Goal: Task Accomplishment & Management: Manage account settings

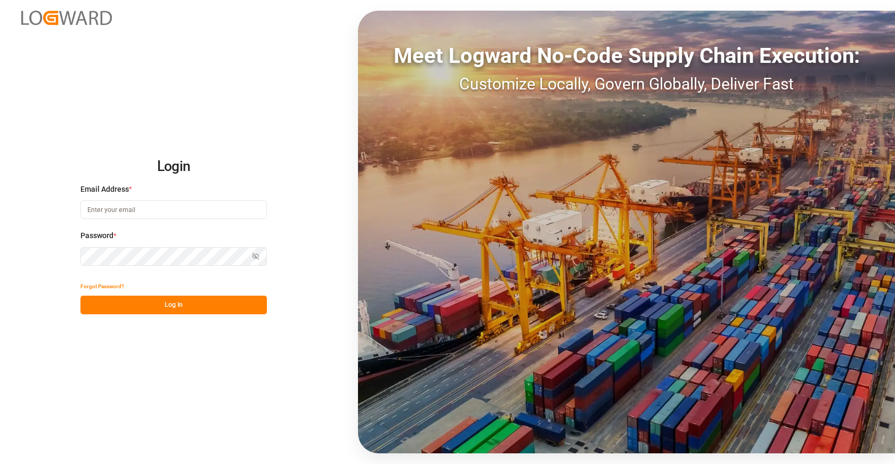
type input "sct_evonikoil-gas_booking@leschaco.com"
click at [181, 302] on button "Log In" at bounding box center [173, 305] width 187 height 19
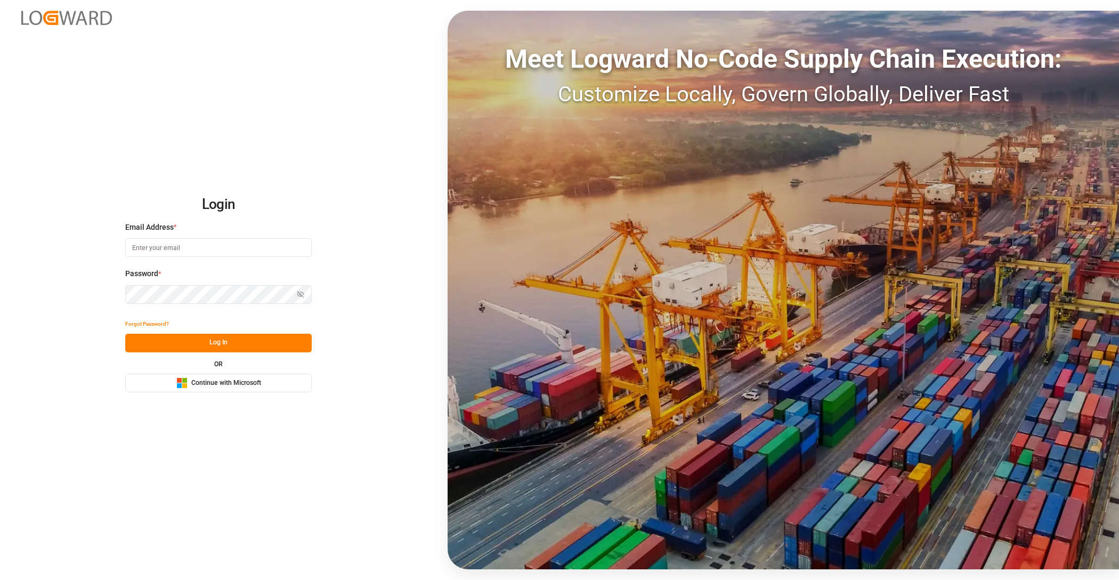
type input "[EMAIL_ADDRESS][DOMAIN_NAME]"
click at [249, 342] on button "Log In" at bounding box center [218, 343] width 187 height 19
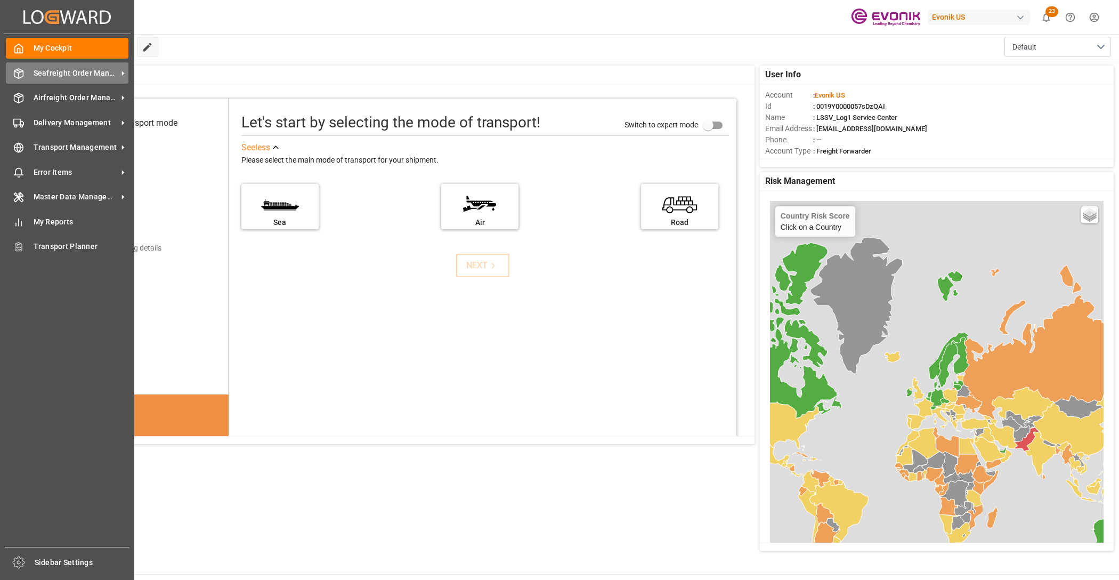
click at [61, 74] on span "Seafreight Order Management" at bounding box center [76, 73] width 84 height 11
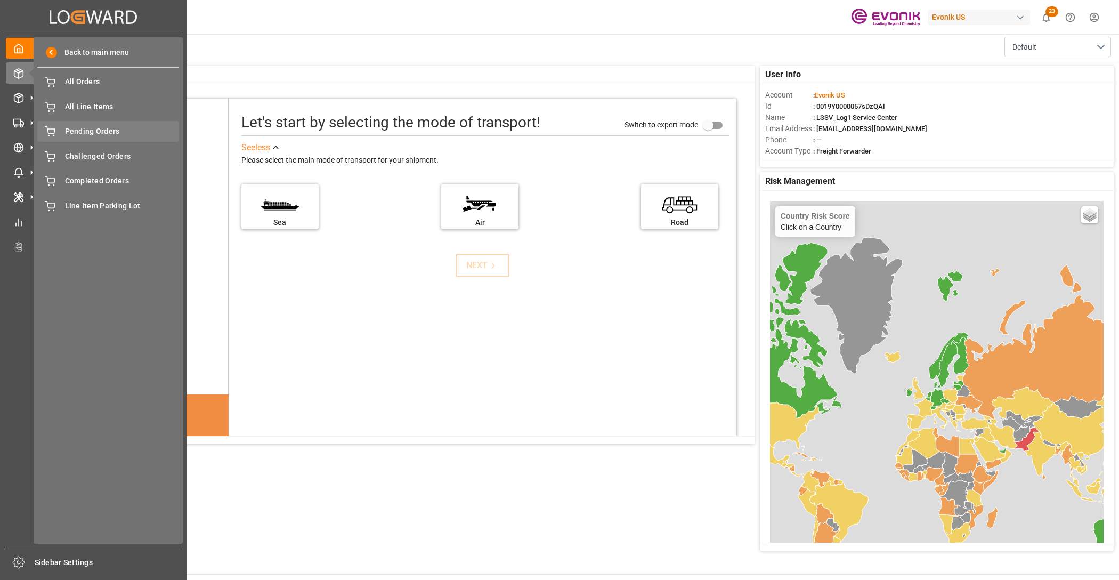
click at [102, 134] on span "Pending Orders" at bounding box center [122, 131] width 115 height 11
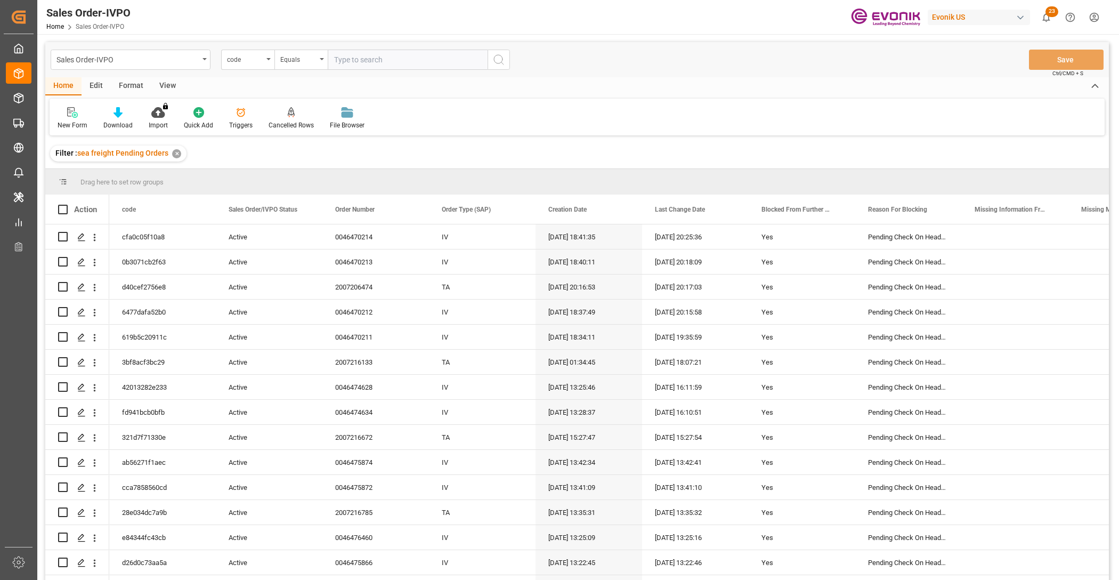
click at [170, 88] on div "View" at bounding box center [167, 86] width 33 height 18
click at [119, 115] on icon at bounding box center [121, 112] width 11 height 11
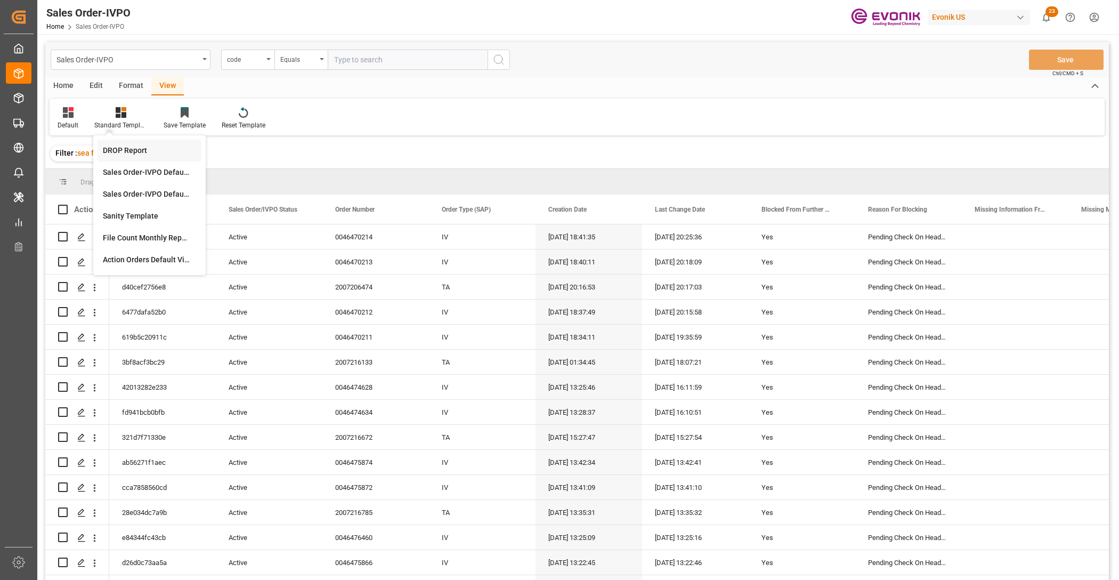
click at [150, 150] on div "DROP Report" at bounding box center [149, 150] width 93 height 11
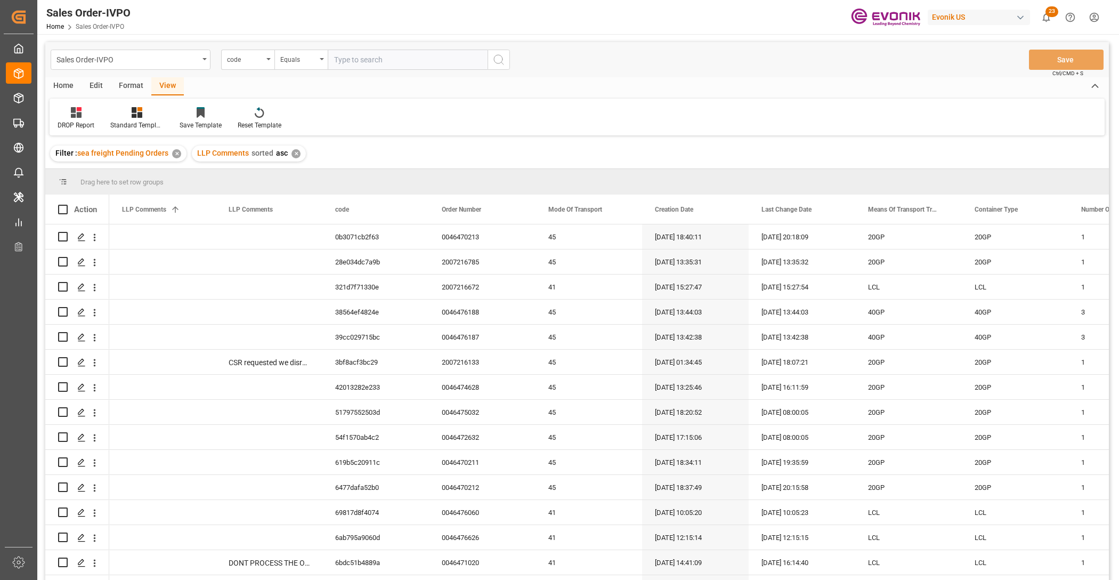
click at [70, 87] on div "Home" at bounding box center [63, 86] width 36 height 18
click at [117, 116] on icon at bounding box center [118, 112] width 9 height 11
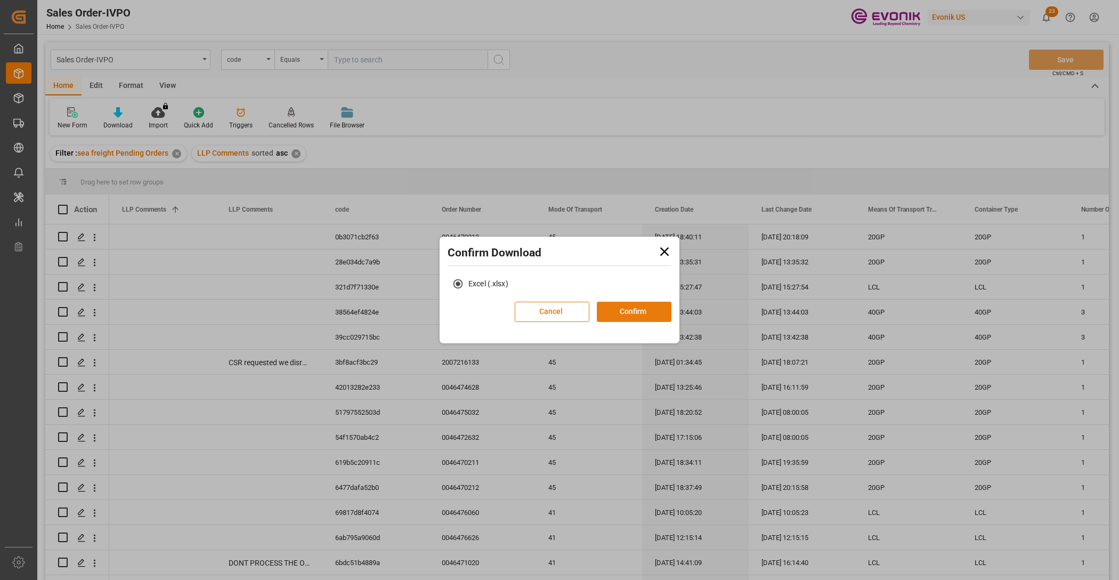
click at [644, 317] on button "Confirm" at bounding box center [634, 312] width 75 height 20
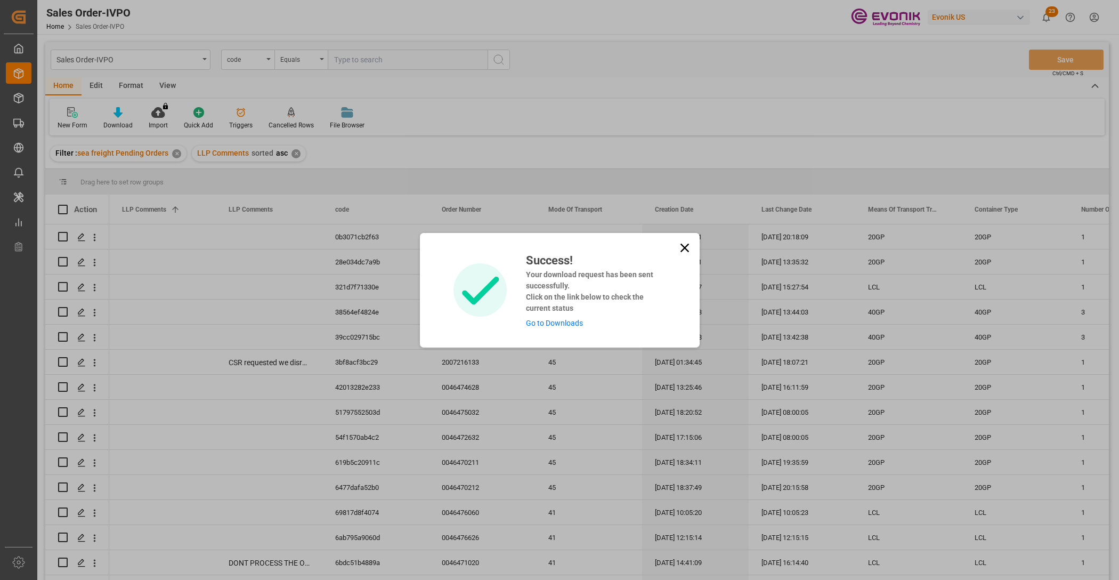
click at [561, 319] on link "Go to Downloads" at bounding box center [554, 323] width 57 height 9
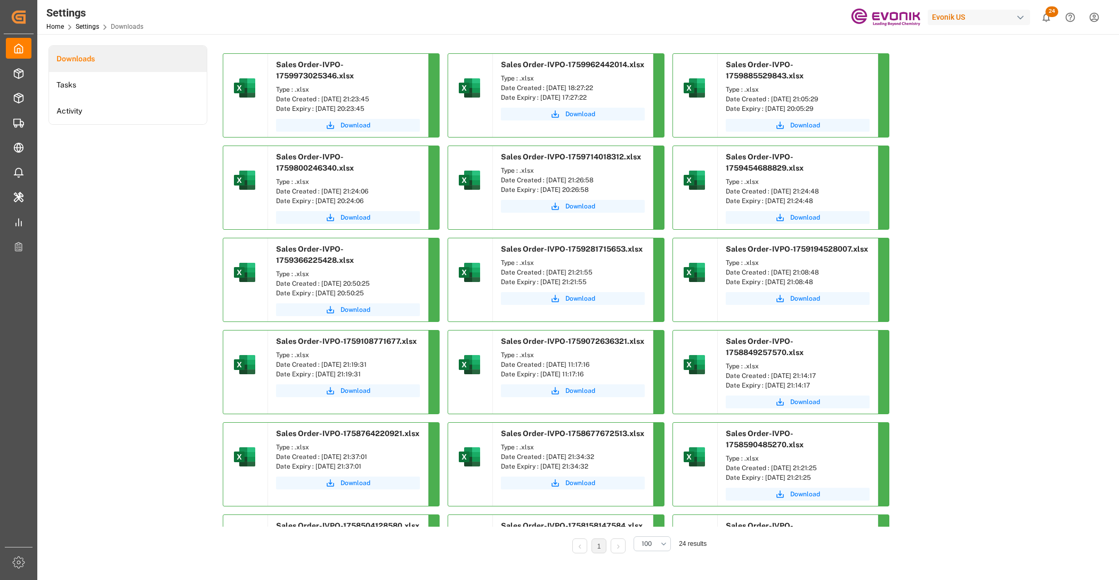
drag, startPoint x: 358, startPoint y: 115, endPoint x: 526, endPoint y: 76, distance: 172.2
click at [358, 120] on span "Download" at bounding box center [356, 125] width 30 height 10
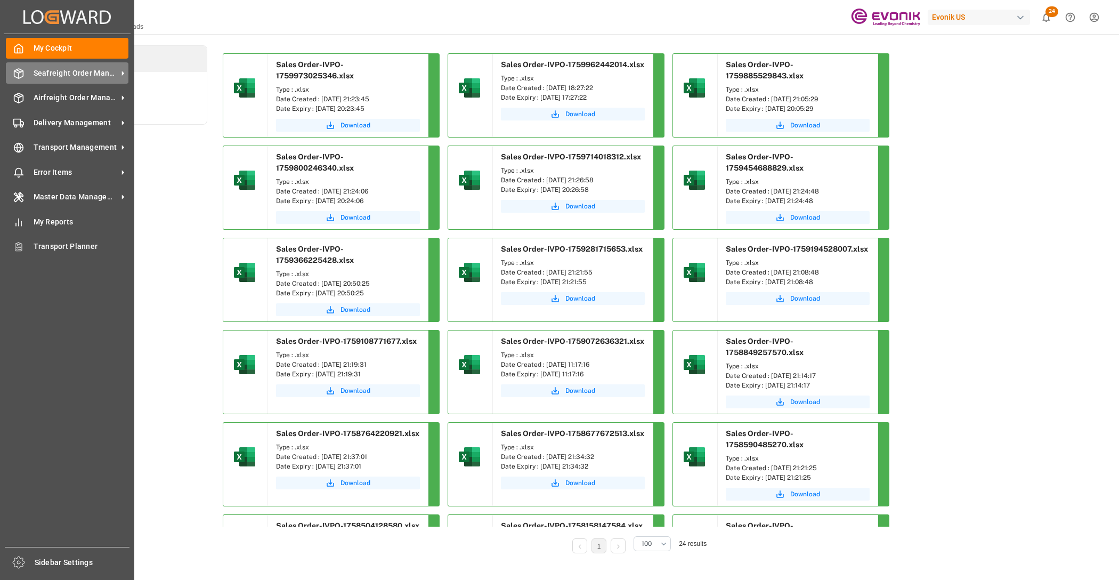
click at [52, 69] on span "Seafreight Order Management" at bounding box center [76, 73] width 84 height 11
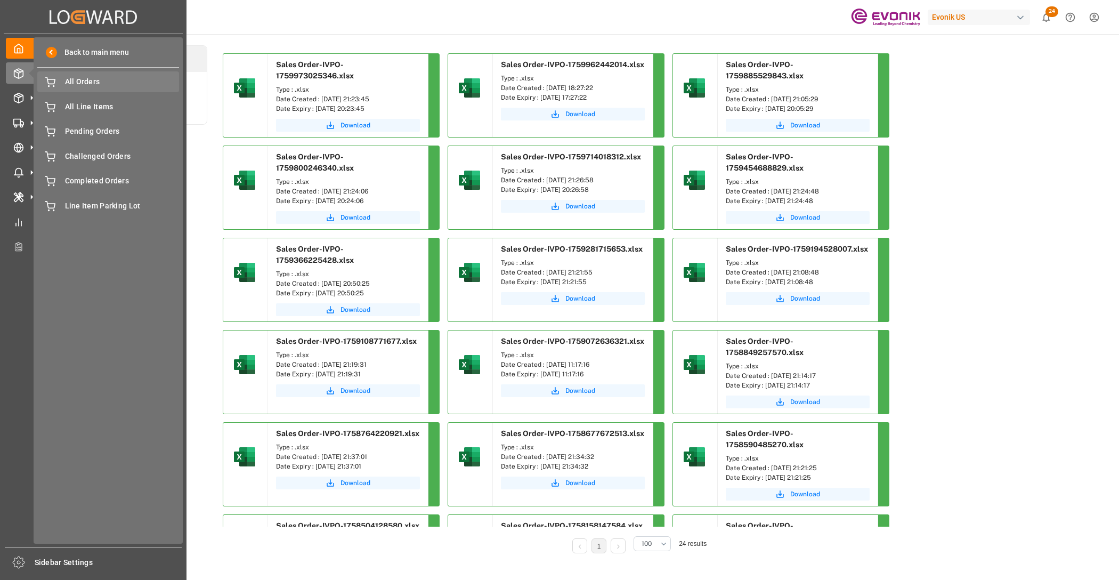
click at [87, 87] on span "All Orders" at bounding box center [122, 81] width 115 height 11
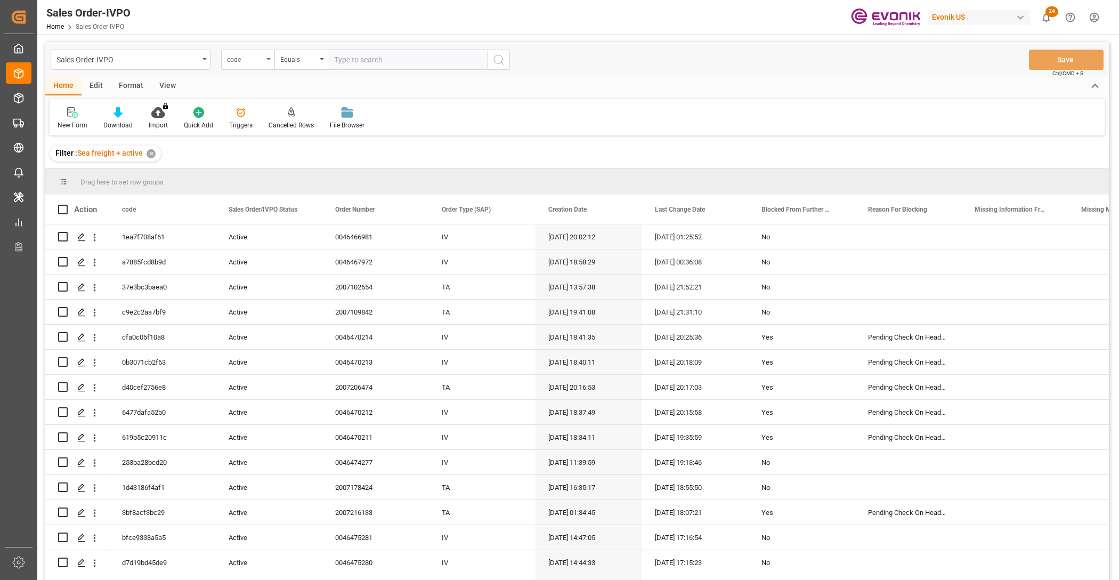
click at [253, 59] on div "code" at bounding box center [245, 58] width 36 height 12
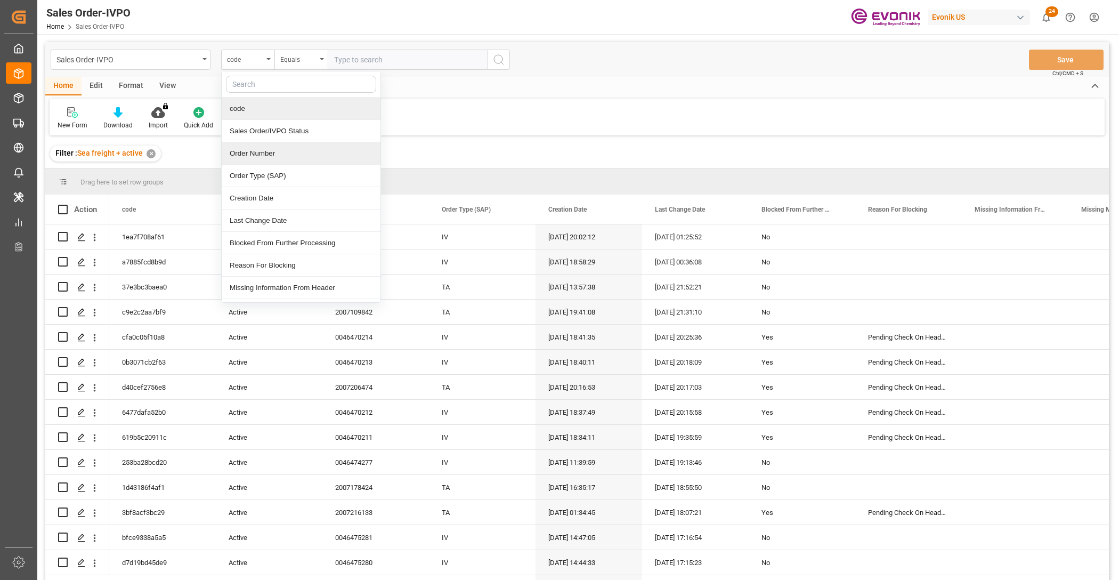
click at [268, 147] on div "Order Number" at bounding box center [301, 153] width 159 height 22
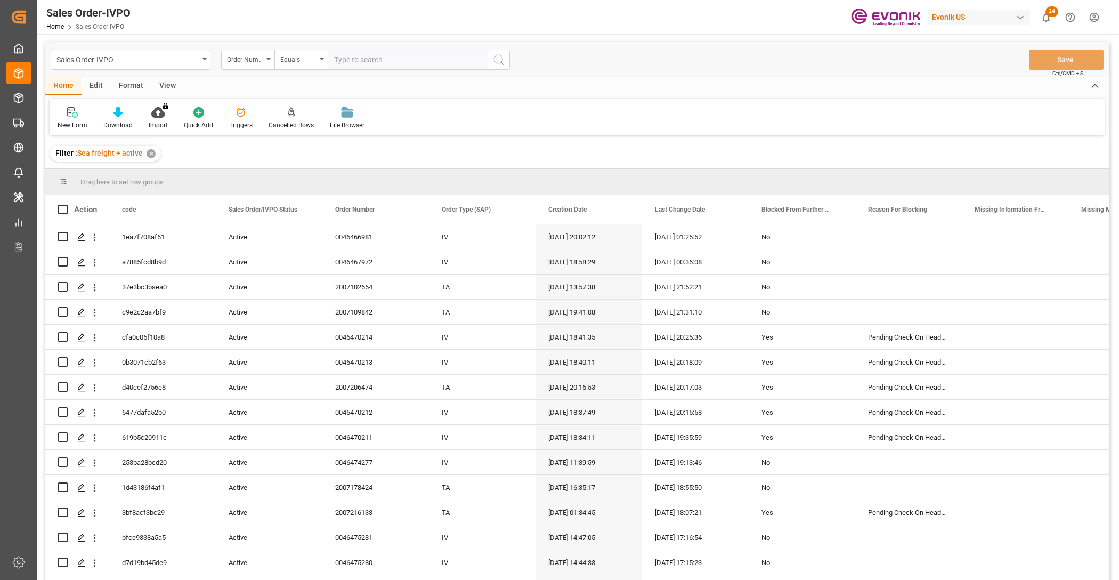
click at [382, 61] on input "text" at bounding box center [408, 60] width 160 height 20
paste input "0046470211"
type input "0046470211"
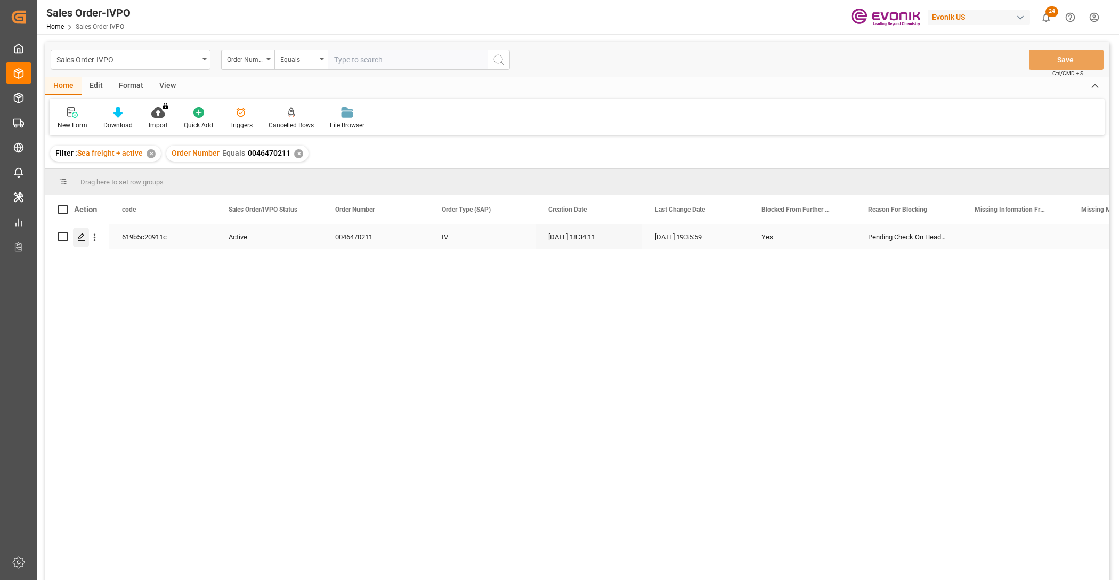
click at [84, 233] on icon "Press SPACE to select this row." at bounding box center [81, 237] width 9 height 9
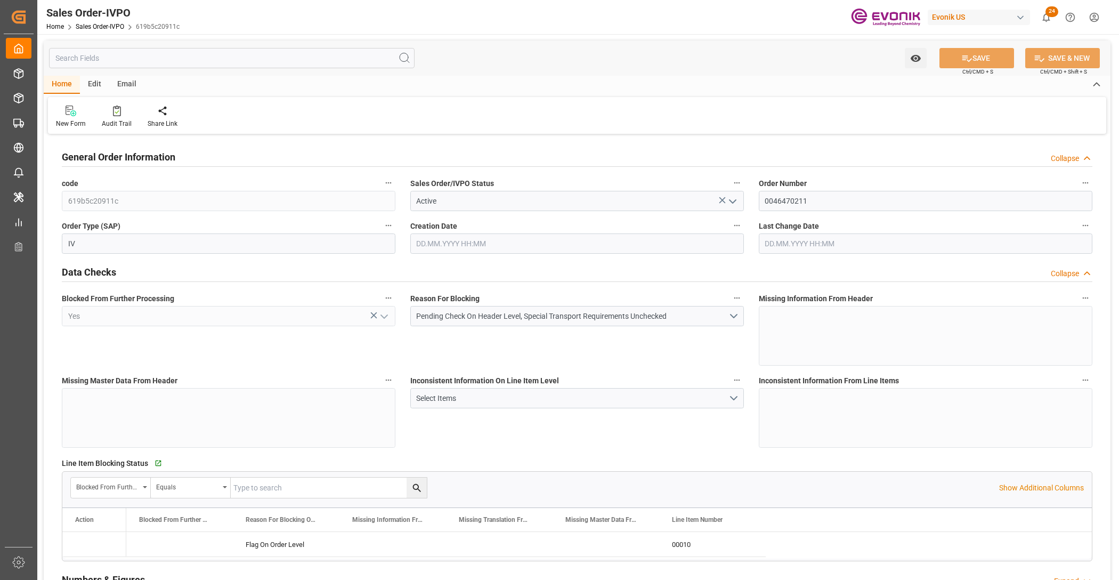
type input "SGSIN"
type input "0"
type input "1"
type input "2"
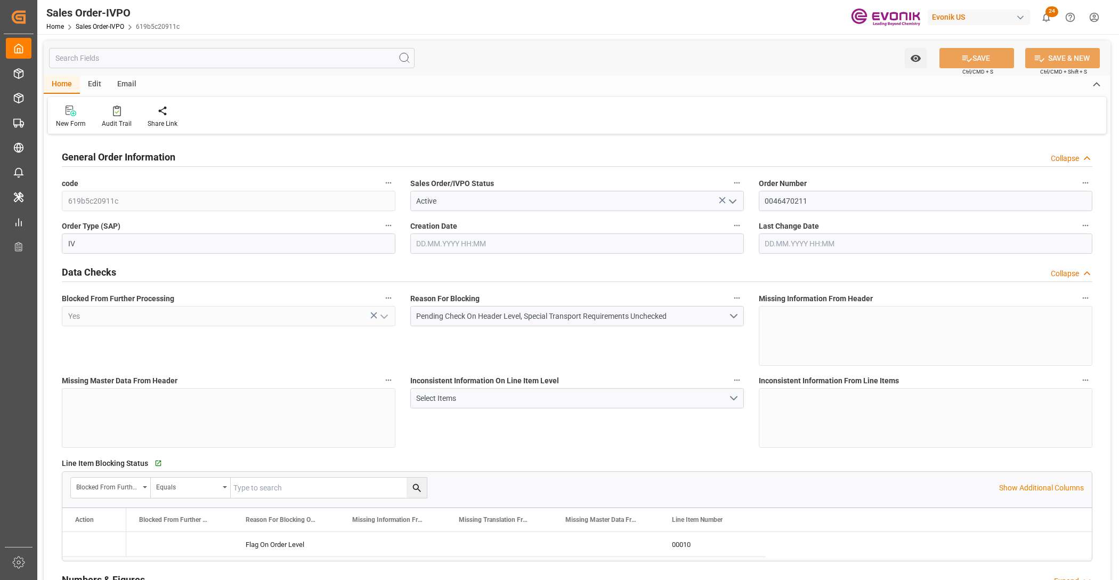
type input "17910"
type input "50.112"
type input "17000"
type input "30"
type input "[DATE] 18:34"
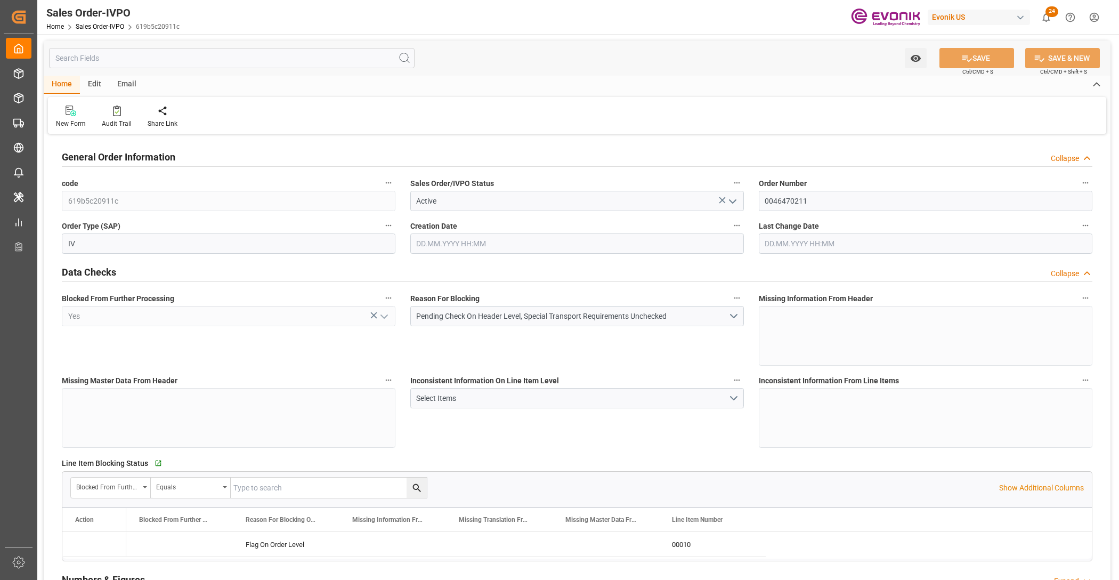
type input "08.10.2025 19:35"
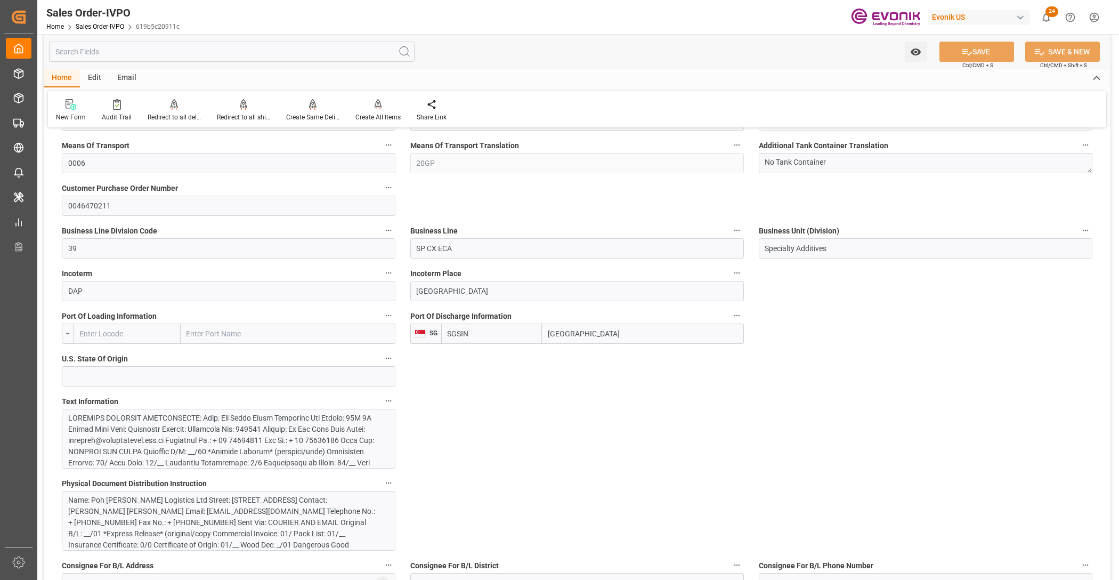
scroll to position [666, 0]
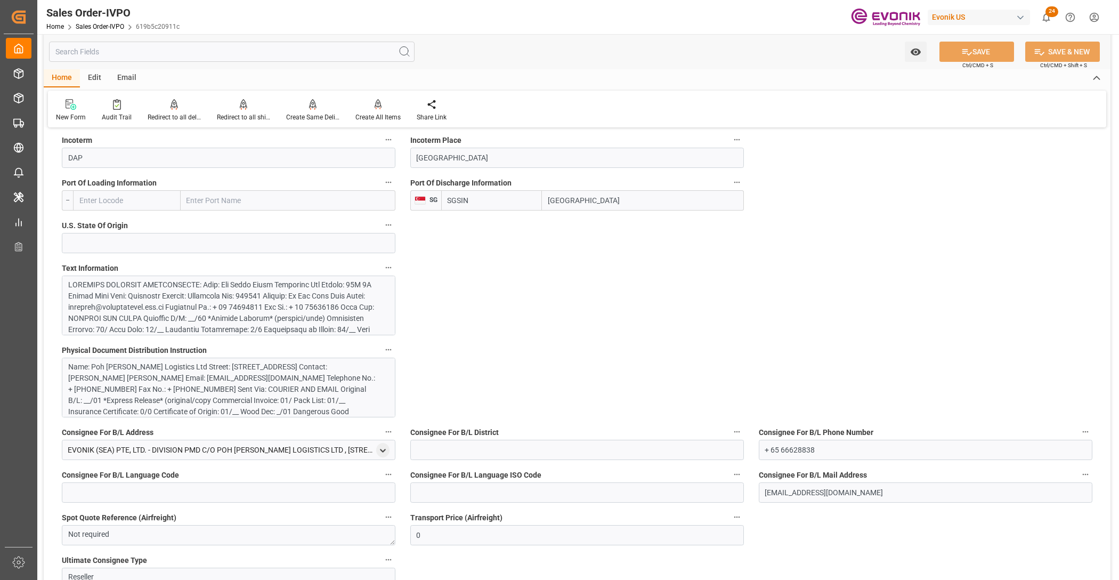
click at [302, 308] on div at bounding box center [224, 379] width 312 height 201
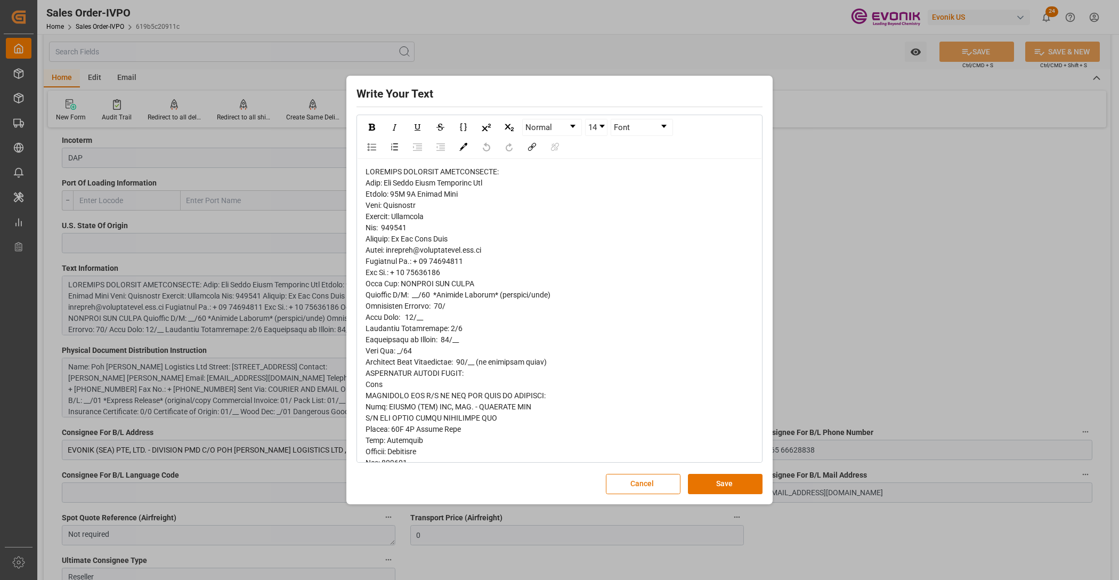
click at [368, 188] on span "rdw-editor" at bounding box center [482, 462] width 232 height 591
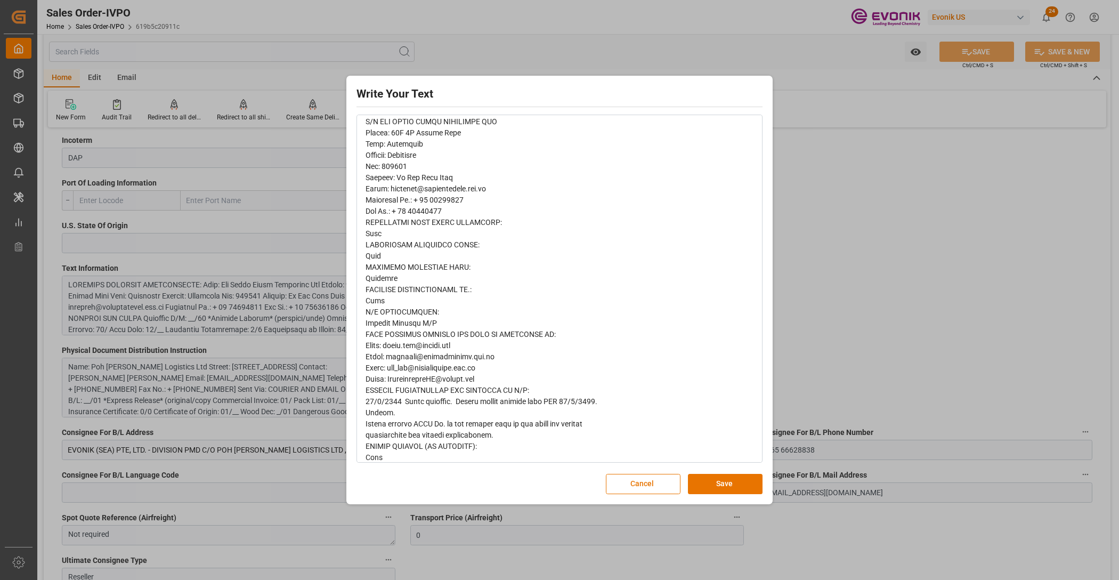
scroll to position [0, 0]
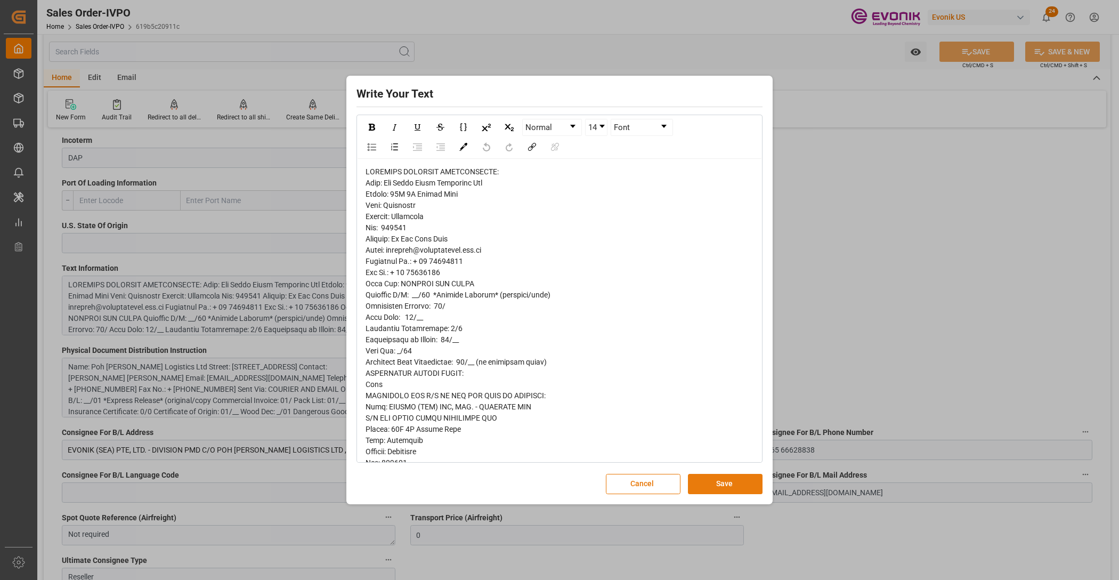
click at [722, 489] on button "Save" at bounding box center [725, 484] width 75 height 20
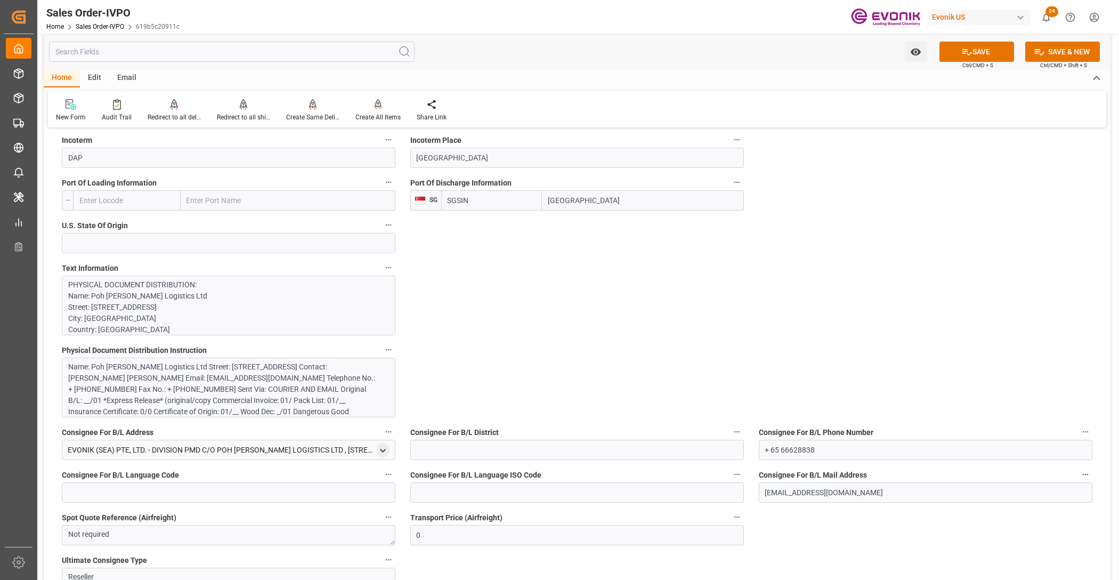
click at [268, 404] on div "Name: Poh [PERSON_NAME] Logistics Ltd Street: [STREET_ADDRESS] Contact: [PERSON…" at bounding box center [224, 394] width 312 height 67
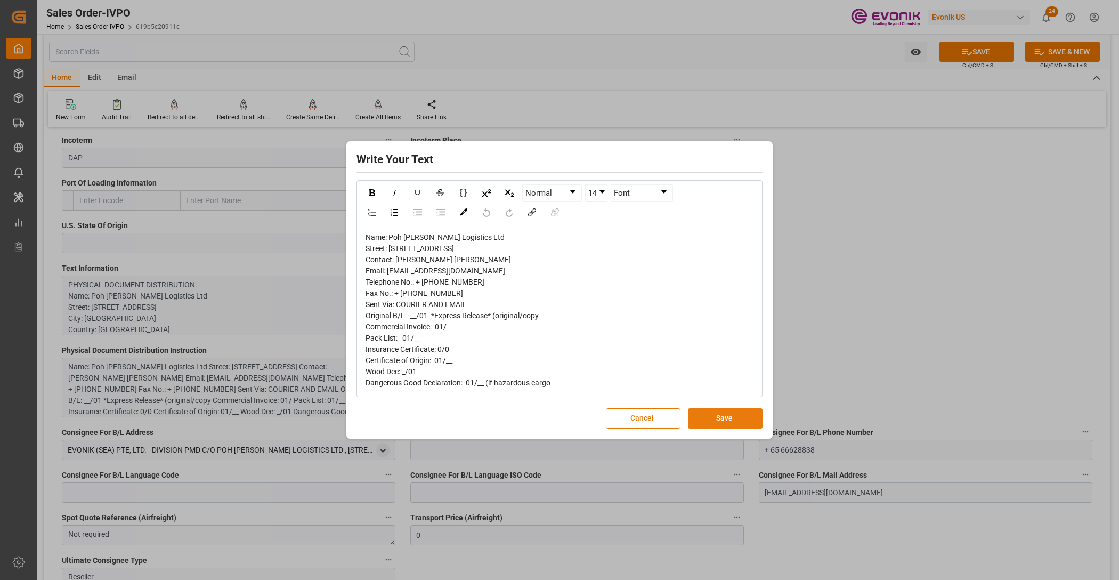
click at [709, 429] on button "Save" at bounding box center [725, 418] width 75 height 20
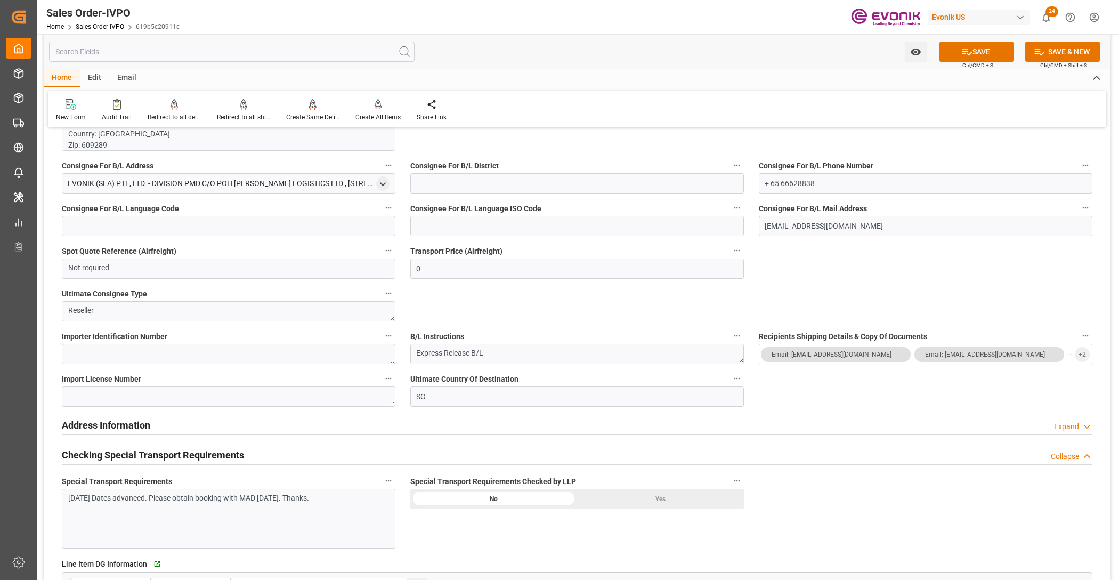
scroll to position [1066, 0]
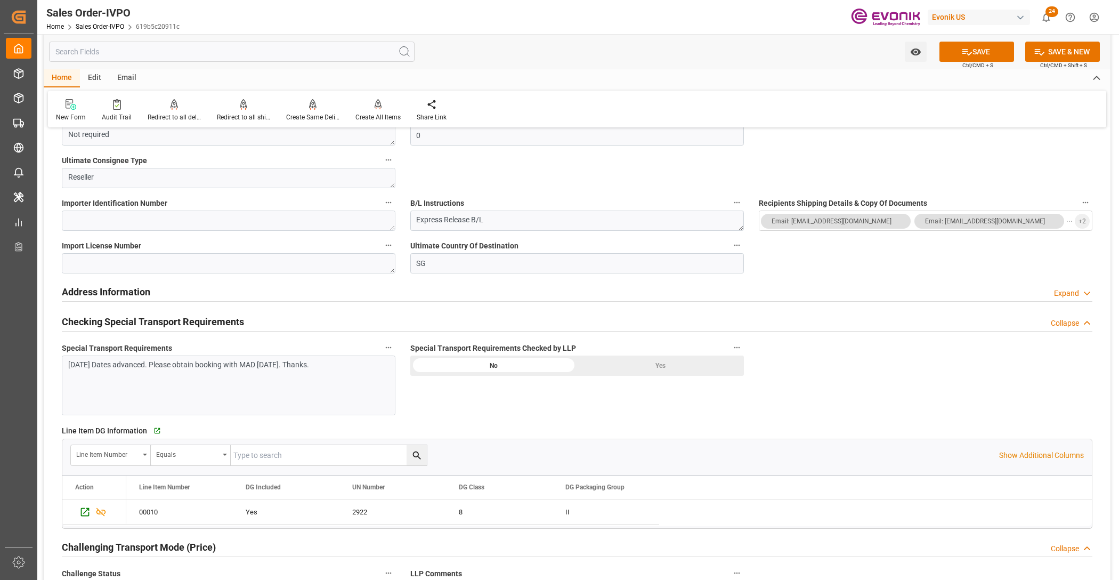
click at [640, 366] on div "Yes" at bounding box center [660, 366] width 167 height 20
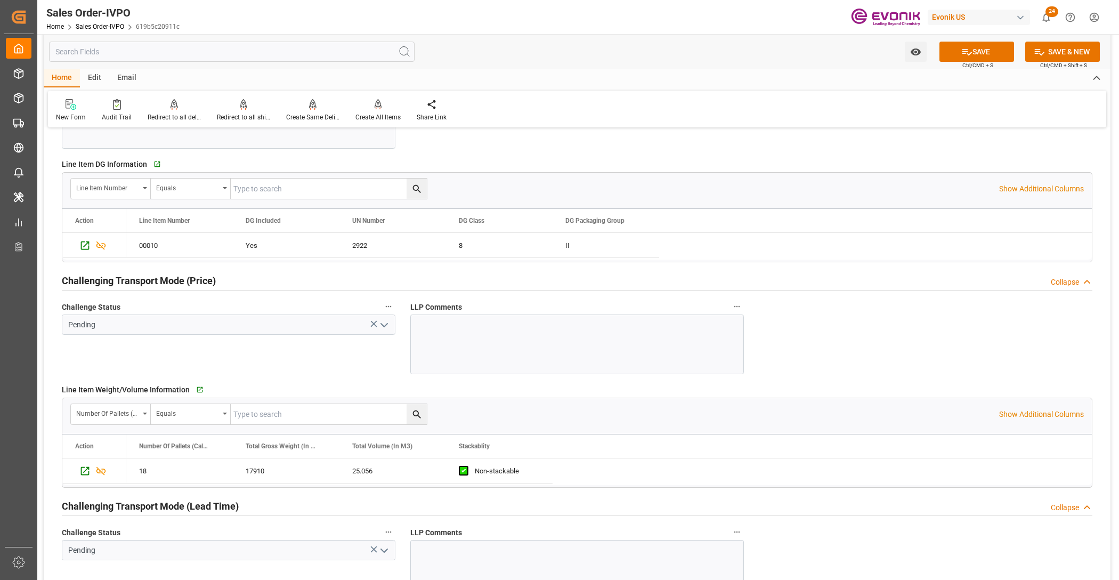
scroll to position [1199, 0]
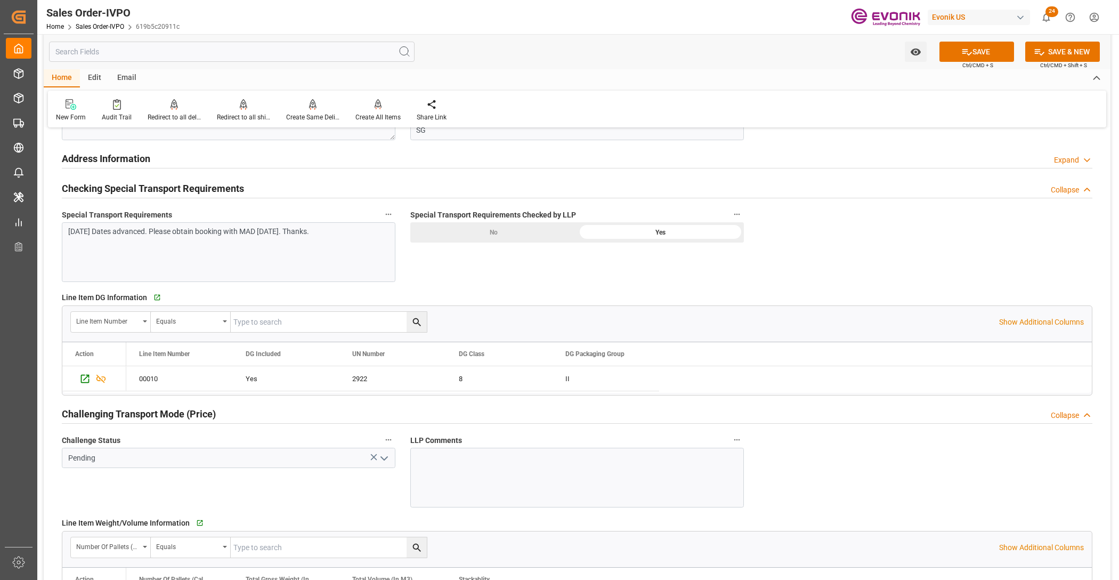
click at [224, 270] on div "10/8/2025 Dates advanced. Please obtain booking with MAD 11/5/2025. Thanks." at bounding box center [229, 252] width 334 height 60
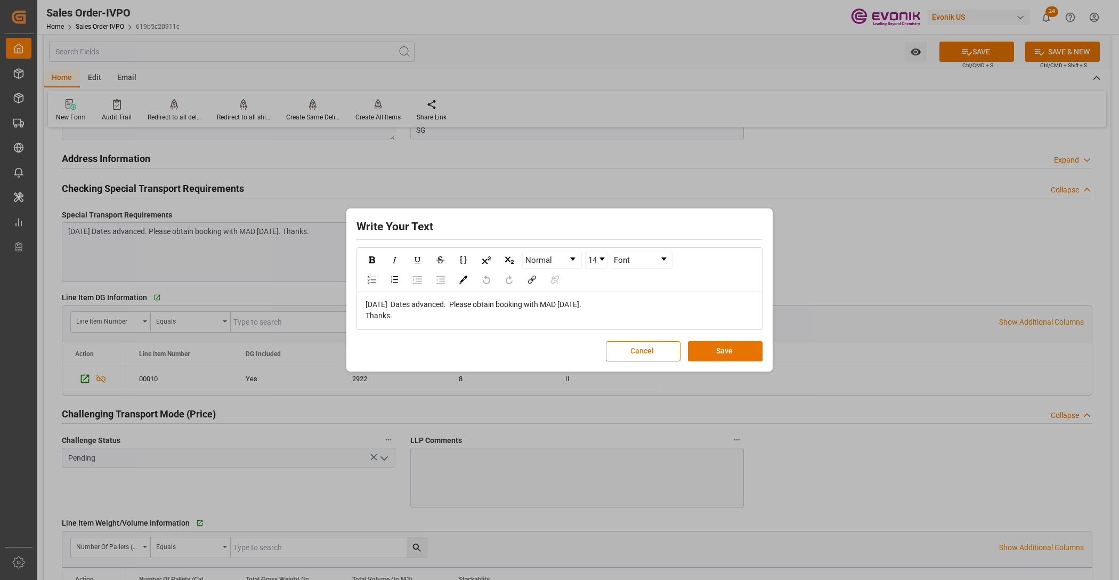
click at [400, 316] on div "10/8/2025 Dates advanced. Please obtain booking with MAD 11/5/2025. Thanks." at bounding box center [560, 310] width 389 height 22
drag, startPoint x: 400, startPoint y: 316, endPoint x: 347, endPoint y: 300, distance: 55.8
click at [347, 300] on div "Write Your Text Normal 14 Font 10/8/2025 Dates advanced. Please obtain booking …" at bounding box center [559, 289] width 426 height 163
copy span "10/8/2025 Dates advanced. Please obtain booking with MAD 11/5/2025. Thanks."
click at [632, 356] on button "Cancel" at bounding box center [643, 351] width 75 height 20
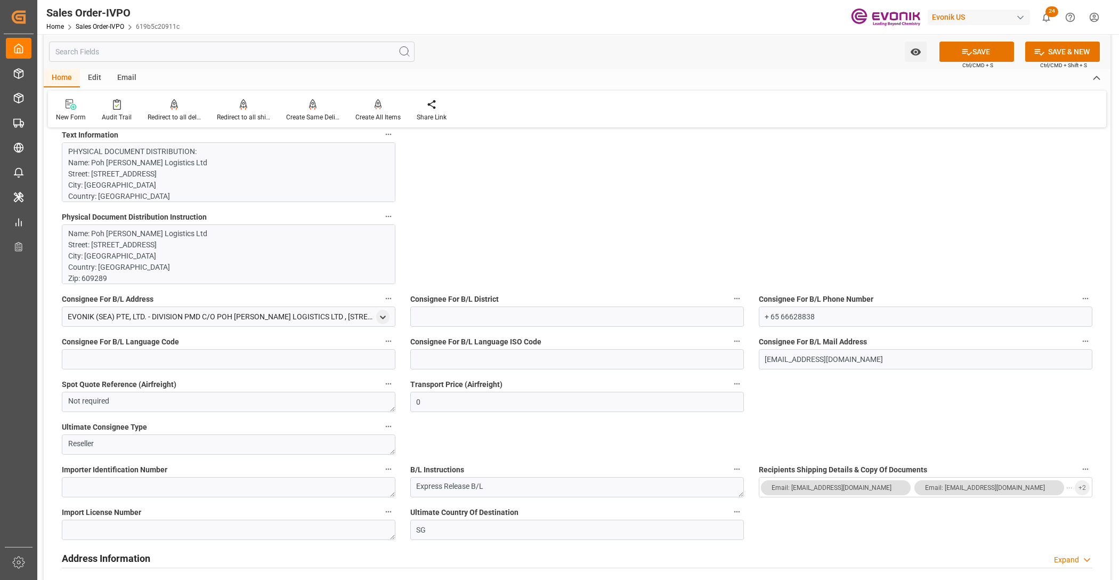
scroll to position [666, 0]
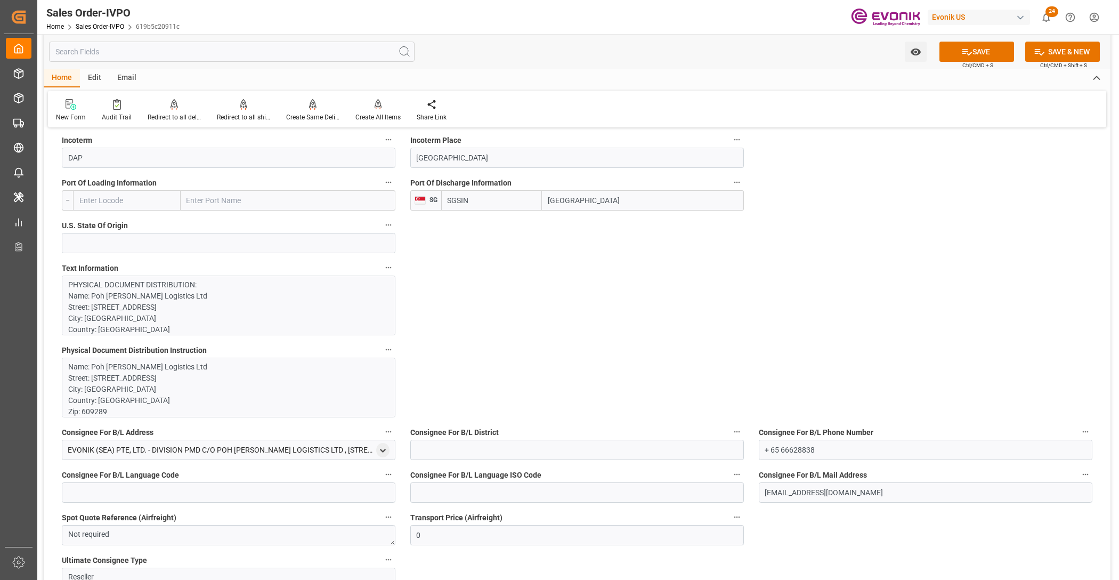
click at [302, 322] on p "PHYSICAL DOCUMENT DISTRIBUTION: Name: Poh Tiong Choon Logistics Ltd Street: 48B…" at bounding box center [224, 575] width 312 height 593
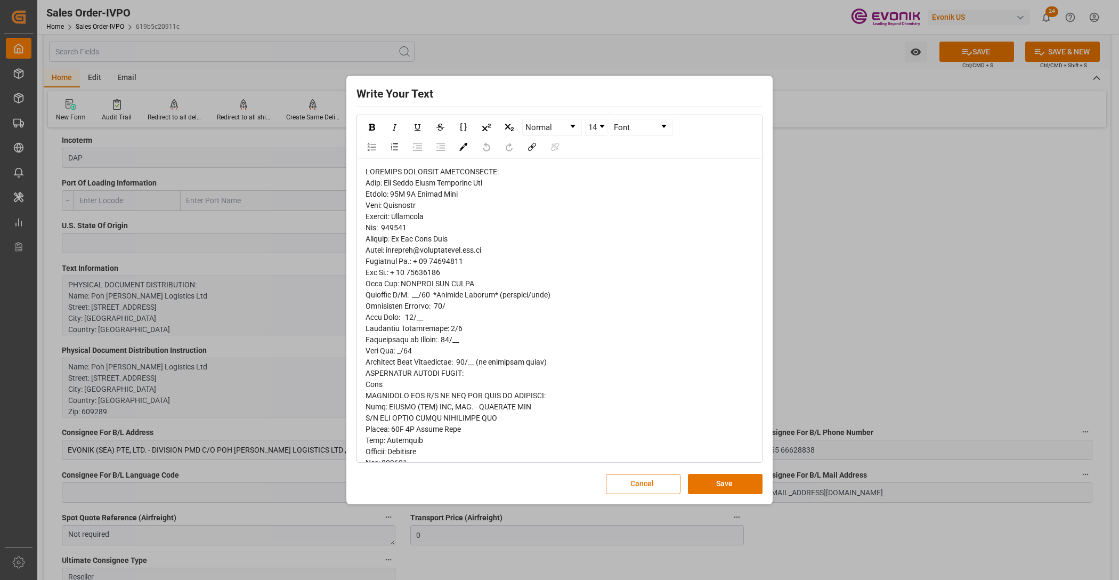
click at [374, 192] on span "rdw-editor" at bounding box center [482, 462] width 232 height 591
click at [379, 215] on span "rdw-editor" at bounding box center [482, 462] width 232 height 591
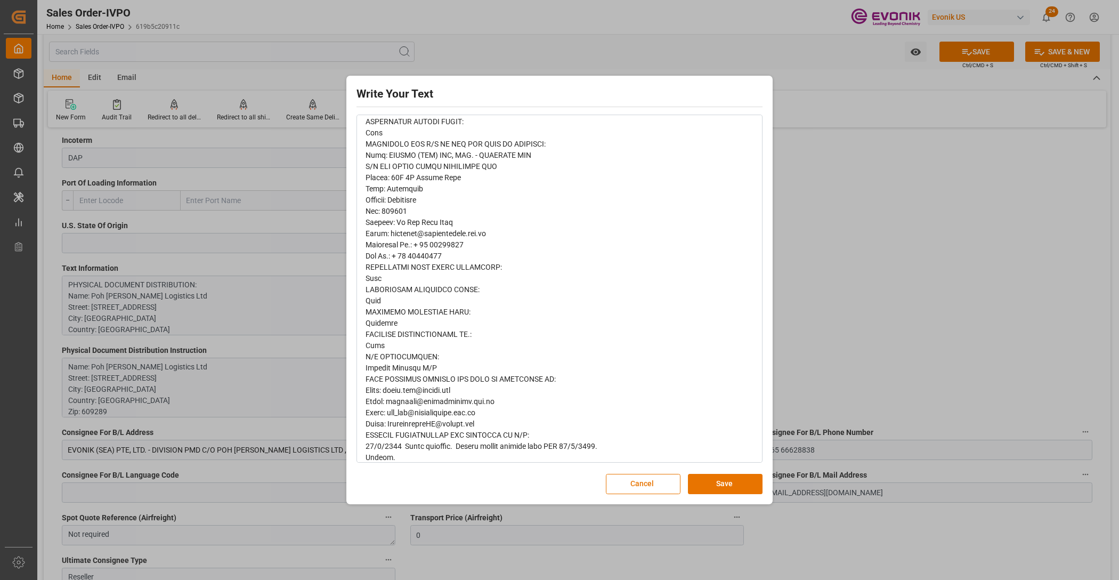
scroll to position [296, 0]
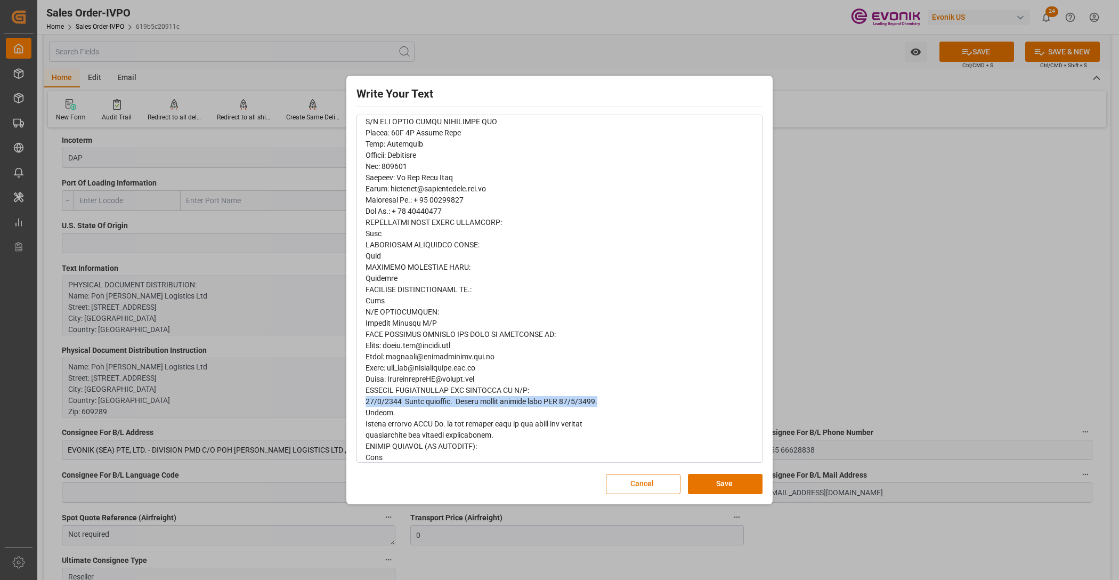
drag, startPoint x: 367, startPoint y: 401, endPoint x: 654, endPoint y: 401, distance: 287.3
click at [654, 401] on div "rdw-editor" at bounding box center [560, 166] width 389 height 593
copy span "10/8/2025 Dates advanced. Please obtain booking with MAD 11/5/2025."
click at [722, 483] on button "Save" at bounding box center [725, 484] width 75 height 20
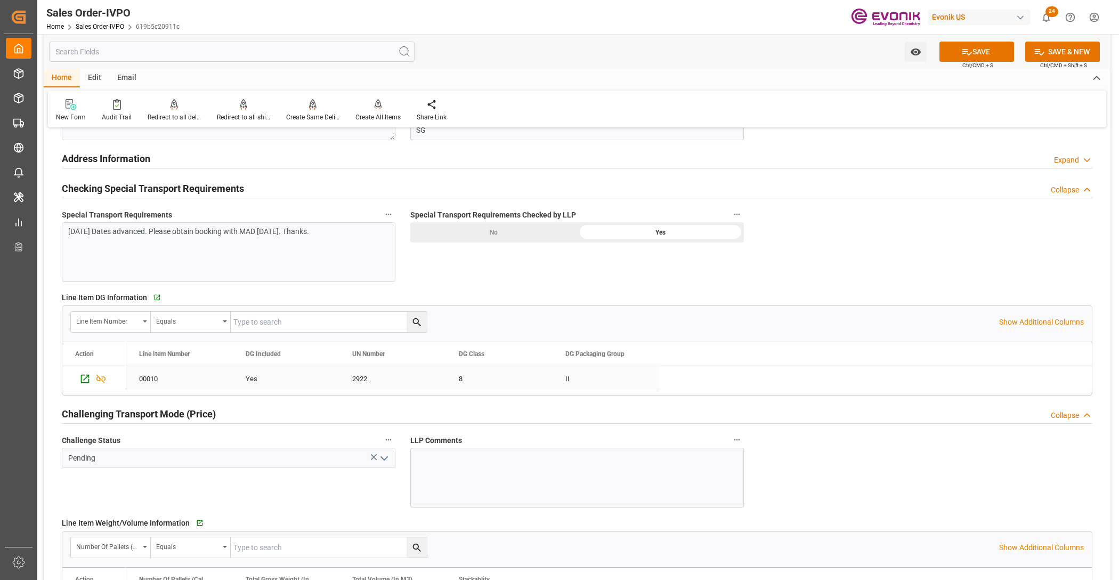
scroll to position [1333, 0]
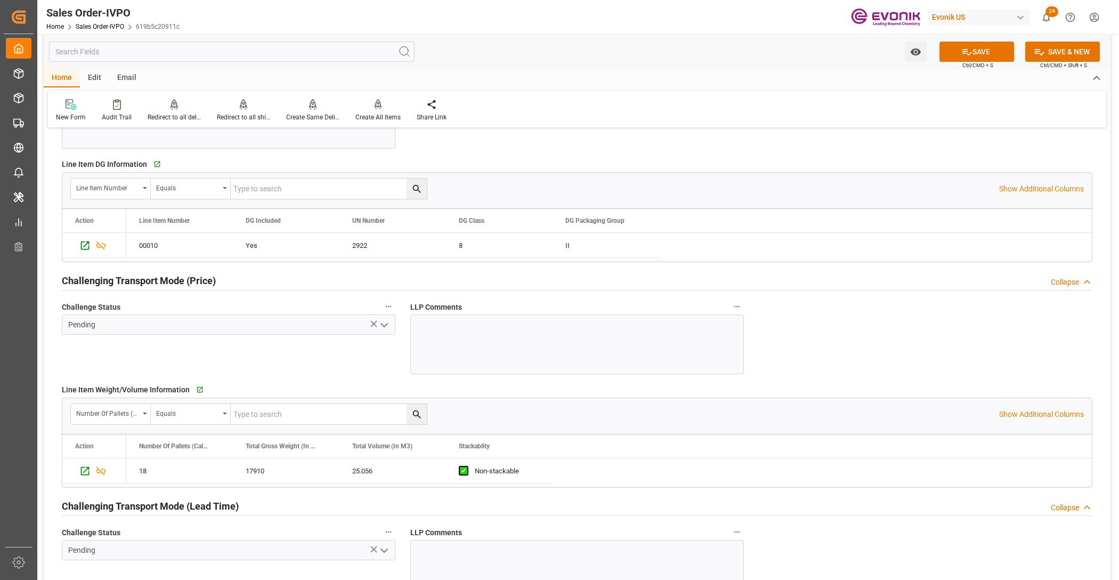
click at [382, 326] on polyline "open menu" at bounding box center [384, 325] width 6 height 3
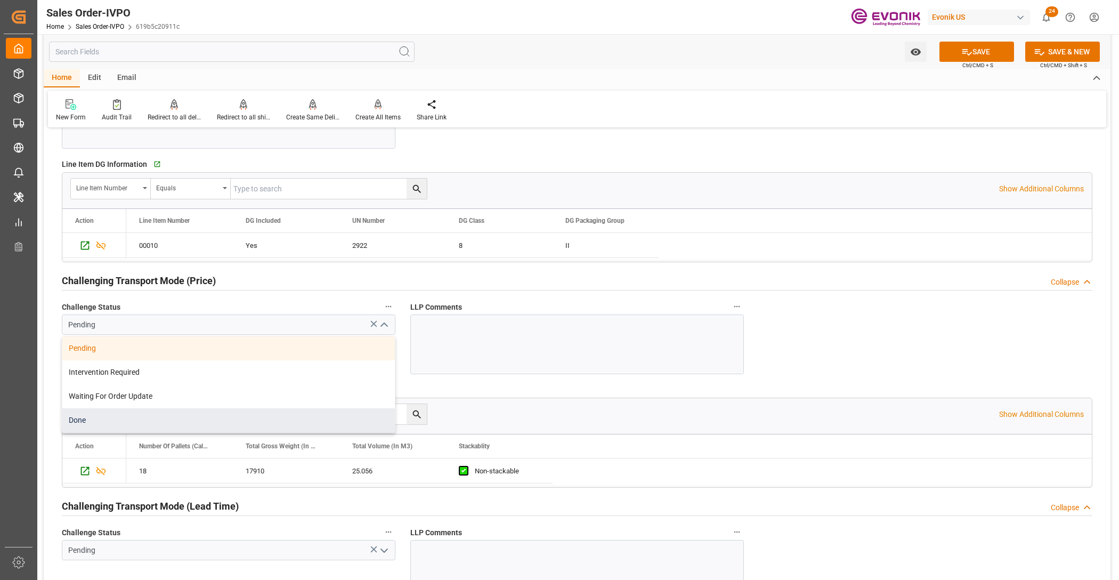
click at [136, 420] on div "Done" at bounding box center [228, 420] width 333 height 24
type input "Done"
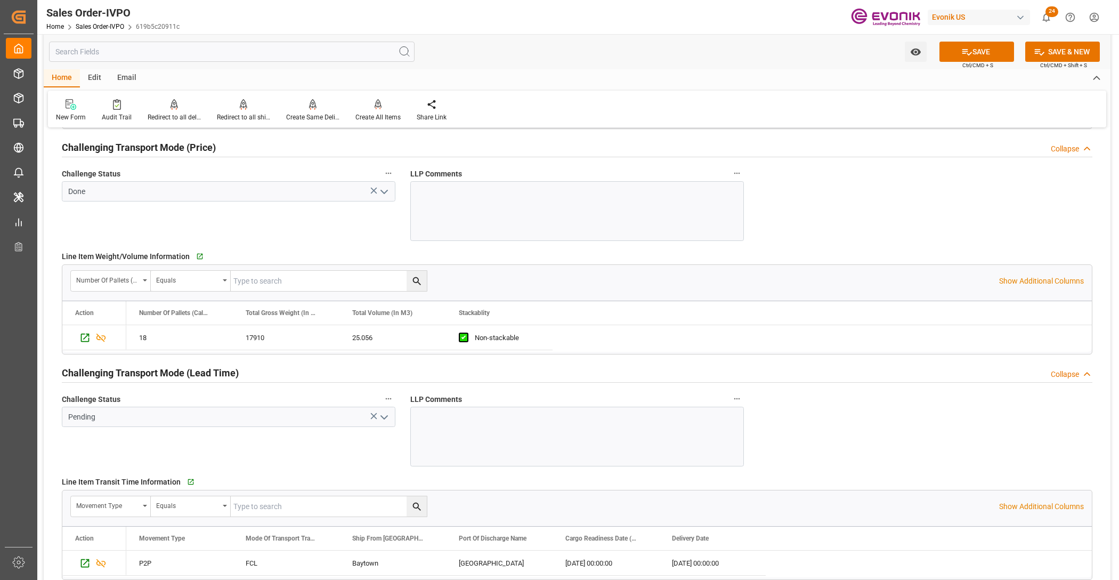
scroll to position [1599, 0]
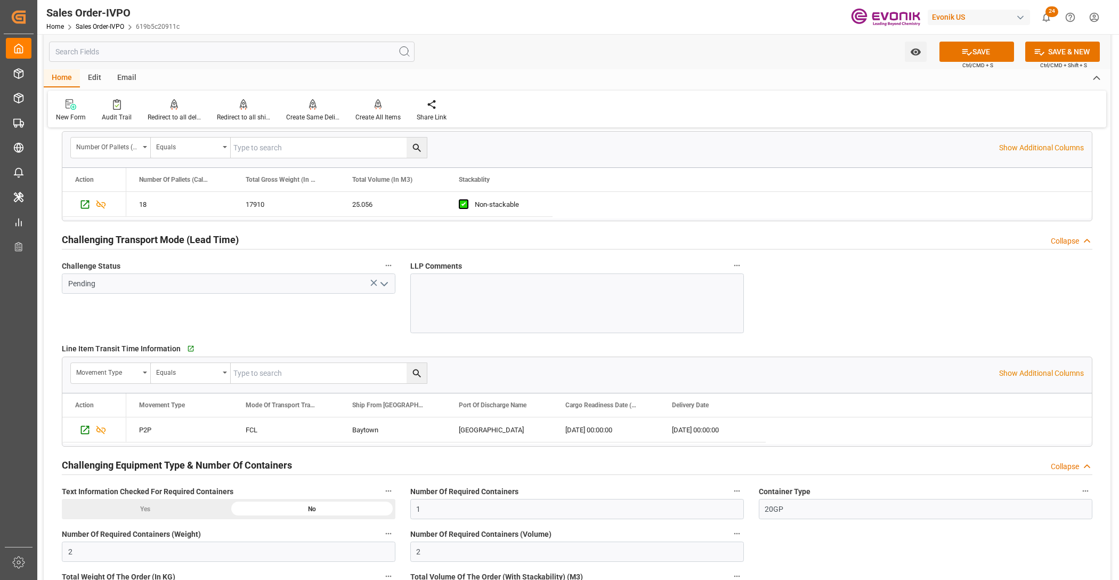
click at [388, 289] on icon "open menu" at bounding box center [384, 284] width 13 height 13
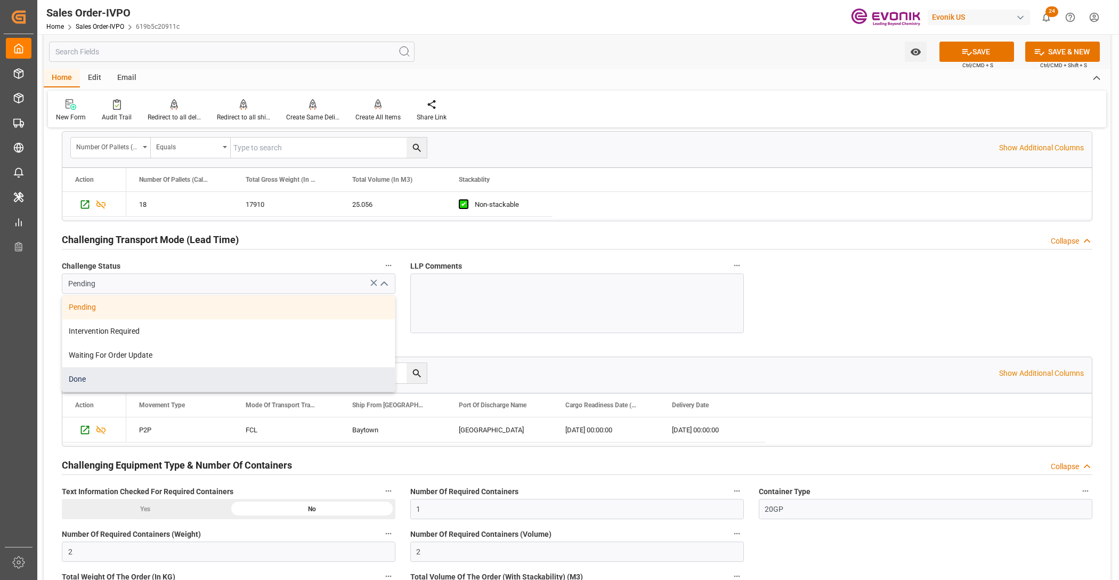
click at [188, 377] on div "Done" at bounding box center [228, 379] width 333 height 24
type input "Done"
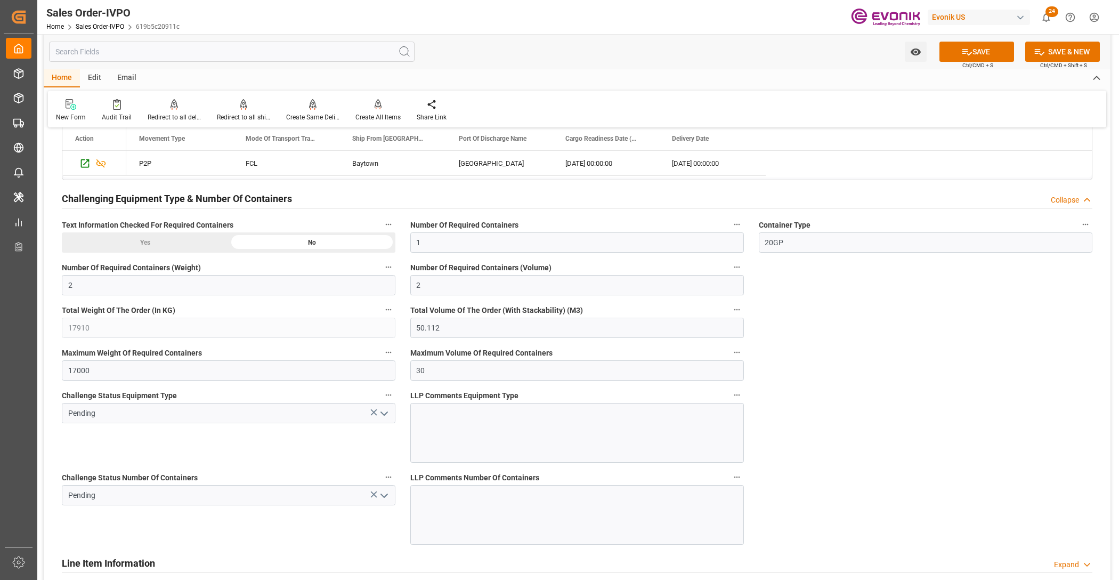
scroll to position [1999, 0]
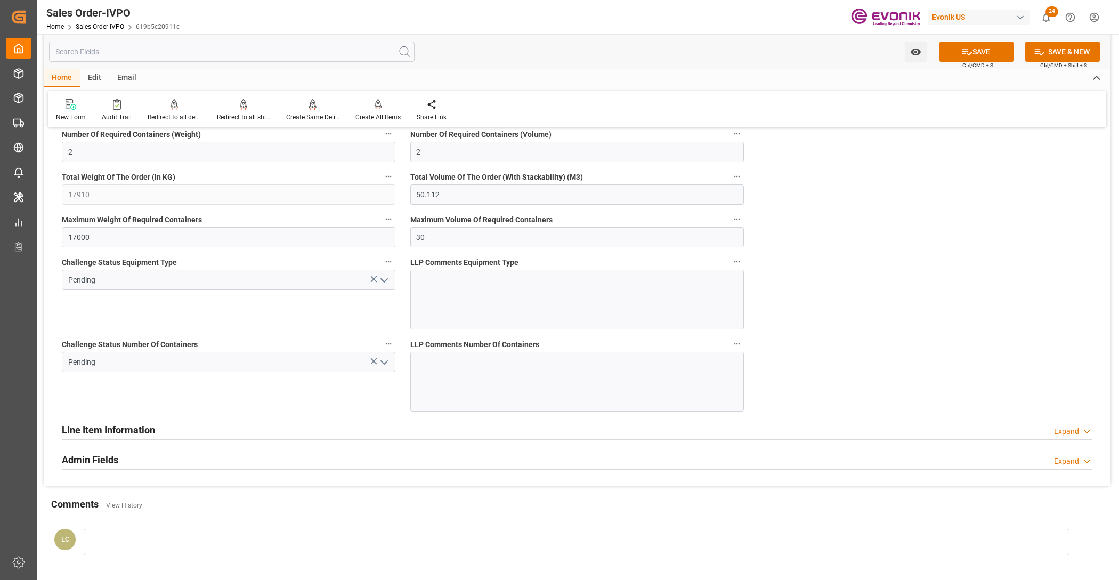
click at [388, 287] on icon "open menu" at bounding box center [384, 280] width 13 height 13
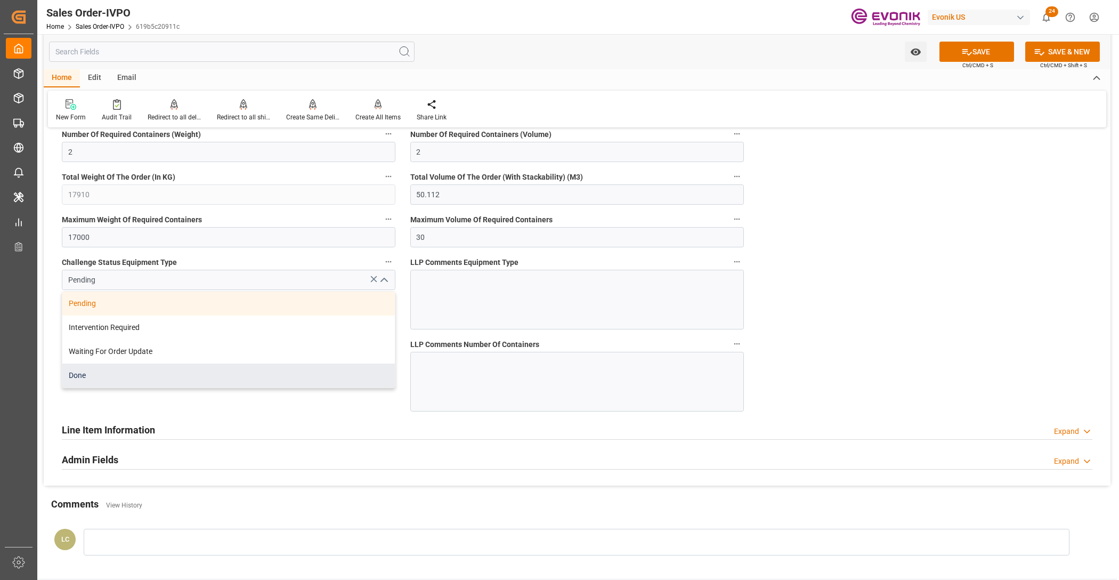
click at [155, 377] on div "Done" at bounding box center [228, 376] width 333 height 24
type input "Done"
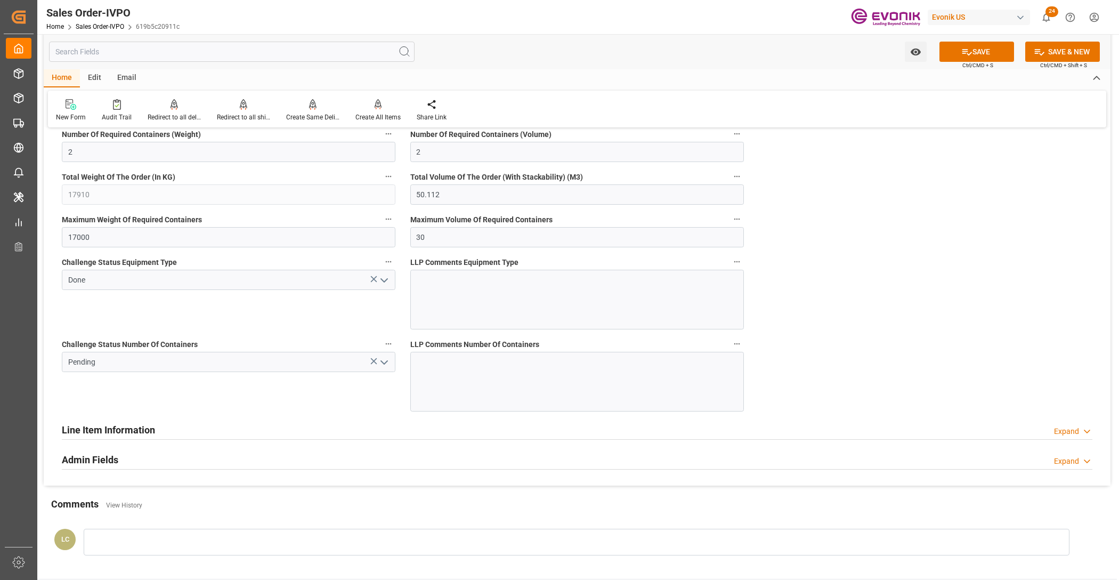
click at [385, 364] on icon "open menu" at bounding box center [384, 362] width 13 height 13
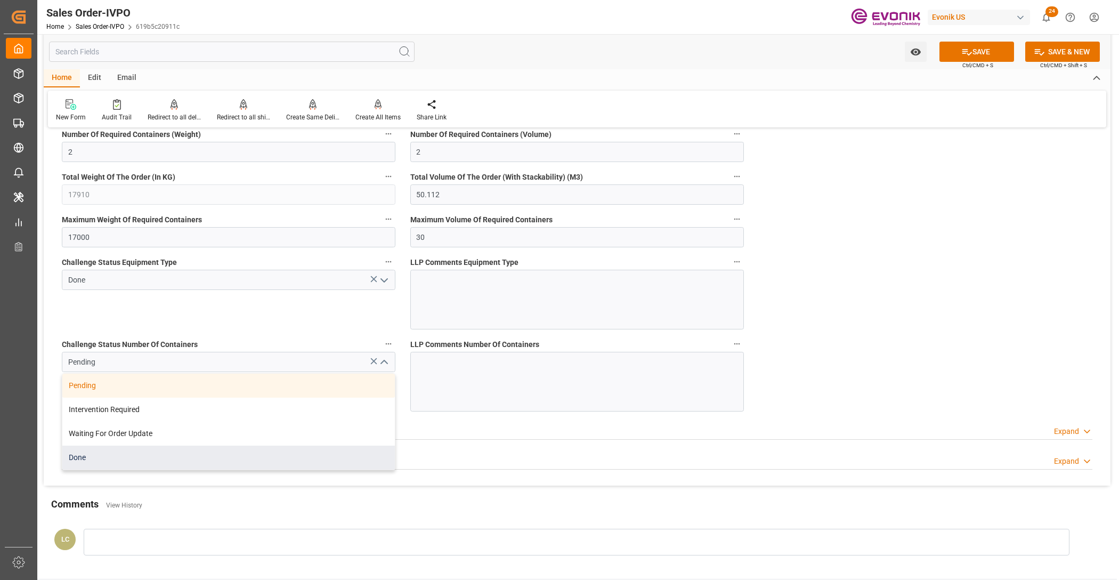
click at [188, 454] on div "Done" at bounding box center [228, 458] width 333 height 24
type input "Done"
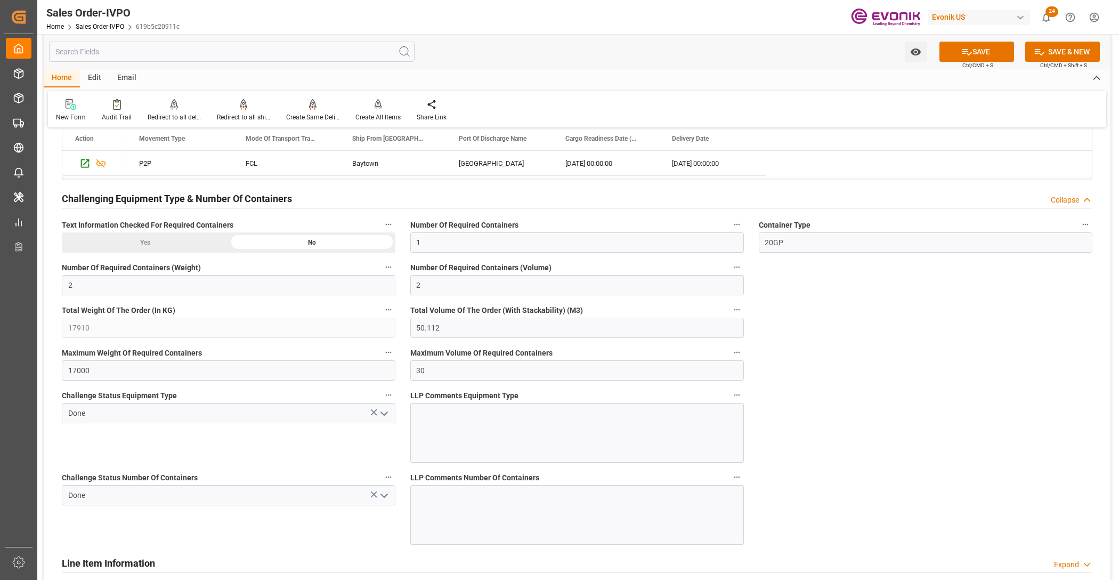
scroll to position [1732, 0]
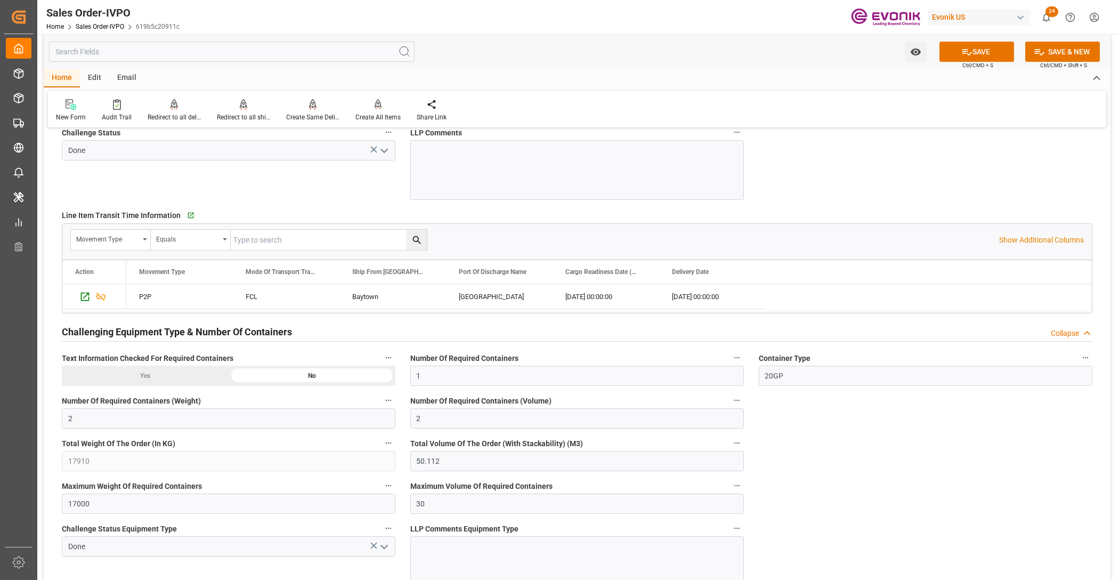
drag, startPoint x: 972, startPoint y: 48, endPoint x: 937, endPoint y: 70, distance: 41.4
click at [973, 48] on button "SAVE" at bounding box center [977, 52] width 75 height 20
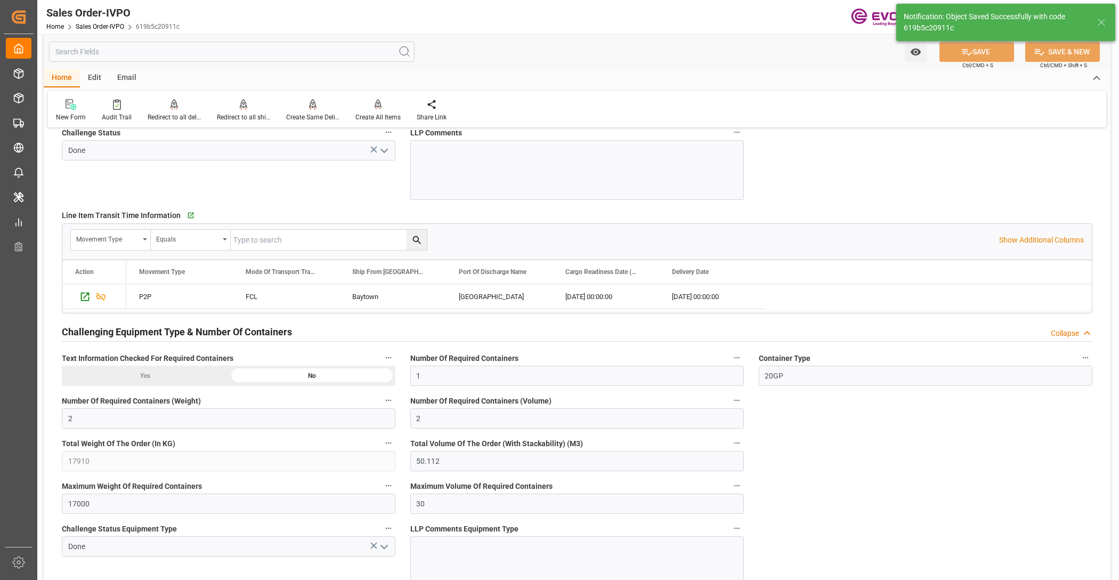
type input "09.10.2025 01:54"
type input "No"
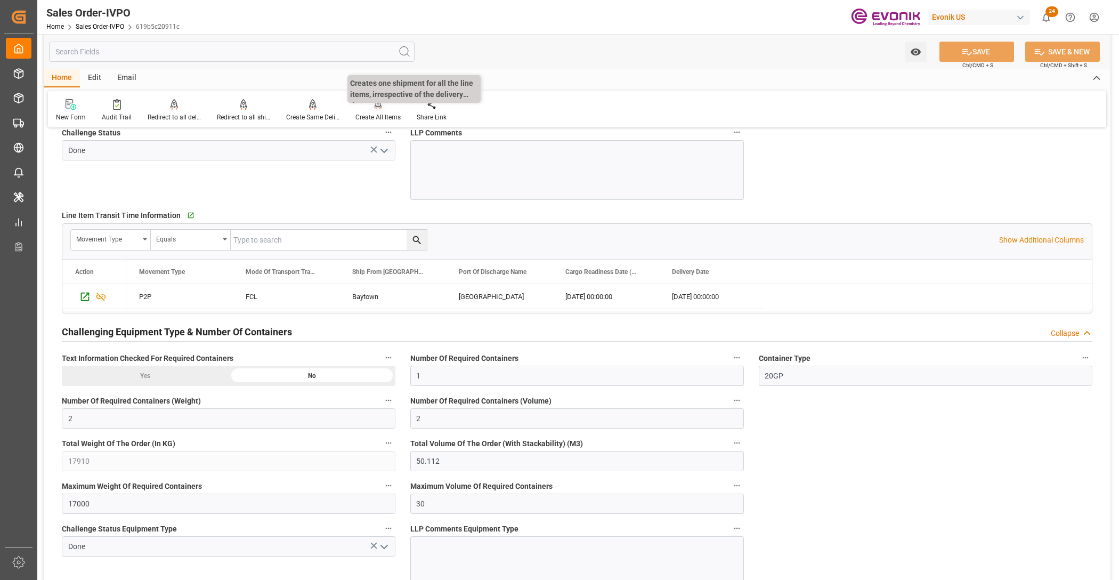
click at [378, 108] on g at bounding box center [378, 104] width 7 height 11
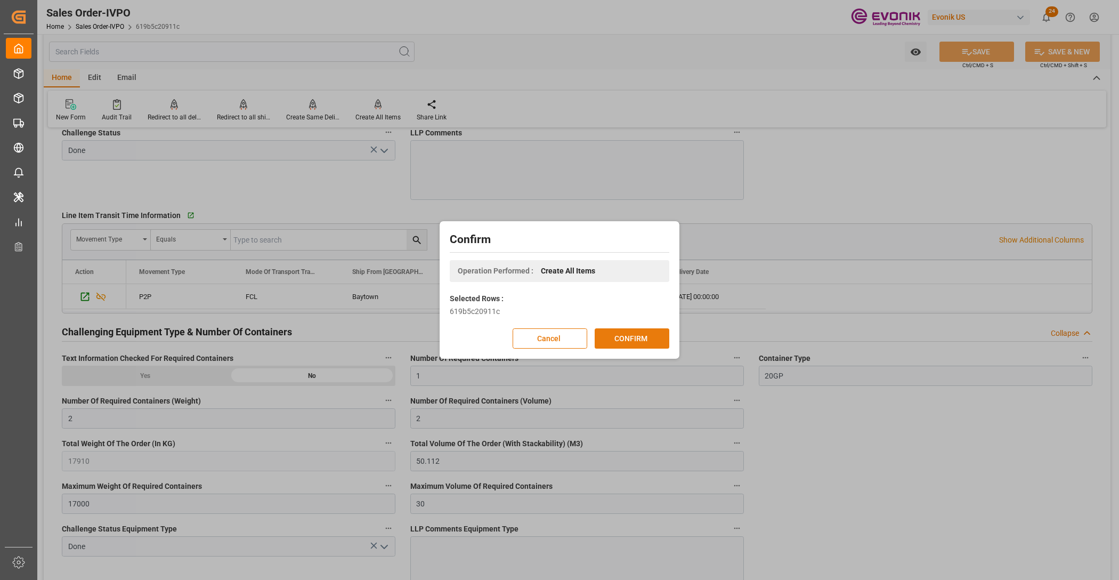
click at [646, 339] on button "CONFIRM" at bounding box center [632, 338] width 75 height 20
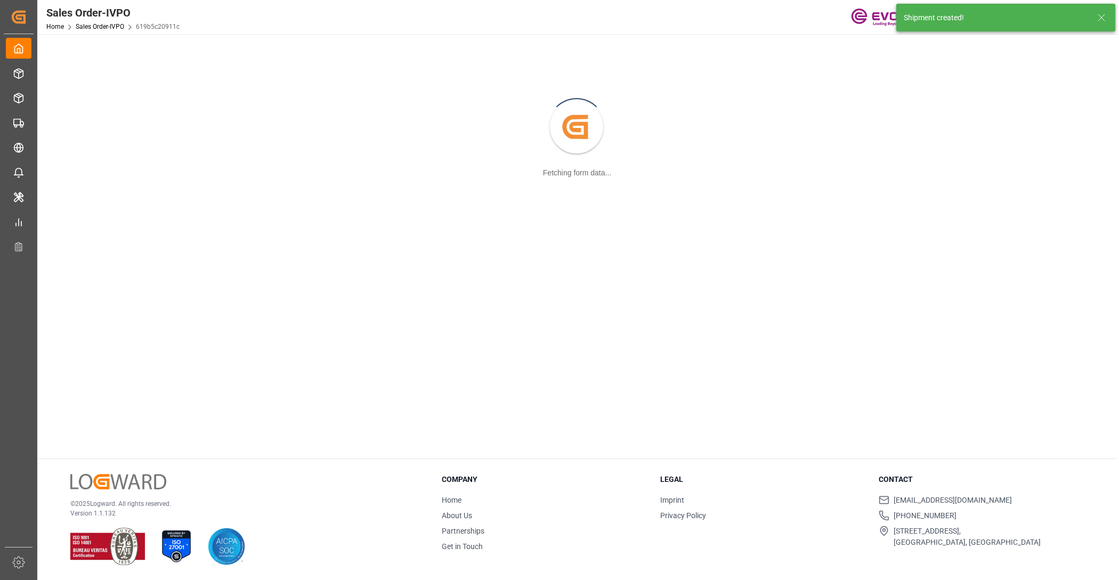
scroll to position [115, 0]
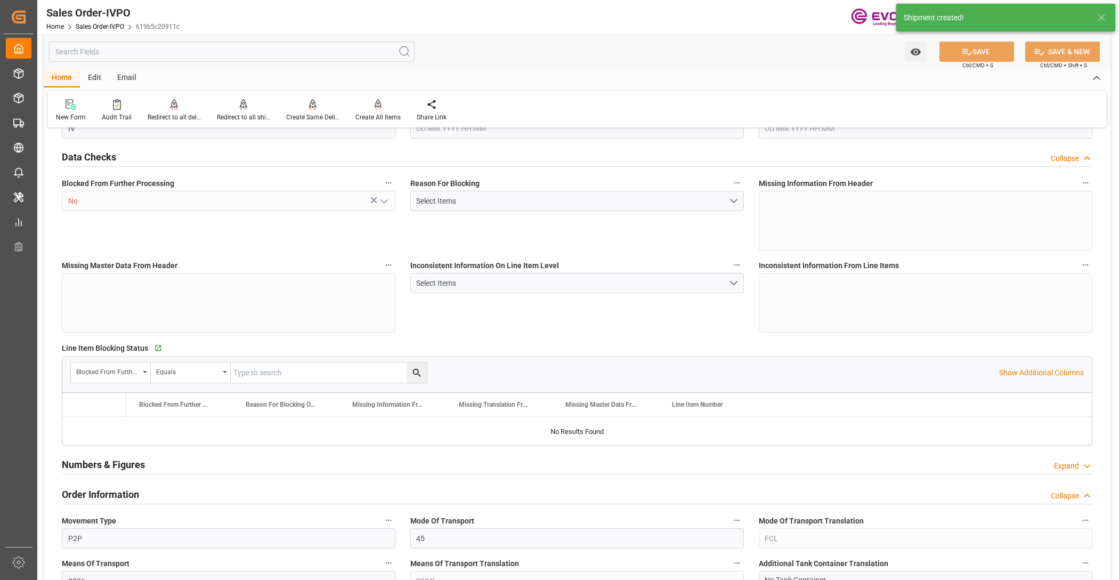
type input "SGSIN"
type input "0"
type input "1"
type input "2"
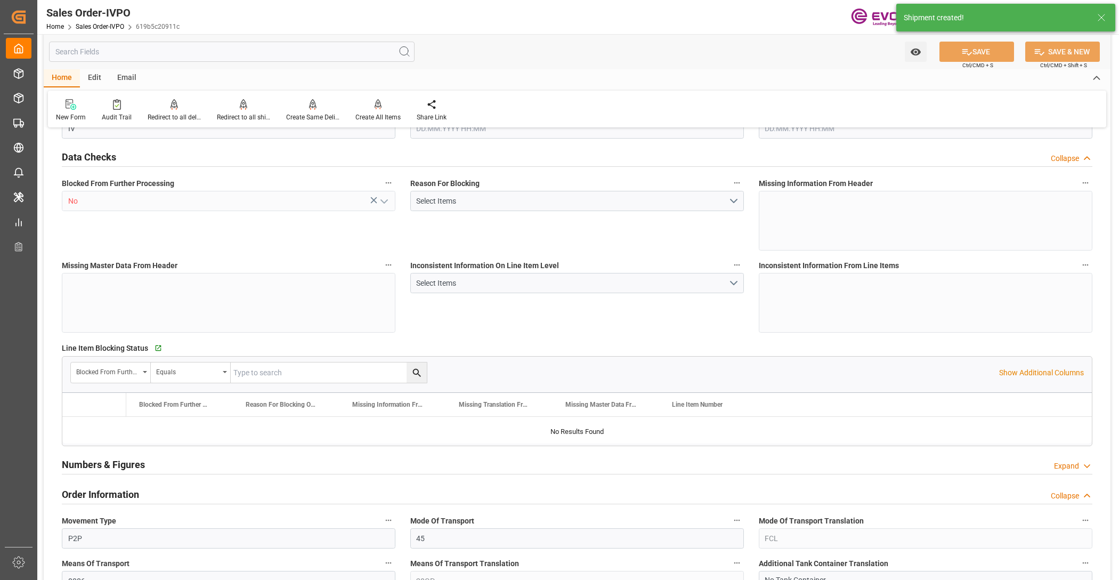
type input "17910"
type input "50.112"
type input "17000"
type input "30"
type input "27.08.2025 18:34"
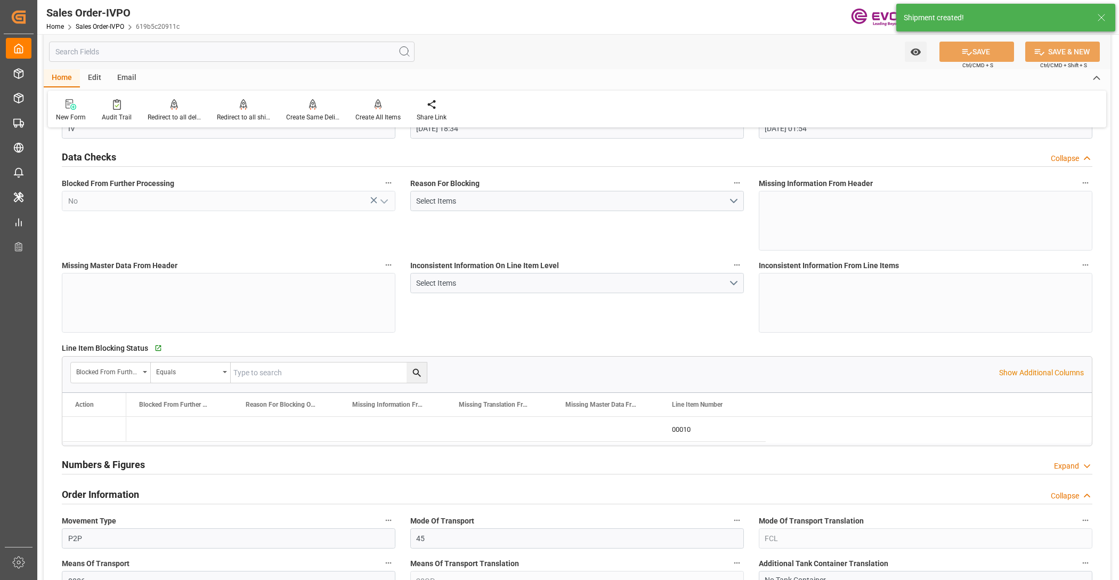
type input "09.10.2025 01:54"
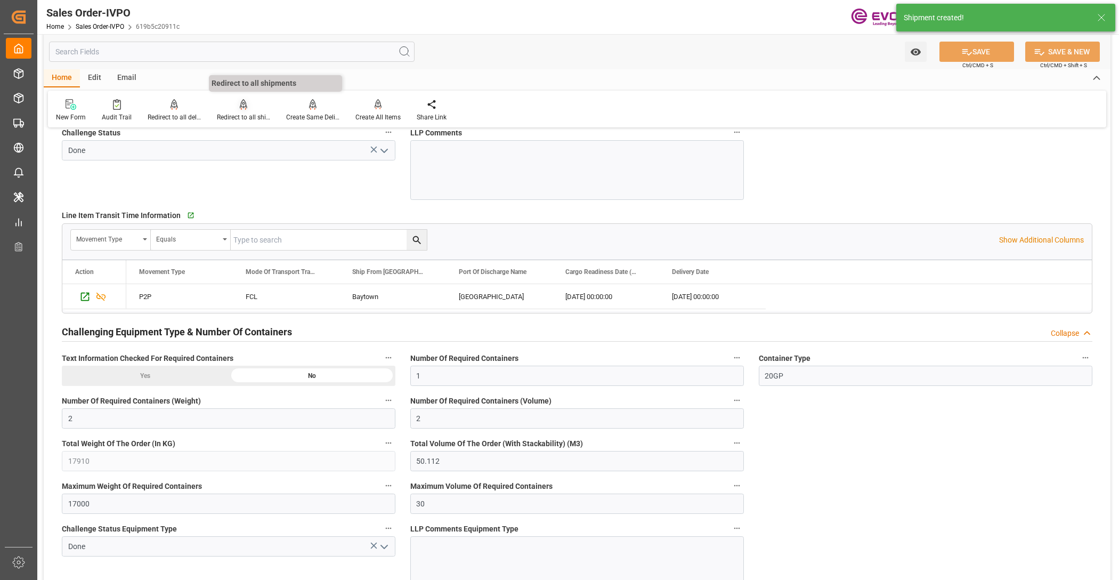
click at [244, 113] on div "Redirect to all shipments" at bounding box center [243, 117] width 53 height 10
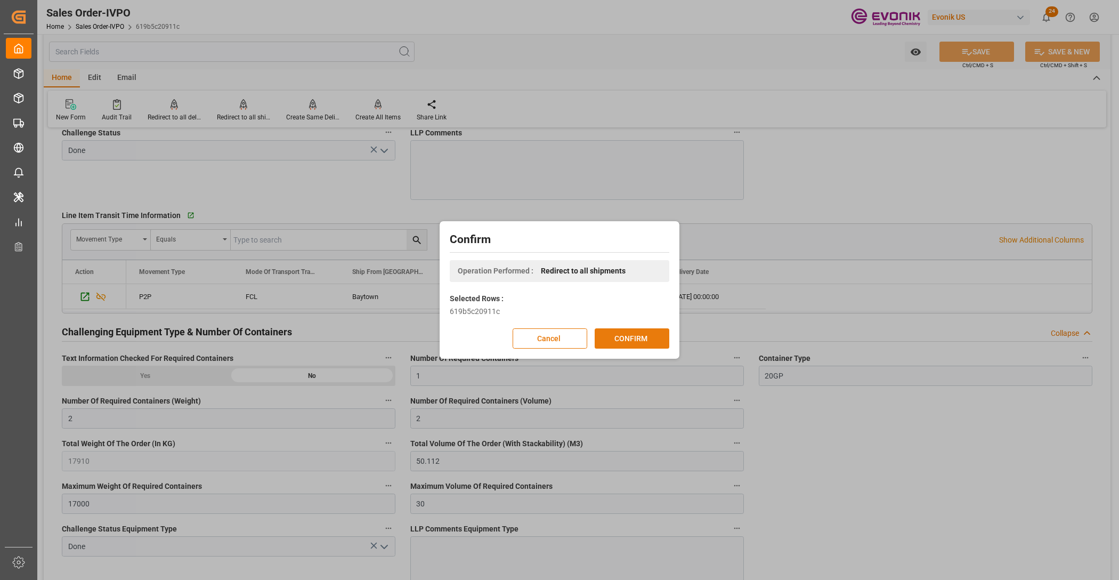
click at [620, 330] on button "CONFIRM" at bounding box center [632, 338] width 75 height 20
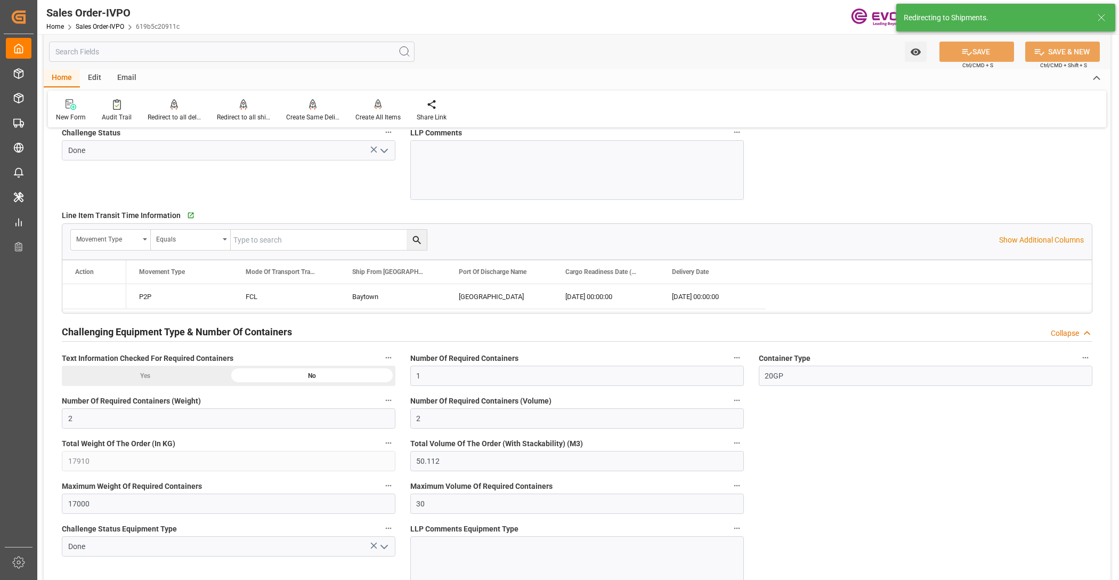
type input "27.08.2025 18:34"
type input "09.10.2025 01:54"
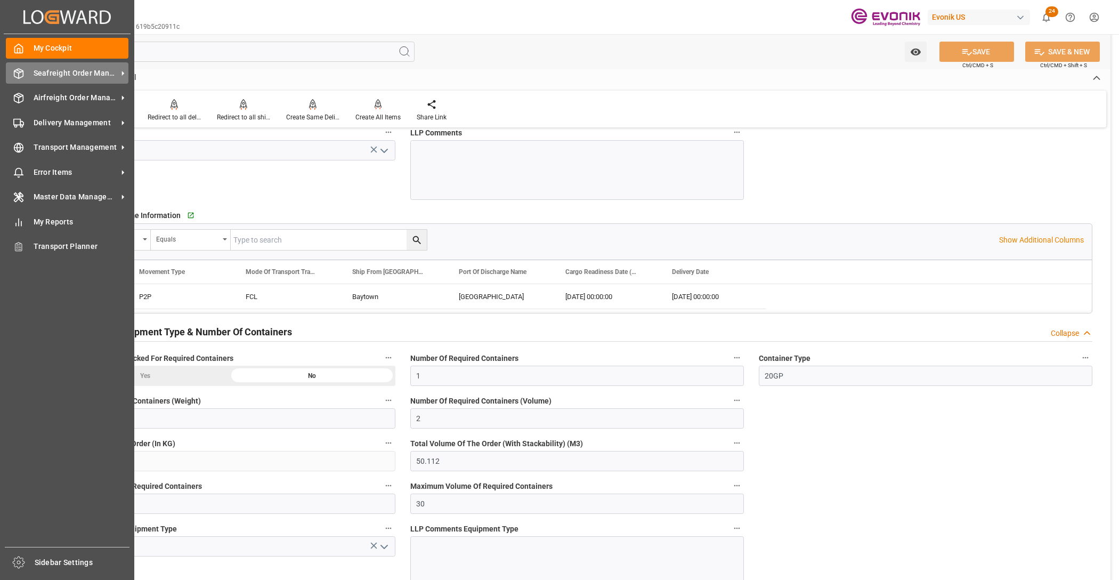
click at [52, 75] on span "Seafreight Order Management" at bounding box center [76, 73] width 84 height 11
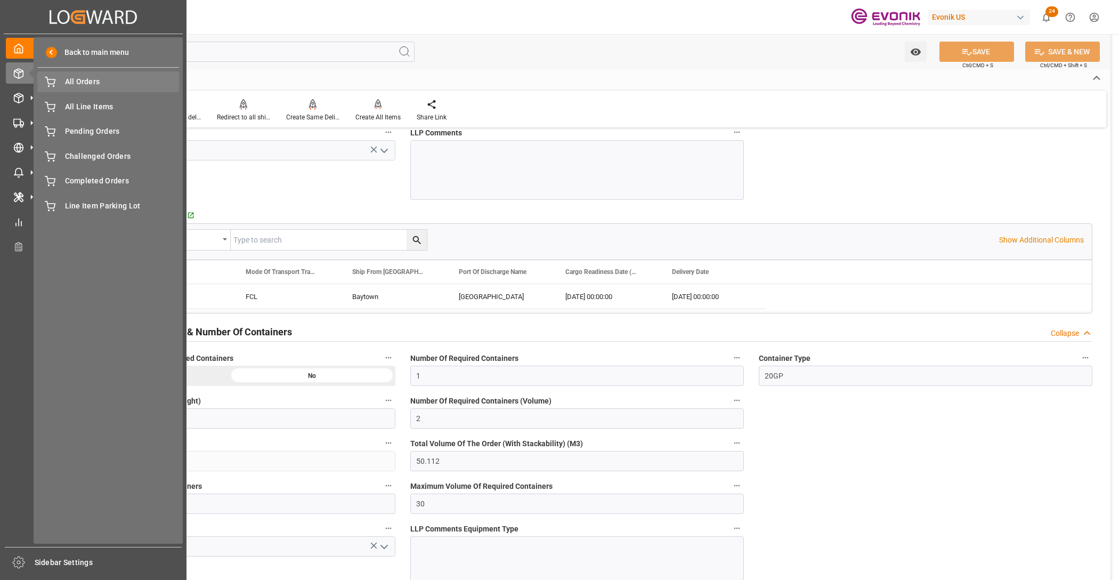
click at [116, 81] on span "All Orders" at bounding box center [122, 81] width 115 height 11
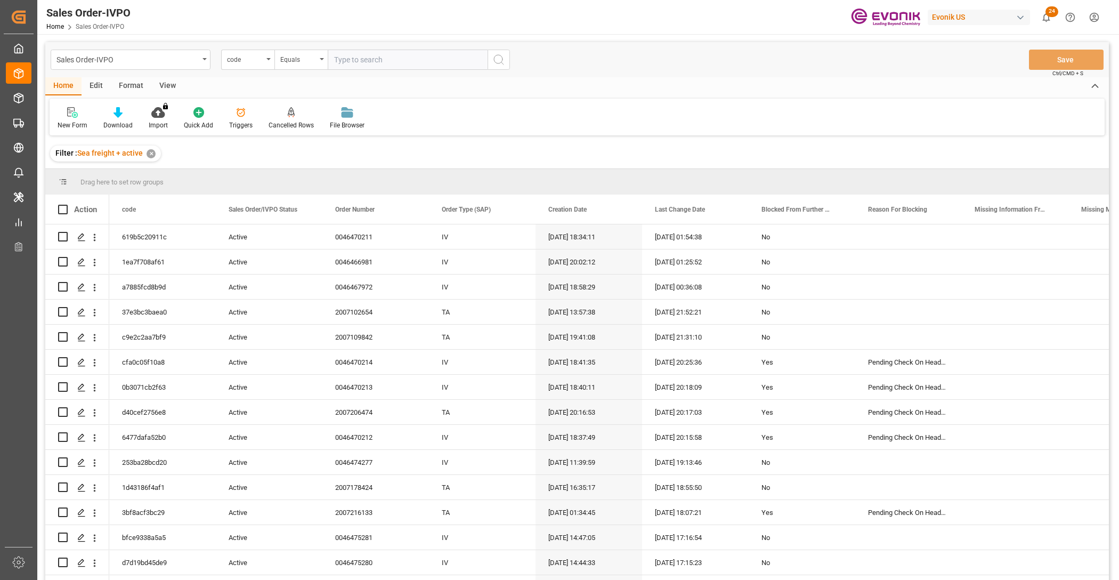
click at [262, 70] on div "Sales Order-IVPO code Equals Save Ctrl/CMD + S" at bounding box center [577, 59] width 1064 height 35
click at [264, 58] on div "code" at bounding box center [247, 60] width 53 height 20
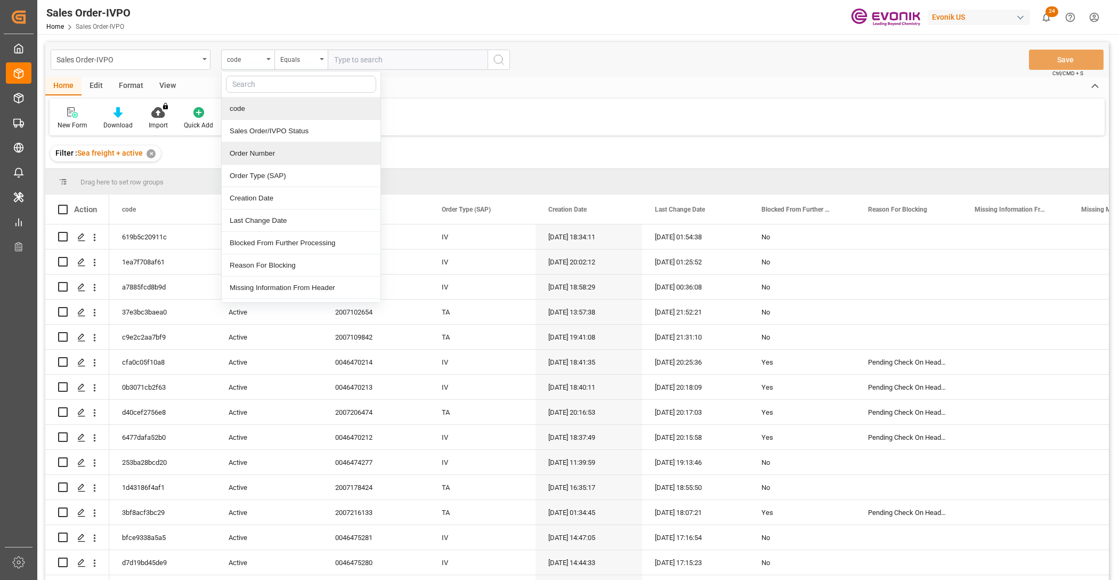
click at [281, 156] on div "Order Number" at bounding box center [301, 153] width 159 height 22
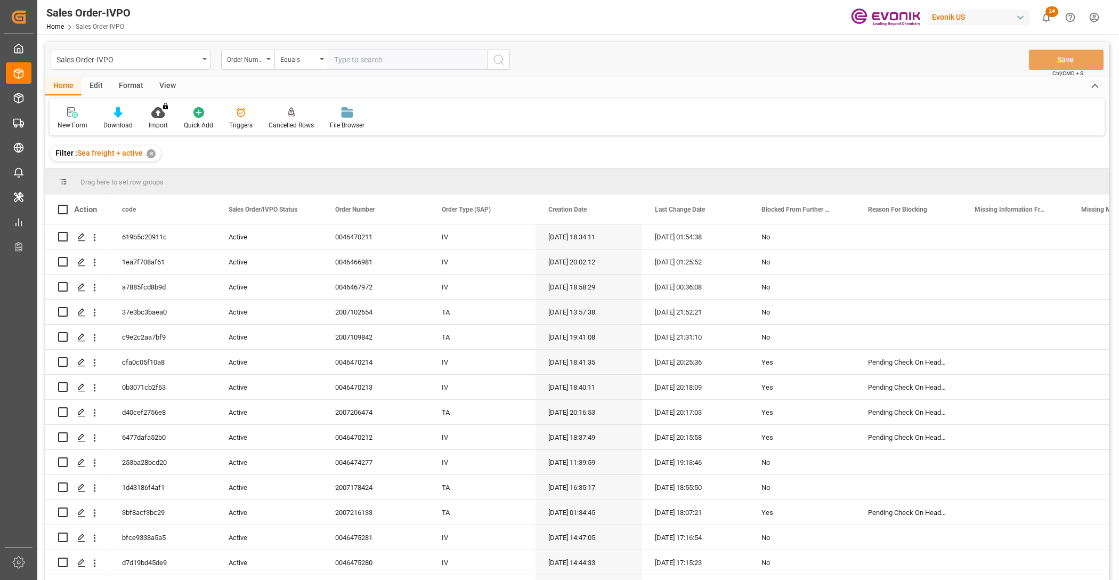
click at [372, 58] on input "text" at bounding box center [408, 60] width 160 height 20
paste input "0046470212"
type input "0046470212"
click at [494, 64] on icon "search button" at bounding box center [499, 59] width 13 height 13
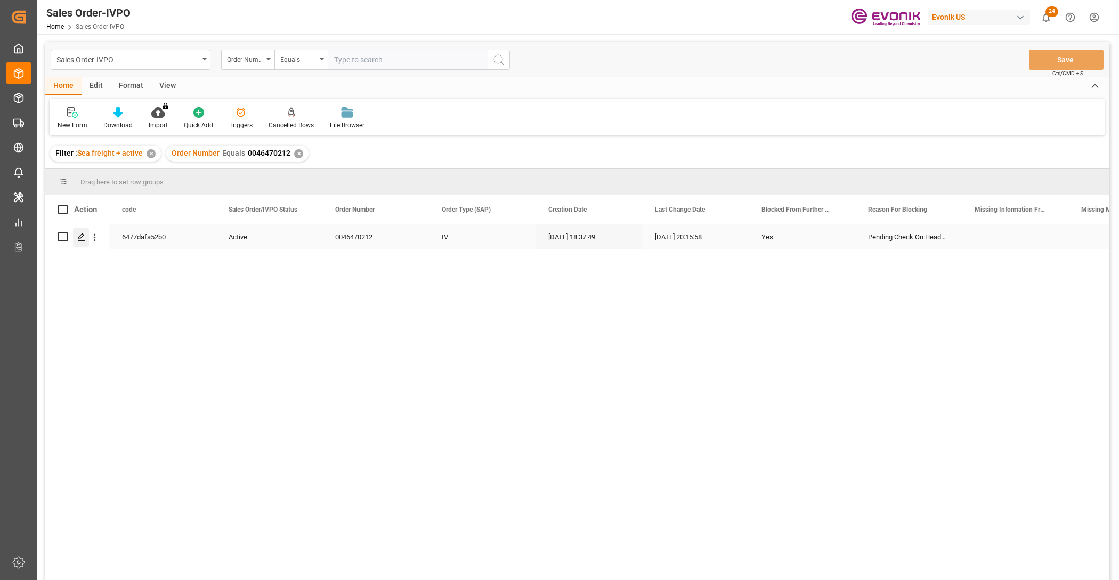
click at [84, 235] on icon "Press SPACE to select this row." at bounding box center [81, 237] width 9 height 9
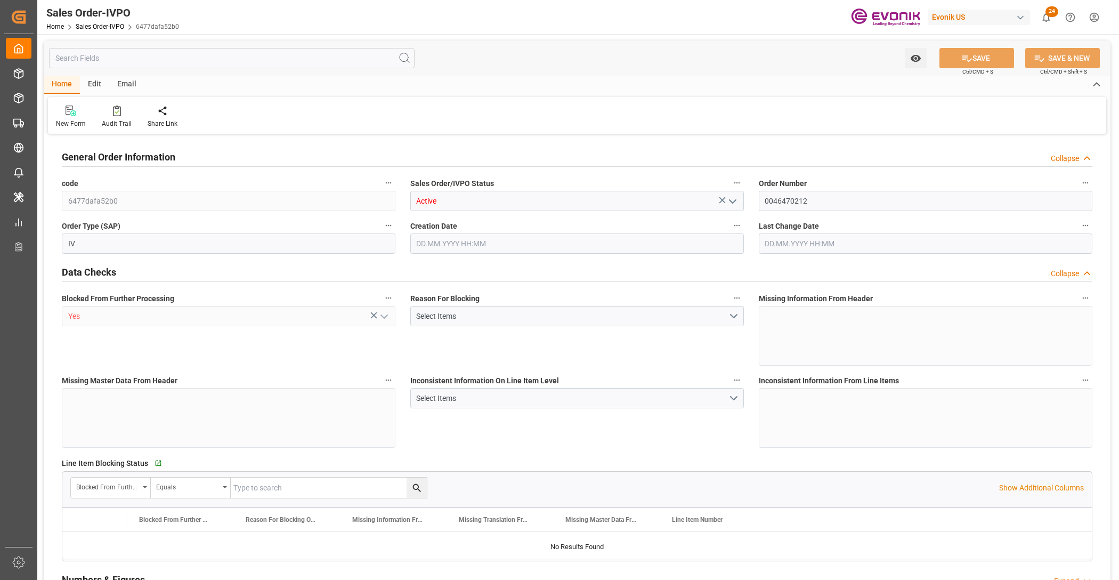
type input "SGSIN"
type input "0"
type input "1"
type input "2"
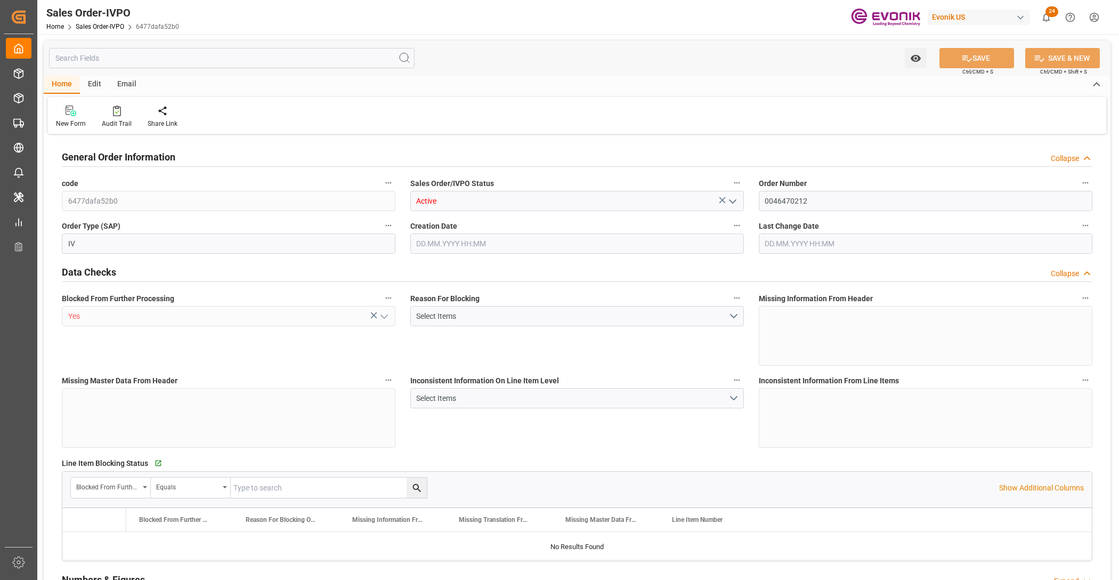
type input "17910"
type input "50.112"
type input "17000"
type input "30"
type input "27.08.2025 18:37"
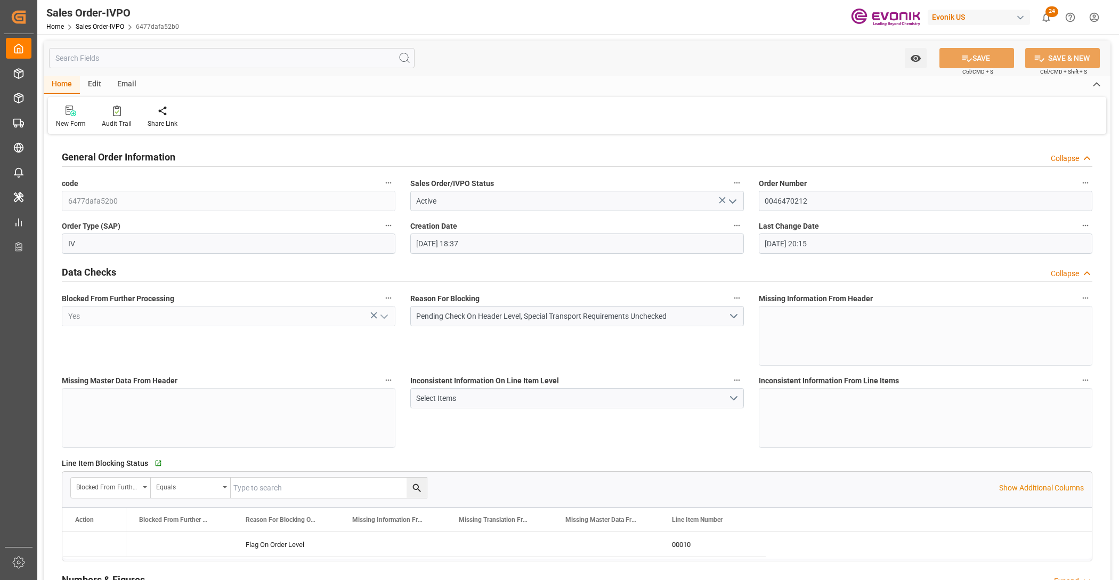
type input "08.10.2025 20:15"
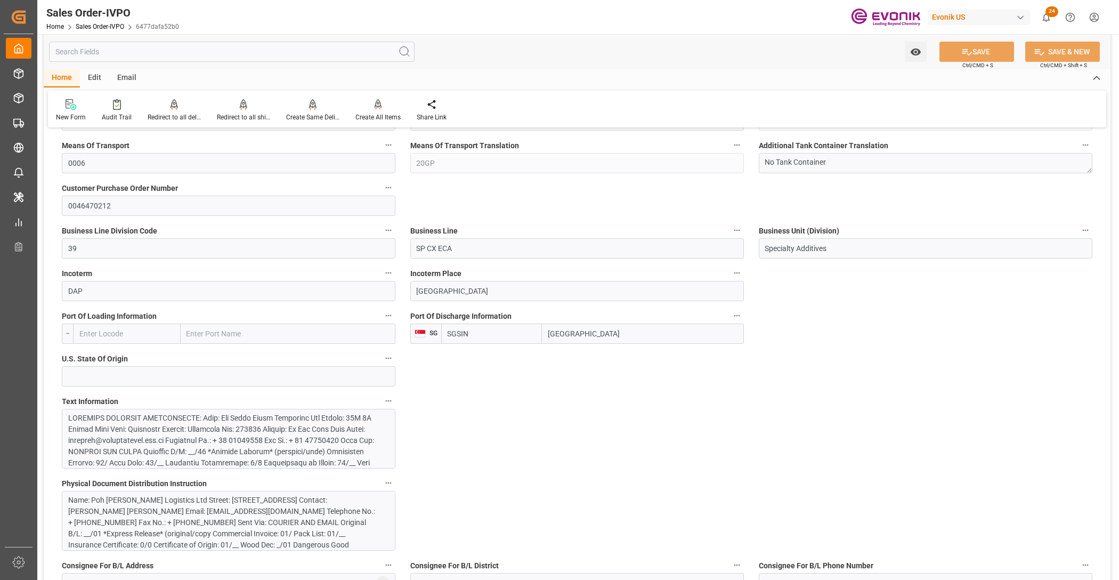
scroll to position [666, 0]
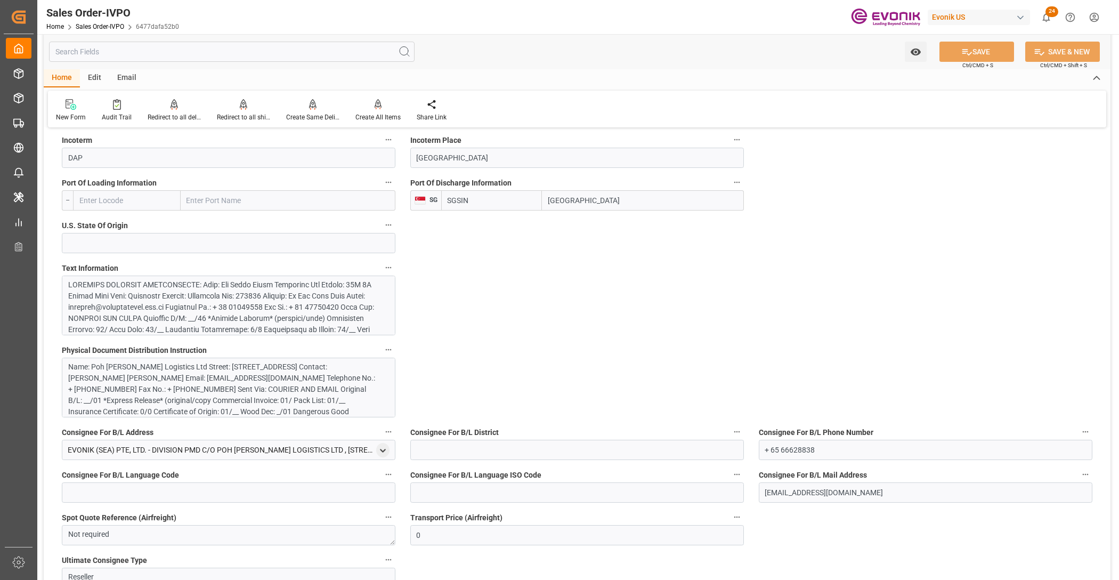
click at [332, 292] on div at bounding box center [224, 374] width 312 height 190
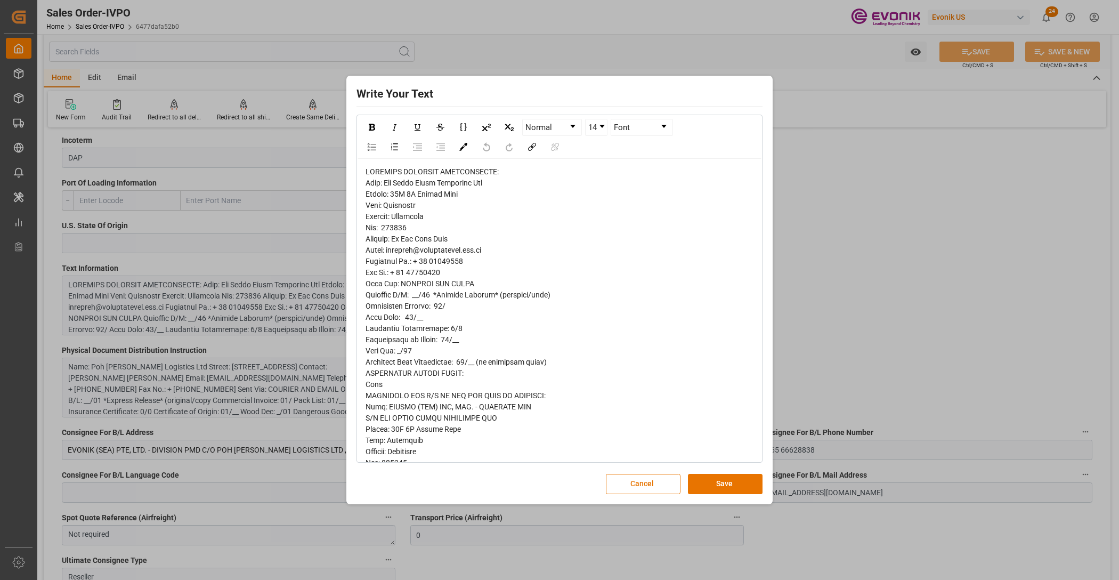
click at [384, 185] on span "rdw-editor" at bounding box center [480, 451] width 228 height 568
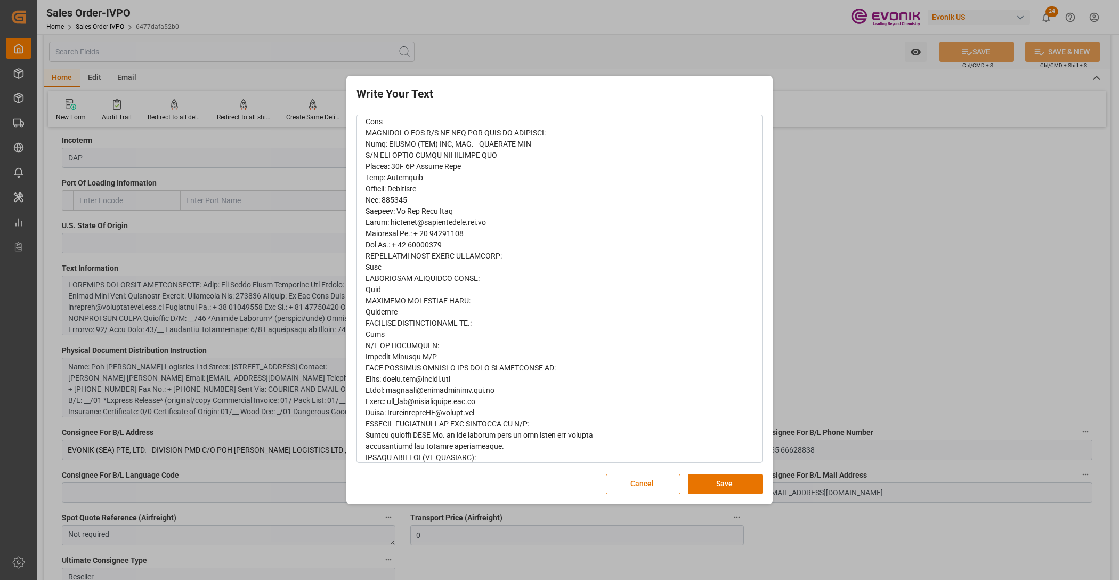
scroll to position [275, 0]
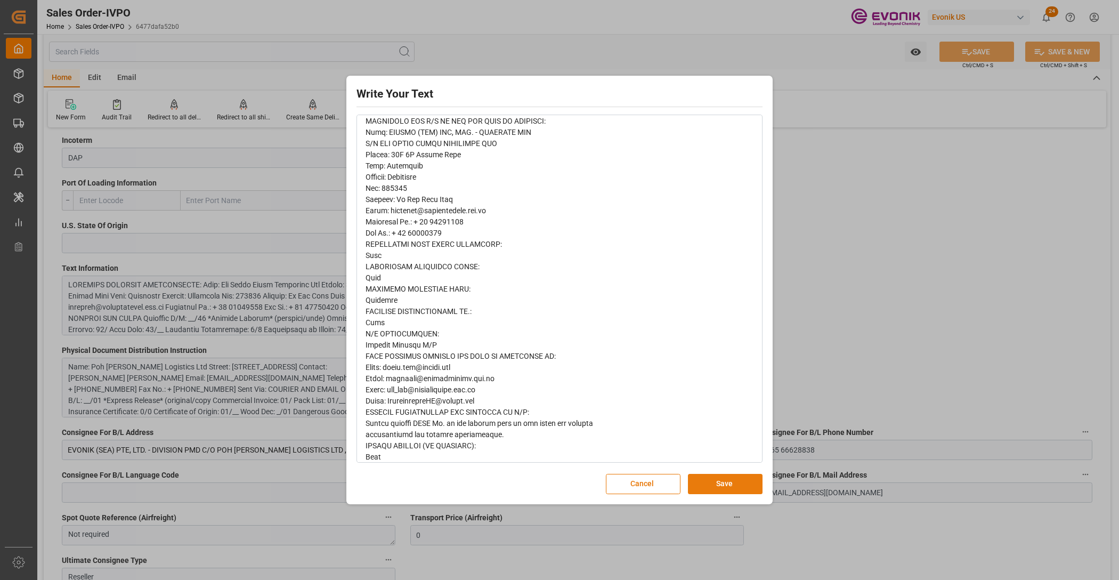
click at [744, 485] on button "Save" at bounding box center [725, 484] width 75 height 20
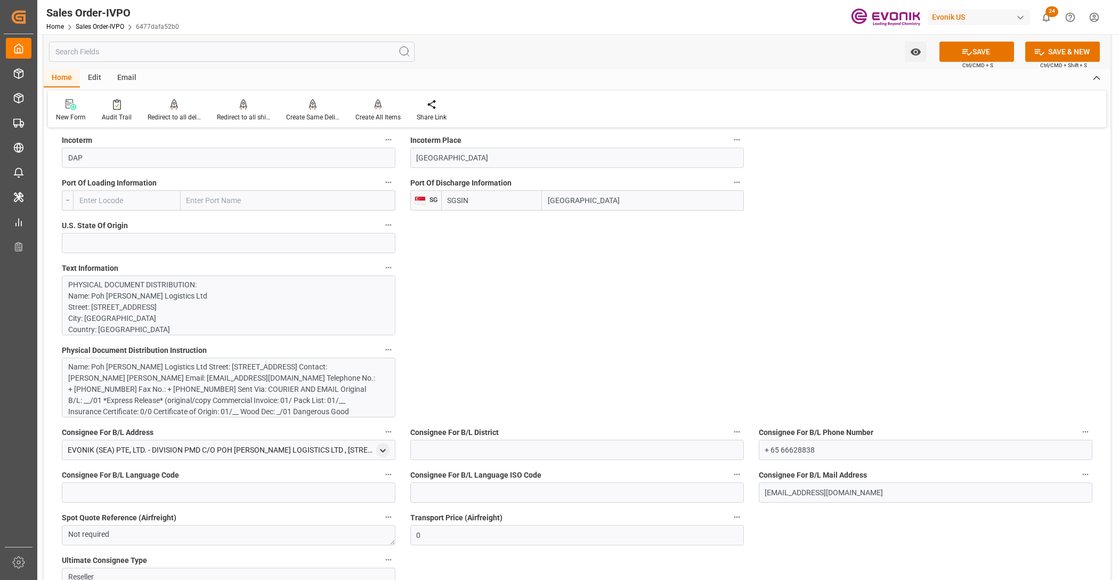
click at [290, 402] on div "Name: Poh [PERSON_NAME] Logistics Ltd Street: [STREET_ADDRESS] Contact: [PERSON…" at bounding box center [224, 394] width 312 height 67
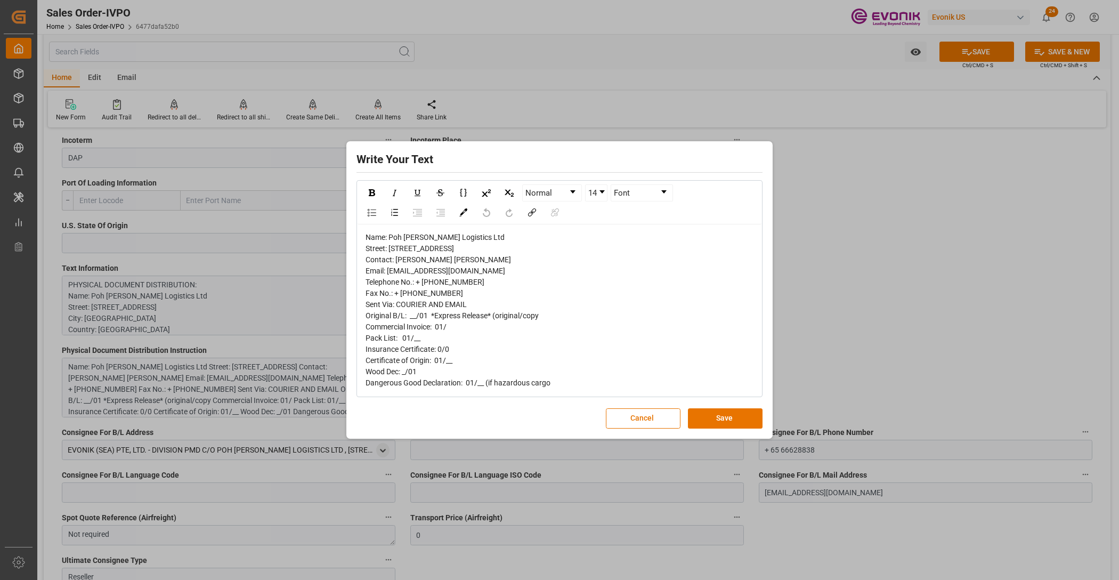
drag, startPoint x: 709, startPoint y: 437, endPoint x: 694, endPoint y: 416, distance: 26.3
click at [710, 429] on button "Save" at bounding box center [725, 418] width 75 height 20
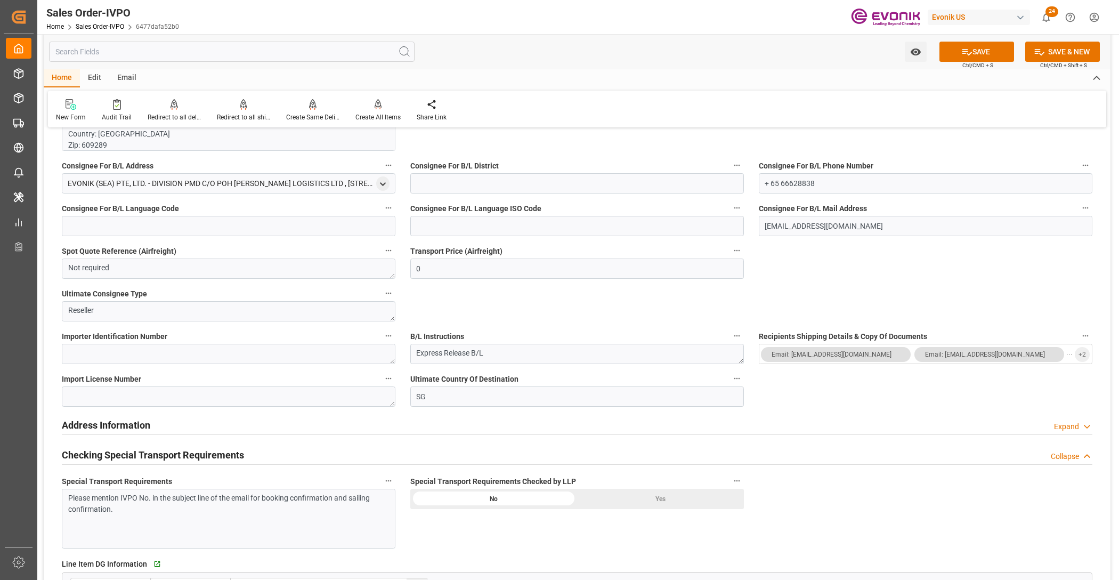
scroll to position [1066, 0]
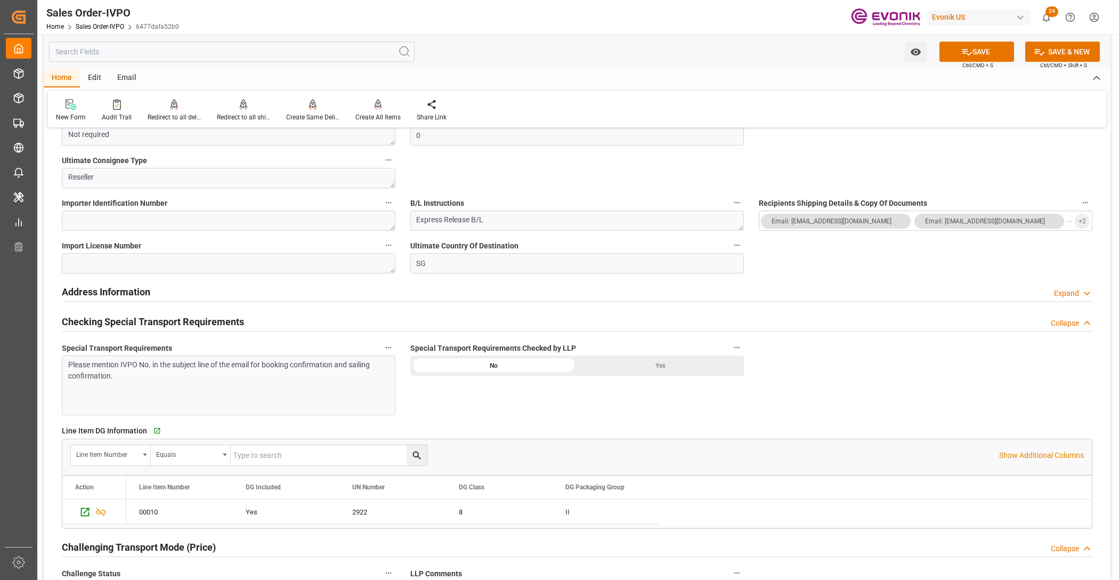
click at [608, 368] on div "Yes" at bounding box center [660, 366] width 167 height 20
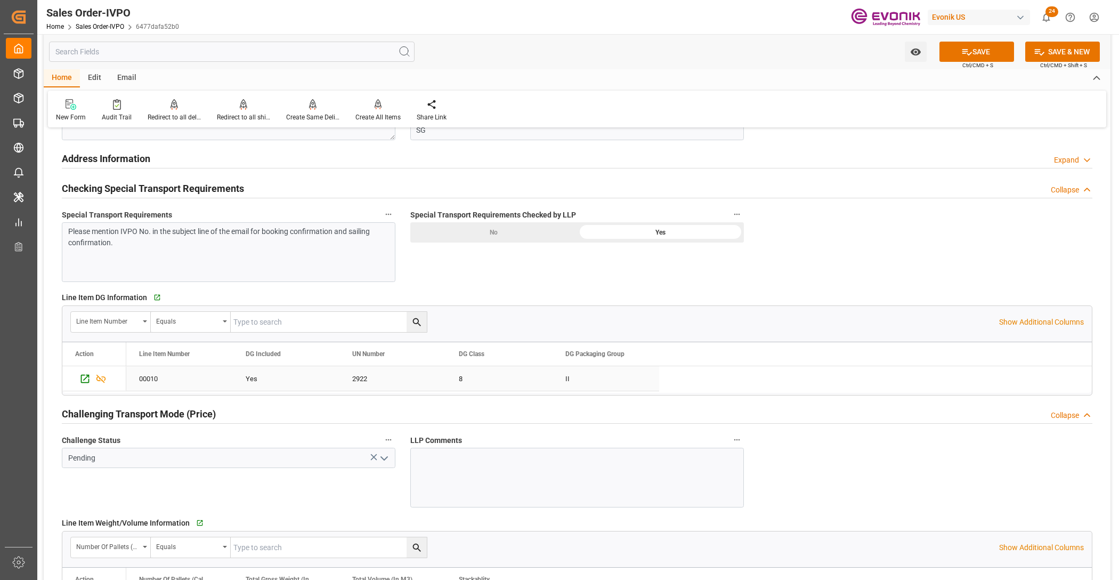
scroll to position [1333, 0]
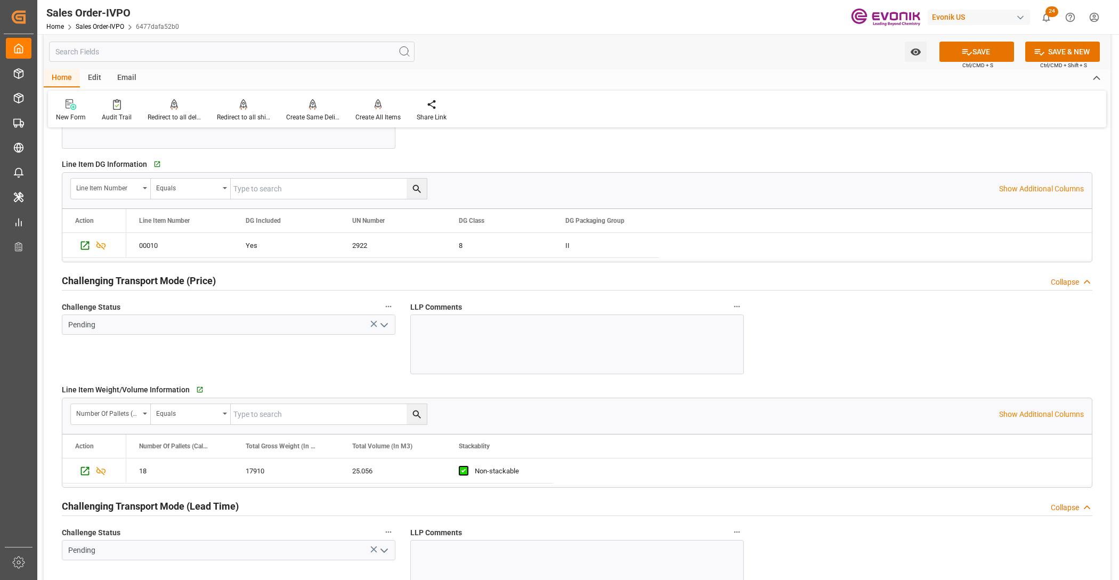
click at [385, 326] on polyline "open menu" at bounding box center [384, 325] width 6 height 3
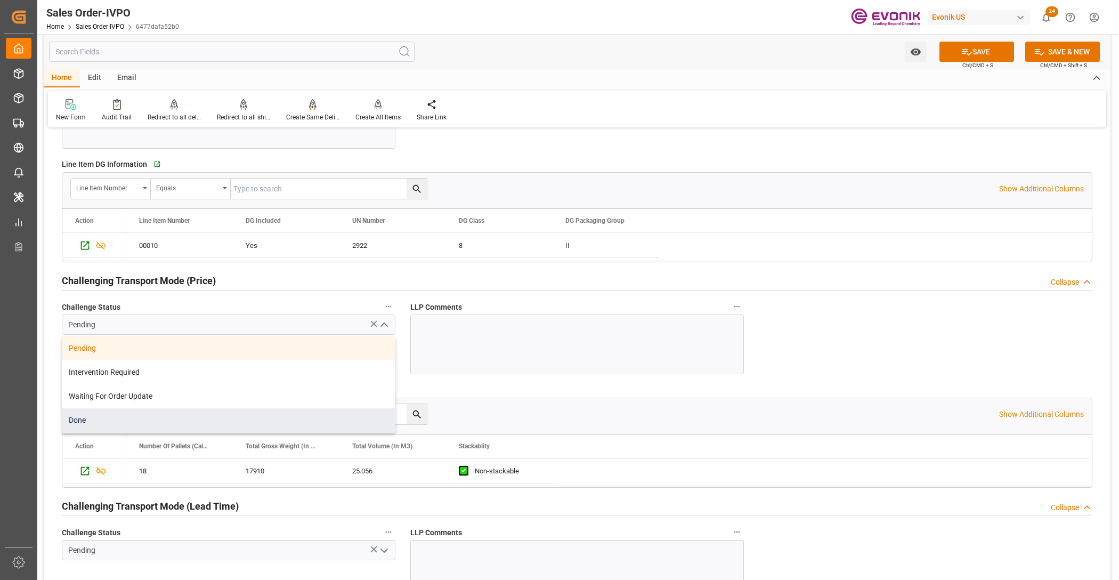
click at [142, 416] on div "Done" at bounding box center [228, 420] width 333 height 24
type input "Done"
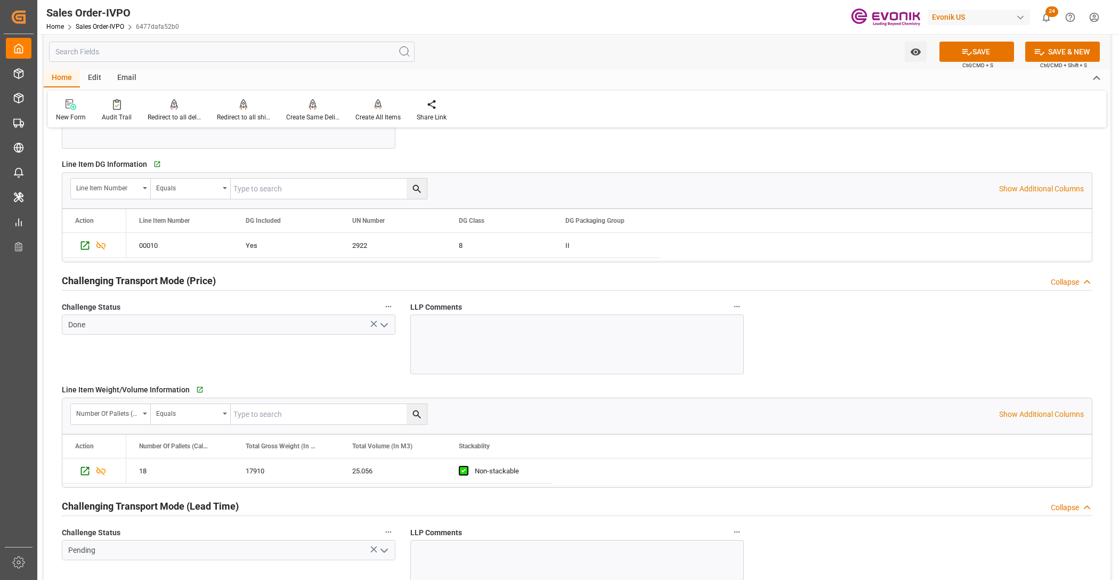
scroll to position [1466, 0]
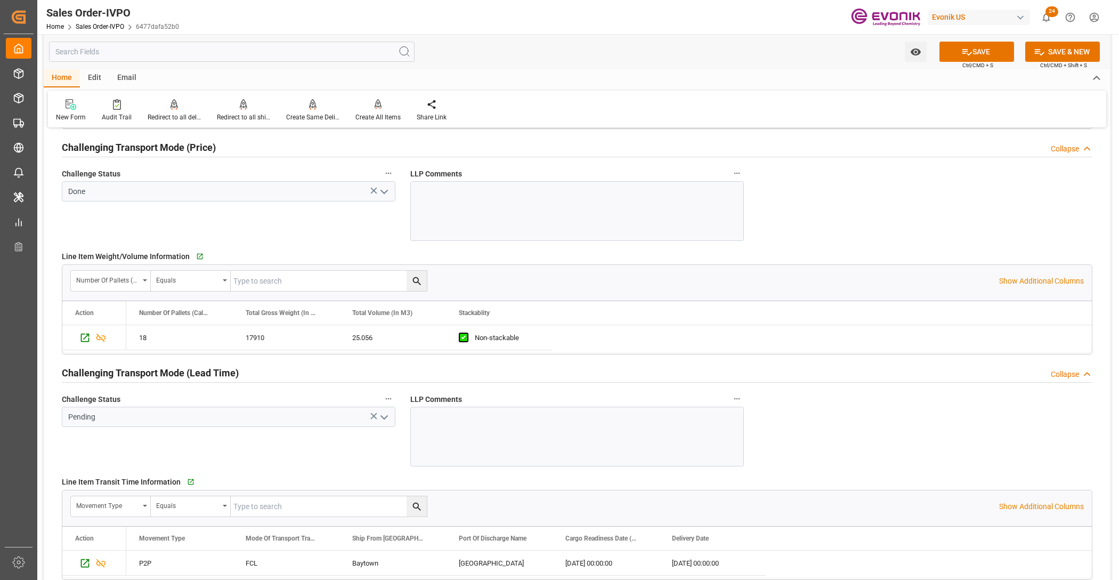
click at [382, 193] on icon "open menu" at bounding box center [384, 191] width 13 height 13
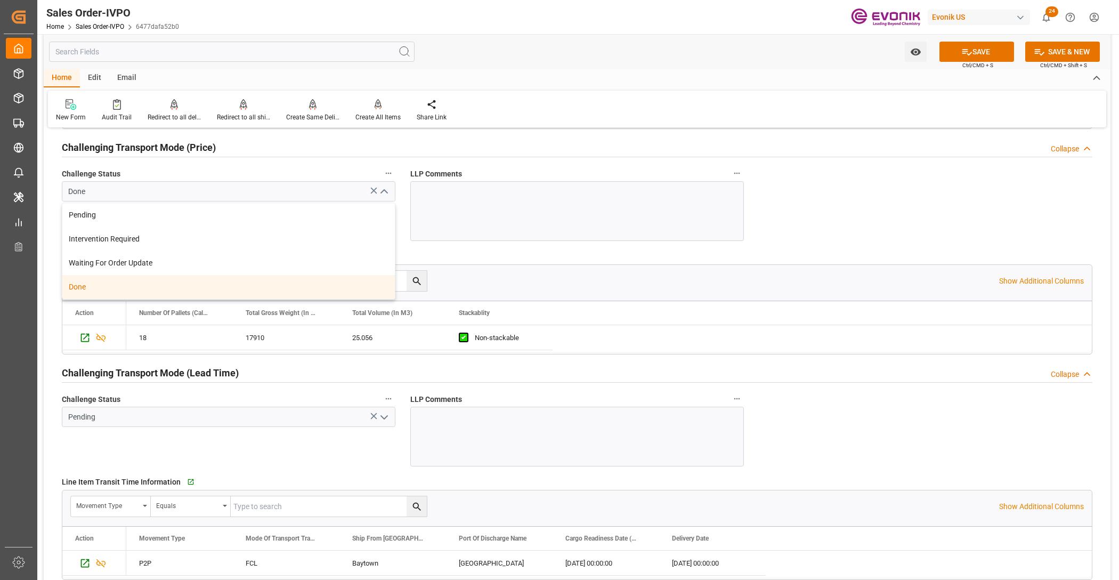
click at [230, 292] on div "Done" at bounding box center [228, 287] width 333 height 24
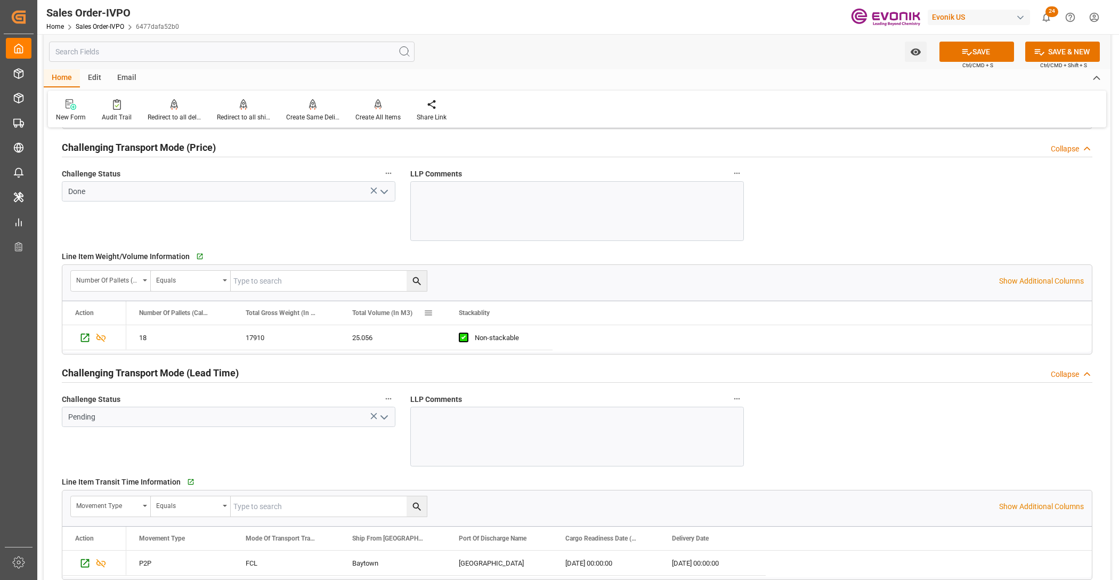
scroll to position [1599, 0]
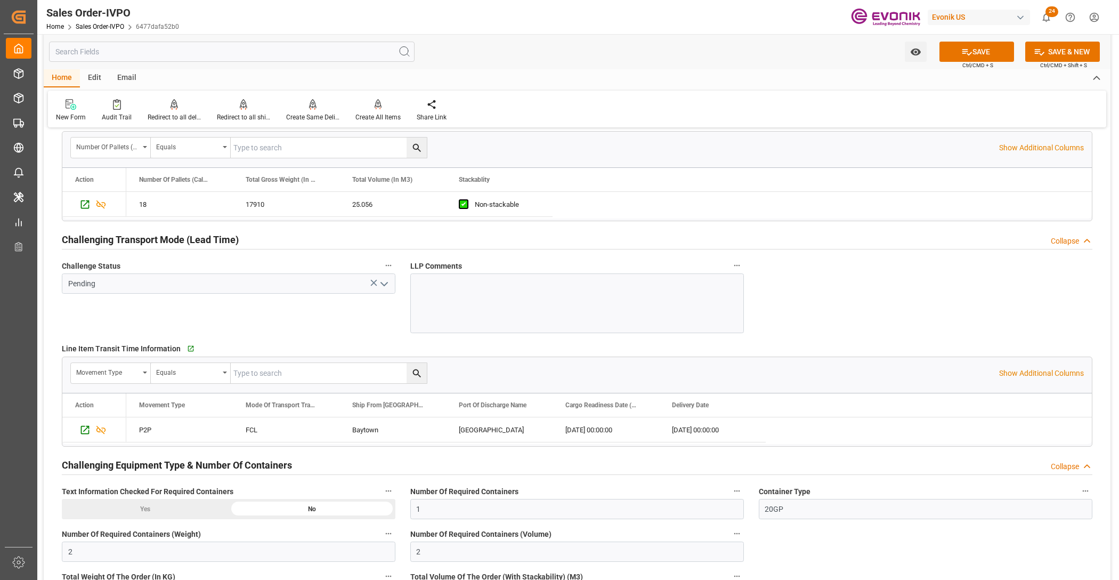
click at [386, 283] on icon "open menu" at bounding box center [384, 284] width 13 height 13
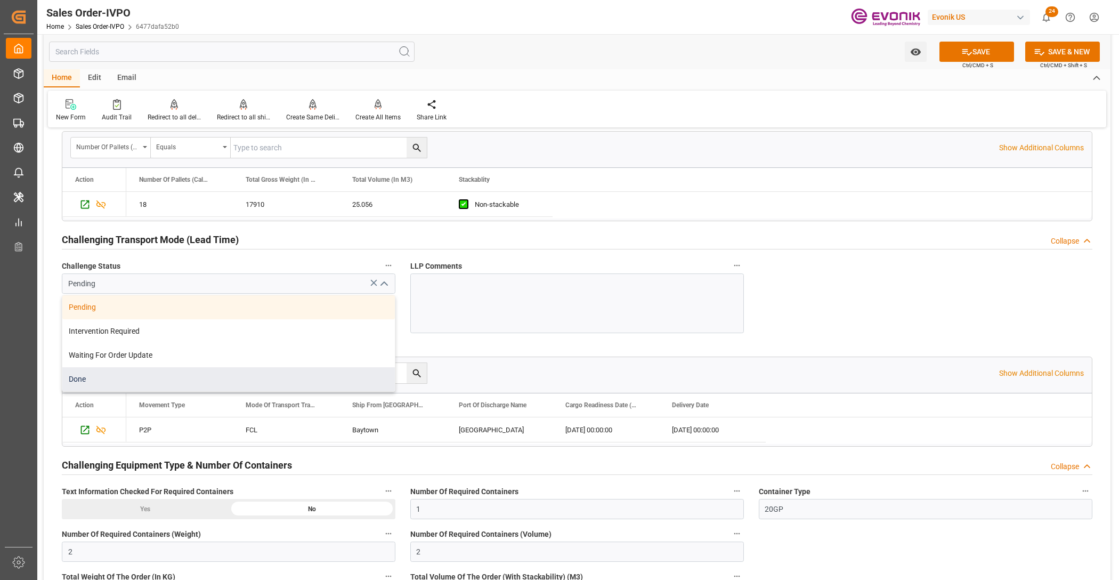
click at [184, 390] on div "Done" at bounding box center [228, 379] width 333 height 24
type input "Done"
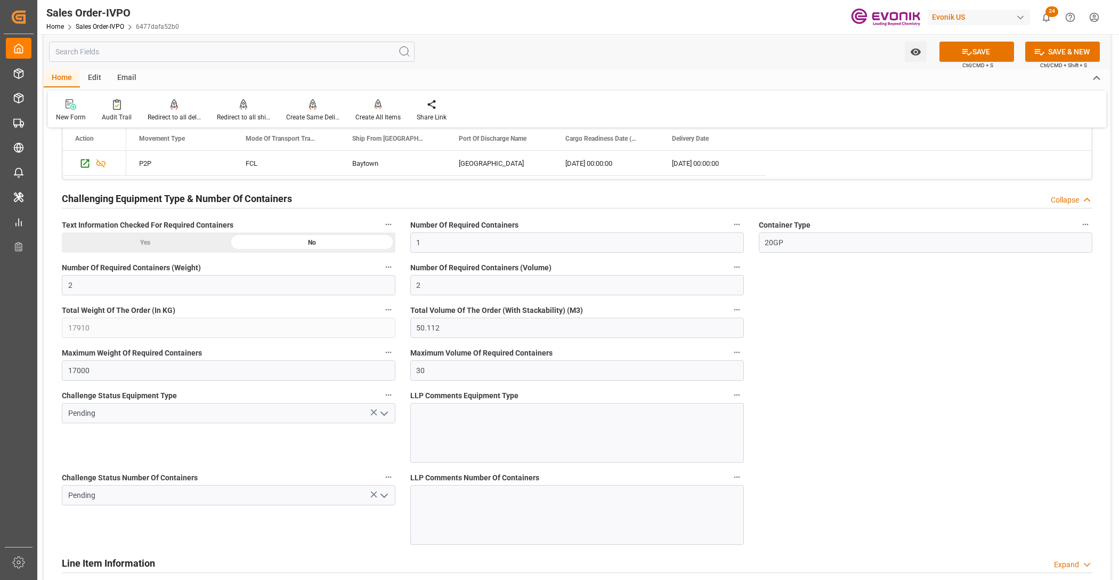
scroll to position [1999, 0]
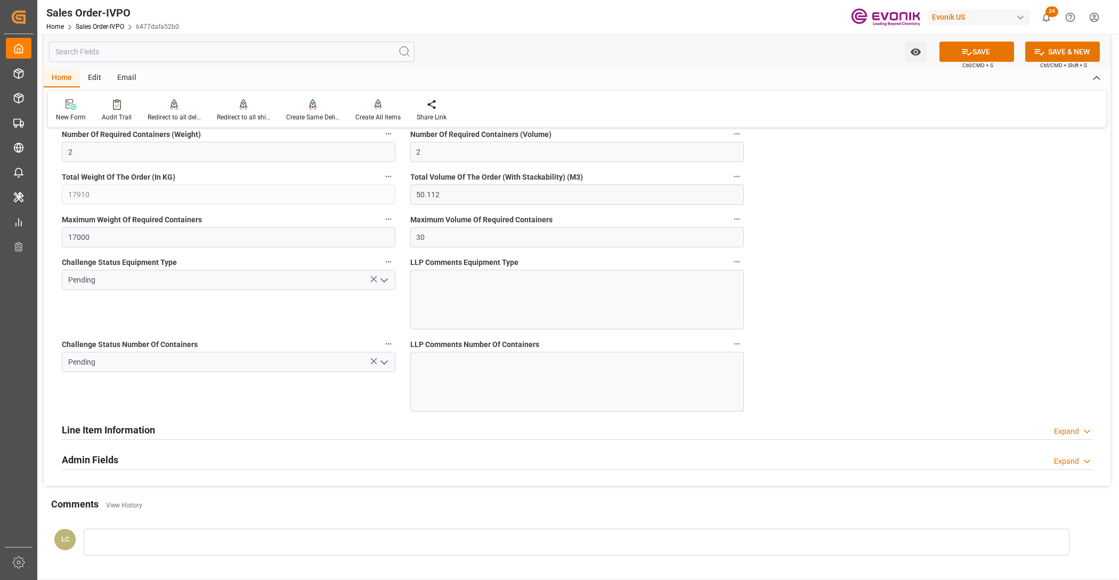
drag, startPoint x: 387, startPoint y: 281, endPoint x: 384, endPoint y: 286, distance: 5.8
click at [387, 281] on polyline "open menu" at bounding box center [384, 280] width 6 height 3
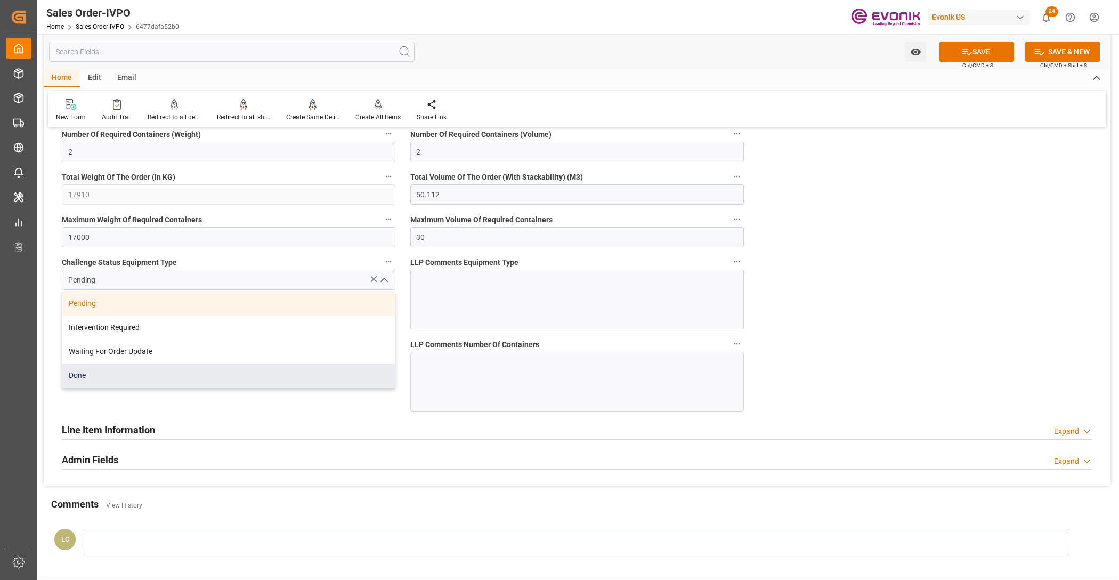
click at [142, 388] on div "Done" at bounding box center [228, 376] width 333 height 24
type input "Done"
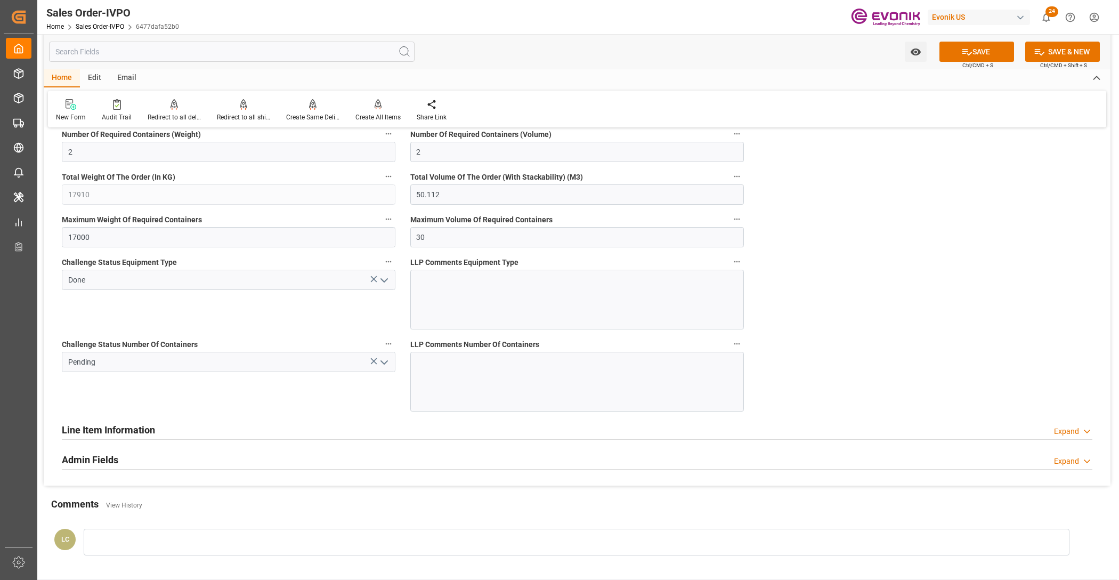
click at [385, 362] on icon "open menu" at bounding box center [384, 362] width 13 height 13
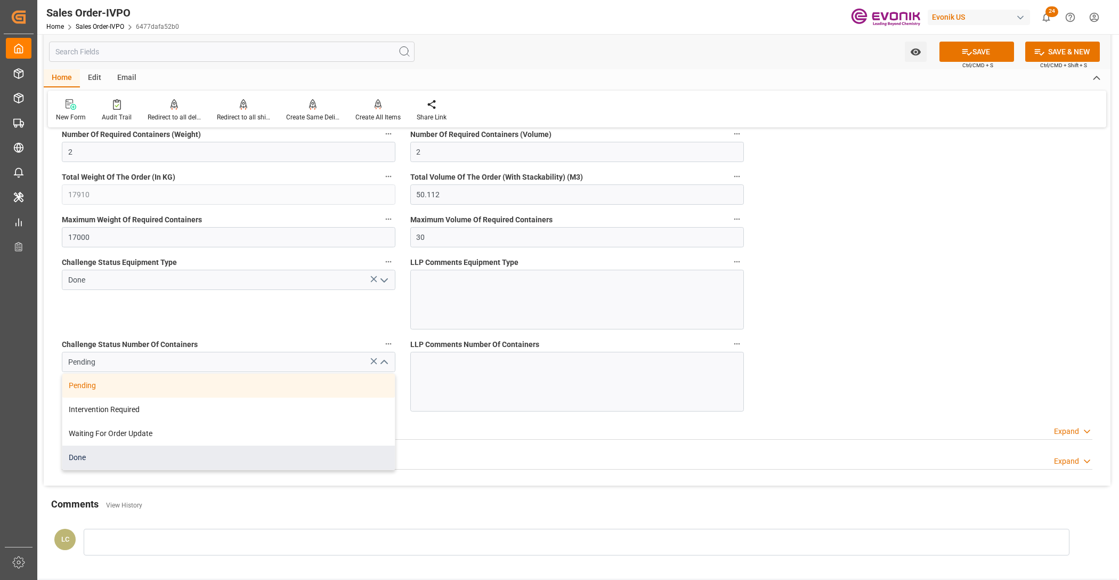
click at [86, 458] on div "Done" at bounding box center [228, 458] width 333 height 24
type input "Done"
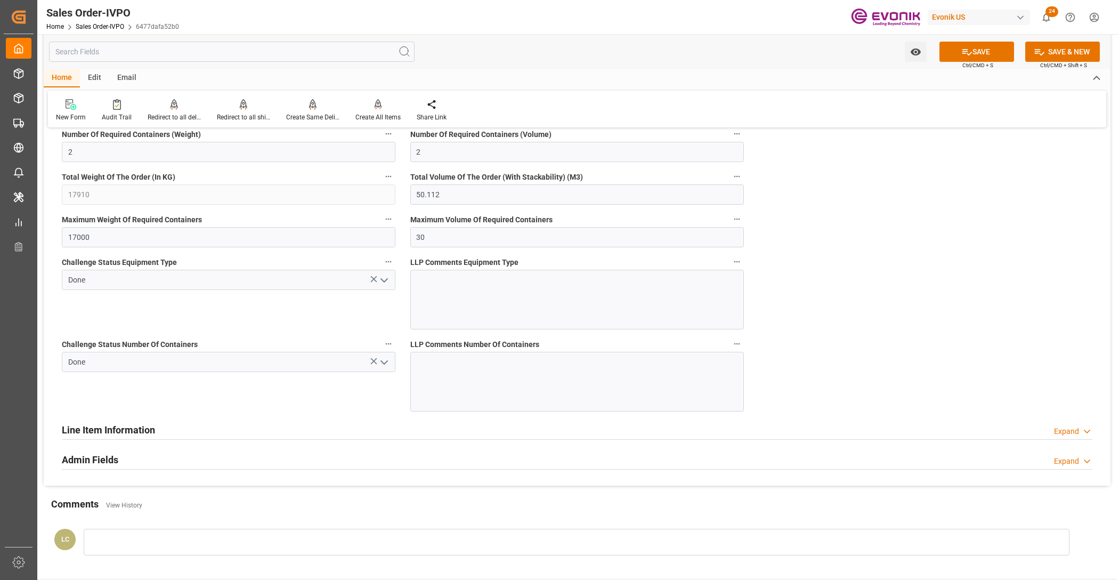
click at [999, 57] on button "SAVE" at bounding box center [977, 52] width 75 height 20
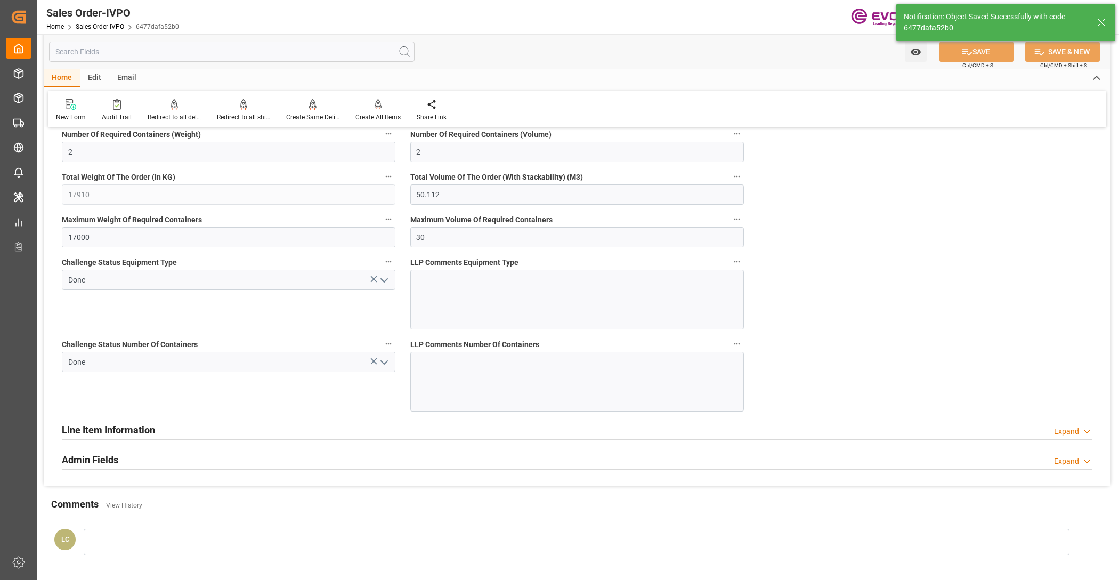
type input "09.10.2025 01:59"
type input "No"
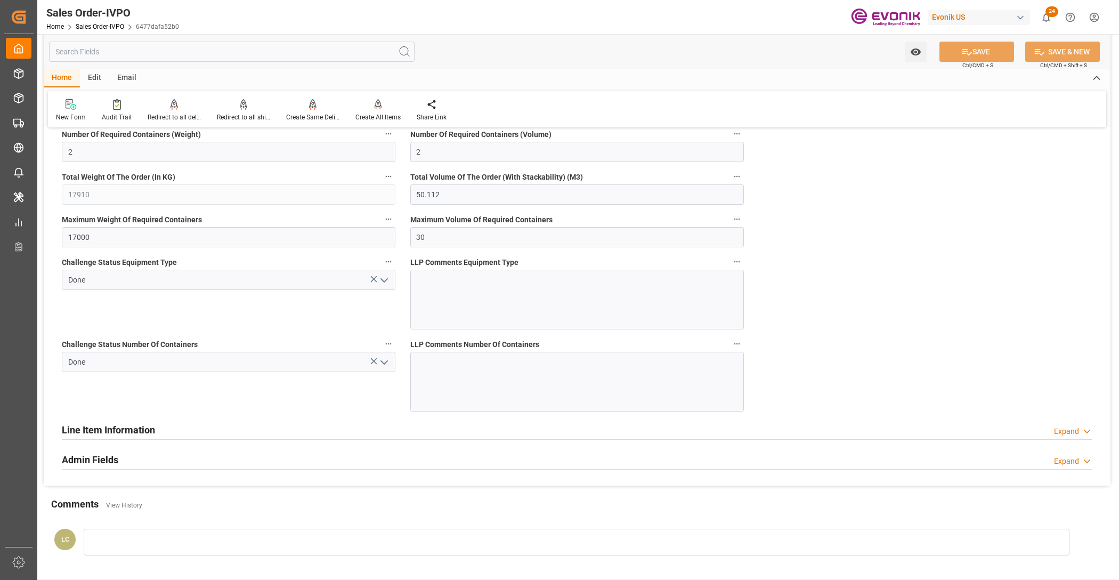
scroll to position [1866, 0]
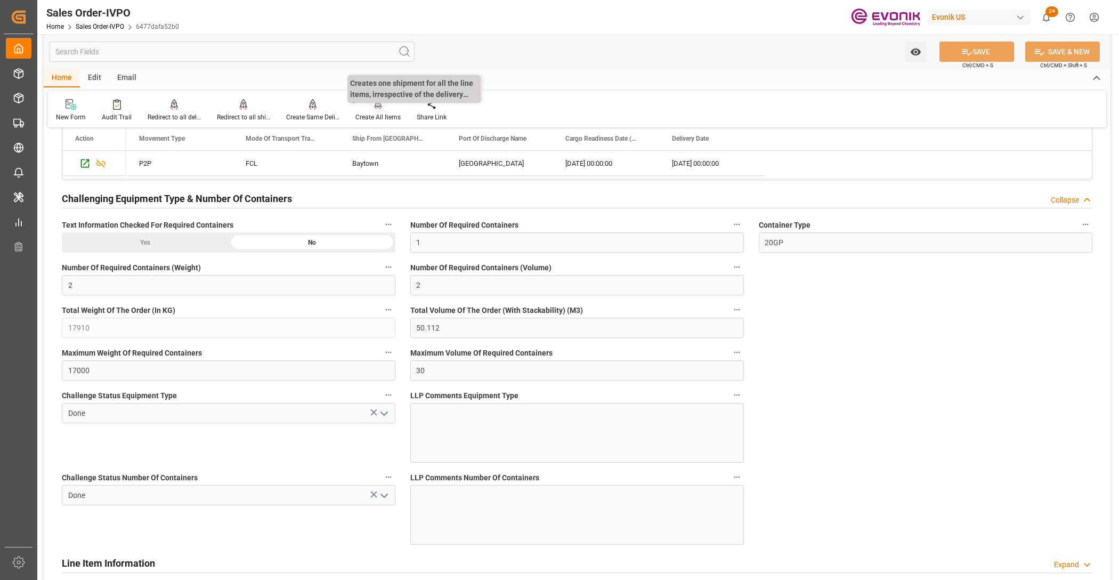
click at [368, 109] on div at bounding box center [378, 104] width 45 height 11
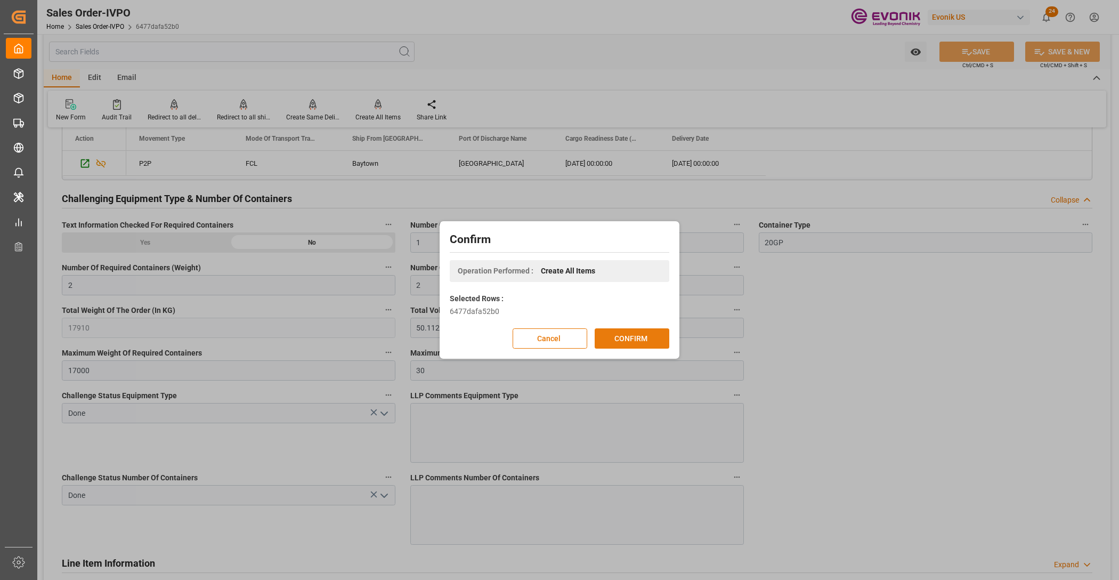
click at [647, 335] on button "CONFIRM" at bounding box center [632, 338] width 75 height 20
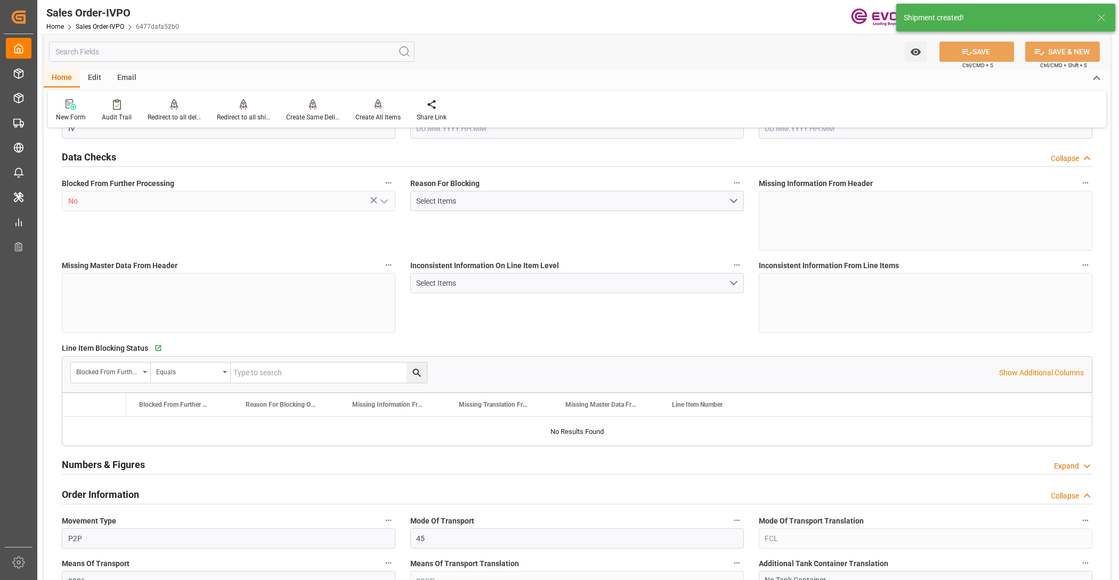
type input "SGSIN"
type input "0"
type input "1"
type input "2"
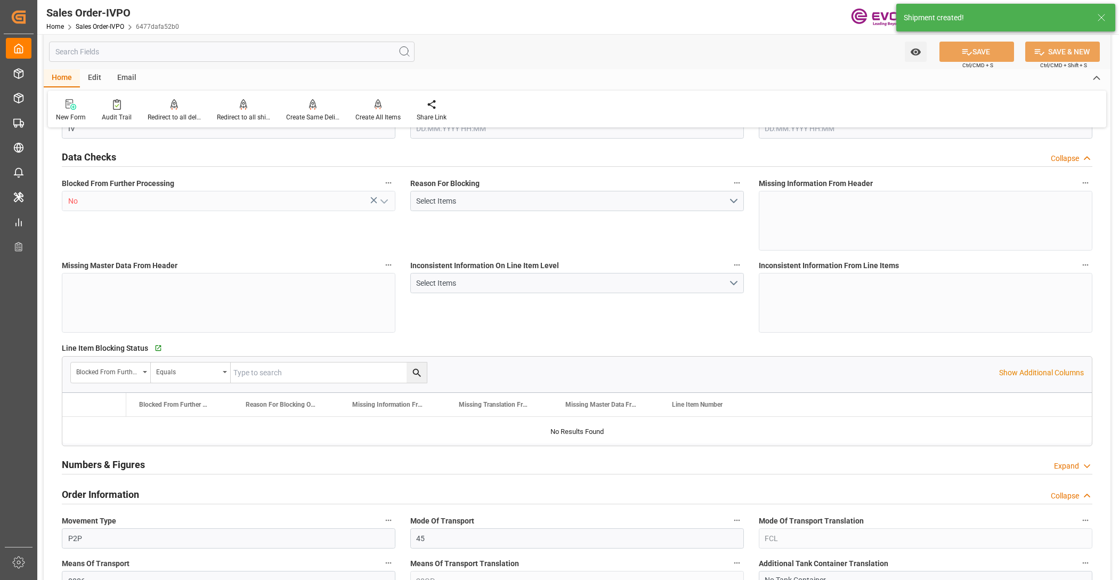
type input "17910"
type input "50.112"
type input "17000"
type input "30"
type input "27.08.2025 18:37"
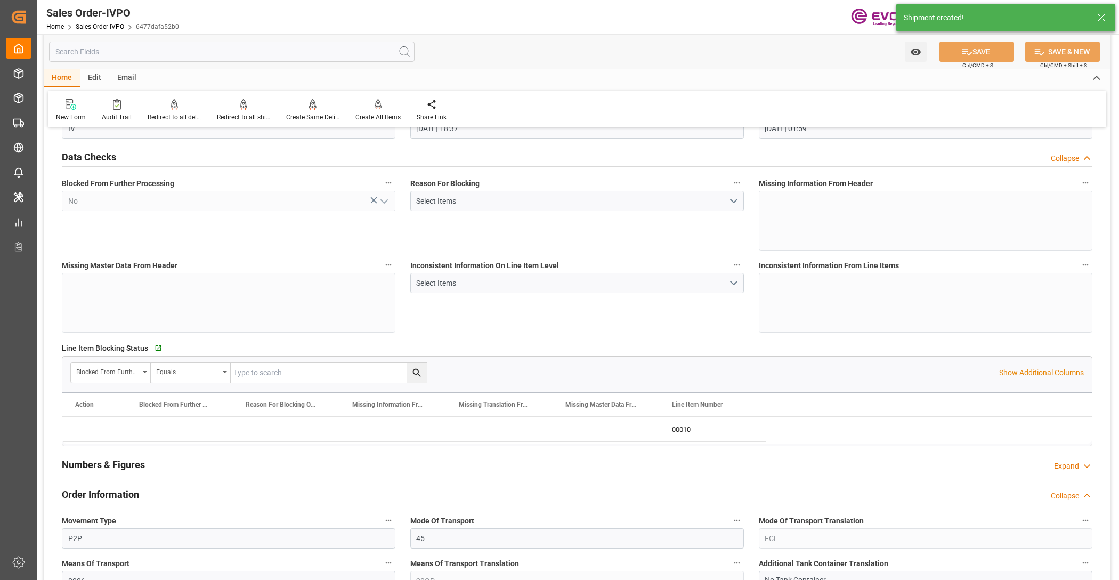
type input "09.10.2025 01:59"
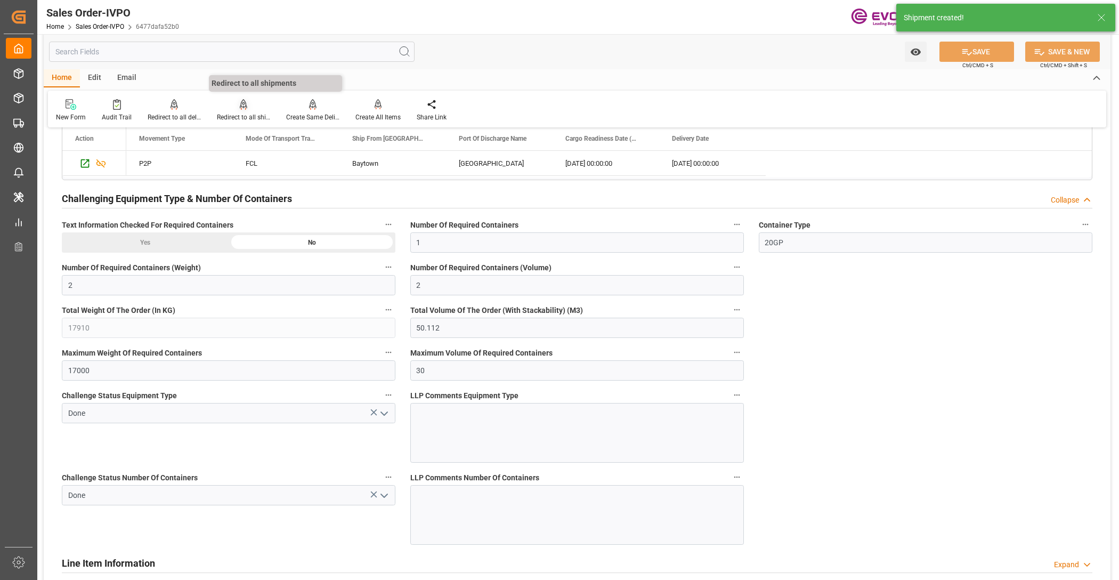
click at [232, 112] on div "Redirect to all shipments" at bounding box center [243, 117] width 53 height 10
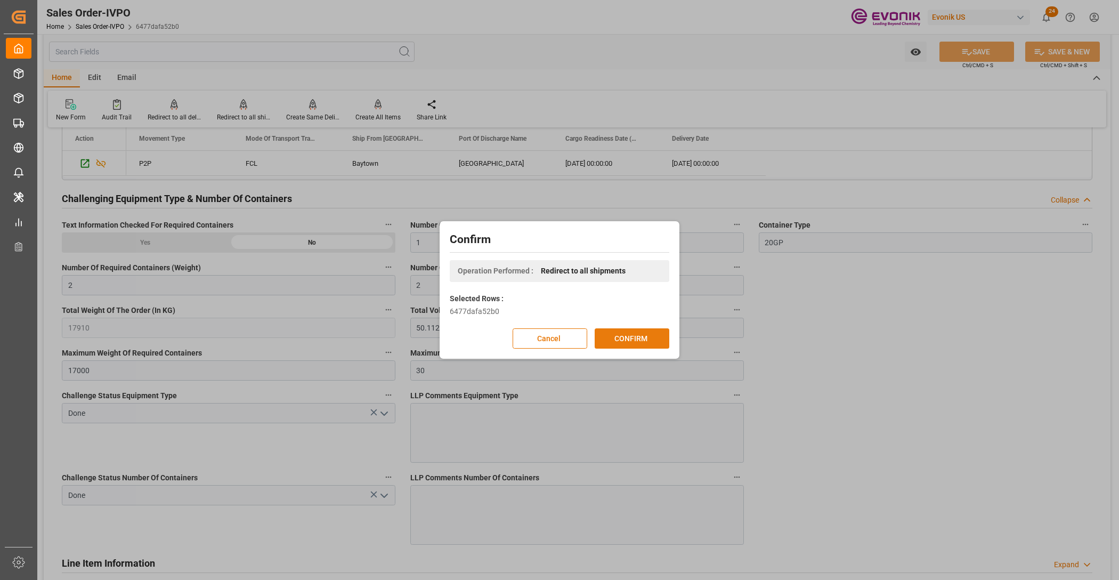
click at [637, 332] on button "CONFIRM" at bounding box center [632, 338] width 75 height 20
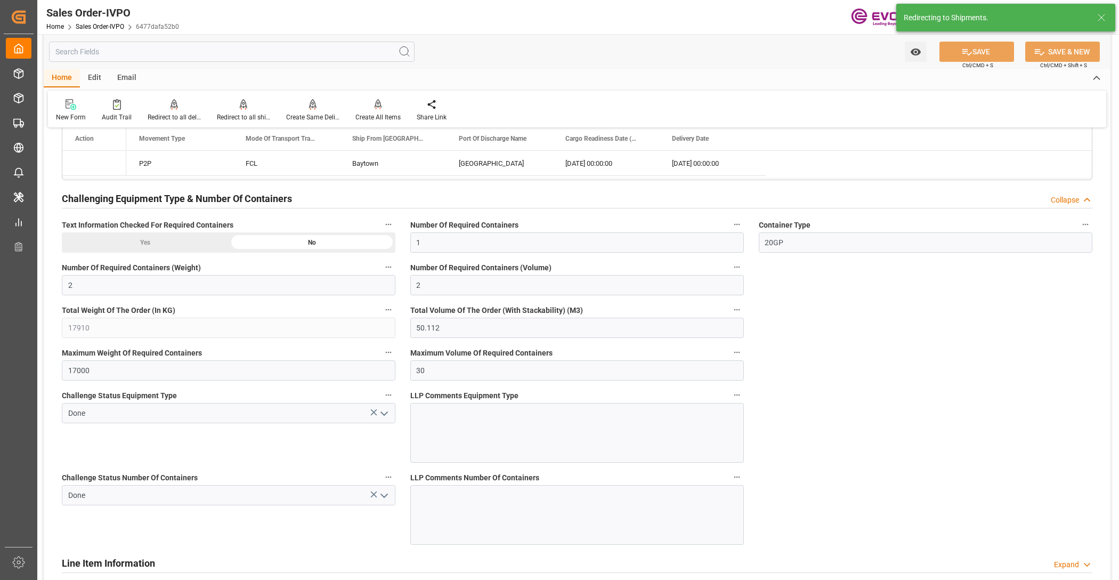
type input "27.08.2025 18:37"
type input "09.10.2025 01:59"
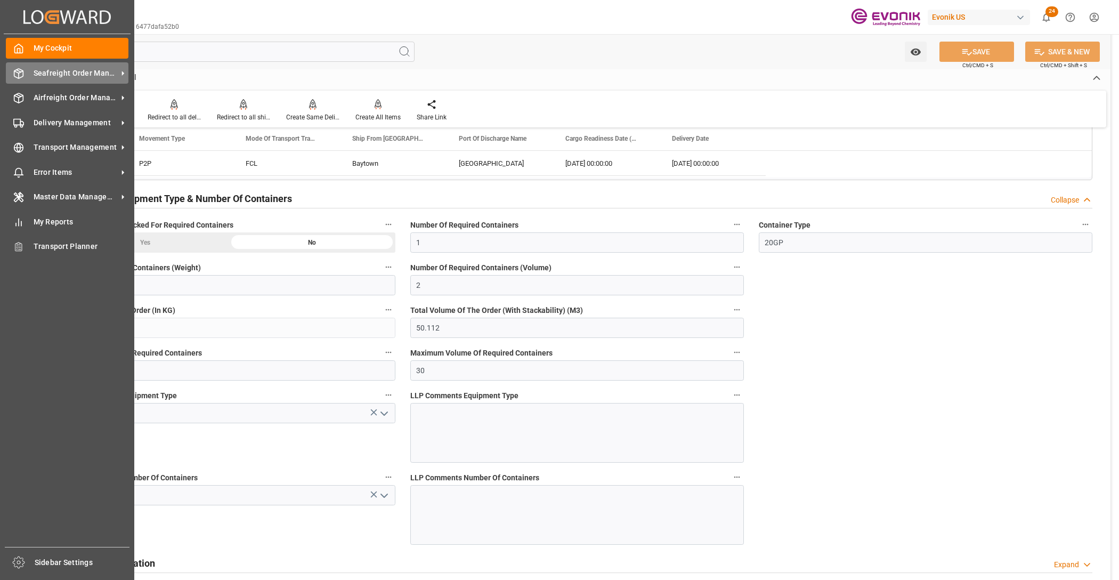
click at [67, 74] on span "Seafreight Order Management" at bounding box center [76, 73] width 84 height 11
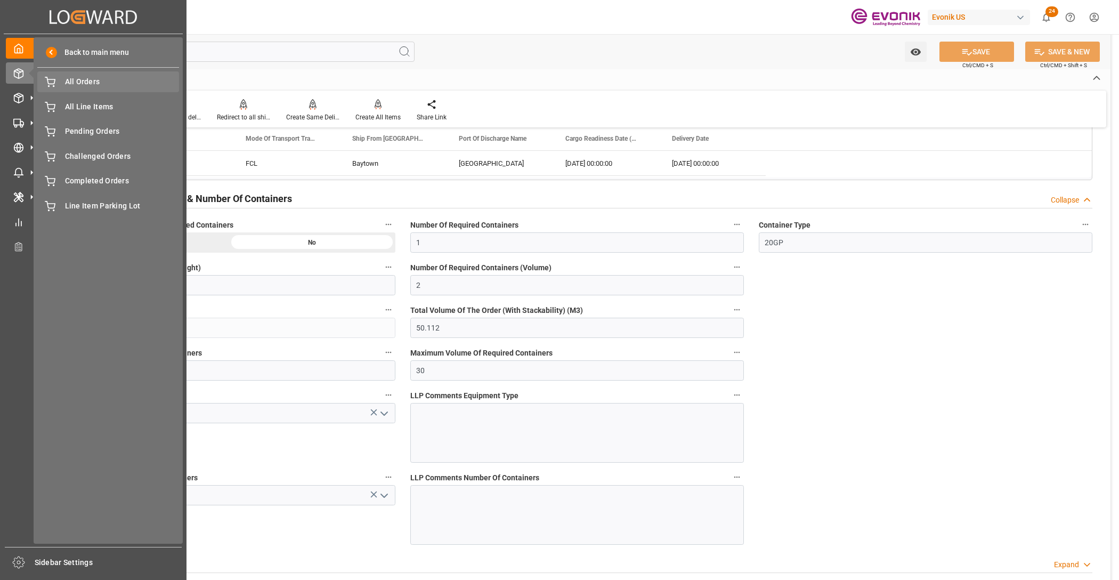
click at [96, 90] on div "All Orders All Orders" at bounding box center [108, 81] width 142 height 21
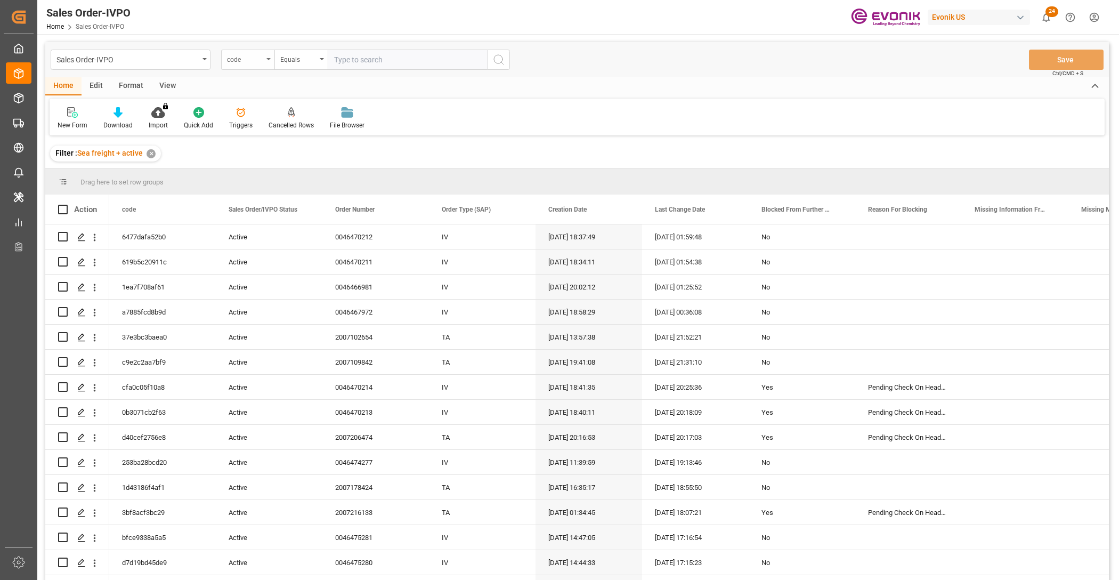
click at [256, 62] on div "code" at bounding box center [245, 58] width 36 height 12
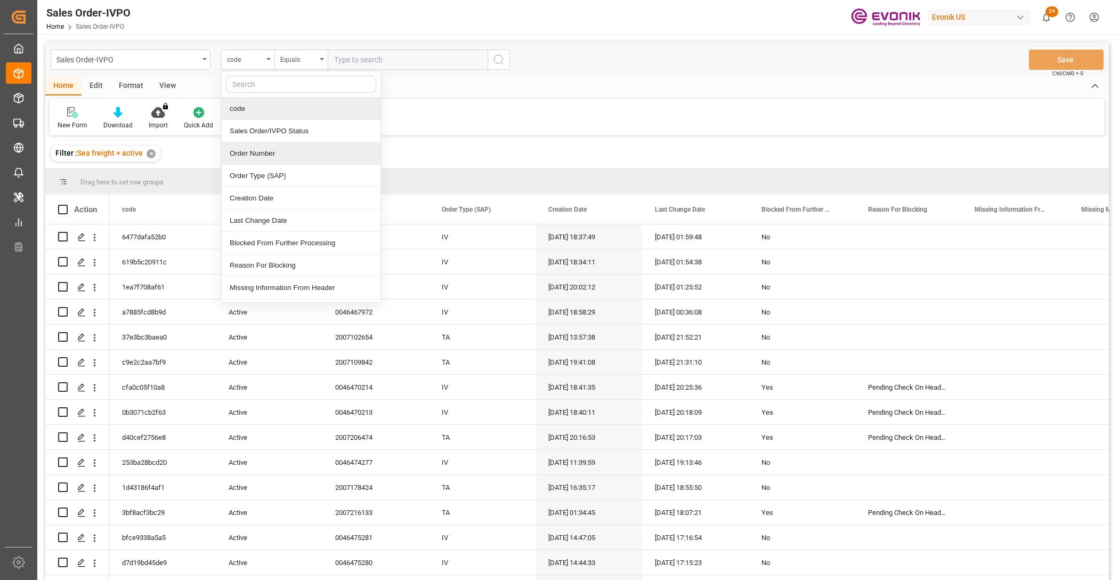
click at [283, 160] on div "Order Number" at bounding box center [301, 153] width 159 height 22
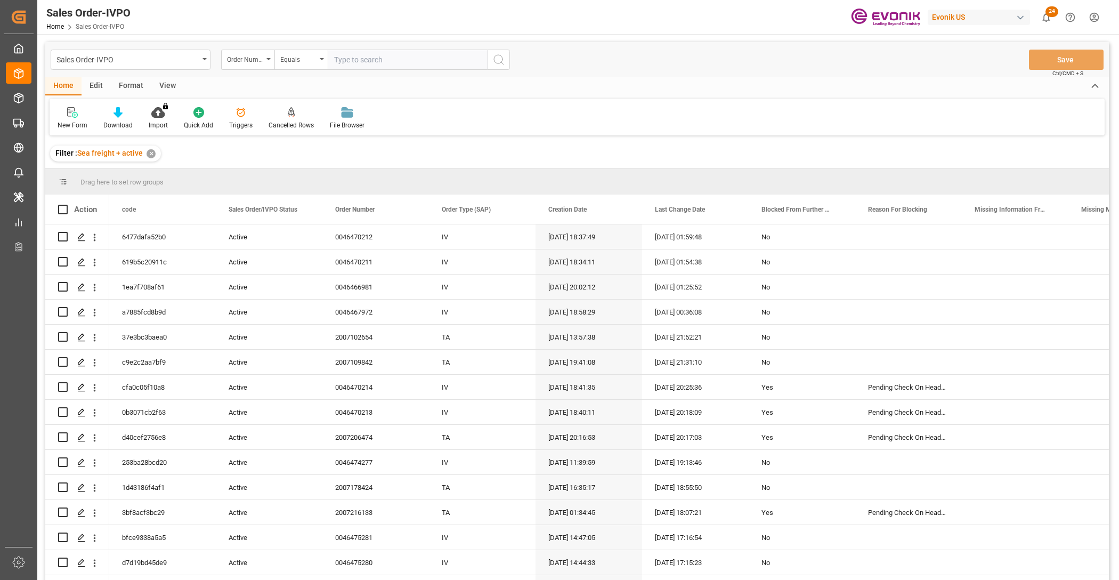
click at [380, 59] on input "text" at bounding box center [408, 60] width 160 height 20
paste input "0046470213"
type input "0046470213"
click at [494, 65] on icon "search button" at bounding box center [499, 59] width 13 height 13
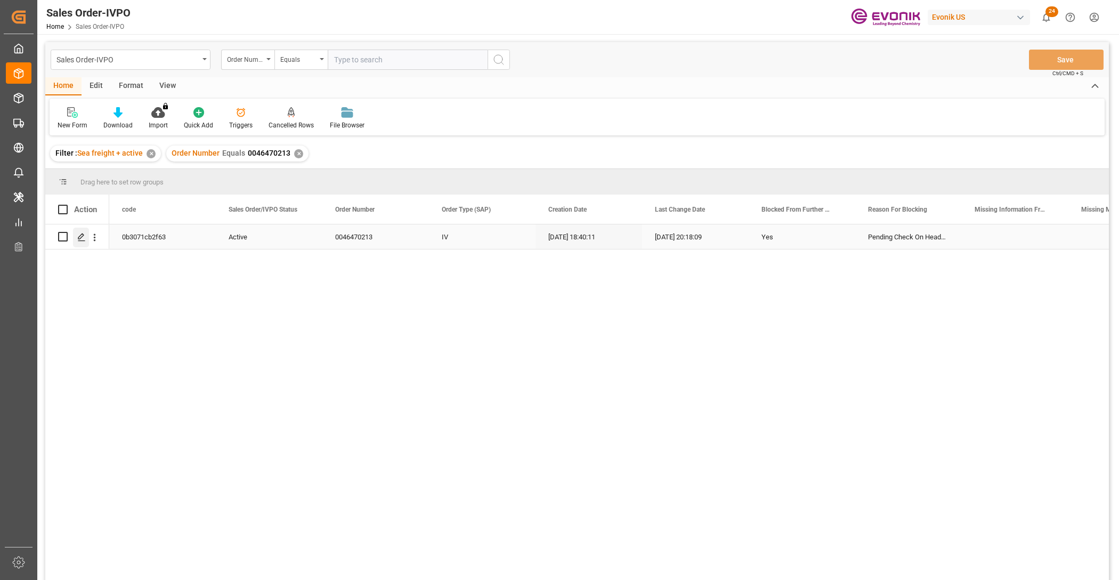
click at [78, 235] on icon "Press SPACE to select this row." at bounding box center [81, 237] width 9 height 9
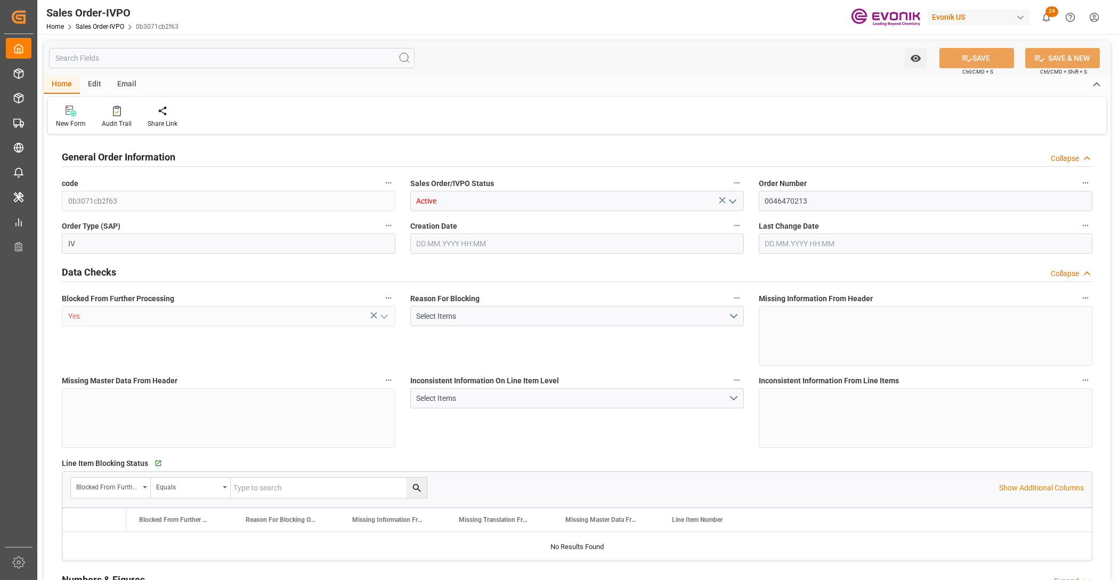
type input "SGSIN"
type input "0"
type input "1"
type input "2"
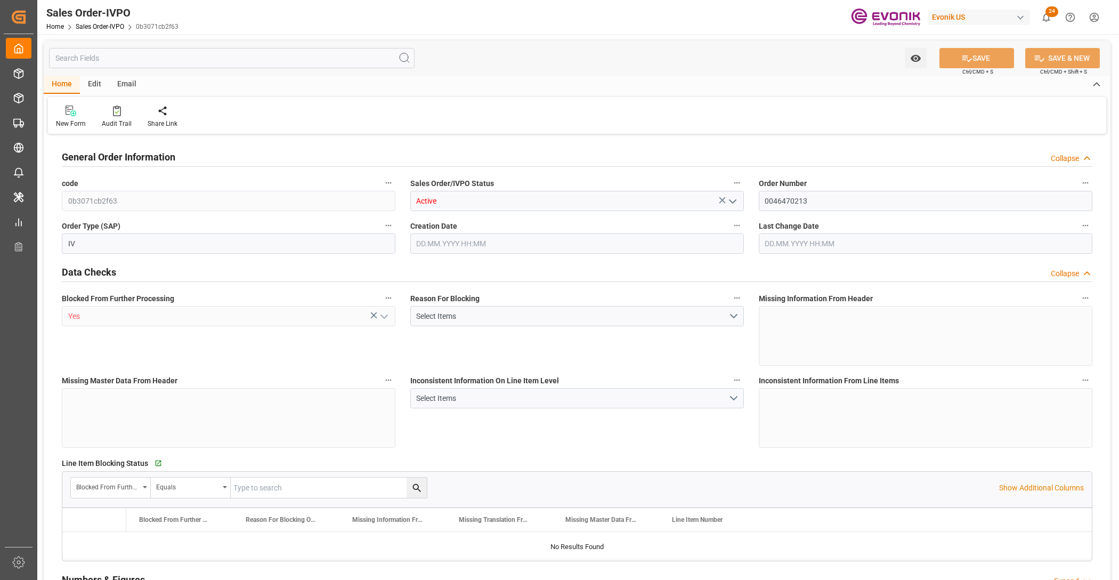
type input "17910"
type input "50.112"
type input "17000"
type input "30"
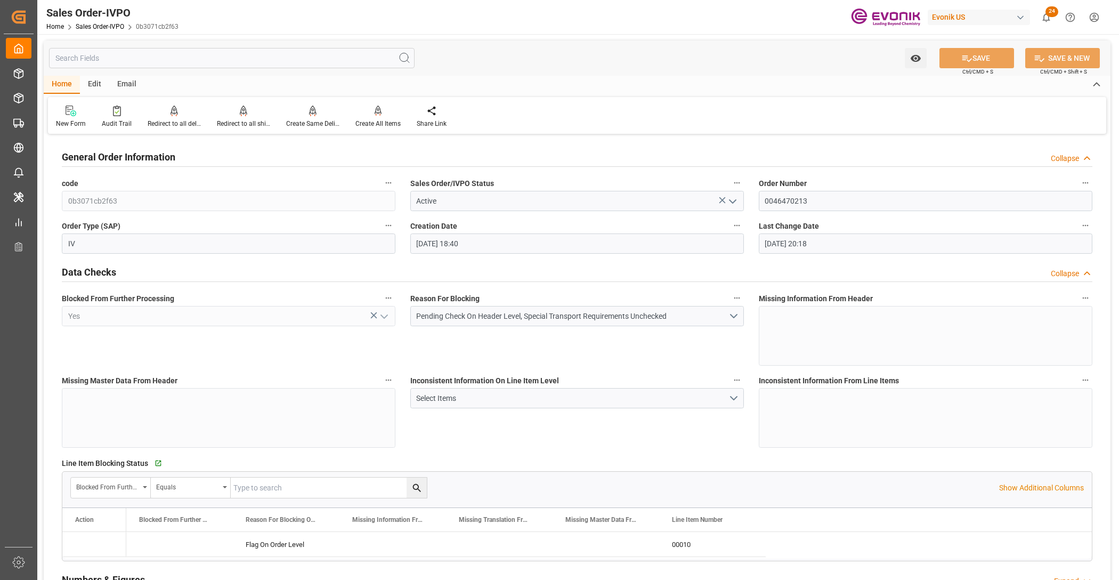
type input "27.08.2025 18:40"
type input "08.10.2025 20:18"
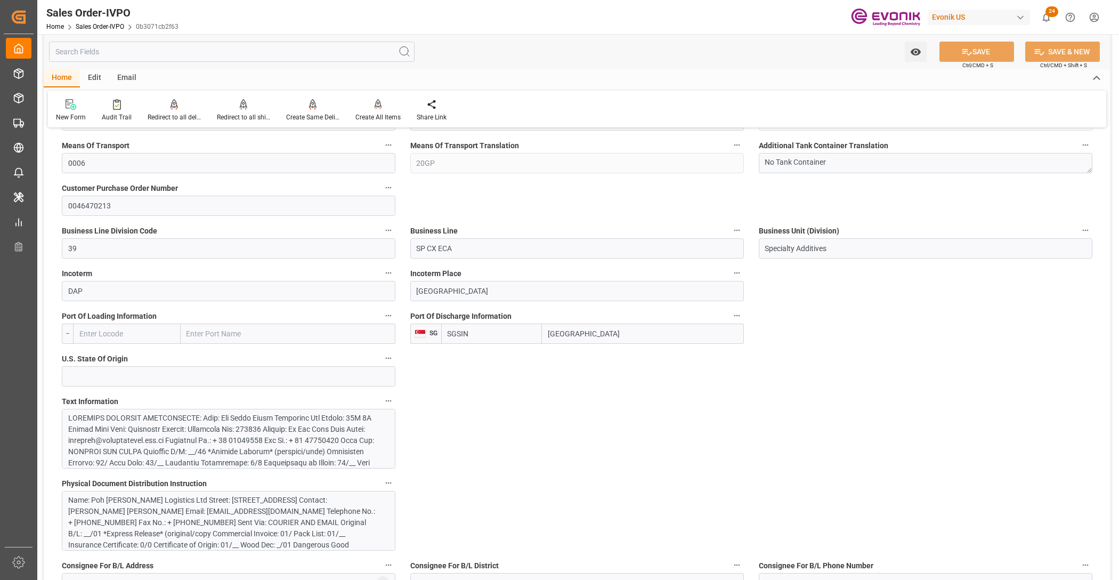
scroll to position [666, 0]
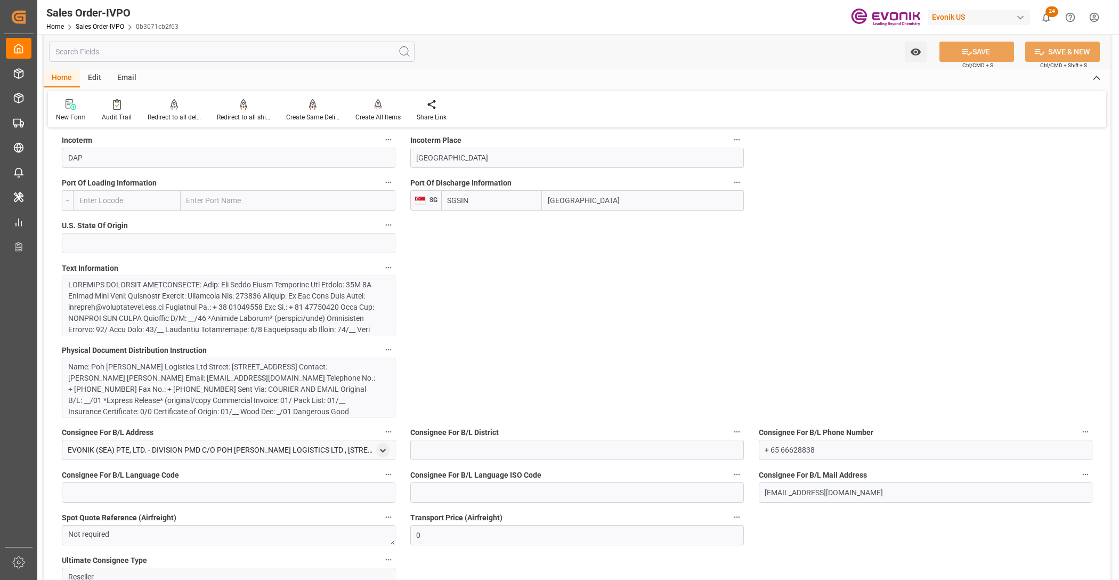
click at [275, 312] on div at bounding box center [224, 374] width 312 height 190
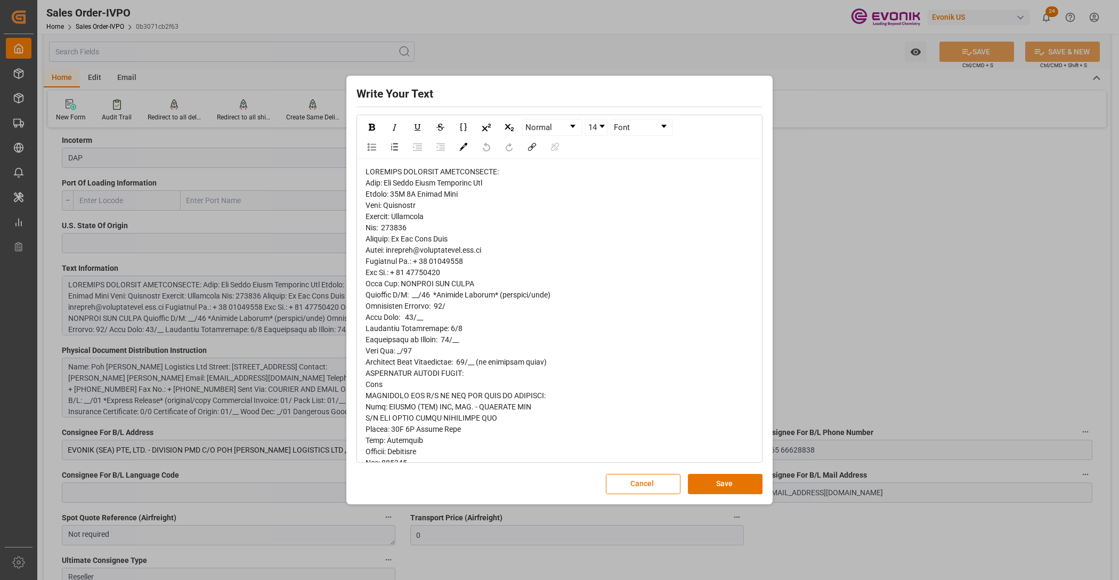
click at [379, 179] on span "rdw-editor" at bounding box center [480, 451] width 228 height 568
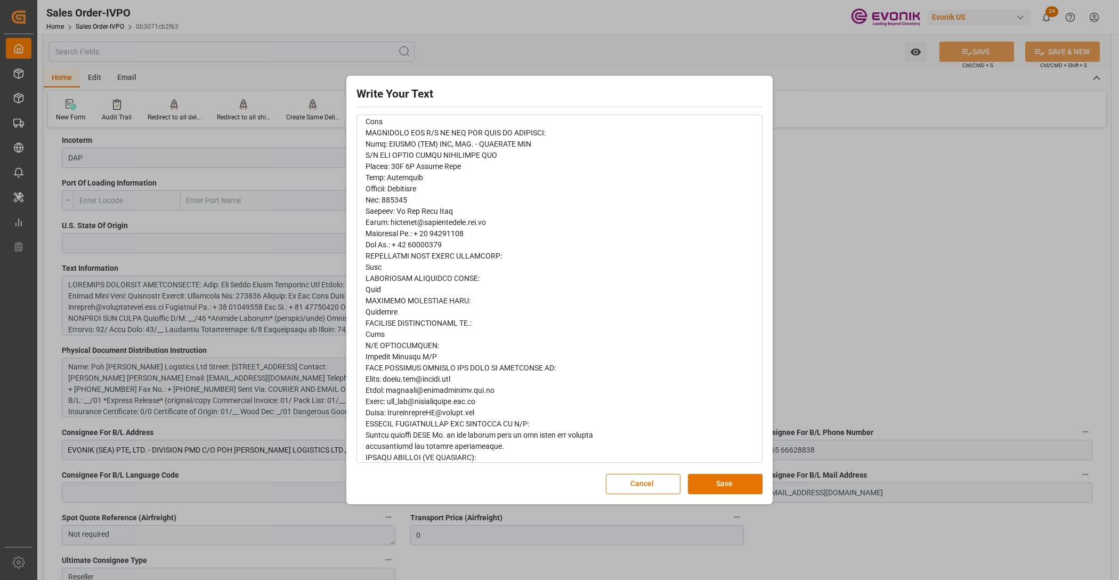
scroll to position [275, 0]
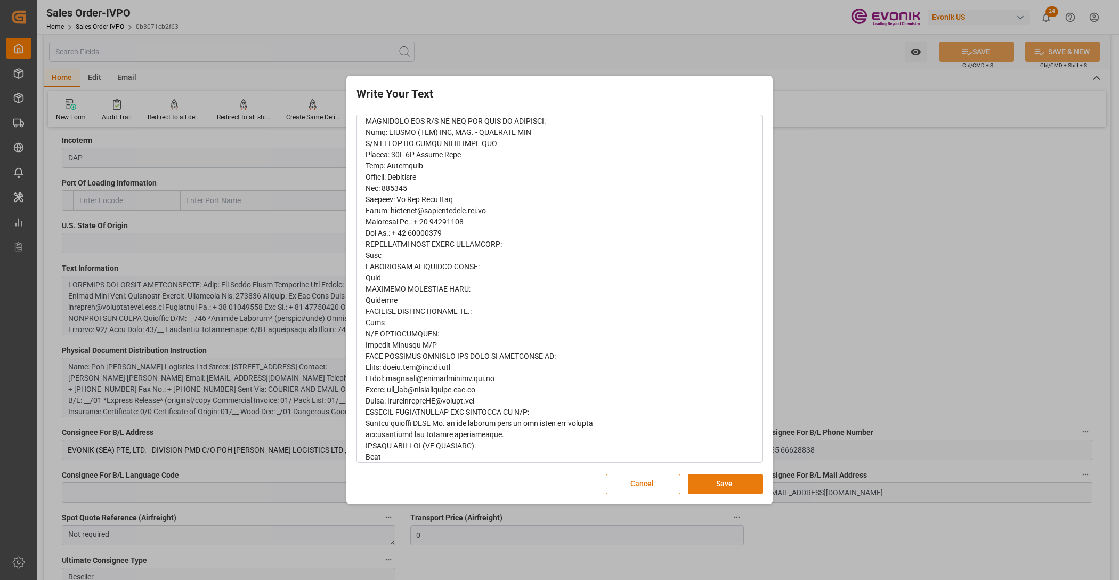
click at [729, 488] on button "Save" at bounding box center [725, 484] width 75 height 20
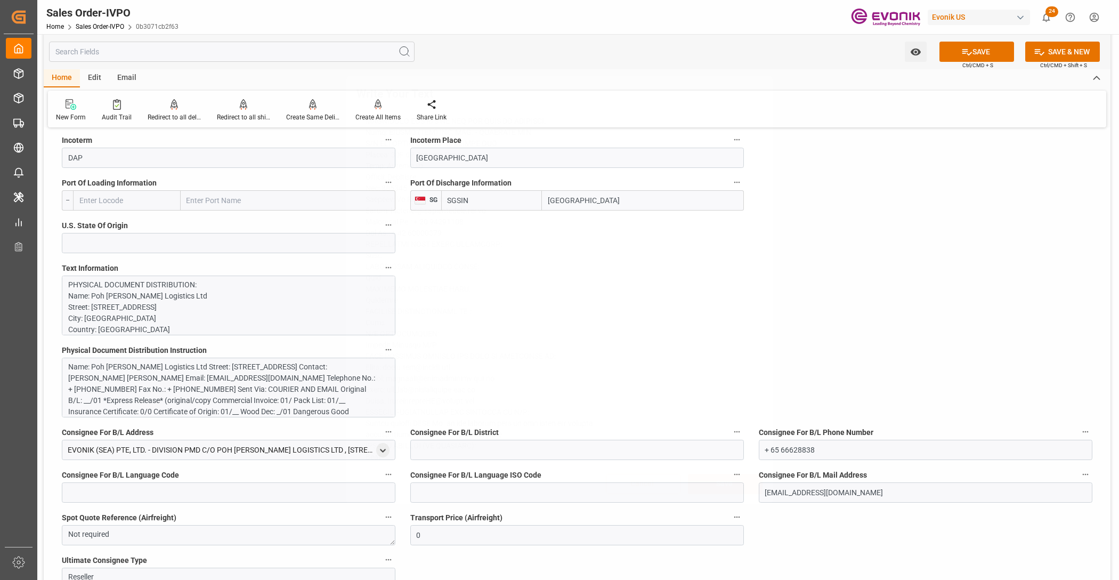
click at [307, 379] on div "Name: Poh Tiong Choon Logistics Ltd Street: 48B 1M Pandan Road City: Singapore …" at bounding box center [224, 394] width 312 height 67
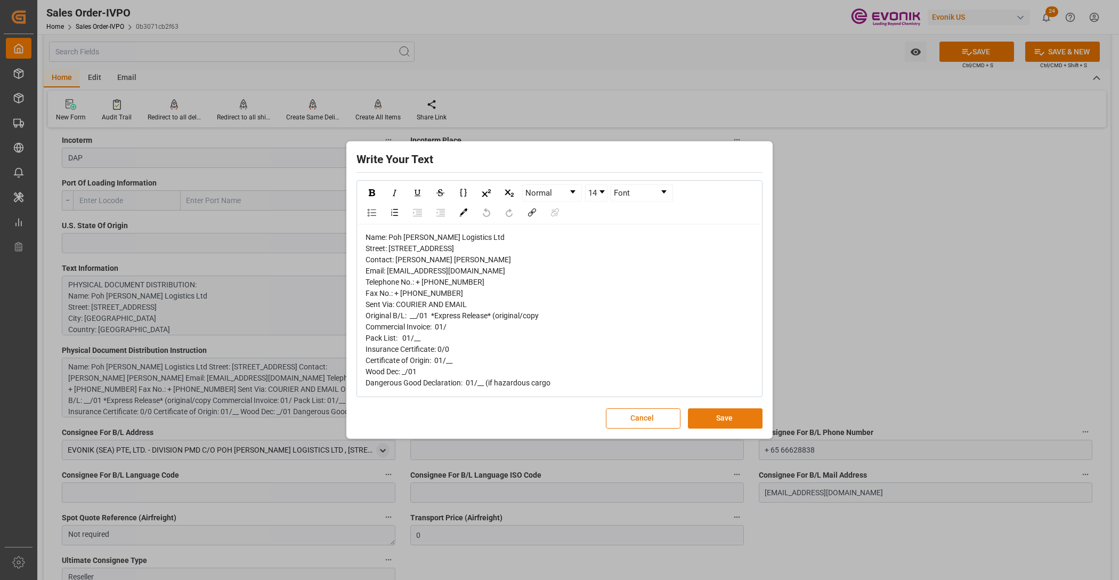
click at [717, 429] on button "Save" at bounding box center [725, 418] width 75 height 20
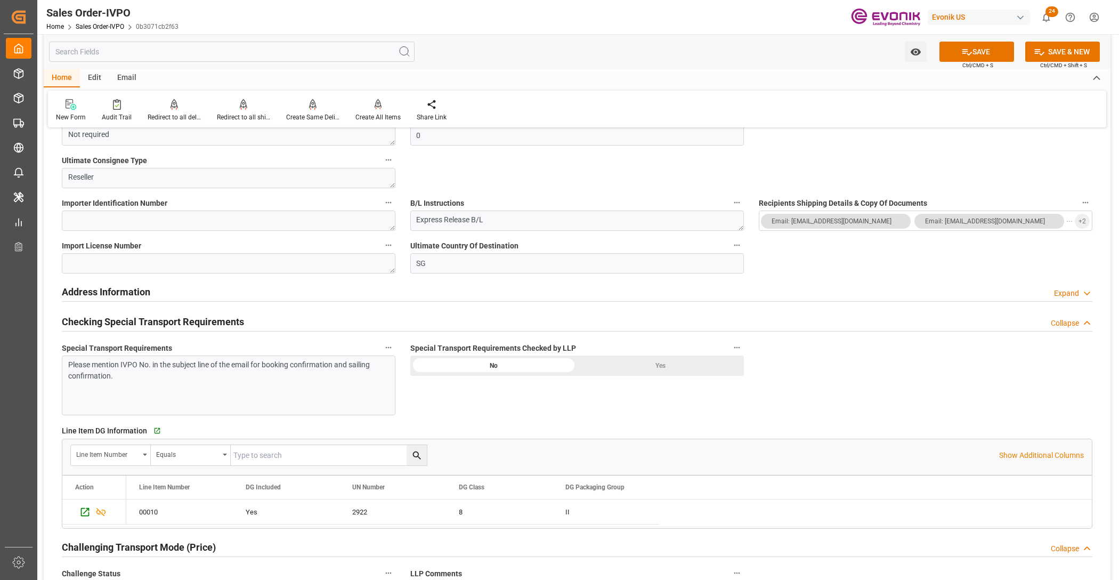
scroll to position [1199, 0]
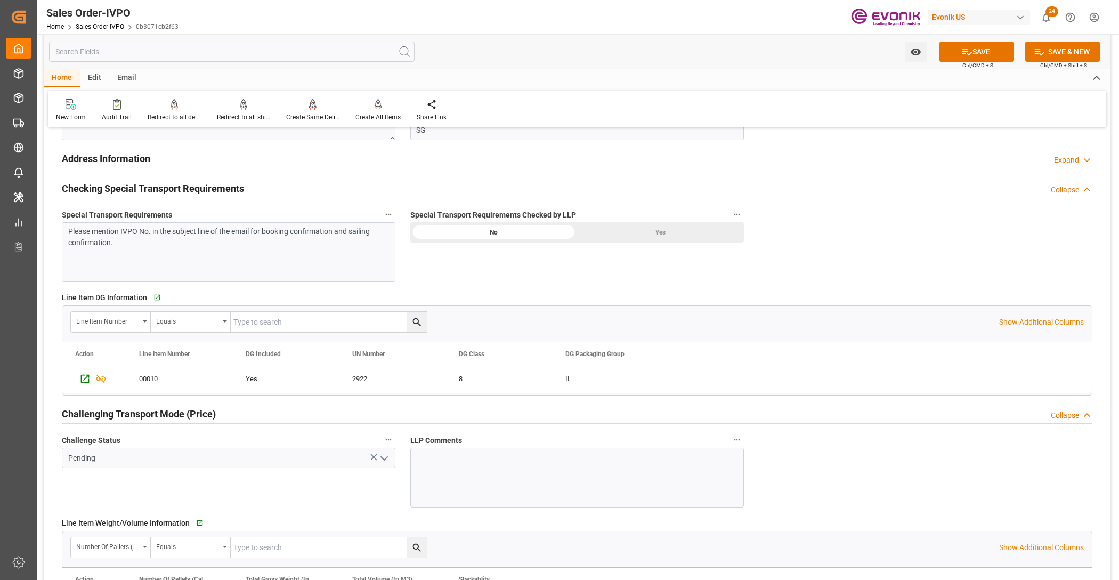
click at [657, 228] on div "Yes" at bounding box center [660, 232] width 167 height 20
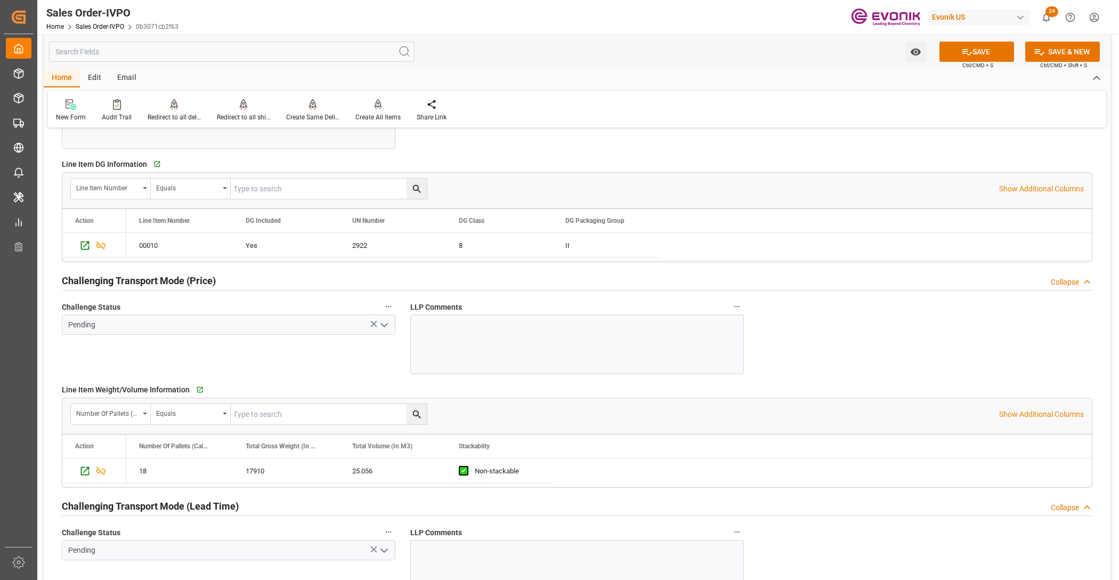
click at [385, 326] on icon "open menu" at bounding box center [384, 325] width 13 height 13
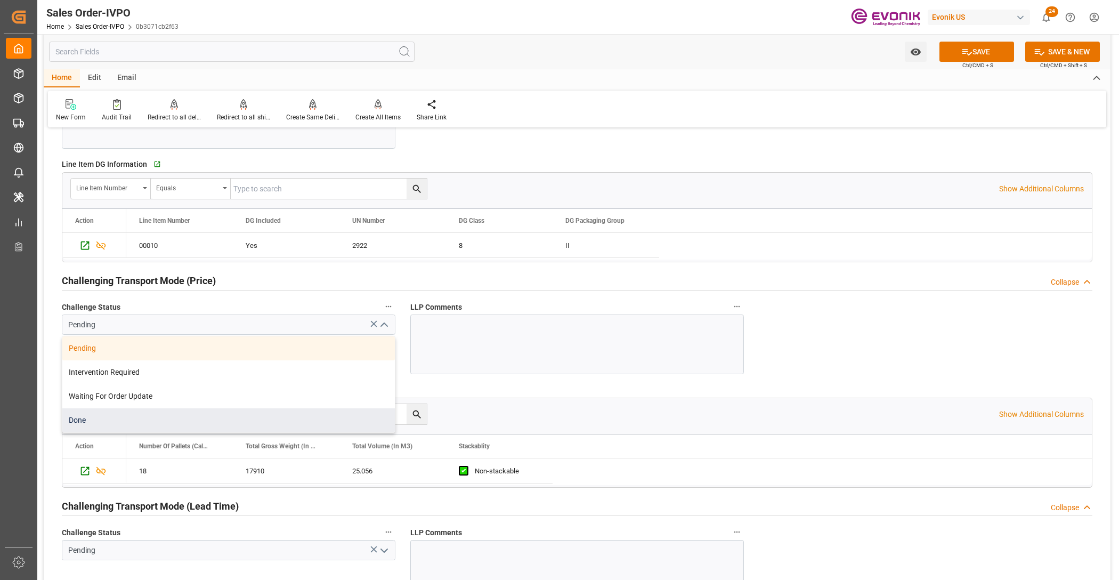
click at [99, 417] on div "Done" at bounding box center [228, 420] width 333 height 24
type input "Done"
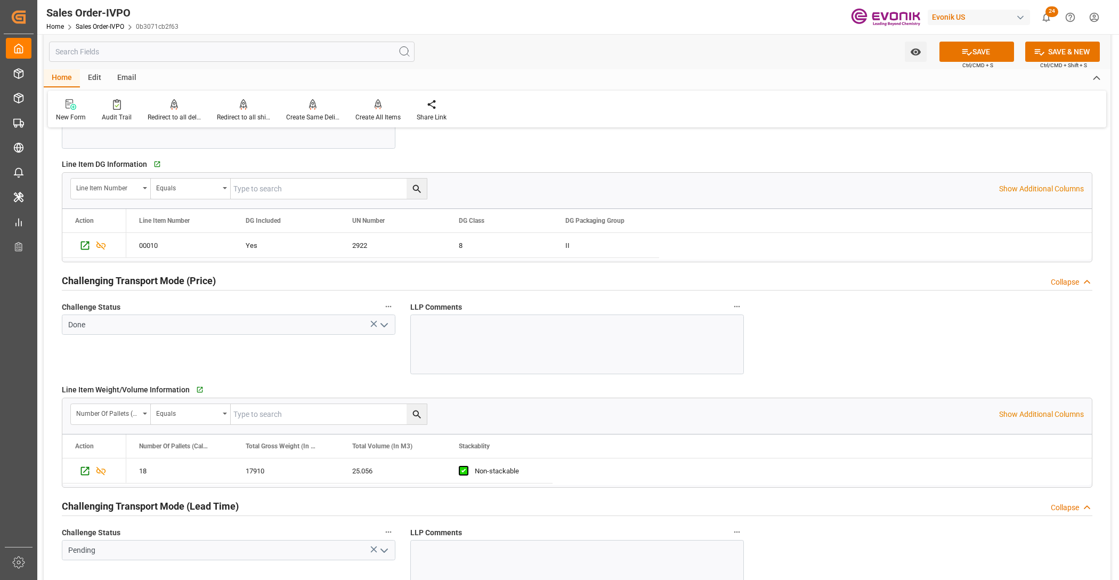
scroll to position [1466, 0]
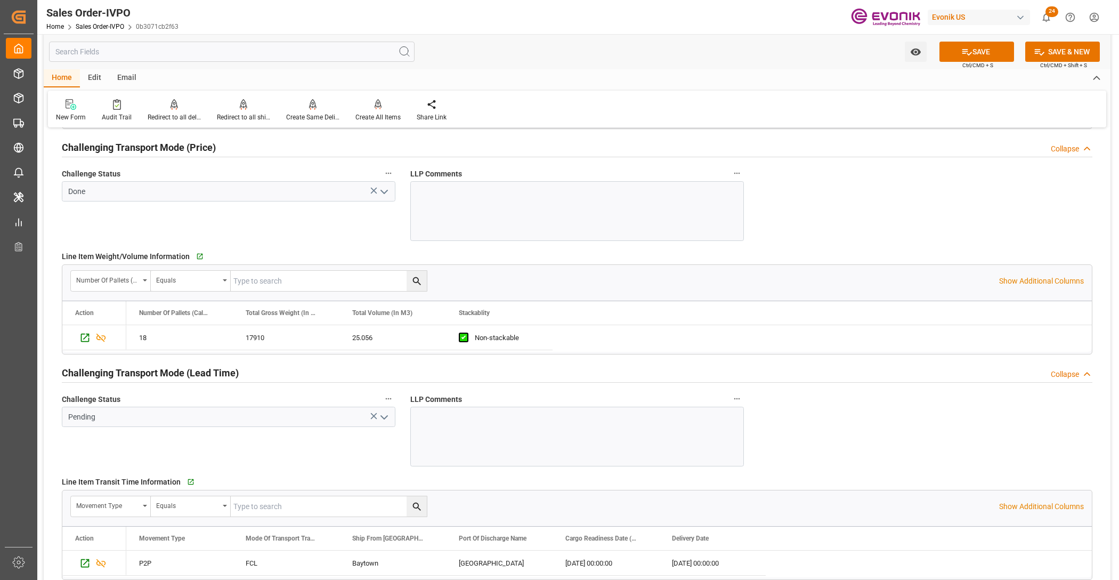
click at [384, 193] on icon "open menu" at bounding box center [384, 191] width 13 height 13
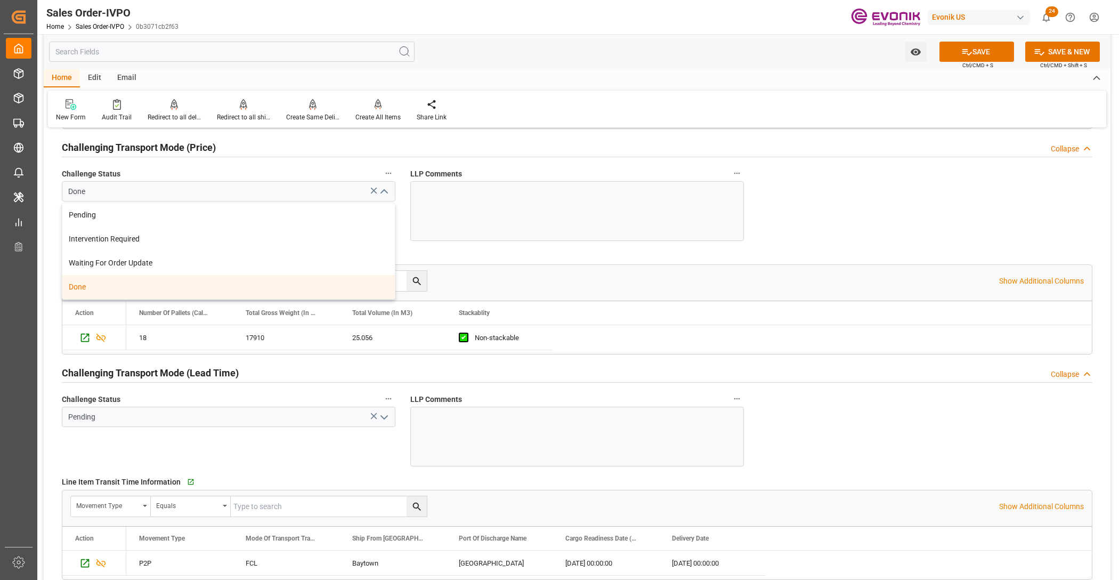
click at [132, 281] on div "Done" at bounding box center [228, 287] width 333 height 24
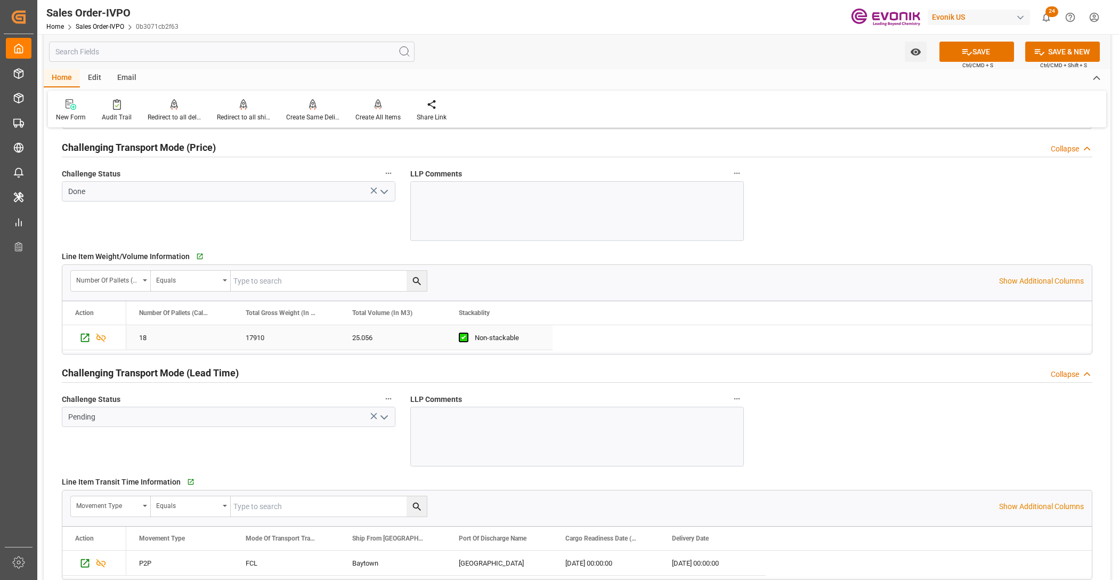
scroll to position [1599, 0]
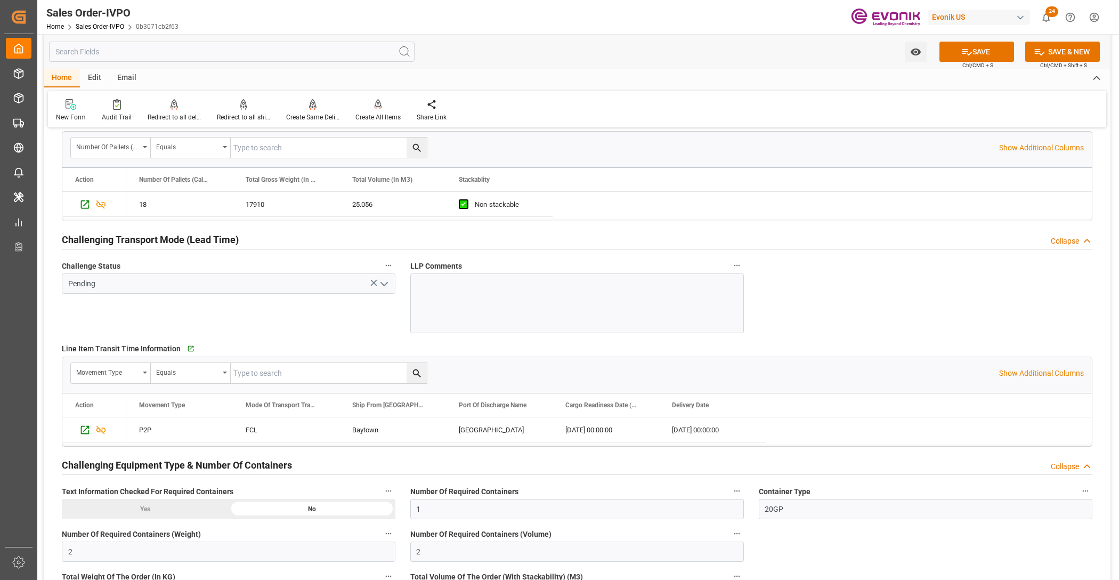
click at [384, 285] on icon "open menu" at bounding box center [384, 284] width 13 height 13
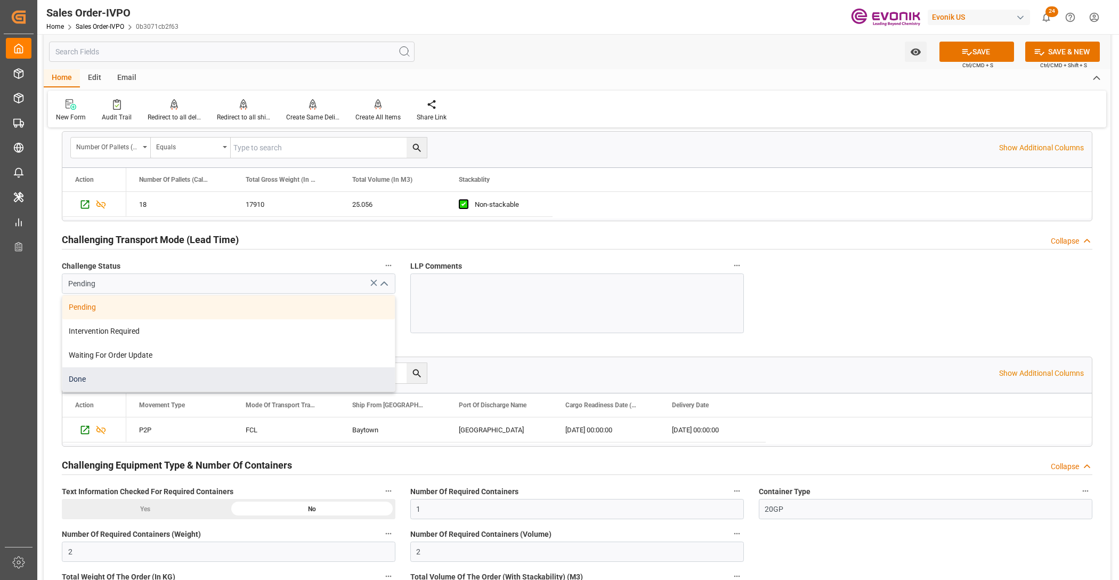
click at [120, 379] on div "Done" at bounding box center [228, 379] width 333 height 24
type input "Done"
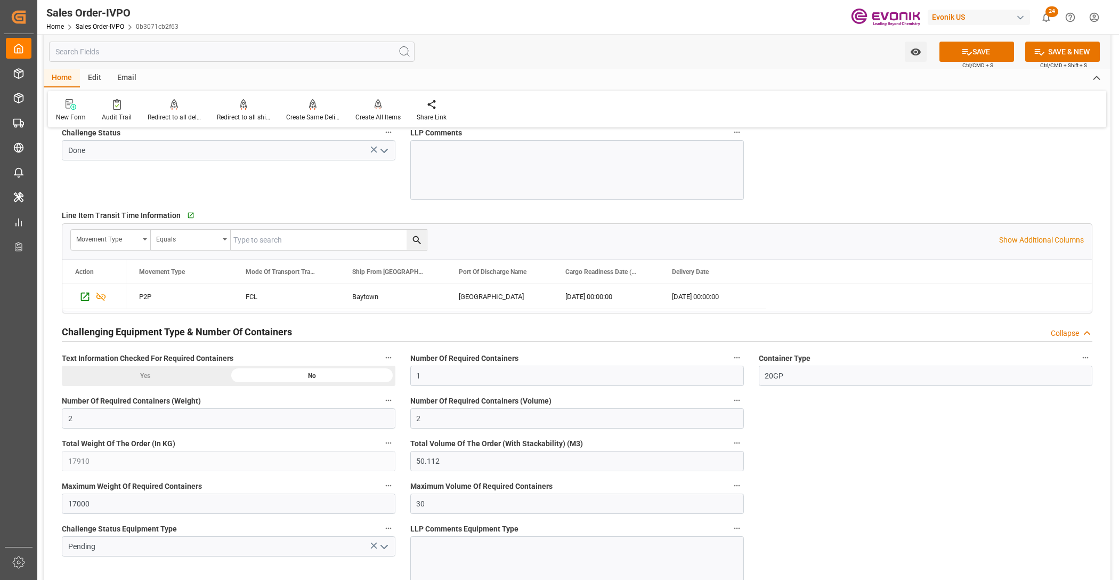
scroll to position [1866, 0]
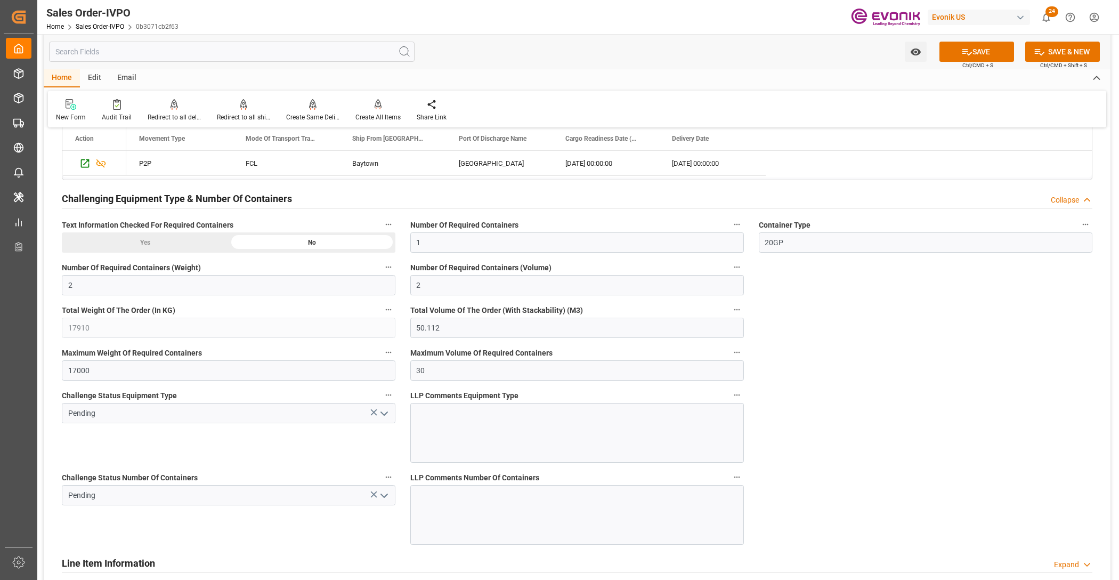
click at [382, 414] on icon "open menu" at bounding box center [384, 413] width 13 height 13
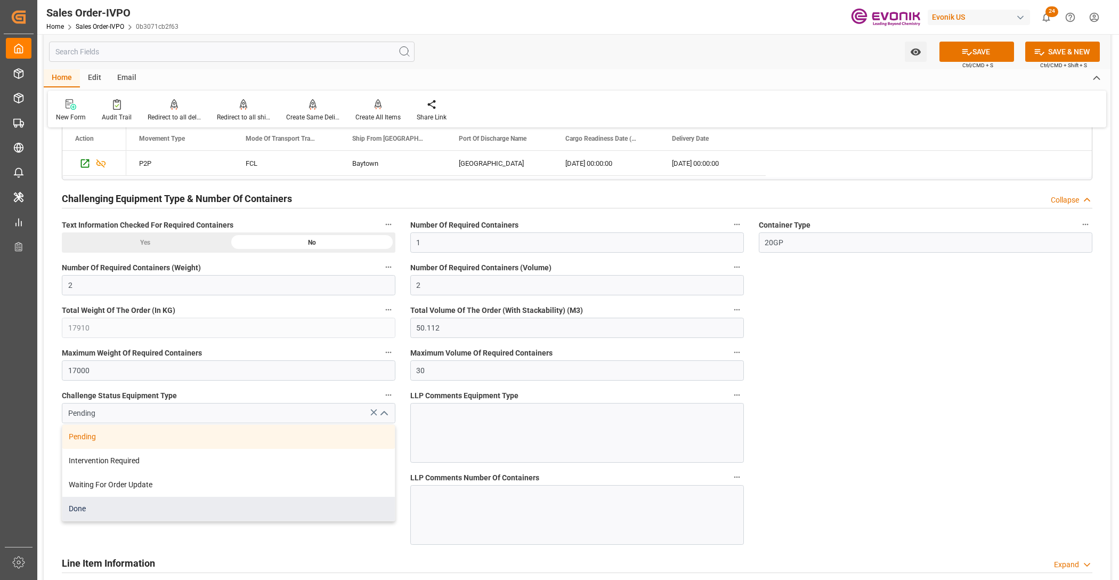
click at [184, 509] on div "Done" at bounding box center [228, 509] width 333 height 24
type input "Done"
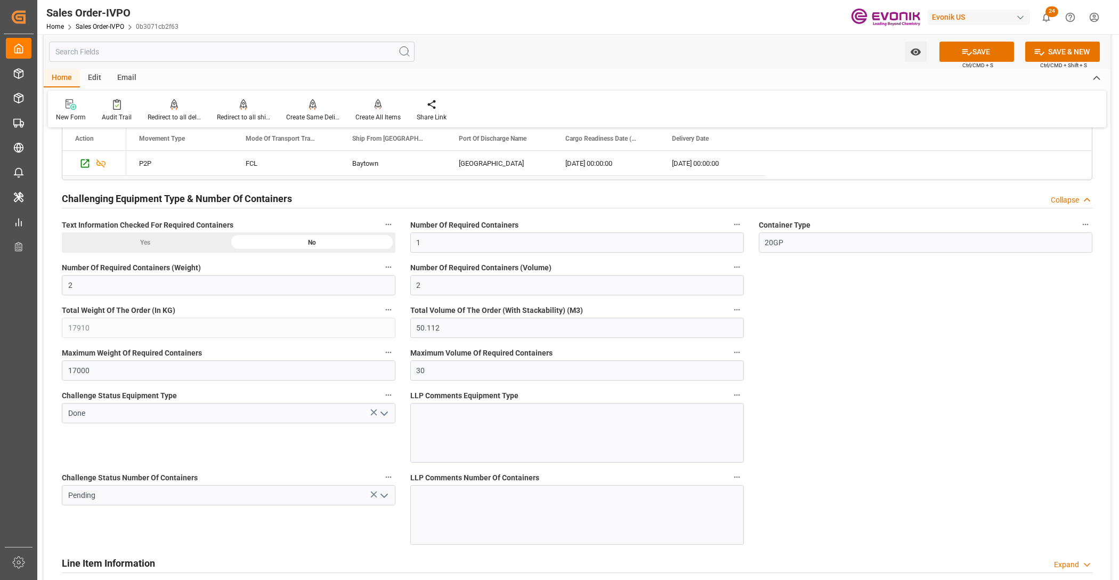
click at [383, 494] on icon "open menu" at bounding box center [384, 495] width 13 height 13
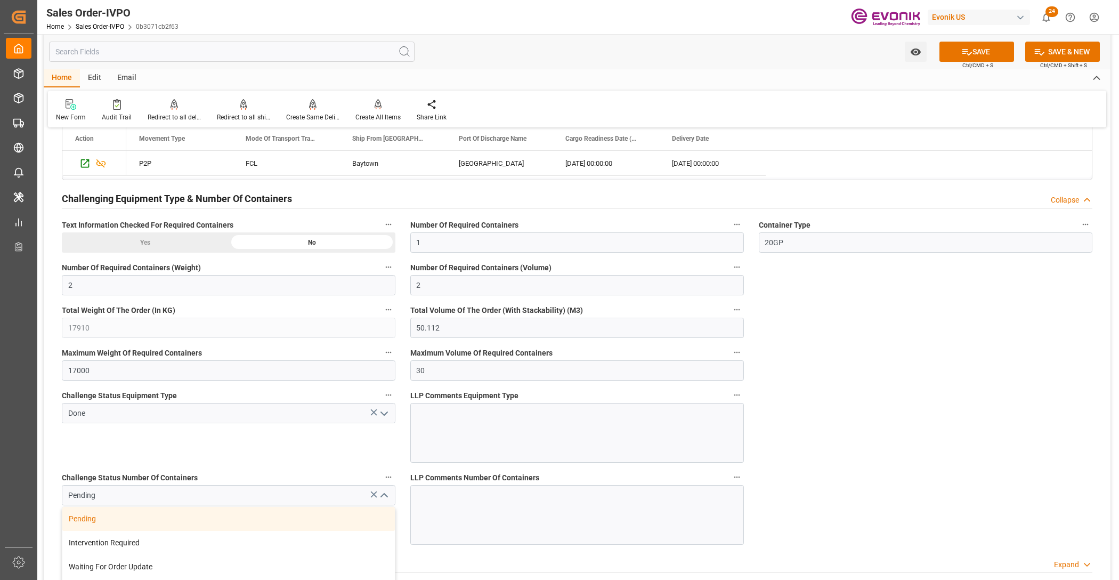
scroll to position [1999, 0]
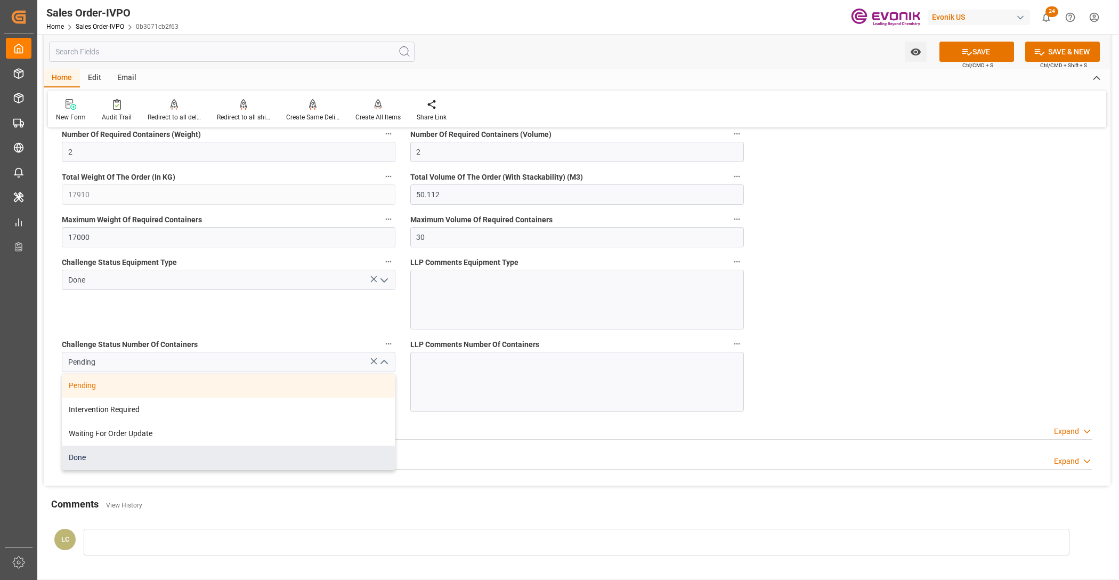
click at [137, 457] on div "Done" at bounding box center [228, 458] width 333 height 24
type input "Done"
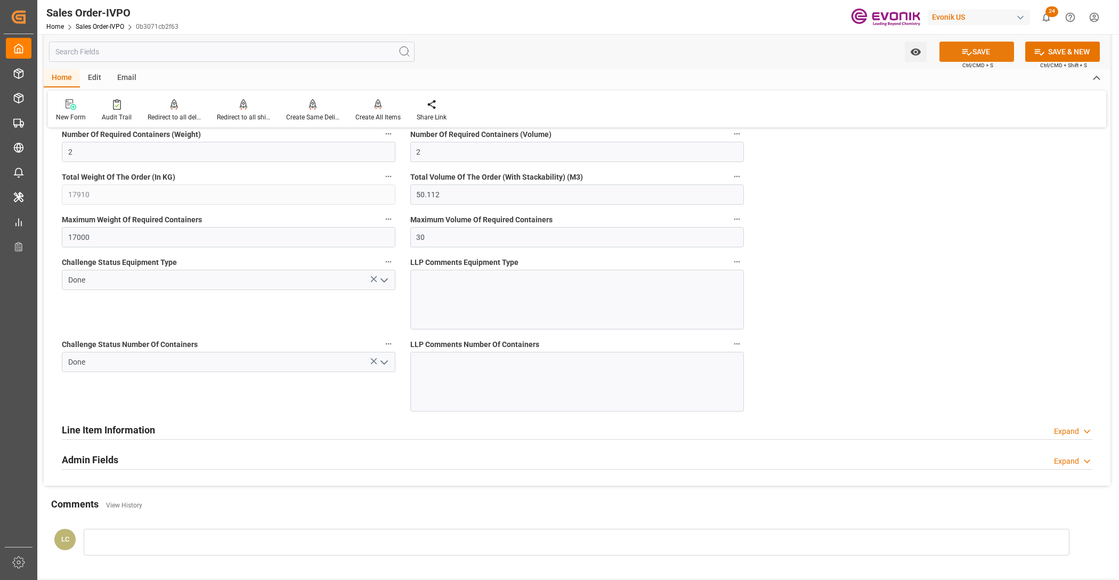
click at [976, 47] on button "SAVE" at bounding box center [977, 52] width 75 height 20
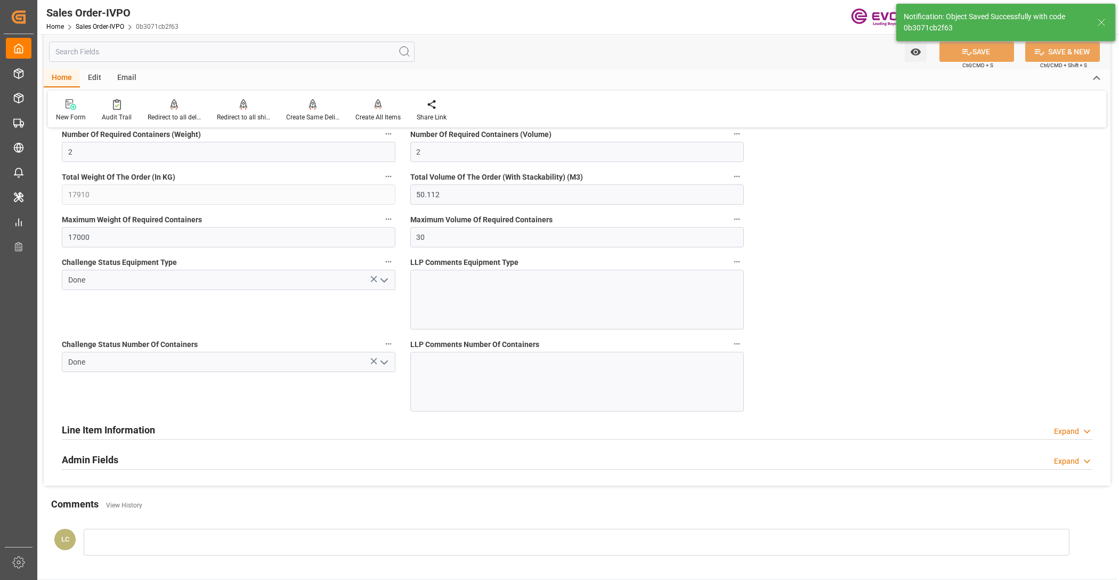
type input "09.10.2025 02:09"
type input "No"
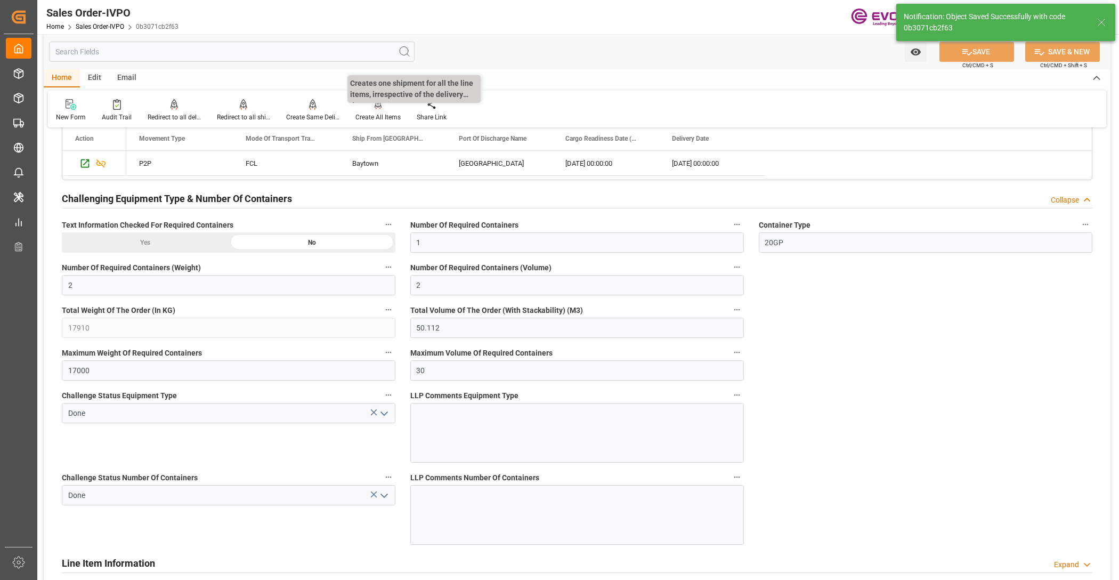
click at [377, 105] on icon at bounding box center [378, 104] width 7 height 11
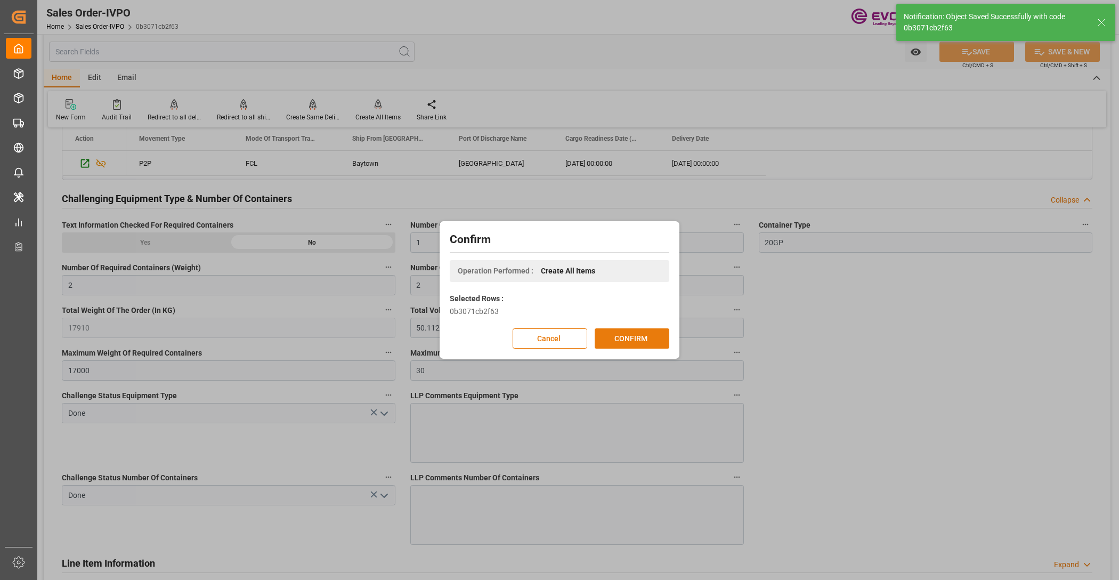
click at [636, 345] on button "CONFIRM" at bounding box center [632, 338] width 75 height 20
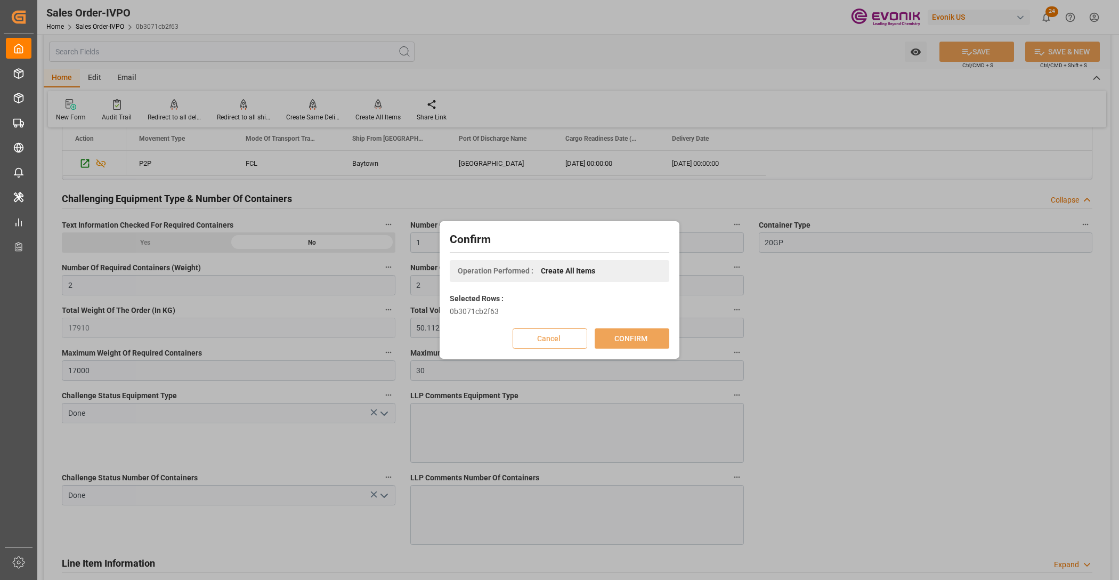
scroll to position [115, 0]
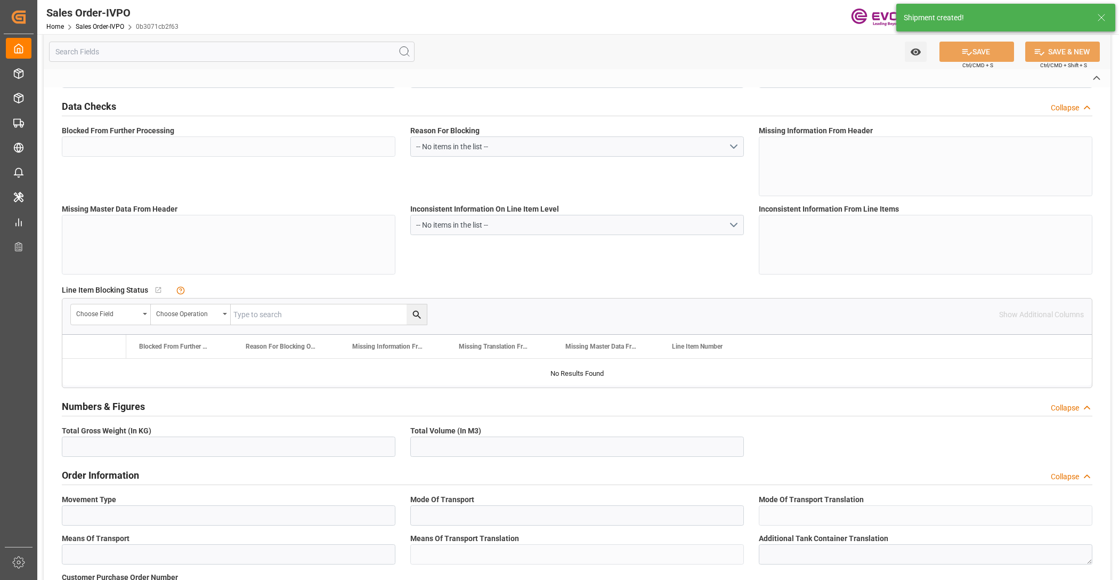
type input "0b3071cb2f63"
type input "Active"
type input "0046470213"
type input "IV"
type input "No"
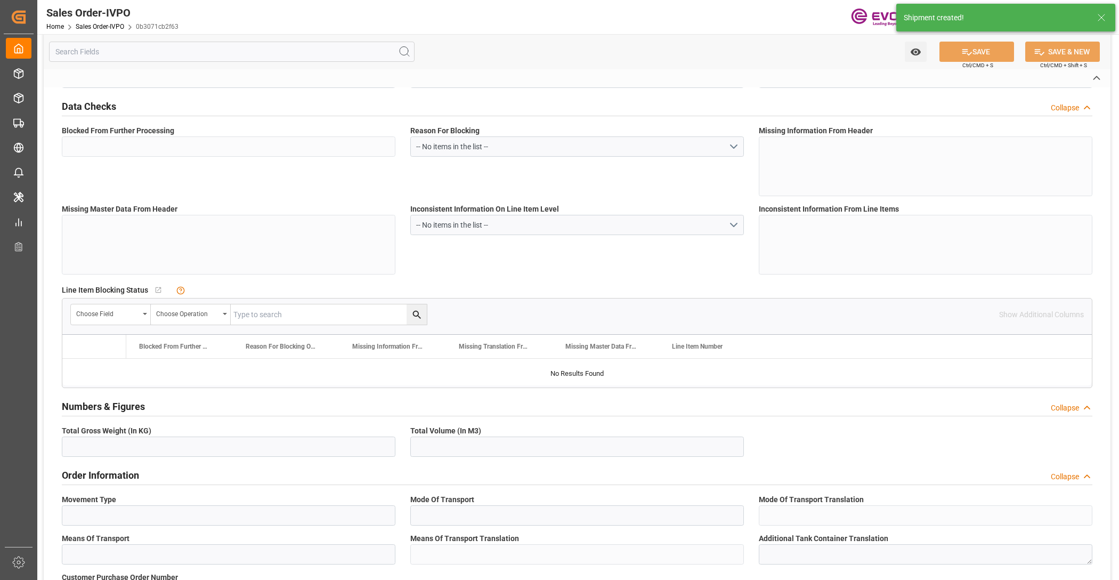
type input "P2P"
type input "45"
type input "FCL"
type input "0006"
type input "20GP"
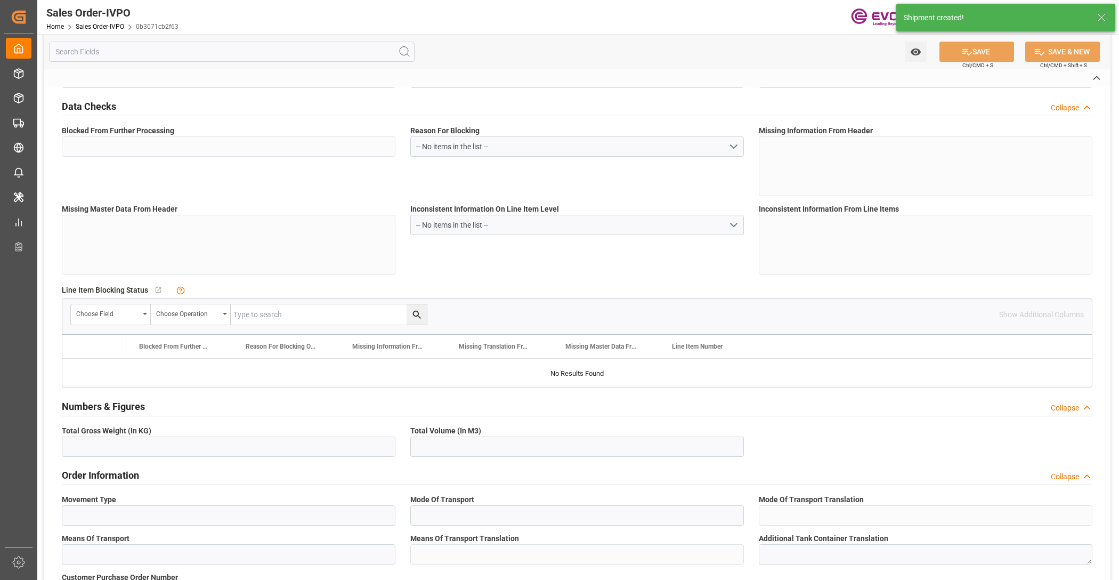
type textarea "No Tank Container"
type input "0046470213"
type input "39"
type input "SP CX ECA"
type input "Specialty Additives"
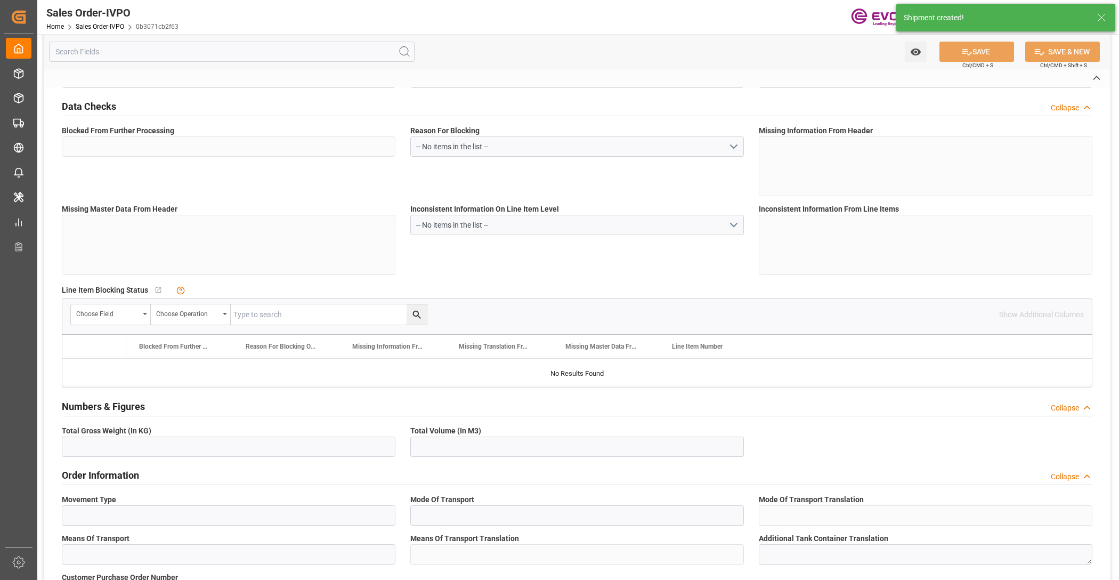
type input "DAP"
type input "Singapore"
type input "+ 65 66628838"
type input "chinboon@ptclogistics.com.sg"
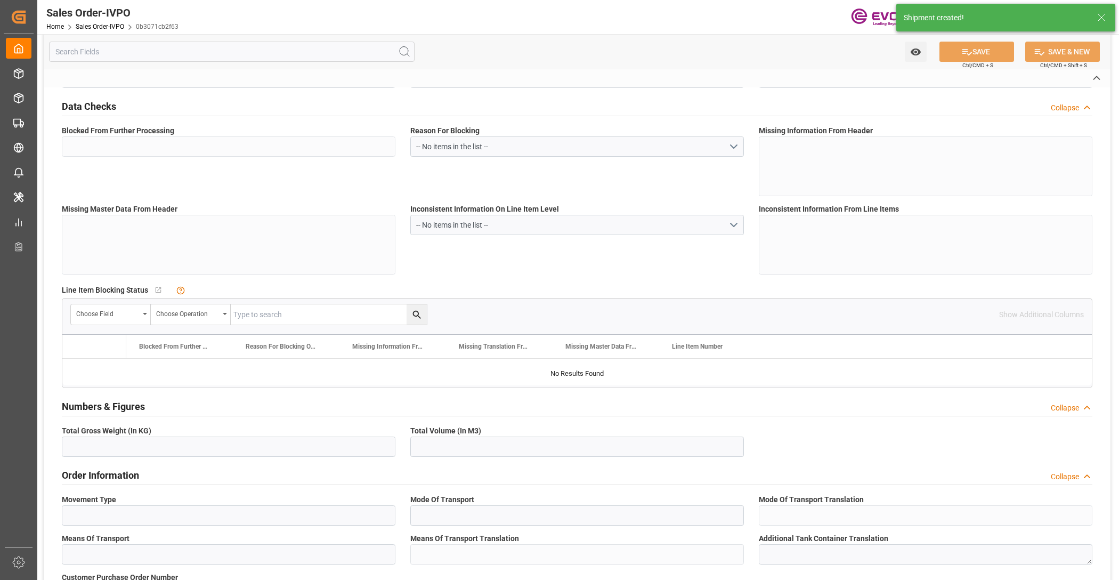
type textarea "Not required"
type textarea "Reseller"
type textarea "Express Release B/L"
type input "SG"
type input "Done"
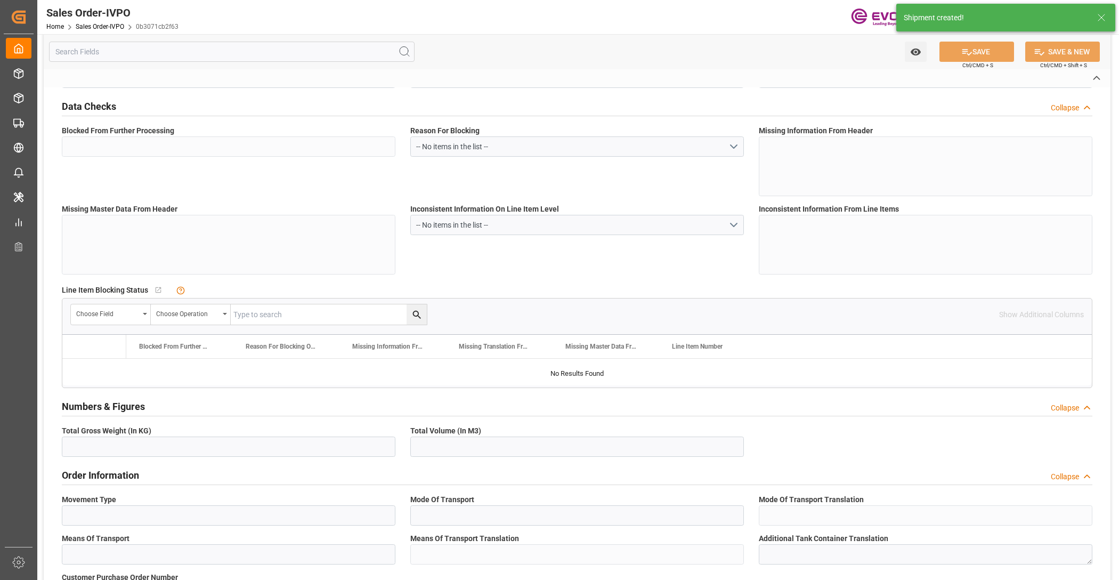
type input "Done"
type input "20GP"
type input "Done"
type input "SGSIN"
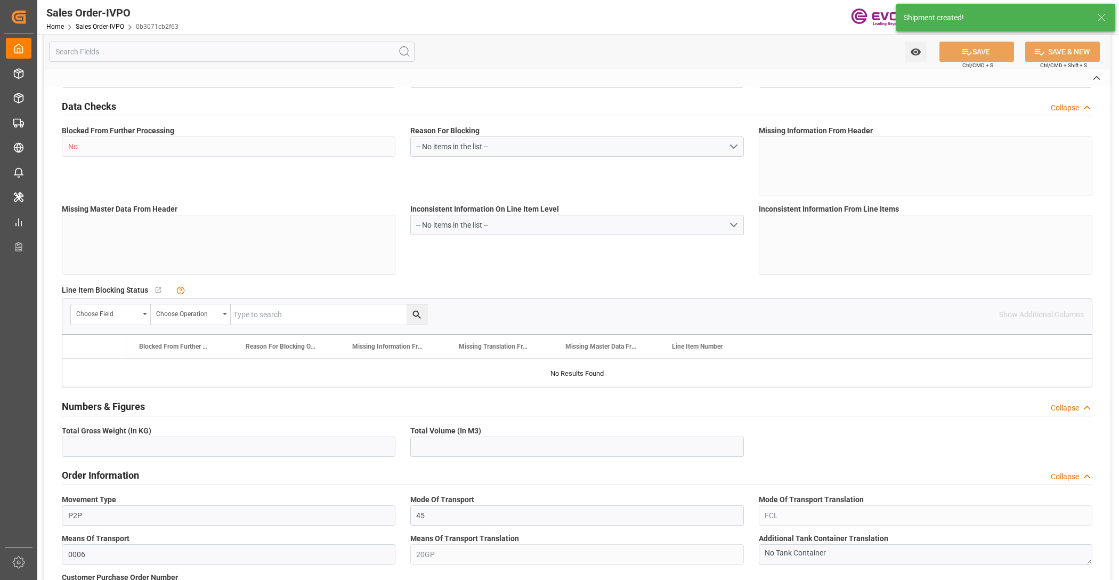
type input "0"
type input "1"
type input "2"
type input "17910"
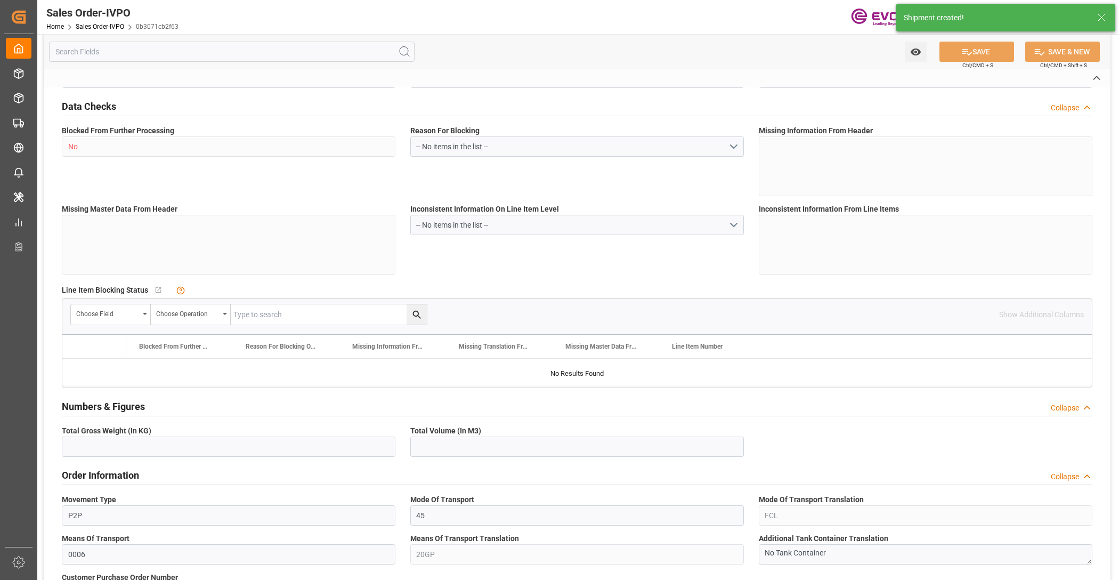
type input "50.112"
type input "17000"
type input "30"
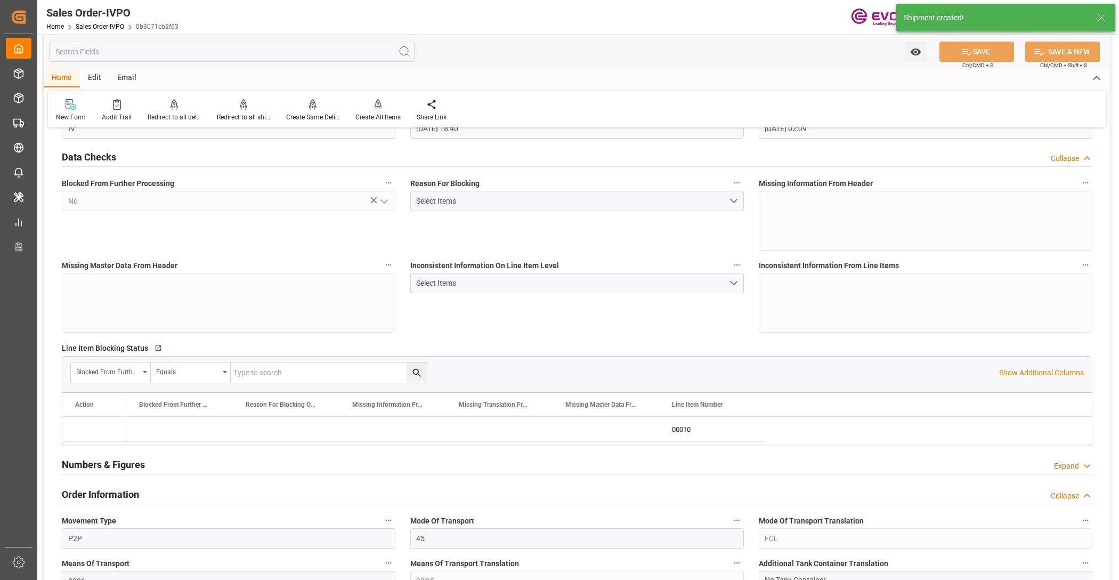
type input "27.08.2025 18:40"
type input "09.10.2025 02:09"
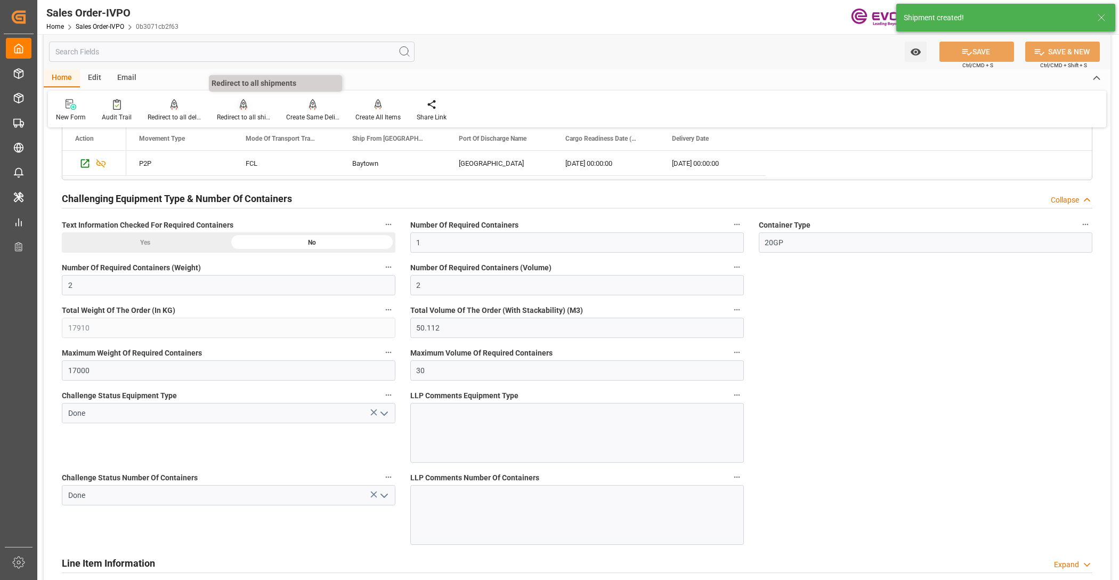
click at [237, 106] on div at bounding box center [243, 104] width 53 height 11
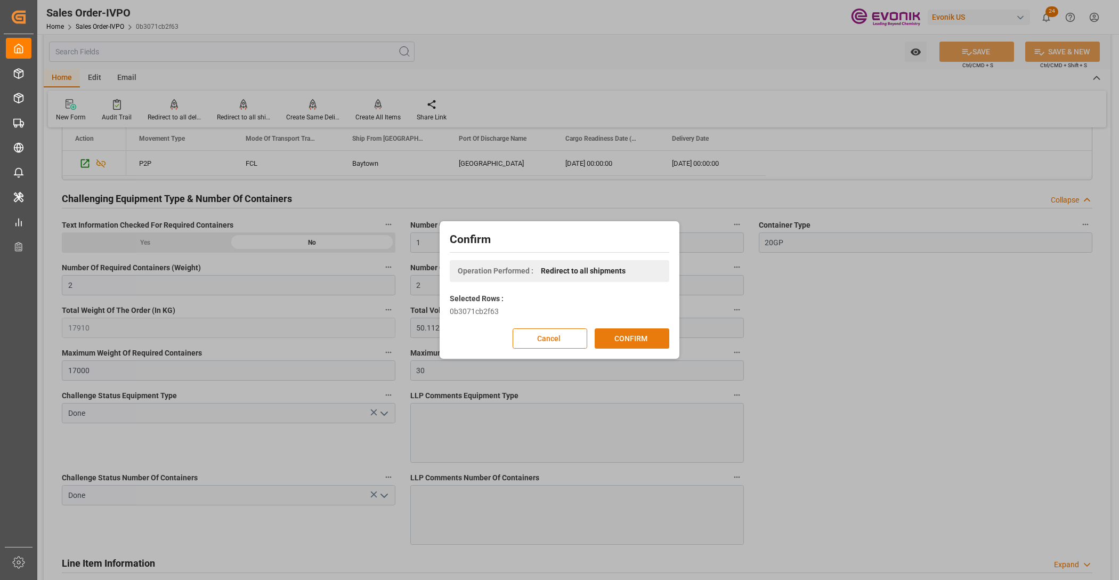
click at [628, 328] on div "Confirm Operation Performed : Redirect to all shipments Selected Rows : 0b3071c…" at bounding box center [559, 290] width 235 height 132
drag, startPoint x: 653, startPoint y: 339, endPoint x: 627, endPoint y: 343, distance: 26.9
click at [653, 339] on button "CONFIRM" at bounding box center [632, 338] width 75 height 20
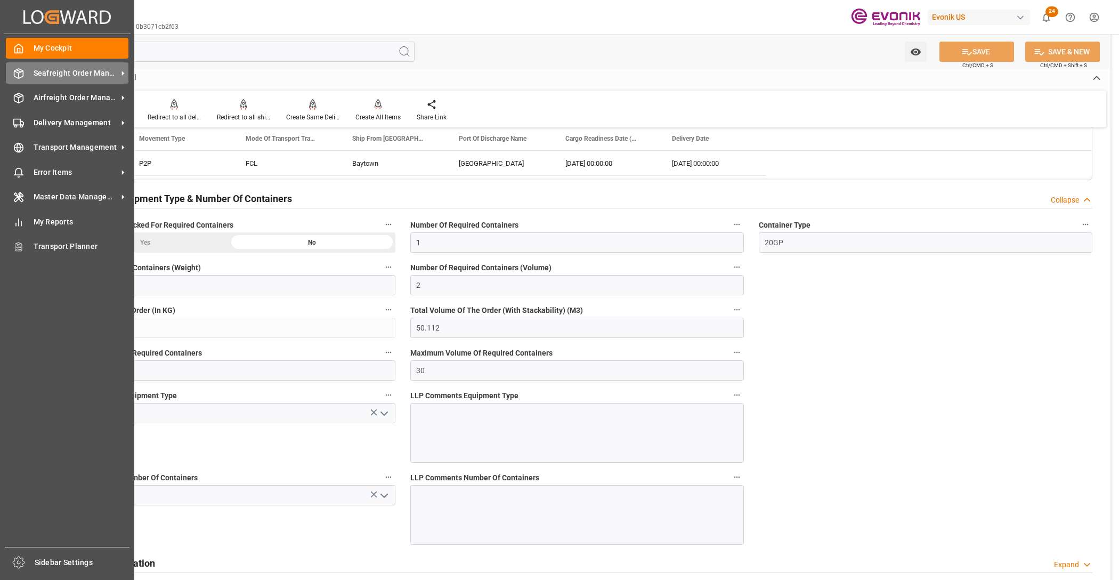
click at [76, 71] on span "Seafreight Order Management" at bounding box center [76, 73] width 84 height 11
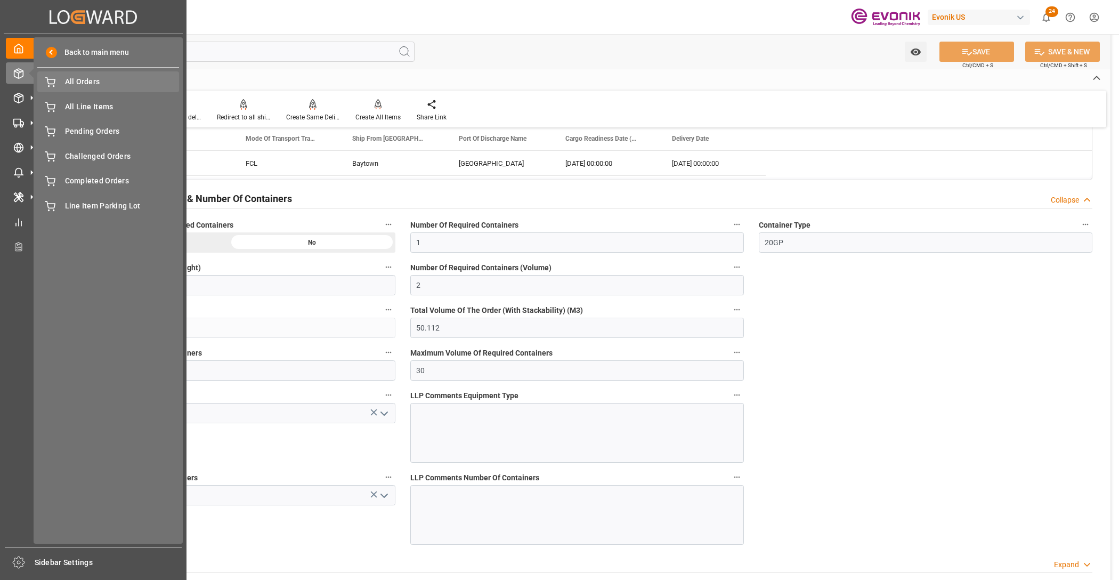
click at [128, 80] on span "All Orders" at bounding box center [122, 81] width 115 height 11
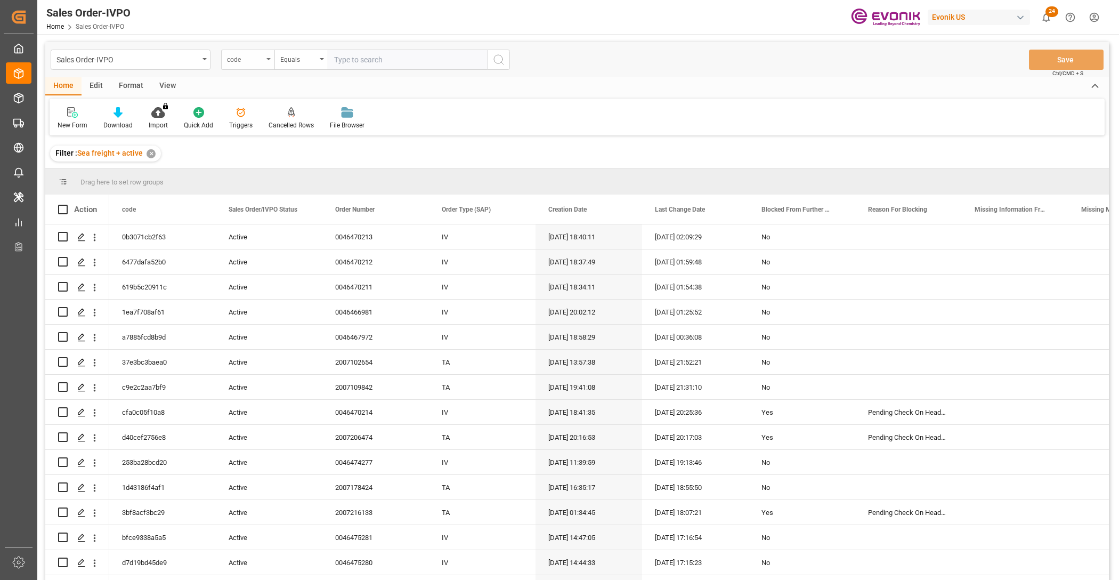
click at [256, 58] on div "code" at bounding box center [245, 58] width 36 height 12
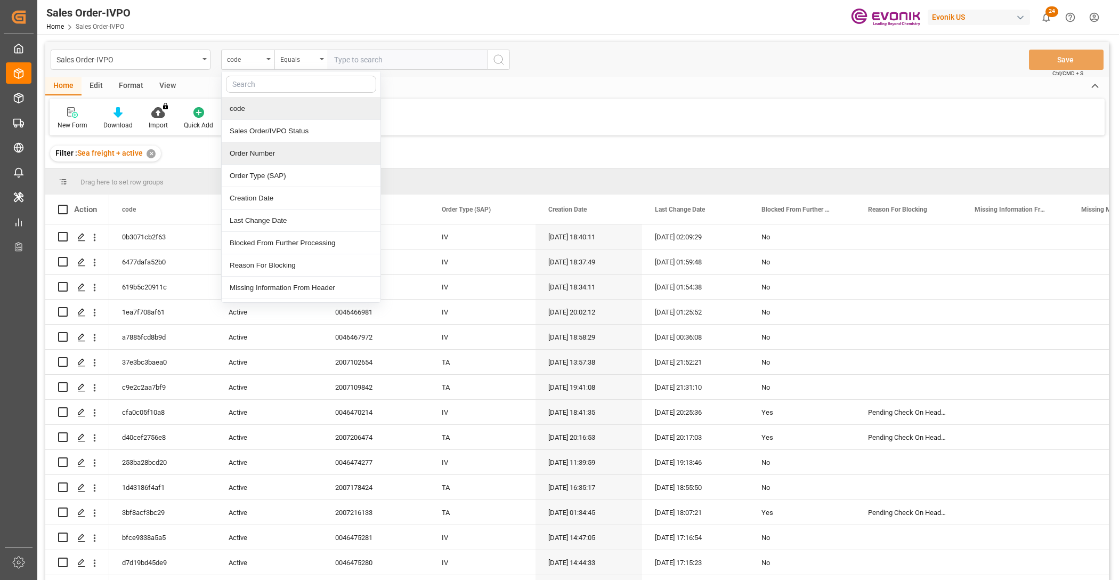
click at [294, 159] on div "Order Number" at bounding box center [301, 153] width 159 height 22
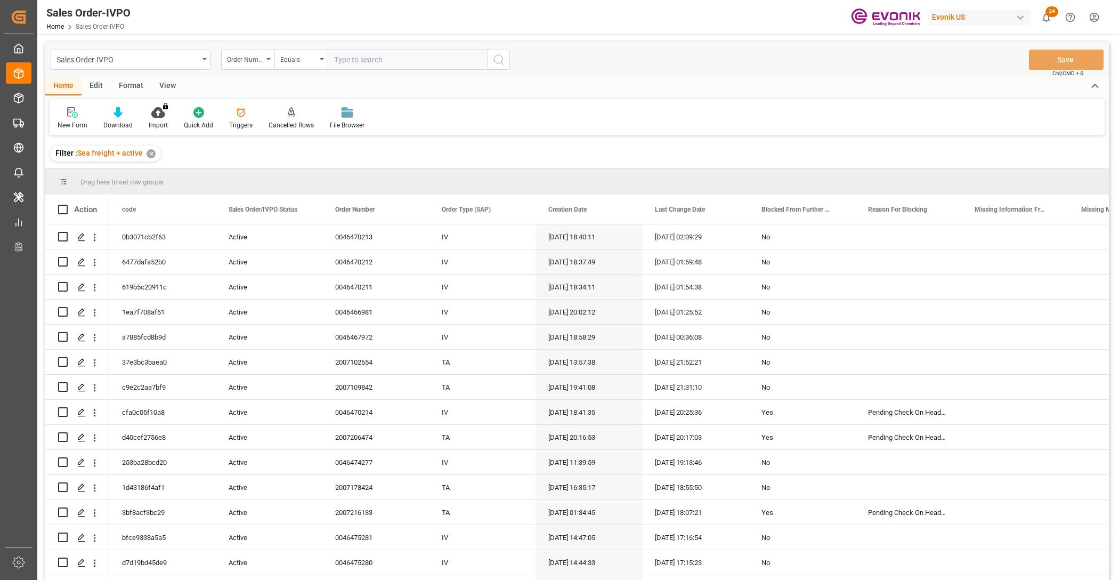
click at [378, 59] on input "text" at bounding box center [408, 60] width 160 height 20
paste input "0046470214"
type input "0046470214"
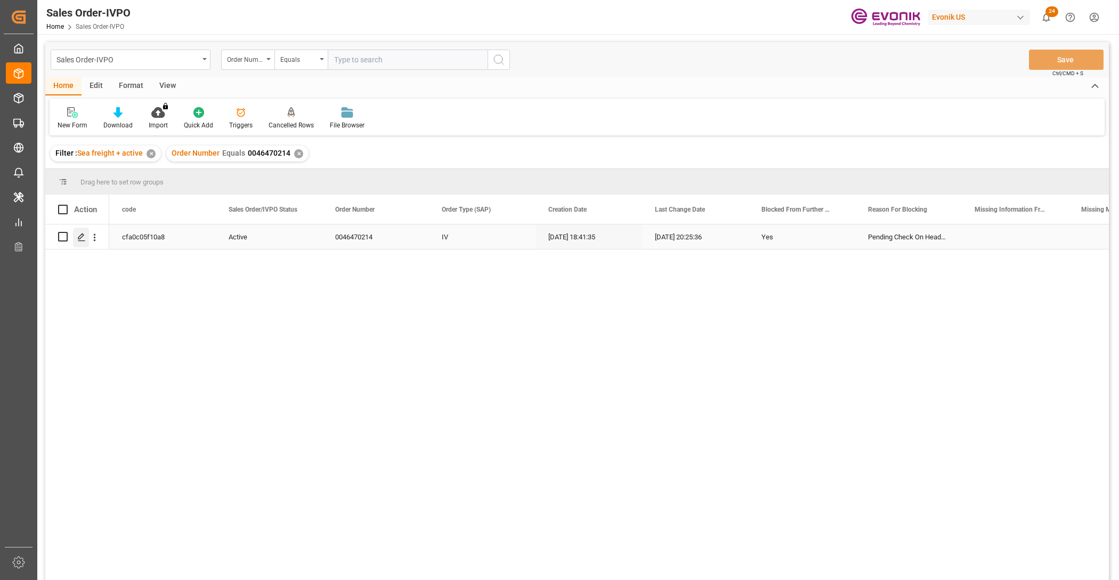
click at [77, 236] on icon "Press SPACE to select this row." at bounding box center [81, 237] width 9 height 9
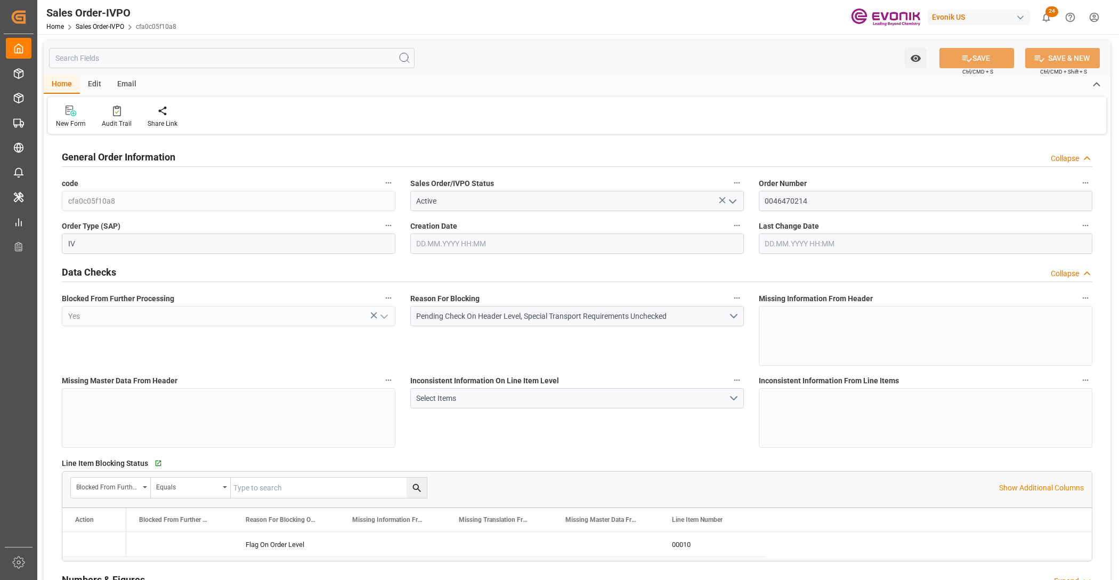
type input "SGSIN"
type input "0"
type input "1"
type input "2"
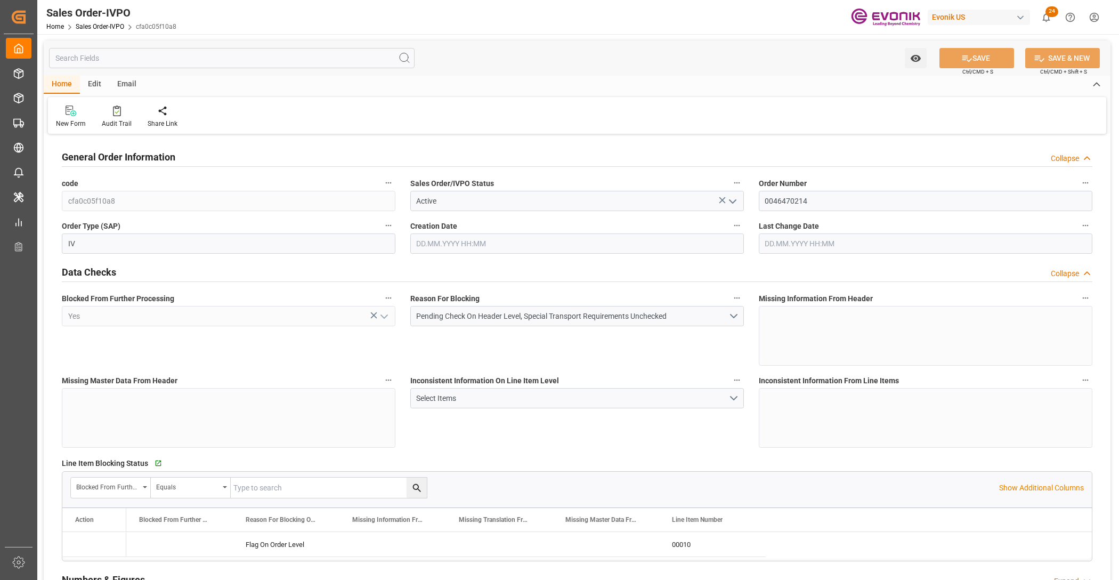
type input "17910"
type input "50.112"
type input "17000"
type input "30"
type input "27.08.2025 18:41"
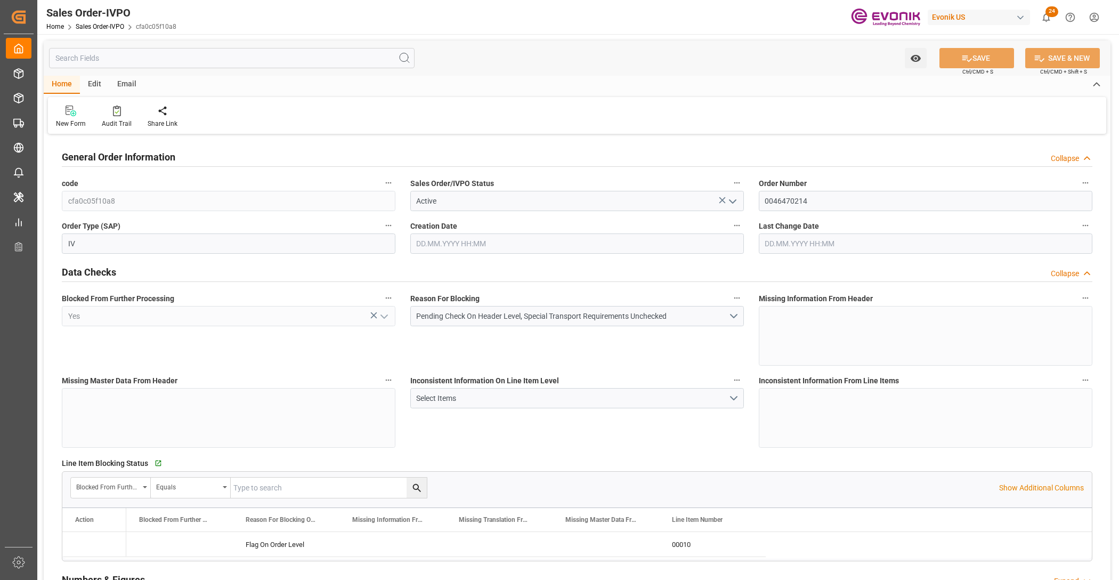
type input "08.10.2025 20:25"
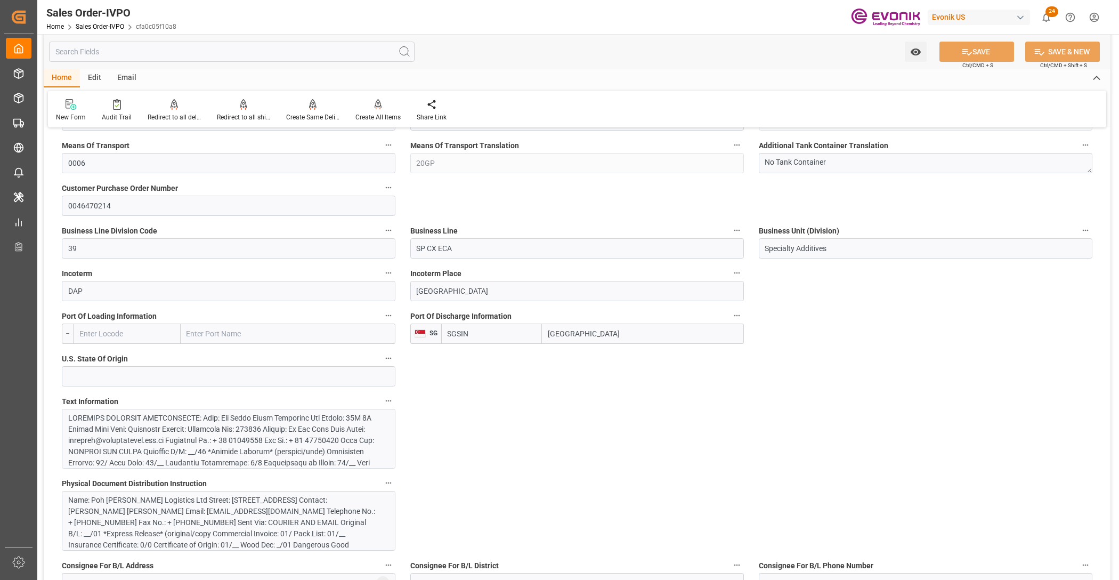
scroll to position [666, 0]
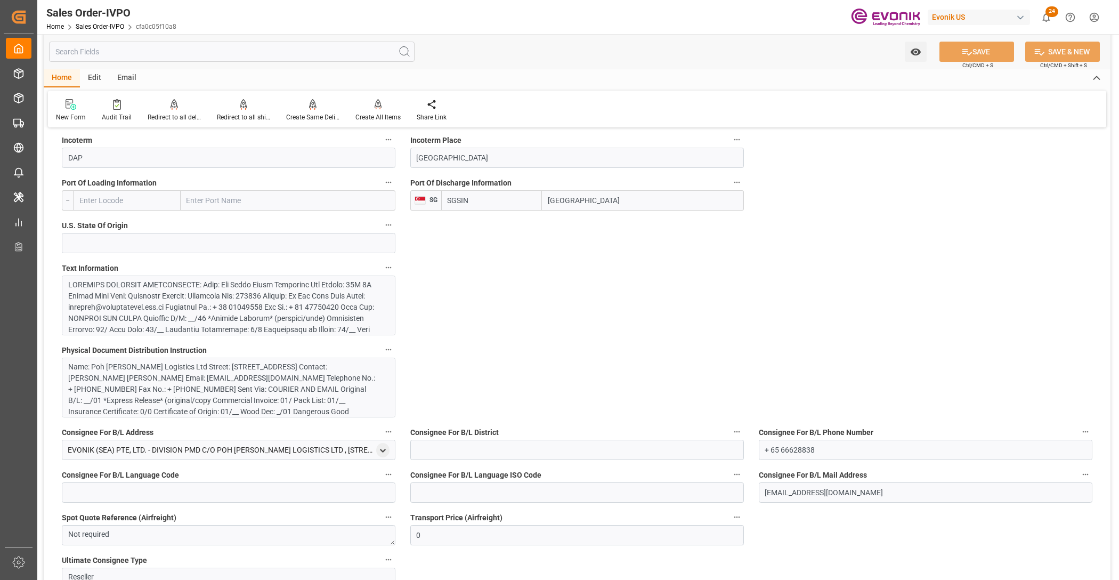
click at [256, 299] on div at bounding box center [224, 374] width 312 height 190
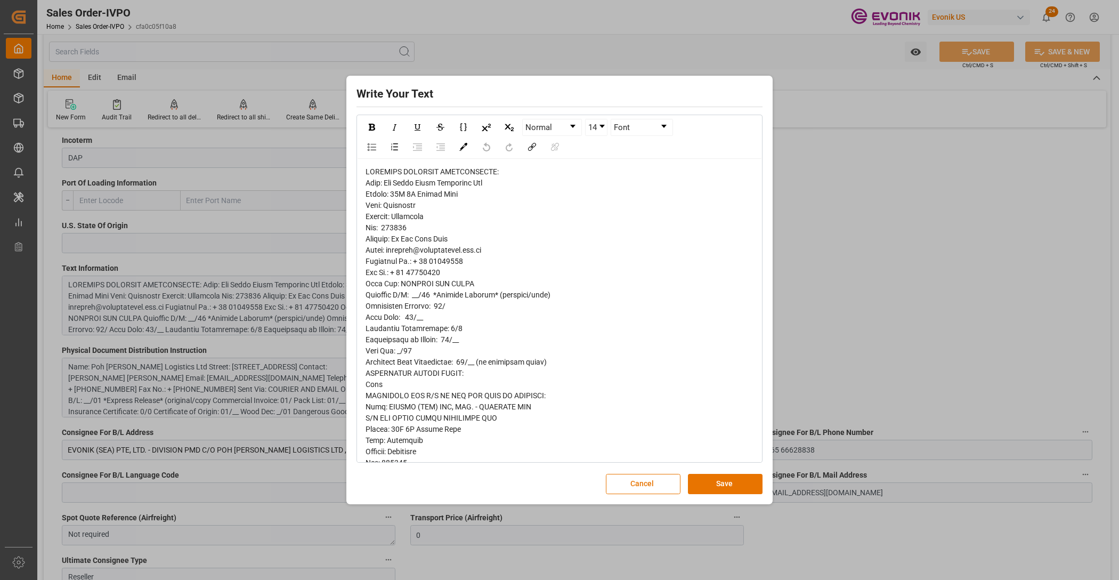
click at [371, 191] on span "rdw-editor" at bounding box center [480, 451] width 228 height 568
click at [376, 215] on span "rdw-editor" at bounding box center [480, 451] width 228 height 568
click at [377, 217] on span "rdw-editor" at bounding box center [480, 451] width 228 height 568
click at [374, 240] on span "rdw-editor" at bounding box center [480, 451] width 228 height 568
click at [367, 261] on span "rdw-editor" at bounding box center [480, 451] width 228 height 568
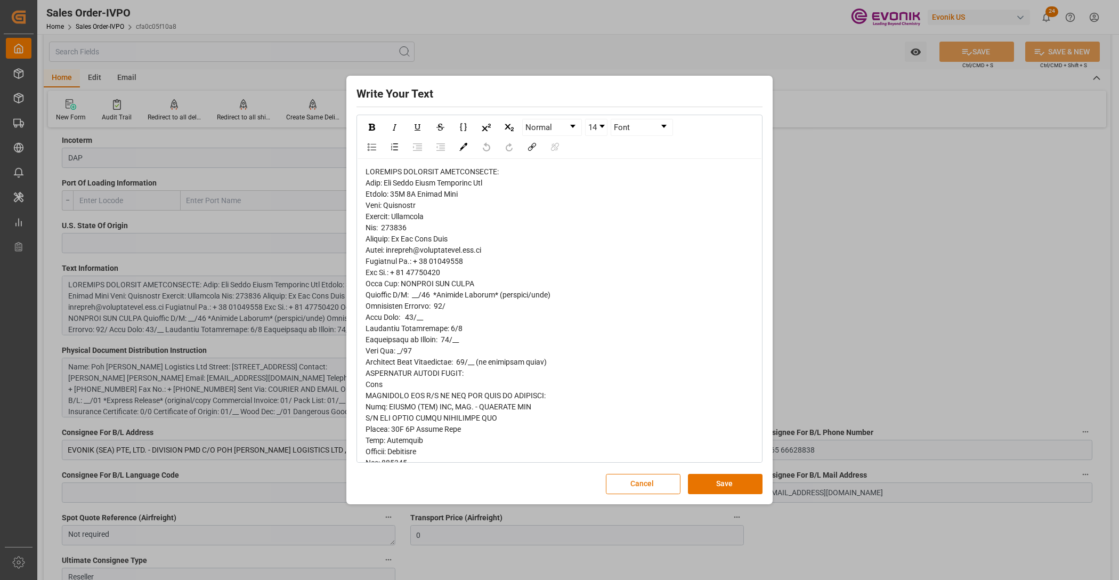
scroll to position [283, 0]
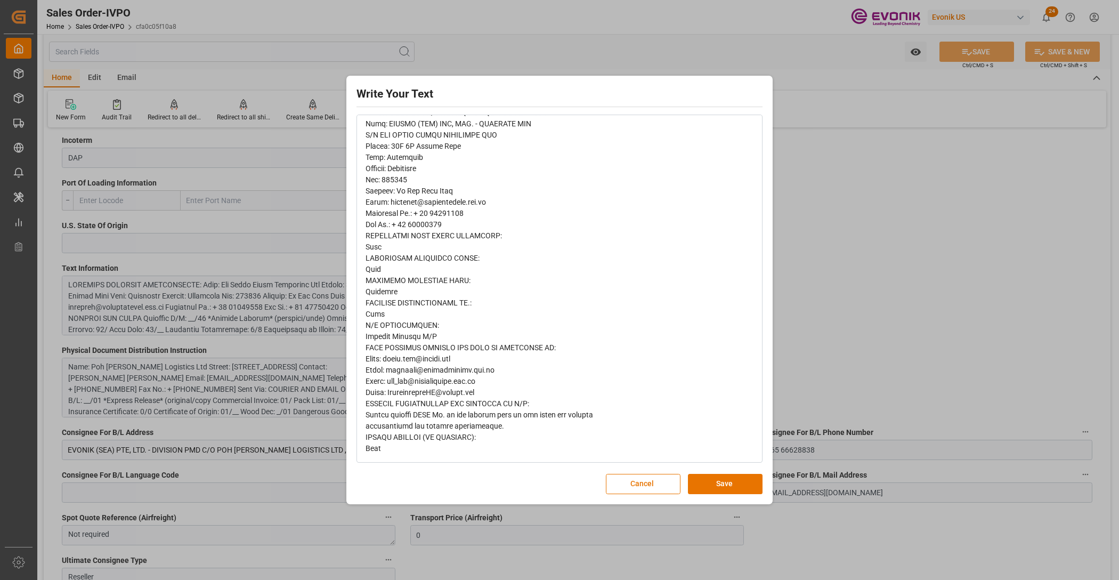
click at [715, 480] on button "Save" at bounding box center [725, 484] width 75 height 20
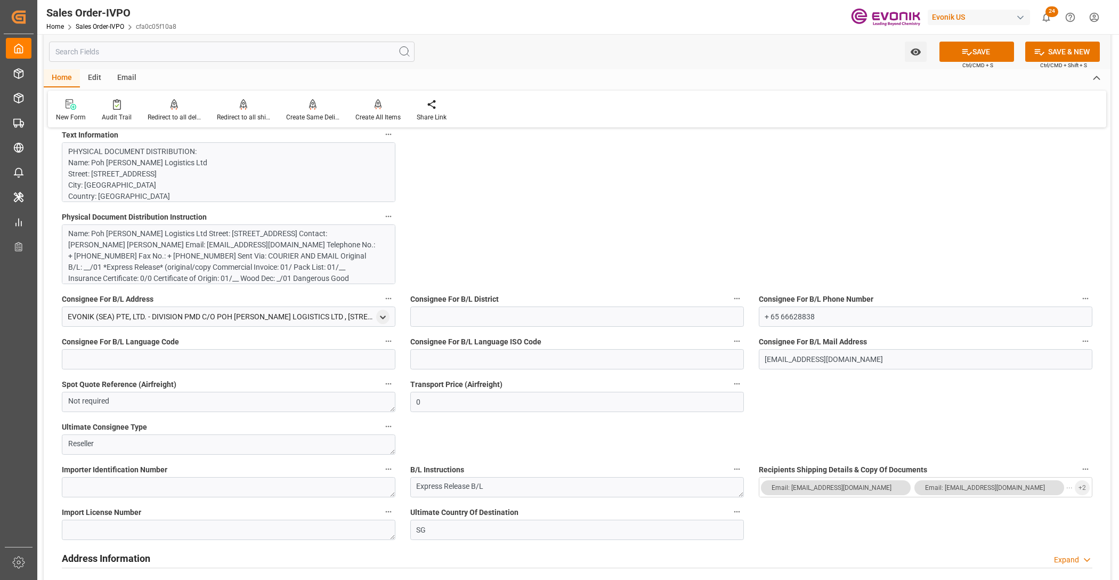
scroll to position [666, 0]
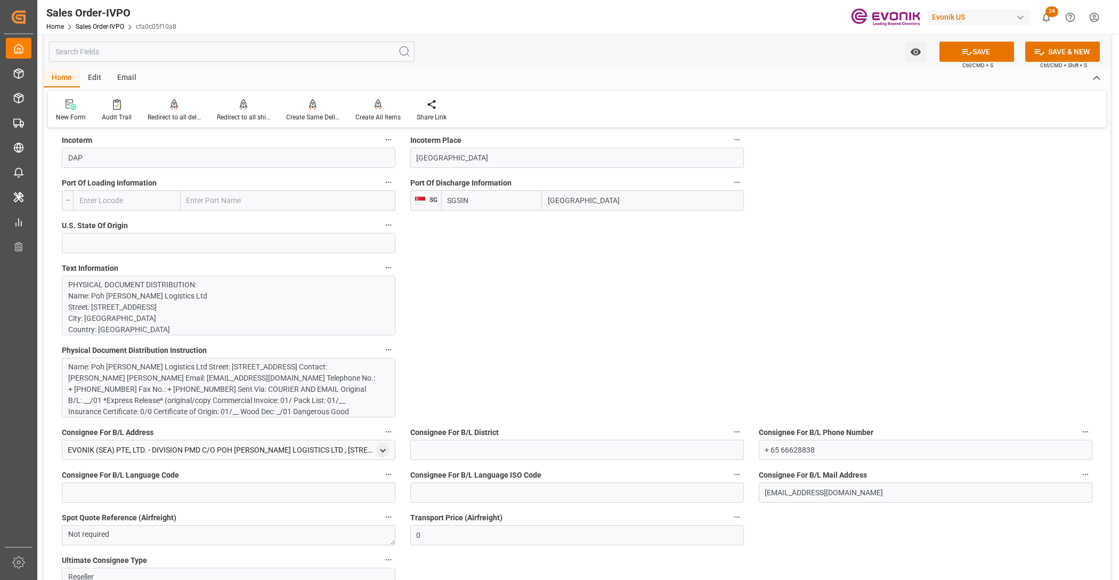
click at [298, 297] on p "PHYSICAL DOCUMENT DISTRIBUTION: Name: Poh Tiong Choon Logistics Ltd Street: 48B…" at bounding box center [224, 564] width 312 height 571
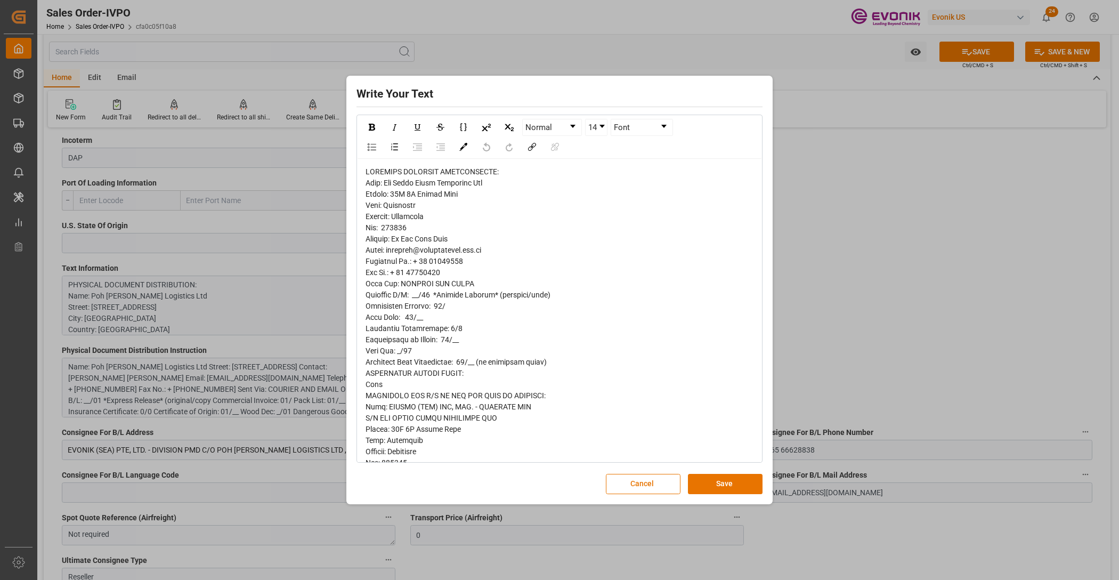
scroll to position [283, 0]
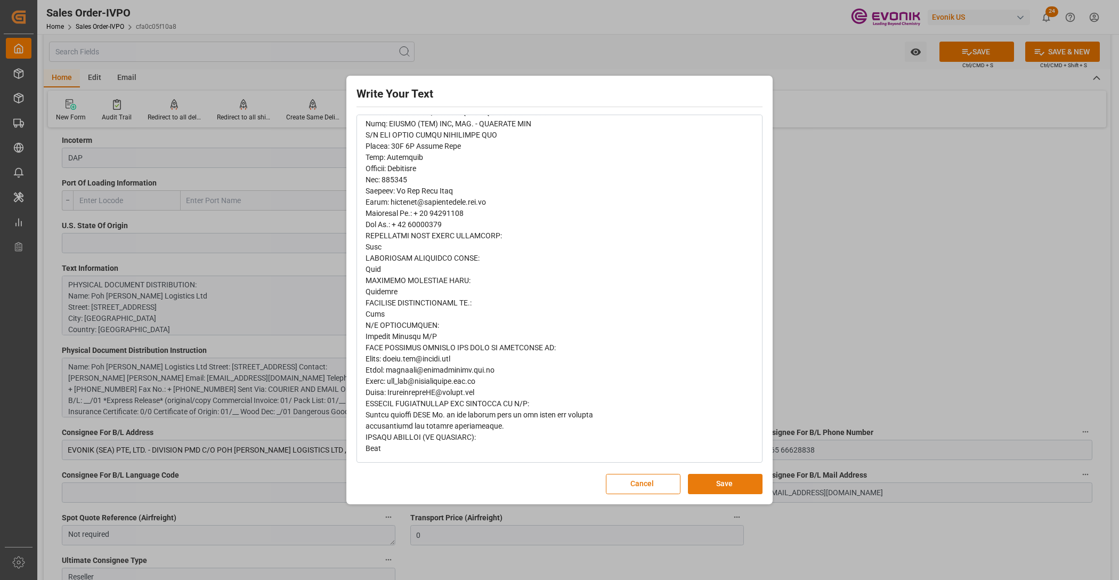
click at [720, 485] on button "Save" at bounding box center [725, 484] width 75 height 20
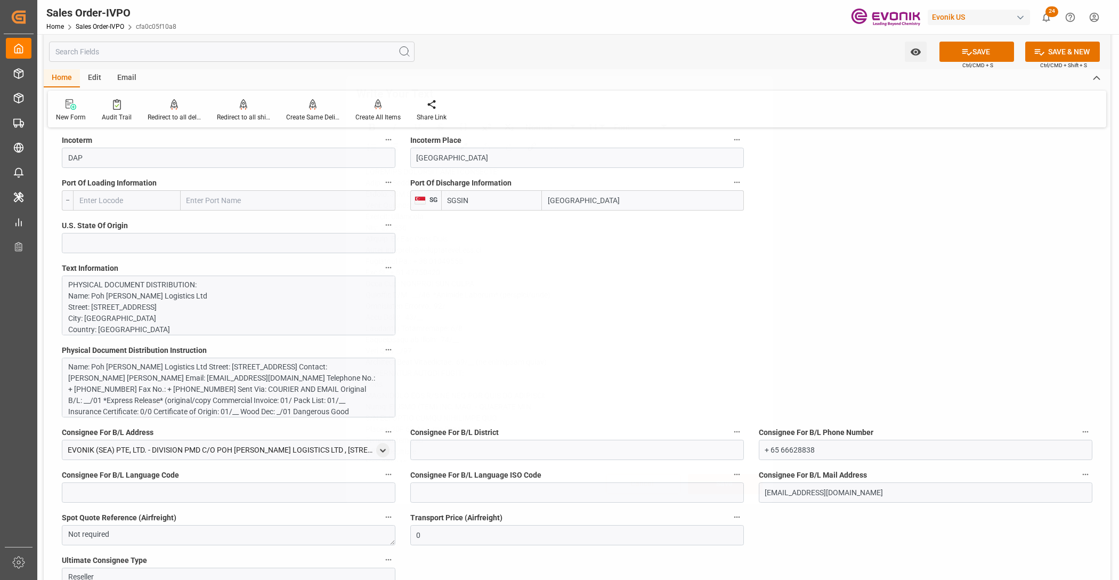
click at [252, 413] on div "Name: Poh Tiong Choon Logistics Ltd Street: 48B 1M Pandan Road City: Singapore …" at bounding box center [224, 394] width 312 height 67
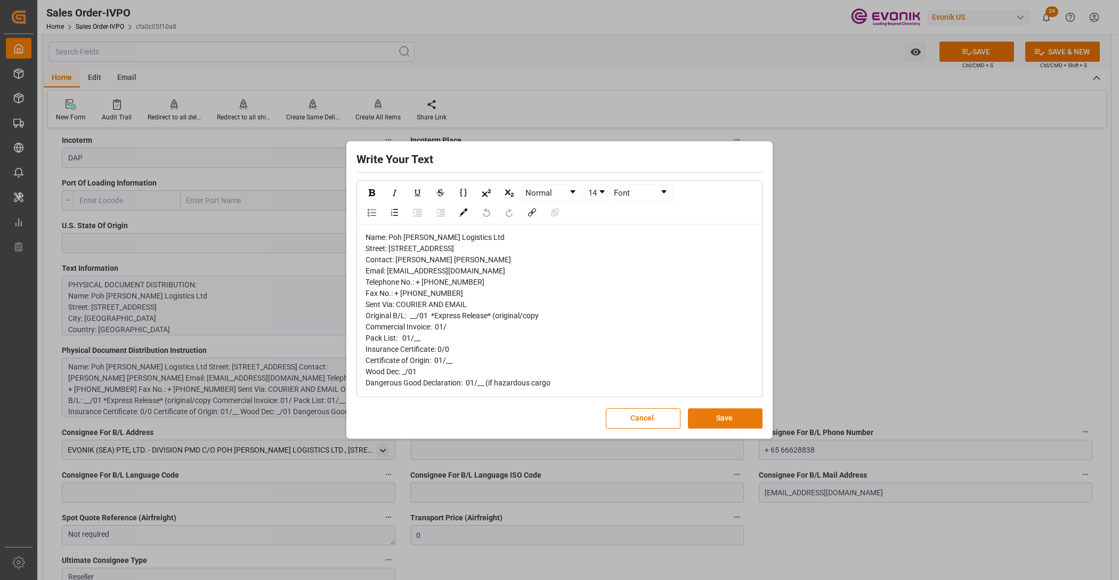
click at [695, 429] on button "Save" at bounding box center [725, 418] width 75 height 20
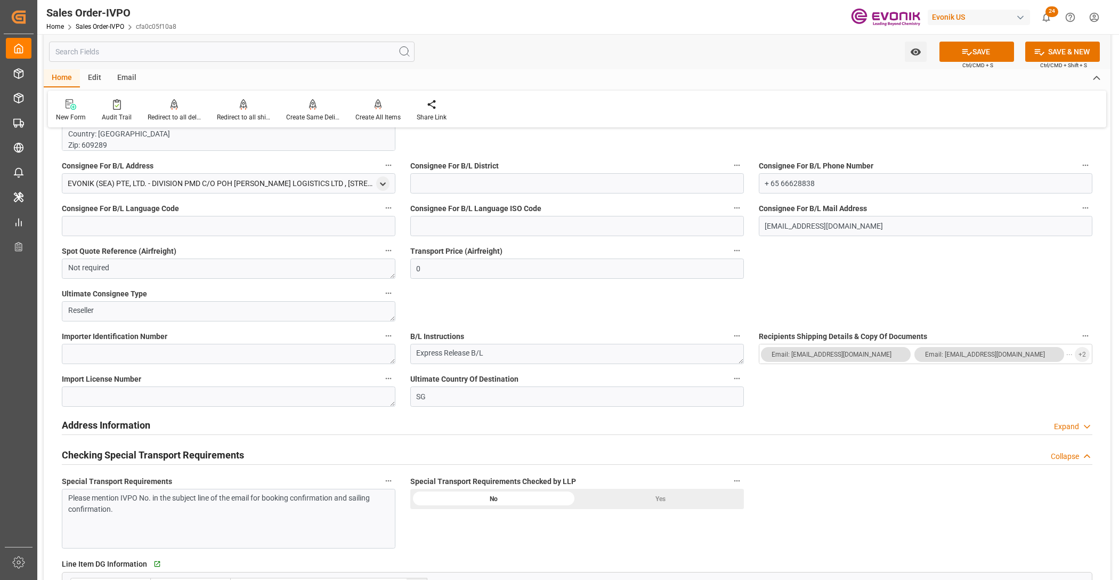
scroll to position [1199, 0]
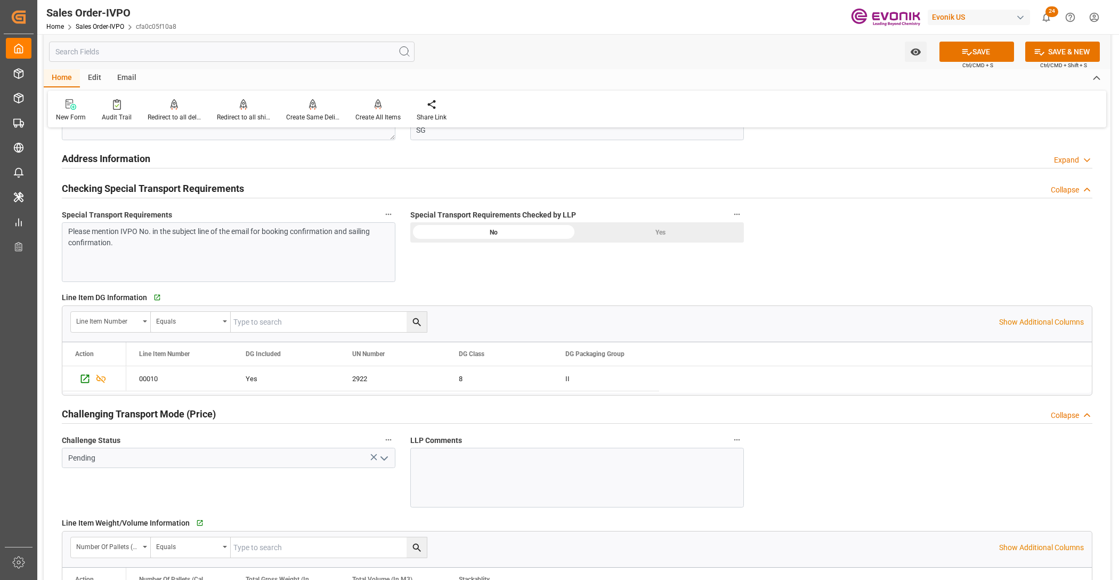
click at [637, 229] on div "Yes" at bounding box center [660, 232] width 167 height 20
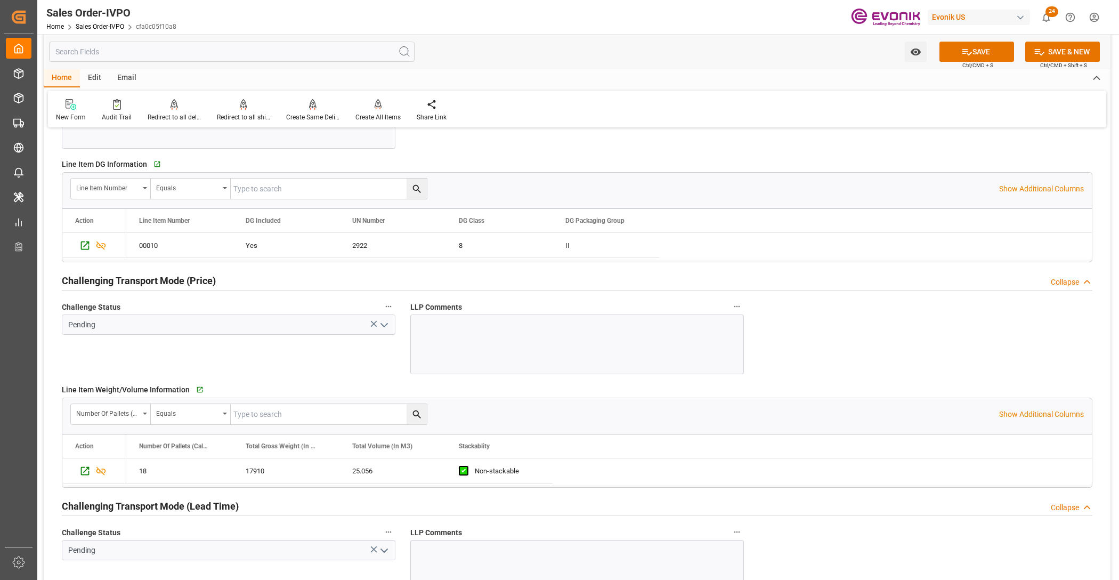
click at [383, 328] on icon "open menu" at bounding box center [384, 325] width 13 height 13
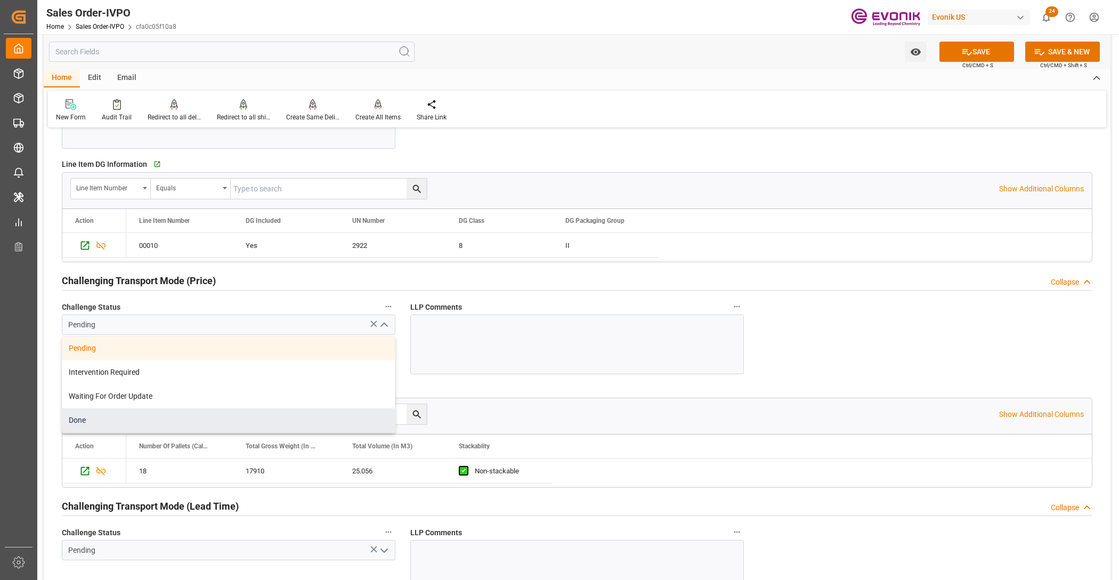
click at [124, 428] on div "Done" at bounding box center [228, 420] width 333 height 24
type input "Done"
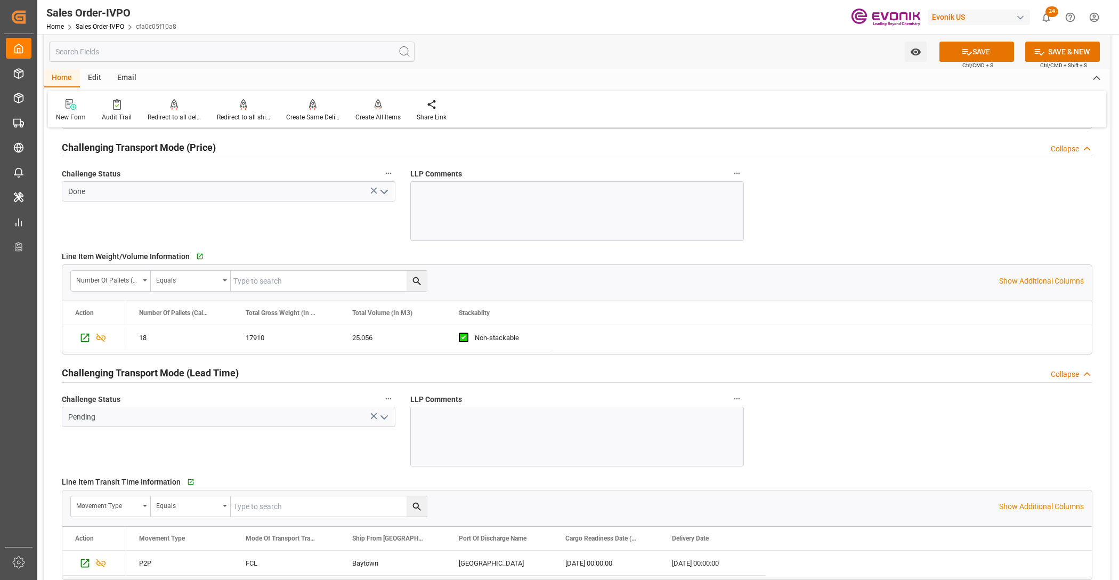
scroll to position [1599, 0]
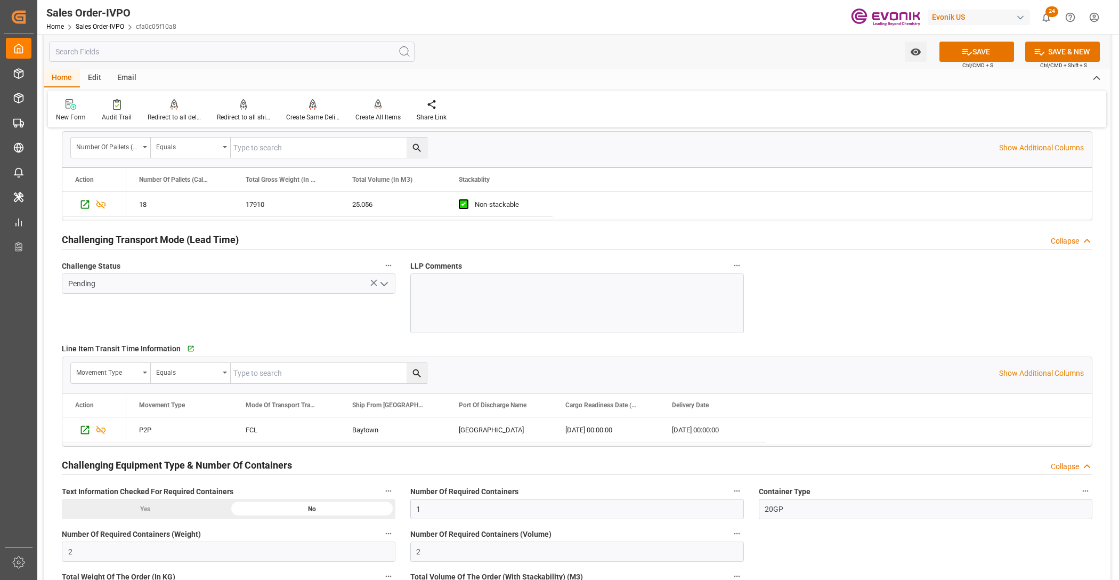
click at [385, 281] on icon "open menu" at bounding box center [384, 284] width 13 height 13
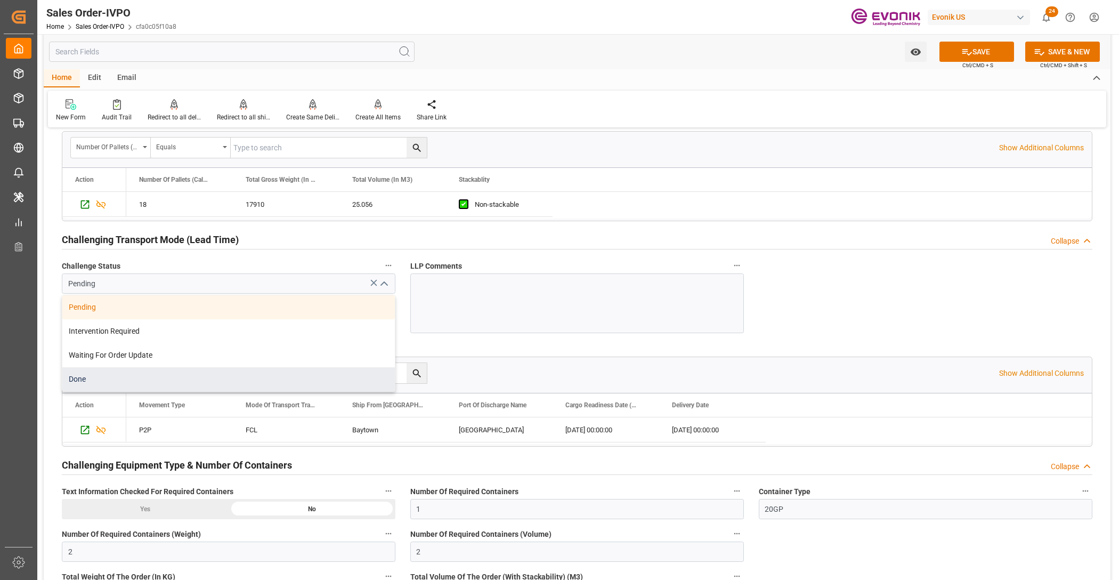
click at [143, 376] on div "Done" at bounding box center [228, 379] width 333 height 24
type input "Done"
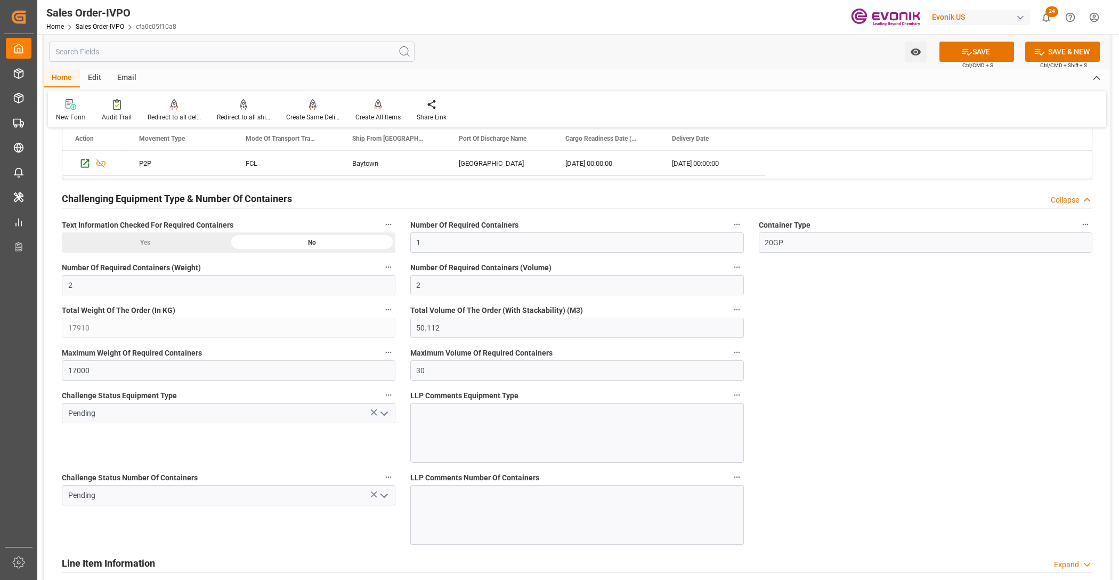
scroll to position [1999, 0]
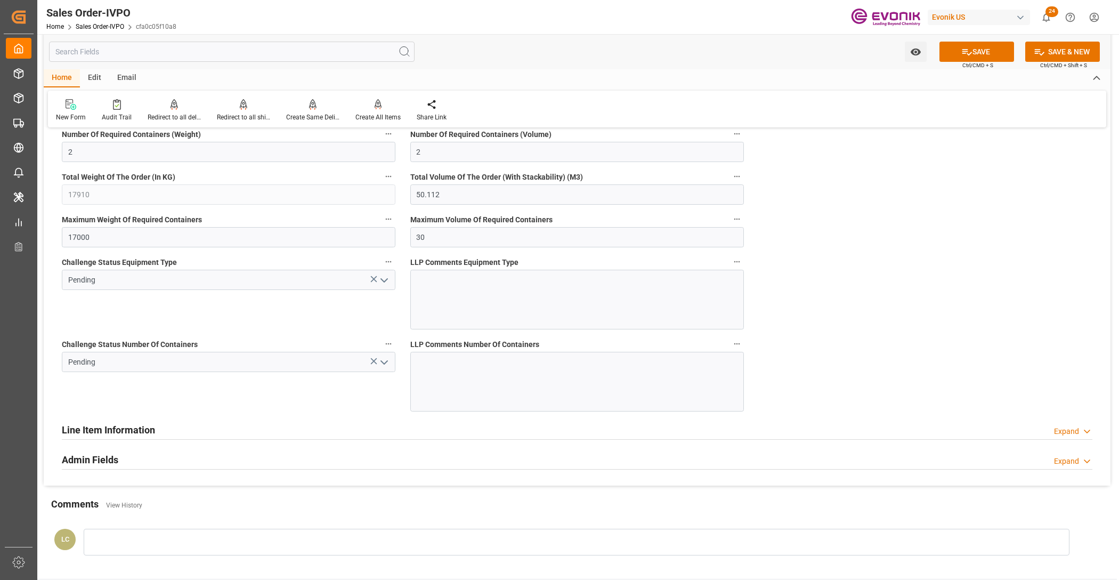
click at [384, 287] on icon "open menu" at bounding box center [384, 280] width 13 height 13
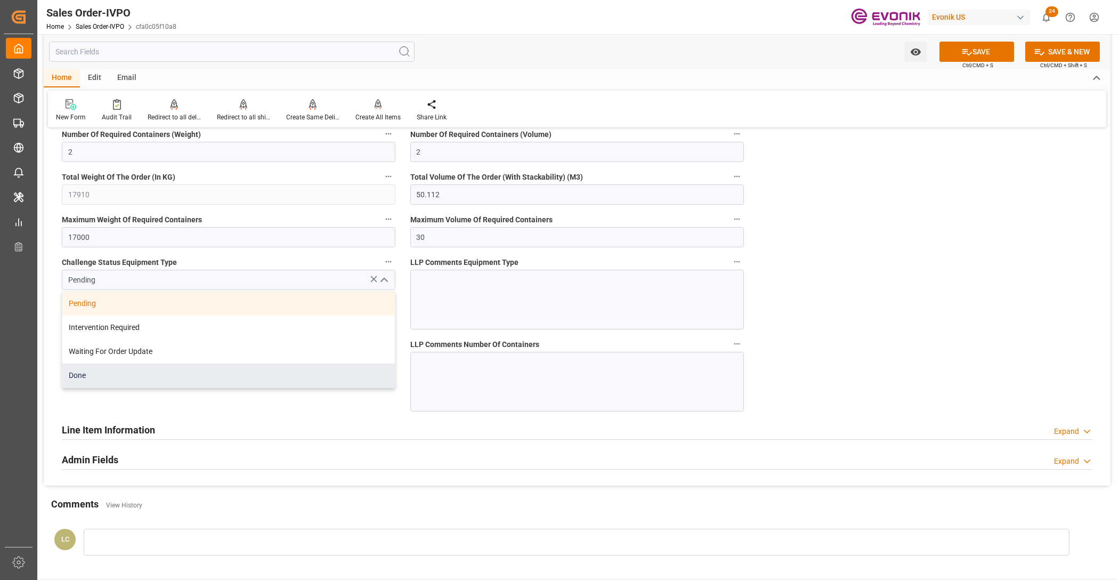
click at [136, 373] on div "Done" at bounding box center [228, 376] width 333 height 24
type input "Done"
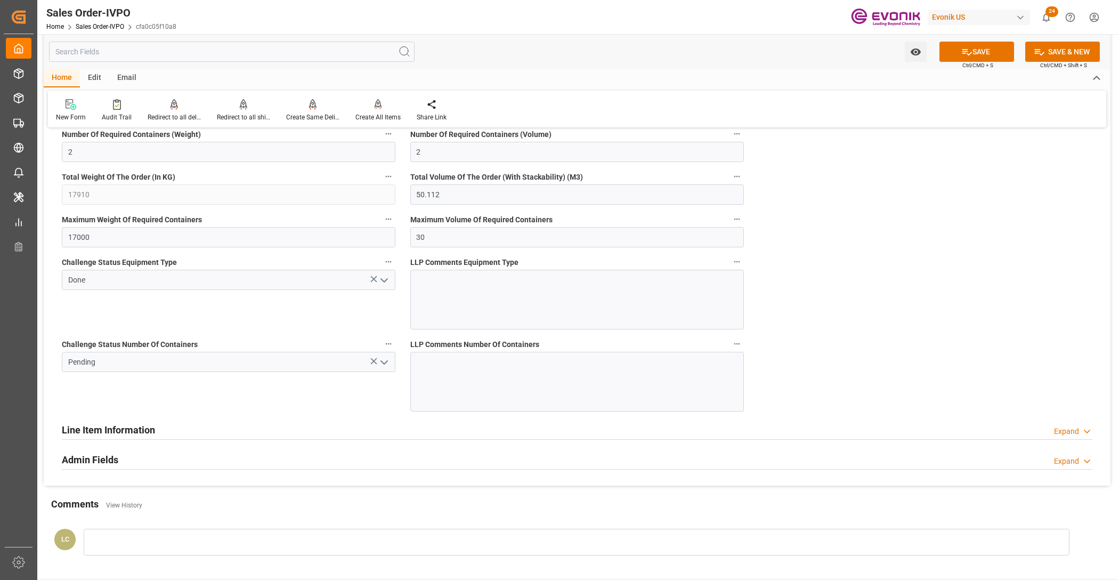
click at [383, 361] on icon "open menu" at bounding box center [384, 362] width 13 height 13
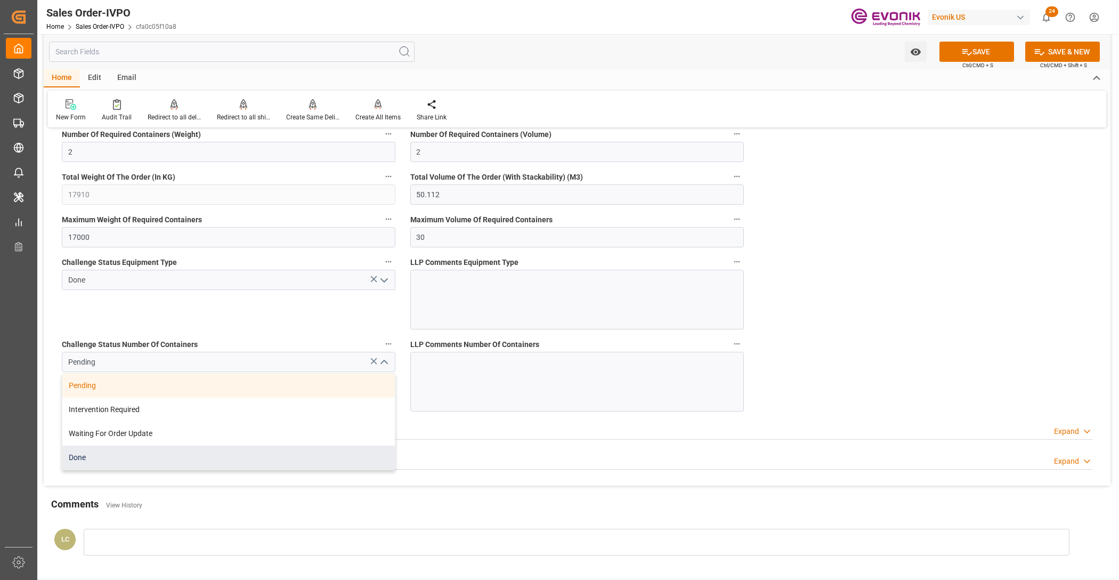
click at [88, 453] on div "Done" at bounding box center [228, 458] width 333 height 24
type input "Done"
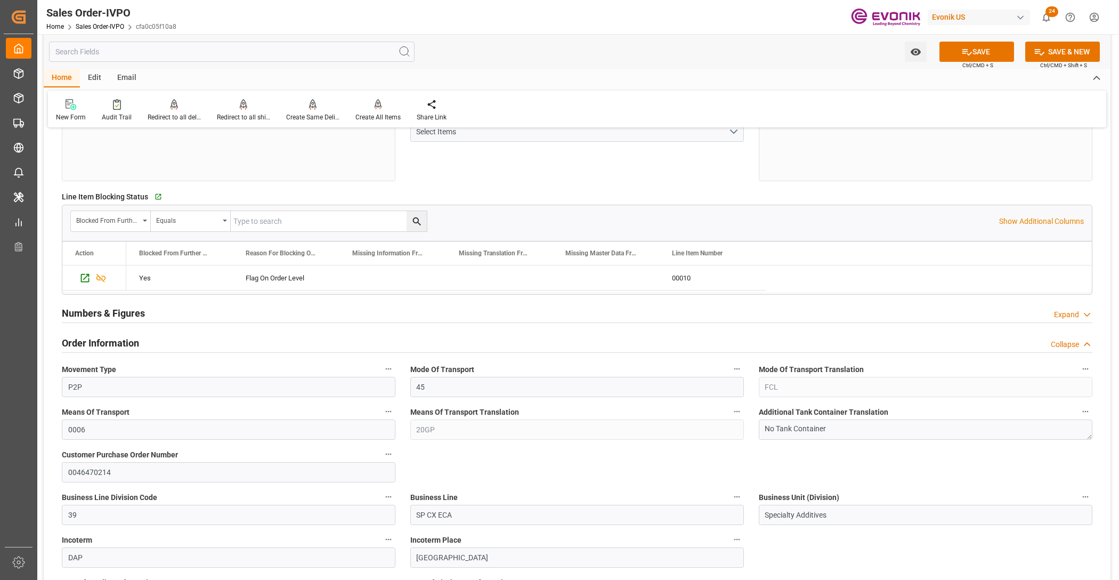
scroll to position [0, 0]
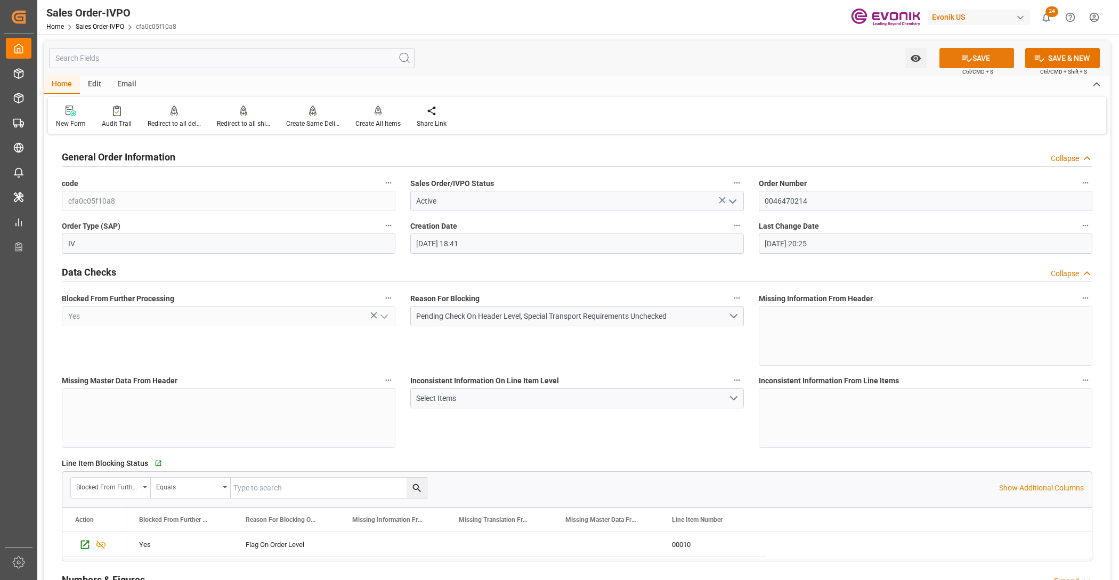
click at [977, 62] on button "SAVE" at bounding box center [977, 58] width 75 height 20
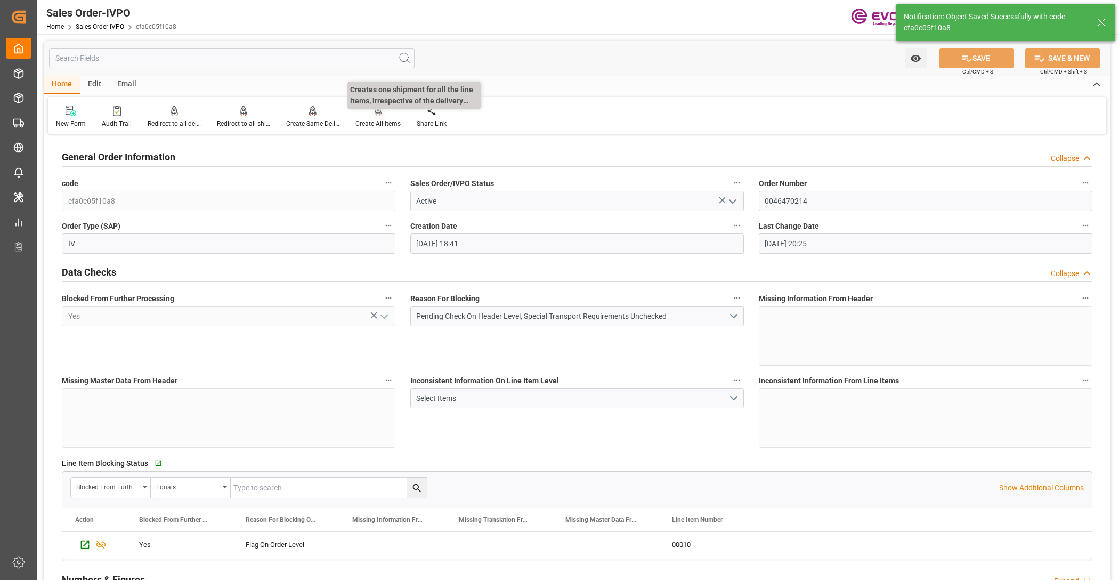
type input "09.10.2025 02:20"
type input "No"
click at [370, 116] on div "Create All Items" at bounding box center [378, 116] width 61 height 23
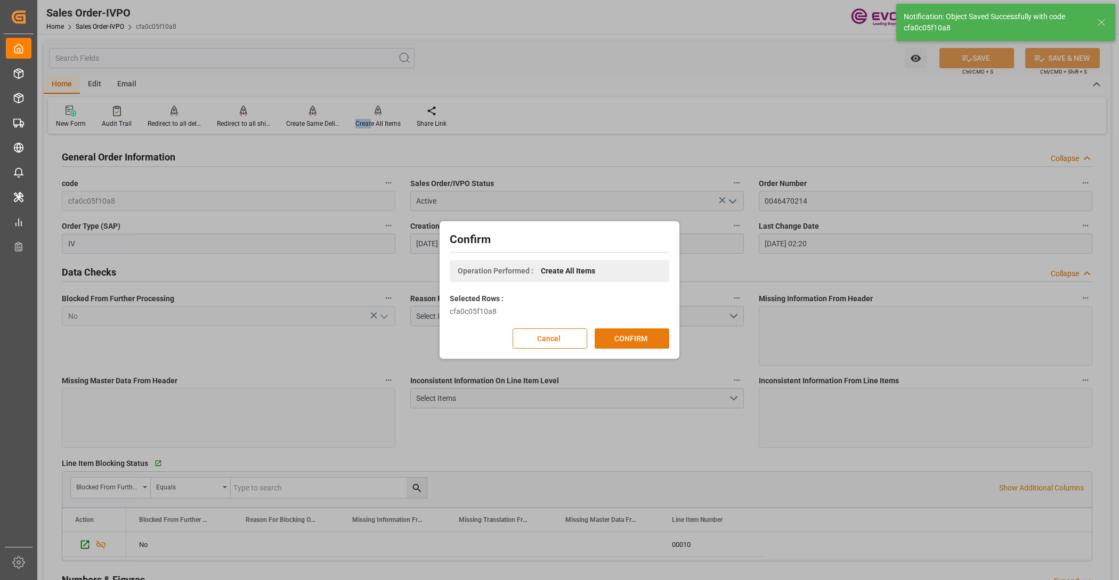
click at [636, 337] on button "CONFIRM" at bounding box center [632, 338] width 75 height 20
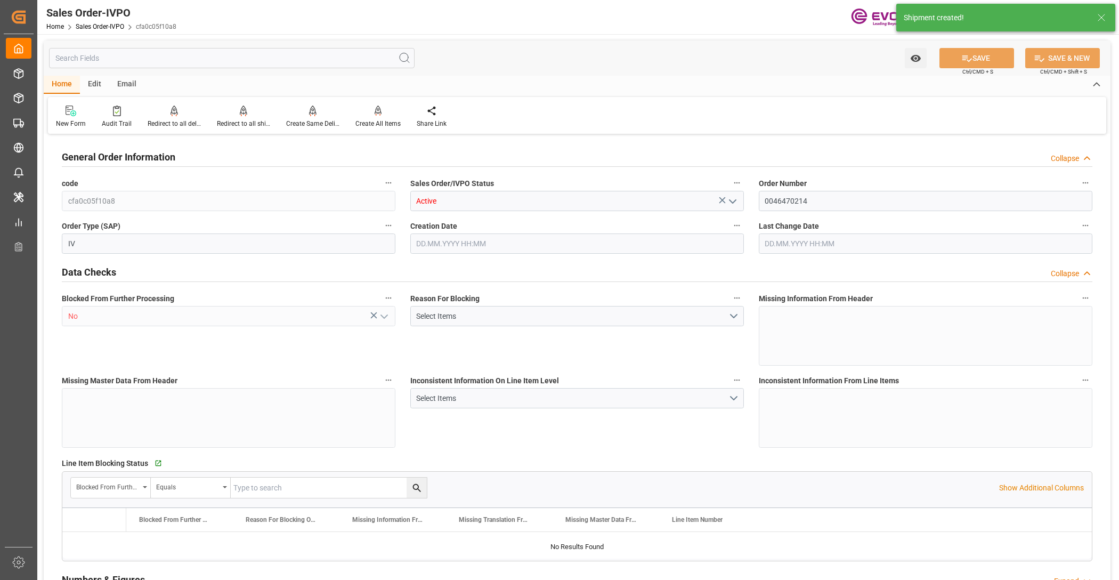
type input "SGSIN"
type input "0"
type input "1"
type input "2"
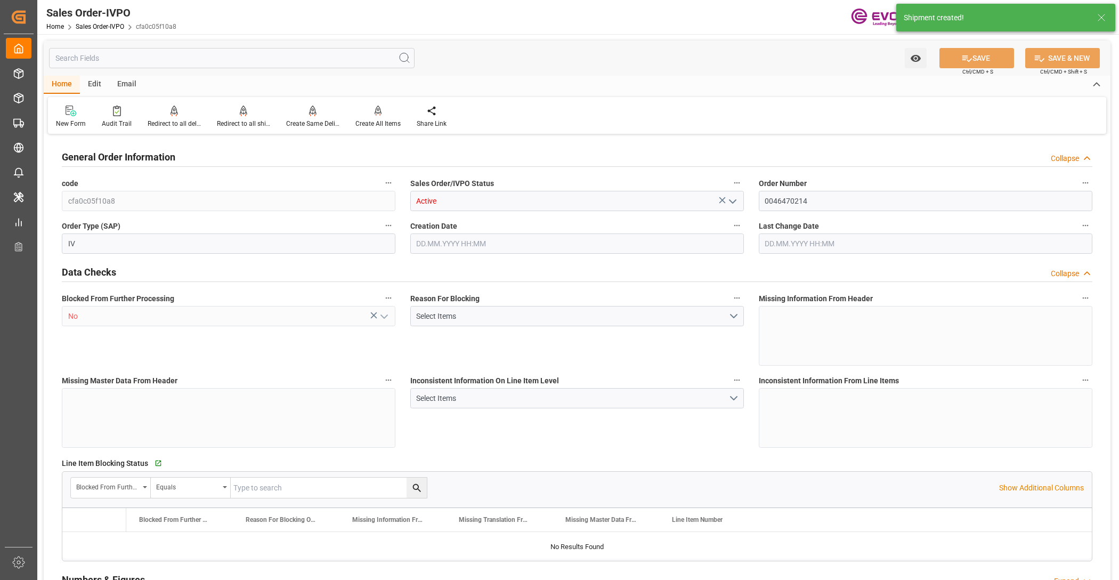
type input "17910"
type input "50.112"
type input "17000"
type input "30"
type input "27.08.2025 18:41"
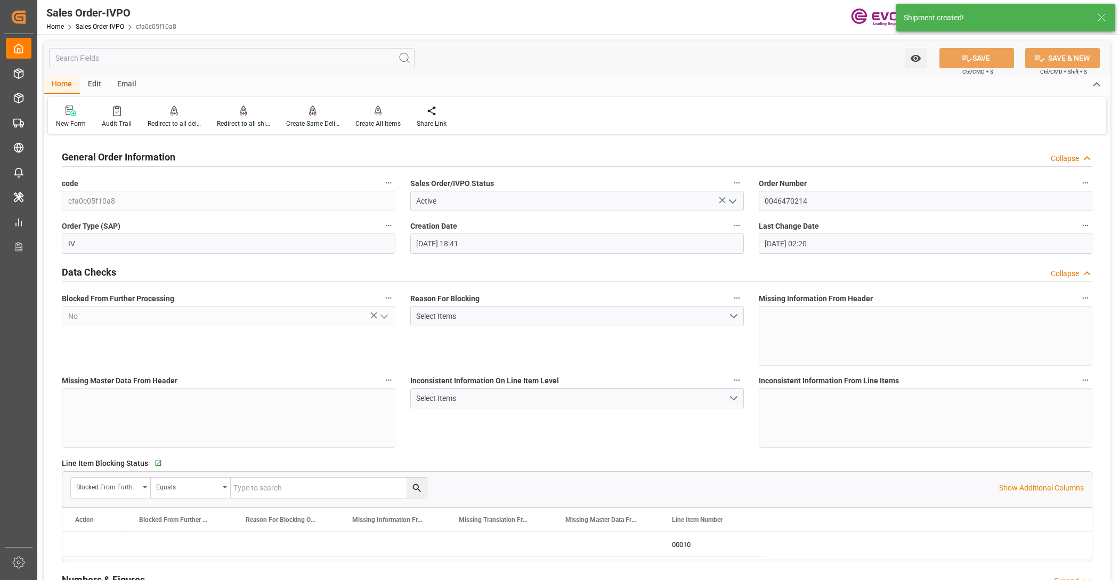
type input "09.10.2025 02:20"
click at [238, 121] on div "Redirect to all shipments" at bounding box center [243, 124] width 53 height 10
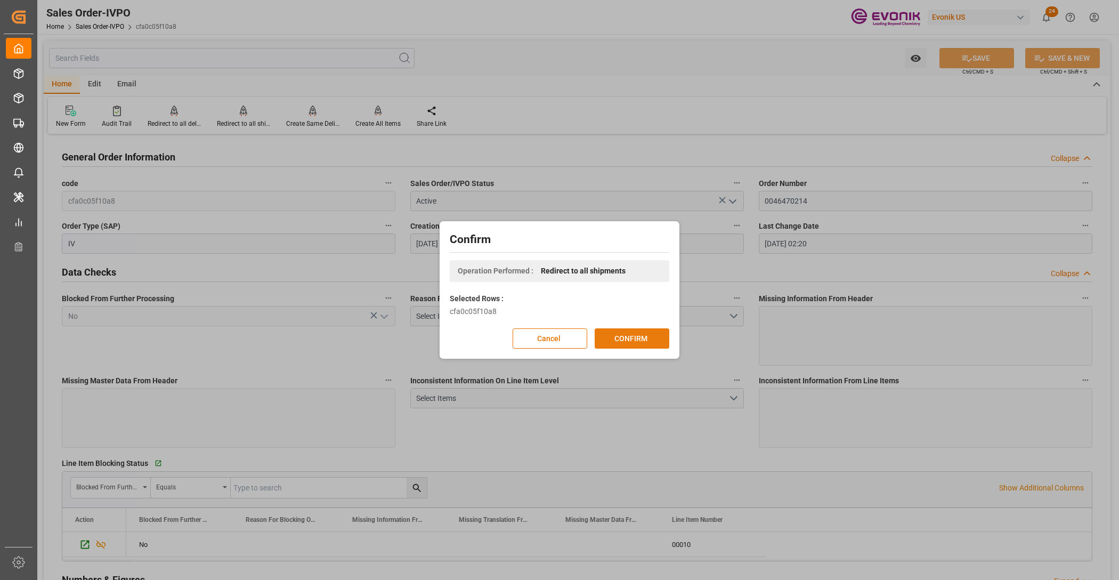
click at [626, 339] on button "CONFIRM" at bounding box center [632, 338] width 75 height 20
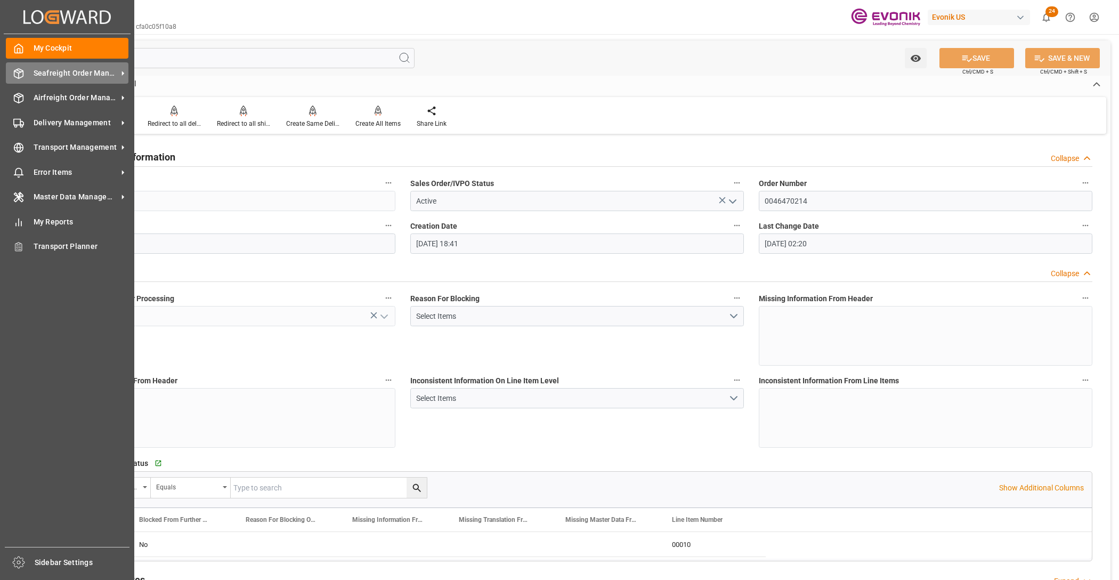
click at [68, 71] on span "Seafreight Order Management" at bounding box center [76, 73] width 84 height 11
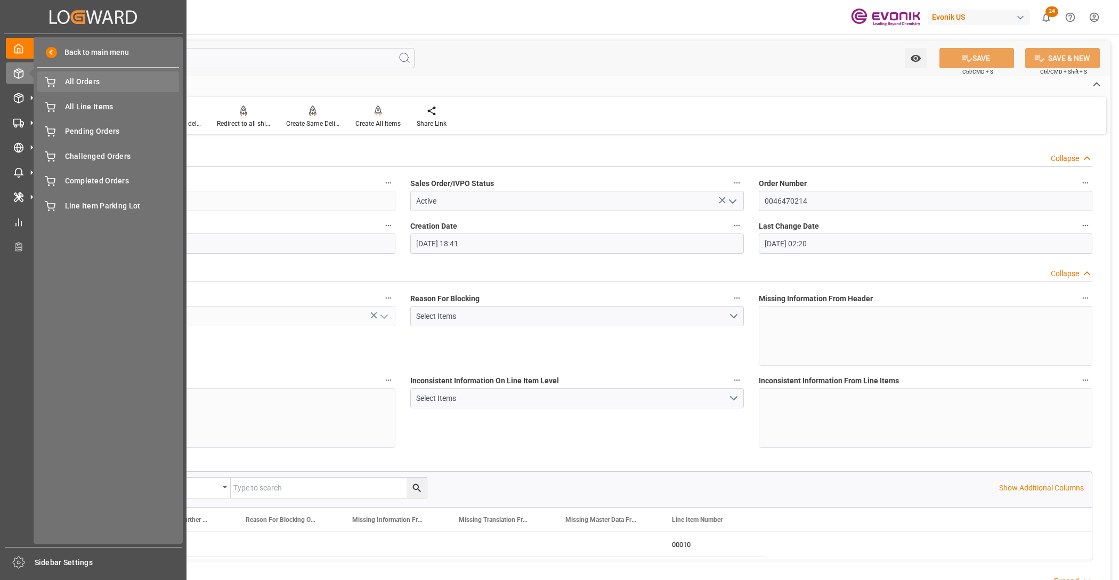
click at [100, 88] on div "All Orders All Orders" at bounding box center [108, 81] width 142 height 21
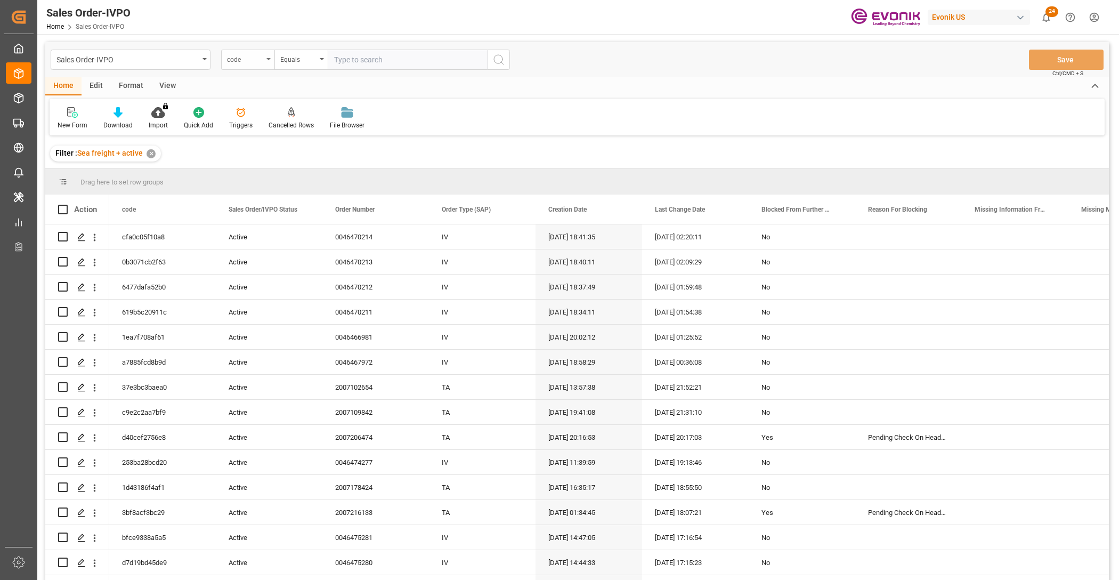
click at [253, 61] on div "code" at bounding box center [245, 58] width 36 height 12
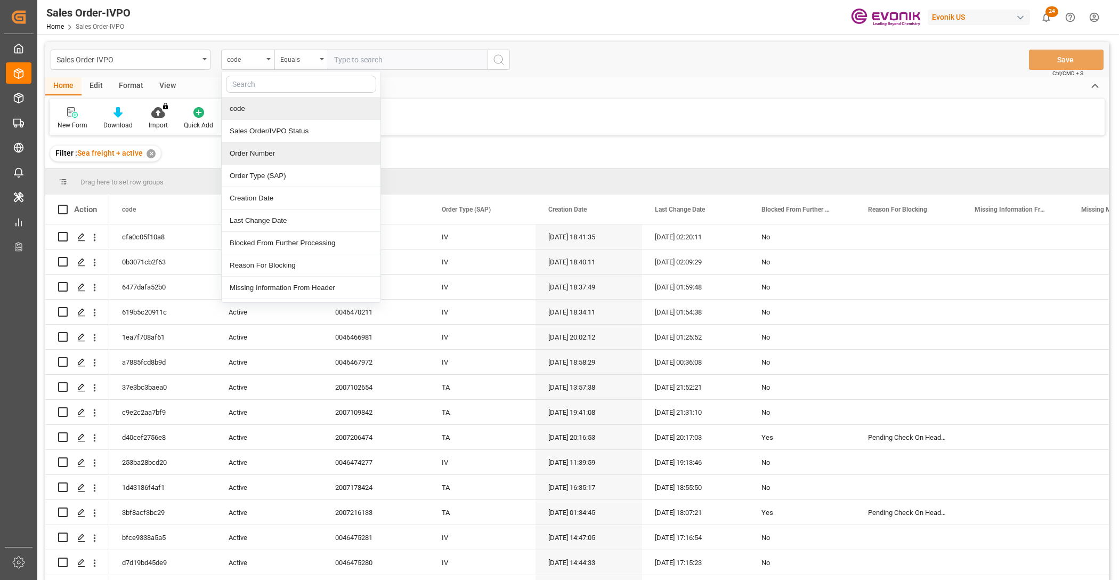
click at [286, 156] on div "Order Number" at bounding box center [301, 153] width 159 height 22
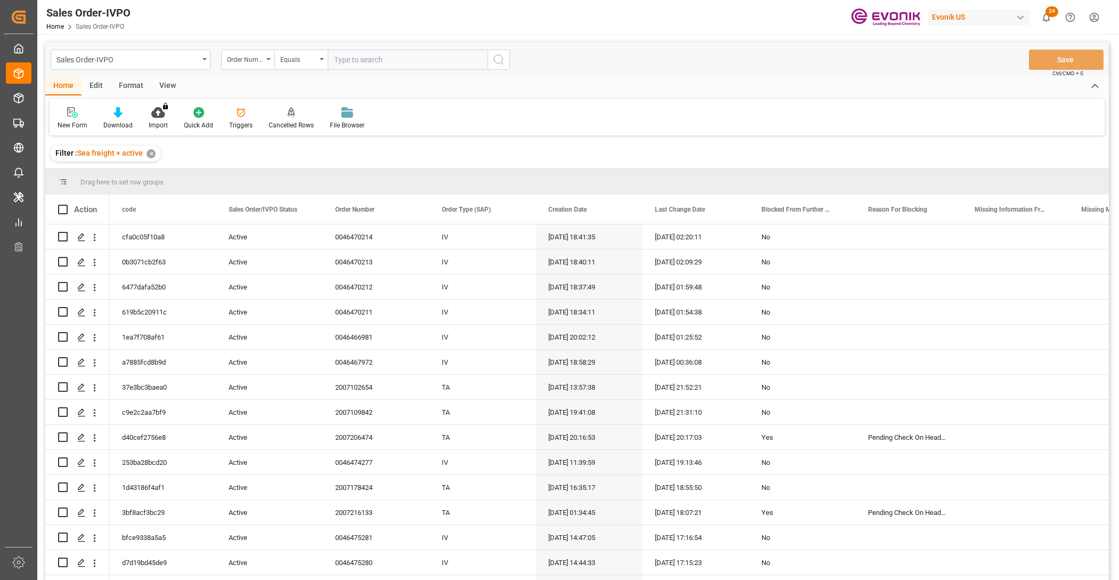
click at [373, 58] on input "text" at bounding box center [408, 60] width 160 height 20
paste input "0046476060"
type input "0046476060"
click at [500, 59] on icon "search button" at bounding box center [499, 59] width 13 height 13
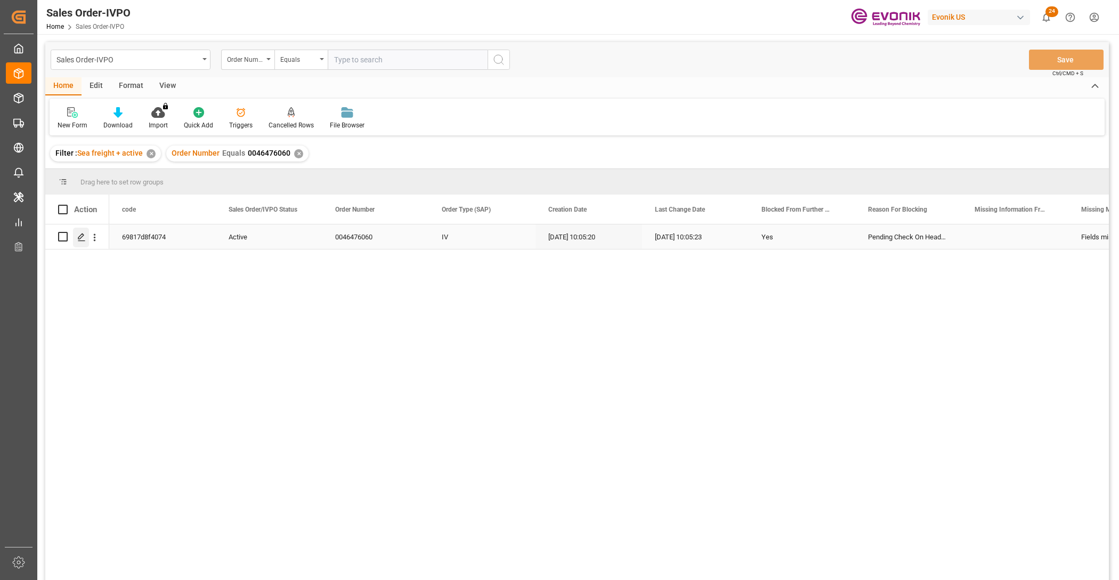
click at [83, 233] on icon "Press SPACE to select this row." at bounding box center [81, 237] width 9 height 9
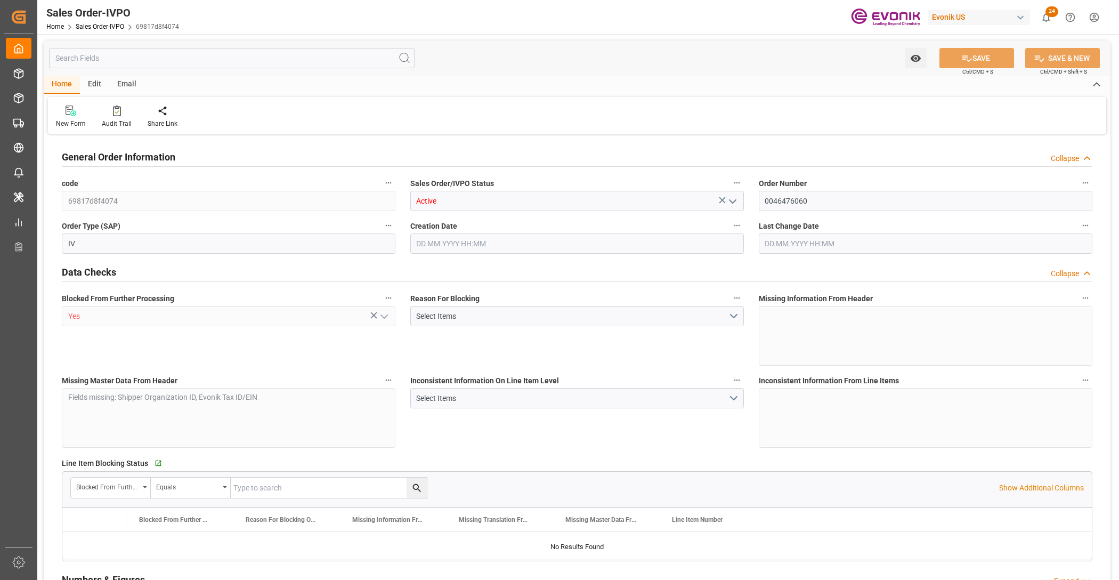
type input "BRSSZ"
type input "0"
type input "1"
type input "8216"
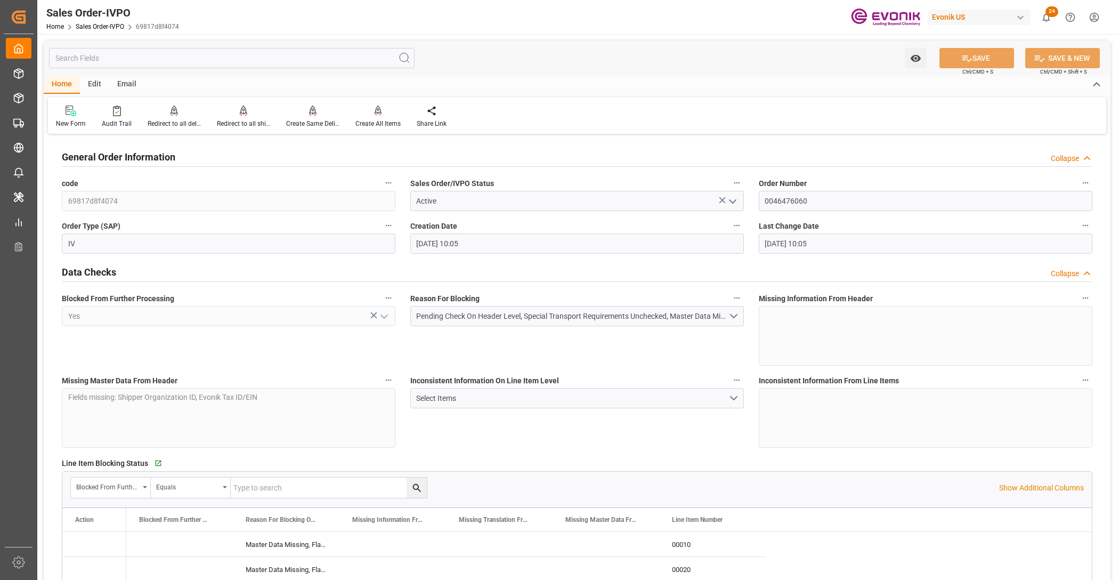
type input "08.10.2025 10:05"
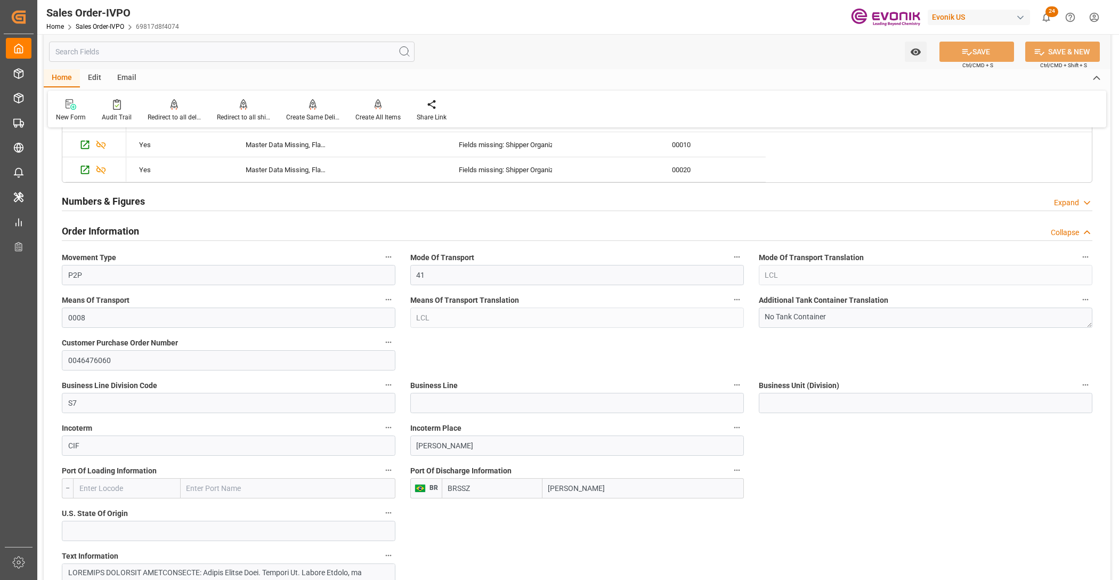
scroll to position [267, 0]
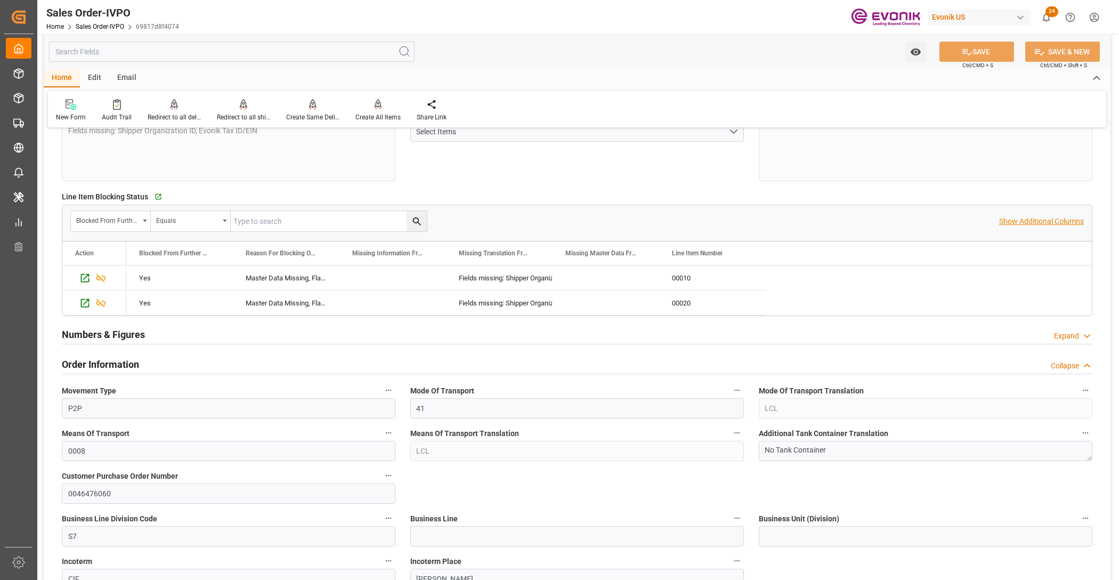
click at [1046, 224] on p "Show Additional Columns" at bounding box center [1041, 221] width 85 height 11
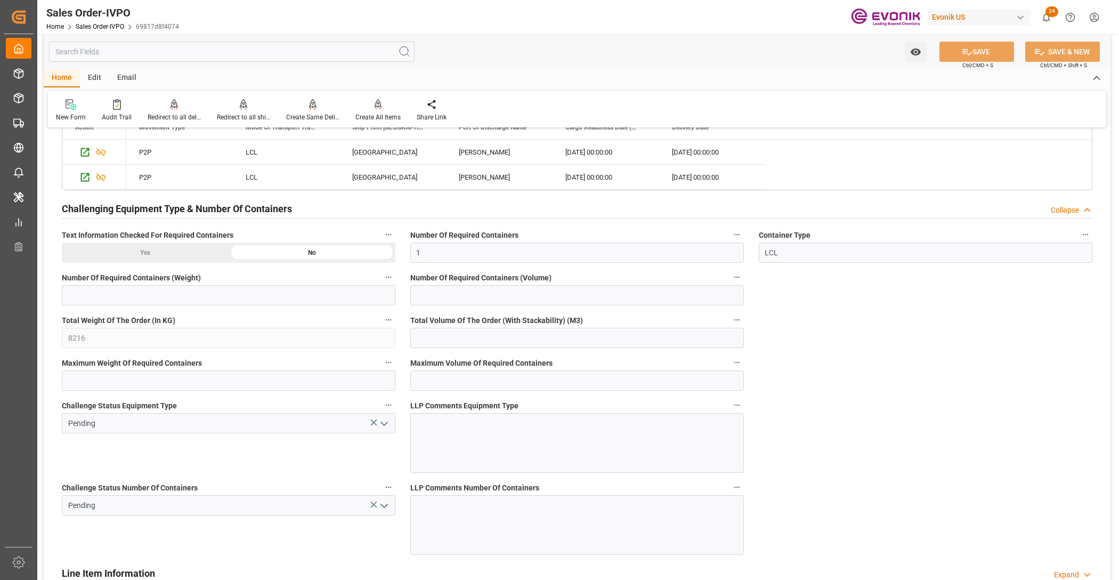
scroll to position [1674, 0]
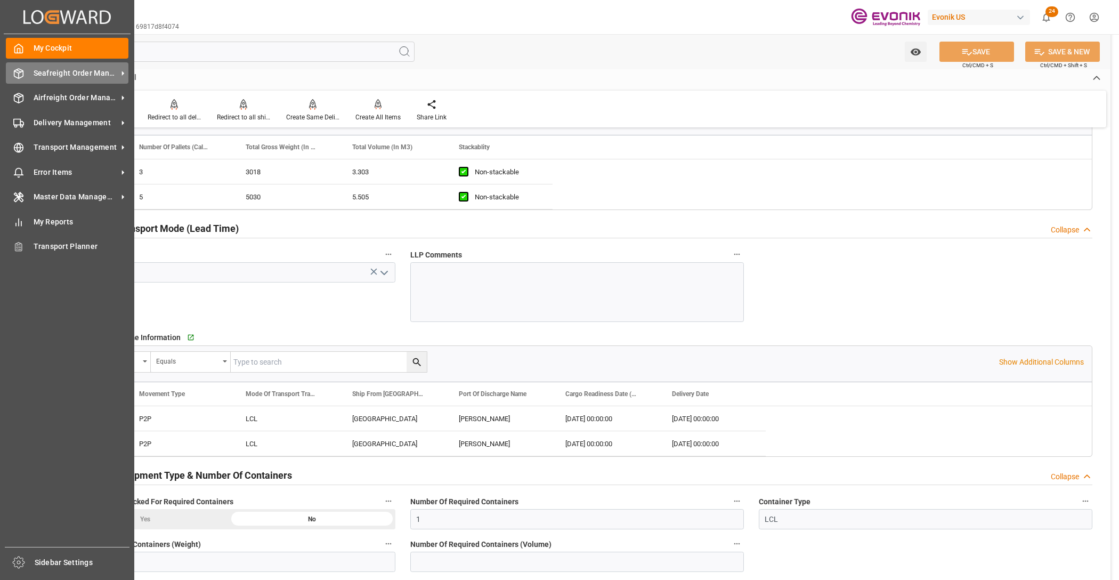
click at [57, 78] on span "Seafreight Order Management" at bounding box center [76, 73] width 84 height 11
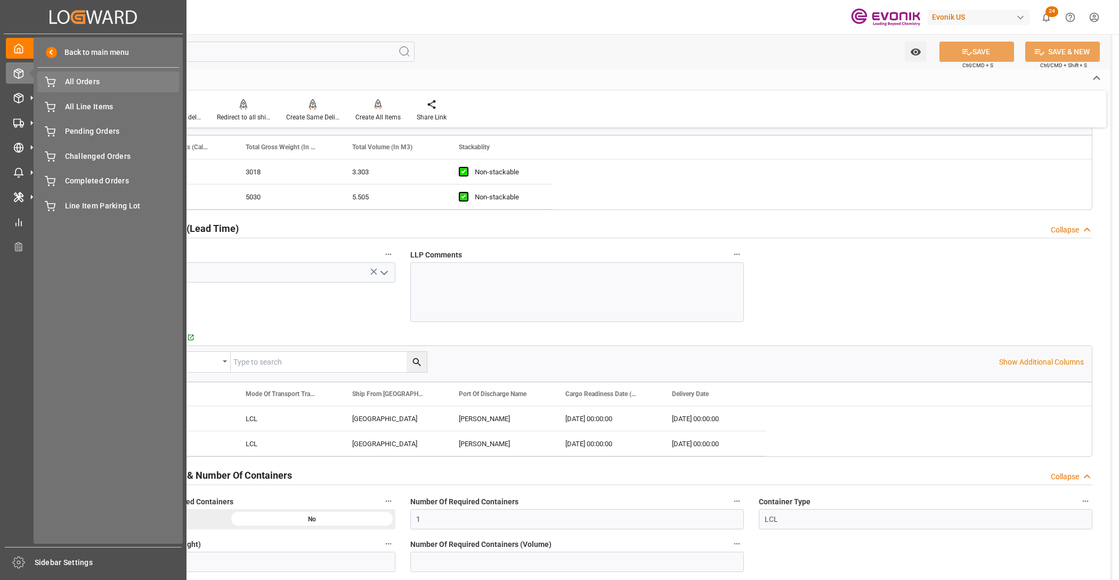
click at [77, 79] on span "All Orders" at bounding box center [122, 81] width 115 height 11
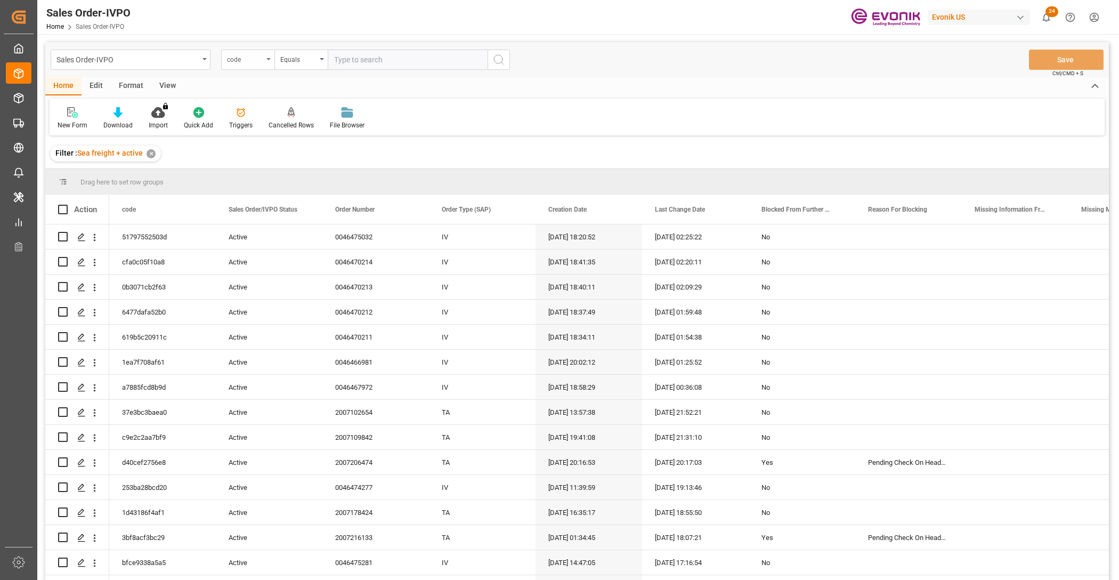
click at [255, 58] on div "code" at bounding box center [245, 58] width 36 height 12
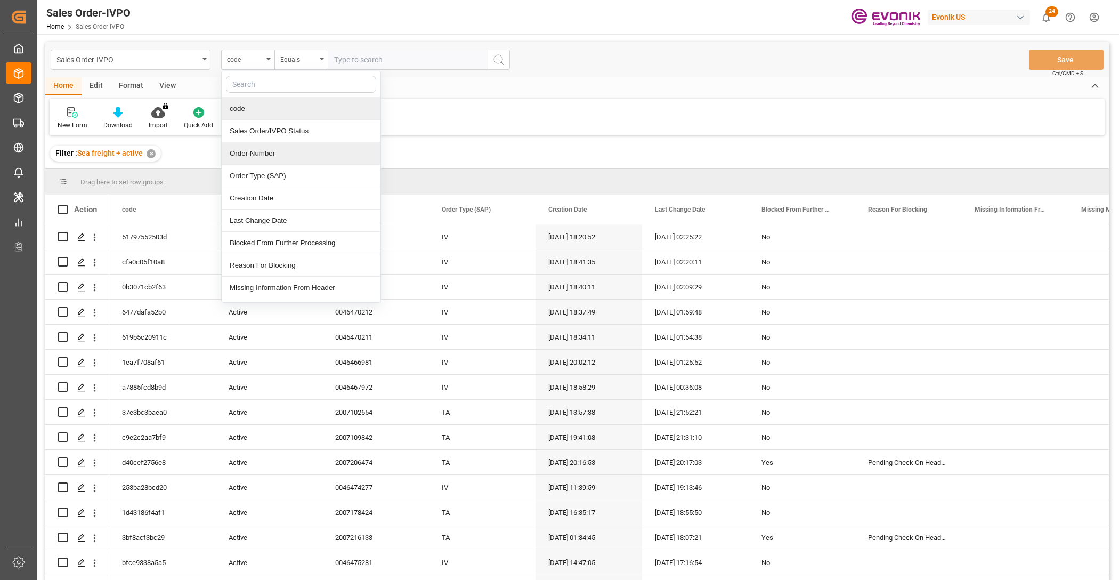
click at [293, 160] on div "Order Number" at bounding box center [301, 153] width 159 height 22
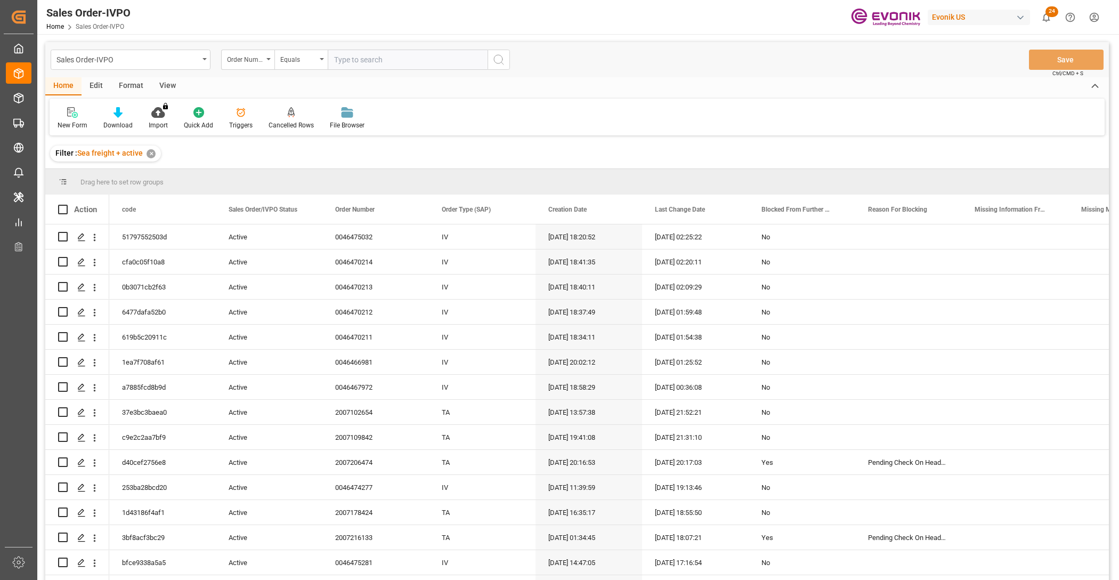
click at [381, 57] on input "text" at bounding box center [408, 60] width 160 height 20
paste input "0046476626"
type input "0046476626"
click at [502, 54] on icon "search button" at bounding box center [499, 59] width 13 height 13
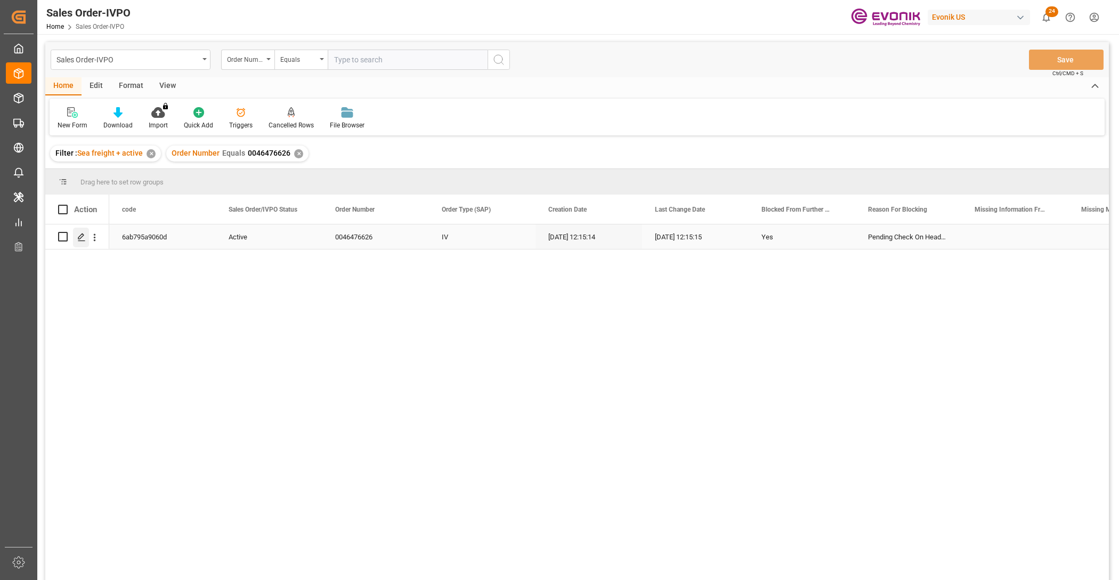
click at [78, 238] on polygon "Press SPACE to select this row." at bounding box center [80, 235] width 5 height 5
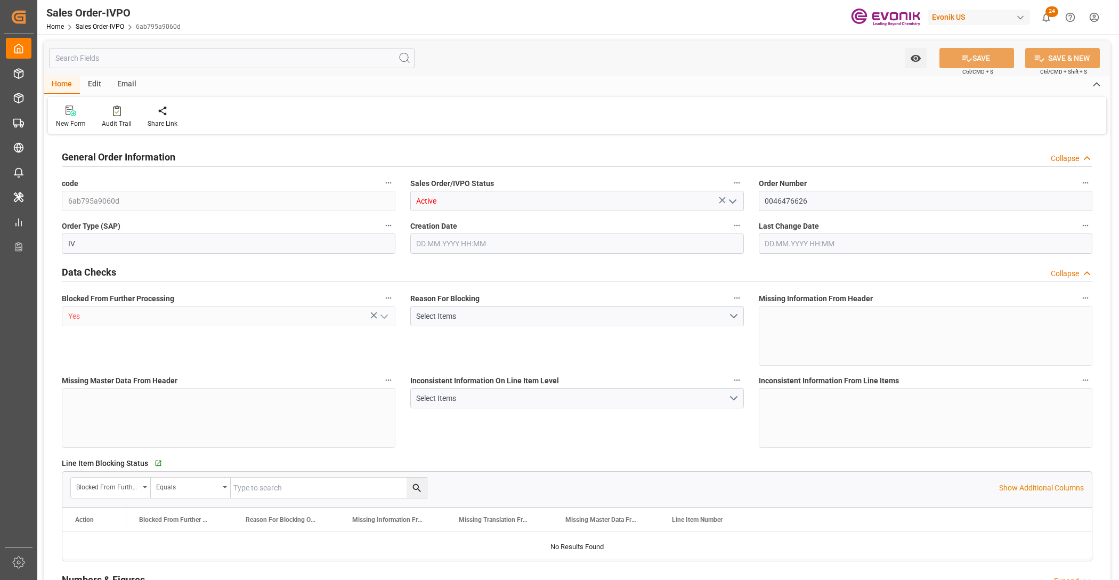
type input "JPYOK"
type input "0"
type input "1"
type input "444.844"
type input "08.10.2025 12:15"
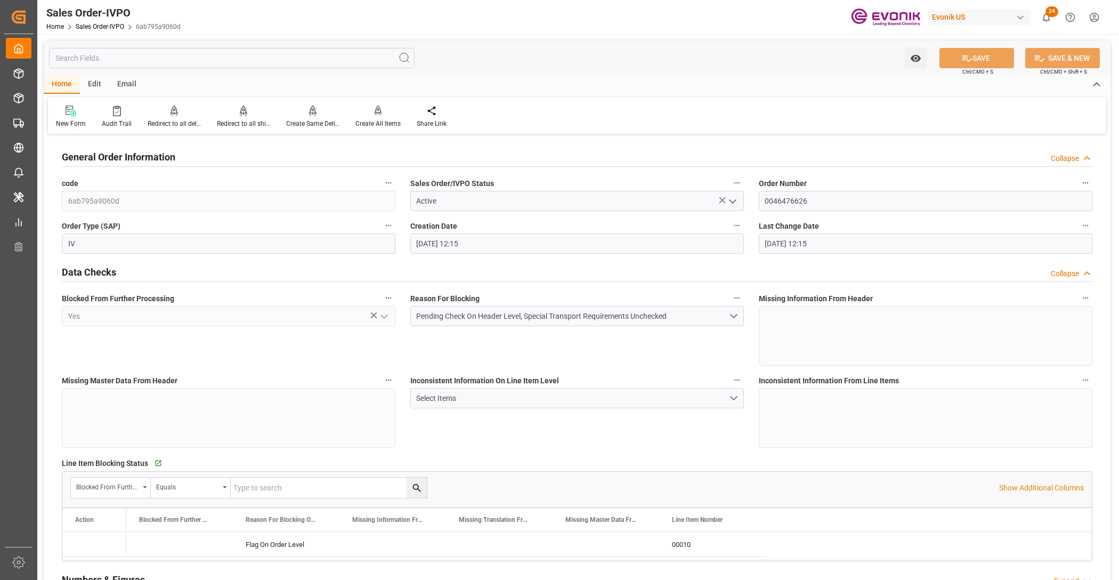
type input "08.10.2025 12:15"
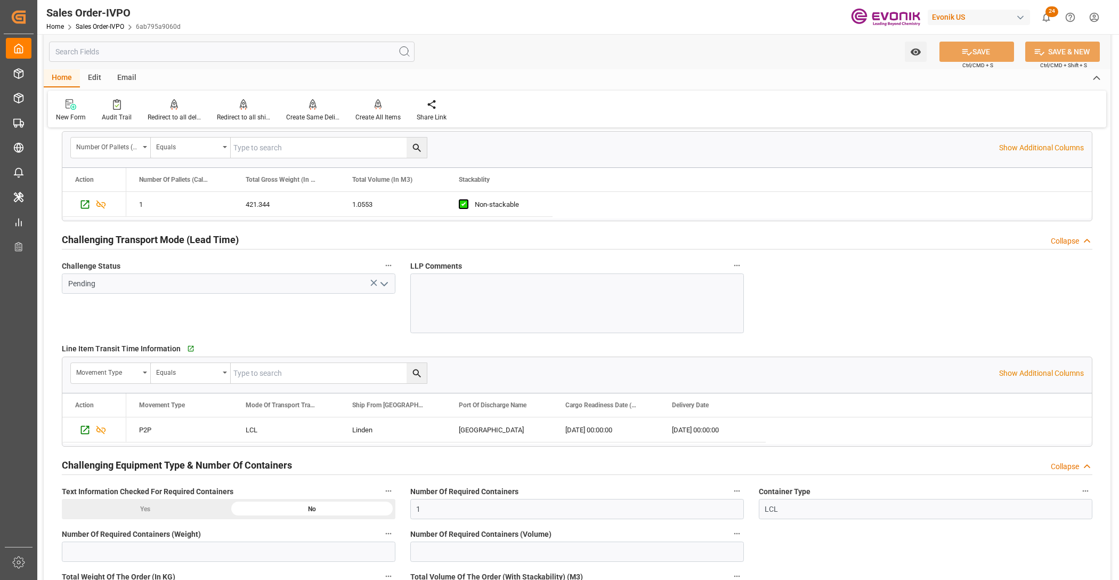
scroll to position [1732, 0]
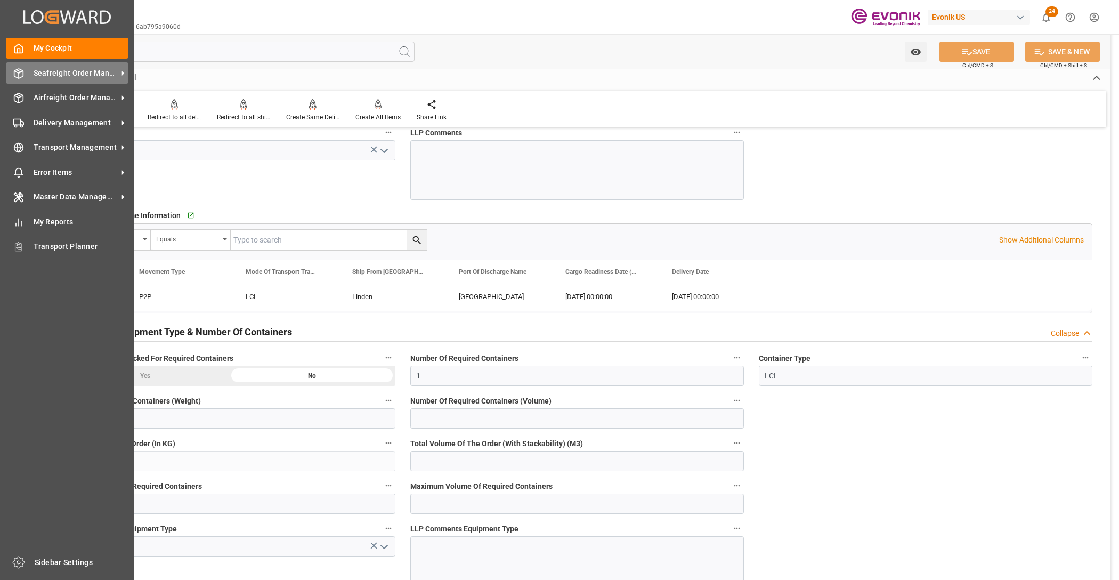
click at [75, 78] on span "Seafreight Order Management" at bounding box center [76, 73] width 84 height 11
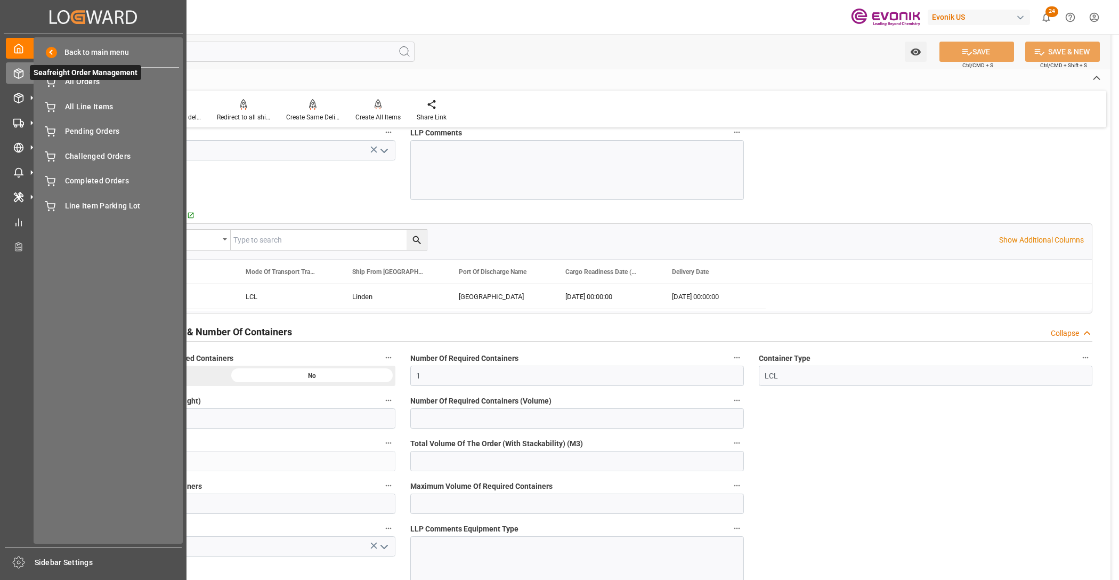
click at [84, 87] on span "All Orders" at bounding box center [122, 81] width 115 height 11
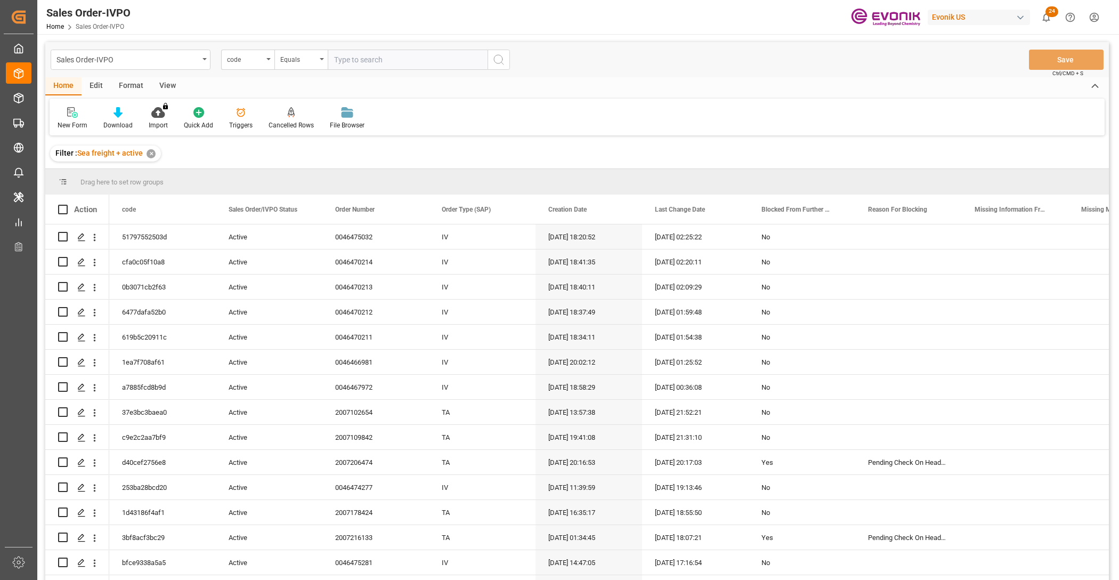
click at [251, 63] on div "code" at bounding box center [245, 58] width 36 height 12
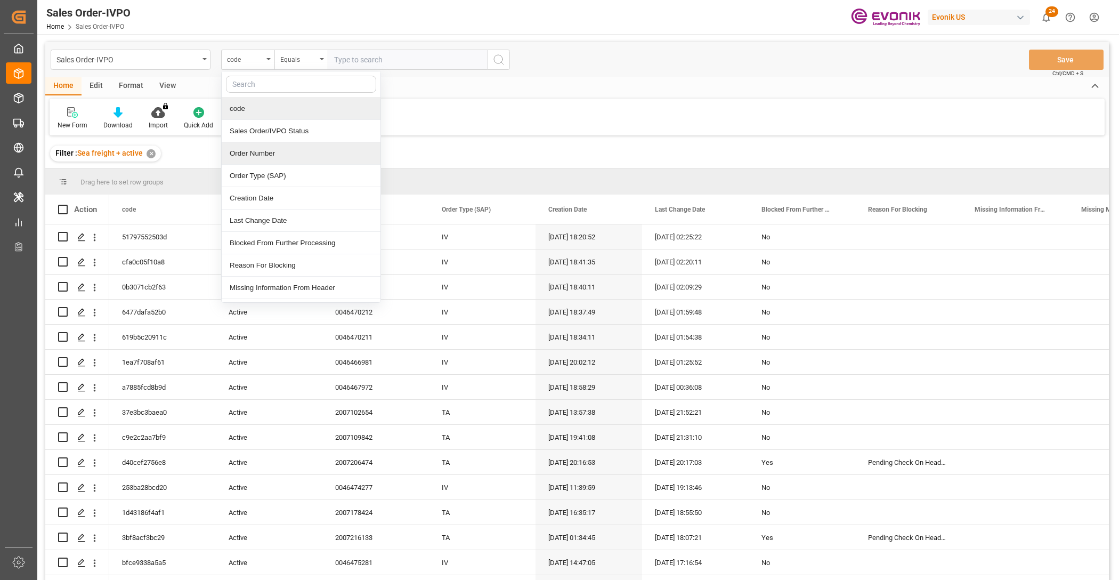
drag, startPoint x: 272, startPoint y: 155, endPoint x: 315, endPoint y: 131, distance: 49.2
click at [273, 155] on div "Order Number" at bounding box center [301, 153] width 159 height 22
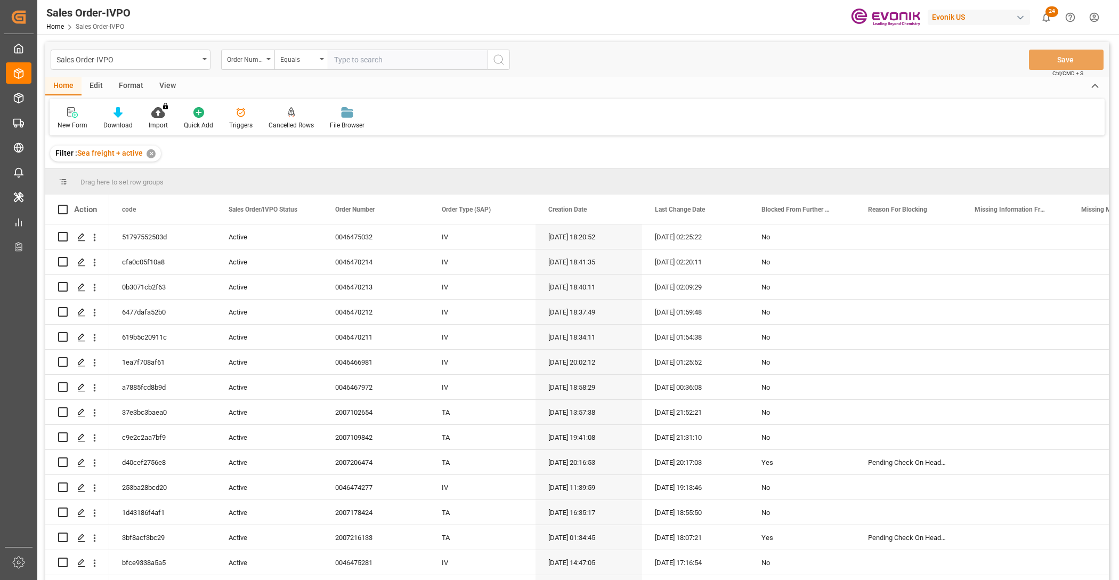
click at [361, 61] on input "text" at bounding box center [408, 60] width 160 height 20
paste input "2007216672"
type input "2007216672"
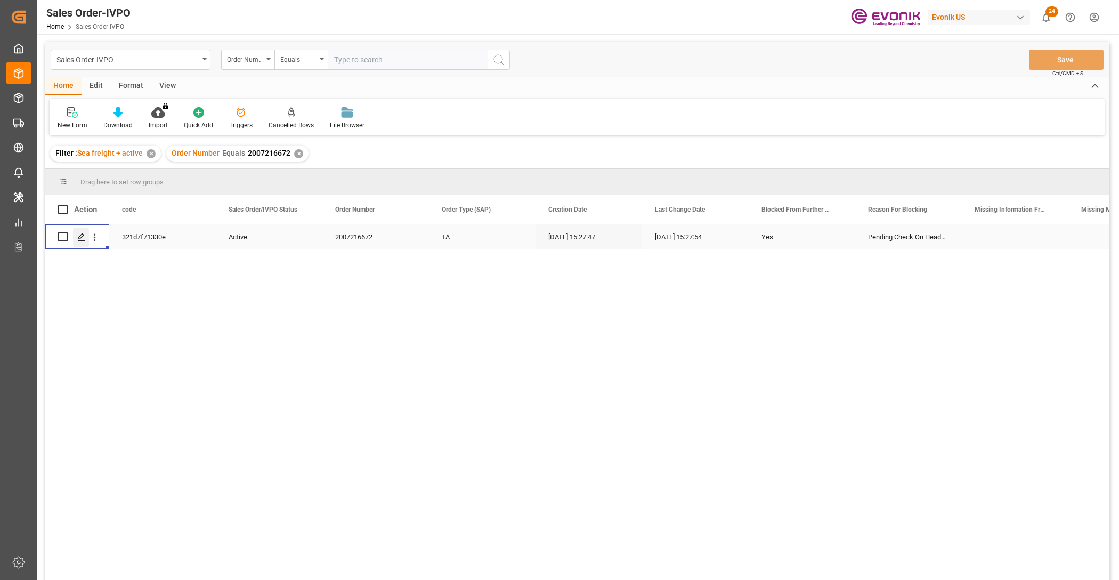
click at [83, 235] on icon "Press SPACE to select this row." at bounding box center [81, 237] width 9 height 9
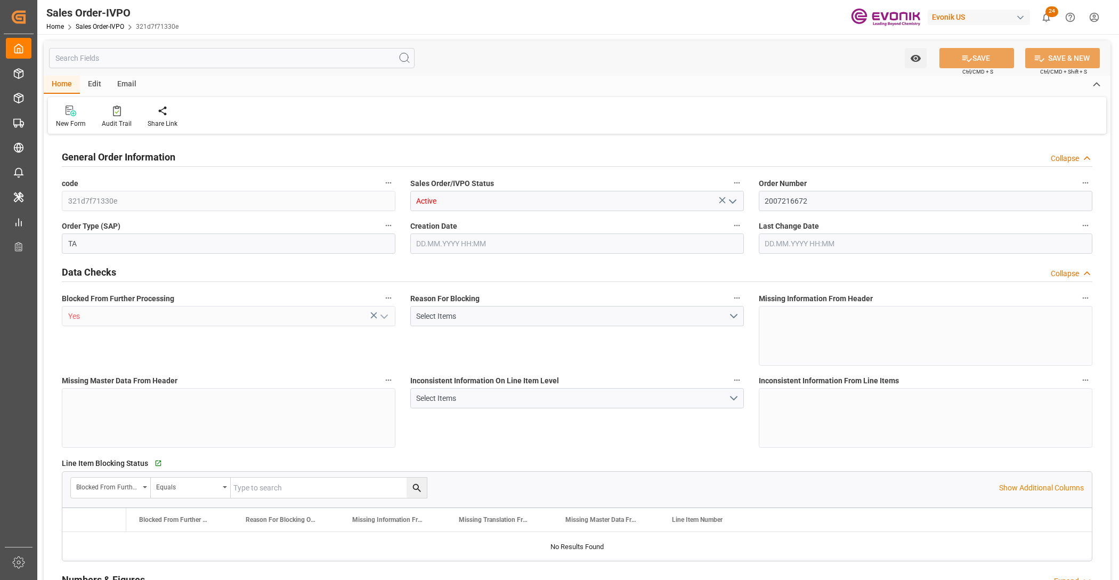
type input "PAONX"
type input "0"
type input "1"
type input "4232"
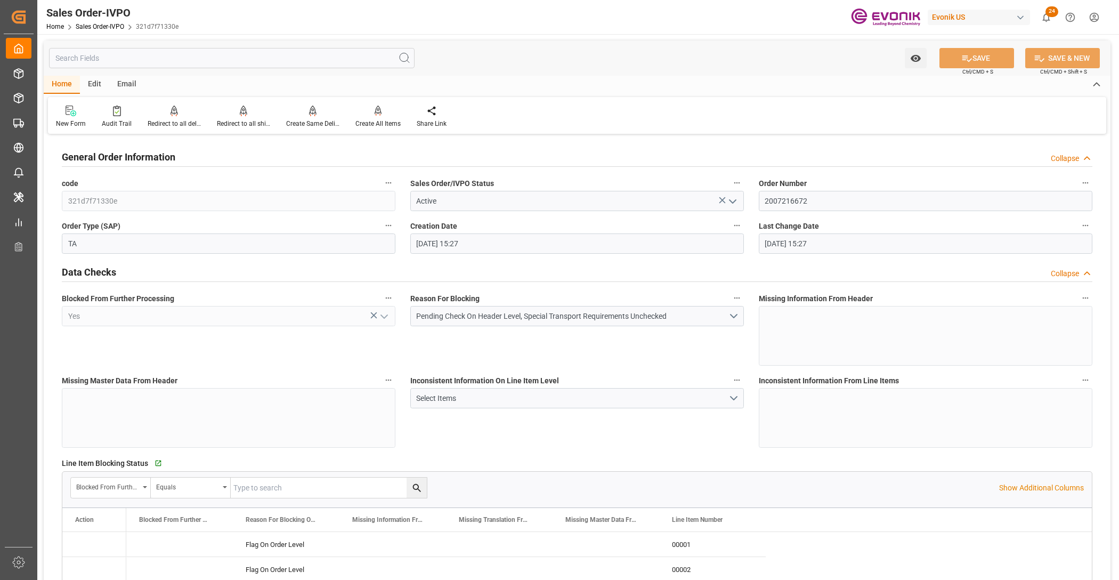
type input "08.10.2025 15:27"
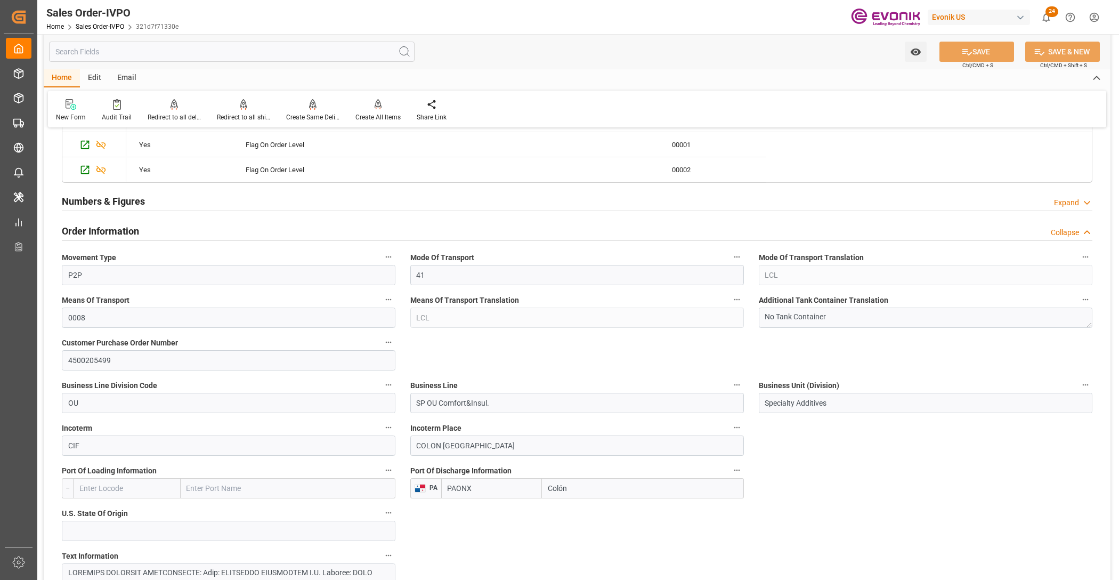
scroll to position [533, 0]
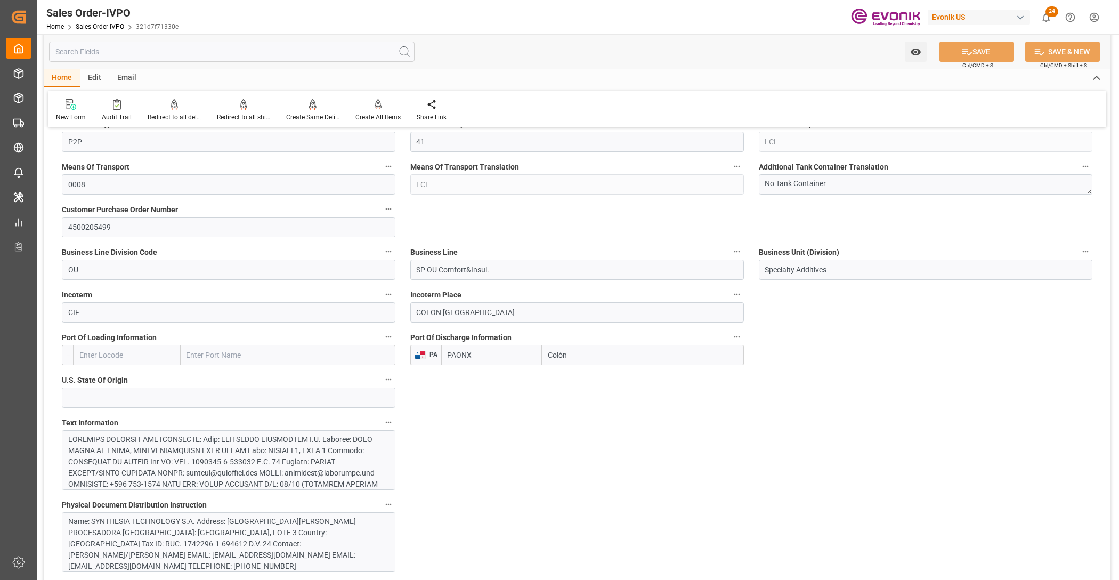
click at [468, 352] on input "PAONX" at bounding box center [491, 355] width 101 height 20
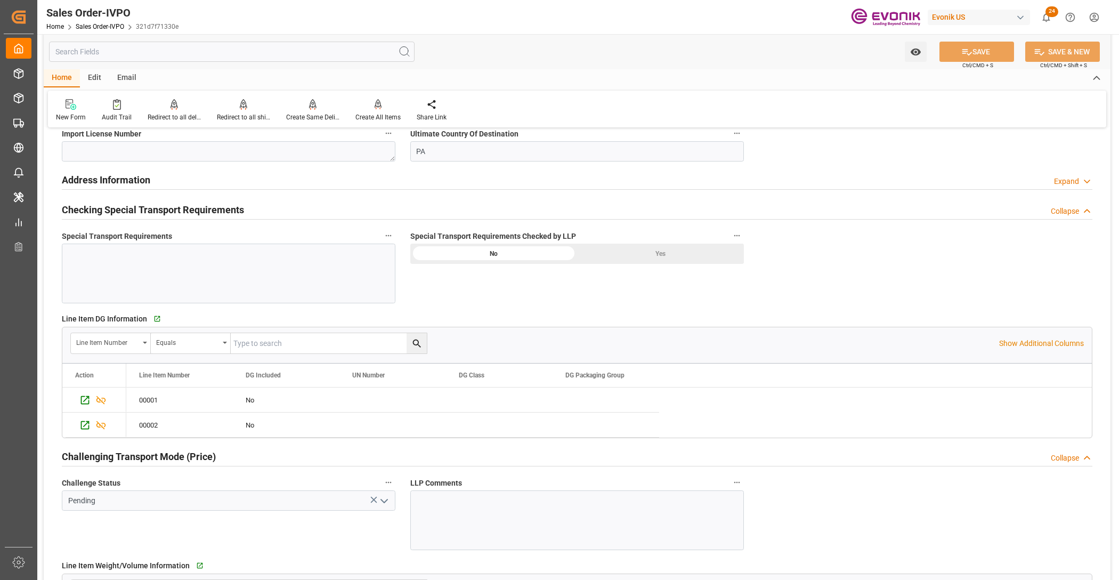
scroll to position [933, 0]
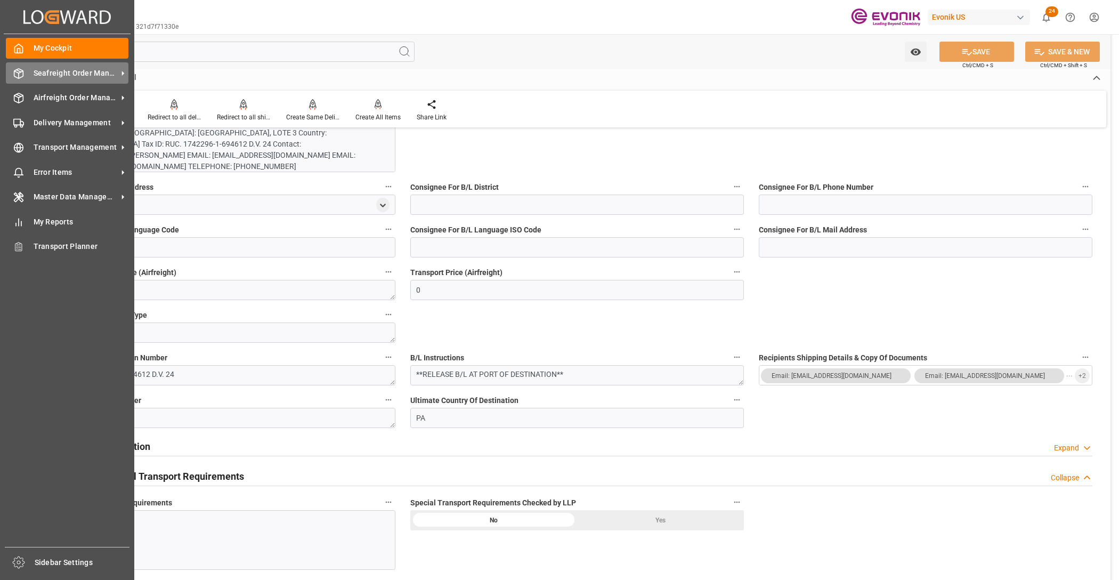
click at [56, 64] on div "Seafreight Order Management Seafreight Order Management" at bounding box center [67, 72] width 123 height 21
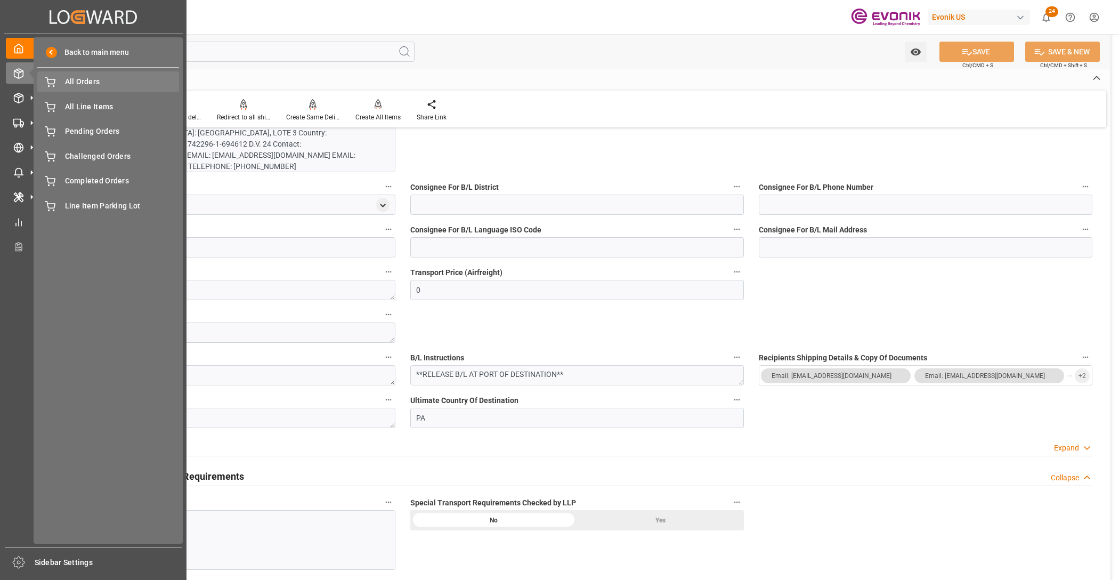
click at [79, 87] on span "All Orders" at bounding box center [122, 81] width 115 height 11
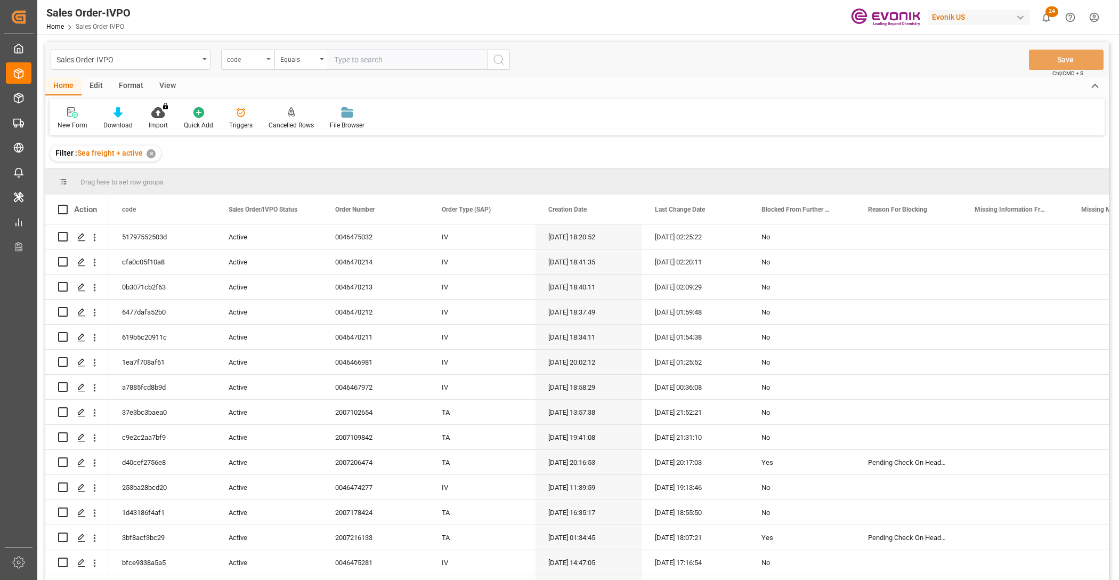
click at [260, 58] on div "code" at bounding box center [245, 58] width 36 height 12
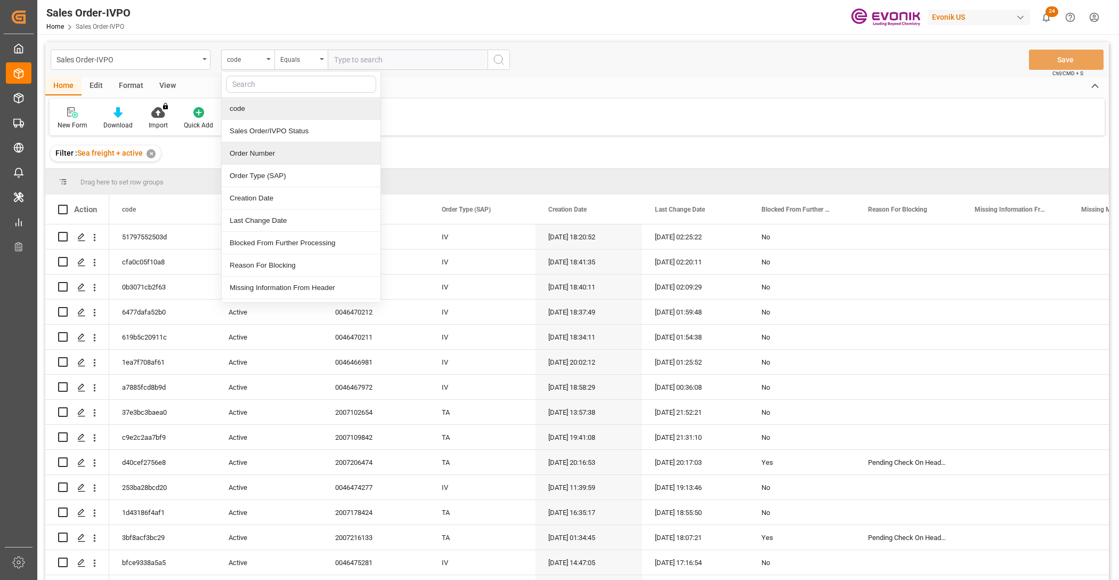
click at [272, 147] on div "Order Number" at bounding box center [301, 153] width 159 height 22
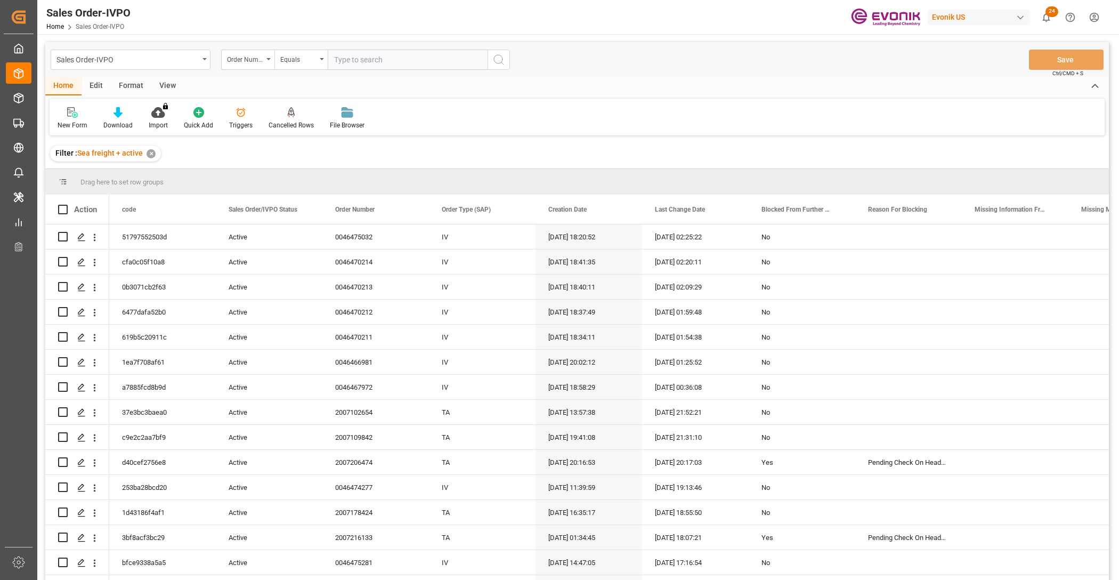
click at [389, 52] on input "text" at bounding box center [408, 60] width 160 height 20
paste input "2007178265"
type input "2007178265"
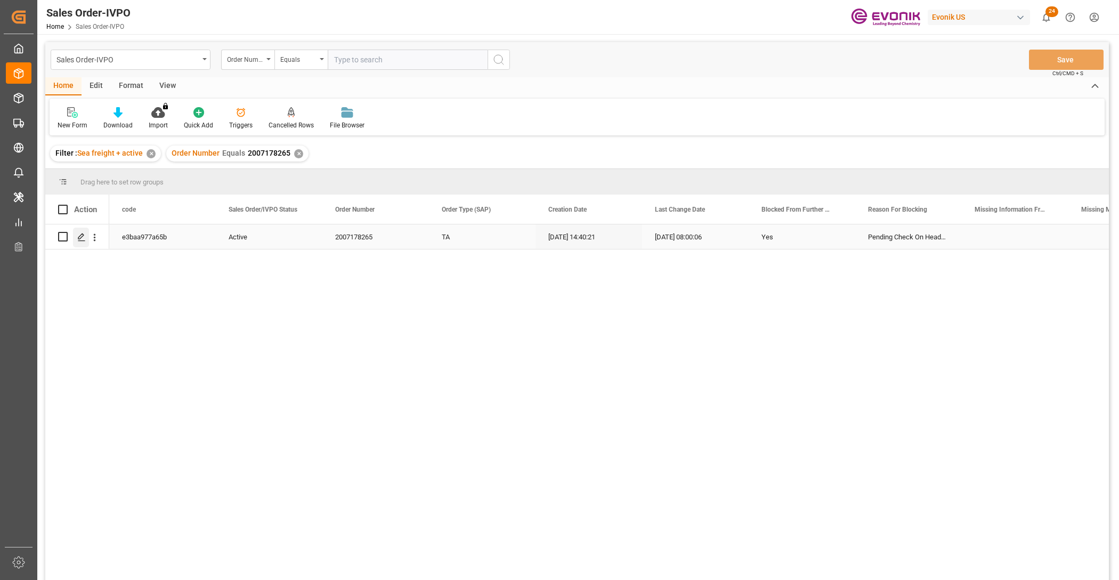
click at [80, 235] on icon "Press SPACE to select this row." at bounding box center [81, 237] width 9 height 9
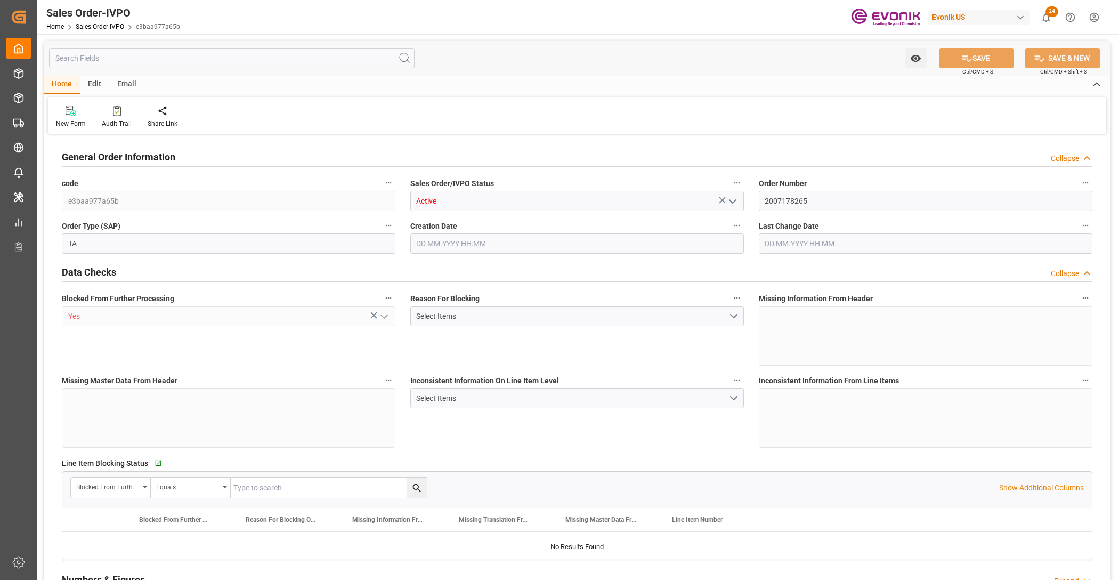
type input "COCTG"
type input "0"
type input "1"
type input "903.2"
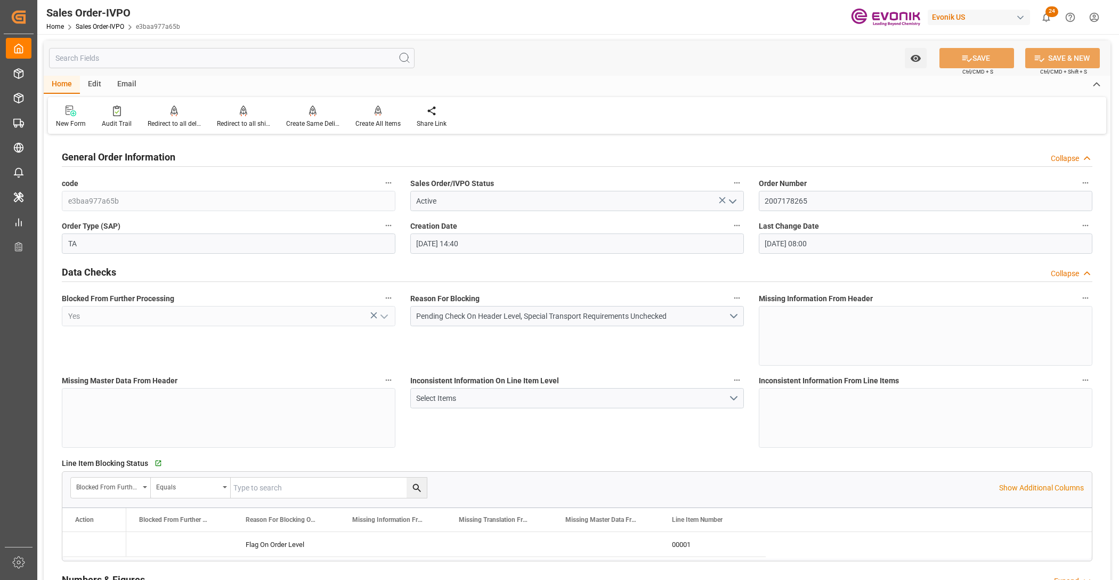
type input "[DATE] 14:40"
type input "07.10.2025 08:00"
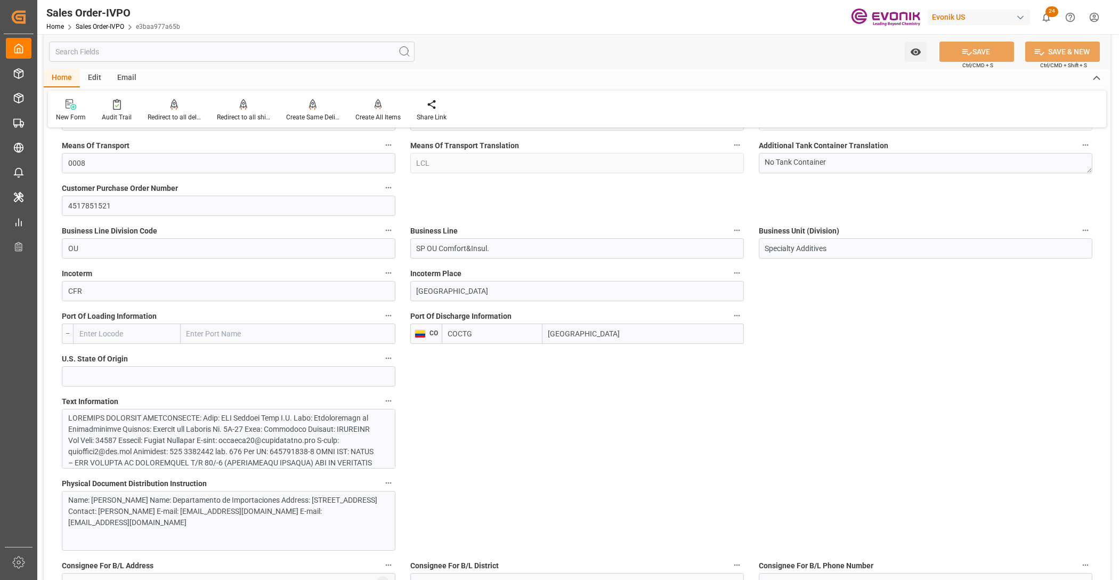
scroll to position [666, 0]
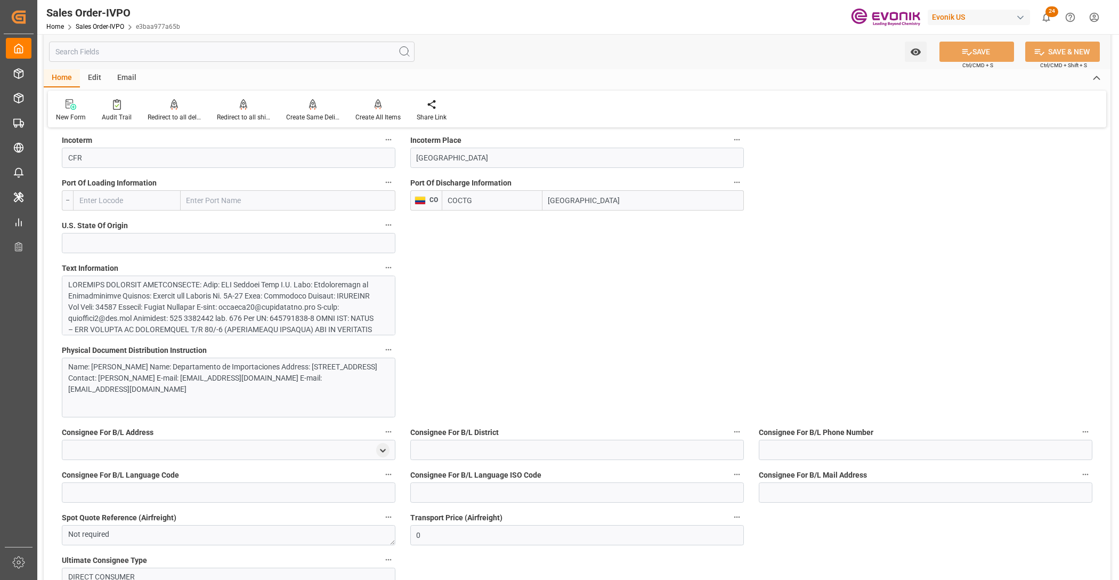
click at [308, 314] on div at bounding box center [224, 424] width 312 height 291
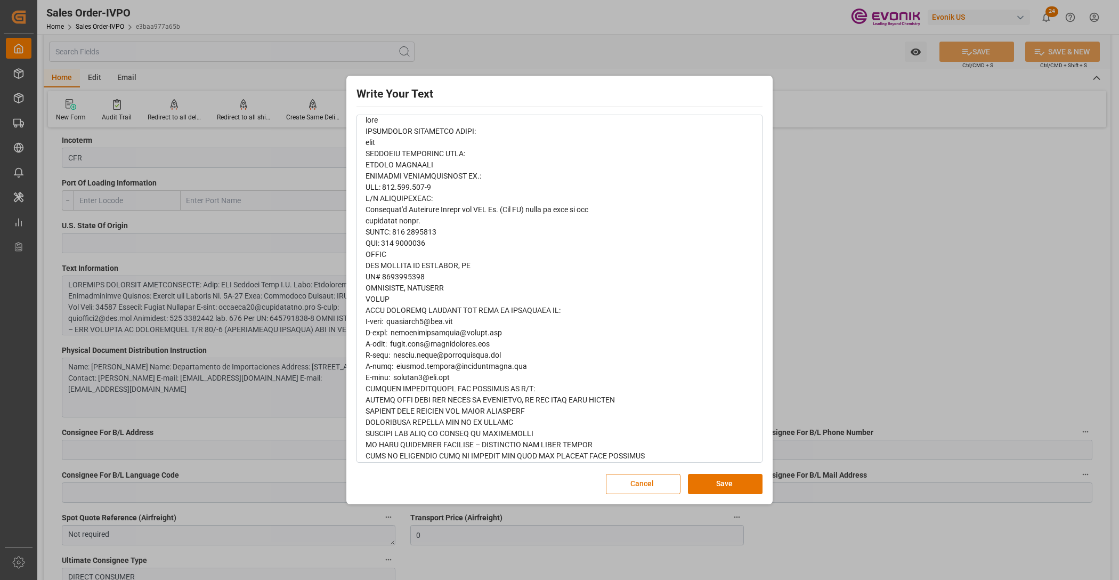
scroll to position [574, 0]
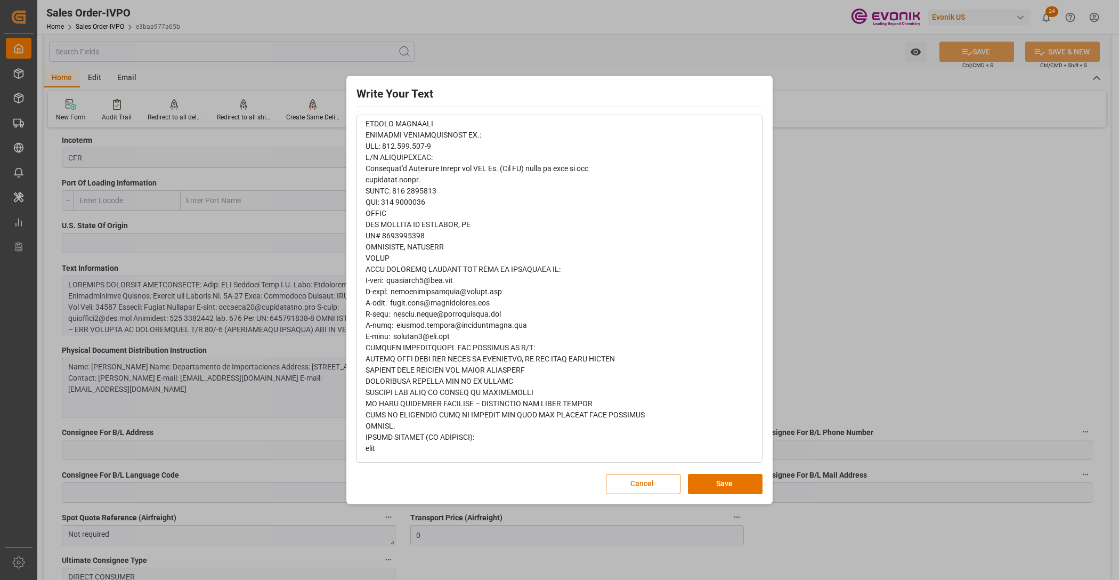
click at [459, 373] on span "rdw-editor" at bounding box center [505, 22] width 279 height 859
click at [441, 373] on span "rdw-editor" at bounding box center [505, 22] width 279 height 859
click at [417, 384] on span "rdw-editor" at bounding box center [505, 22] width 279 height 859
drag, startPoint x: 364, startPoint y: 355, endPoint x: 642, endPoint y: 356, distance: 278.8
click at [642, 356] on div "rdw-wrapper" at bounding box center [560, 23] width 404 height 877
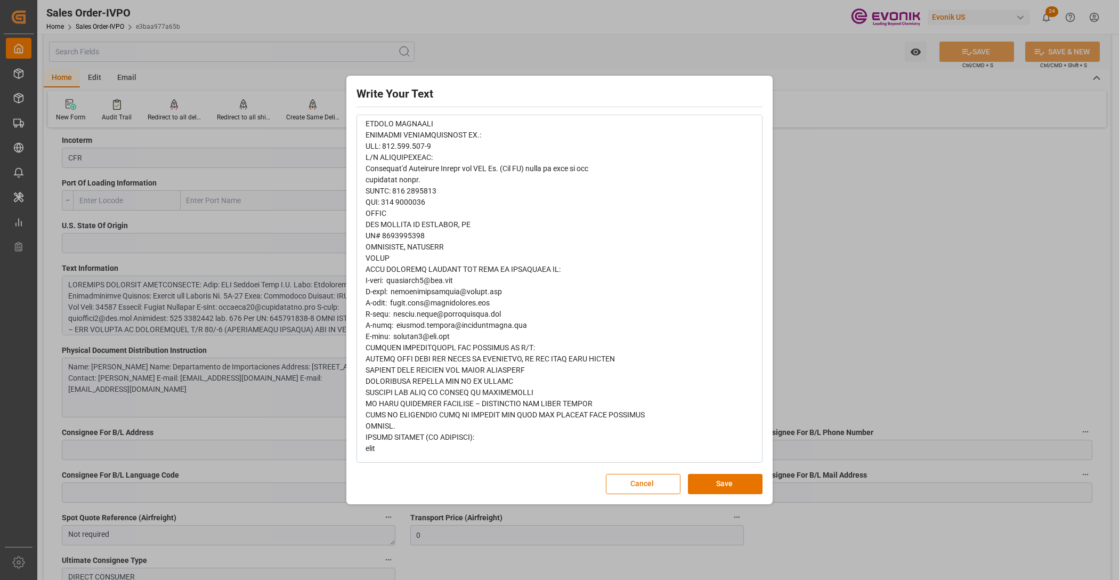
click at [624, 376] on div "rdw-editor" at bounding box center [560, 23] width 389 height 862
drag, startPoint x: 361, startPoint y: 358, endPoint x: 577, endPoint y: 363, distance: 215.9
click at [577, 363] on div "rdw-wrapper" at bounding box center [560, 23] width 404 height 877
click at [585, 380] on div "rdw-editor" at bounding box center [560, 23] width 389 height 862
drag, startPoint x: 637, startPoint y: 361, endPoint x: 359, endPoint y: 360, distance: 278.8
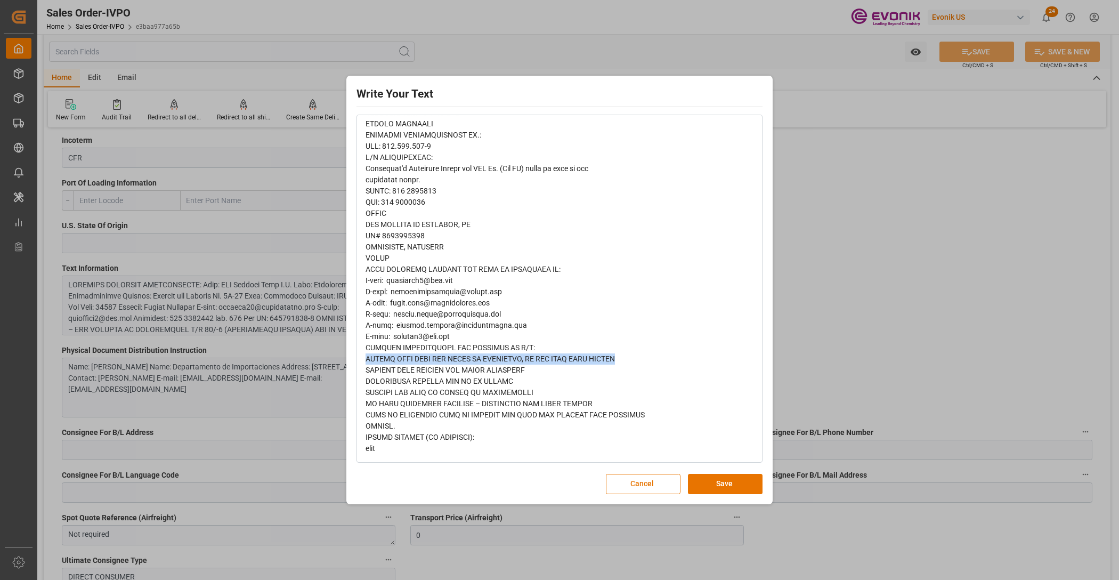
click at [359, 360] on div "rdw-wrapper" at bounding box center [560, 23] width 404 height 877
copy span "PLEASE BOOK WITH ECU WORLD OR CAROTRANS, DO NOT BOOK WITH SHIPCO"
click at [446, 379] on span "rdw-editor" at bounding box center [505, 22] width 279 height 859
click at [446, 401] on span "rdw-editor" at bounding box center [505, 22] width 279 height 859
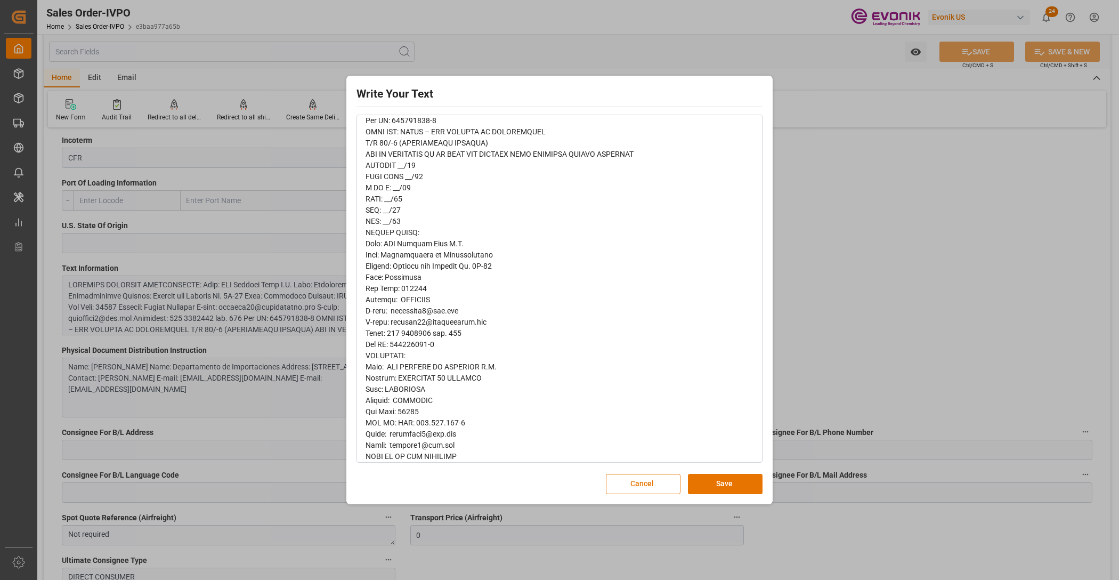
scroll to position [0, 0]
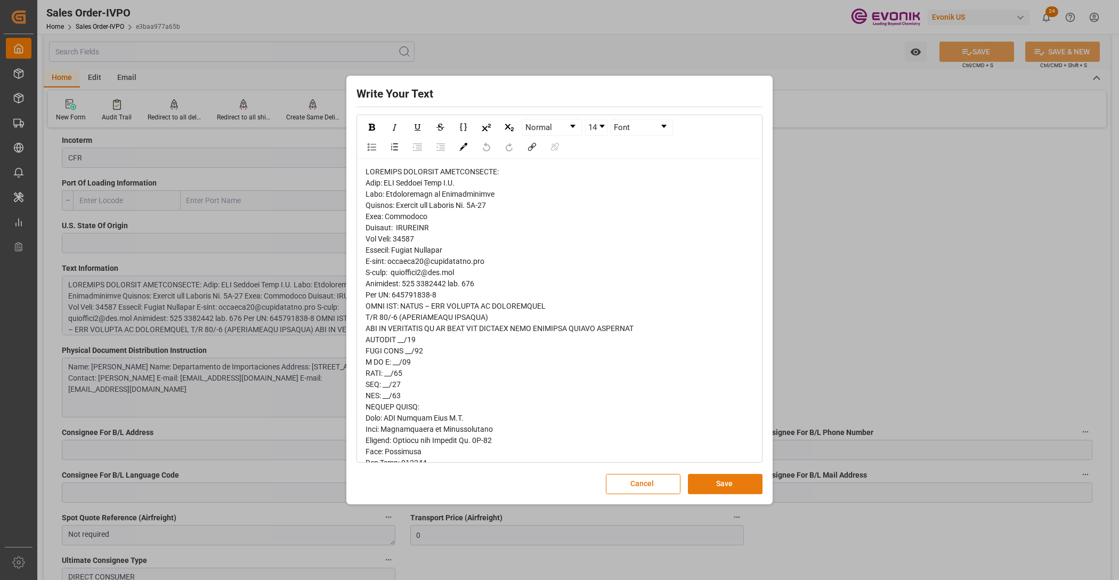
click at [728, 486] on button "Save" at bounding box center [725, 484] width 75 height 20
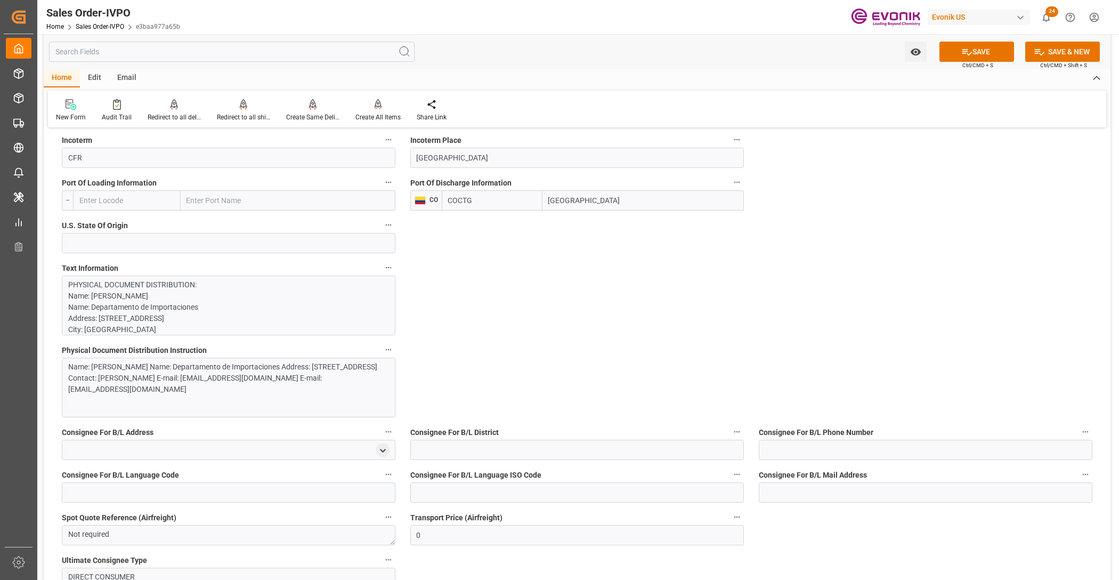
click at [232, 396] on div "Name: SIA Aduanas Gama S.A. Name: Departamento de Importaciones Address: Avenid…" at bounding box center [229, 388] width 334 height 60
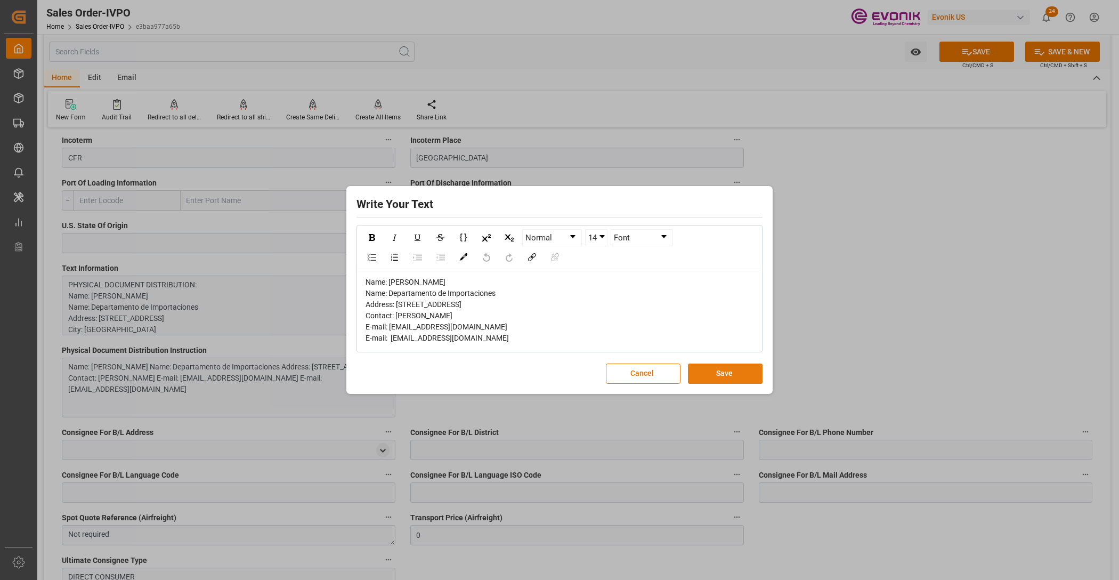
click at [728, 384] on button "Save" at bounding box center [725, 374] width 75 height 20
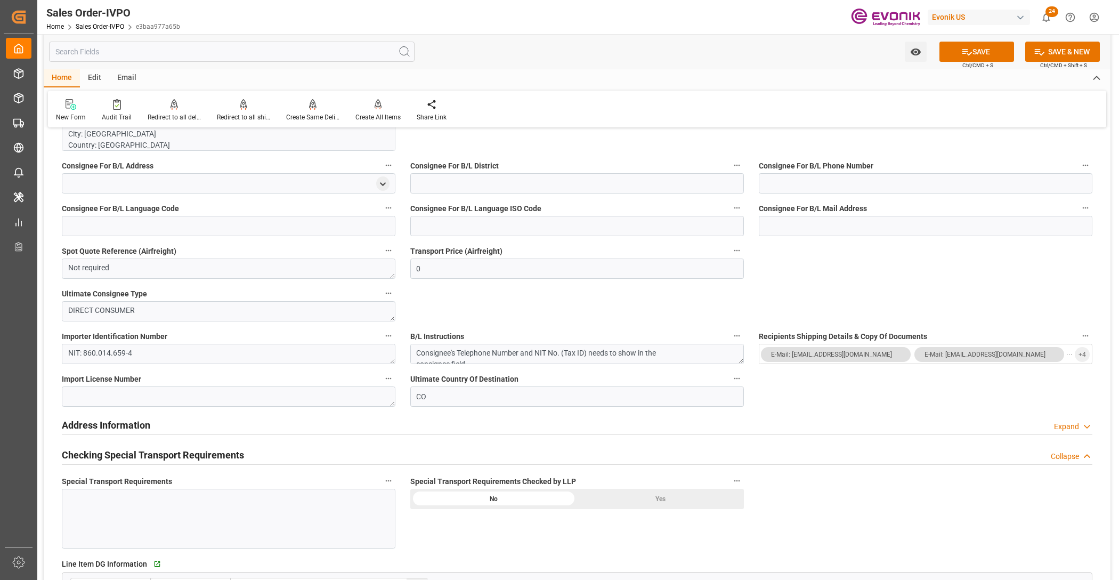
scroll to position [1199, 0]
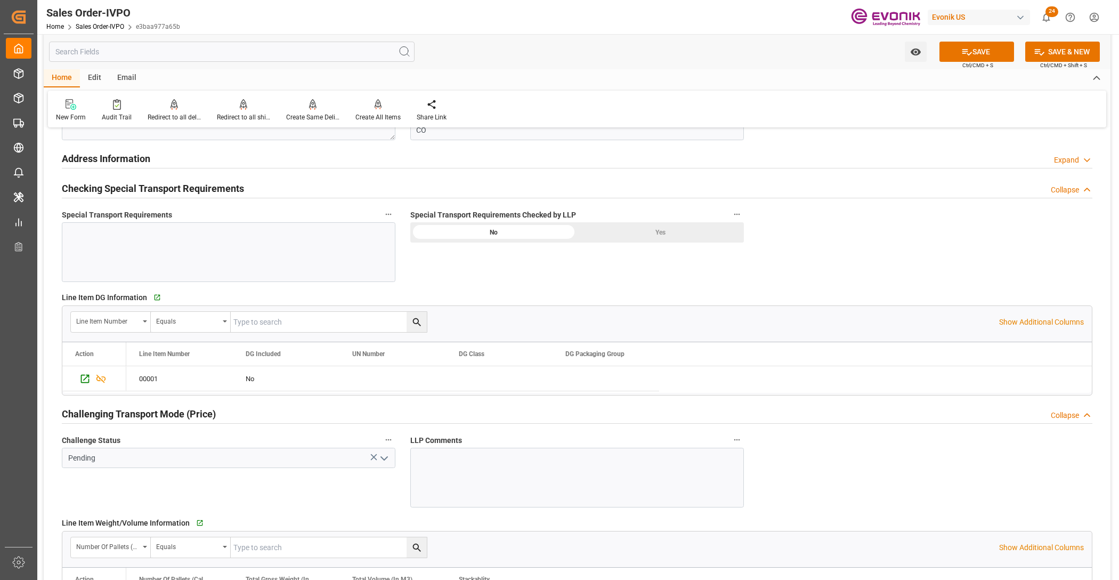
click at [633, 241] on div "Yes" at bounding box center [660, 232] width 167 height 20
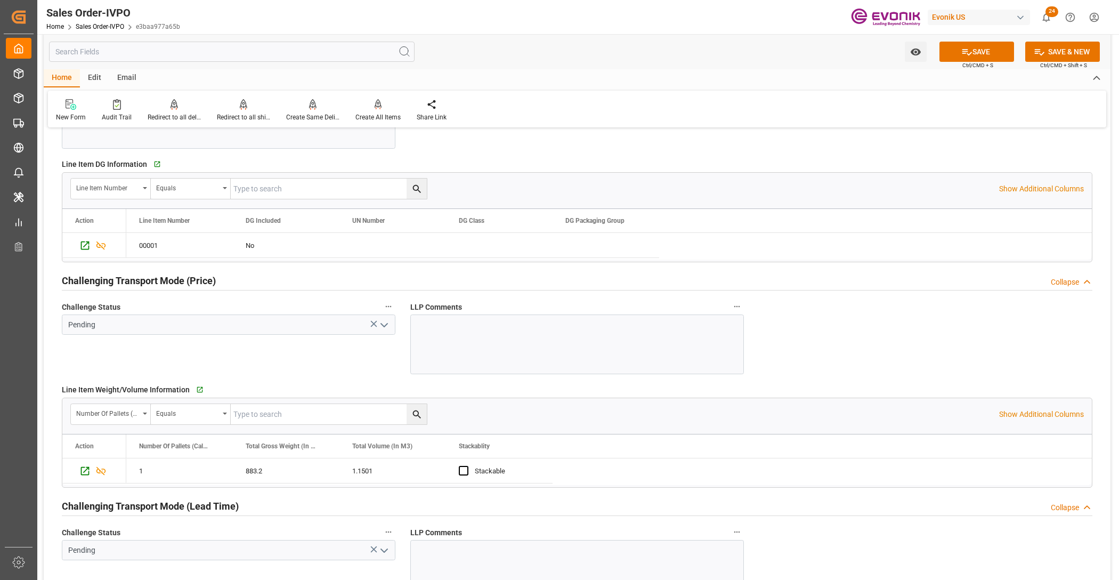
click at [387, 320] on icon "open menu" at bounding box center [384, 325] width 13 height 13
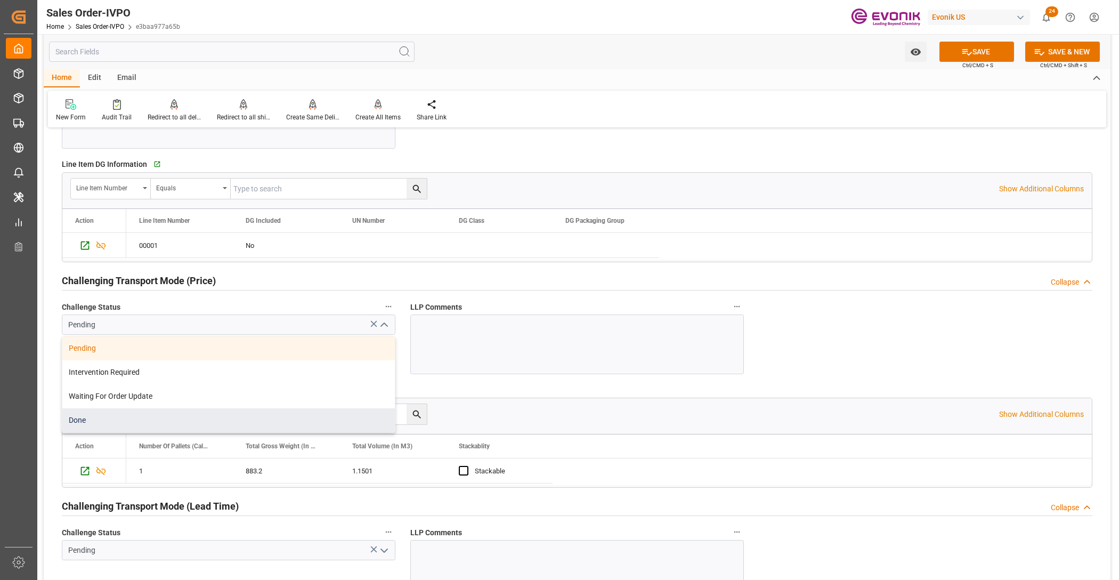
click at [97, 415] on div "Done" at bounding box center [228, 420] width 333 height 24
type input "Done"
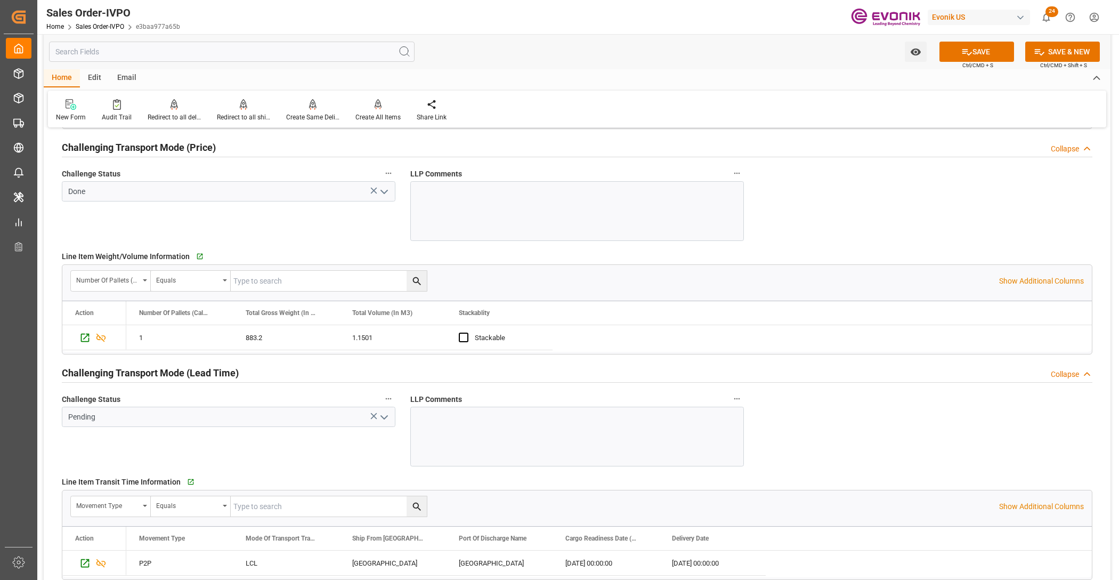
scroll to position [1599, 0]
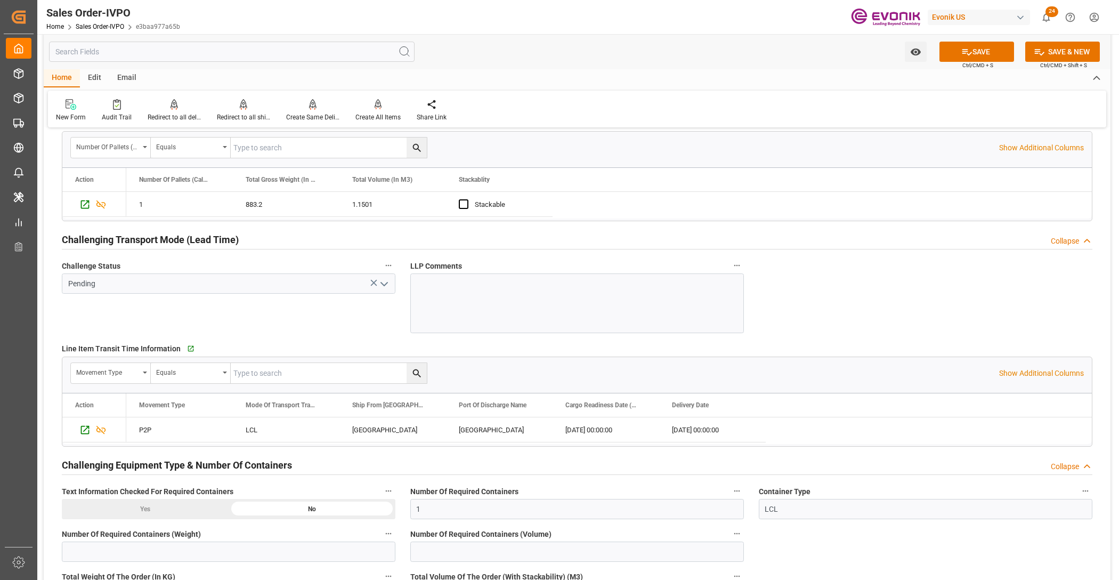
click at [385, 283] on icon "open menu" at bounding box center [384, 284] width 13 height 13
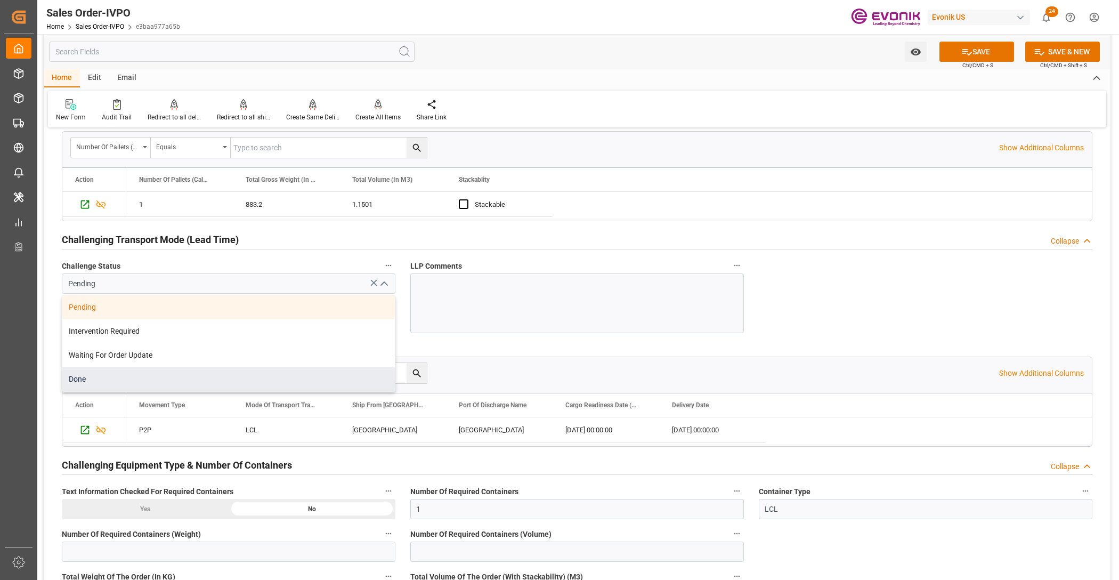
click at [112, 384] on div "Done" at bounding box center [228, 379] width 333 height 24
type input "Done"
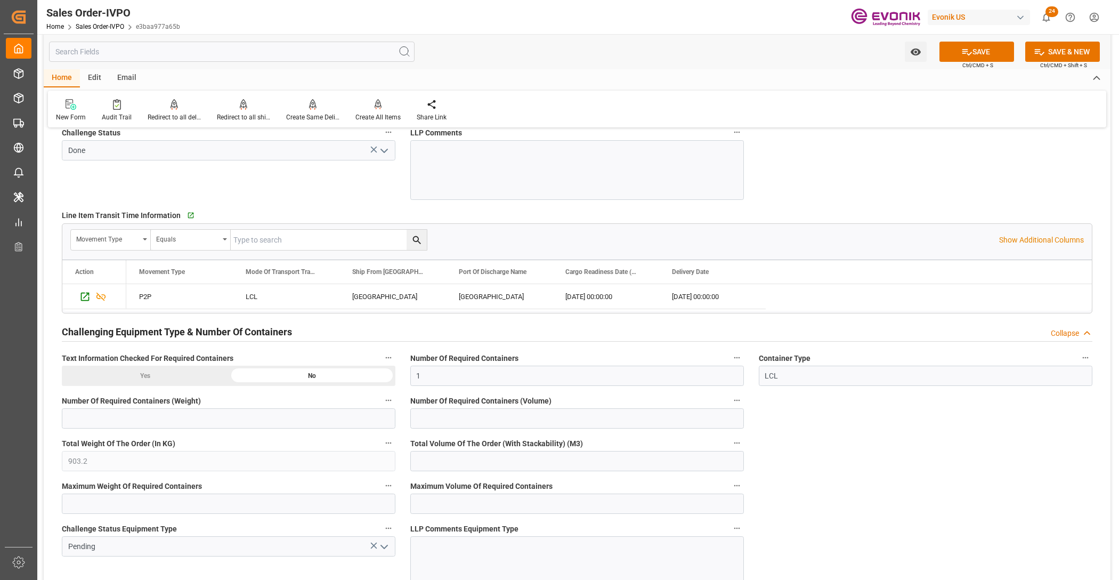
scroll to position [1866, 0]
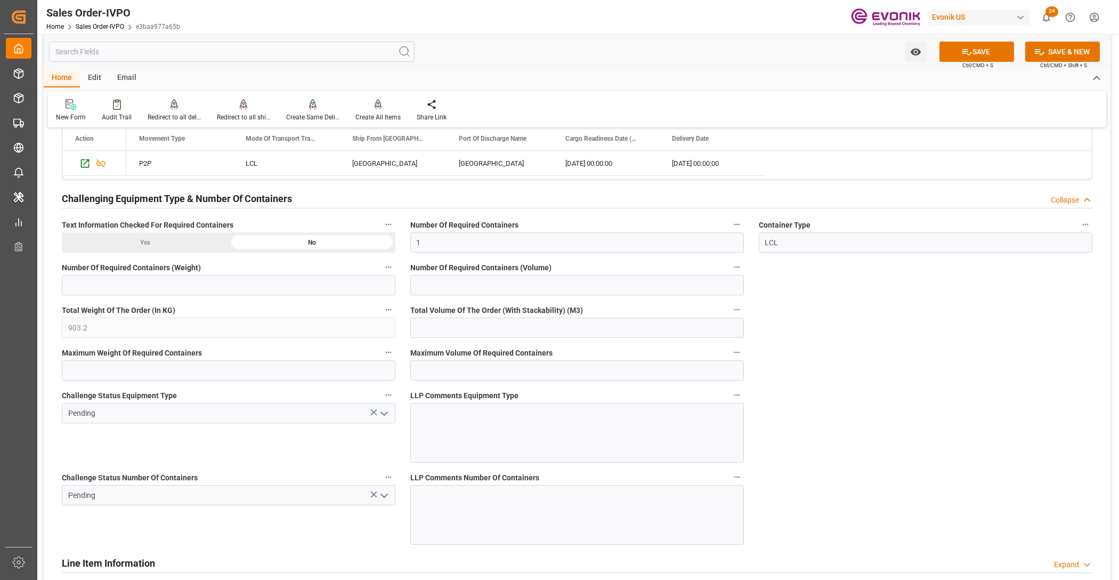
click at [385, 414] on icon "open menu" at bounding box center [384, 413] width 13 height 13
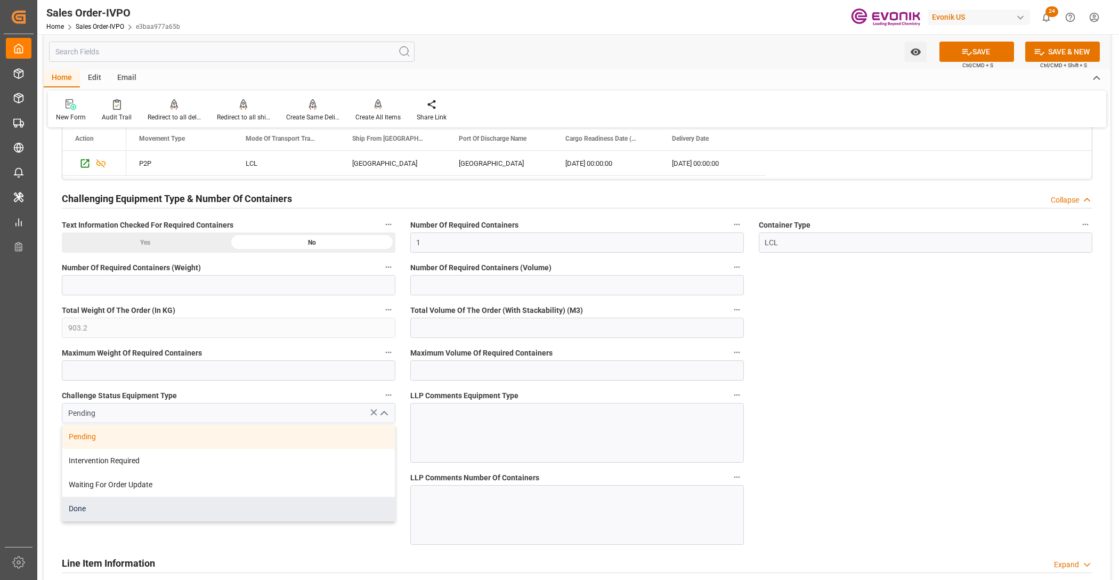
click at [117, 510] on div "Done" at bounding box center [228, 509] width 333 height 24
type input "Done"
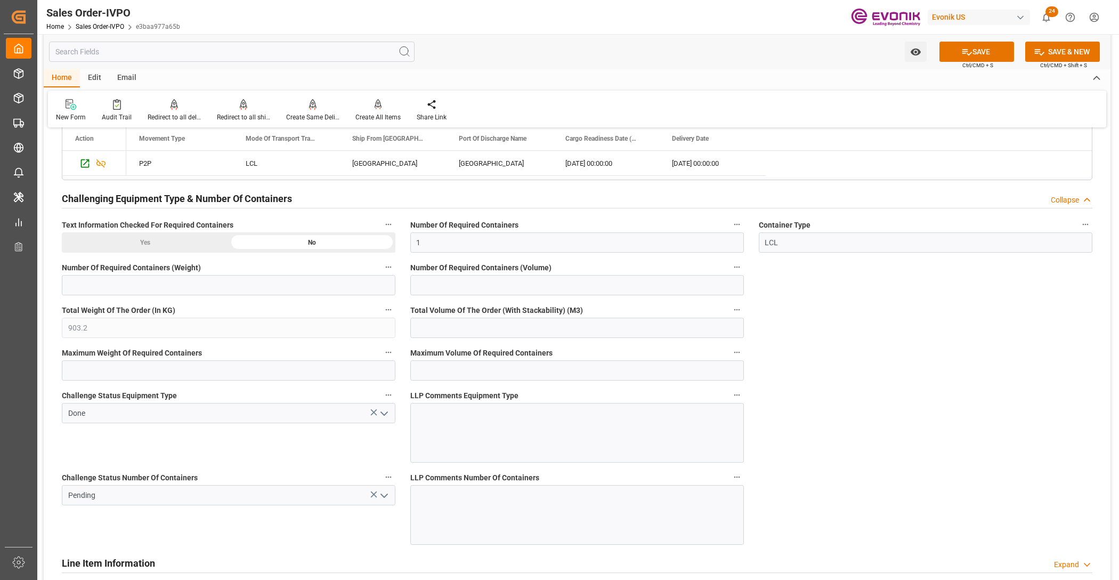
click at [384, 496] on icon "open menu" at bounding box center [384, 495] width 13 height 13
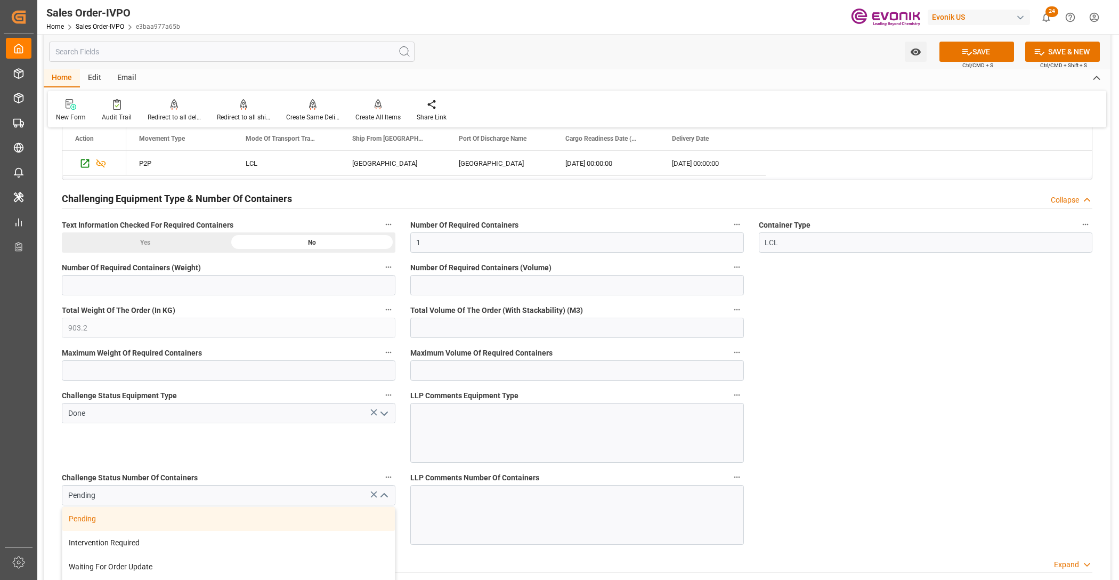
scroll to position [1999, 0]
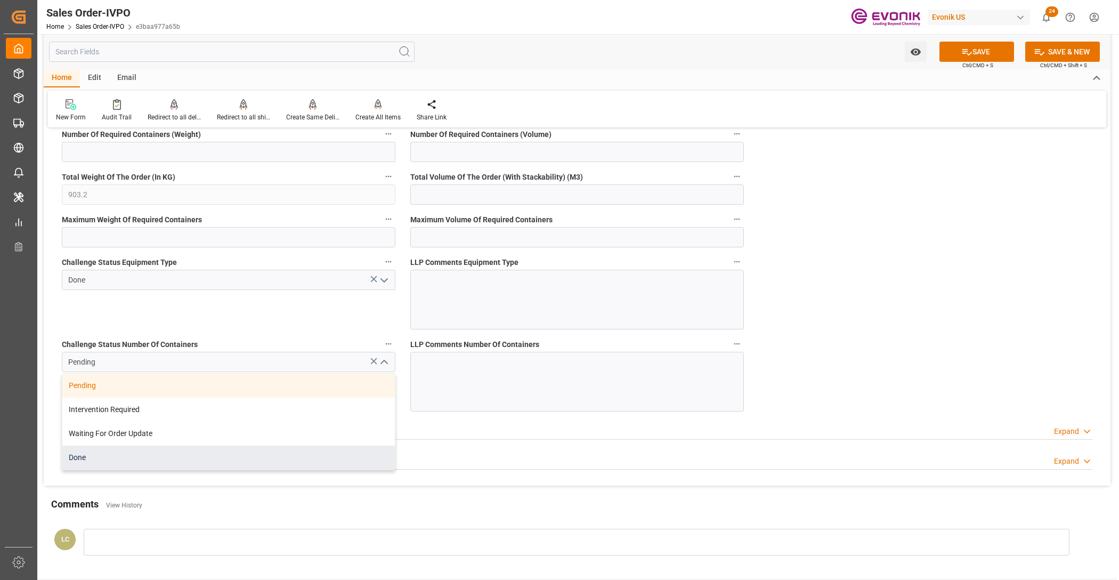
click at [140, 458] on div "Done" at bounding box center [228, 458] width 333 height 24
type input "Done"
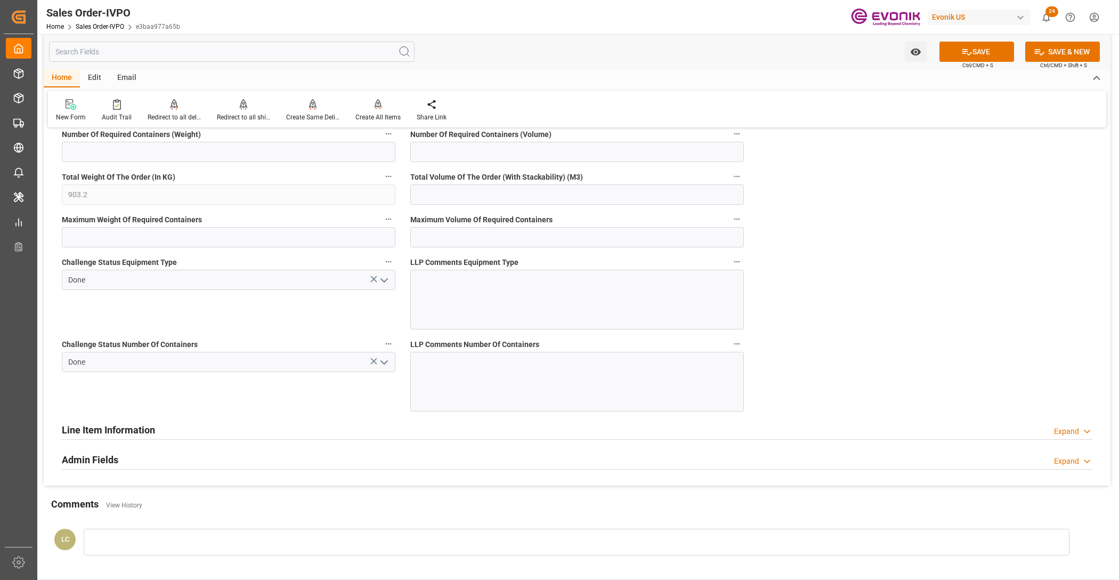
scroll to position [1866, 0]
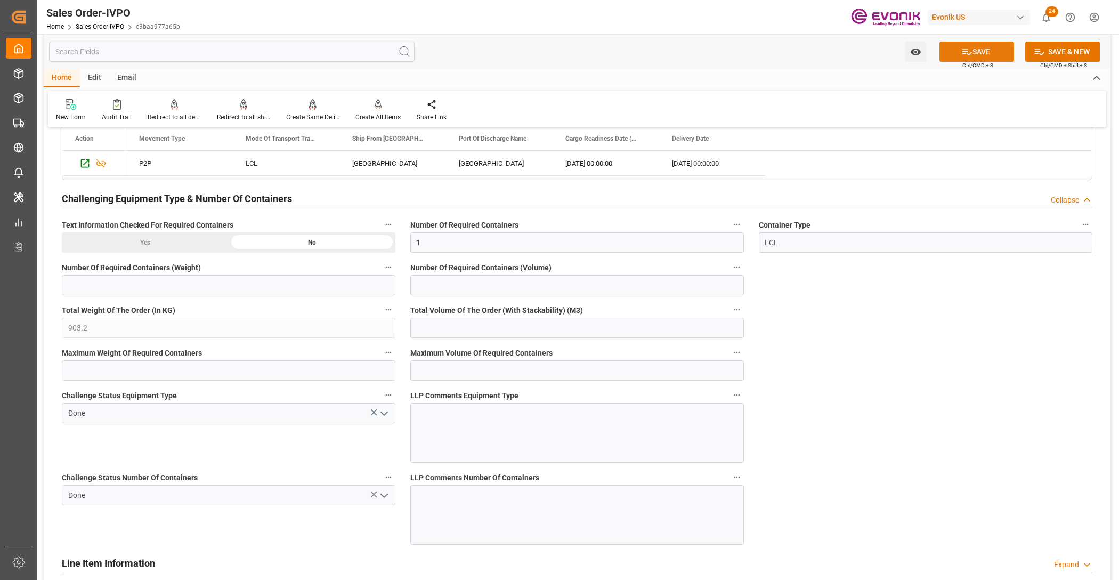
click at [973, 51] on button "SAVE" at bounding box center [977, 52] width 75 height 20
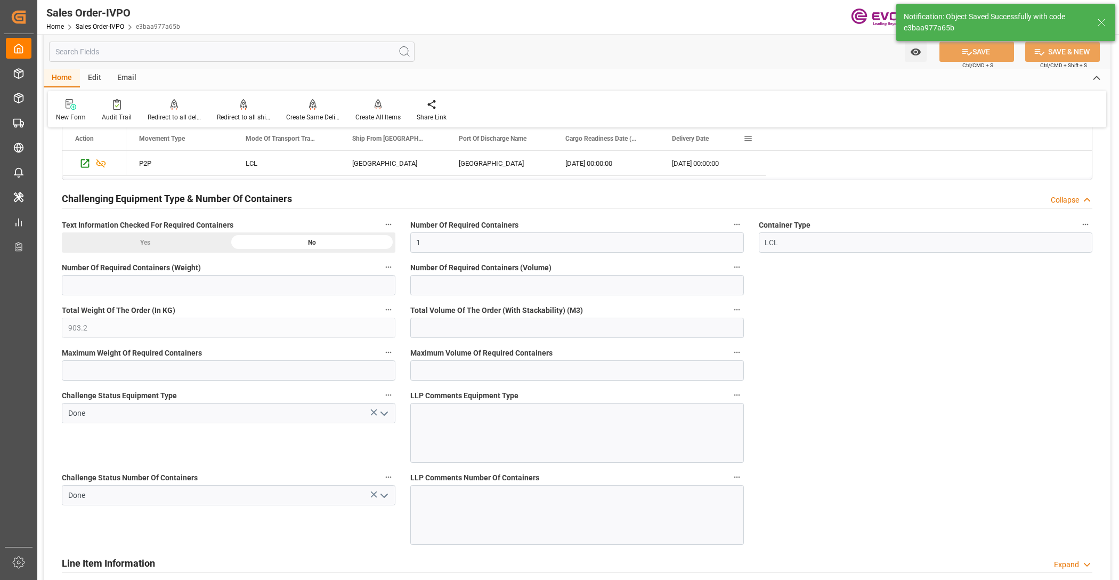
type input "[DATE] 02:43"
type input "No"
click at [380, 110] on div "Create All Items" at bounding box center [378, 110] width 61 height 23
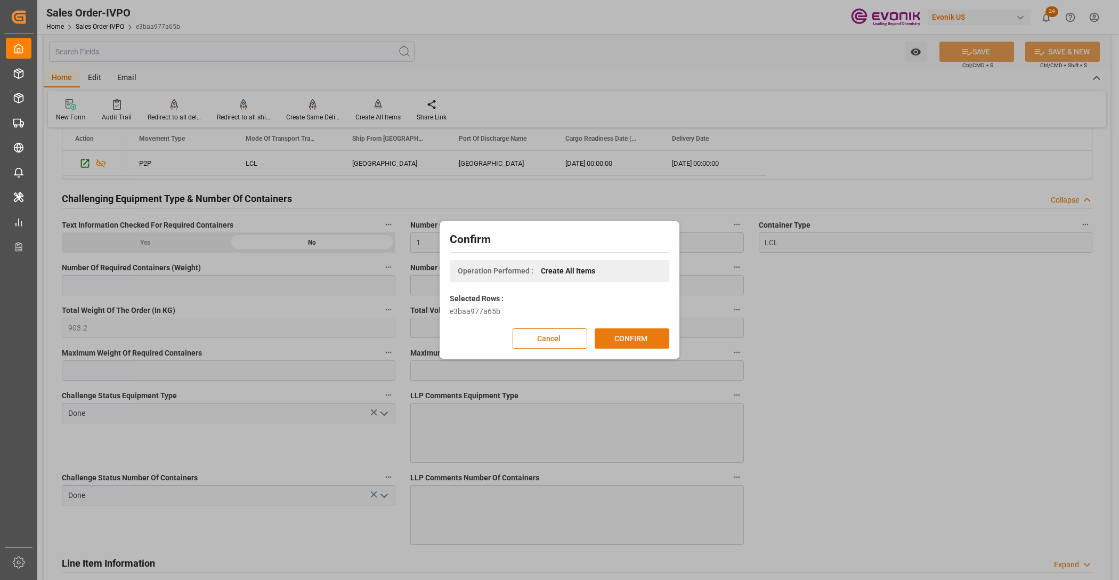
click at [643, 337] on button "CONFIRM" at bounding box center [632, 338] width 75 height 20
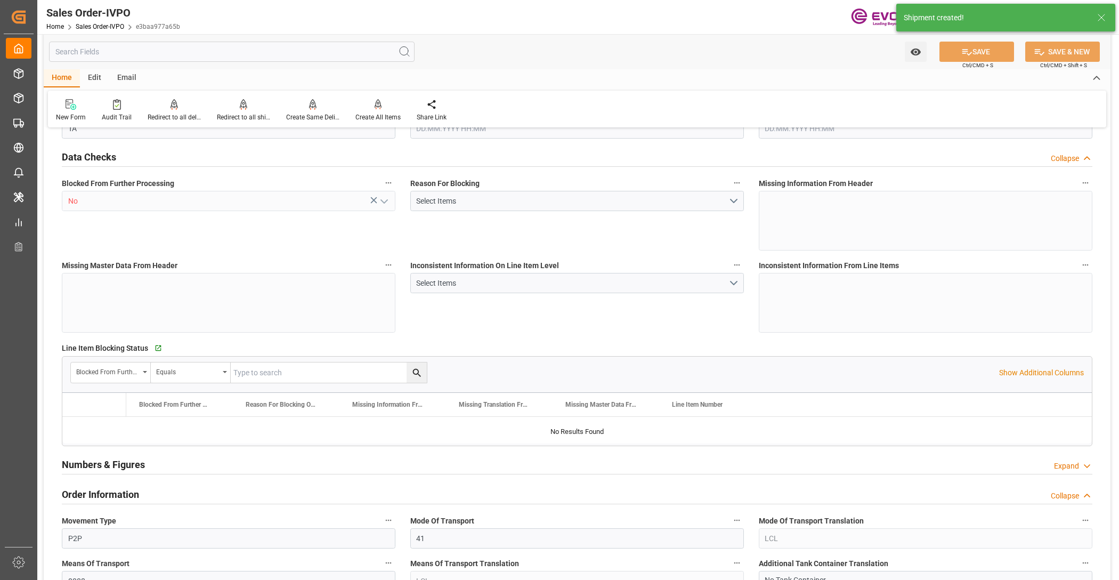
type input "COCTG"
type input "0"
type input "1"
type input "903.2"
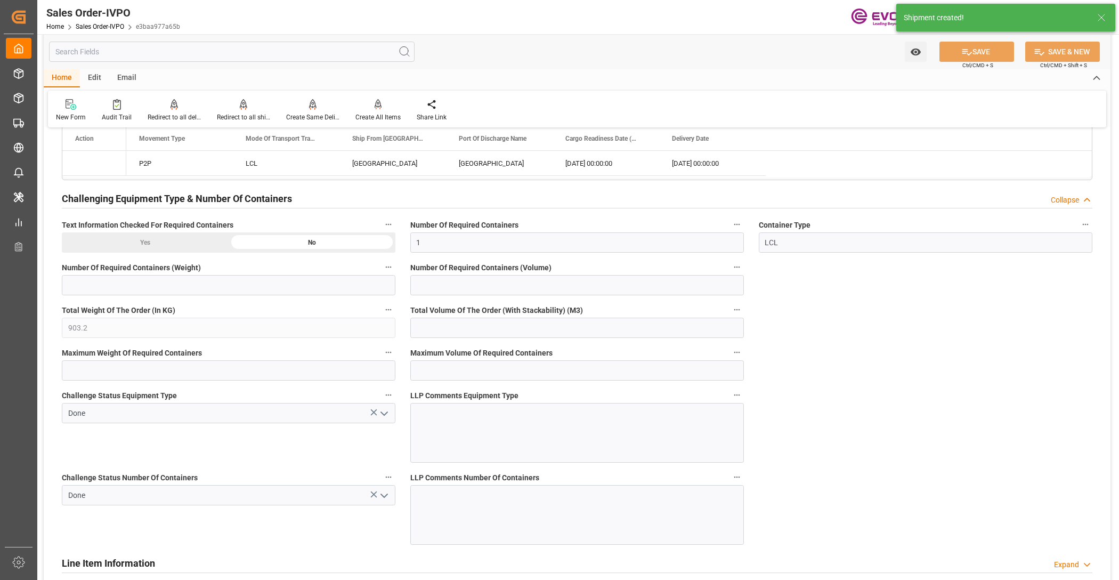
type input "[DATE] 14:40"
type input "[DATE] 02:43"
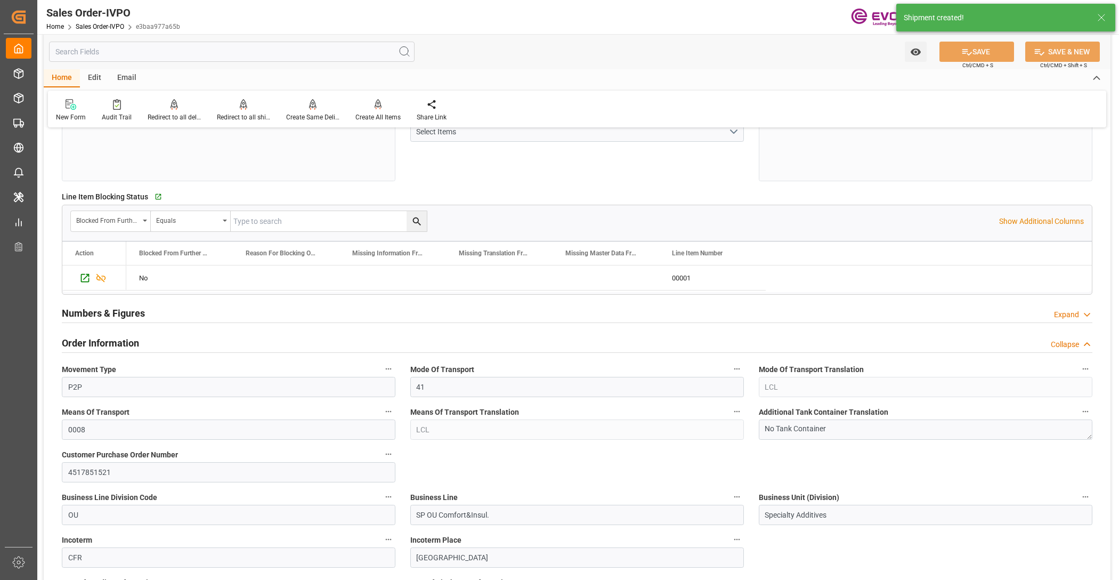
scroll to position [0, 0]
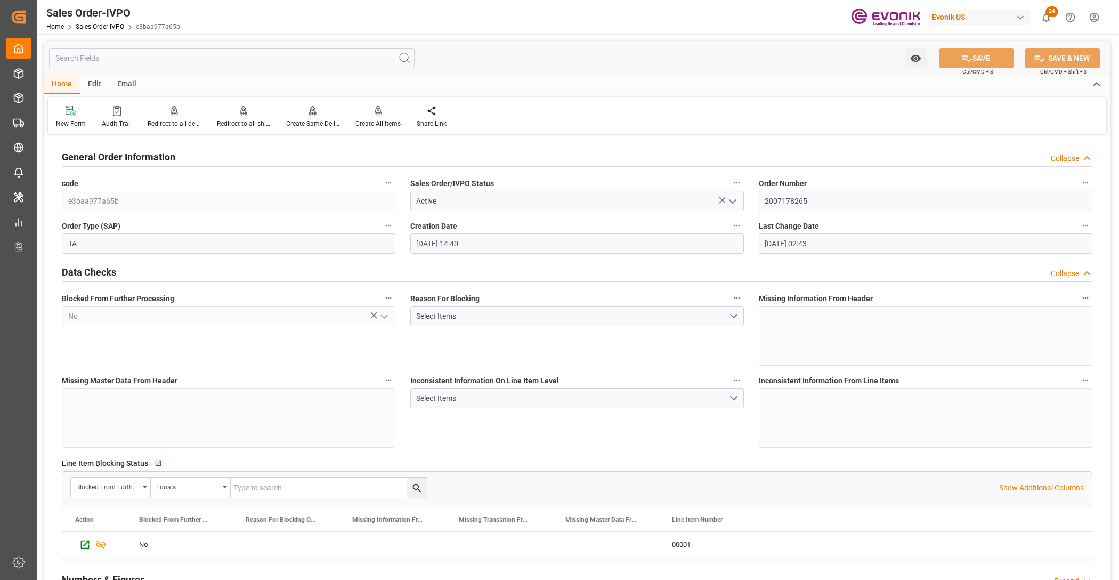
click at [233, 104] on div "New Form Audit Trail Redirect to all deliveries Redirect to all deliveries Redi…" at bounding box center [577, 115] width 1059 height 37
click at [244, 118] on div "Redirect to all shipments" at bounding box center [243, 116] width 69 height 23
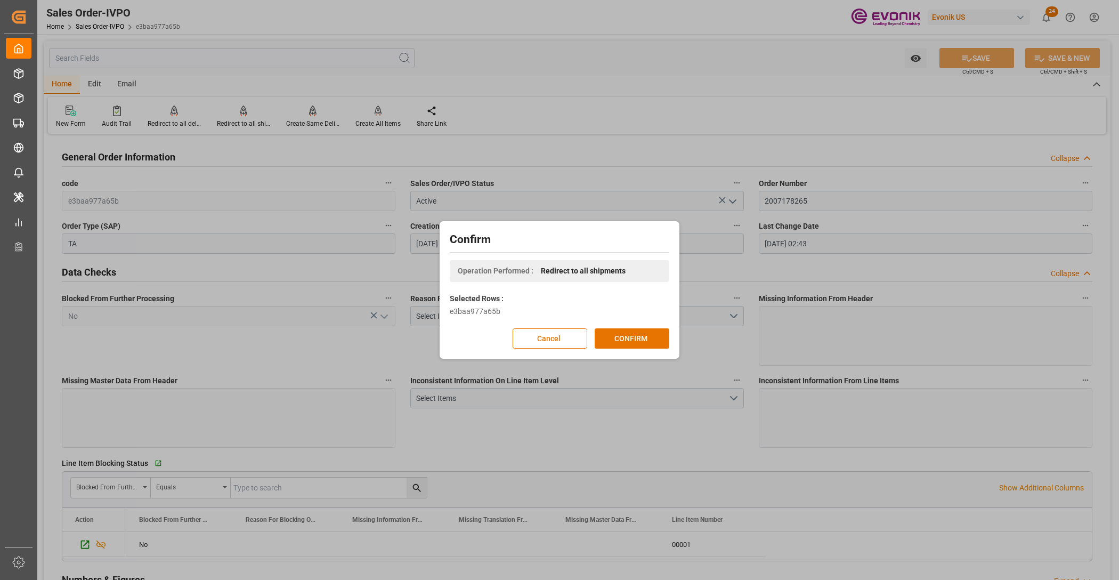
click at [642, 350] on div "Confirm Operation Performed : Redirect to all shipments Selected Rows : e3baa97…" at bounding box center [559, 290] width 235 height 132
click at [644, 343] on button "CONFIRM" at bounding box center [632, 338] width 75 height 20
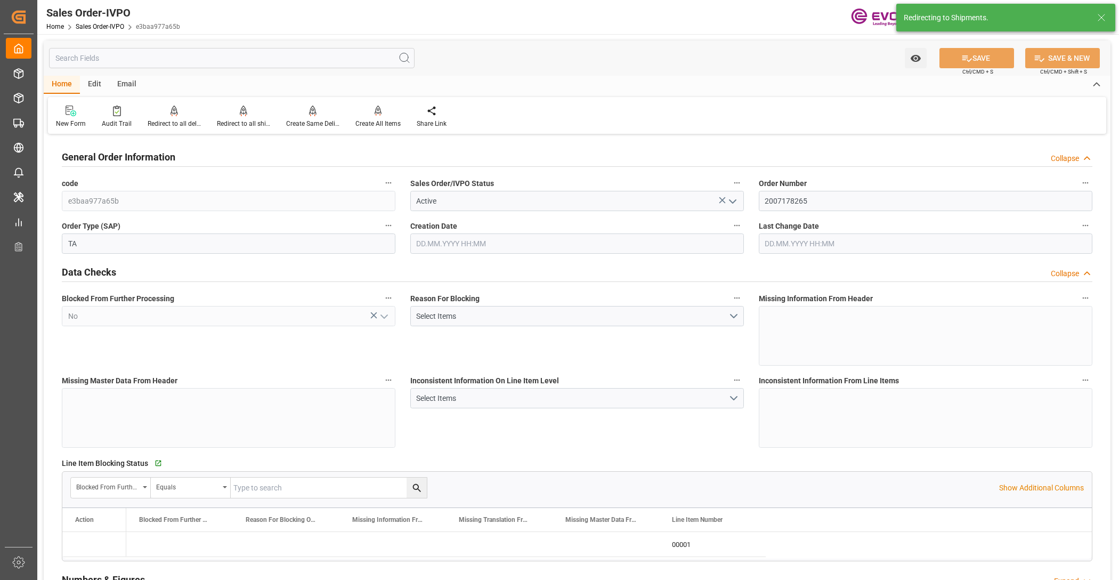
type input "[DATE] 14:40"
type input "[DATE] 02:43"
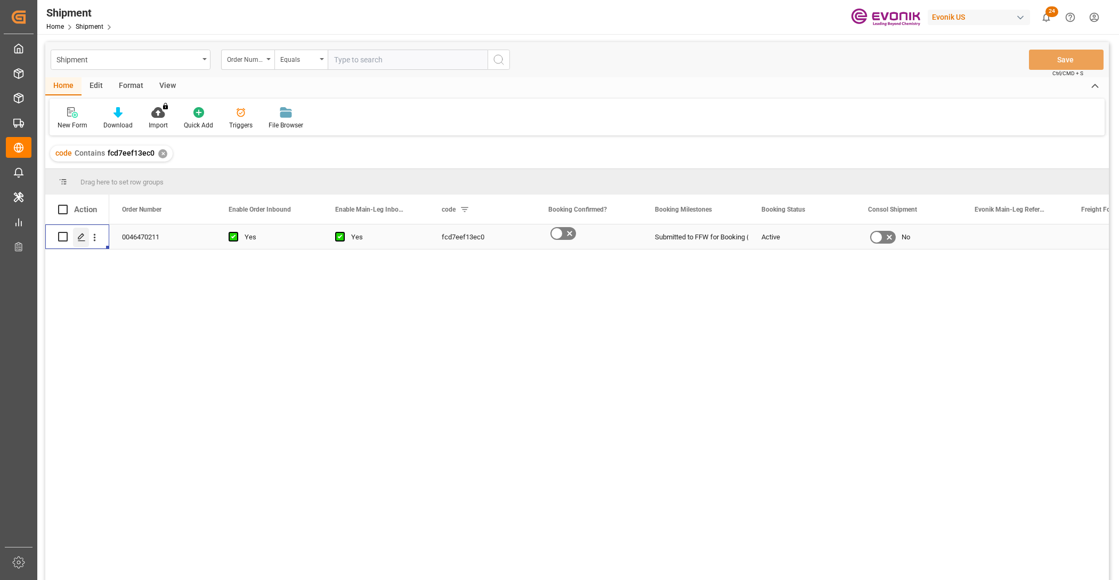
click at [82, 241] on icon "Press SPACE to select this row." at bounding box center [81, 237] width 9 height 9
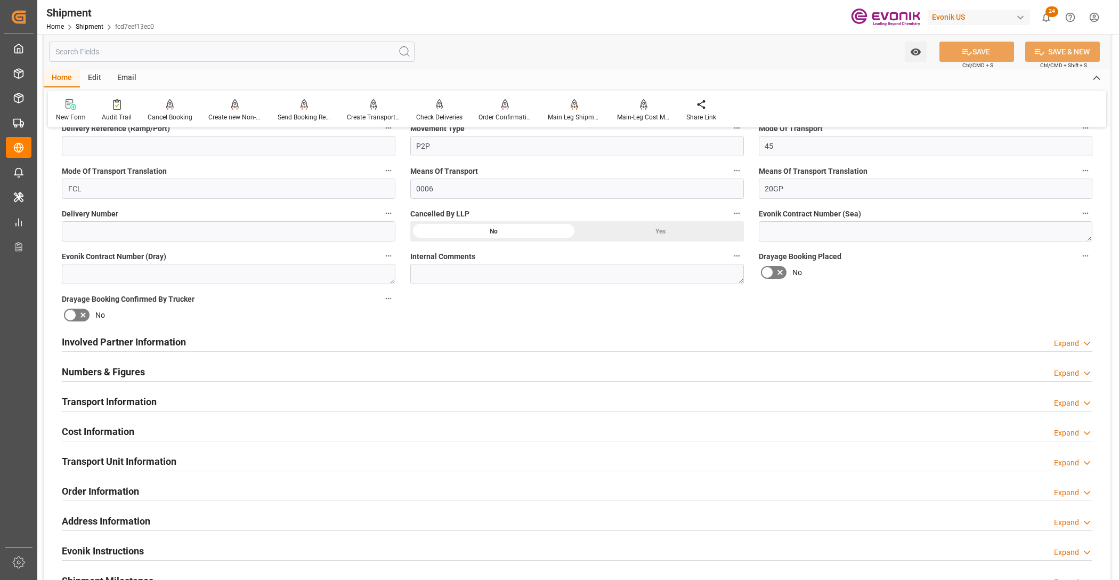
scroll to position [533, 0]
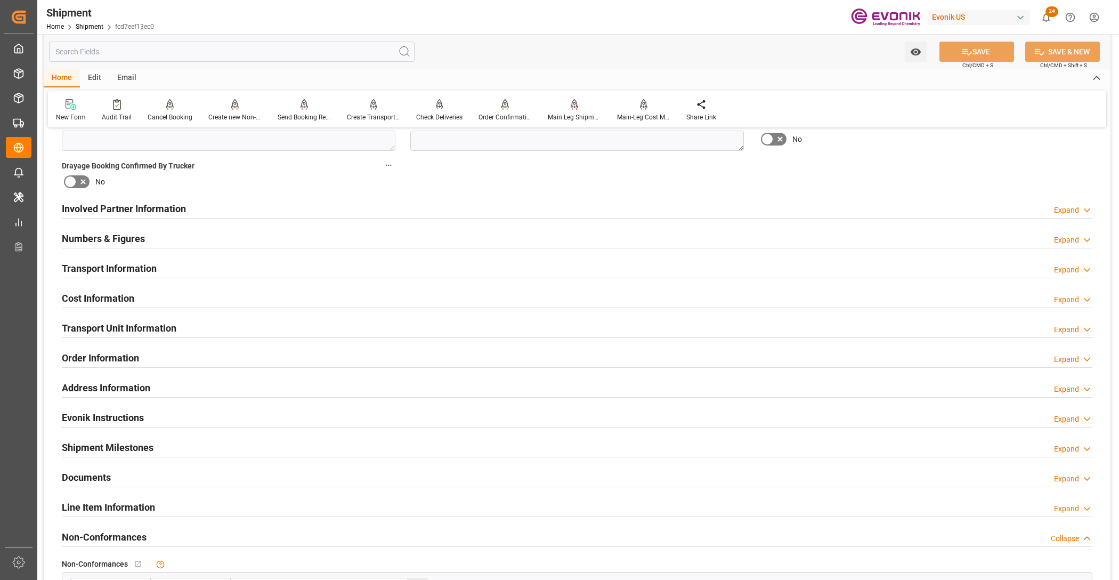
click at [552, 211] on div "Involved Partner Information Expand" at bounding box center [577, 208] width 1031 height 20
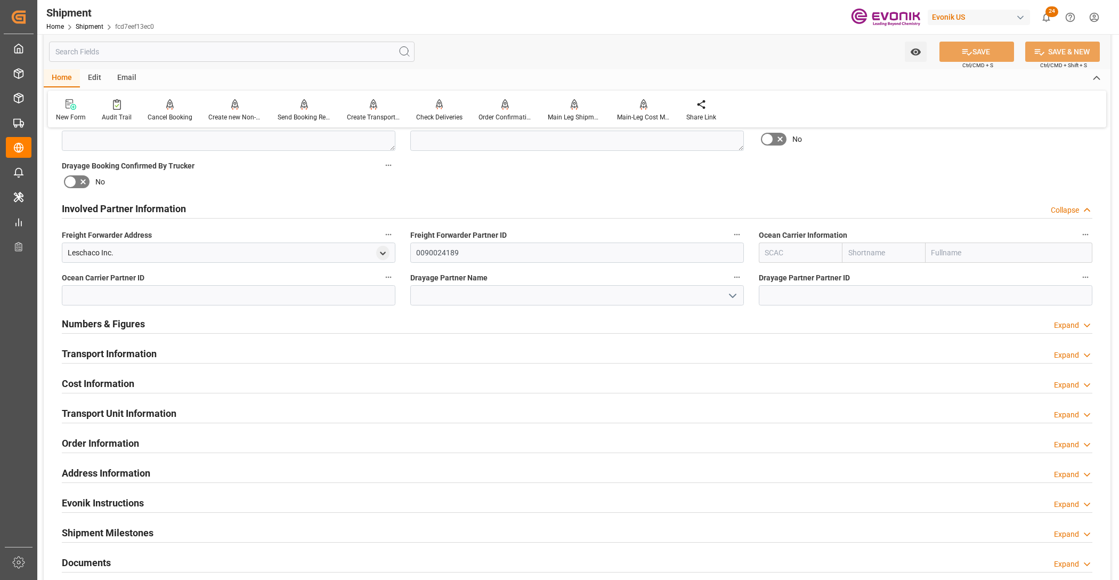
click at [881, 252] on input "text" at bounding box center [883, 253] width 83 height 20
type input "hapag"
click at [874, 276] on b "Hapag Lloyd" at bounding box center [878, 282] width 58 height 20
type input "HLCU"
type input "Hapag Lloyd"
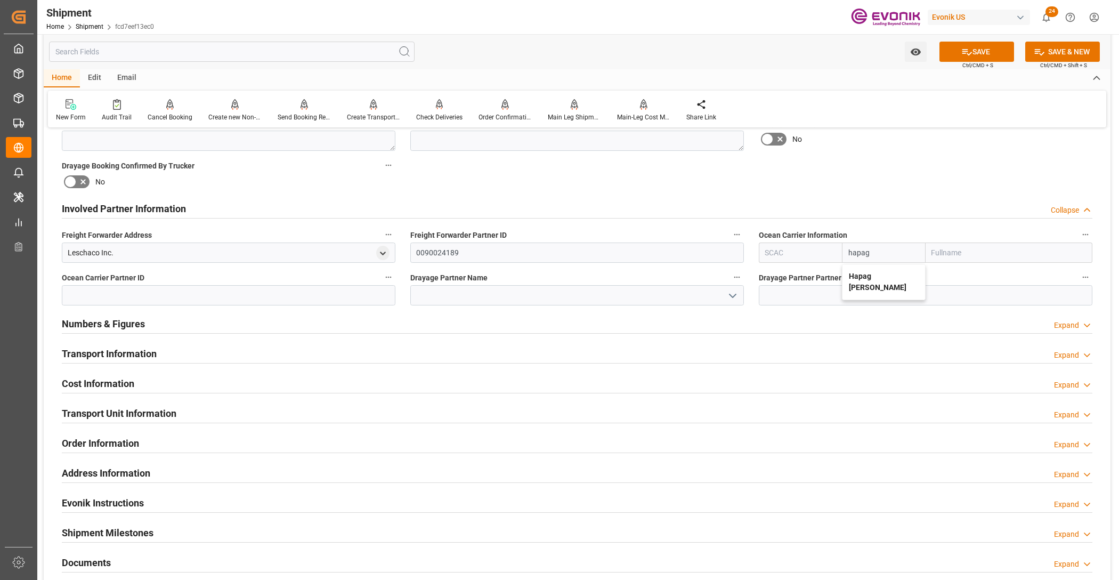
type input "Hapag Lloyd Aktiengesellschaft"
type input "Hapag Lloyd"
click at [781, 159] on div "Booking Confirmation Milestone Bar Collapse Submitted to FFW for Booking (Pendi…" at bounding box center [577, 198] width 1067 height 1188
click at [992, 58] on button "SAVE" at bounding box center [977, 52] width 75 height 20
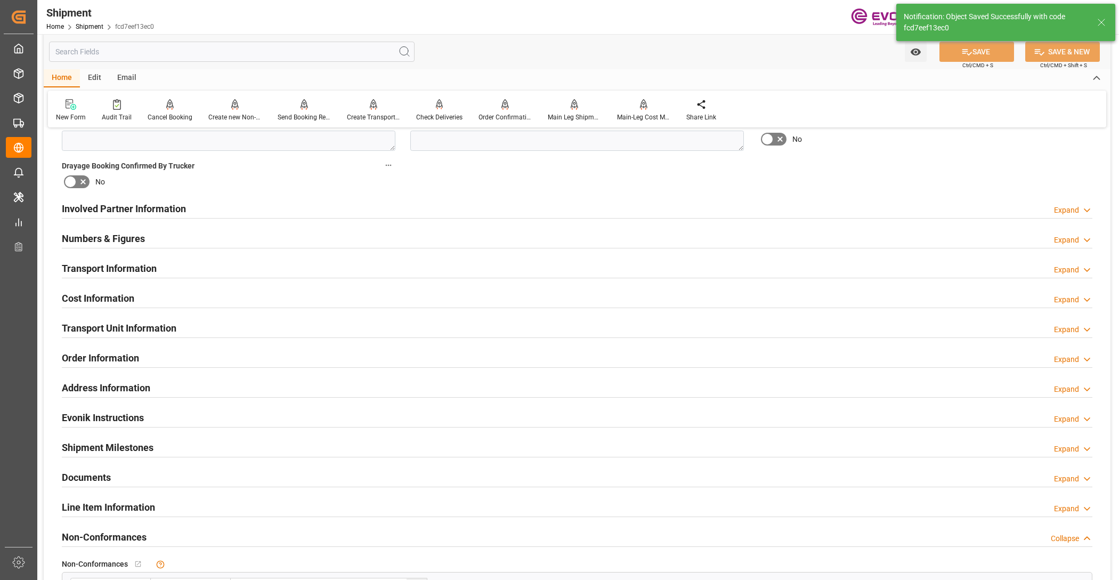
type input "0090027539"
click at [606, 212] on div "Involved Partner Information Expand" at bounding box center [577, 208] width 1031 height 20
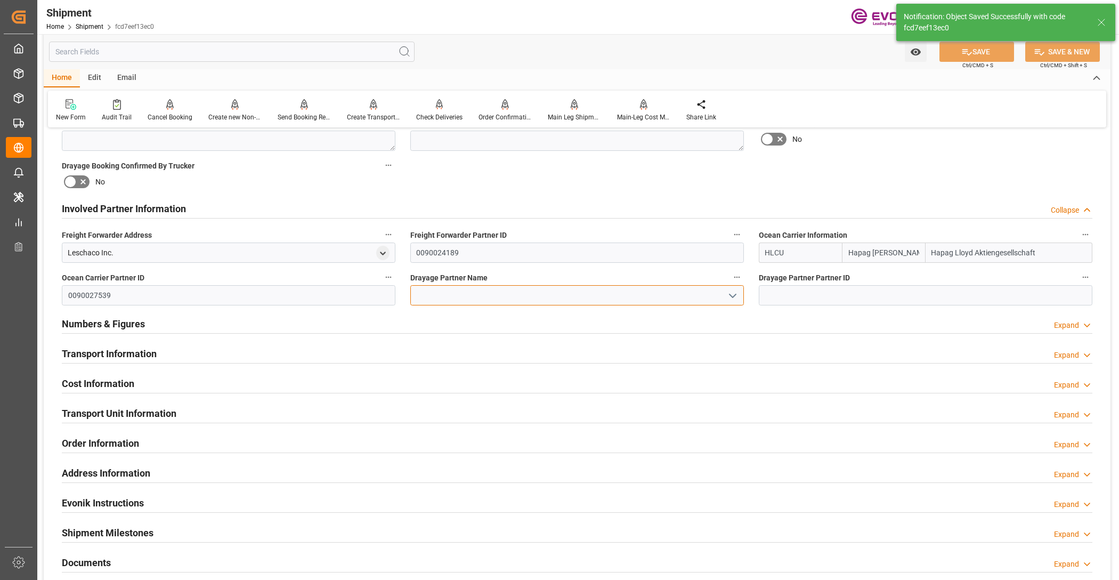
click at [550, 297] on input at bounding box center [577, 295] width 334 height 20
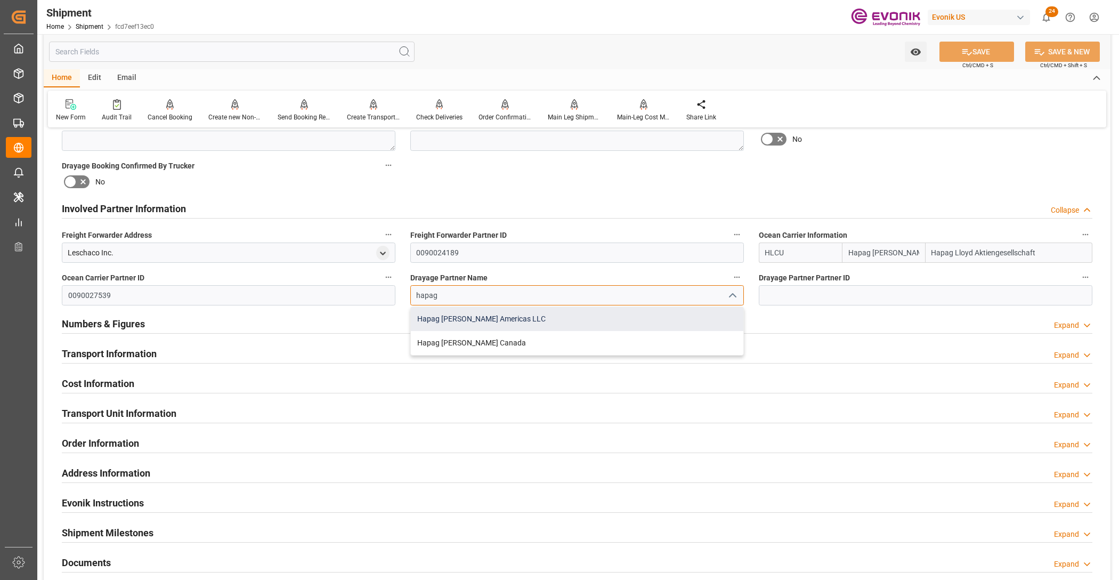
click at [572, 318] on div "Hapag Lloyd Americas LLC" at bounding box center [577, 319] width 333 height 24
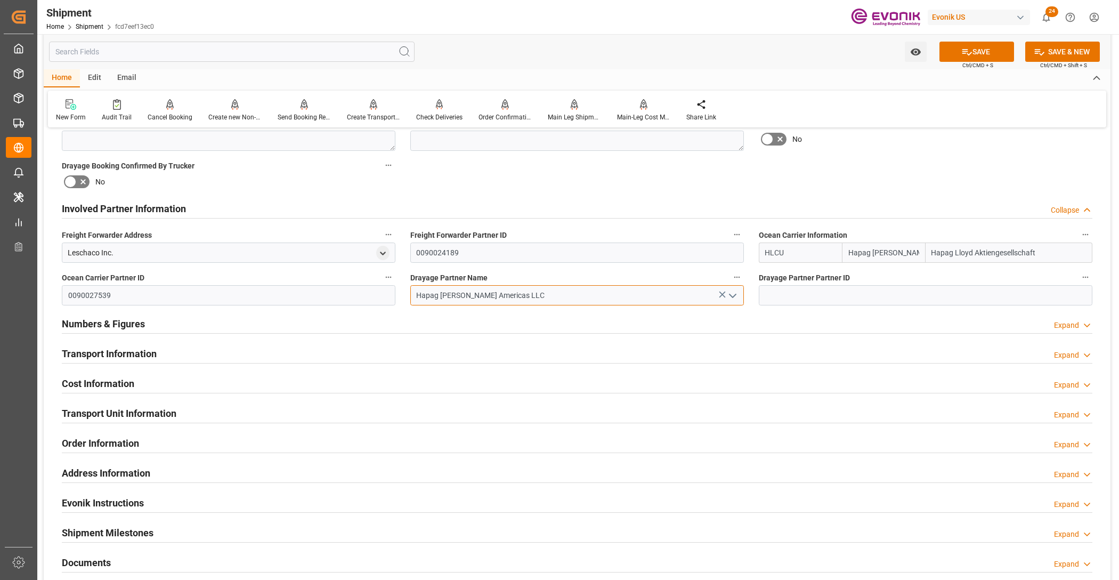
type input "Hapag Lloyd Americas LLC"
click at [838, 136] on div "No" at bounding box center [926, 139] width 334 height 17
click at [990, 48] on button "SAVE" at bounding box center [977, 52] width 75 height 20
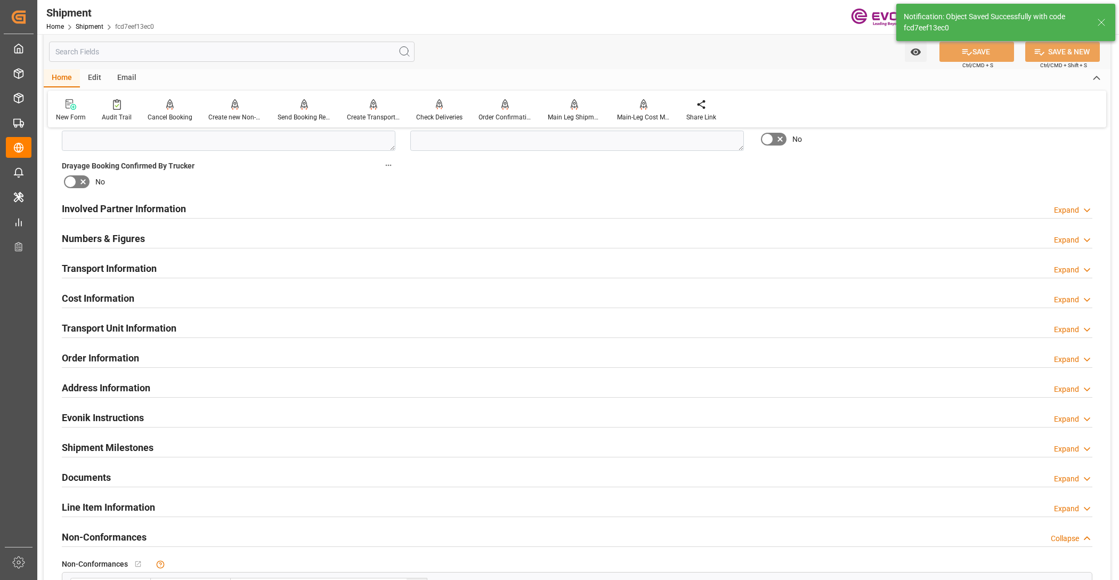
type input "0090027539"
click at [534, 208] on div "Involved Partner Information Expand" at bounding box center [577, 208] width 1031 height 20
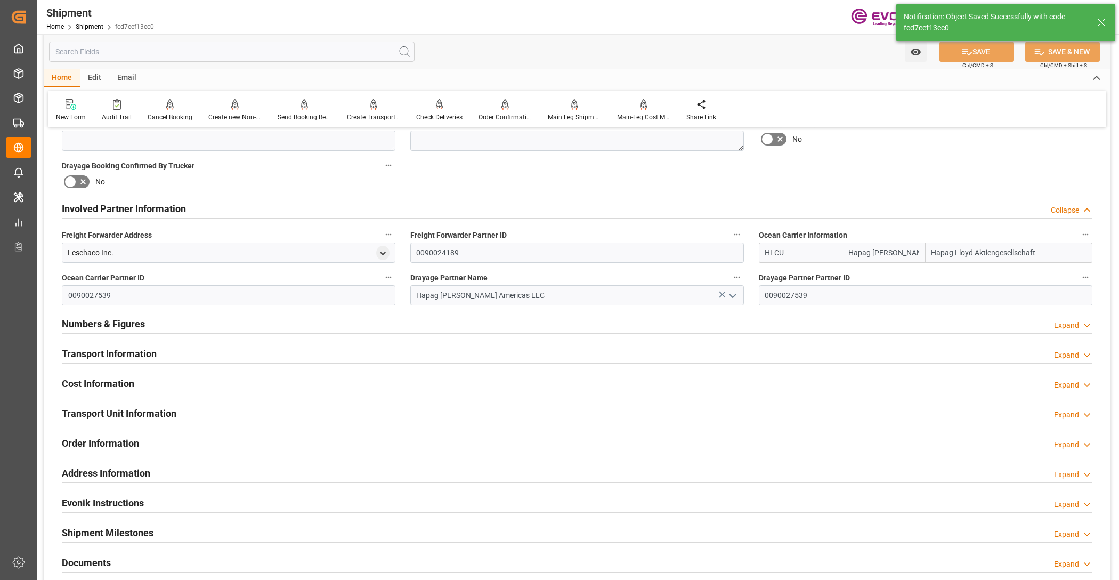
click at [499, 348] on div "Transport Information Expand" at bounding box center [577, 353] width 1031 height 20
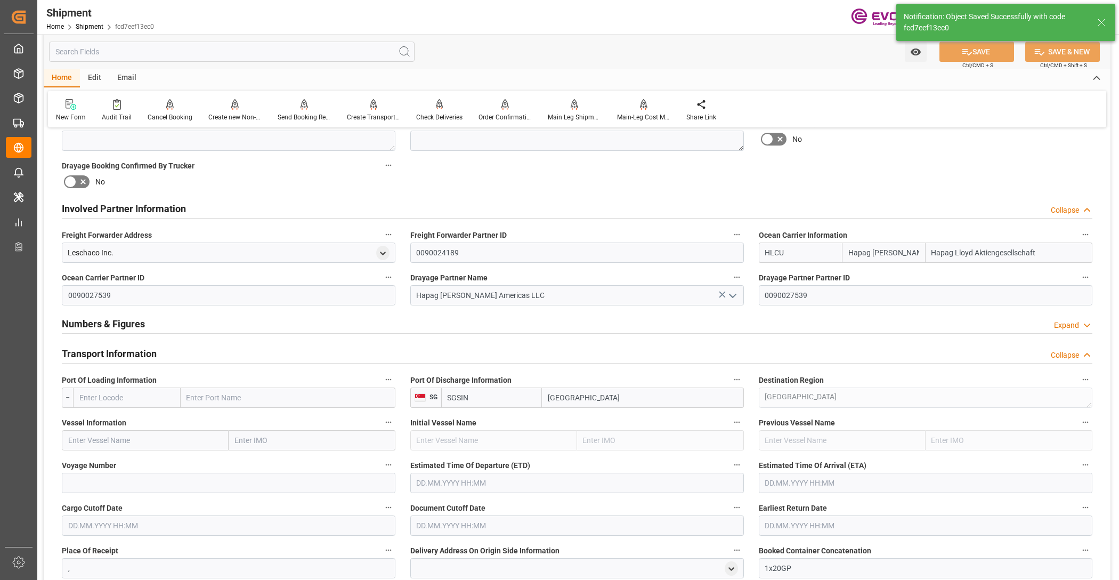
scroll to position [666, 0]
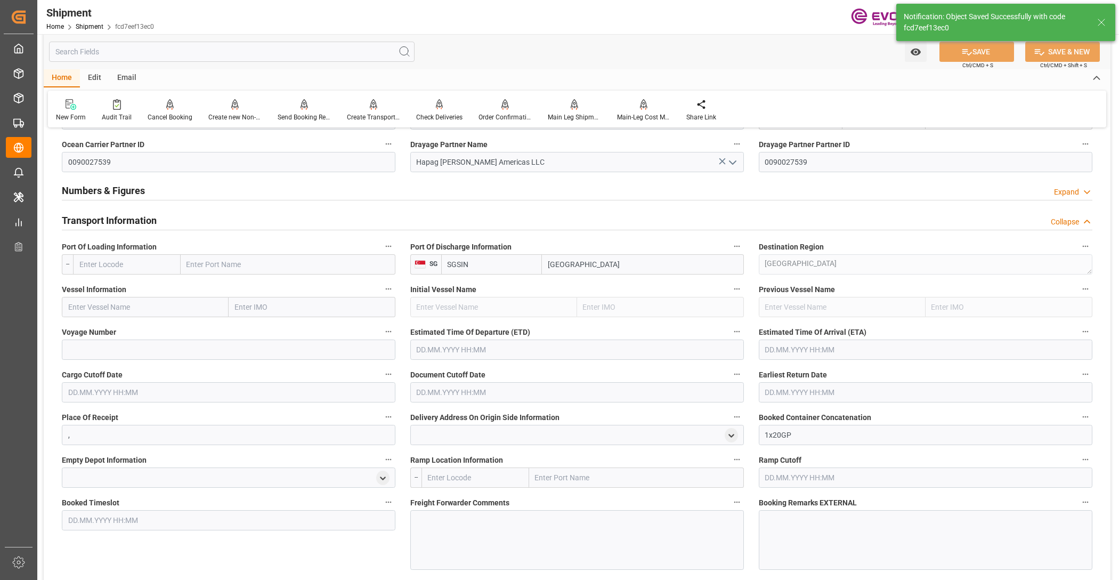
click at [124, 262] on input "text" at bounding box center [127, 264] width 108 height 20
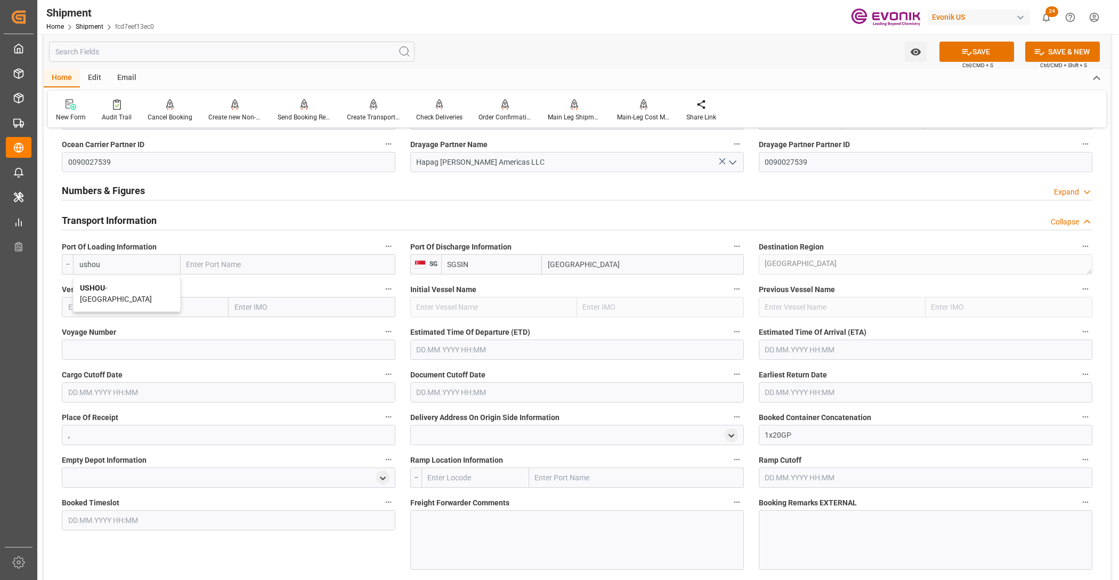
click at [136, 285] on span "USHOU - Houston" at bounding box center [116, 294] width 72 height 20
type input "USHOU"
type input "Houston"
type input "USHOU"
click at [164, 312] on input "text" at bounding box center [145, 307] width 167 height 20
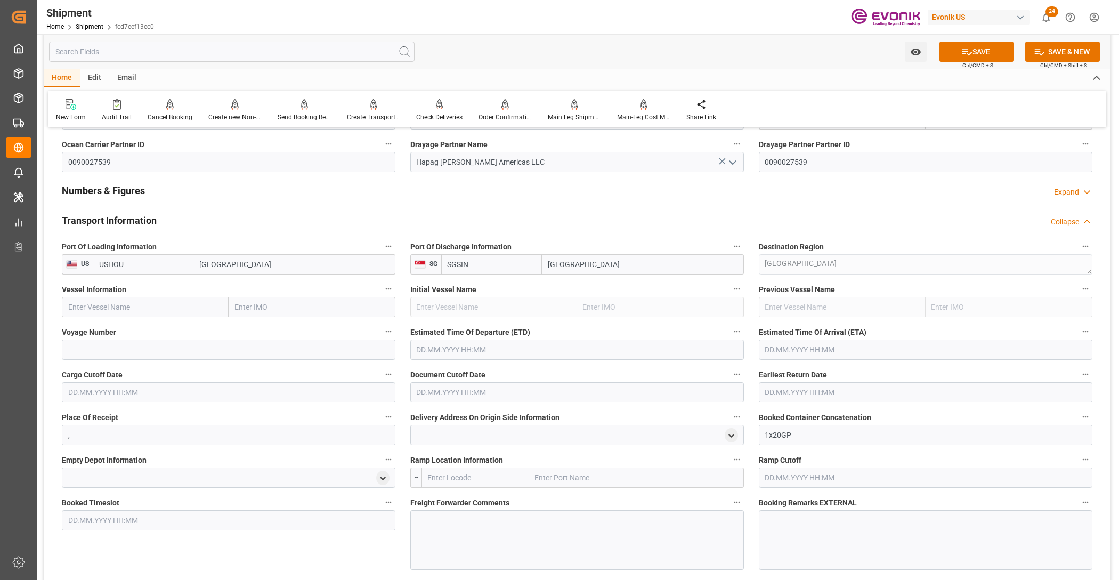
click at [141, 308] on input "text" at bounding box center [145, 307] width 167 height 20
paste input "GSL SOFIA / 547W"
click at [126, 304] on input "GSL SOFIA / 547W" at bounding box center [145, 307] width 167 height 20
type input "GSL SOFIA"
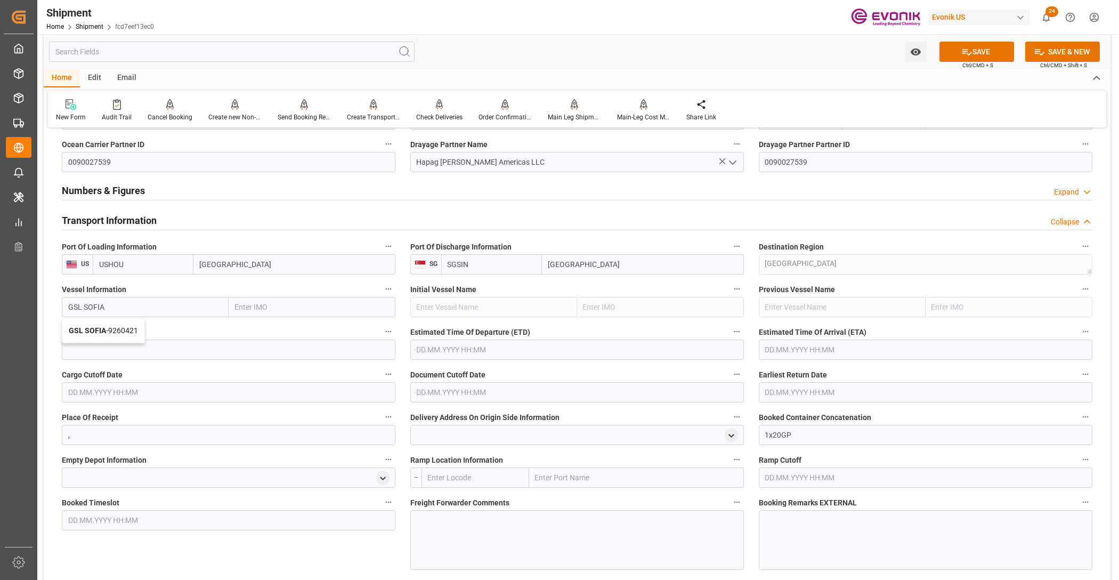
click at [132, 326] on span "GSL SOFIA - 9260421" at bounding box center [103, 330] width 69 height 9
type input "9260421"
type input "GSL SOFIA"
click at [168, 344] on input at bounding box center [229, 350] width 334 height 20
paste input "547W"
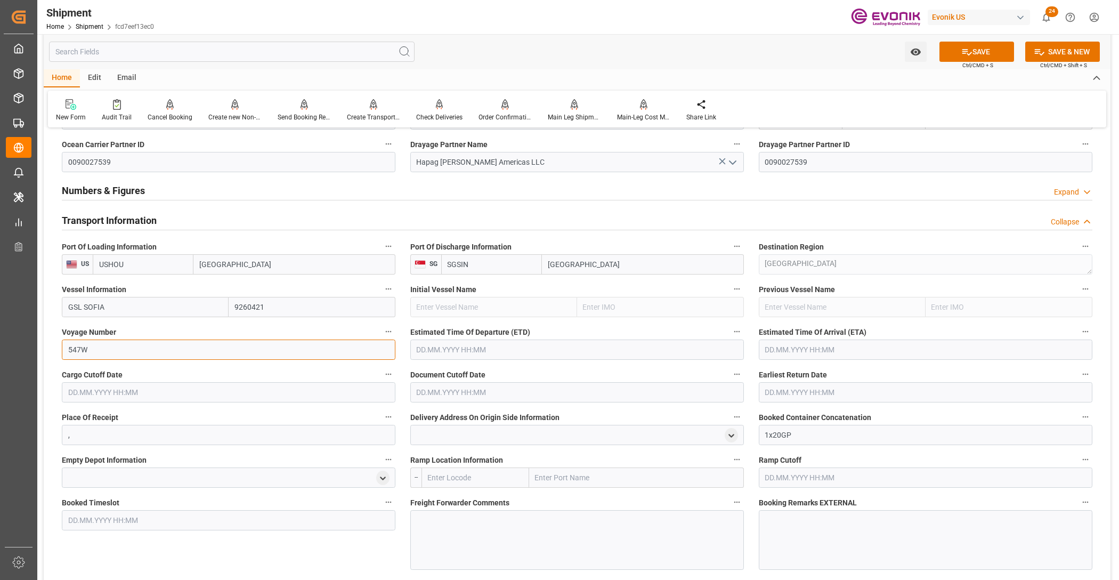
type input "547W"
click at [502, 346] on input "text" at bounding box center [577, 350] width 334 height 20
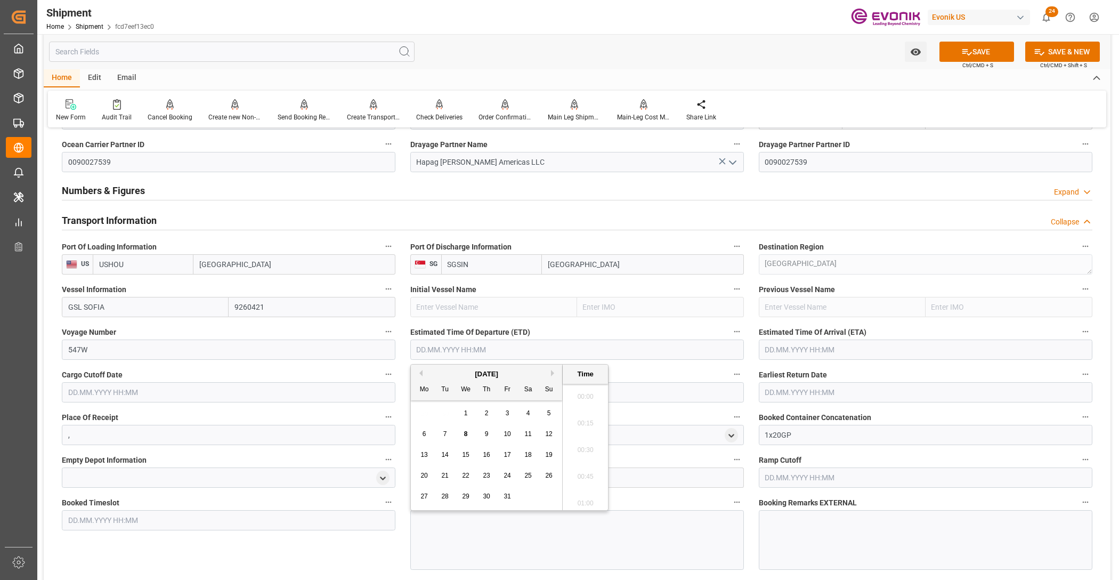
scroll to position [2269, 0]
click at [553, 370] on button "Next Month" at bounding box center [554, 373] width 6 height 6
drag, startPoint x: 548, startPoint y: 480, endPoint x: 583, endPoint y: 459, distance: 40.1
click at [551, 479] on span "23" at bounding box center [548, 475] width 7 height 7
type input "23.11.2025 00:00"
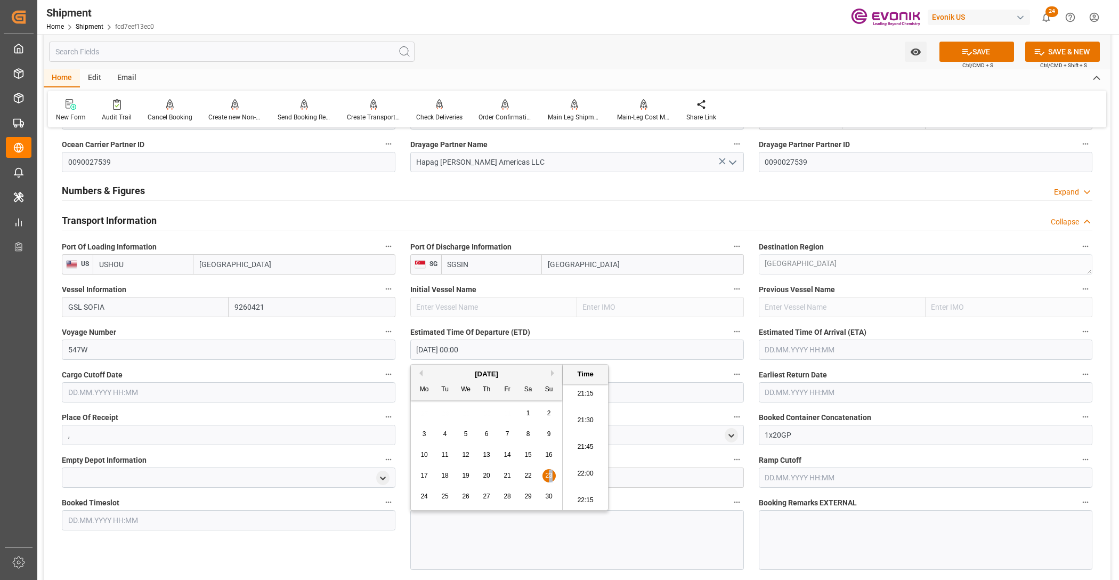
click at [853, 345] on input "text" at bounding box center [926, 350] width 334 height 20
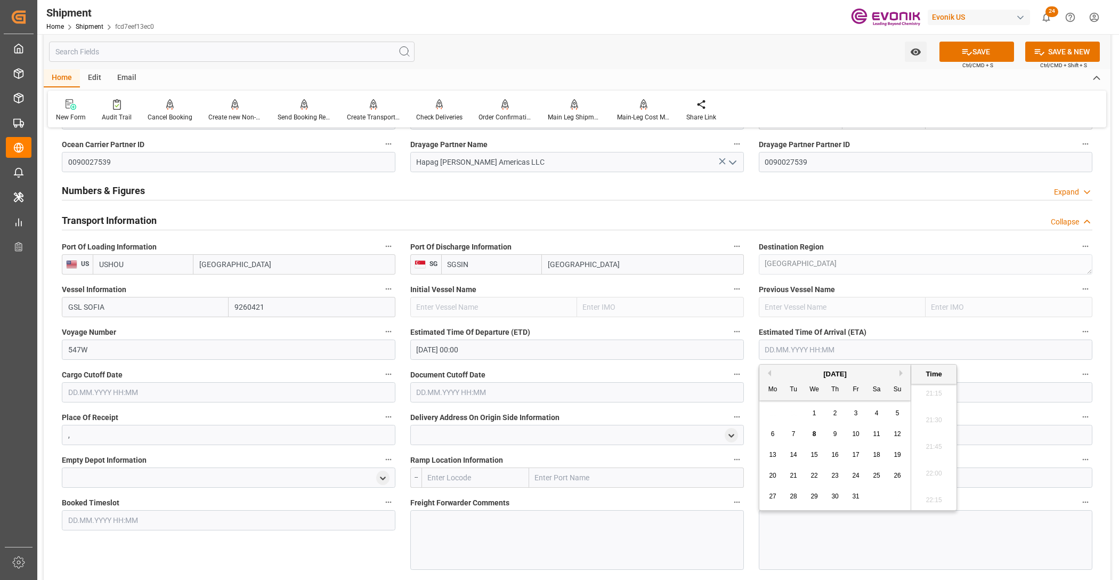
click at [900, 370] on button "Next Month" at bounding box center [903, 373] width 6 height 6
click at [901, 370] on button "Next Month" at bounding box center [903, 373] width 6 height 6
click at [837, 452] on span "15" at bounding box center [835, 454] width 7 height 7
type input "15.01.2026 00:00"
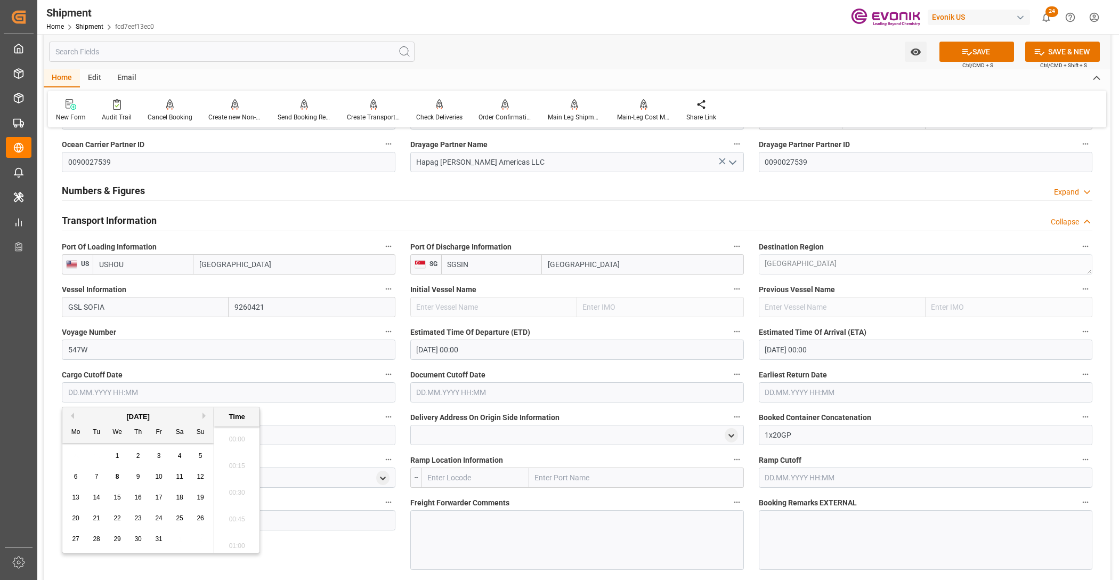
click at [313, 396] on input "text" at bounding box center [229, 392] width 334 height 20
click at [204, 415] on button "Next Month" at bounding box center [206, 416] width 6 height 6
click at [118, 479] on span "5" at bounding box center [118, 476] width 4 height 7
type input "05.11.2025 00:00"
click at [491, 391] on input "text" at bounding box center [577, 392] width 334 height 20
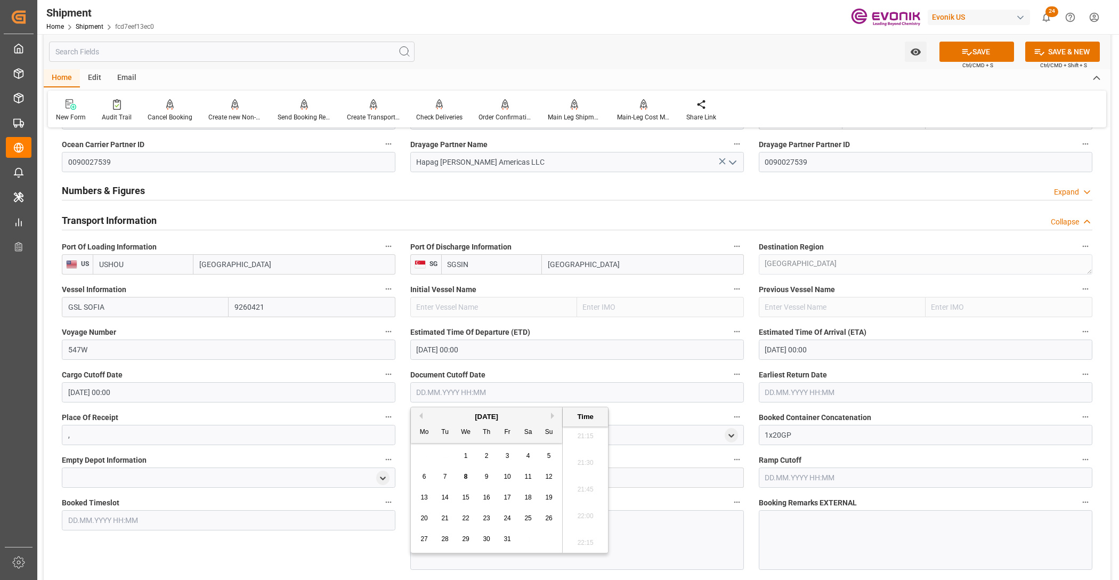
click at [554, 414] on button "Next Month" at bounding box center [554, 416] width 6 height 6
drag, startPoint x: 467, startPoint y: 480, endPoint x: 824, endPoint y: 408, distance: 364.2
click at [468, 480] on div "5" at bounding box center [465, 477] width 13 height 13
type input "05.11.2025 00:00"
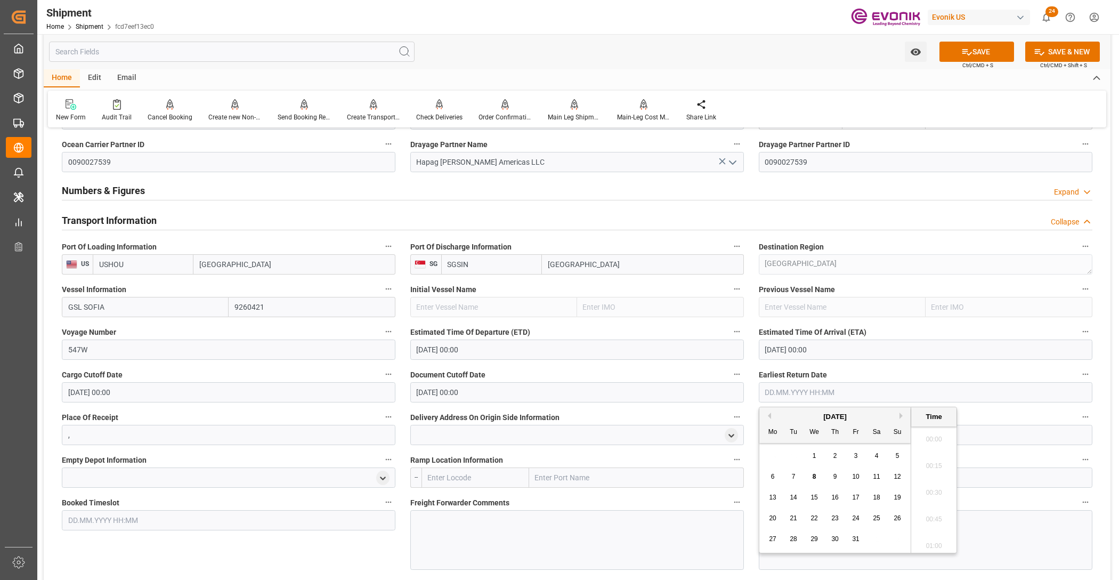
click at [821, 397] on input "text" at bounding box center [926, 392] width 334 height 20
drag, startPoint x: 902, startPoint y: 415, endPoint x: 894, endPoint y: 419, distance: 9.8
click at [901, 416] on button "Next Month" at bounding box center [903, 416] width 6 height 6
click at [817, 479] on div "5" at bounding box center [814, 477] width 13 height 13
type input "05.11.2025 00:00"
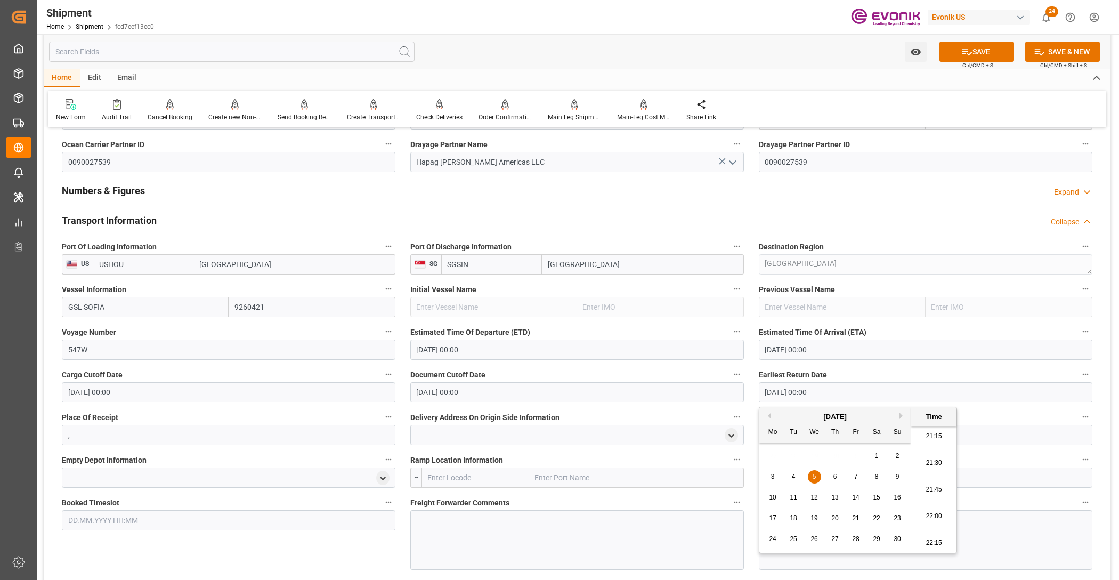
scroll to position [800, 0]
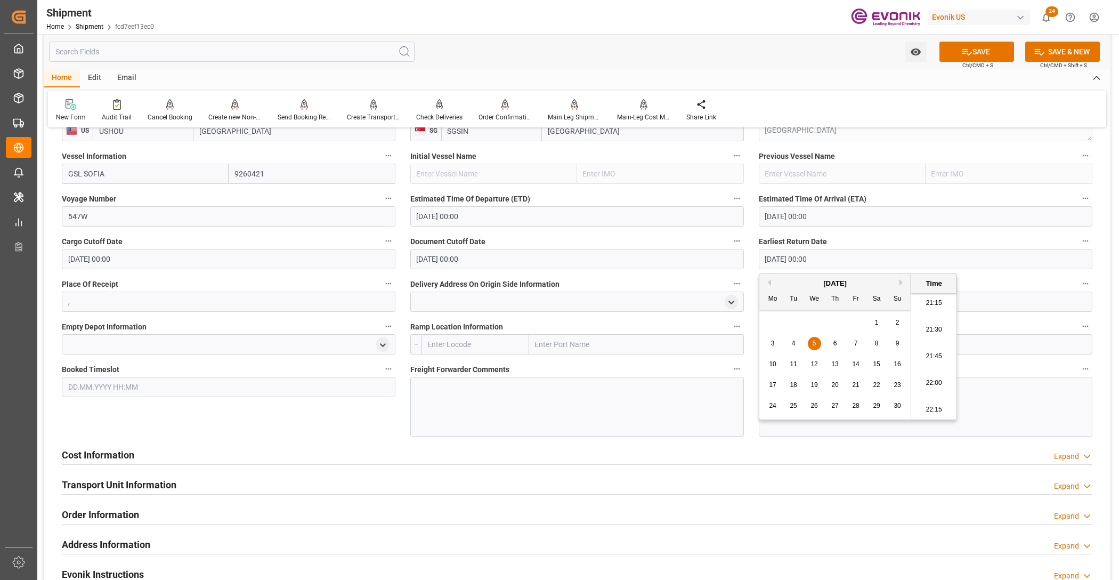
click at [348, 417] on div "Booked Timeslot" at bounding box center [228, 399] width 349 height 82
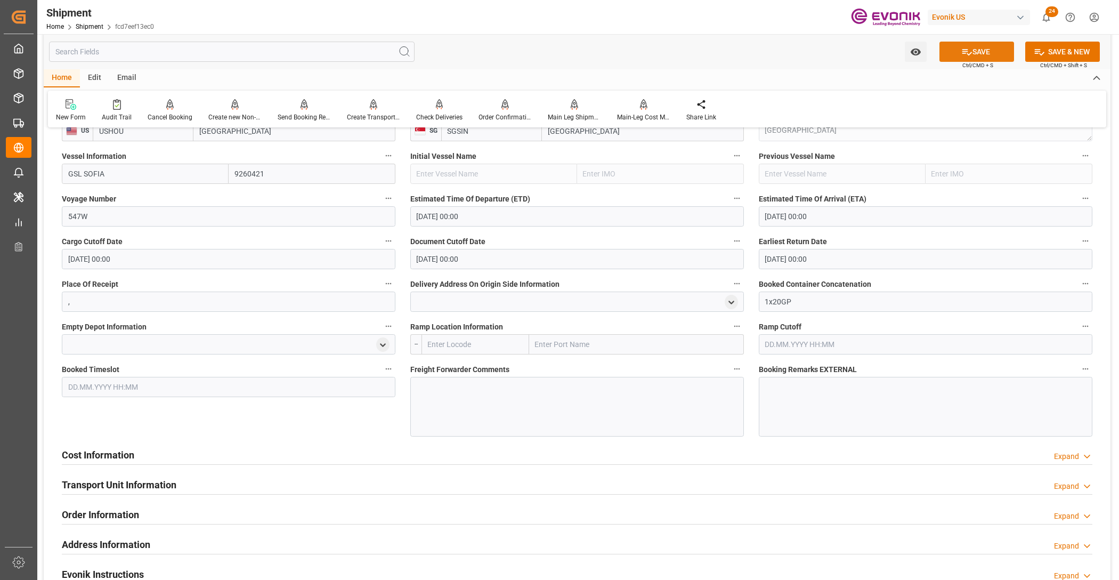
click at [984, 49] on button "SAVE" at bounding box center [977, 52] width 75 height 20
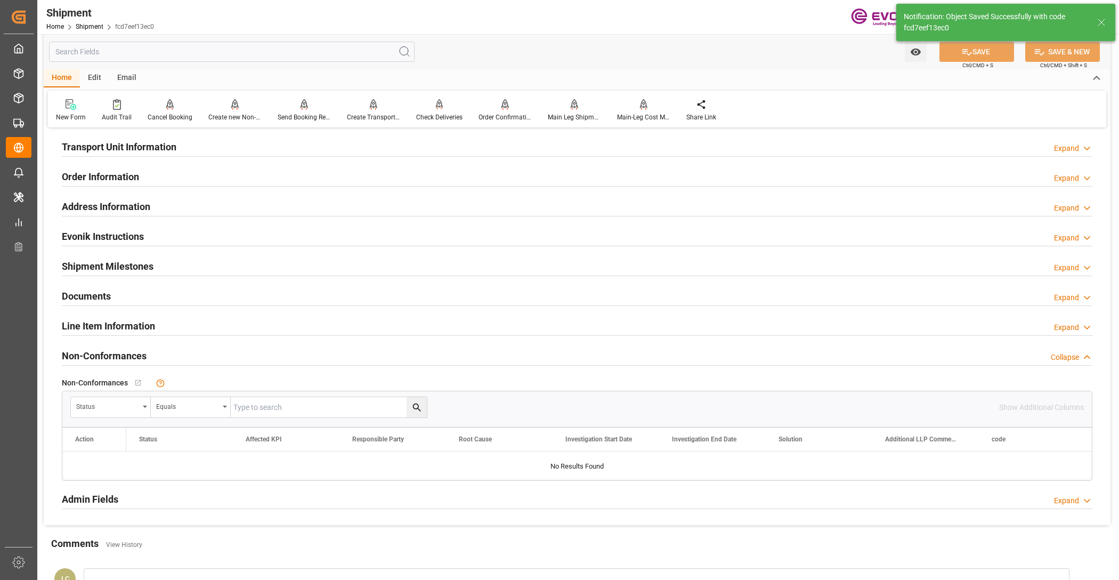
scroll to position [581, 0]
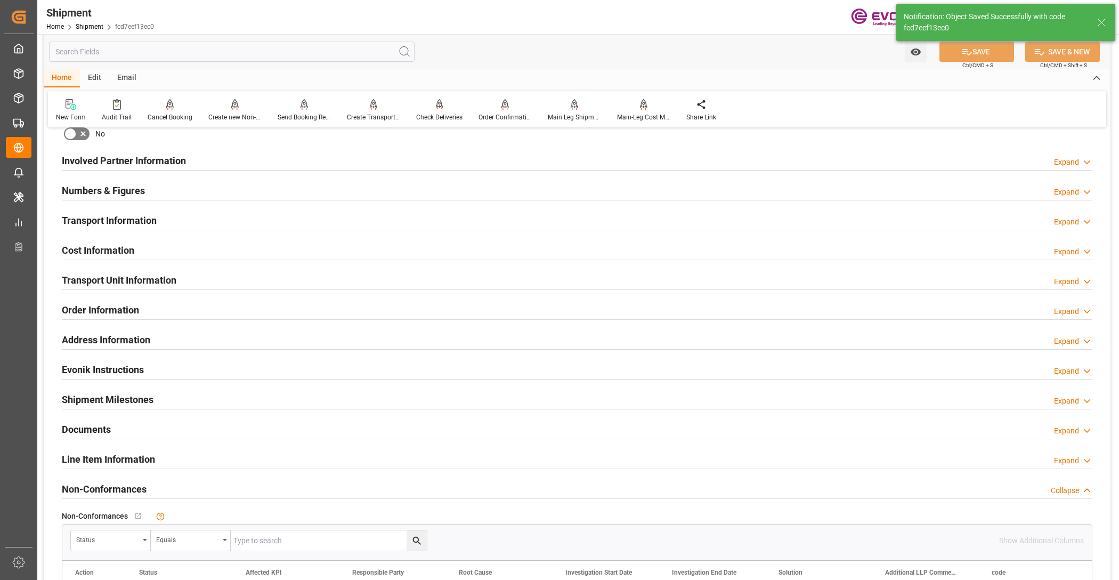
drag, startPoint x: 192, startPoint y: 249, endPoint x: 195, endPoint y: 271, distance: 21.6
click at [192, 251] on div "Cost Information Expand" at bounding box center [577, 249] width 1031 height 20
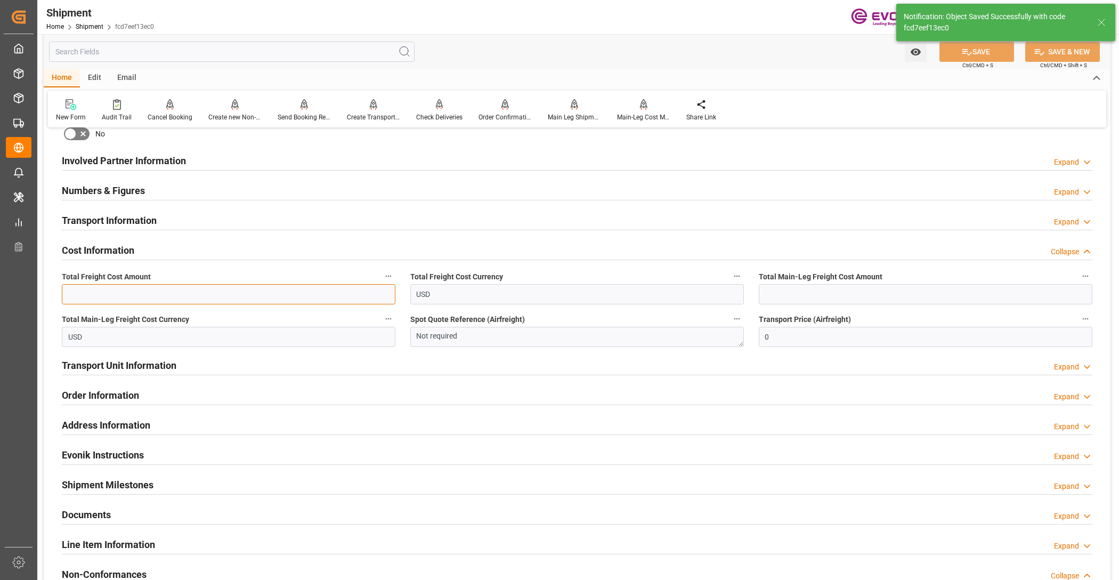
click at [190, 295] on input "text" at bounding box center [229, 294] width 334 height 20
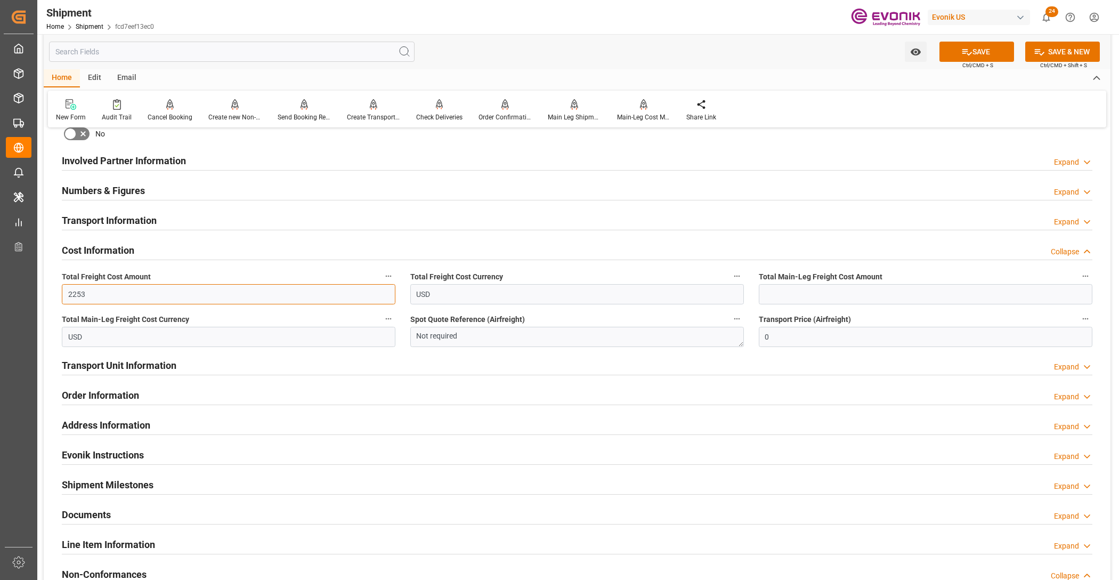
type input "2253"
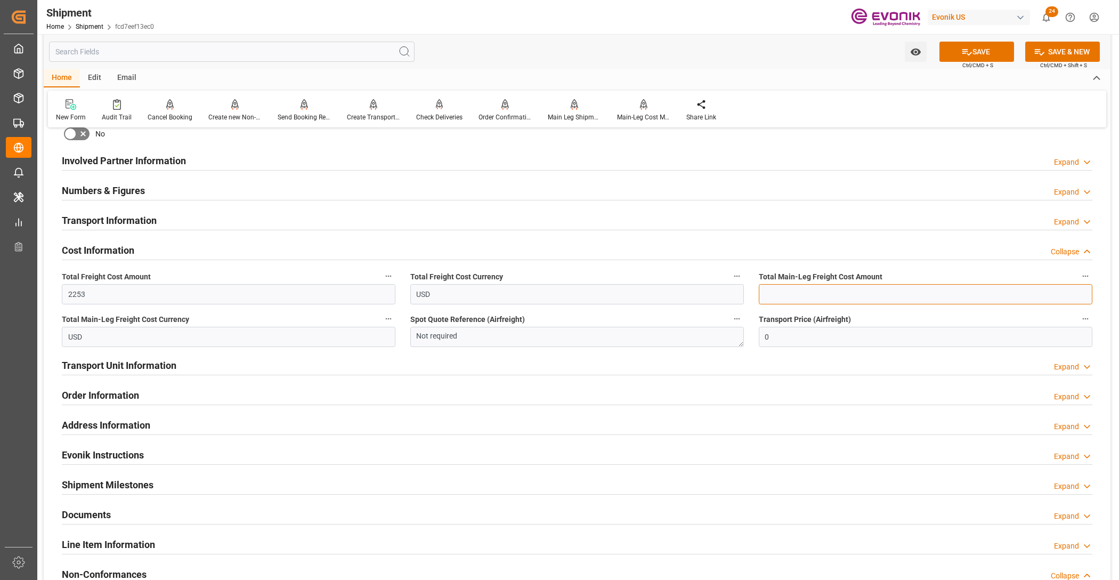
click at [809, 294] on input "text" at bounding box center [926, 294] width 334 height 20
type input "600"
click at [979, 47] on button "SAVE" at bounding box center [977, 52] width 75 height 20
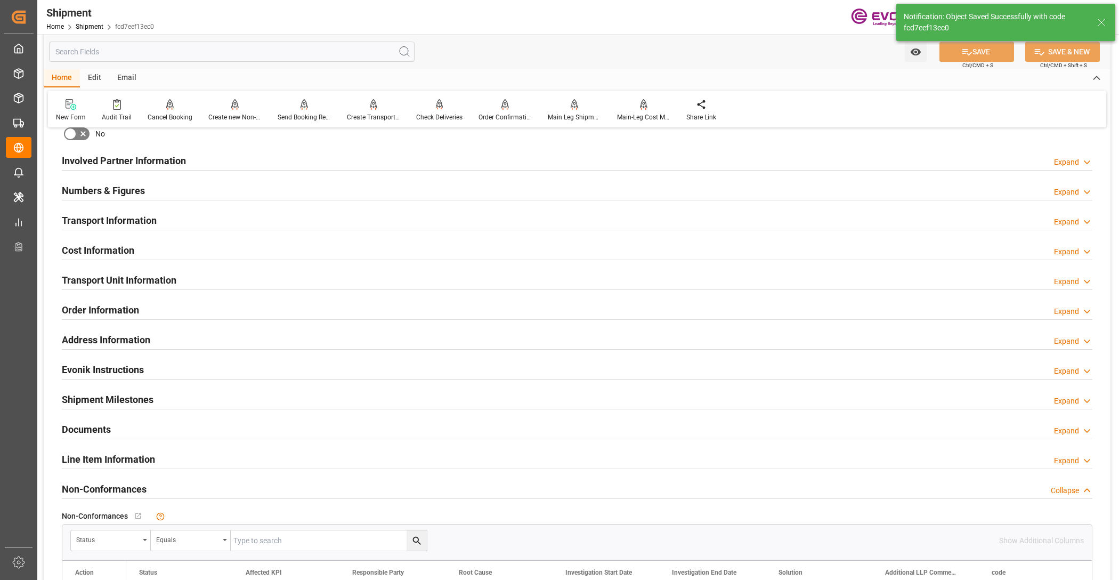
click at [199, 216] on div "Transport Information Expand" at bounding box center [577, 219] width 1031 height 20
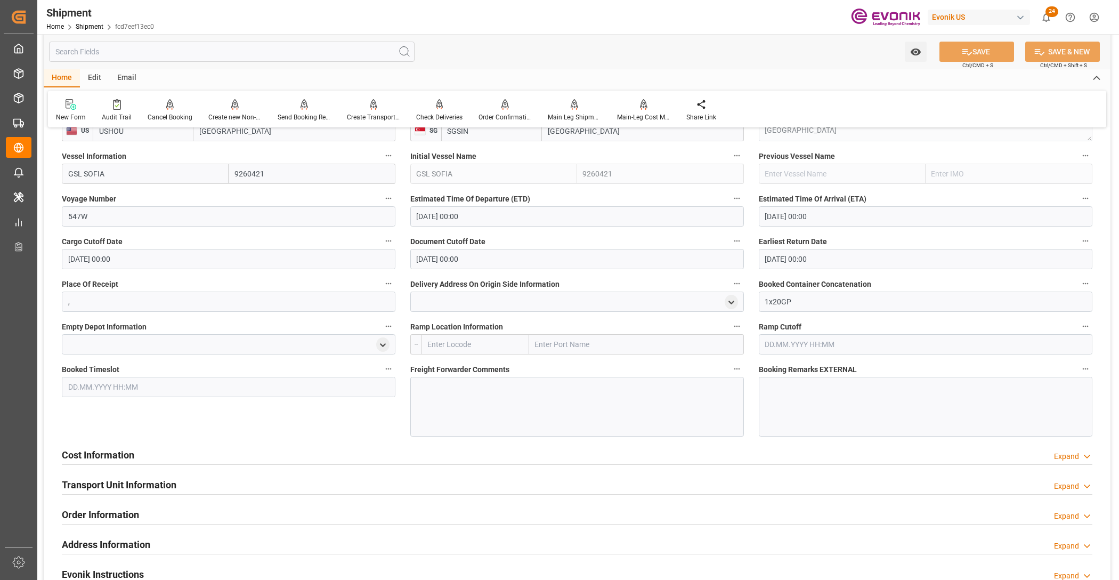
scroll to position [848, 0]
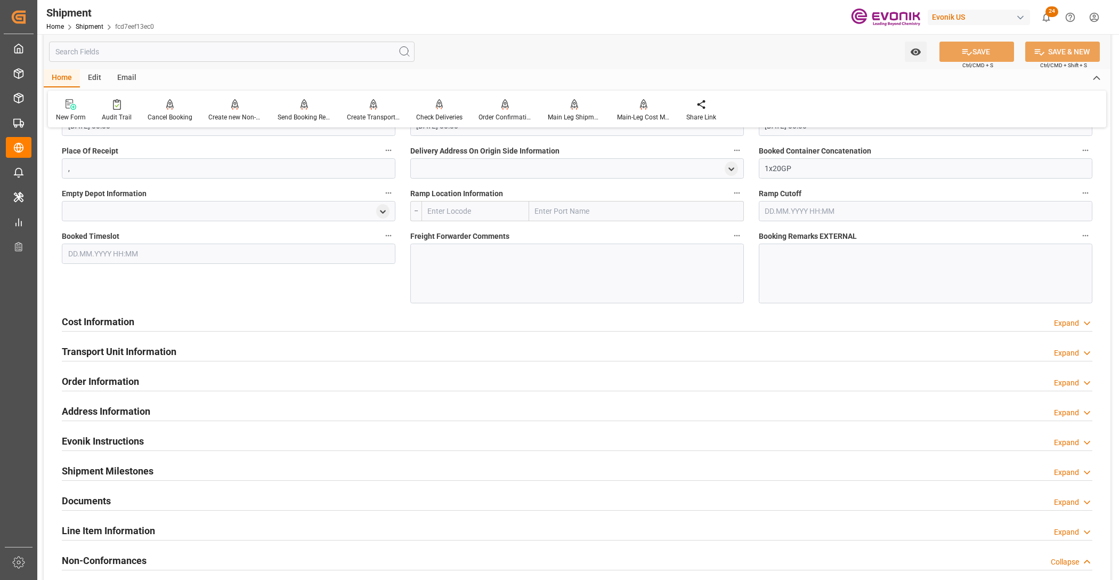
click at [217, 347] on div "Transport Unit Information Expand" at bounding box center [577, 351] width 1031 height 20
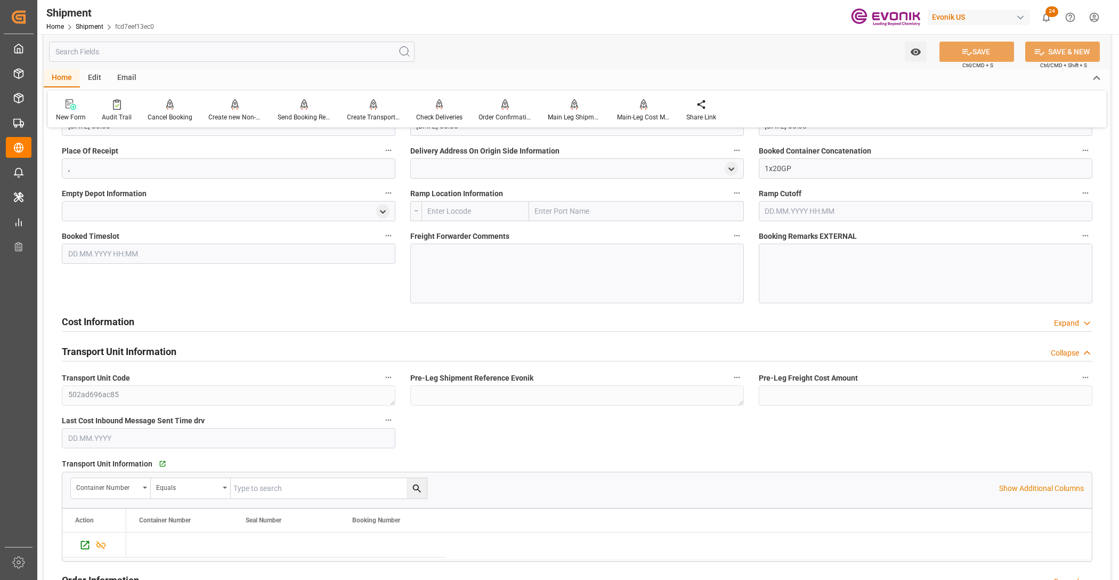
scroll to position [981, 0]
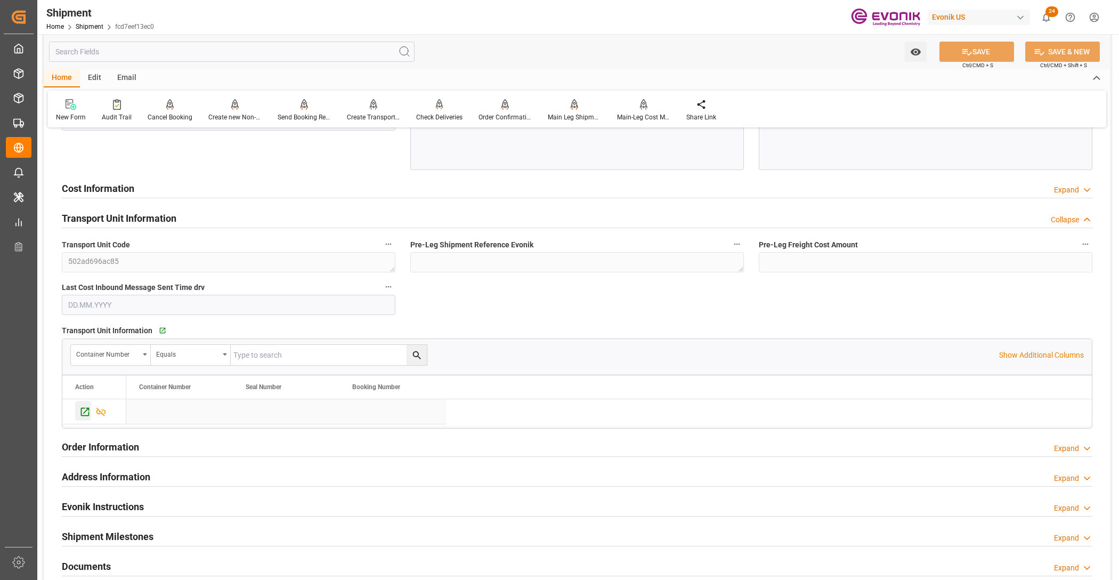
click at [81, 410] on icon "Press SPACE to select this row." at bounding box center [84, 411] width 11 height 11
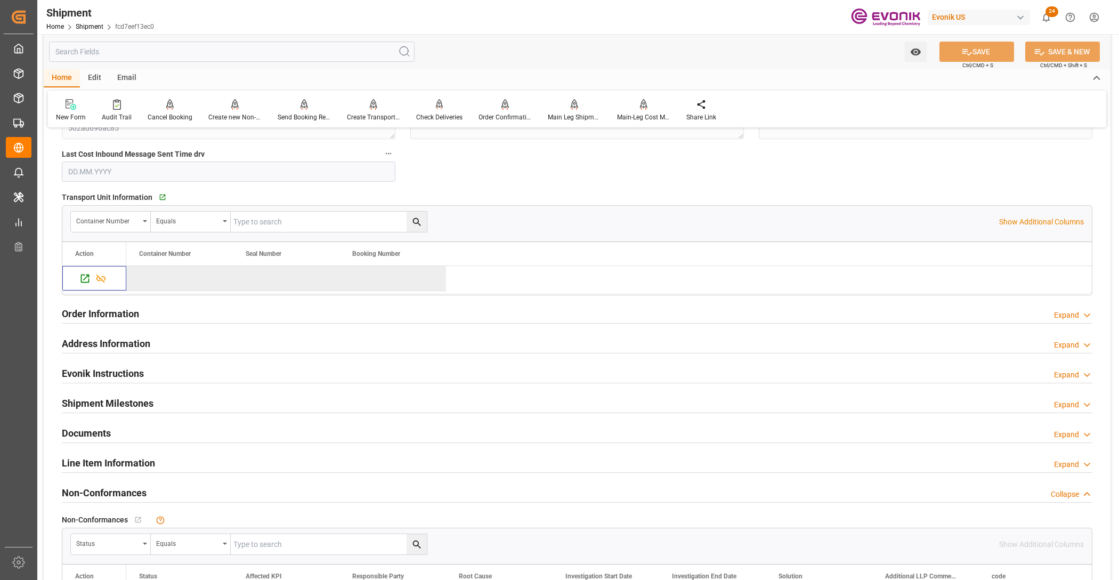
click at [209, 464] on div "Line Item Information Expand" at bounding box center [577, 462] width 1031 height 20
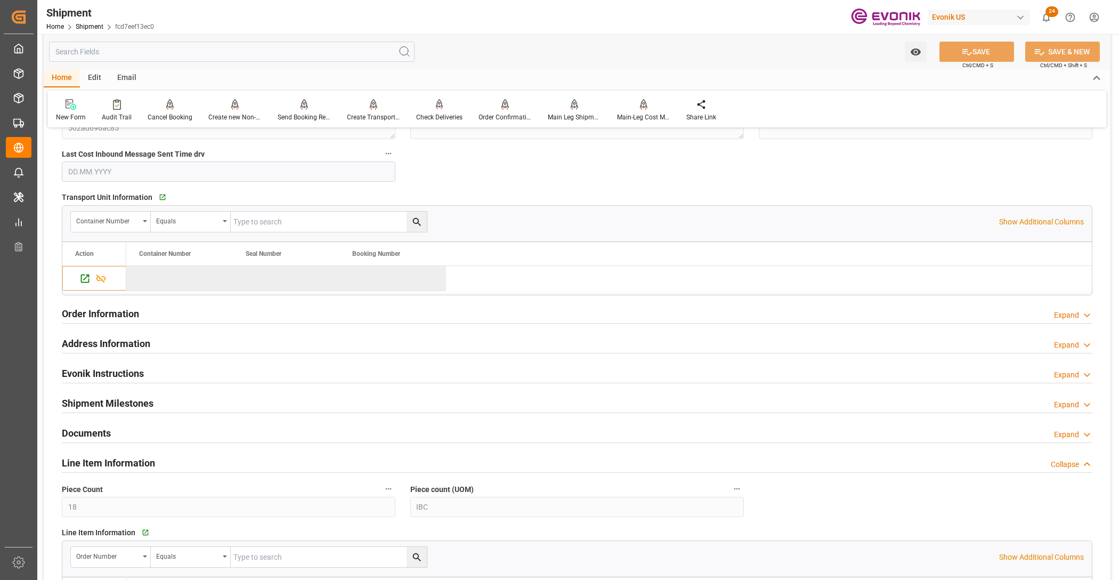
scroll to position [1381, 0]
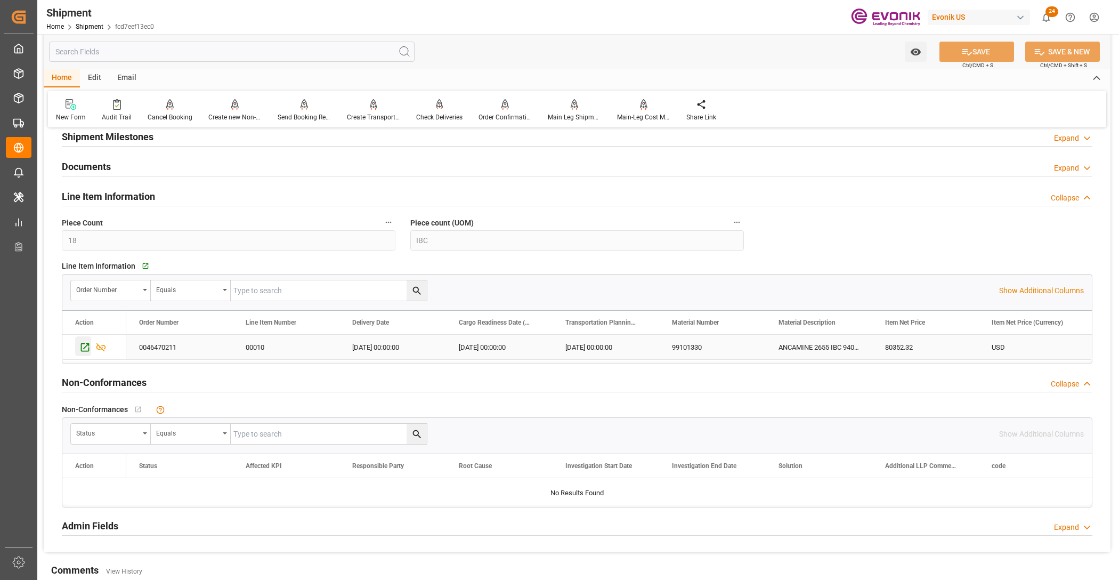
click at [86, 350] on icon "Press SPACE to select this row." at bounding box center [84, 347] width 11 height 11
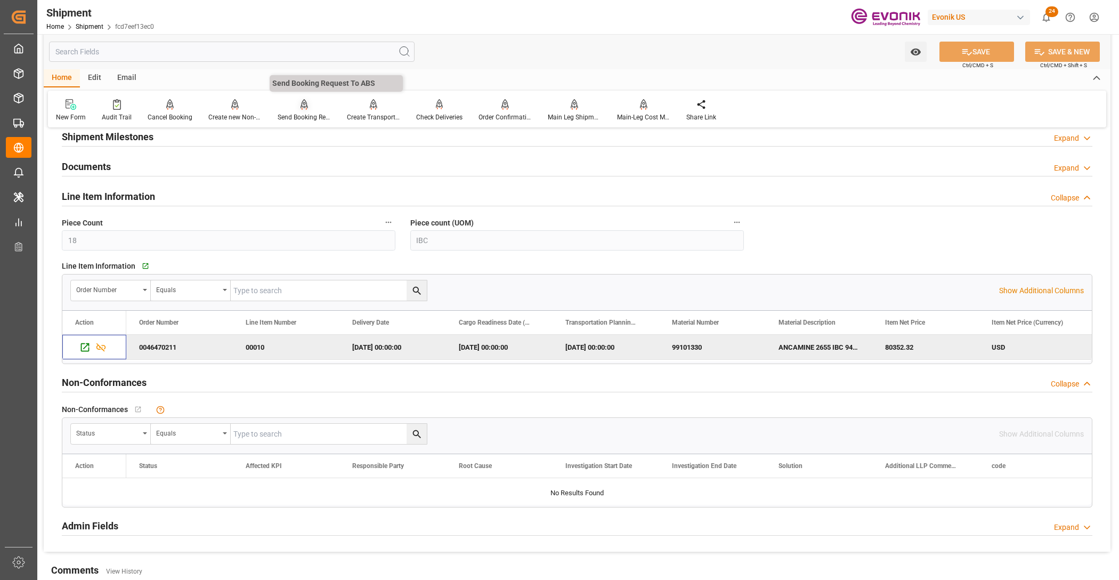
click at [301, 107] on icon at bounding box center [304, 104] width 7 height 11
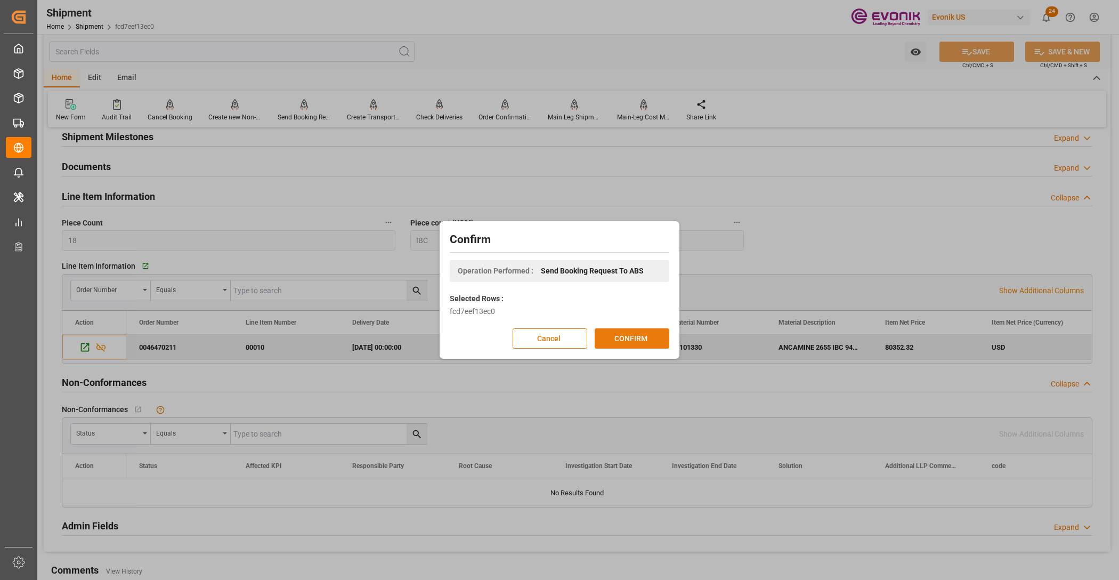
click at [640, 334] on button "CONFIRM" at bounding box center [632, 338] width 75 height 20
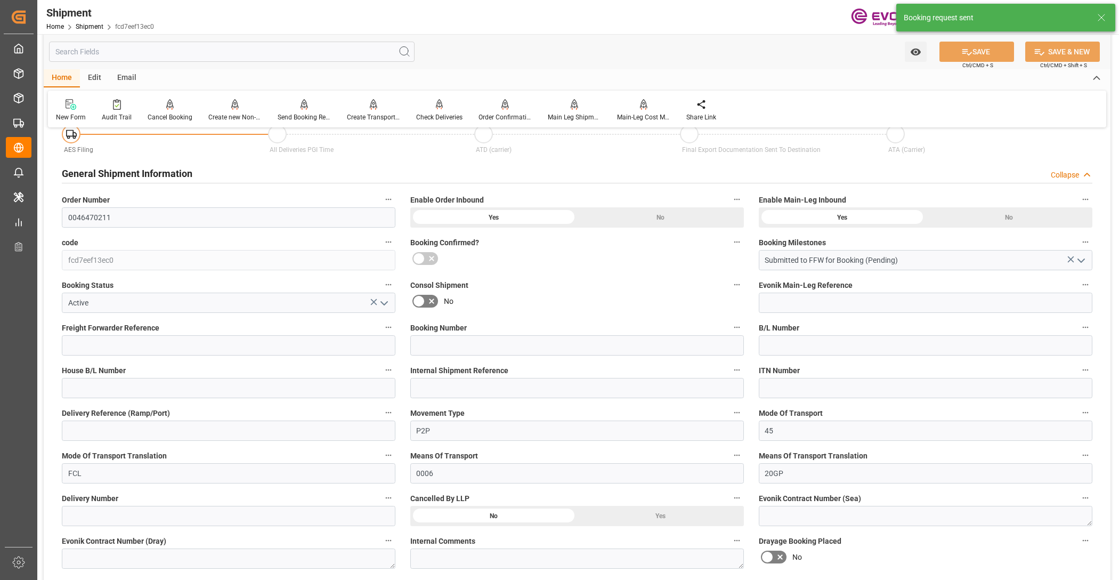
scroll to position [874, 0]
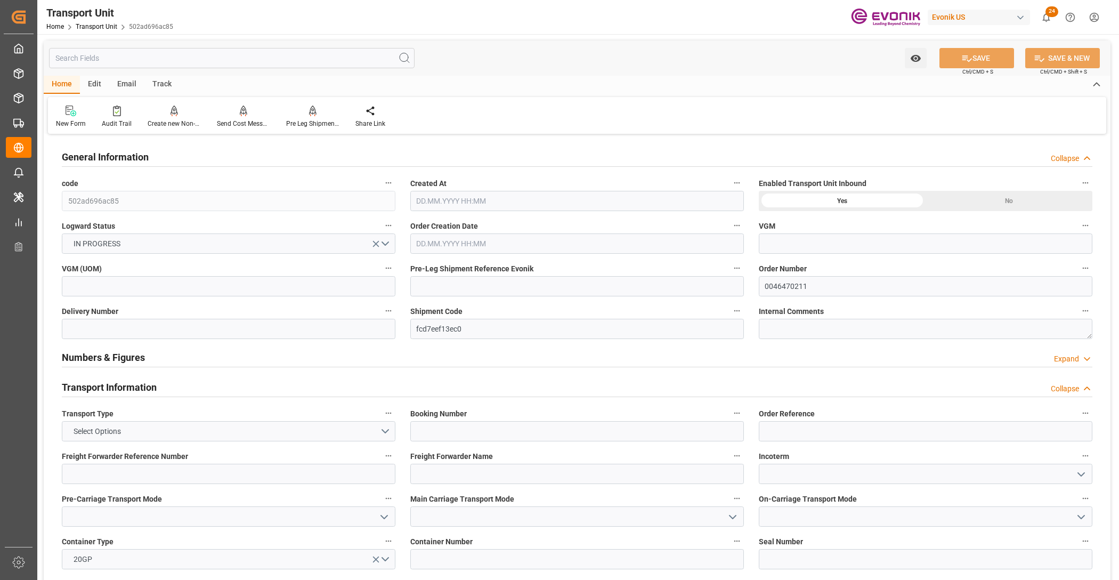
type input "Hapag Lloyd"
type input "Hapag Lloyd Aktiengesellschaft"
type input "USHOU"
type input "SGSIN"
type input "17910"
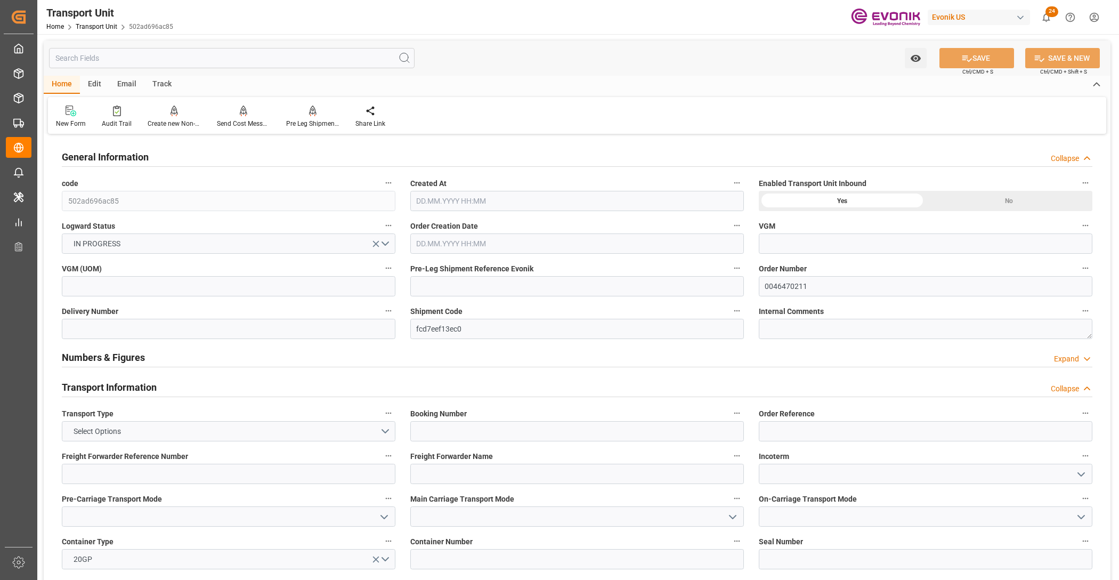
type input "[DATE] 01:54"
type input "[DATE]"
type input "23.11.2025 00:00"
type input "15.01.2026 00:00"
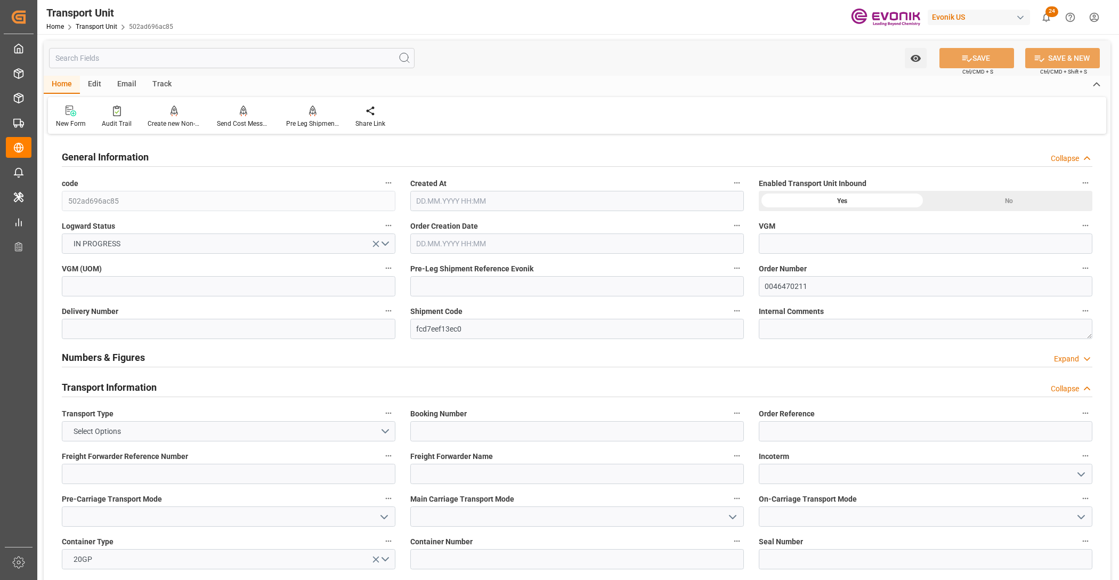
type input "15.01.2026 00:00"
type input "05.11.2025 00:00"
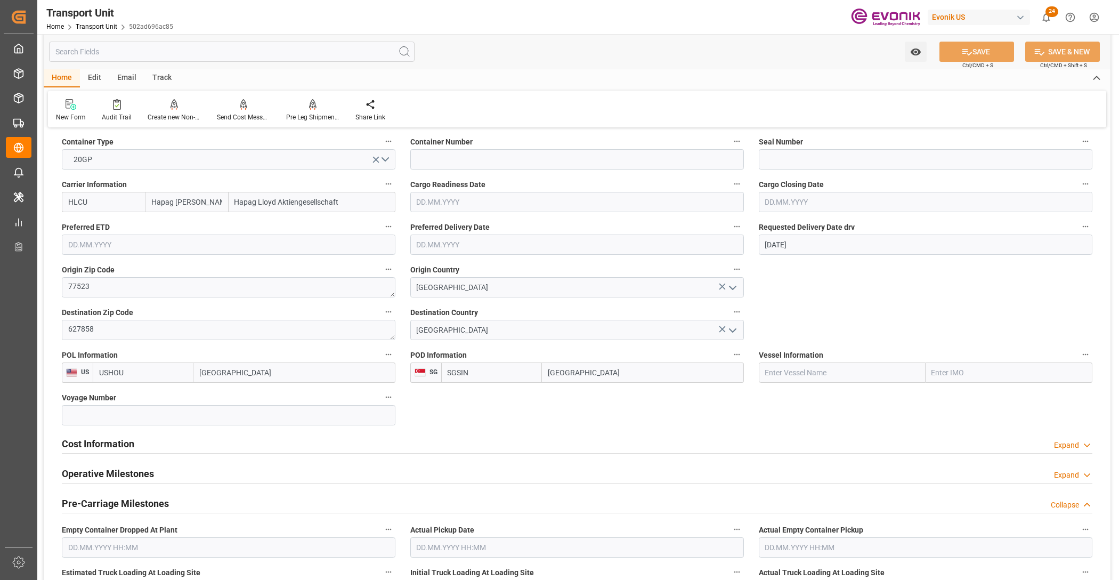
scroll to position [533, 0]
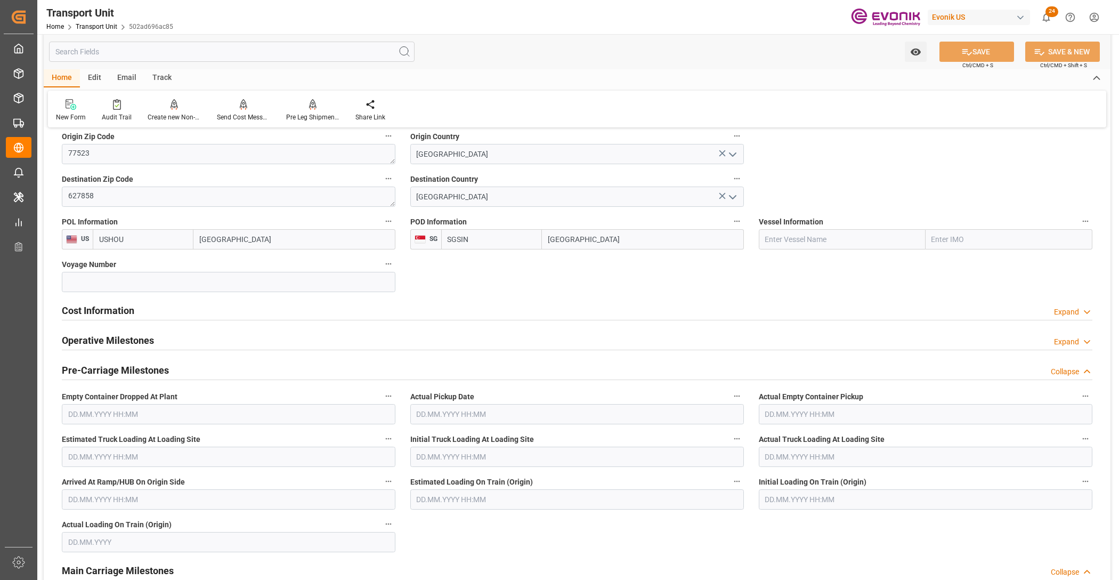
click at [272, 311] on div "Cost Information Expand" at bounding box center [577, 310] width 1031 height 20
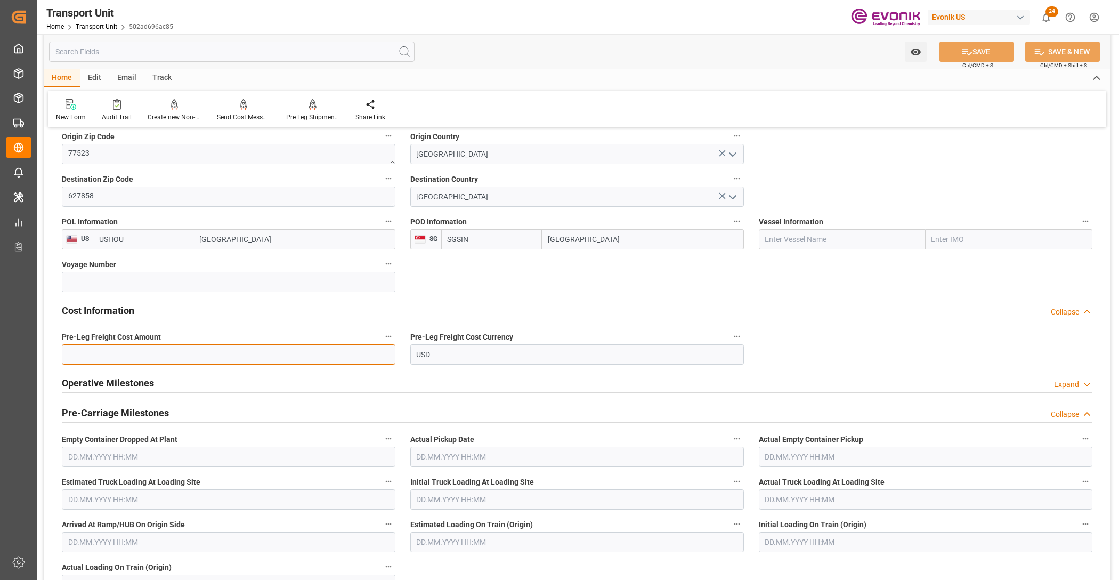
click at [171, 352] on input "text" at bounding box center [229, 354] width 334 height 20
paste input "1653"
type input "1653"
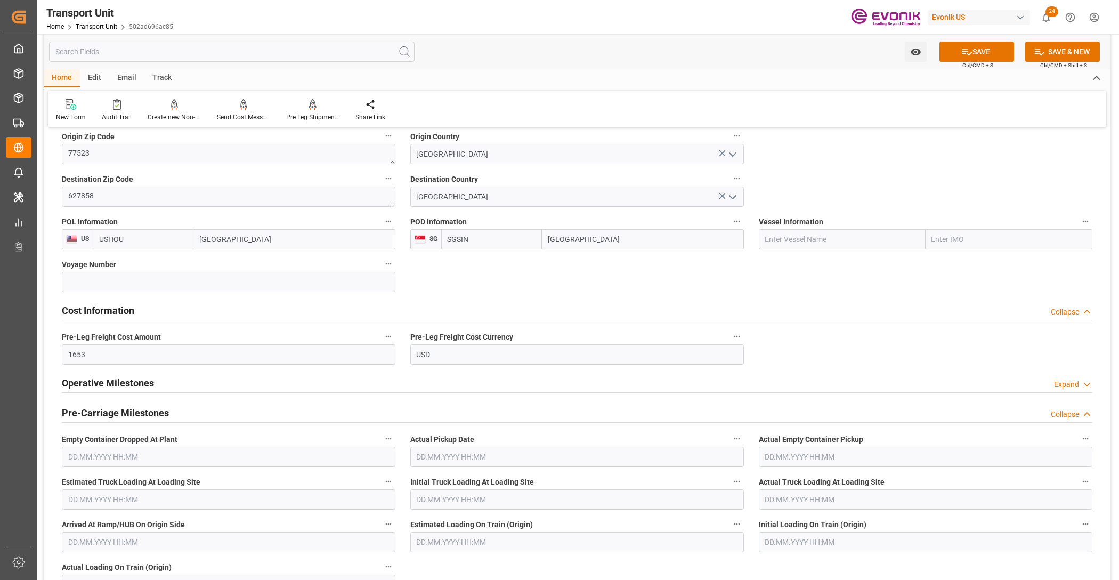
click at [990, 56] on button "SAVE" at bounding box center [977, 52] width 75 height 20
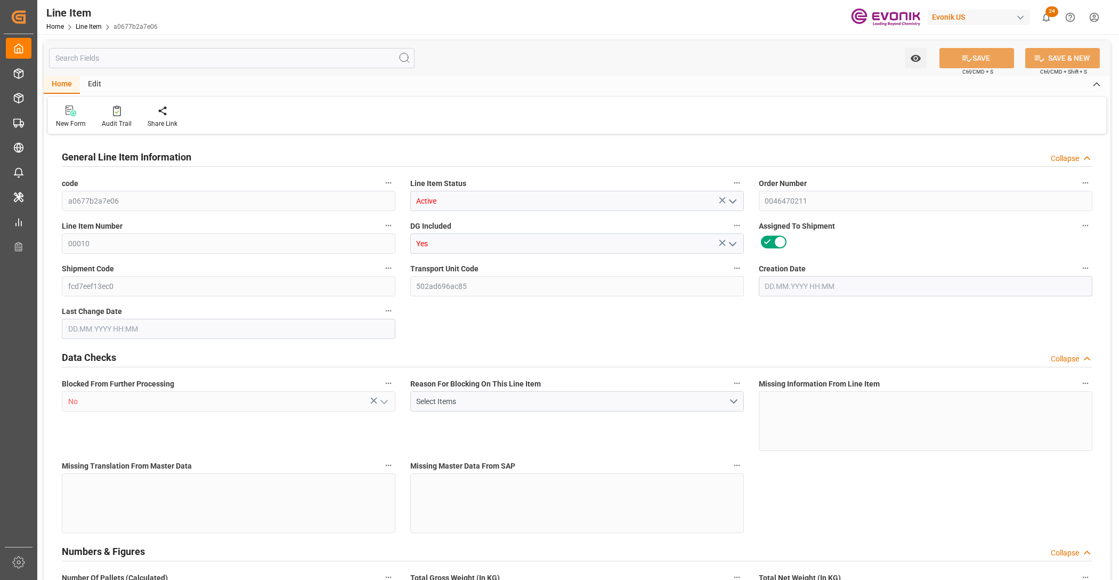
type input "18"
type input "17910"
type input "16920"
type input "25.056"
type input "18"
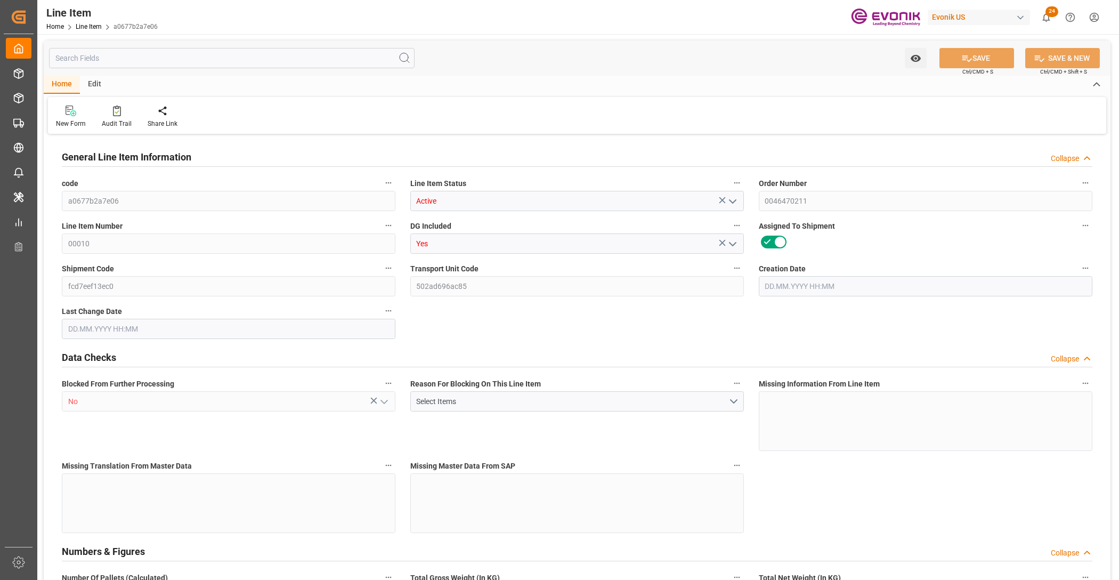
type input "80352.32"
type input "18"
type input "17910"
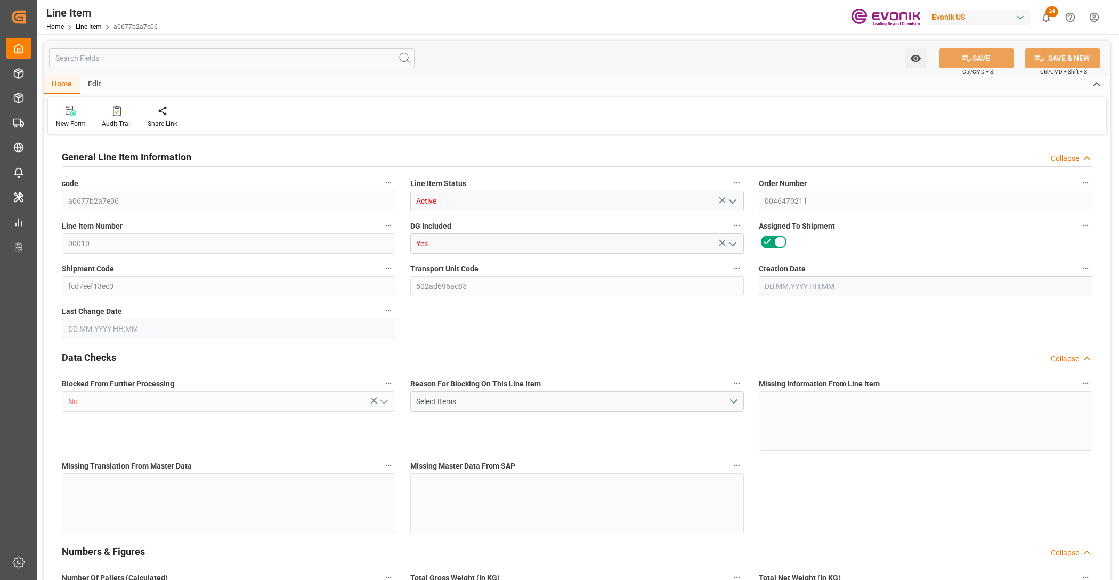
type input "17910"
type input "16920"
type input "25.056"
type input "25056"
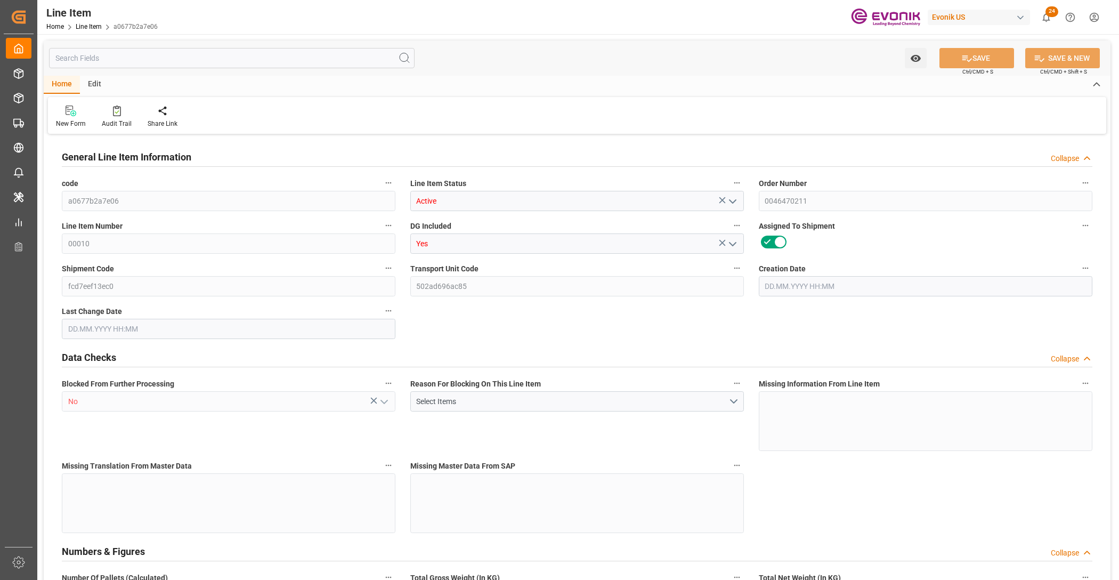
type input "0"
type input "[DATE] 18:34"
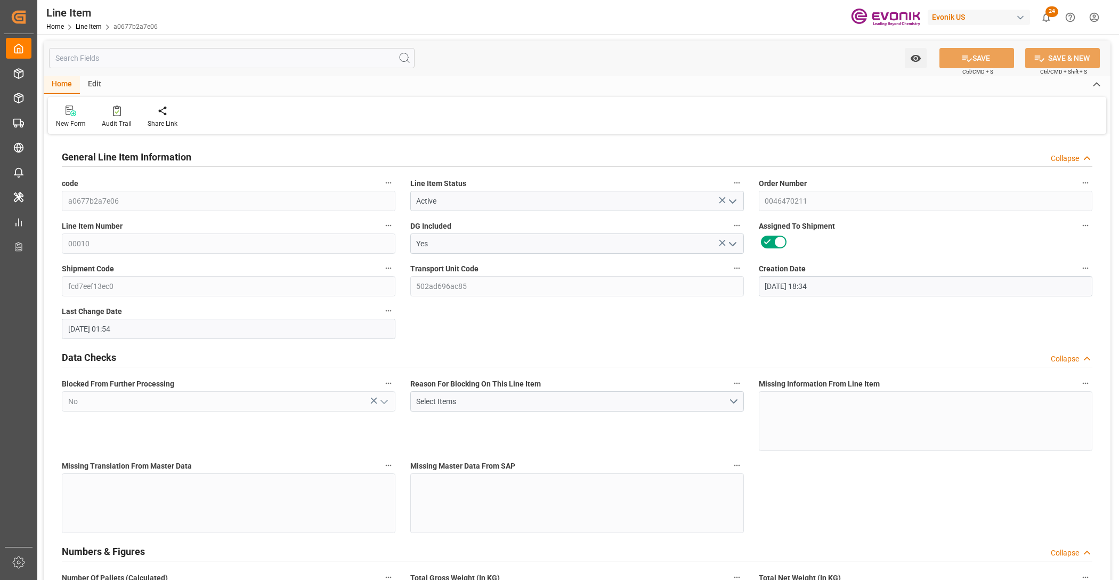
type input "[DATE] 01:54"
type input "[DATE]"
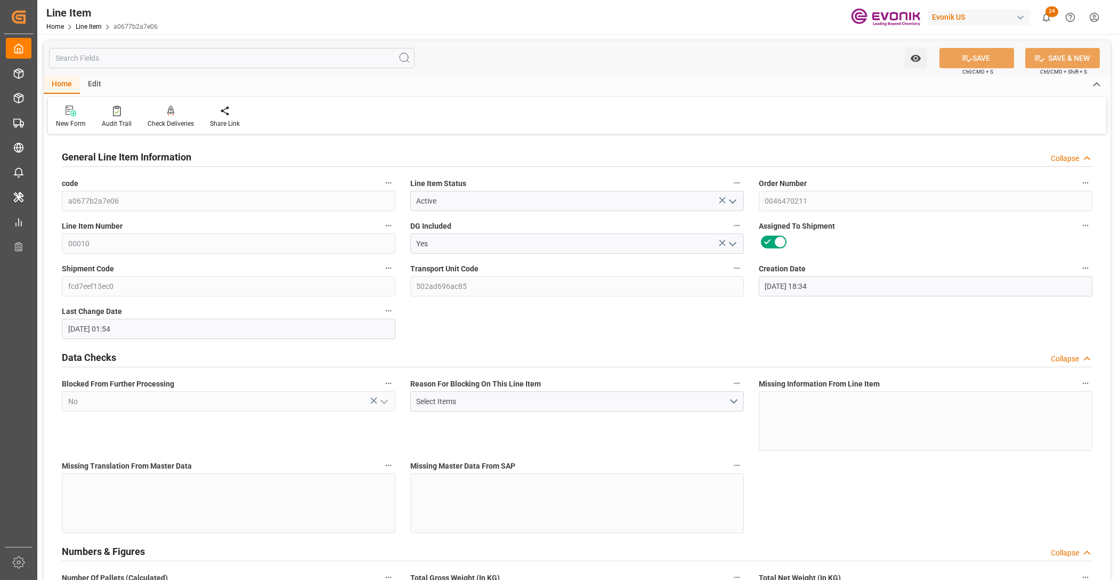
click at [166, 57] on input "text" at bounding box center [232, 58] width 366 height 20
click at [169, 57] on input "text" at bounding box center [232, 58] width 366 height 20
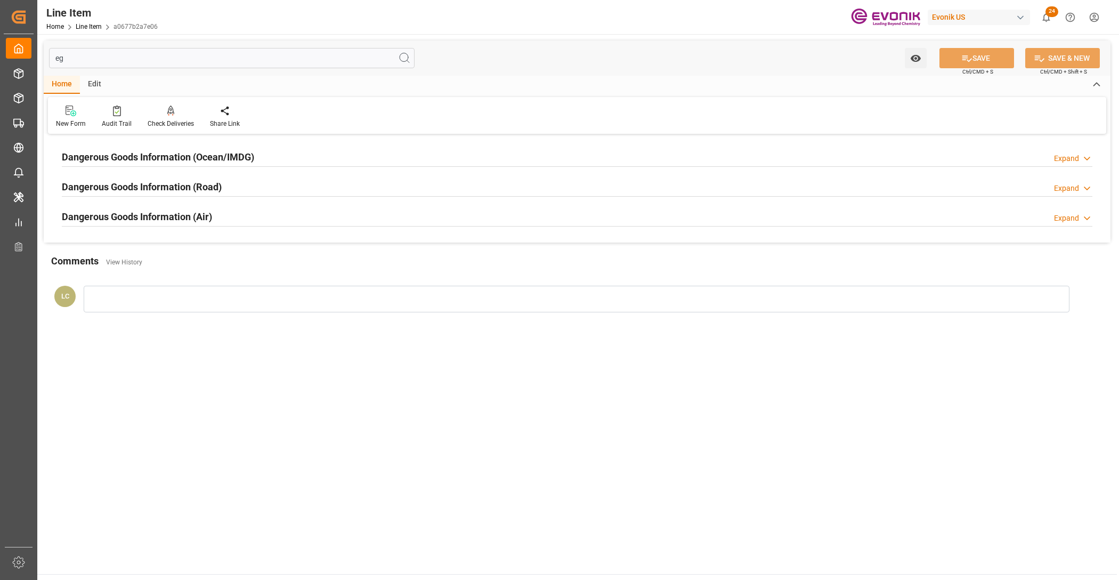
type input "eg"
click at [273, 156] on div "Dangerous Goods Information (Ocean/IMDG) Expand" at bounding box center [577, 156] width 1031 height 20
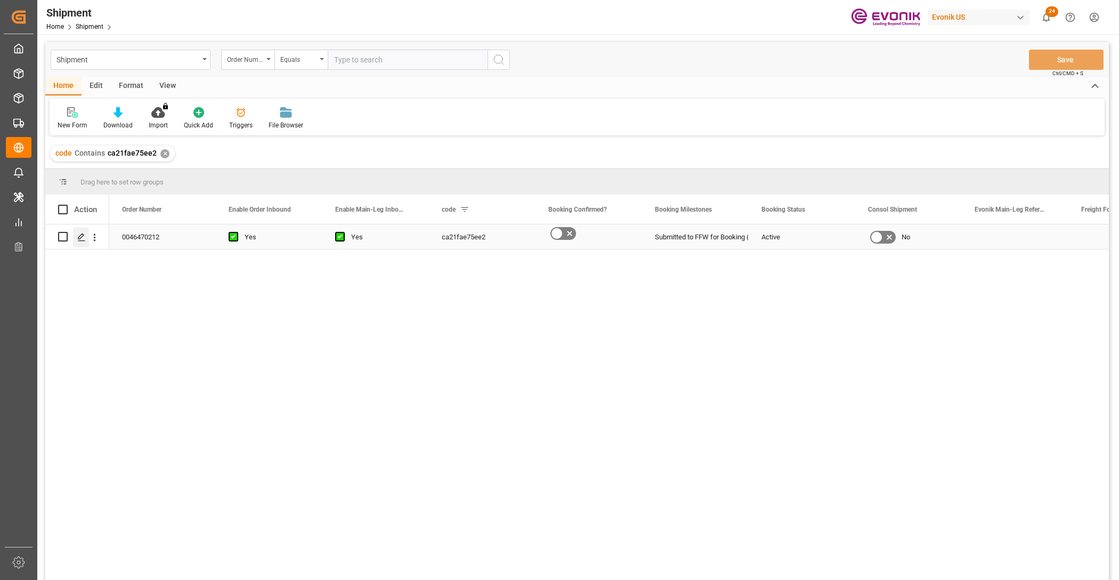
click at [79, 233] on icon "Press SPACE to select this row." at bounding box center [81, 237] width 9 height 9
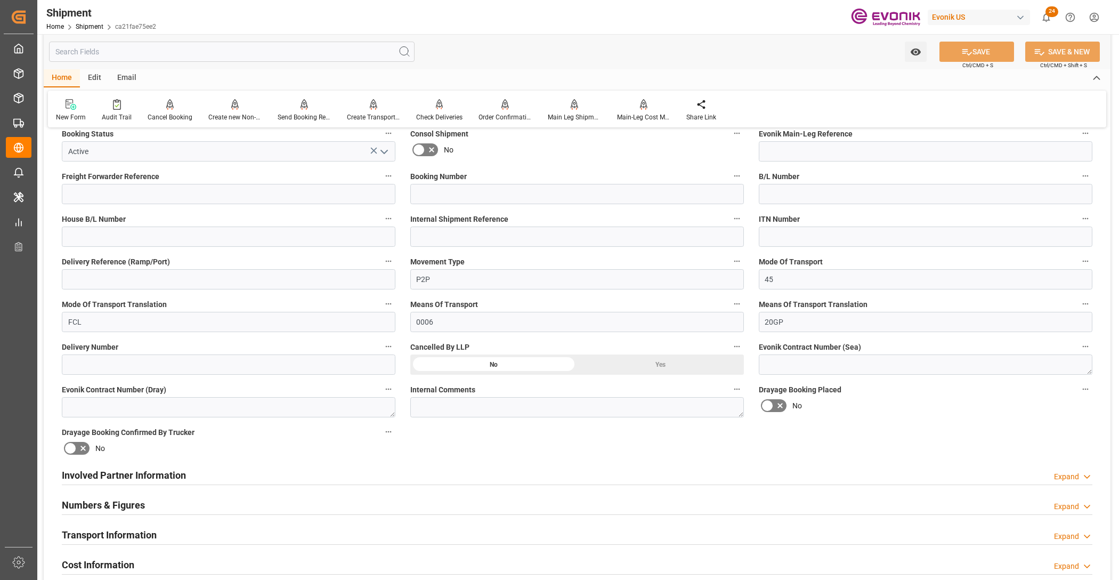
scroll to position [400, 0]
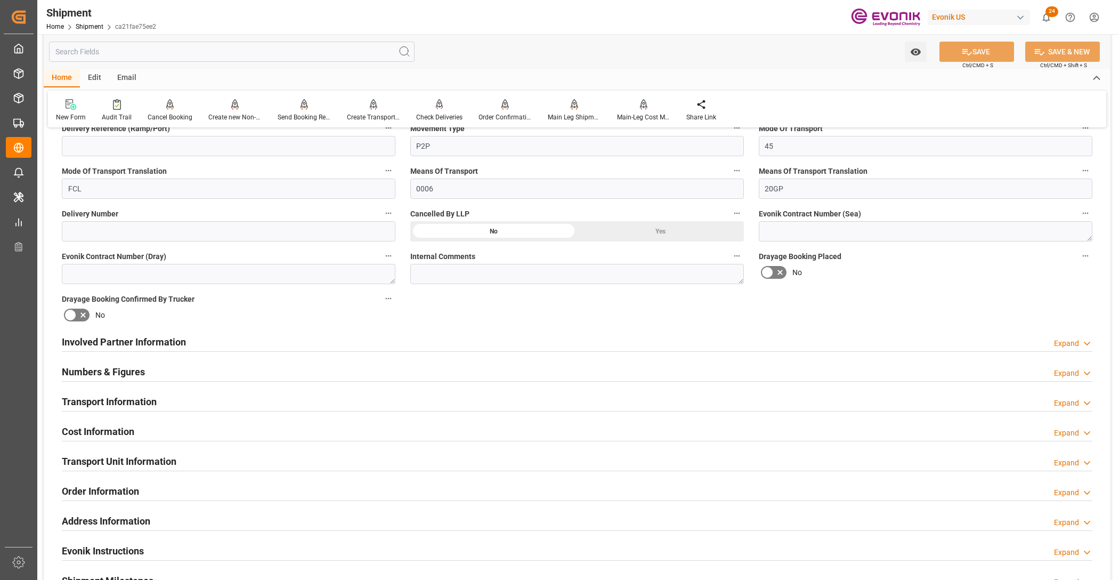
click at [530, 343] on div "Involved Partner Information Expand" at bounding box center [577, 341] width 1031 height 20
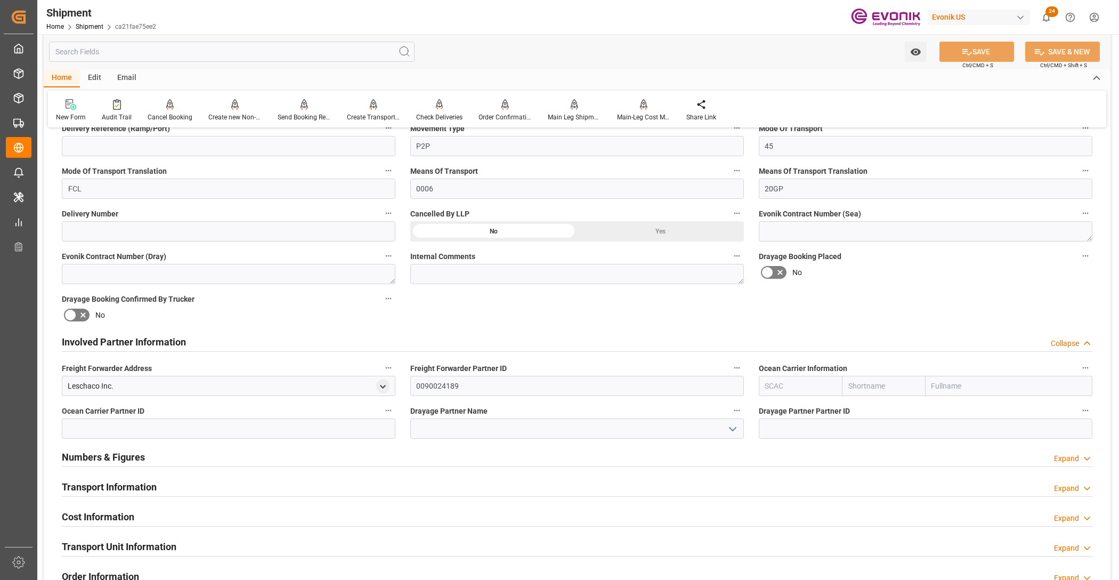
scroll to position [533, 0]
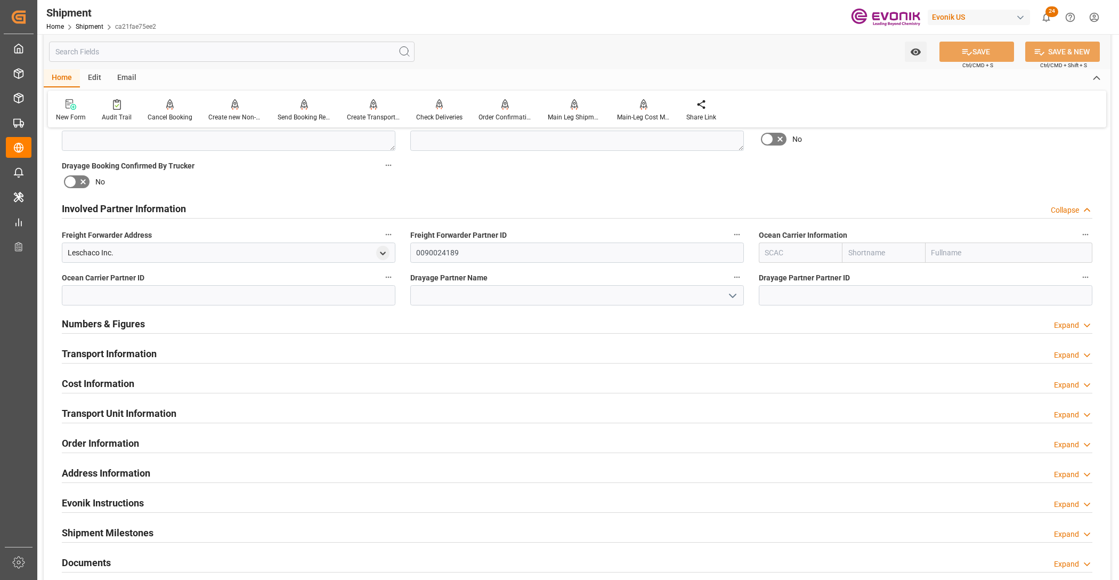
click at [890, 254] on input "text" at bounding box center [883, 253] width 83 height 20
type input "hapag"
click at [866, 280] on div "Hapag [PERSON_NAME]" at bounding box center [884, 281] width 82 height 35
type input "HLCU"
type input "Hapag [PERSON_NAME]"
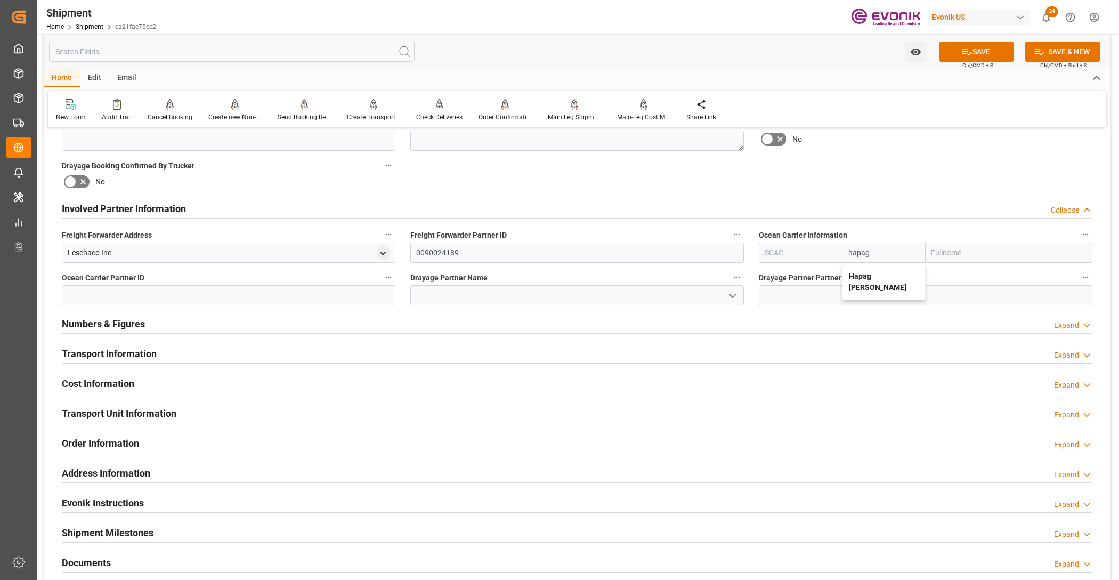
type input "Hapag Lloyd Aktiengesellschaft"
type input "Hapag [PERSON_NAME]"
click at [915, 150] on div "Drayage Booking Placed No" at bounding box center [926, 133] width 349 height 43
click at [975, 55] on button "SAVE" at bounding box center [977, 52] width 75 height 20
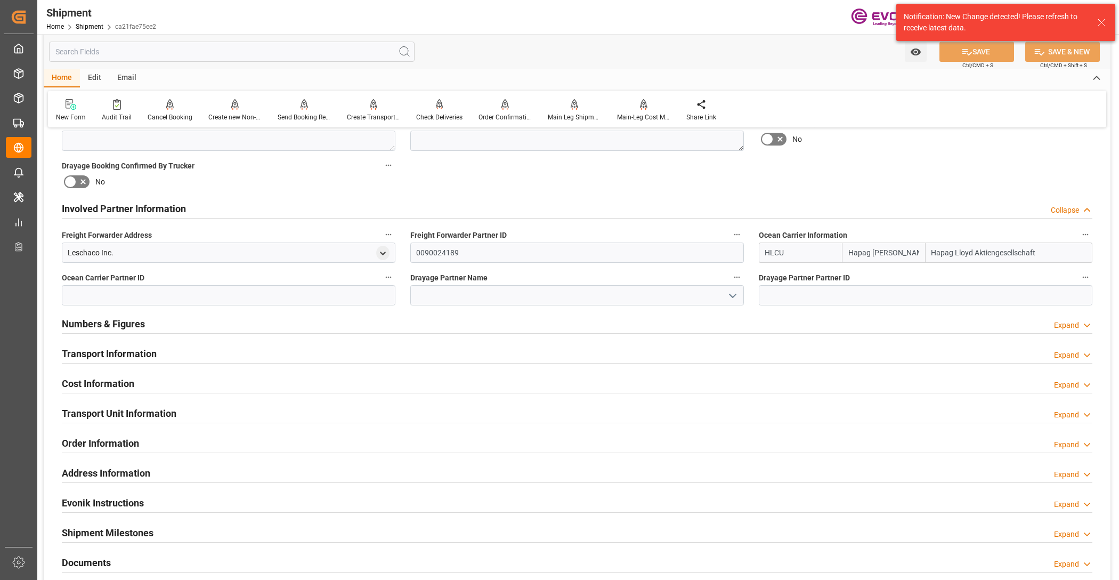
click at [523, 207] on div "Involved Partner Information Collapse" at bounding box center [577, 208] width 1031 height 20
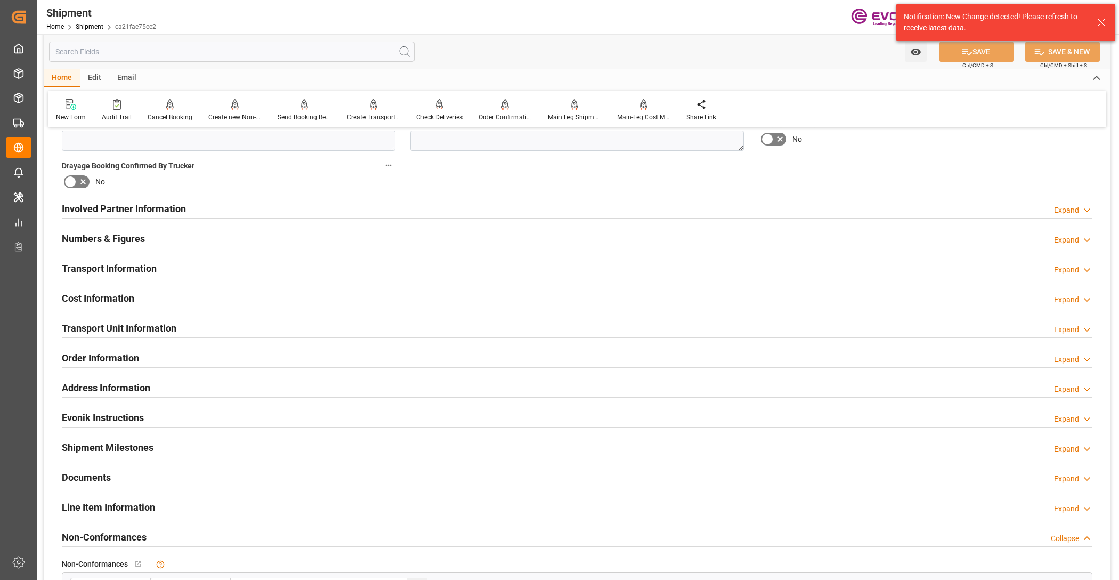
click at [529, 211] on div "Involved Partner Information Expand" at bounding box center [577, 208] width 1031 height 20
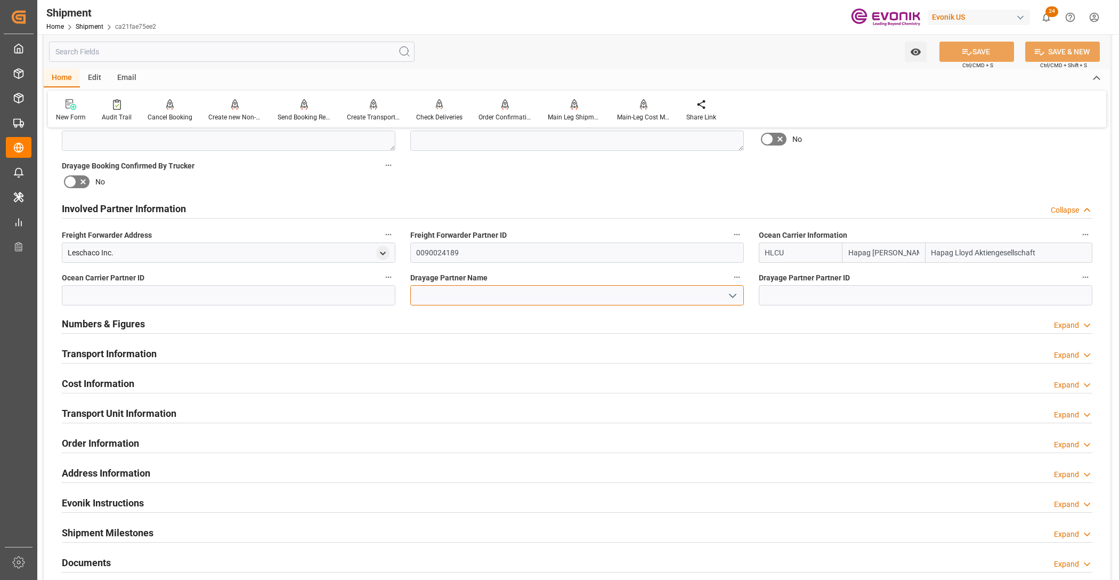
click at [489, 292] on input at bounding box center [577, 295] width 334 height 20
paste input "RDW logistics"
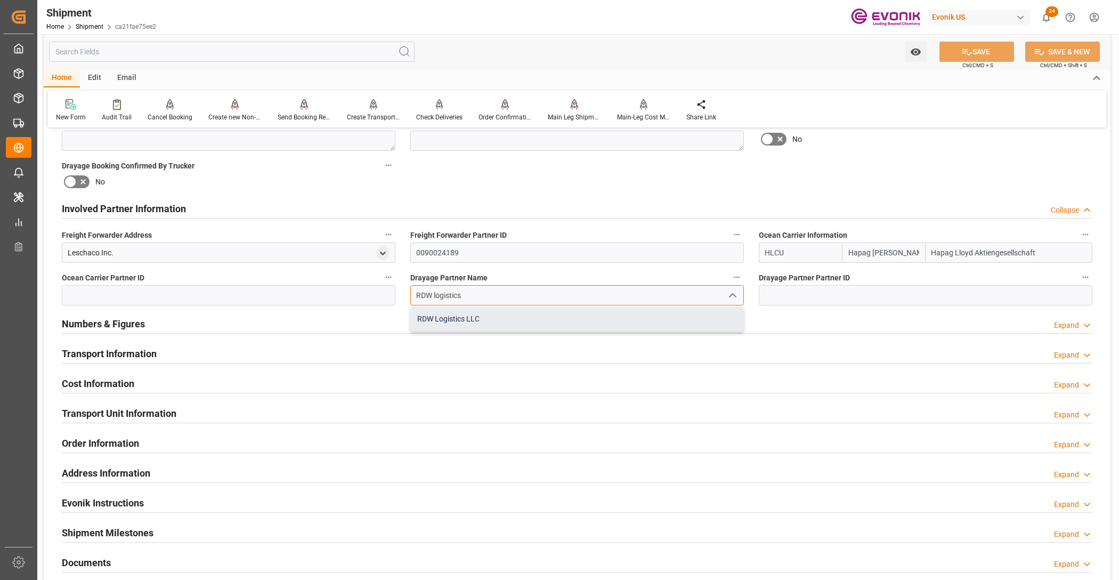
click at [517, 318] on div "RDW Logistics LLC" at bounding box center [577, 319] width 333 height 24
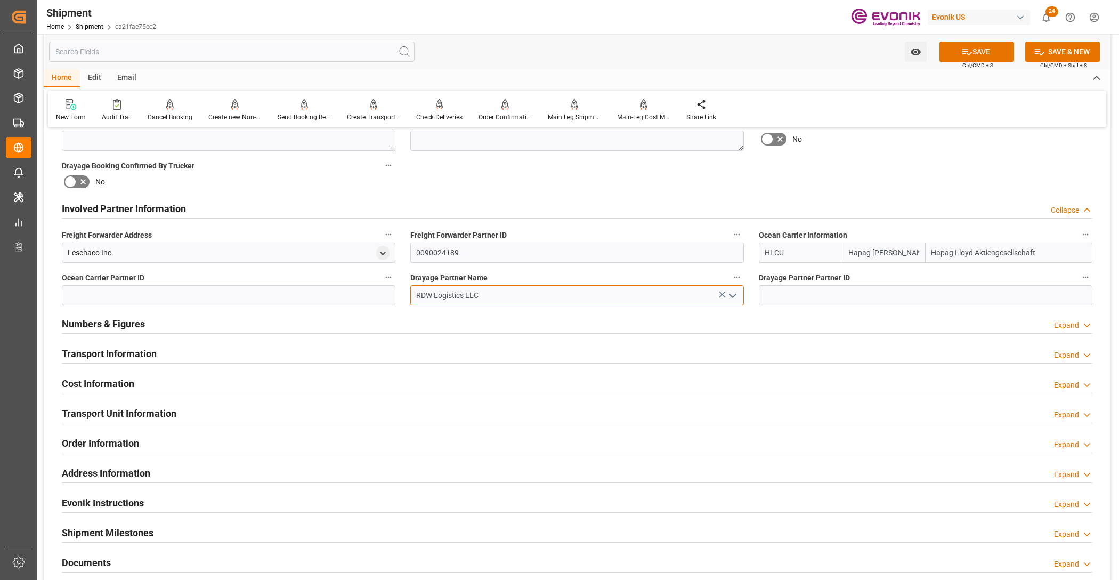
type input "RDW Logistics LLC"
click at [835, 171] on div "Booking Confirmation Milestone Bar Collapse Submitted to FFW for Booking (Pendi…" at bounding box center [577, 198] width 1067 height 1188
click at [979, 46] on button "SAVE" at bounding box center [977, 52] width 75 height 20
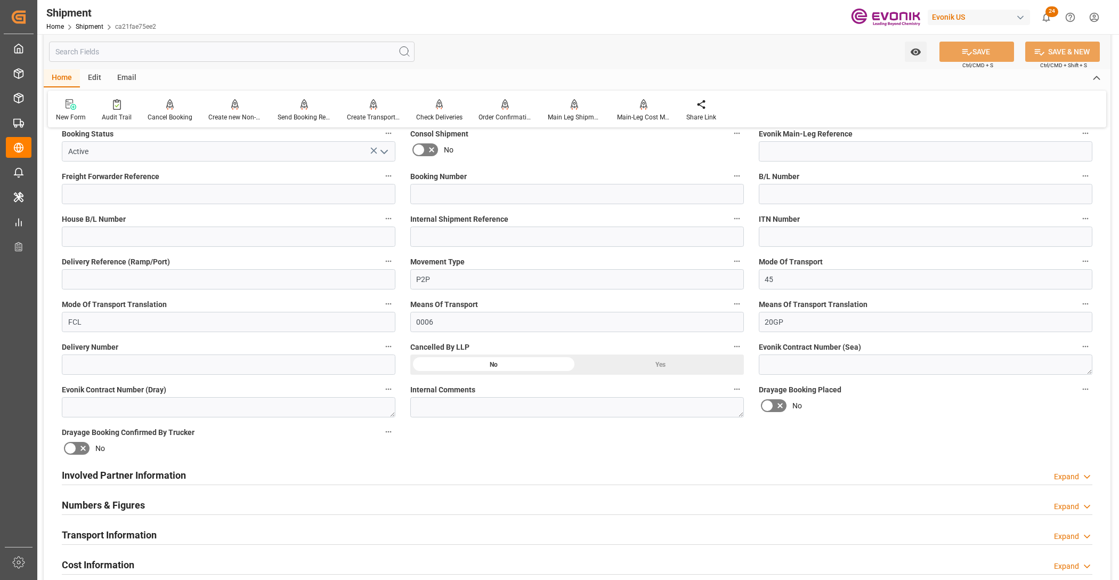
scroll to position [400, 0]
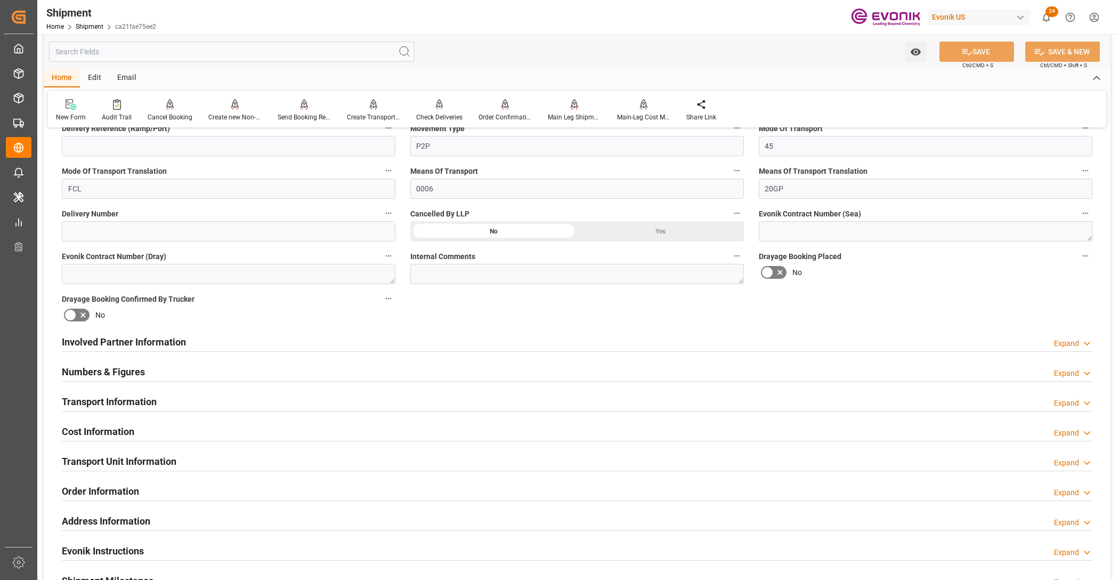
click at [566, 334] on div "Involved Partner Information Expand" at bounding box center [577, 341] width 1031 height 20
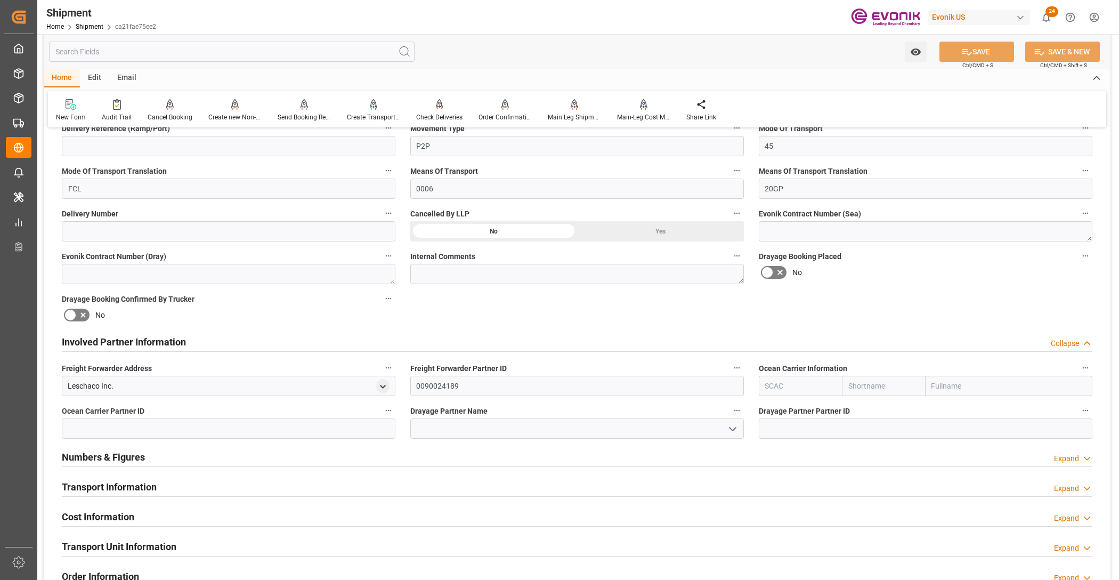
scroll to position [533, 0]
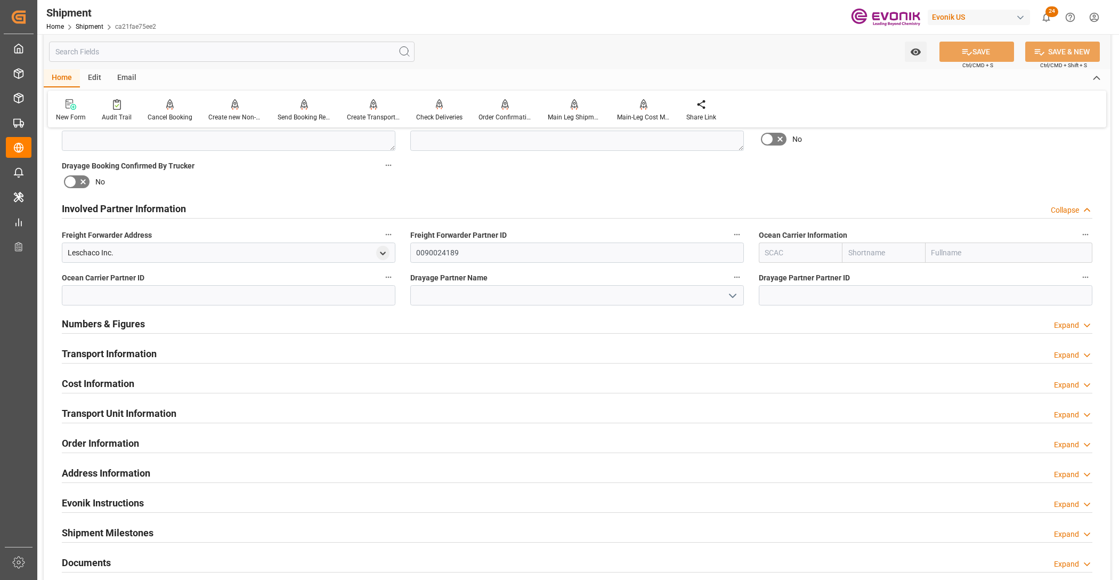
click at [866, 257] on input "text" at bounding box center [883, 253] width 83 height 20
type input "hapag"
click at [869, 283] on div "Hapag [PERSON_NAME]" at bounding box center [884, 281] width 82 height 35
type input "HLCU"
type input "Hapag [PERSON_NAME]"
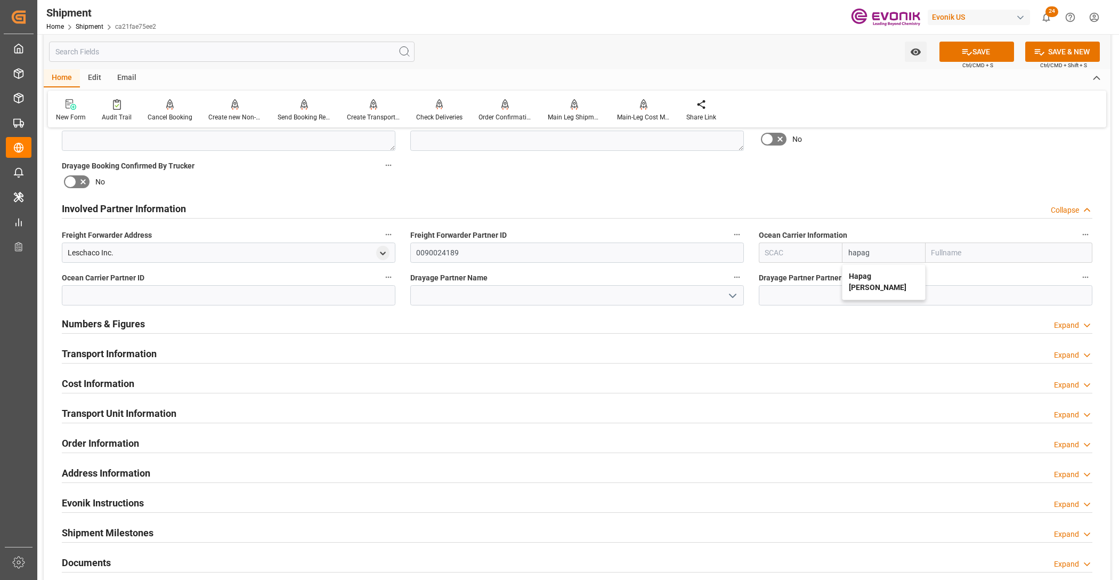
type input "Hapag Lloyd Aktiengesellschaft"
type input "Hapag [PERSON_NAME]"
click at [909, 182] on div "Booking Confirmation Milestone Bar Collapse Submitted to FFW for Booking (Pendi…" at bounding box center [577, 198] width 1067 height 1188
click at [977, 54] on button "SAVE" at bounding box center [977, 52] width 75 height 20
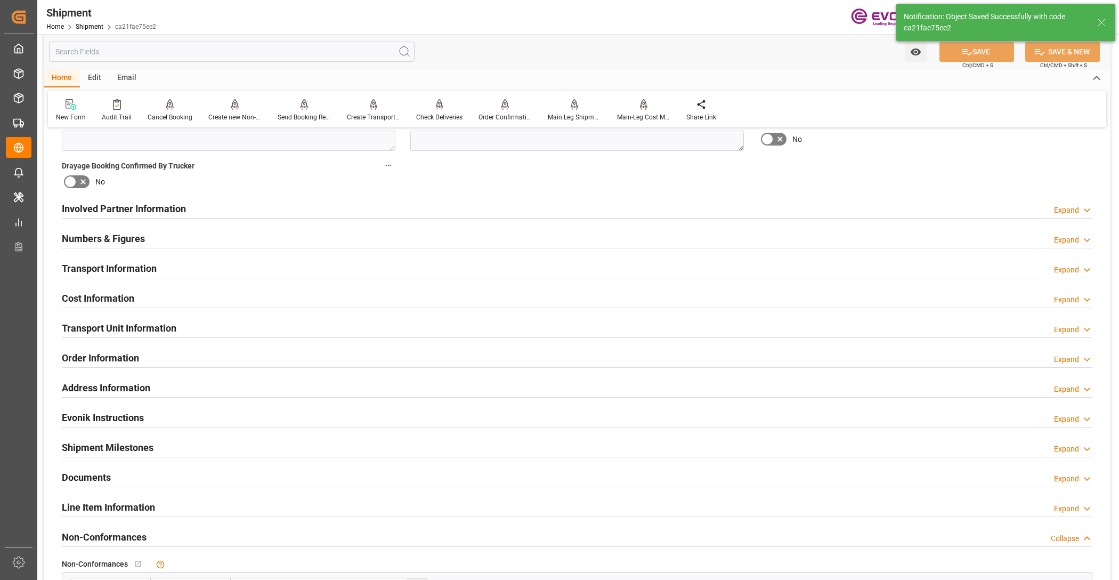
type input "0090027539"
click at [473, 209] on div "Involved Partner Information Expand" at bounding box center [577, 208] width 1031 height 20
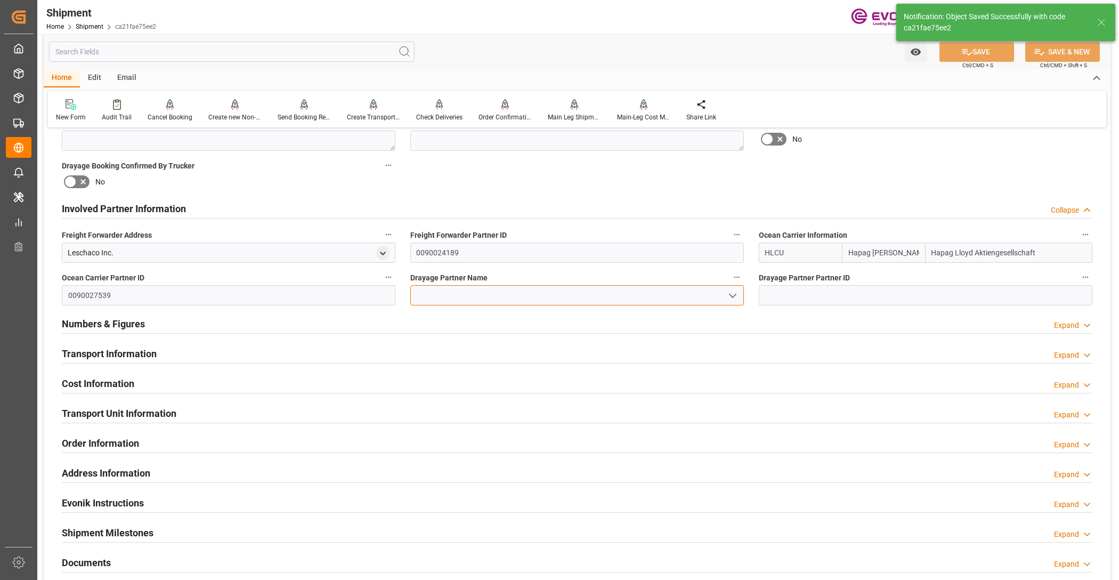
click at [476, 295] on input at bounding box center [577, 295] width 334 height 20
paste input "RDW logistics"
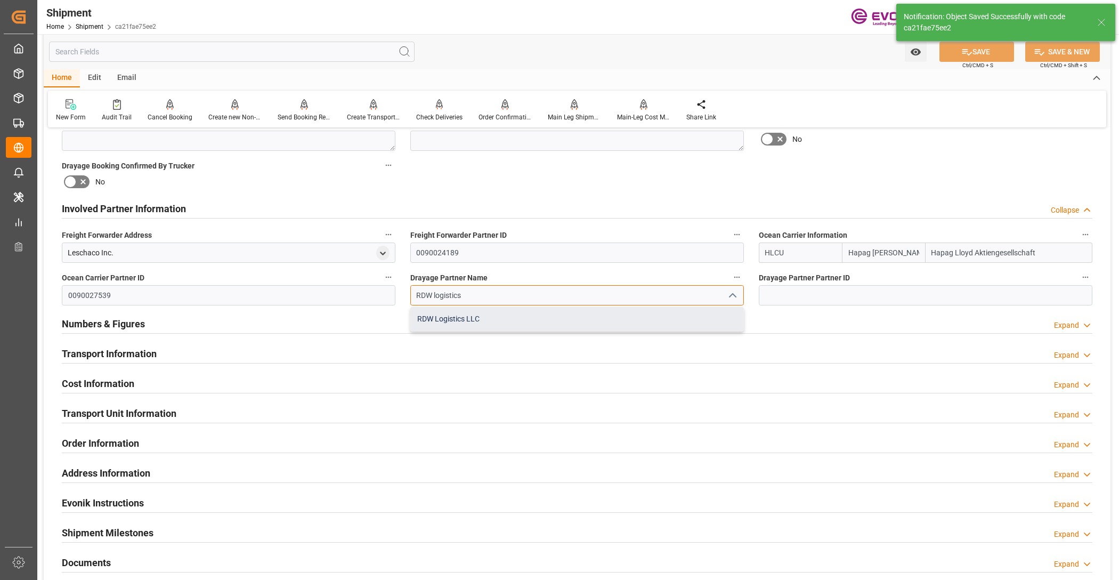
click at [482, 319] on div "RDW Logistics LLC" at bounding box center [577, 319] width 333 height 24
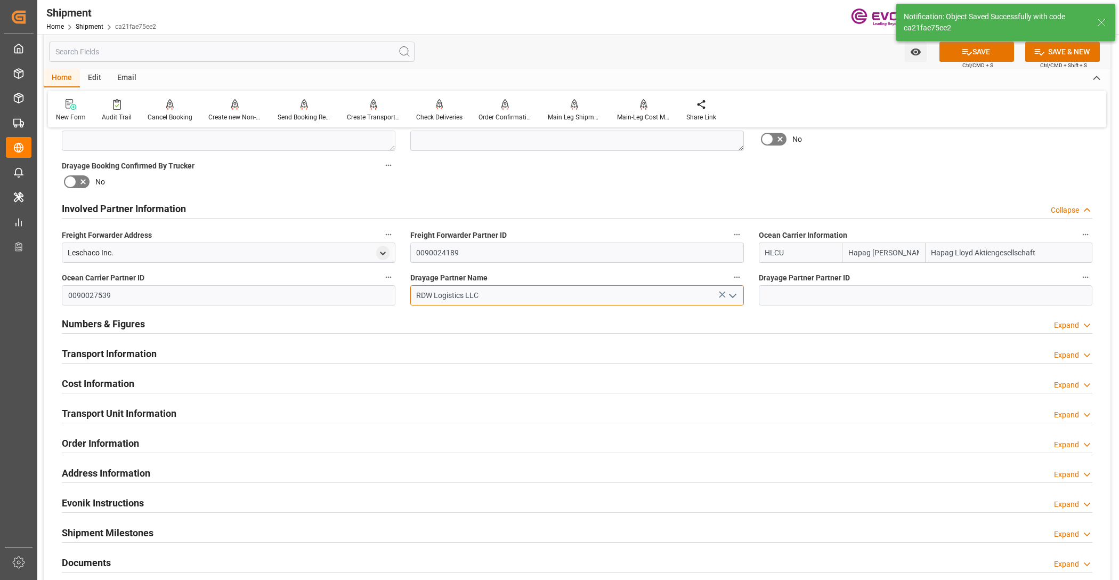
type input "RDW Logistics LLC"
click at [838, 174] on div "Booking Confirmation Milestone Bar Collapse Submitted to FFW for Booking (Pendi…" at bounding box center [577, 198] width 1067 height 1188
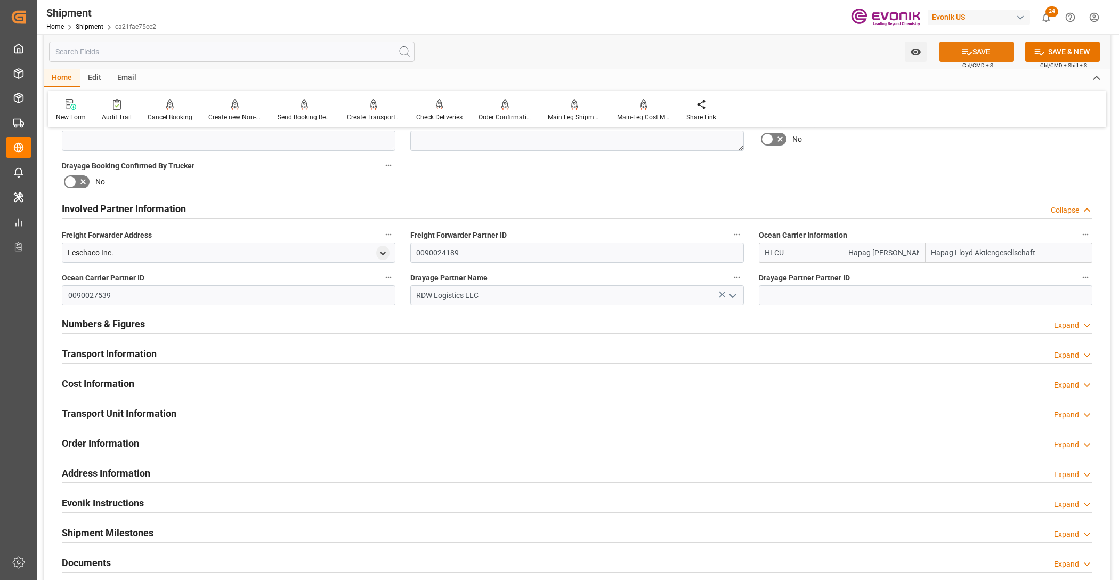
click at [992, 49] on button "SAVE" at bounding box center [977, 52] width 75 height 20
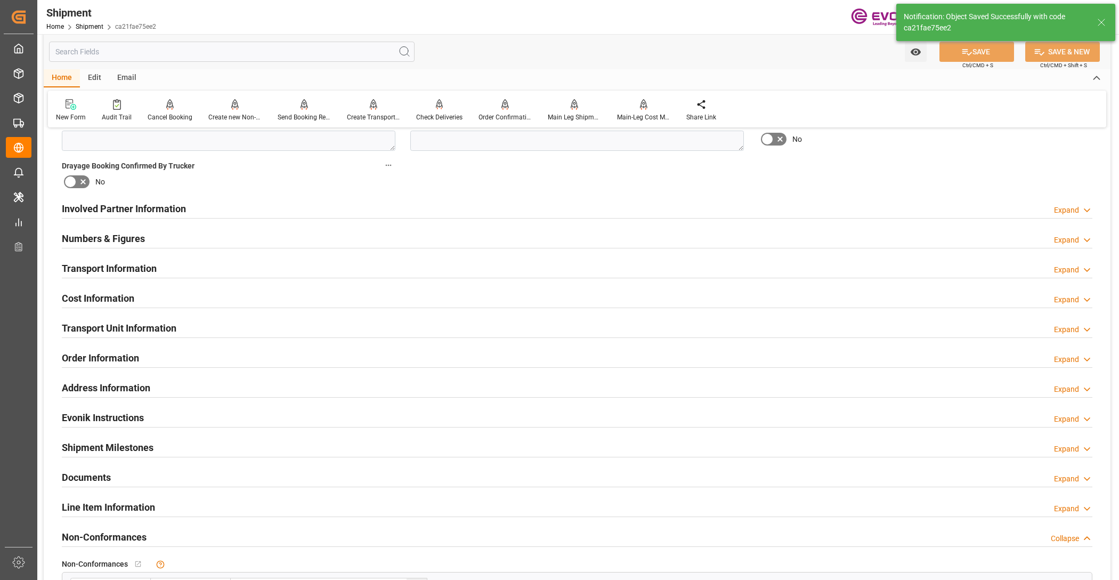
type input "0090311130"
drag, startPoint x: 518, startPoint y: 209, endPoint x: 467, endPoint y: 261, distance: 72.8
click at [518, 209] on div "Involved Partner Information Expand" at bounding box center [577, 208] width 1031 height 20
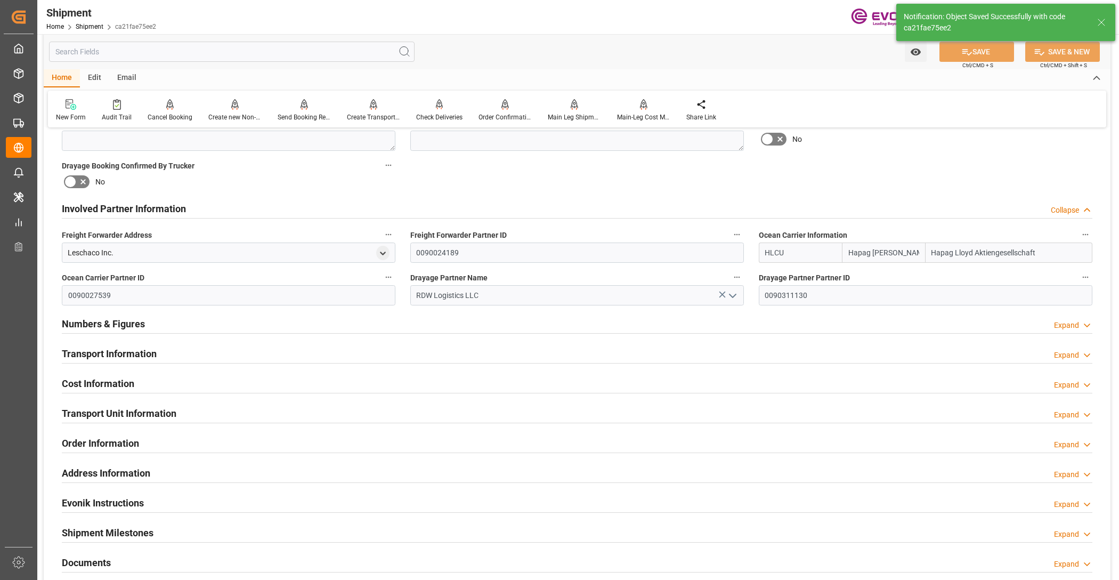
click at [435, 348] on div "Transport Information Expand" at bounding box center [577, 353] width 1031 height 20
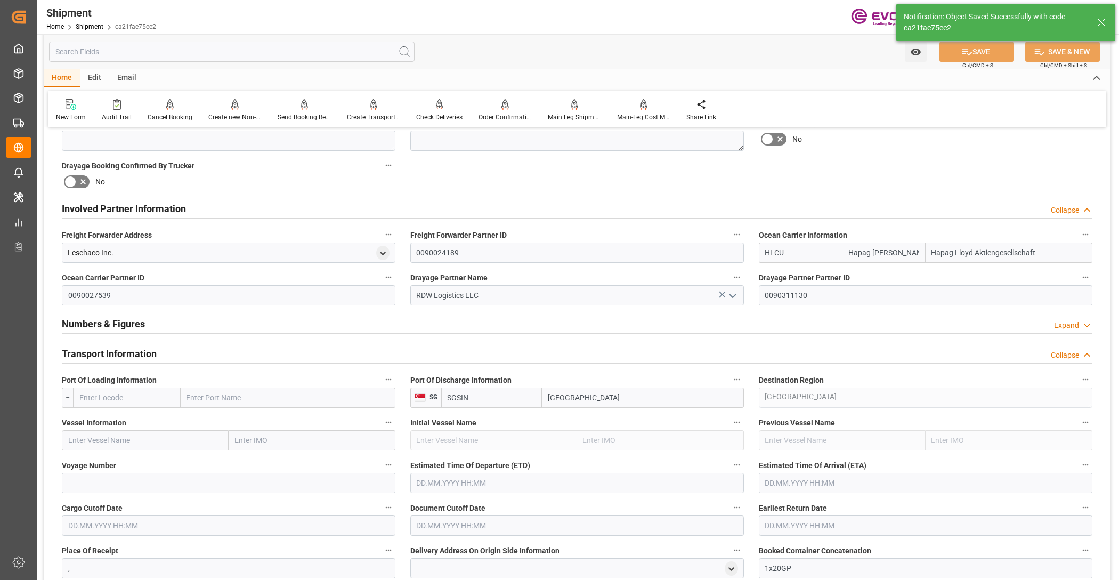
scroll to position [666, 0]
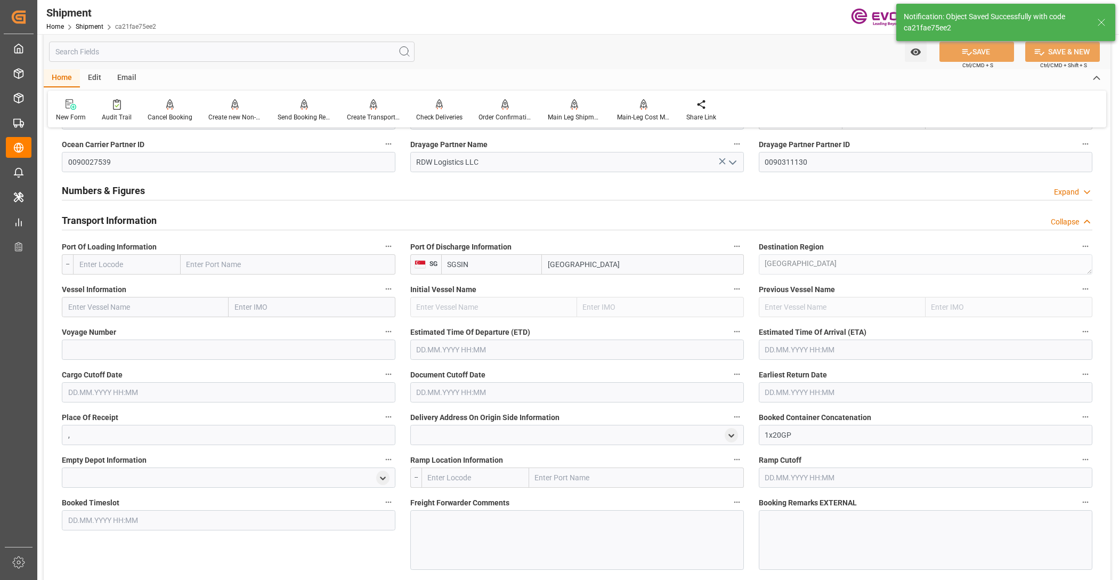
click at [152, 265] on input "text" at bounding box center [127, 264] width 108 height 20
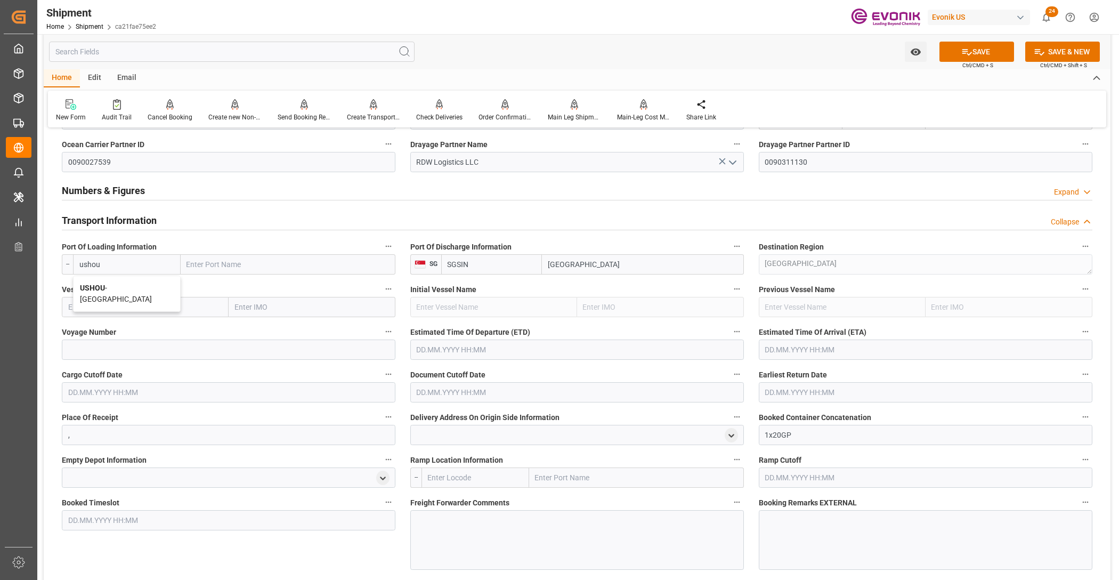
click at [142, 283] on div "USHOU - Houston" at bounding box center [127, 293] width 107 height 35
type input "USHOU"
type input "Houston"
type input "USHOU"
click at [185, 309] on input "text" at bounding box center [145, 307] width 167 height 20
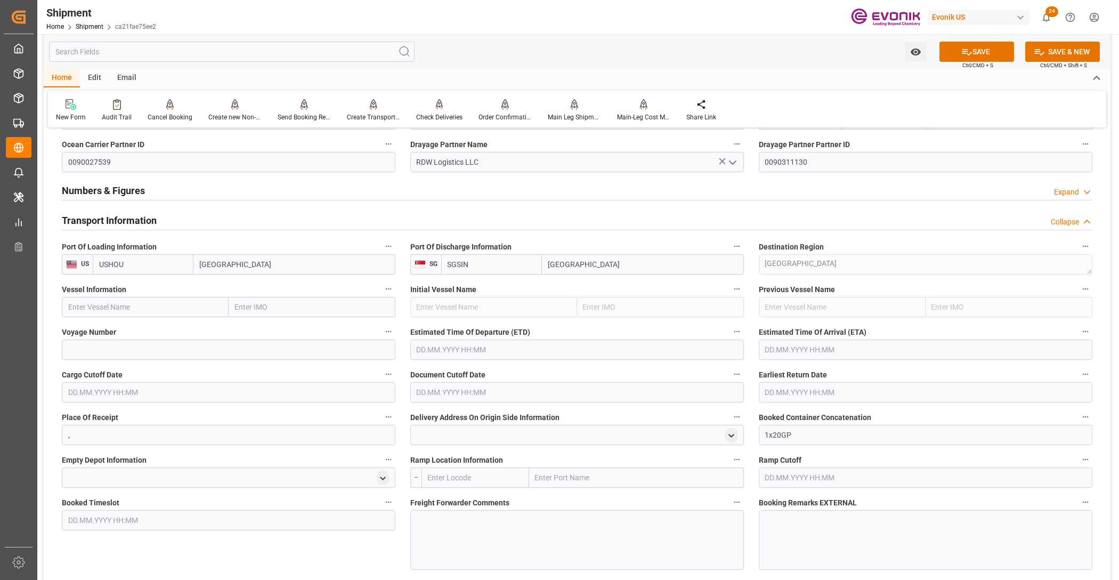
paste input "GSL SOFIA / 547W"
click at [126, 303] on input "GSL SOFIA / 547W" at bounding box center [145, 307] width 167 height 20
drag, startPoint x: 123, startPoint y: 332, endPoint x: 146, endPoint y: 353, distance: 30.9
click at [123, 333] on span "GSL SOFIA - 9260421" at bounding box center [103, 330] width 69 height 9
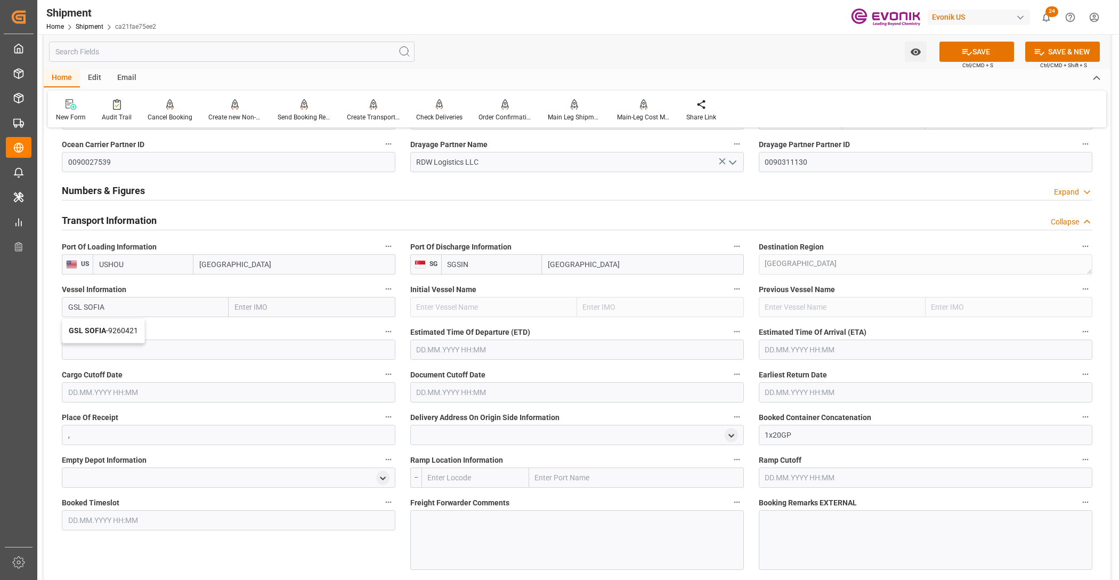
type input "GSL SOFIA"
type input "9260421"
type input "GSL SOFIA"
click at [148, 353] on input at bounding box center [229, 350] width 334 height 20
paste input "547W"
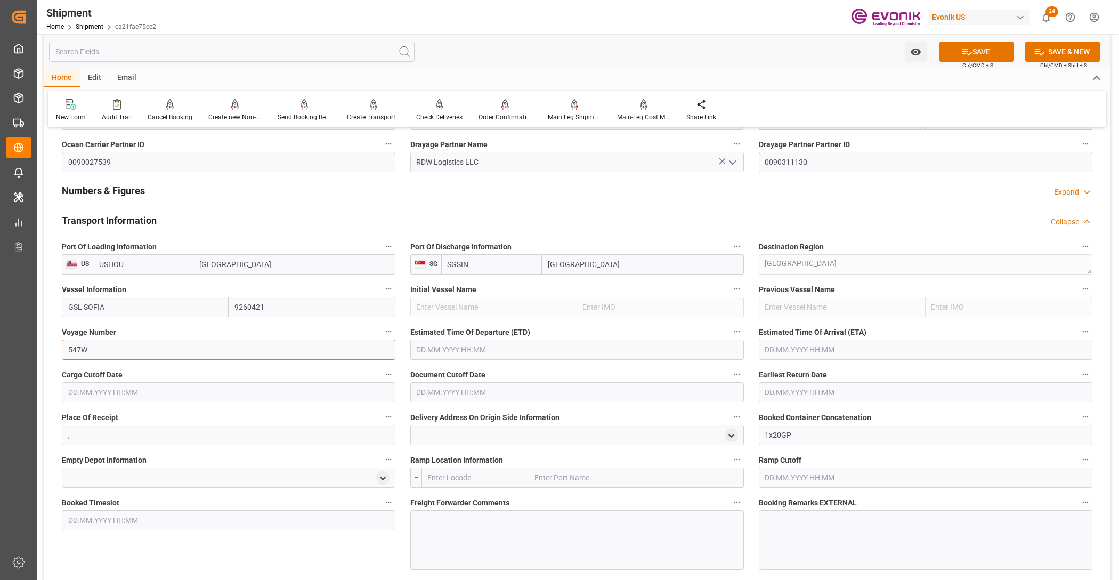
type input "547W"
click at [473, 354] on input "text" at bounding box center [577, 350] width 334 height 20
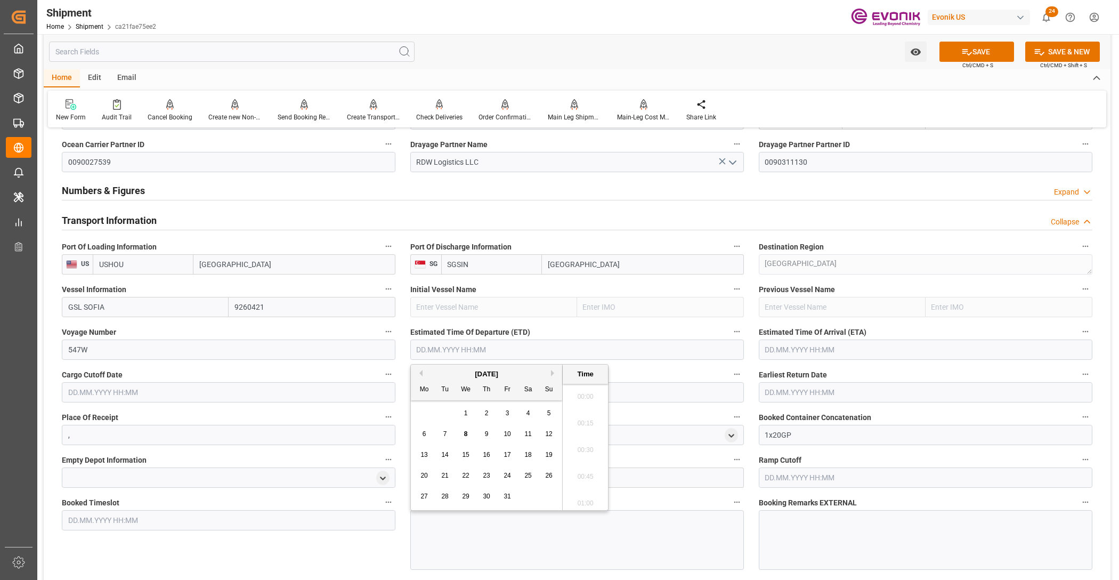
scroll to position [2295, 0]
click at [553, 375] on button "Next Month" at bounding box center [554, 373] width 6 height 6
click at [553, 475] on div "23" at bounding box center [549, 476] width 13 height 13
type input "23.11.2025 00:00"
click at [820, 350] on input "text" at bounding box center [926, 350] width 334 height 20
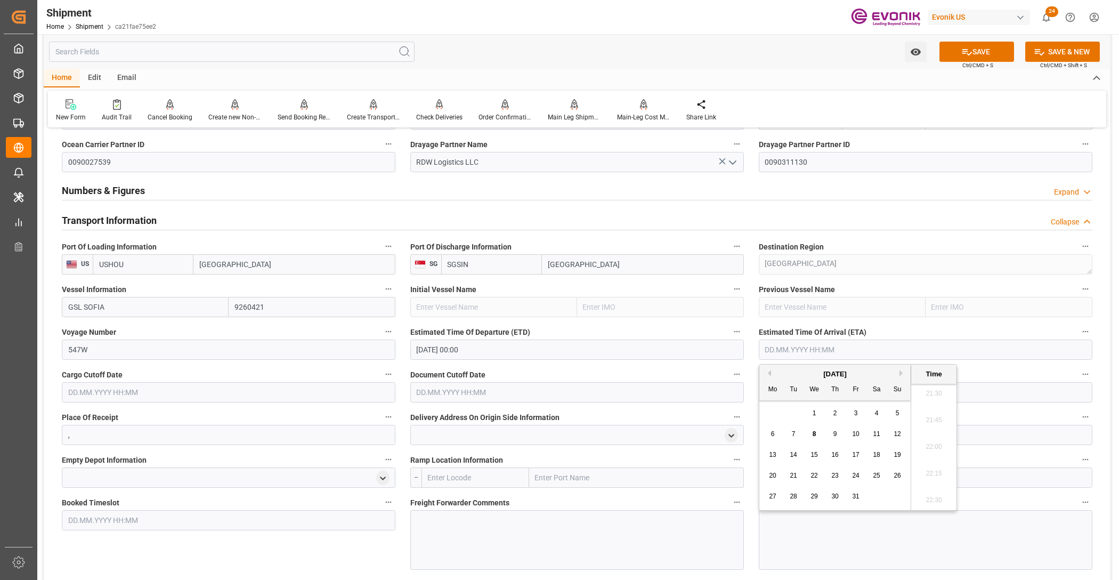
click at [900, 375] on button "Next Month" at bounding box center [903, 373] width 6 height 6
click at [901, 374] on button "Next Month" at bounding box center [903, 373] width 6 height 6
click at [837, 459] on div "15" at bounding box center [835, 455] width 13 height 13
type input "[DATE] 00:00"
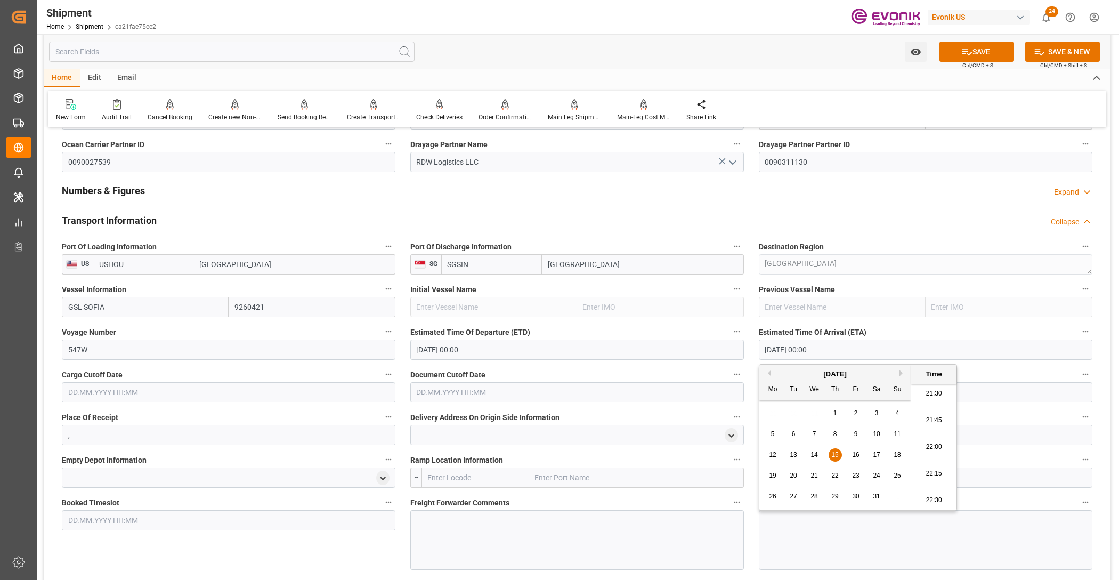
click at [313, 388] on input "text" at bounding box center [229, 392] width 334 height 20
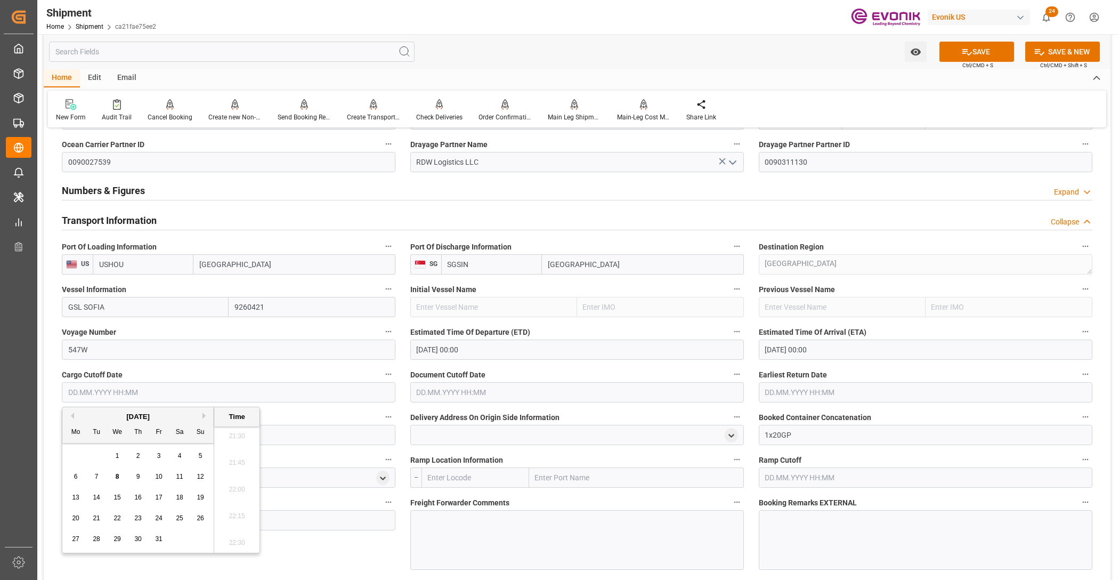
click at [204, 413] on button "Next Month" at bounding box center [206, 416] width 6 height 6
click at [119, 495] on span "12" at bounding box center [117, 497] width 7 height 7
type input "[DATE] 00:00"
click at [496, 391] on input "text" at bounding box center [577, 392] width 334 height 20
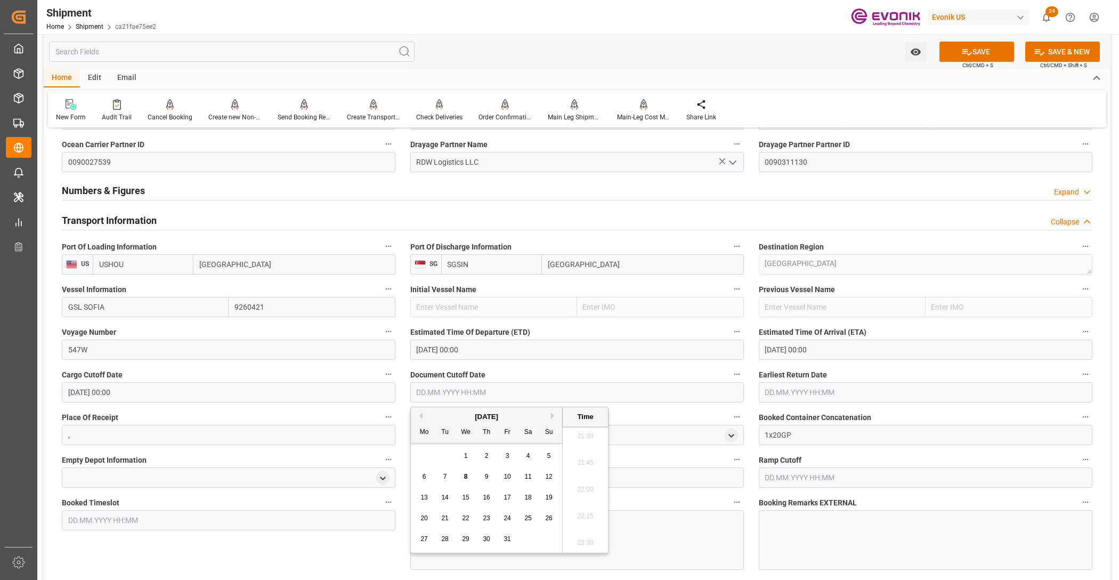
click at [553, 416] on button "Next Month" at bounding box center [554, 416] width 6 height 6
click at [467, 499] on span "12" at bounding box center [465, 497] width 7 height 7
type input "[DATE] 00:00"
click at [813, 396] on input "text" at bounding box center [926, 392] width 334 height 20
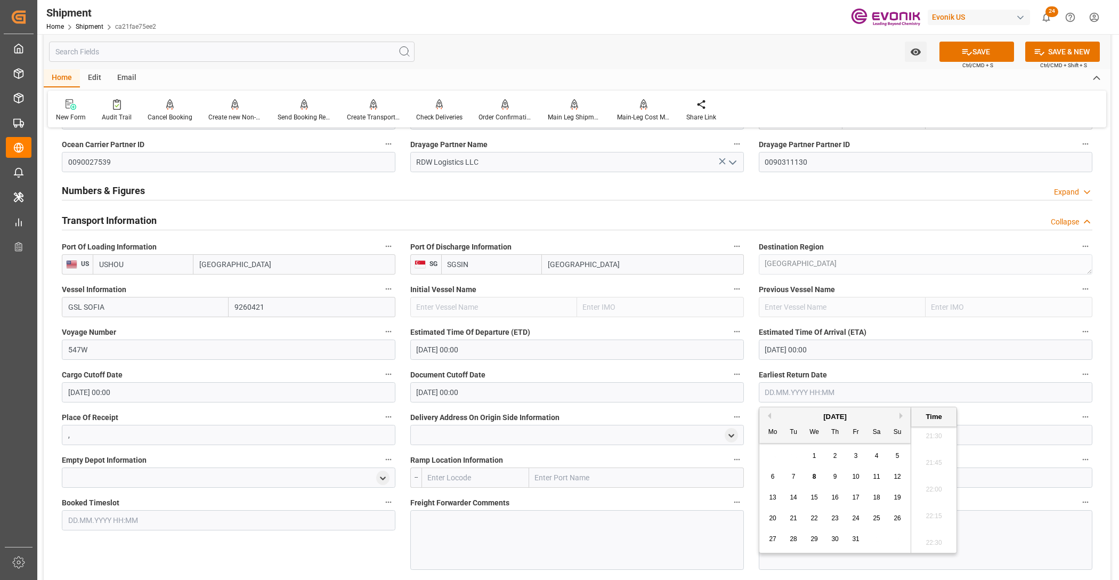
click at [901, 414] on button "Next Month" at bounding box center [903, 416] width 6 height 6
click at [818, 496] on span "12" at bounding box center [814, 497] width 7 height 7
type input "[DATE] 00:00"
click at [320, 544] on div "Booked Timeslot" at bounding box center [228, 532] width 349 height 82
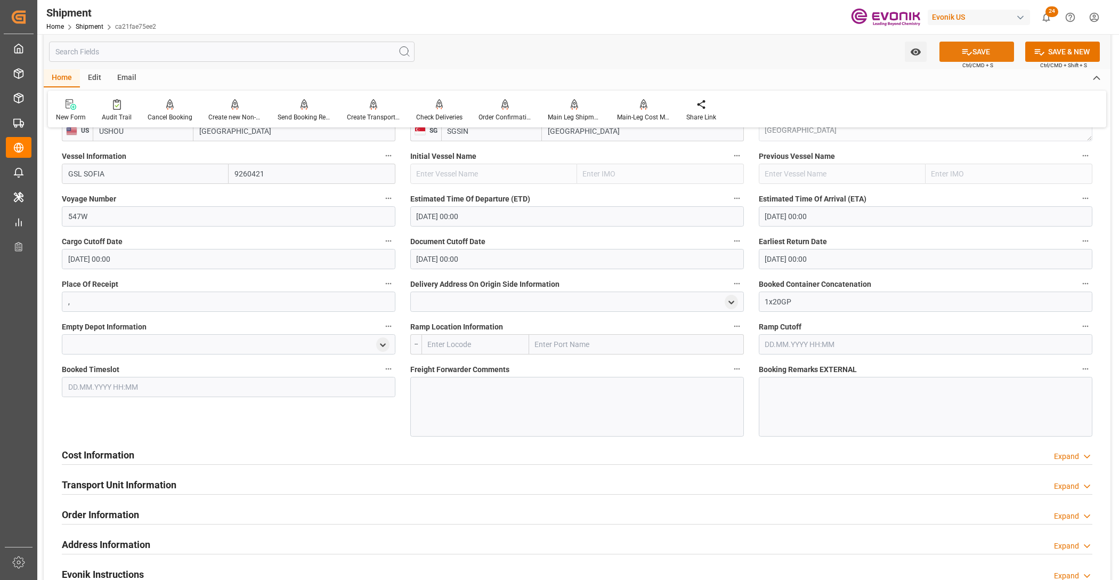
click at [992, 56] on button "SAVE" at bounding box center [977, 52] width 75 height 20
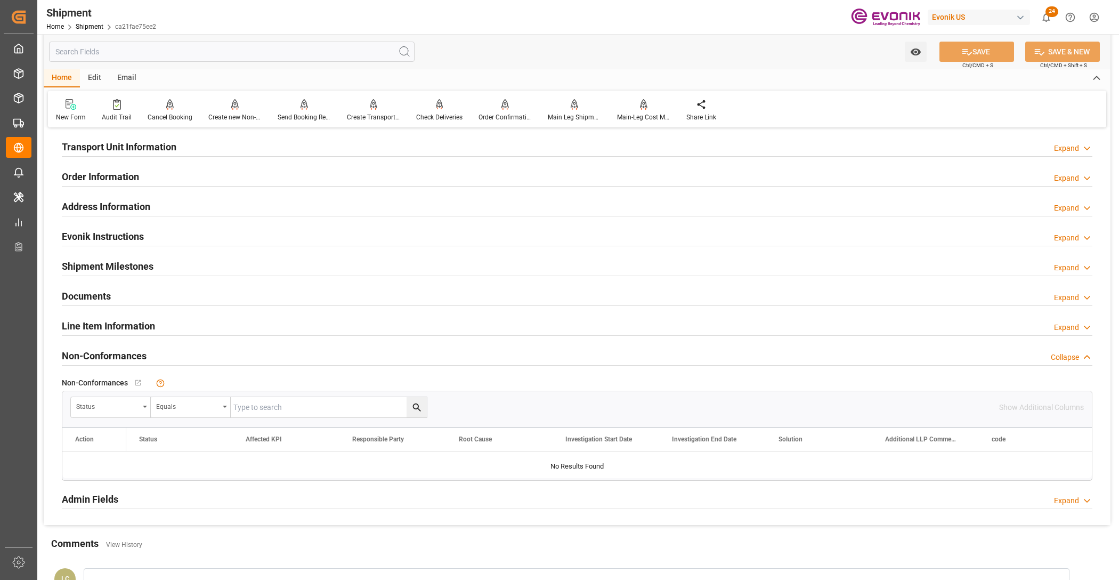
scroll to position [581, 0]
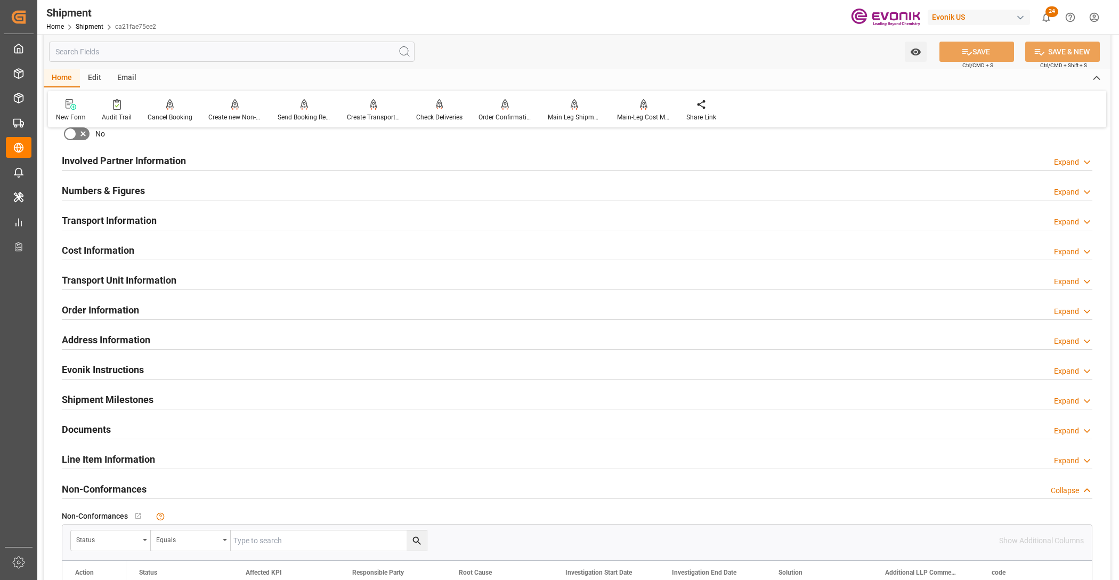
drag, startPoint x: 409, startPoint y: 162, endPoint x: 382, endPoint y: 175, distance: 30.8
click at [409, 162] on div "Involved Partner Information Expand" at bounding box center [577, 160] width 1031 height 20
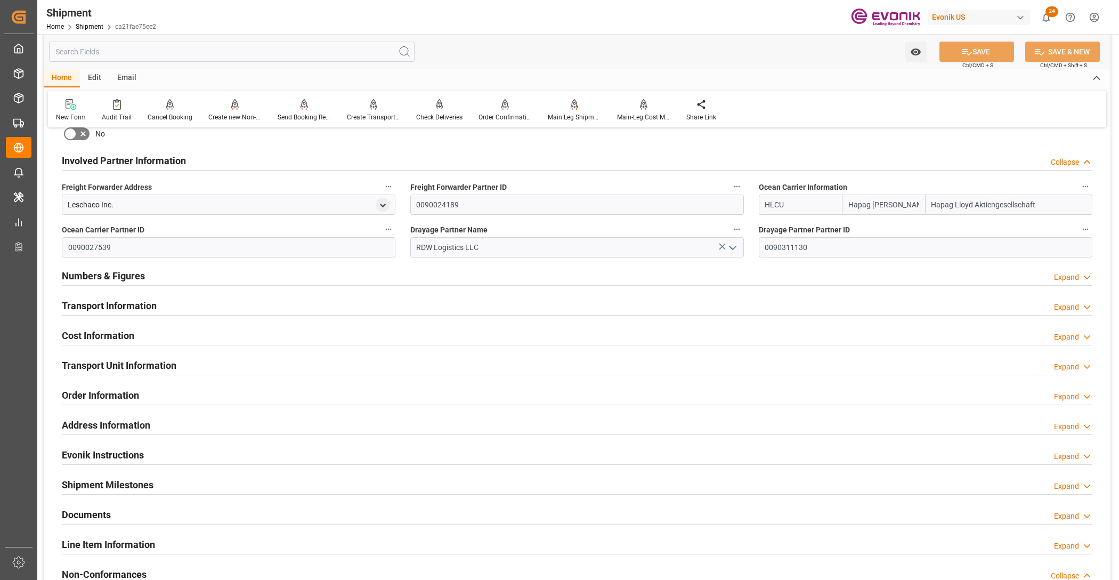
click at [421, 306] on div "Transport Information Expand" at bounding box center [577, 305] width 1031 height 20
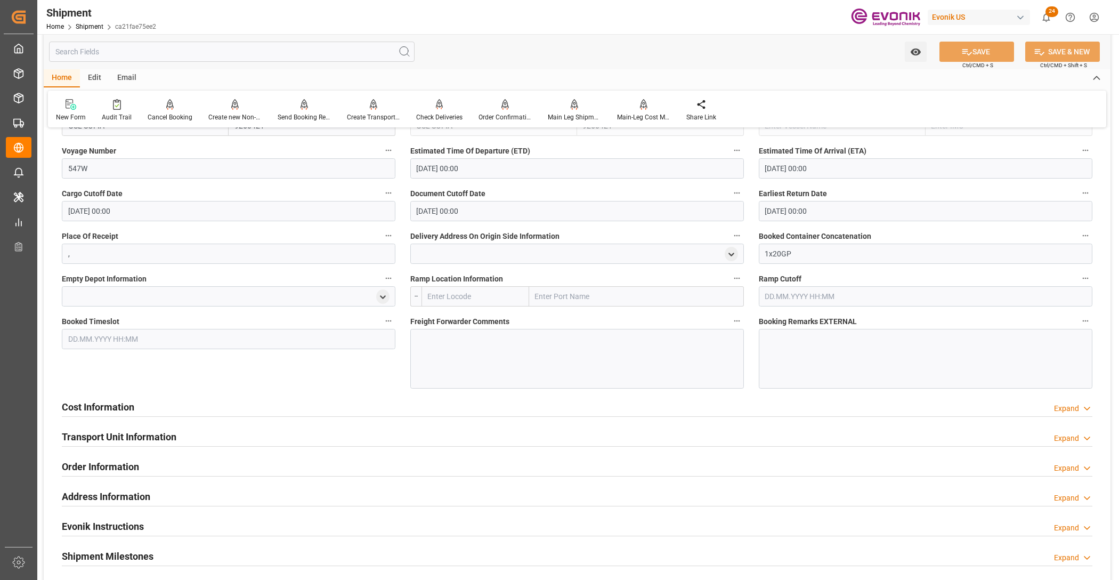
scroll to position [981, 0]
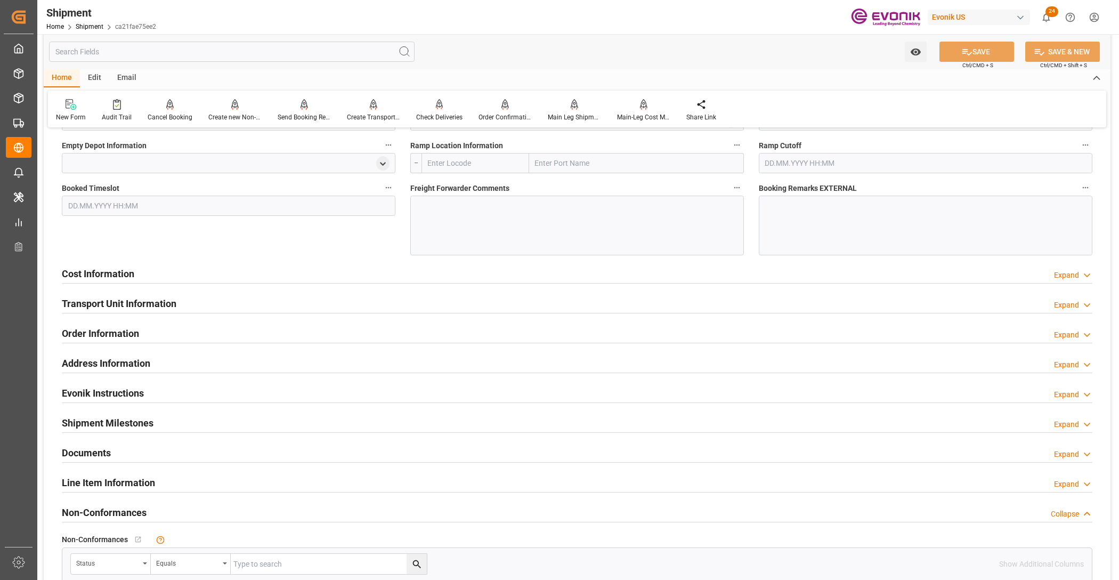
click at [421, 276] on div "Cost Information Expand" at bounding box center [577, 273] width 1031 height 20
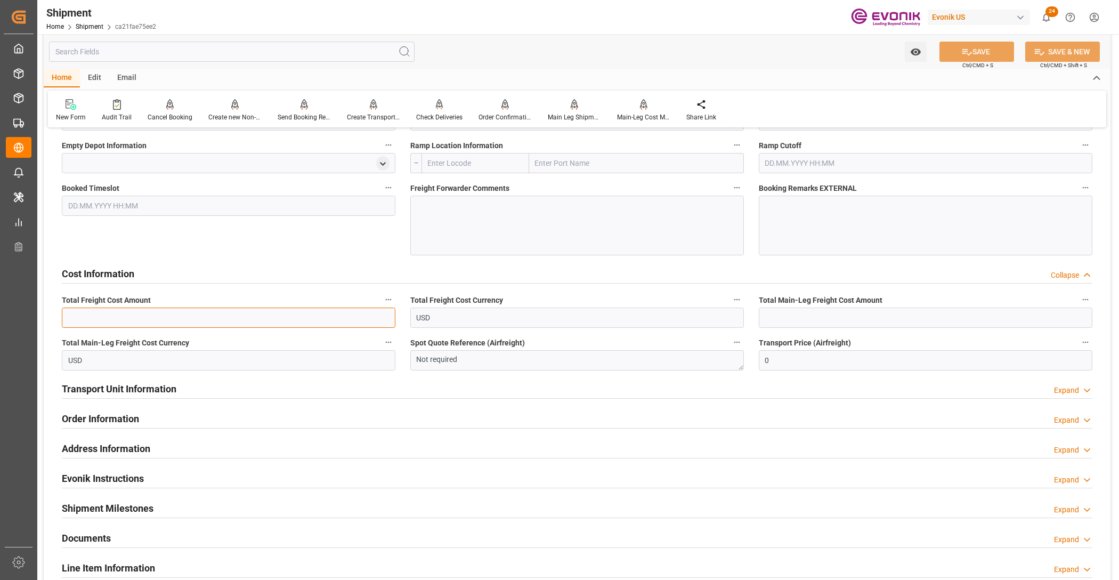
click at [184, 315] on input "text" at bounding box center [229, 318] width 334 height 20
type input "2253"
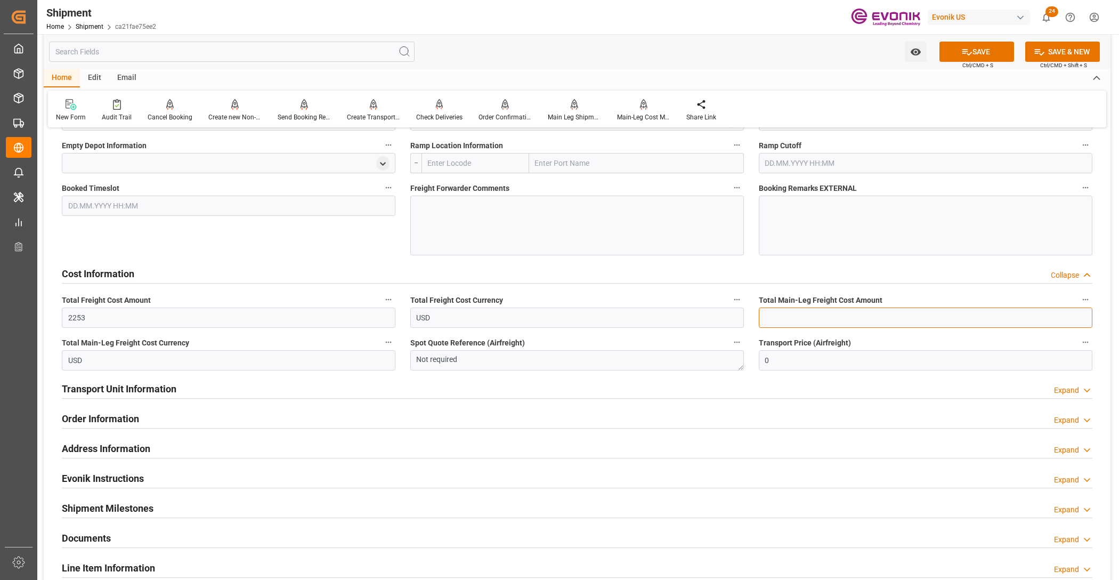
click at [835, 310] on input "text" at bounding box center [926, 318] width 334 height 20
click at [802, 320] on input "text" at bounding box center [926, 318] width 334 height 20
type input "600"
click at [984, 52] on button "SAVE" at bounding box center [977, 52] width 75 height 20
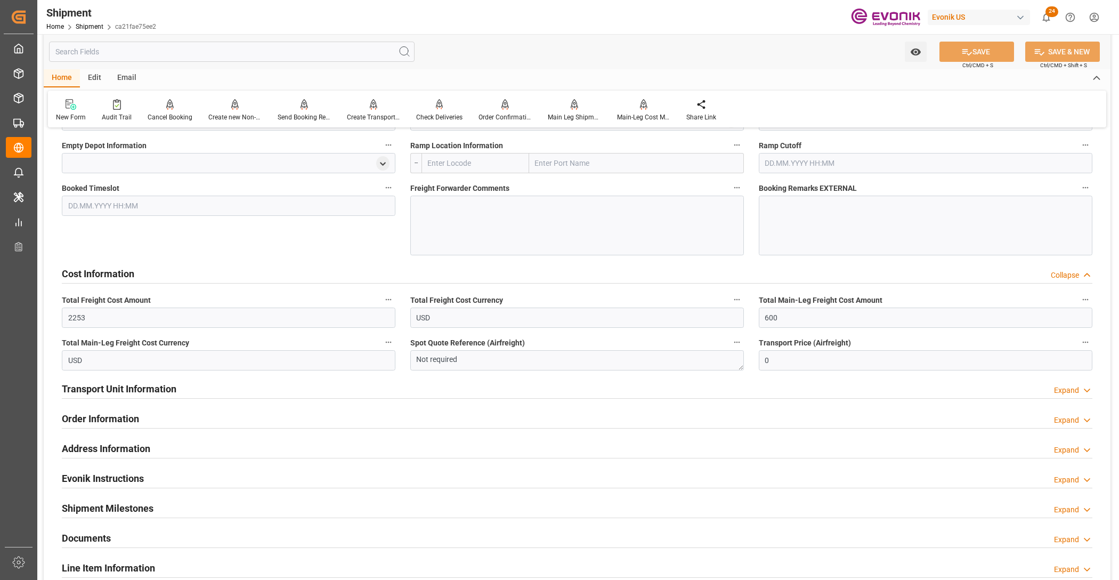
click at [389, 386] on div "Transport Unit Information Expand" at bounding box center [577, 388] width 1031 height 20
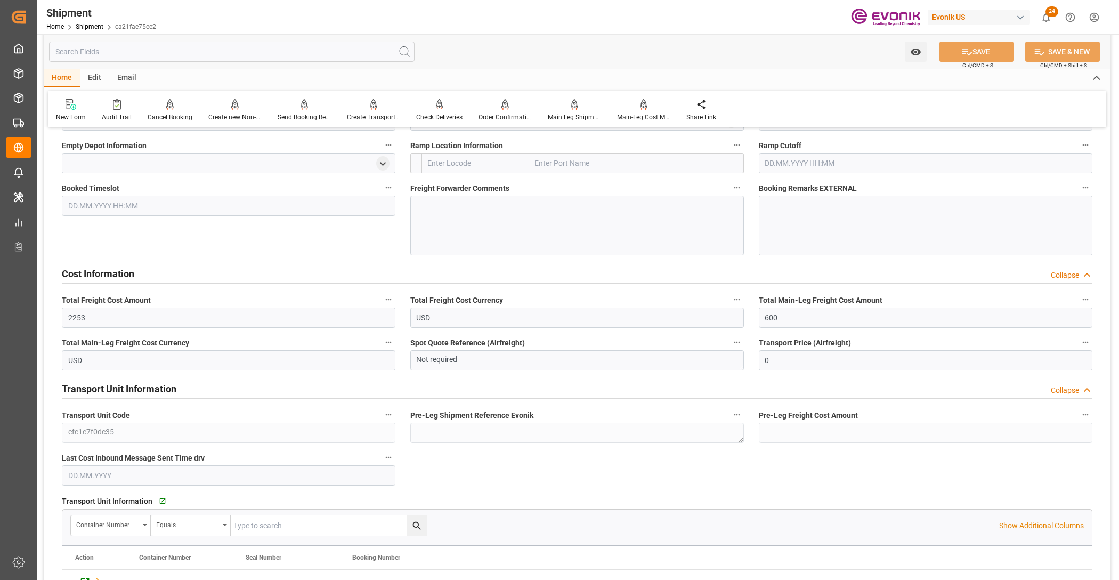
scroll to position [1114, 0]
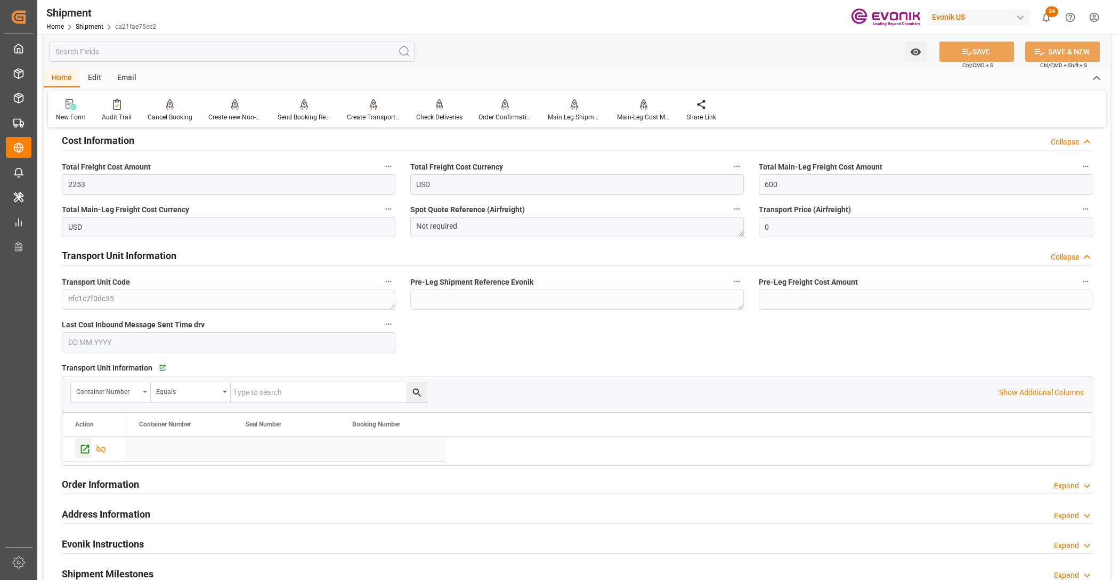
click at [84, 446] on icon "Press SPACE to select this row." at bounding box center [84, 448] width 11 height 11
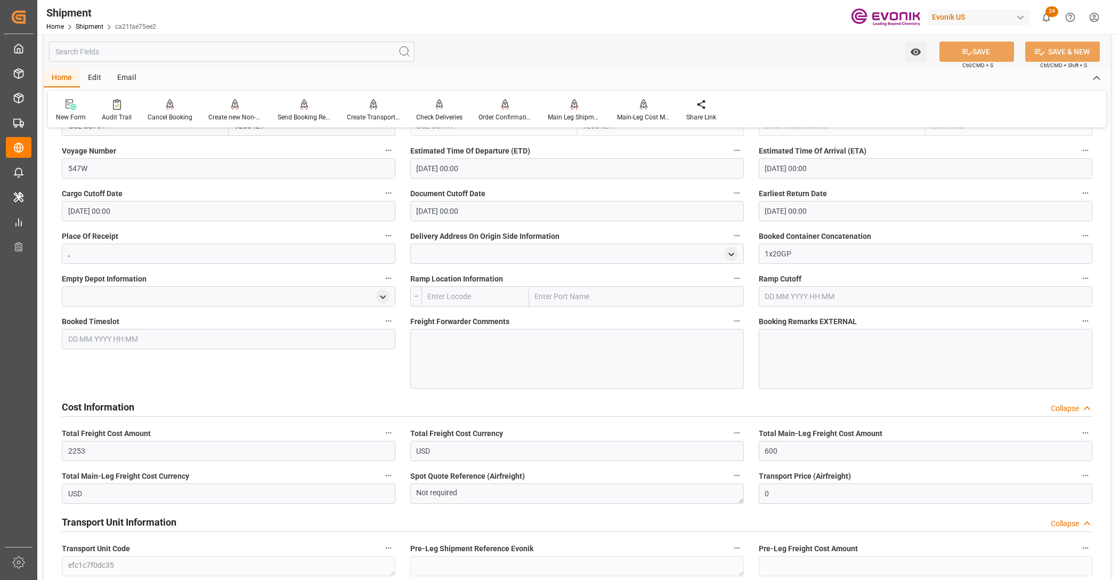
scroll to position [981, 0]
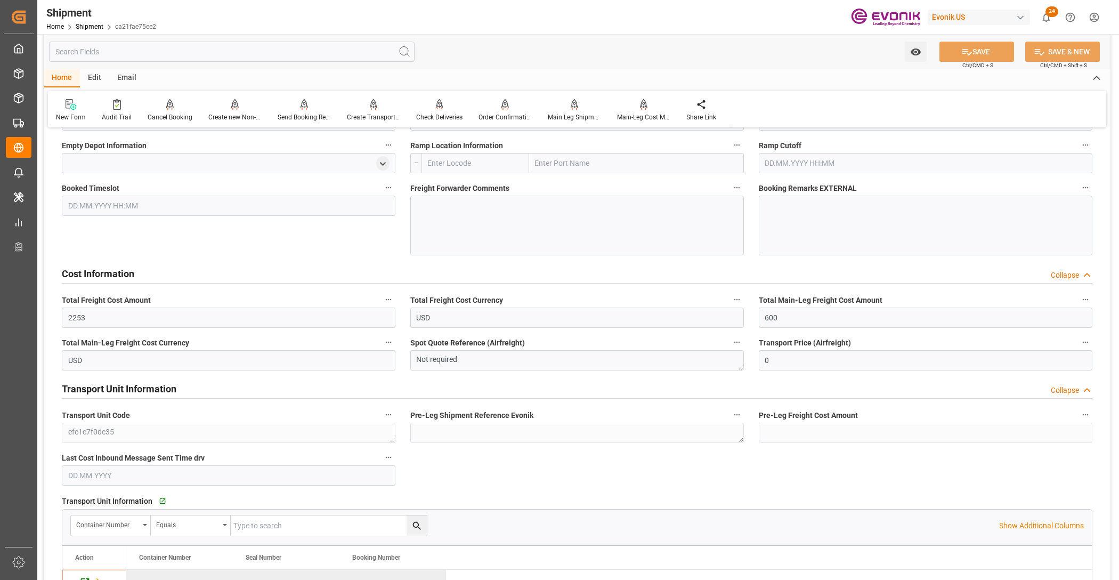
click at [349, 273] on div "Cost Information Collapse" at bounding box center [577, 273] width 1031 height 20
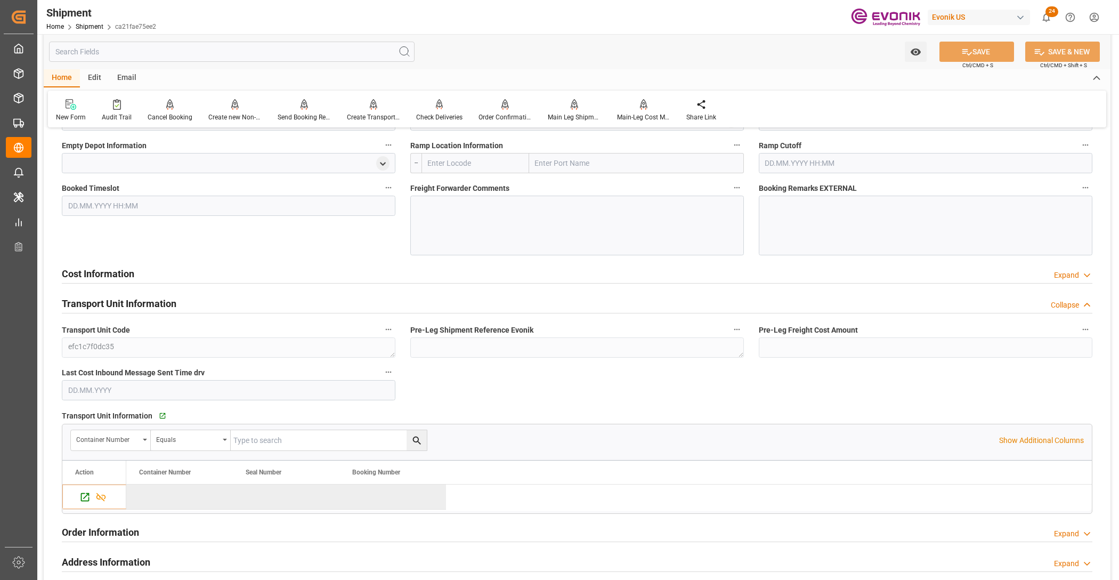
click at [249, 272] on div "Cost Information Expand" at bounding box center [577, 273] width 1031 height 20
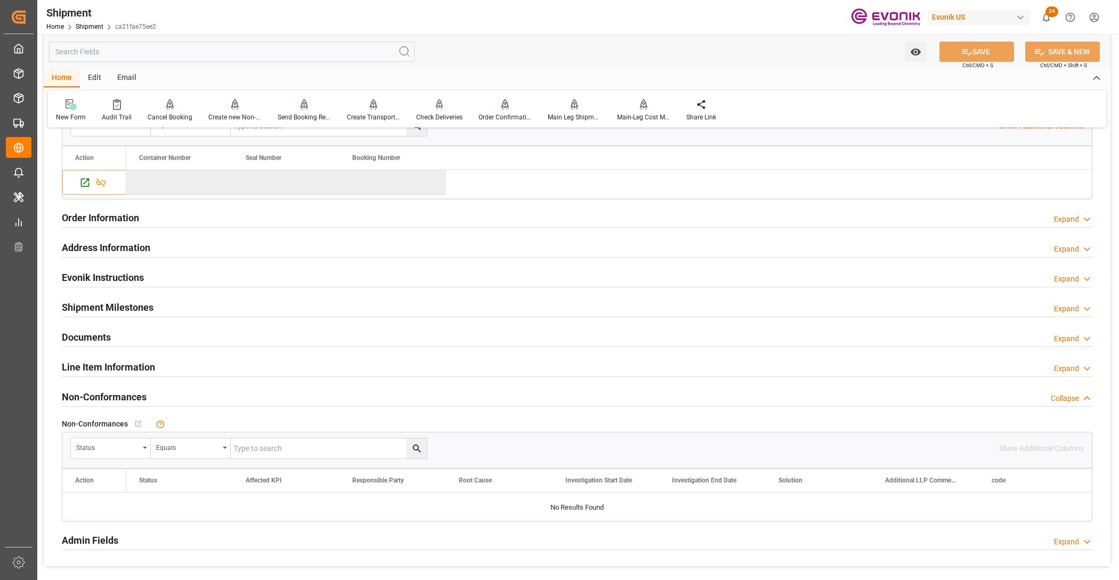
scroll to position [1514, 0]
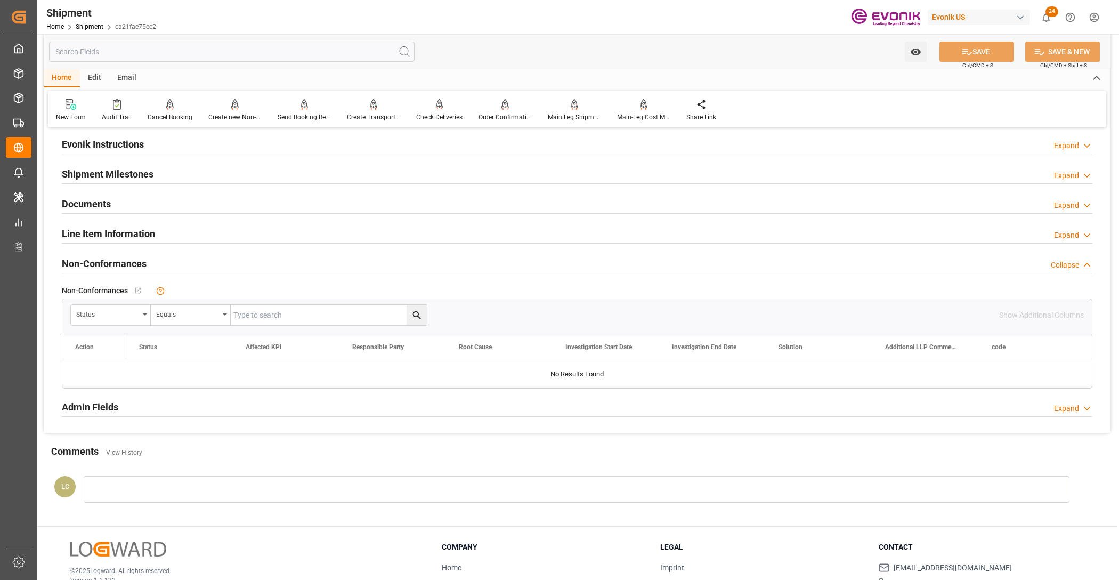
click at [307, 231] on div "Line Item Information Expand" at bounding box center [577, 233] width 1031 height 20
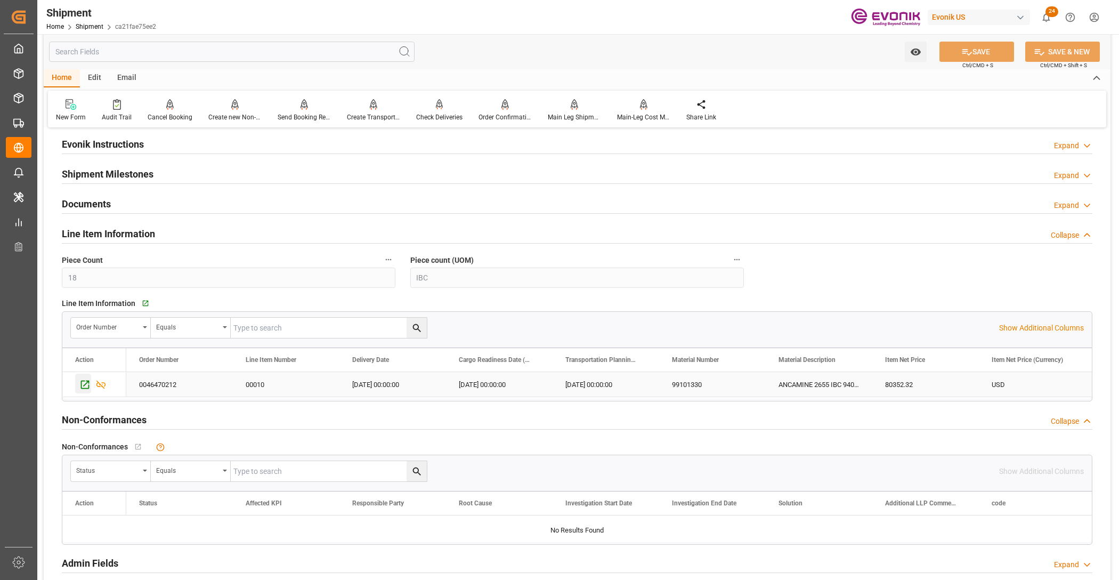
click at [86, 385] on icon "Press SPACE to select this row." at bounding box center [85, 385] width 9 height 9
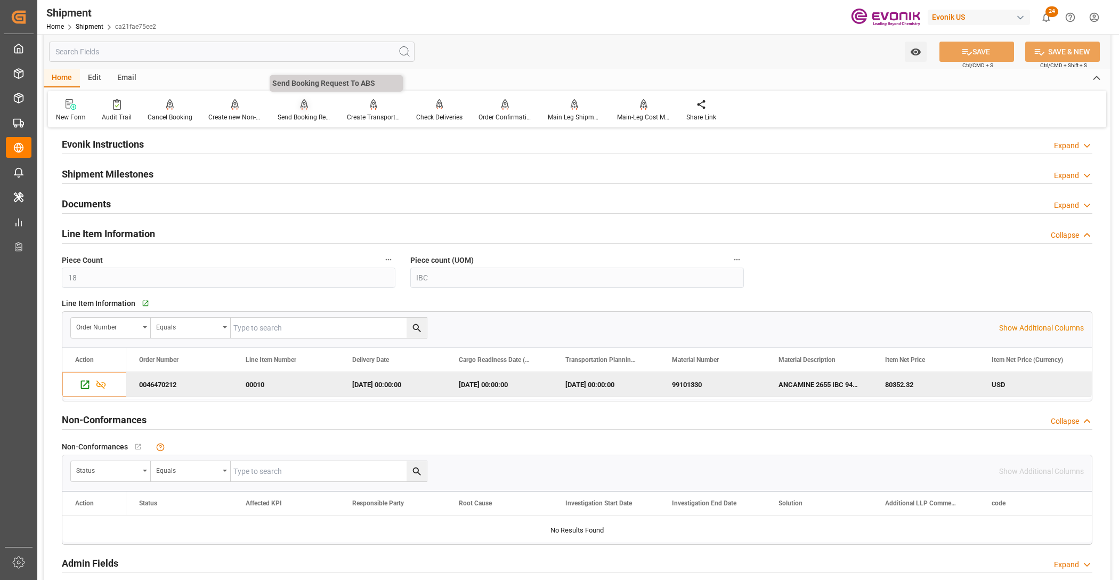
click at [288, 108] on div at bounding box center [304, 104] width 53 height 11
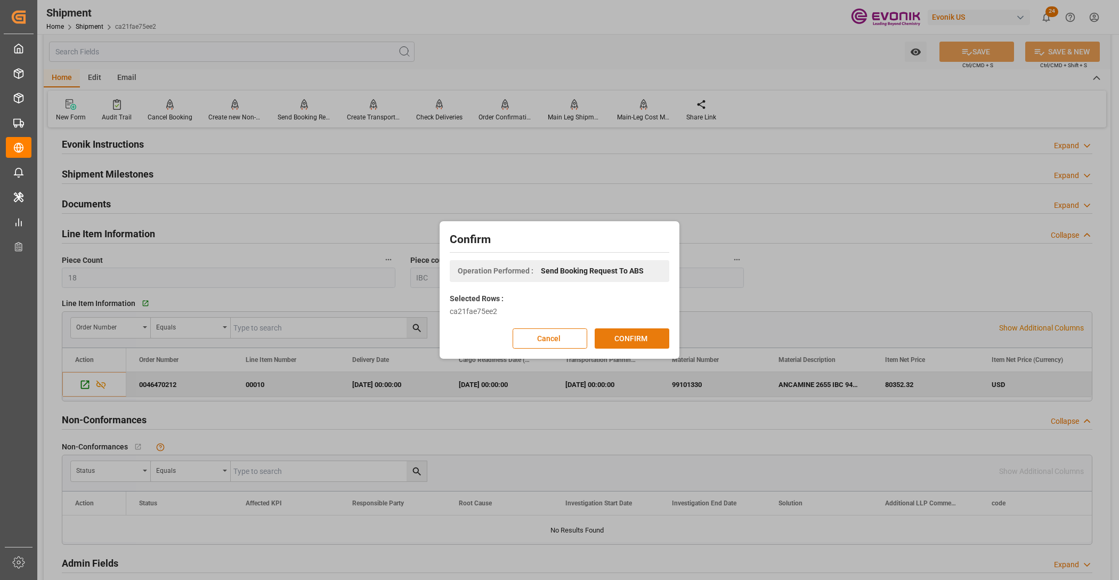
click at [622, 337] on button "CONFIRM" at bounding box center [632, 338] width 75 height 20
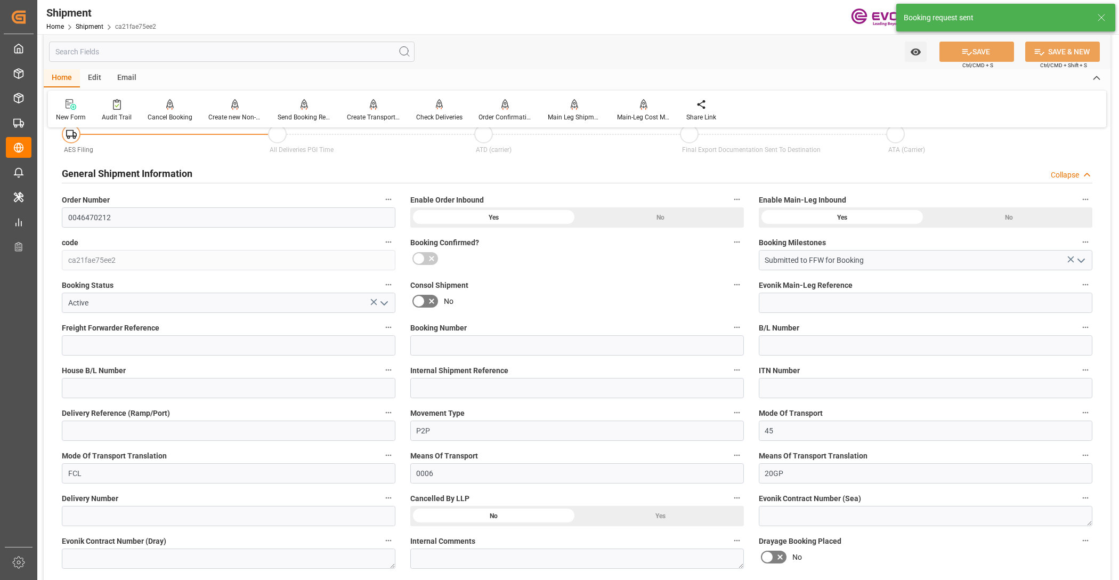
scroll to position [874, 0]
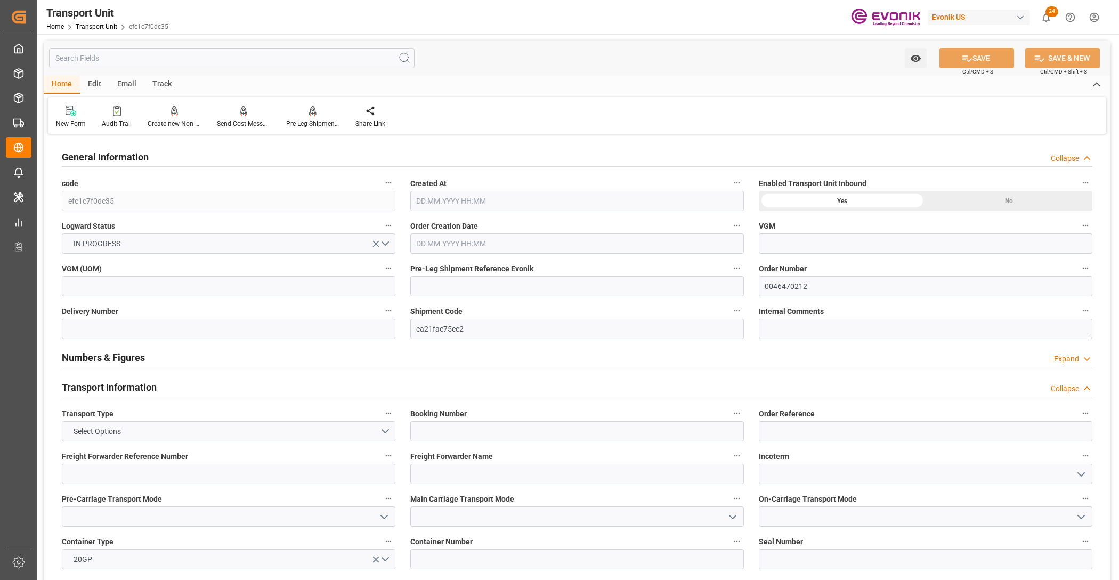
type input "Hapag Lloyd"
type input "Hapag Lloyd Aktiengesellschaft"
type input "USHOU"
type input "SGSIN"
type input "17910"
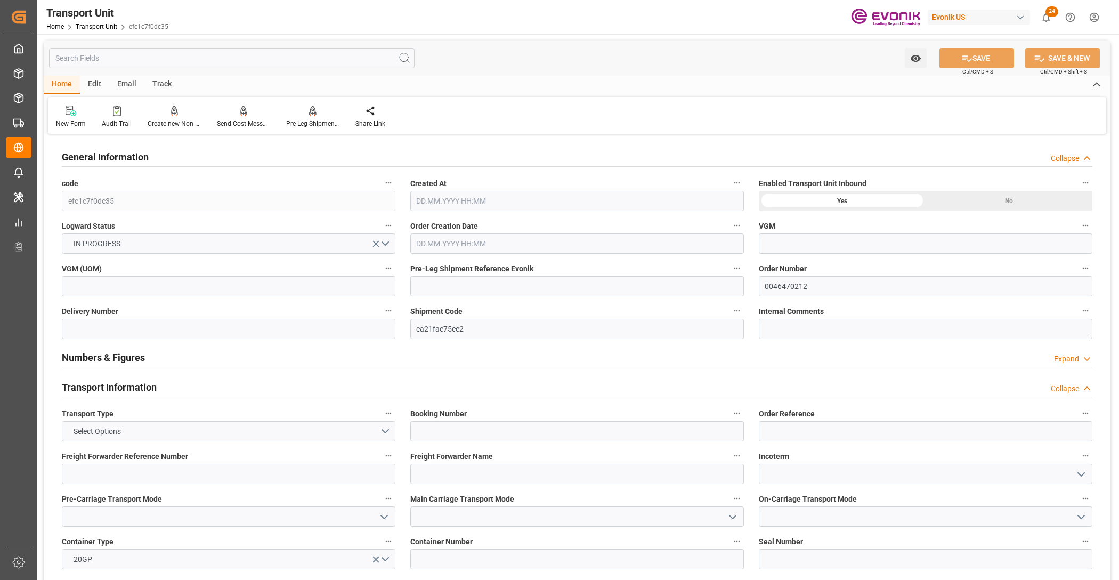
type input "[DATE] 01:59"
type input "[DATE]"
type input "23.11.2025 00:00"
type input "15.01.2026 00:00"
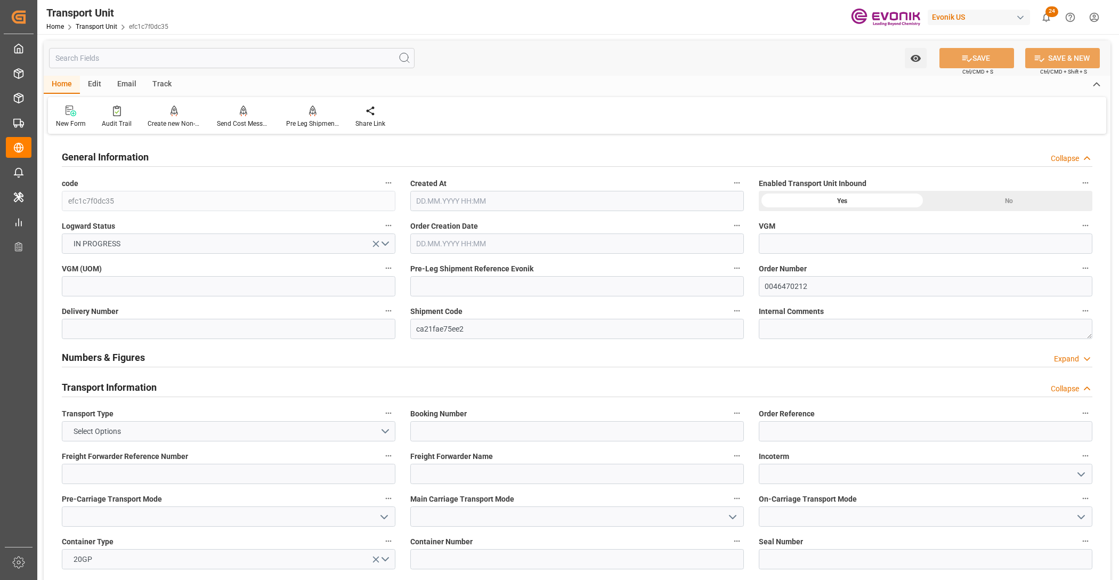
type input "15.01.2026 00:00"
type input "12.11.2025 00:00"
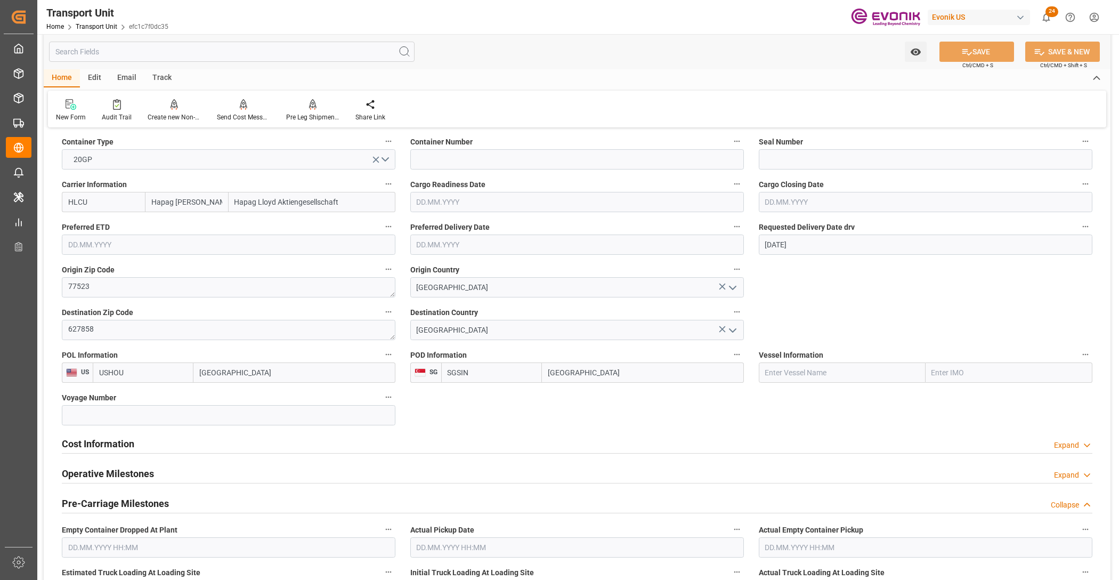
scroll to position [533, 0]
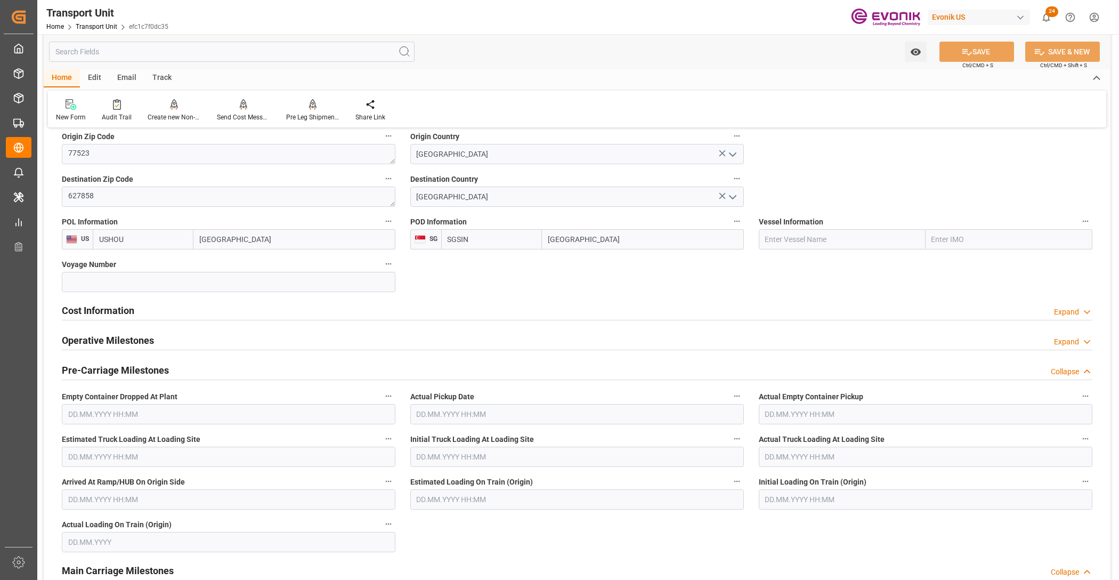
drag, startPoint x: 260, startPoint y: 316, endPoint x: 198, endPoint y: 368, distance: 80.9
click at [260, 316] on div "Cost Information Expand" at bounding box center [577, 310] width 1031 height 20
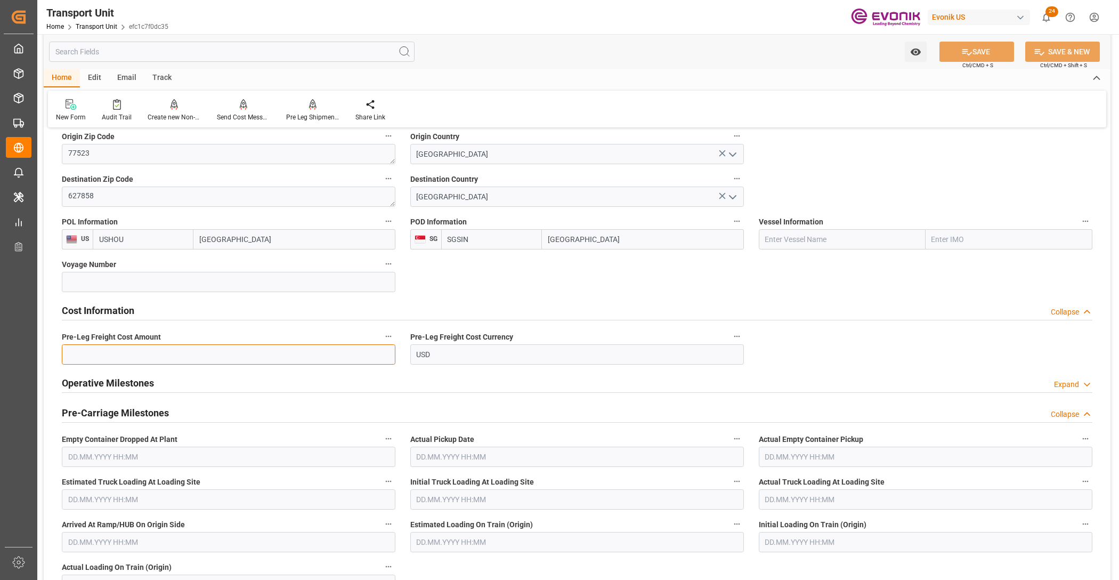
click at [172, 358] on input "text" at bounding box center [229, 354] width 334 height 20
paste input "1653"
type input "1653"
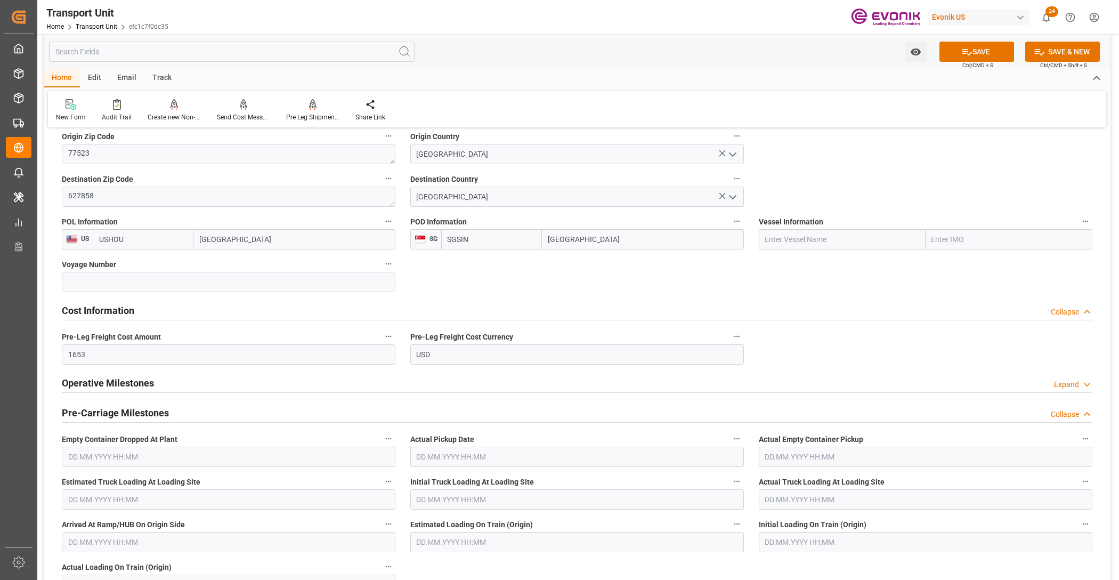
click at [984, 59] on button "SAVE" at bounding box center [977, 52] width 75 height 20
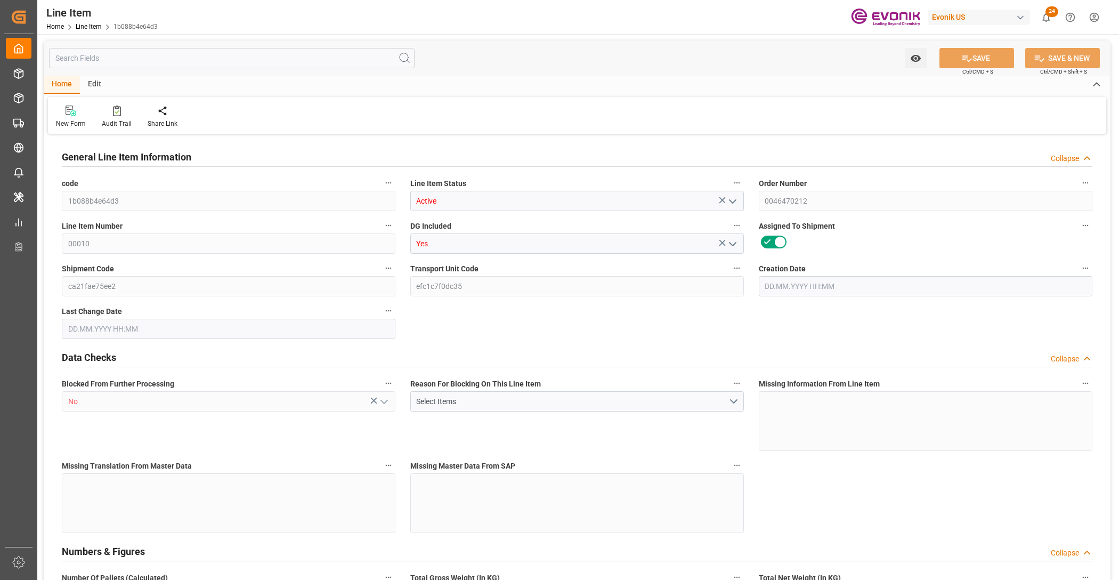
type input "18"
type input "17910"
type input "16920"
type input "25.056"
type input "18"
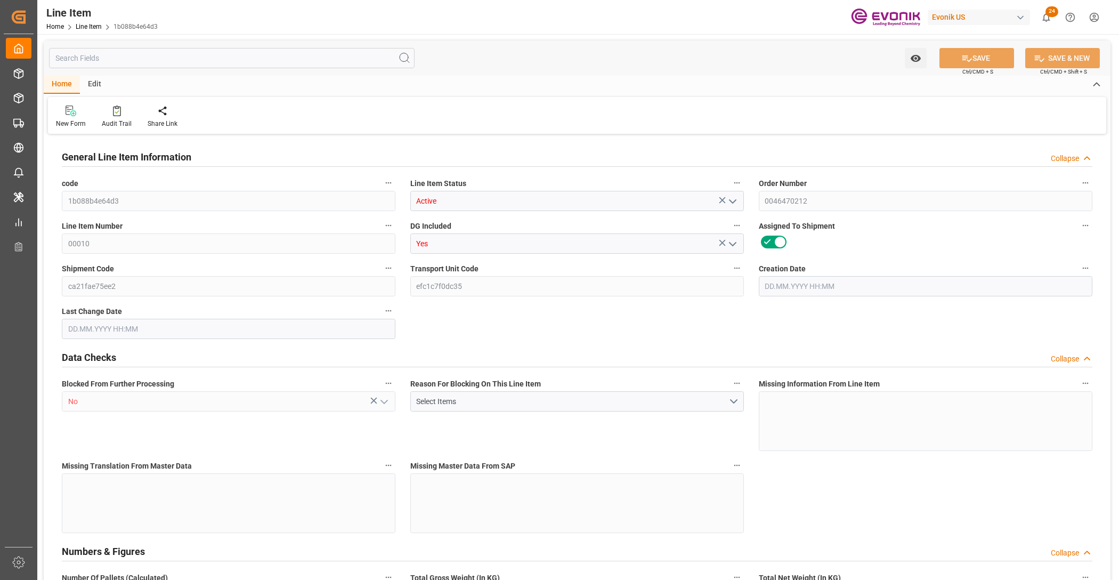
type input "80352.32"
type input "18"
type input "17910"
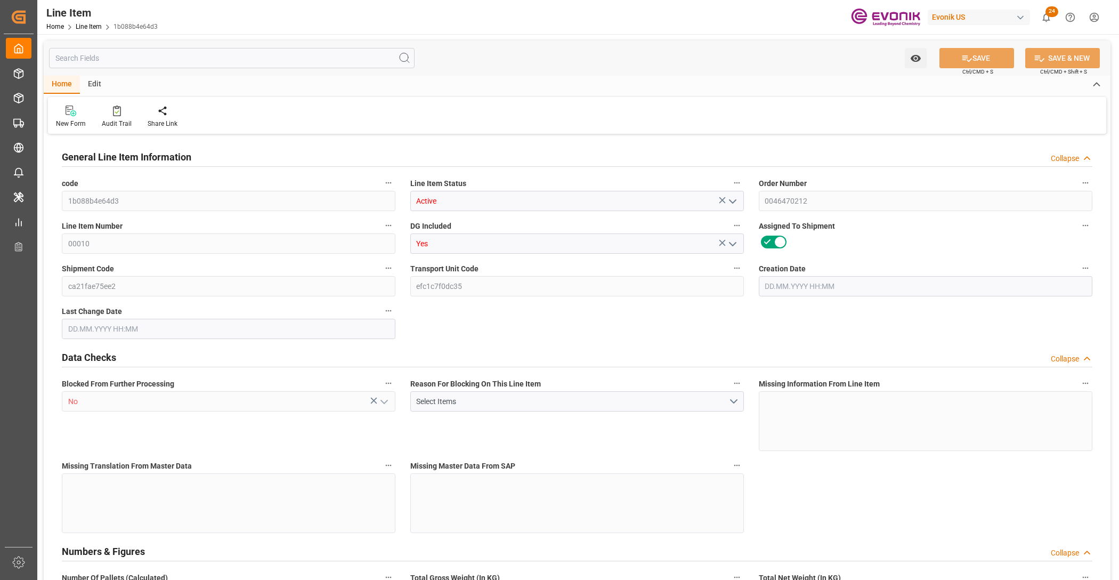
type input "17910"
type input "16920"
type input "25.056"
type input "25056"
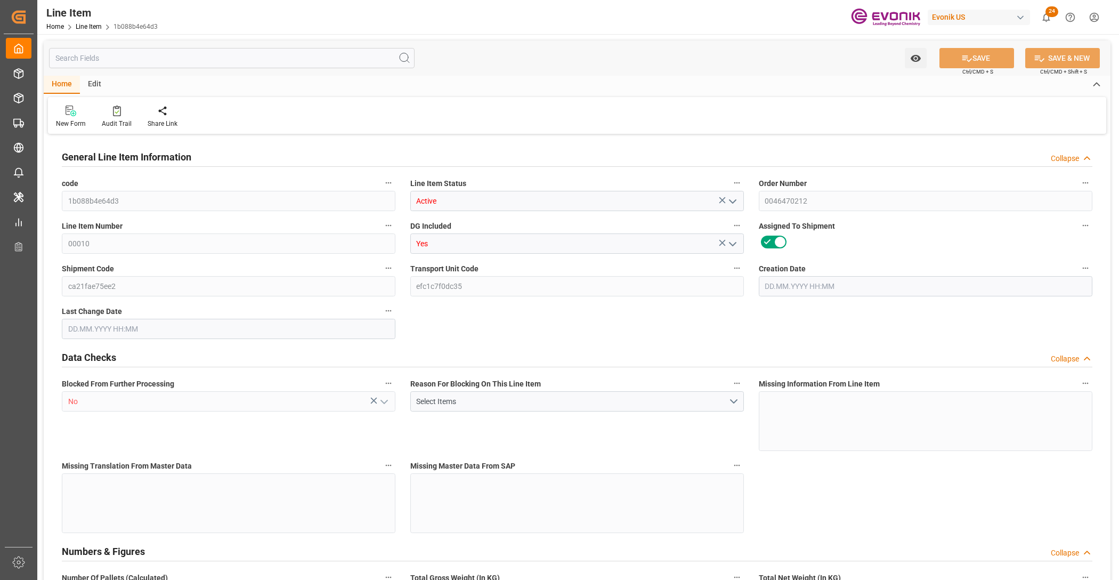
type input "0"
type input "[DATE] 18:37"
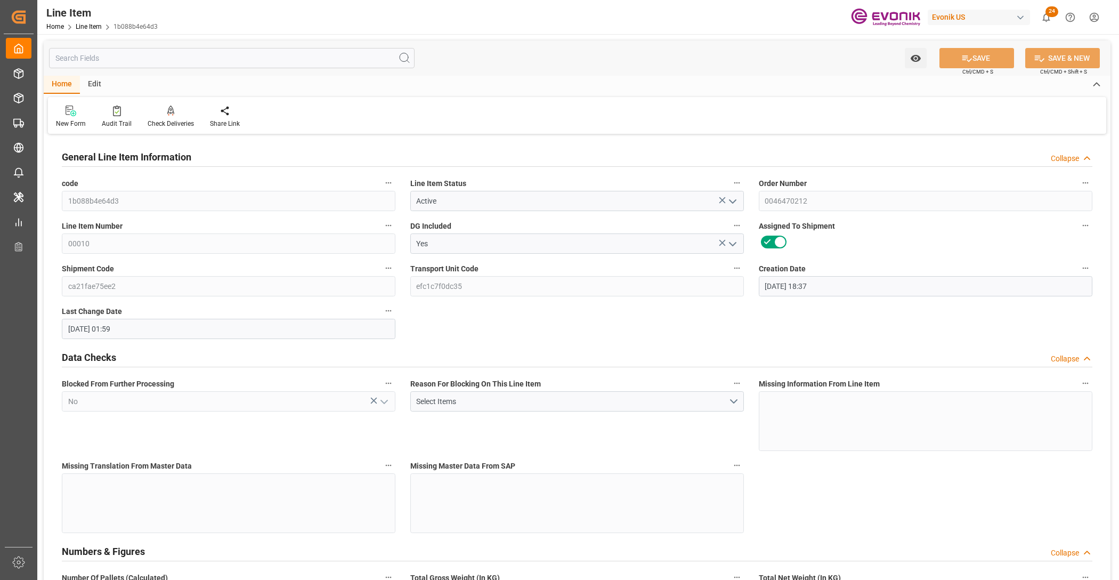
type input "[DATE] 01:59"
type input "[DATE]"
type input "12.11.2025"
type input "19.11.2025"
type input "05.11.2025"
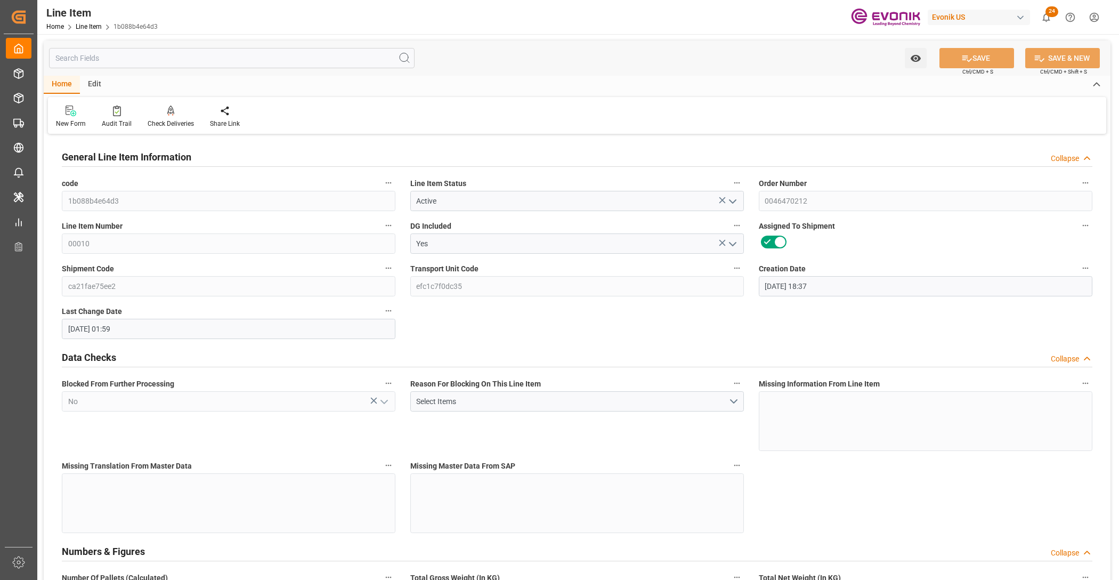
click at [254, 56] on input "text" at bounding box center [232, 58] width 366 height 20
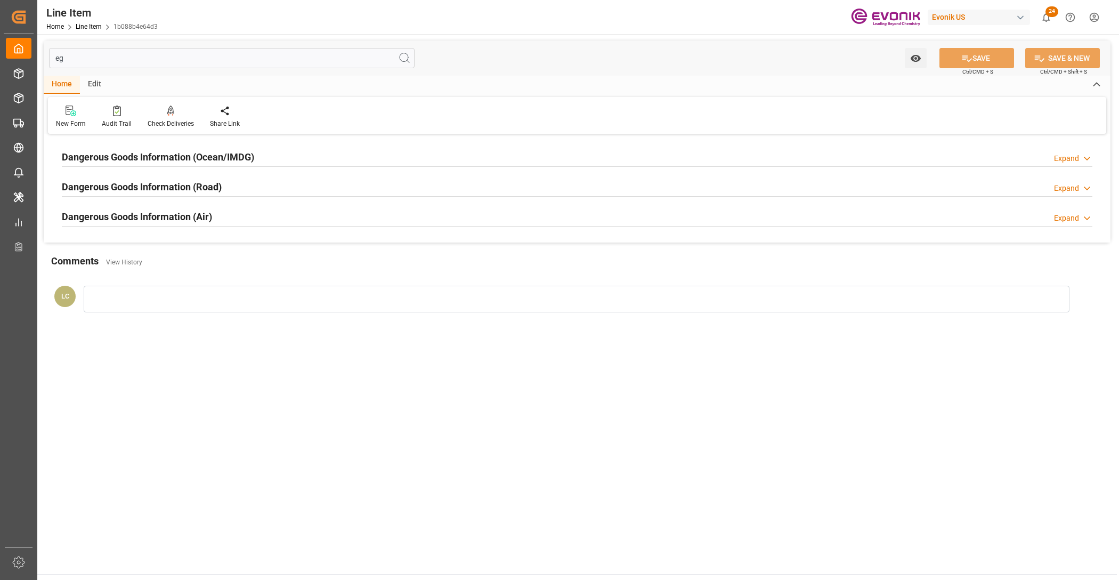
click at [295, 158] on div "Dangerous Goods Information (Ocean/IMDG) Expand" at bounding box center [577, 156] width 1031 height 20
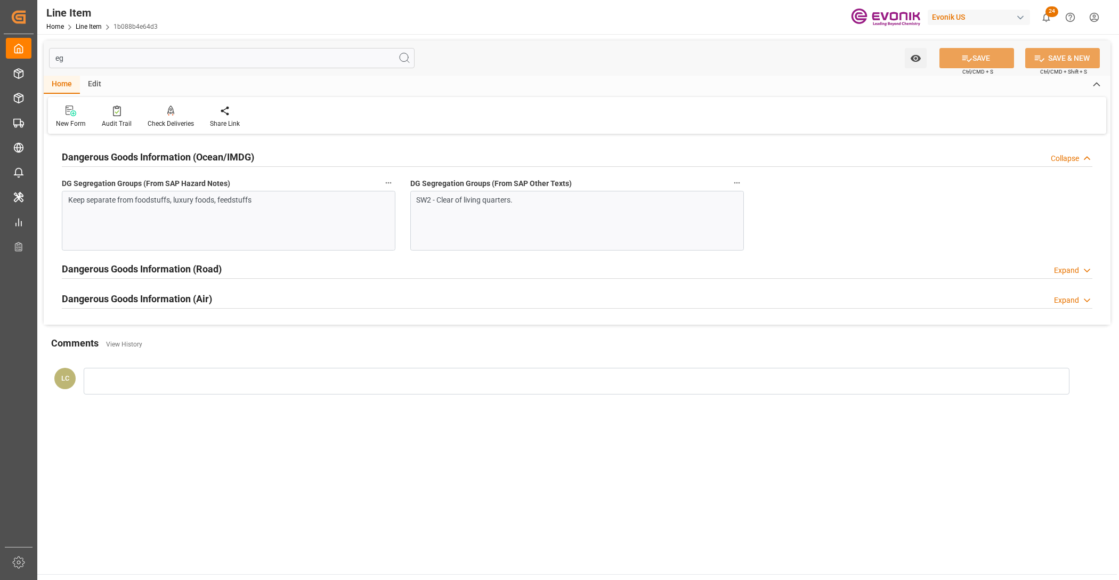
click at [118, 56] on input "eg" at bounding box center [232, 58] width 366 height 20
type input "e"
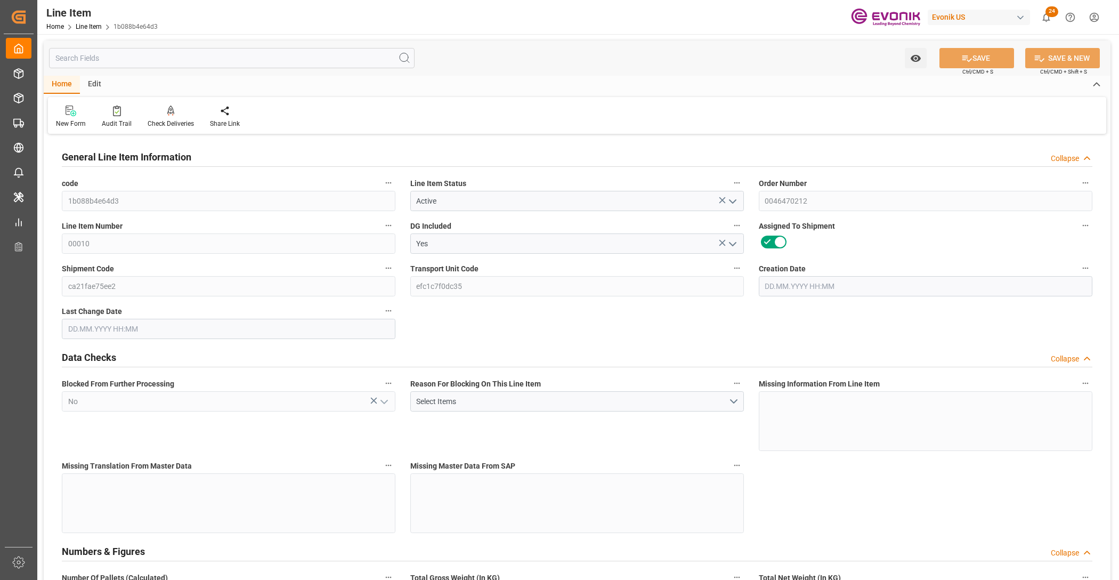
type input "Active"
type input "Yes"
type input "No"
type input "18"
type input "17910"
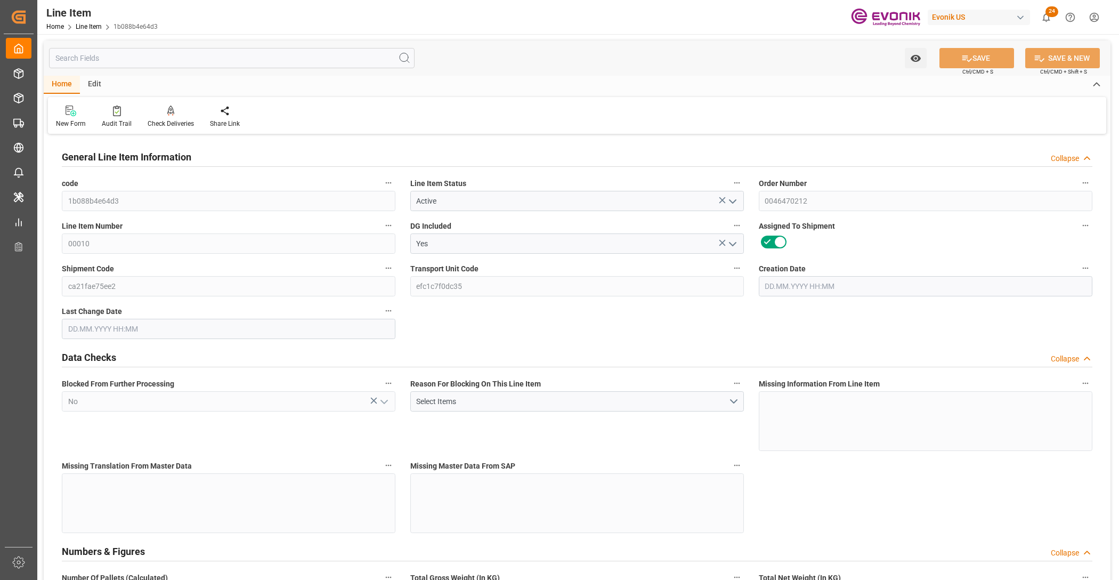
type input "16920"
type input "25.056"
type input "18"
type input "80352.32"
type input "9A61O"
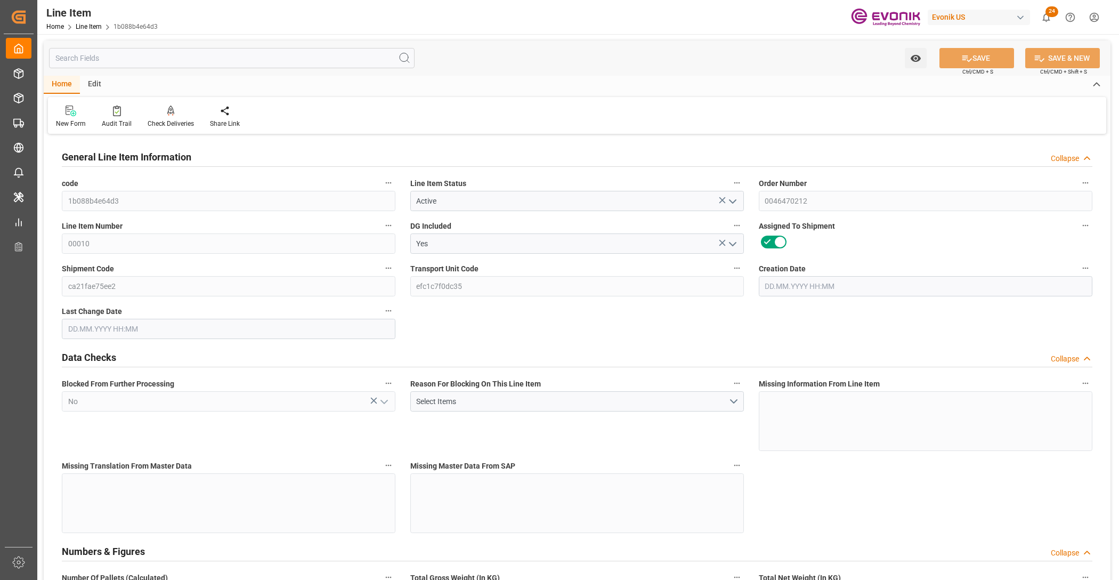
type input "18"
type input "17910"
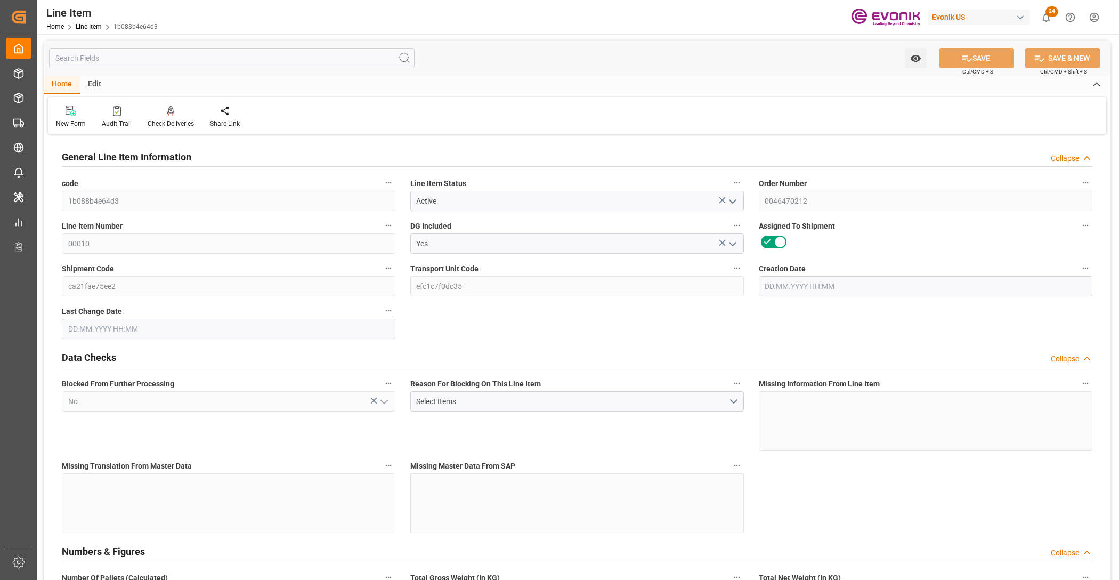
type input "16920"
type input "25.056"
type input "25056"
type input "0"
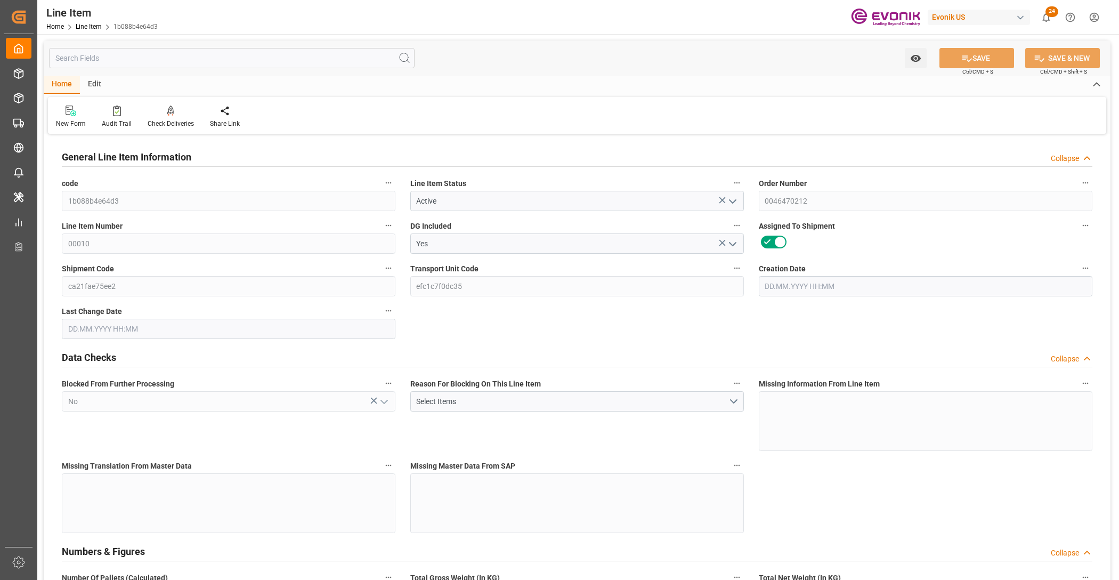
type input "0"
type input "27.08.2025 18:37"
type input "09.10.2025 01:59"
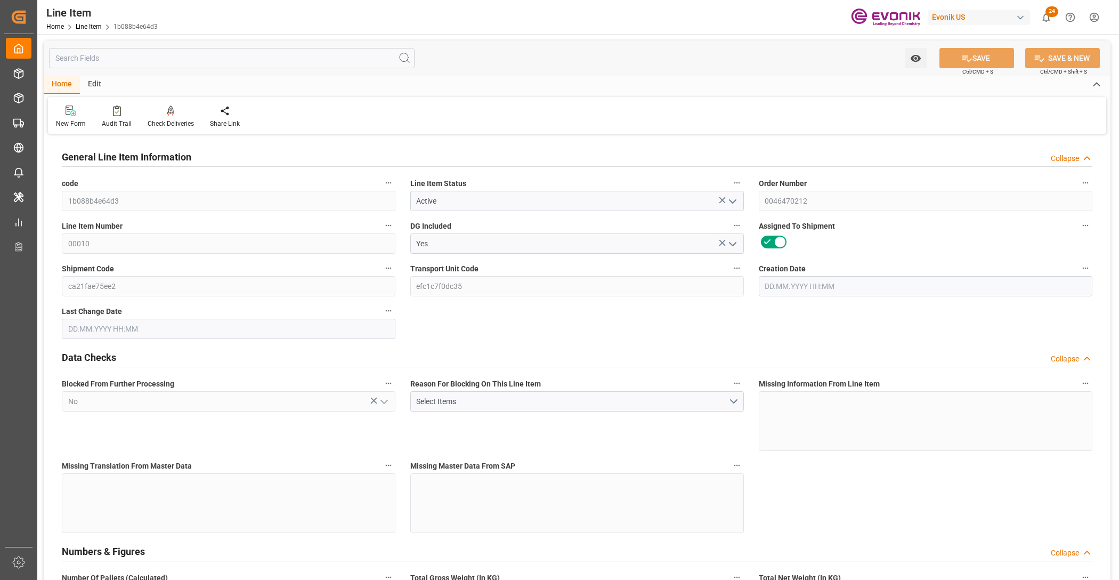
type input "[DATE]"
type input "12.11.2025"
type input "19.11.2025"
type input "05.11.2025"
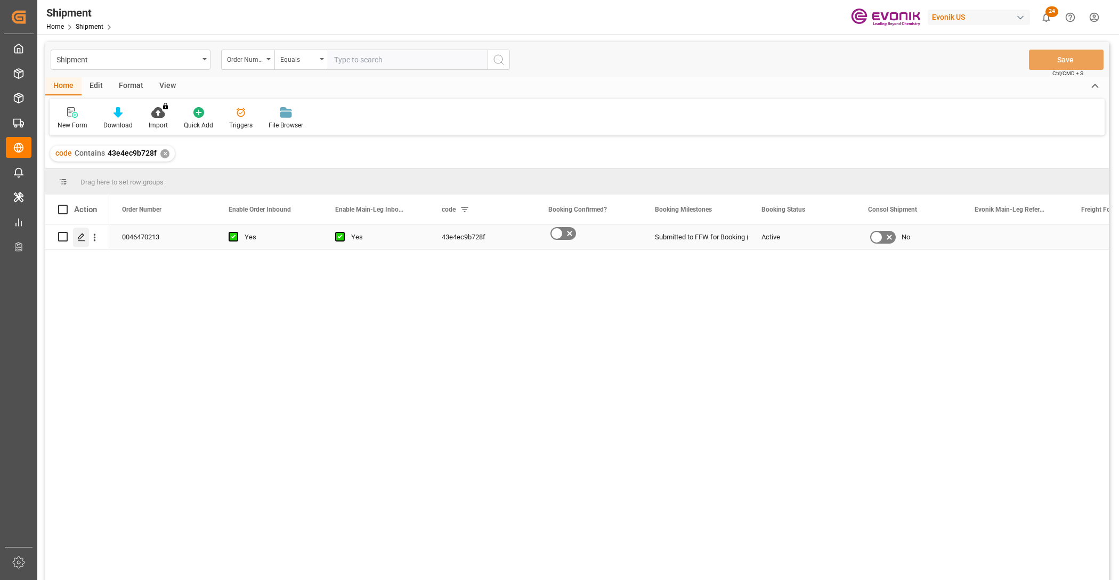
click at [83, 238] on icon "Press SPACE to select this row." at bounding box center [81, 237] width 9 height 9
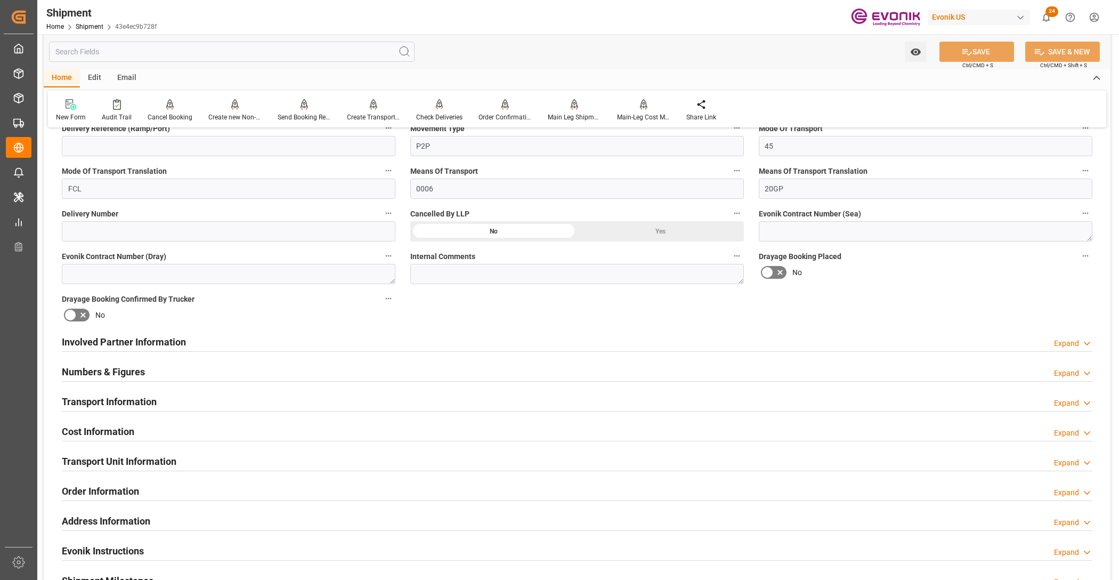
scroll to position [533, 0]
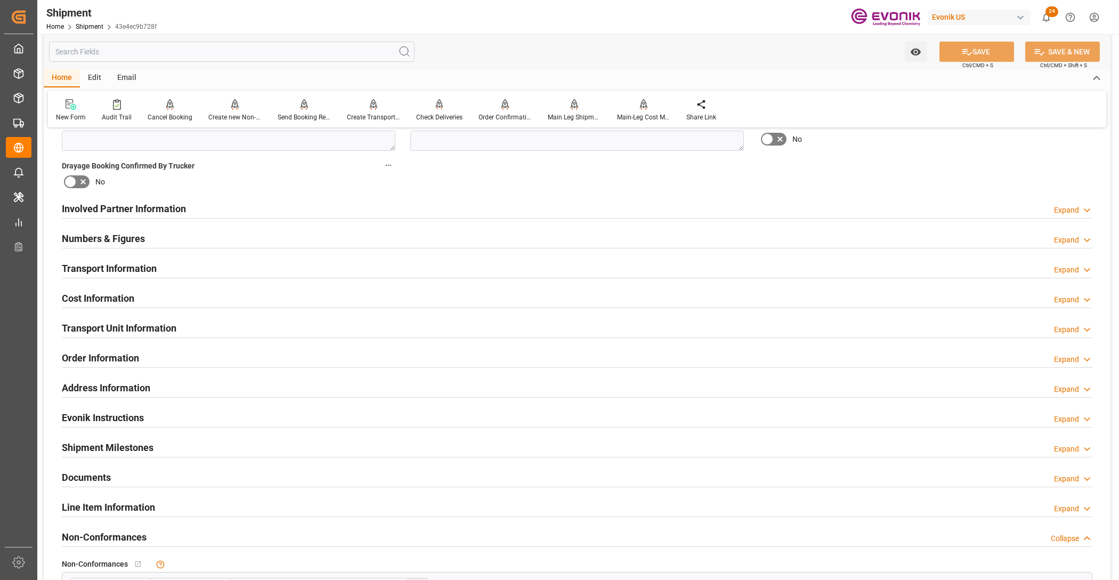
click at [524, 204] on div "Involved Partner Information Expand" at bounding box center [577, 208] width 1031 height 20
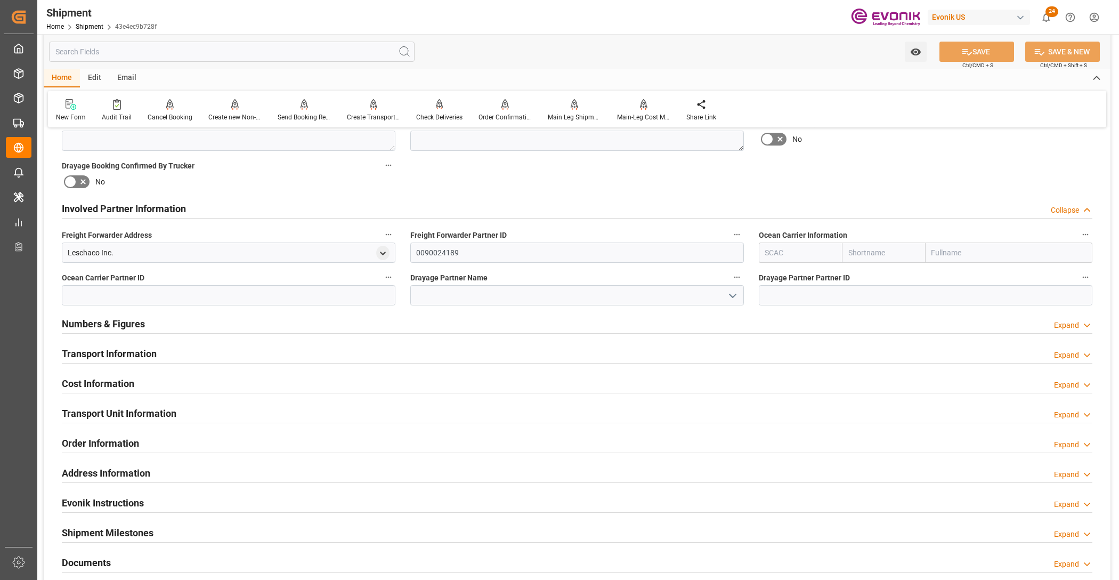
click at [880, 254] on input "text" at bounding box center [883, 253] width 83 height 20
type input "hapag"
click at [881, 273] on b "Hapag [PERSON_NAME]" at bounding box center [878, 282] width 58 height 20
type input "HLCU"
type input "Hapag [PERSON_NAME]"
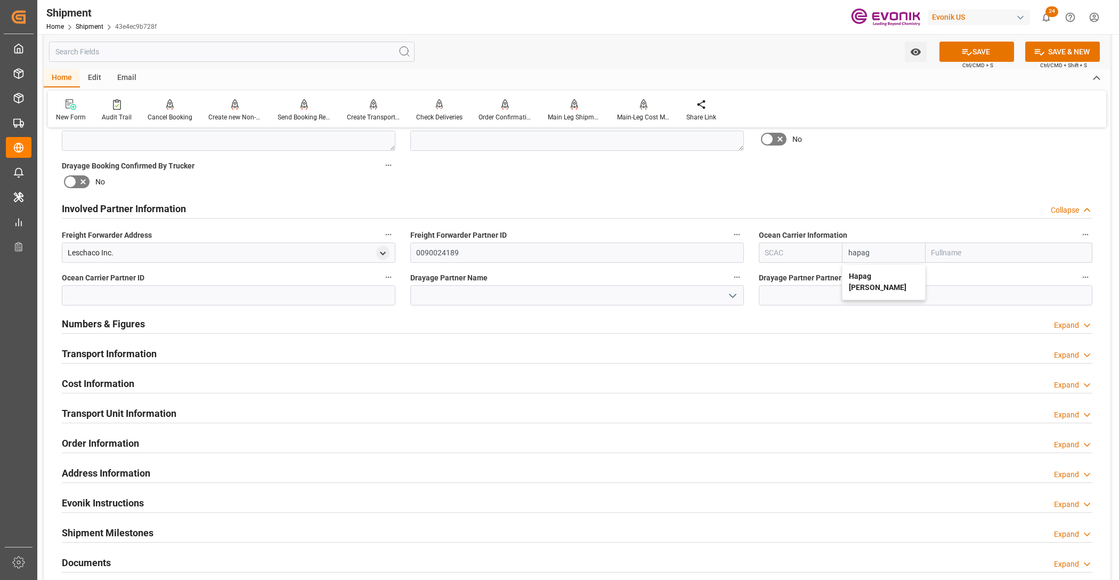
type input "Hapag Lloyd Aktiengesellschaft"
type input "Hapag [PERSON_NAME]"
click at [865, 174] on div "Booking Confirmation Milestone Bar Collapse Submitted to FFW for Booking (Pendi…" at bounding box center [577, 198] width 1067 height 1188
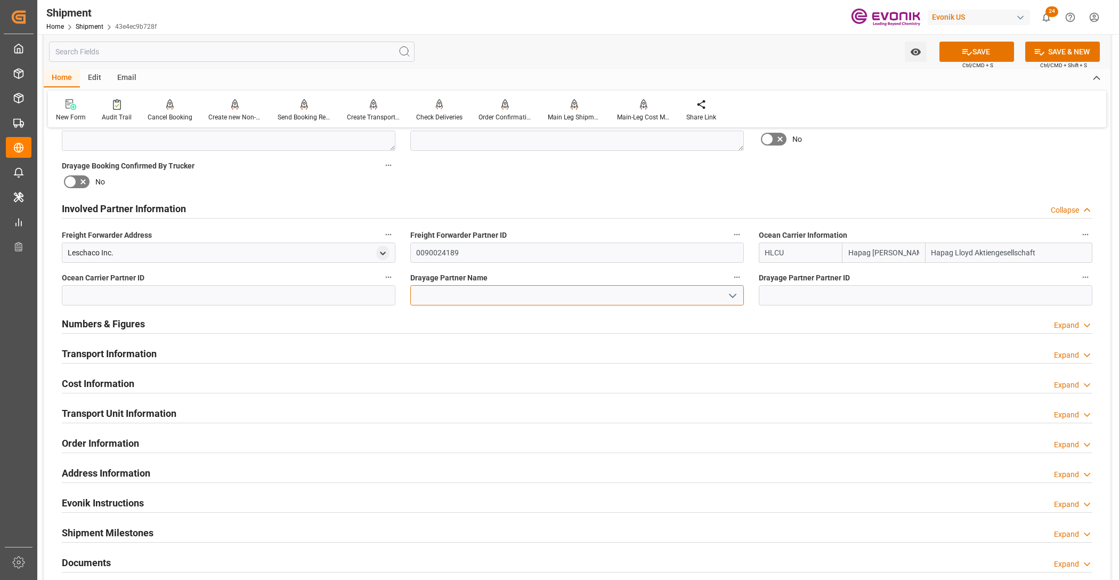
click at [547, 294] on input at bounding box center [577, 295] width 334 height 20
paste input "RDW logistics"
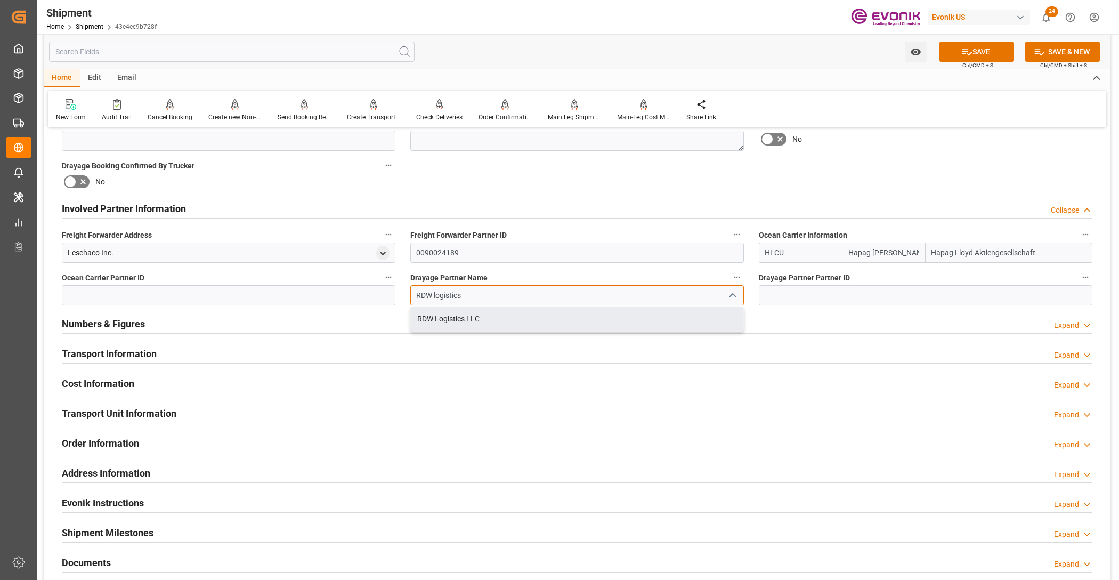
drag, startPoint x: 558, startPoint y: 320, endPoint x: 585, endPoint y: 301, distance: 33.7
click at [558, 320] on div "RDW Logistics LLC" at bounding box center [577, 319] width 333 height 24
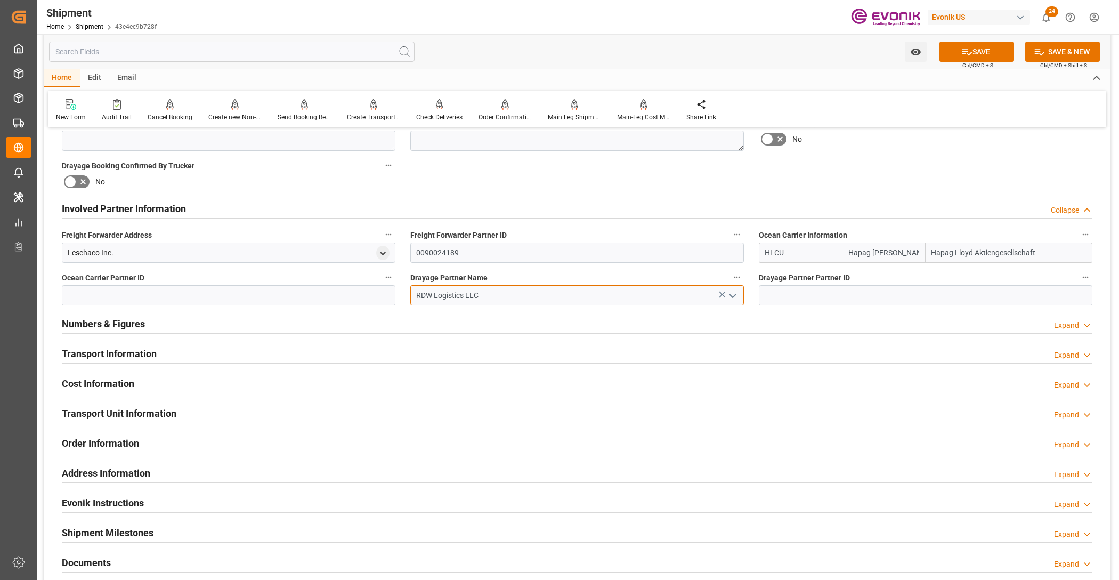
type input "RDW Logistics LLC"
click at [925, 129] on label "Drayage Booking Placed" at bounding box center [926, 123] width 334 height 15
click at [1079, 129] on button "Drayage Booking Placed" at bounding box center [1086, 123] width 14 height 14
click at [984, 54] on div at bounding box center [559, 290] width 1119 height 580
drag, startPoint x: 985, startPoint y: 51, endPoint x: 1116, endPoint y: 92, distance: 136.9
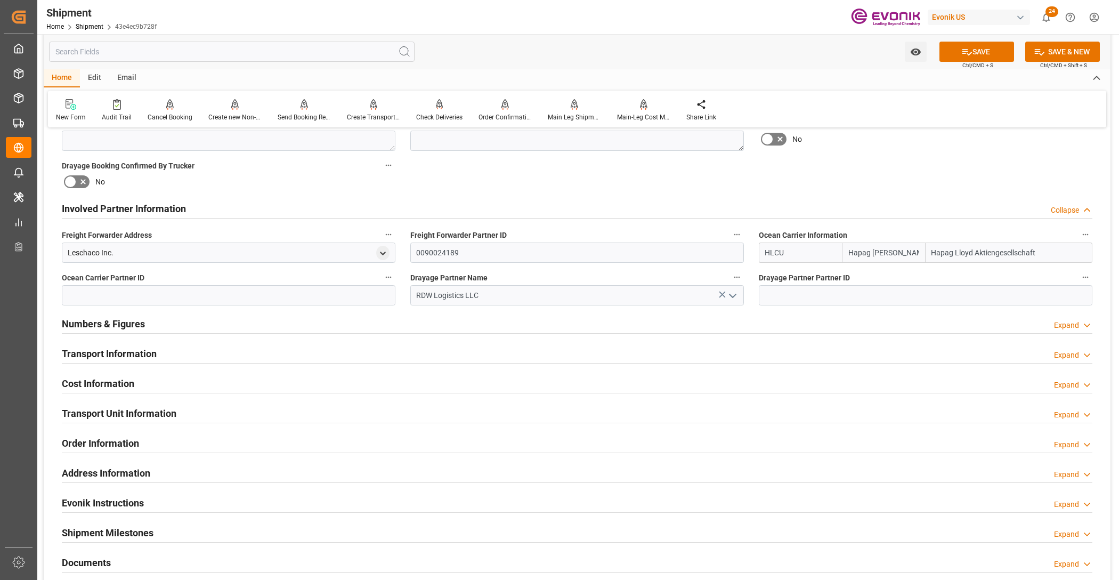
click at [985, 51] on button "SAVE" at bounding box center [977, 52] width 75 height 20
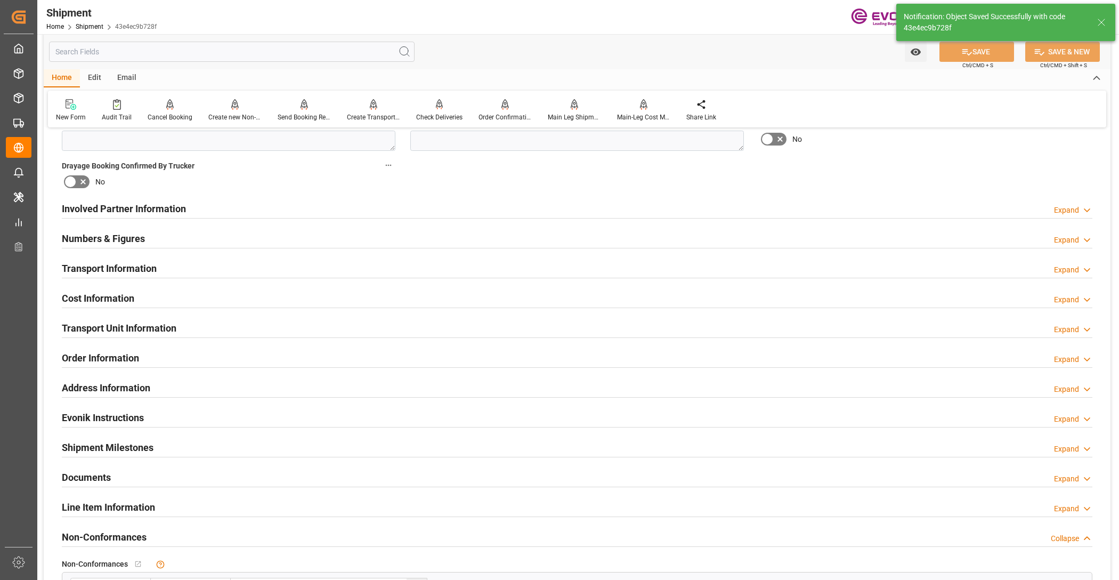
type input "0090027539"
type input "0090311130"
type textarea "Far East"
drag, startPoint x: 476, startPoint y: 208, endPoint x: 475, endPoint y: 302, distance: 93.8
click at [475, 208] on div "Involved Partner Information Expand" at bounding box center [577, 208] width 1031 height 20
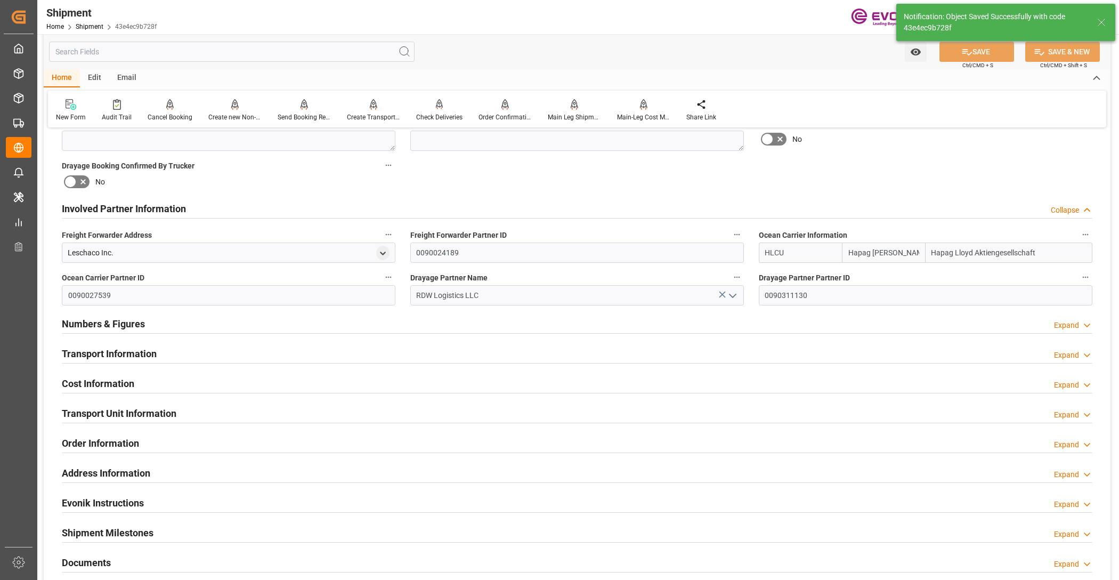
click at [466, 353] on div "Transport Information Expand" at bounding box center [577, 353] width 1031 height 20
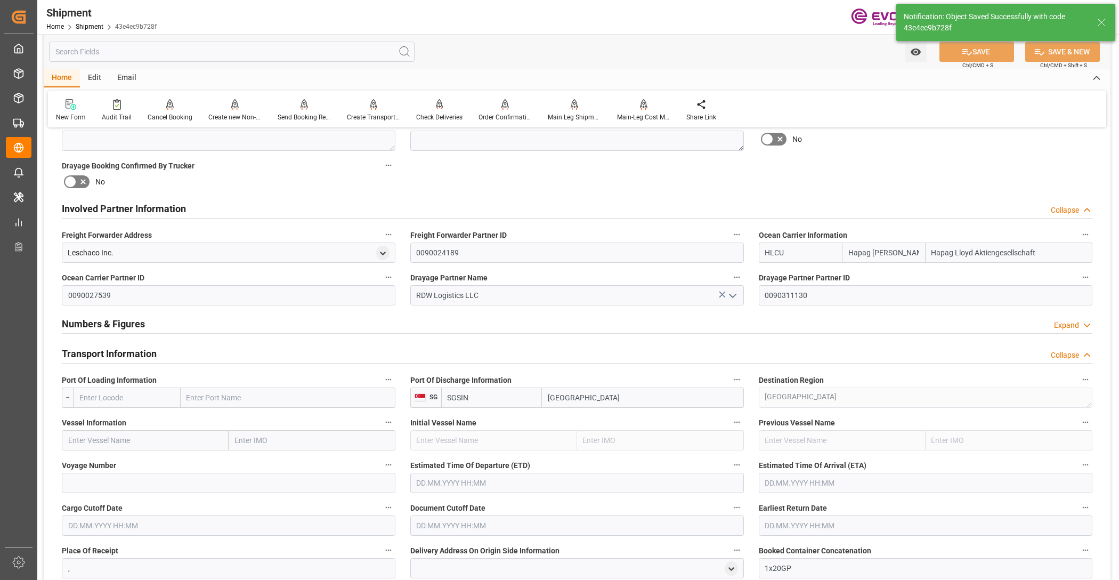
scroll to position [666, 0]
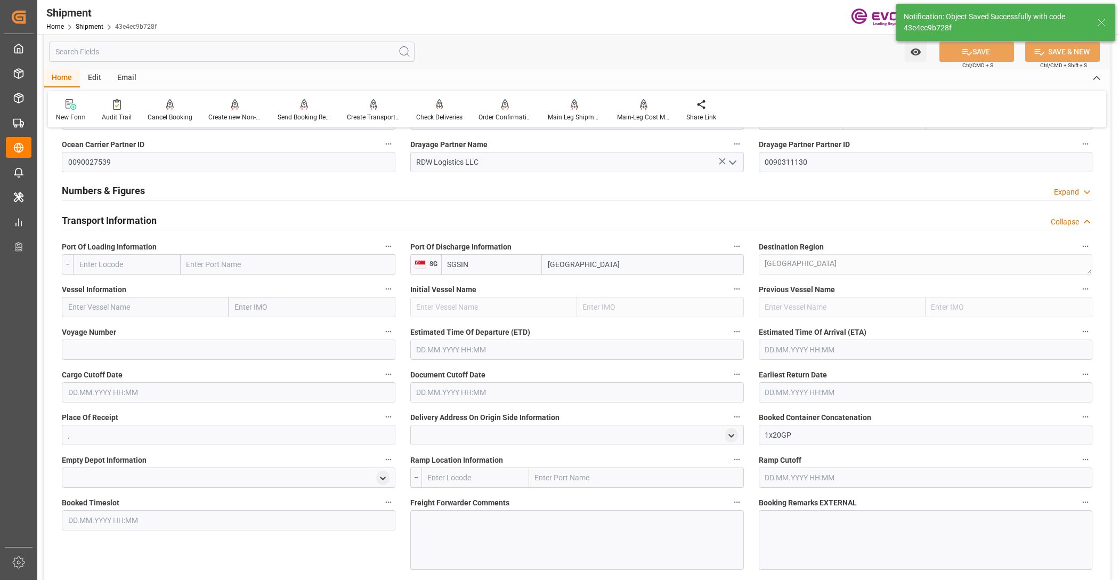
click at [115, 268] on input "text" at bounding box center [127, 264] width 108 height 20
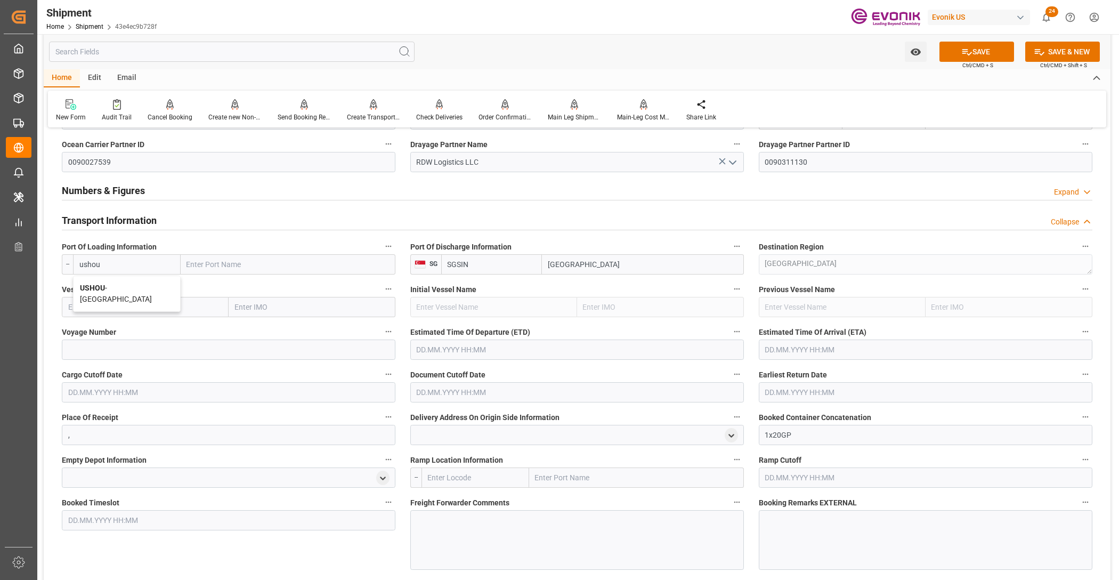
click at [116, 288] on span "USHOU - [GEOGRAPHIC_DATA]" at bounding box center [116, 294] width 72 height 20
type input "USHOU"
type input "[GEOGRAPHIC_DATA]"
type input "USHOU"
click at [145, 321] on div "Voyage Number" at bounding box center [228, 342] width 349 height 43
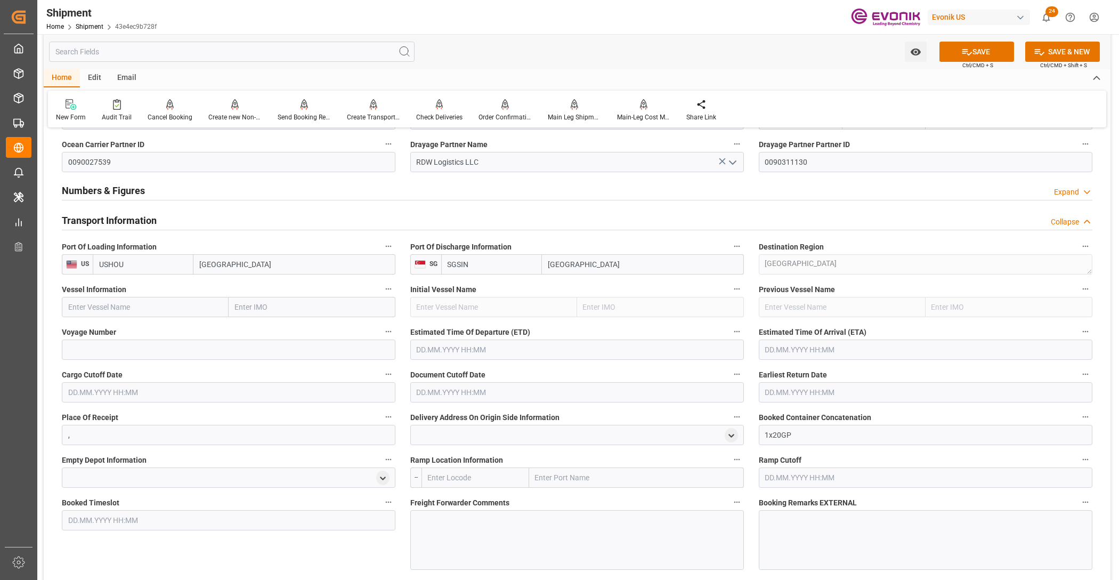
click at [141, 308] on input "text" at bounding box center [145, 307] width 167 height 20
paste input "GSL SOFIA / 547W"
click at [123, 305] on input "GSL SOFIA / 547W" at bounding box center [145, 307] width 167 height 20
click at [122, 326] on span "GSL SOFIA - 9260421" at bounding box center [103, 330] width 69 height 9
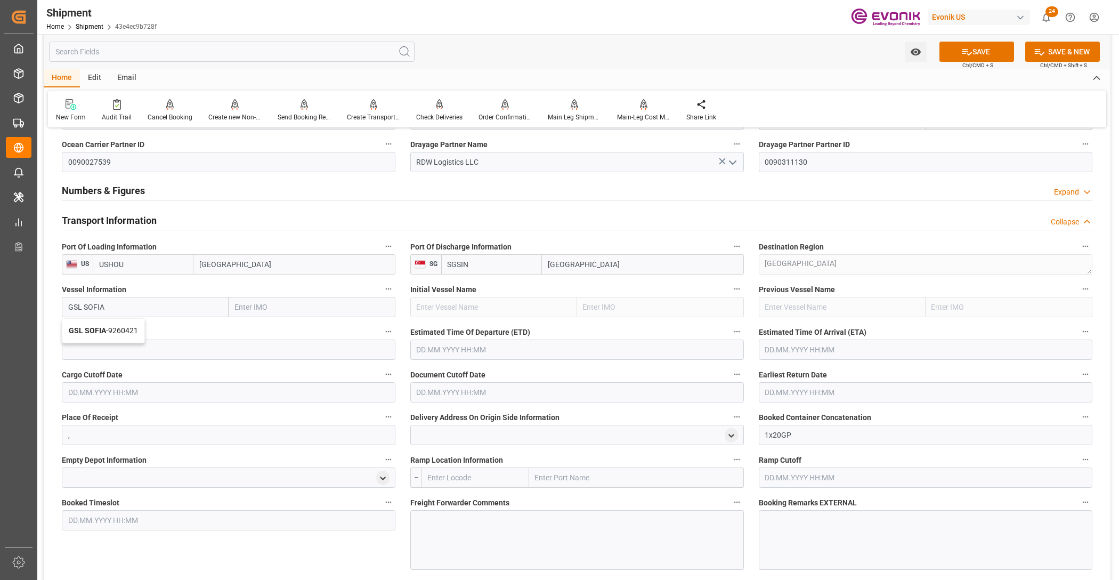
type input "GSL SOFIA"
type input "9260421"
type input "GSL SOFIA"
click at [160, 352] on input at bounding box center [229, 350] width 334 height 20
paste input "547W"
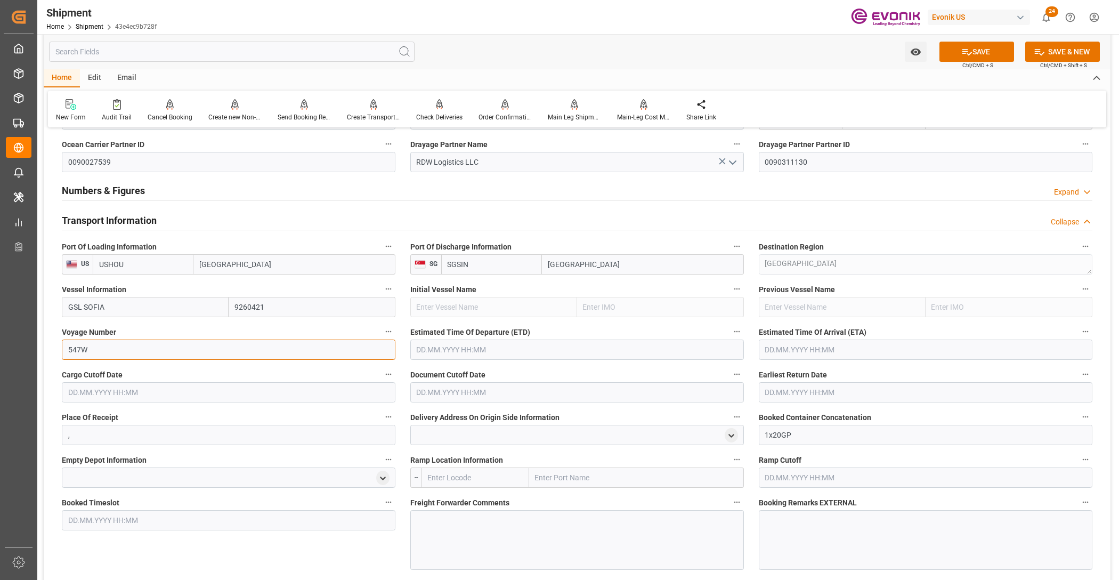
type input "547W"
click at [503, 353] on input "text" at bounding box center [577, 350] width 334 height 20
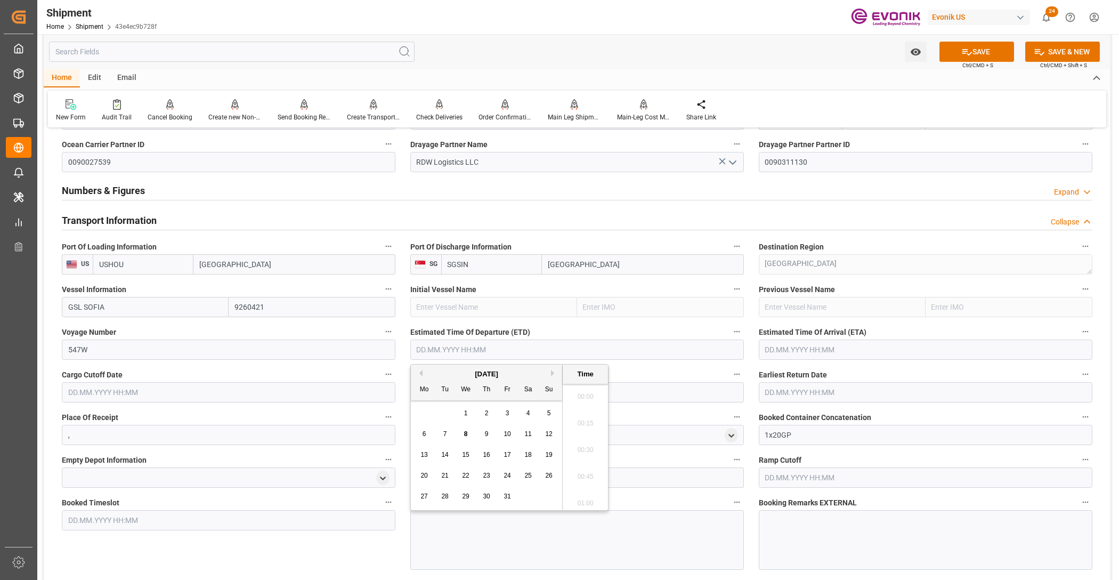
scroll to position [2295, 0]
click at [548, 373] on div "October 2025" at bounding box center [486, 374] width 151 height 11
click at [553, 374] on button "Next Month" at bounding box center [554, 373] width 6 height 6
click at [548, 475] on span "23" at bounding box center [548, 475] width 7 height 7
type input "23.11.2025 00:00"
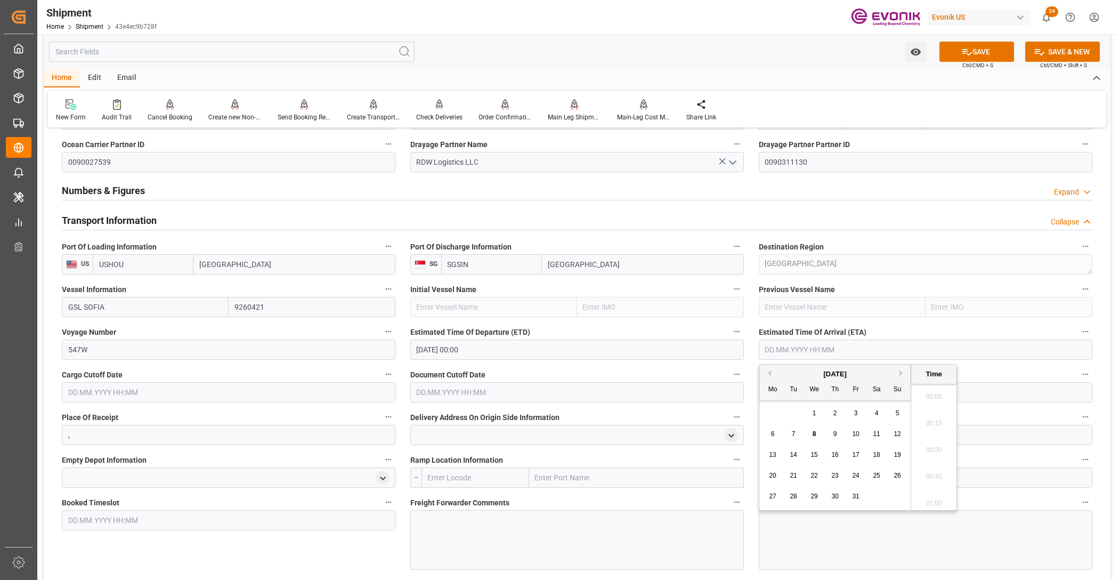
click at [840, 351] on input "text" at bounding box center [926, 350] width 334 height 20
click at [905, 370] on button "Next Month" at bounding box center [903, 373] width 6 height 6
click at [903, 373] on button "Next Month" at bounding box center [903, 373] width 6 height 6
drag, startPoint x: 833, startPoint y: 452, endPoint x: 818, endPoint y: 456, distance: 14.9
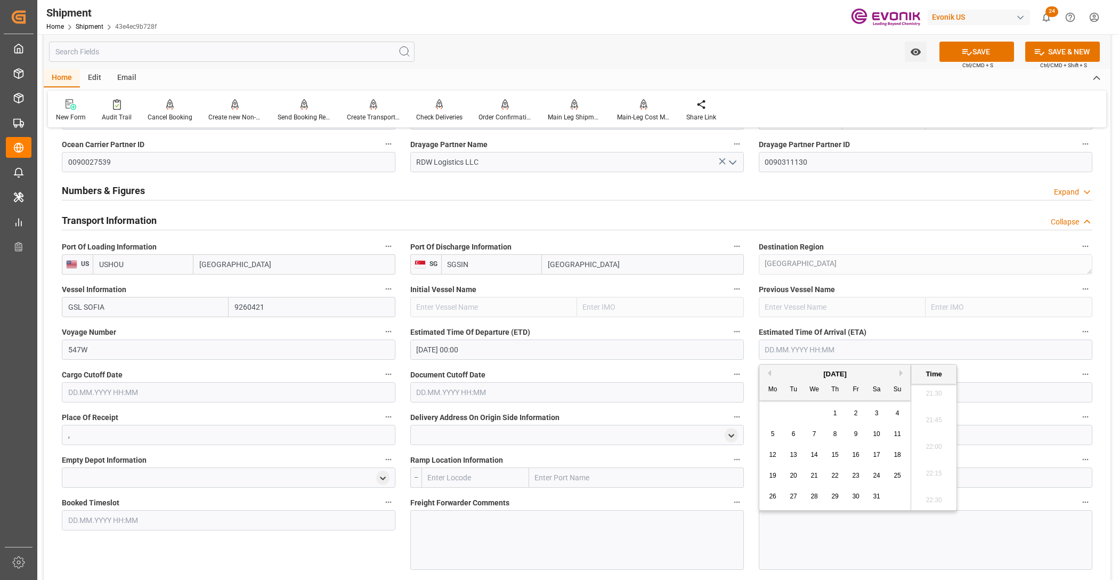
click at [833, 451] on span "15" at bounding box center [835, 454] width 7 height 7
type input "15.01.2026 00:00"
click at [308, 390] on input "text" at bounding box center [229, 392] width 334 height 20
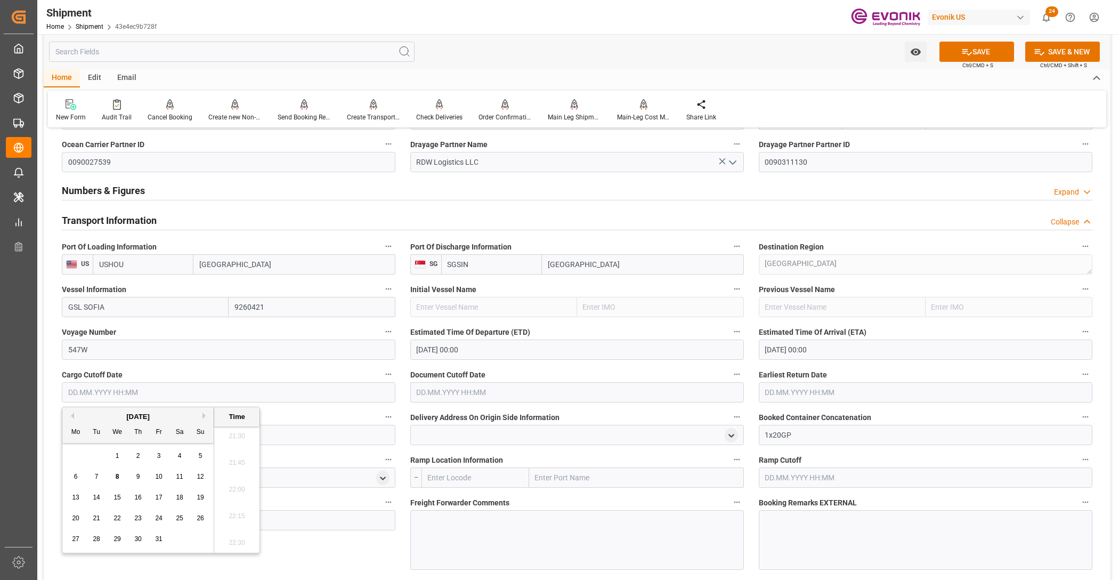
click at [206, 416] on button "Next Month" at bounding box center [206, 416] width 6 height 6
click at [119, 497] on span "12" at bounding box center [117, 497] width 7 height 7
type input "12.11.2025 00:00"
click at [517, 388] on input "text" at bounding box center [577, 392] width 334 height 20
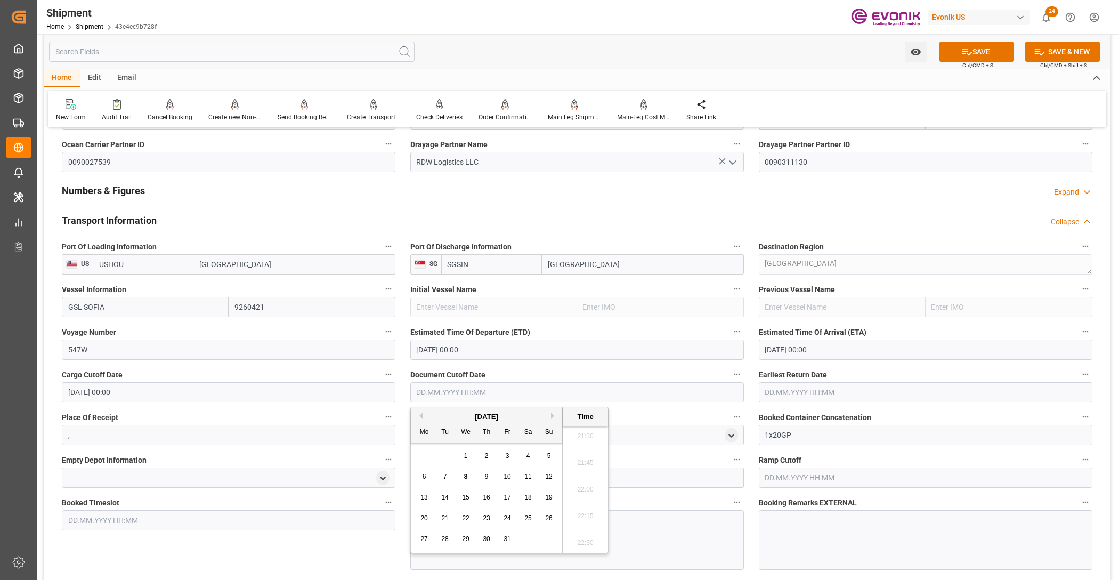
drag, startPoint x: 553, startPoint y: 417, endPoint x: 520, endPoint y: 470, distance: 62.5
click at [553, 417] on button "Next Month" at bounding box center [554, 416] width 6 height 6
click at [466, 501] on span "12" at bounding box center [465, 497] width 7 height 7
type input "12.11.2025 00:00"
click at [805, 393] on input "text" at bounding box center [926, 392] width 334 height 20
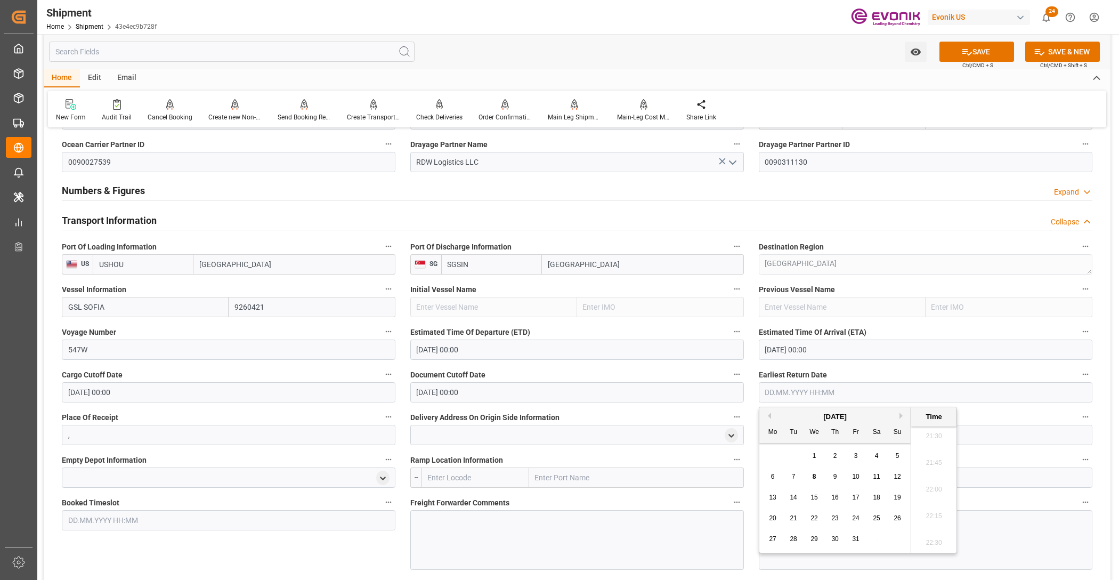
drag, startPoint x: 903, startPoint y: 414, endPoint x: 891, endPoint y: 440, distance: 28.9
click at [902, 414] on button "Next Month" at bounding box center [903, 416] width 6 height 6
click at [816, 500] on span "12" at bounding box center [814, 497] width 7 height 7
type input "12.11.2025 00:00"
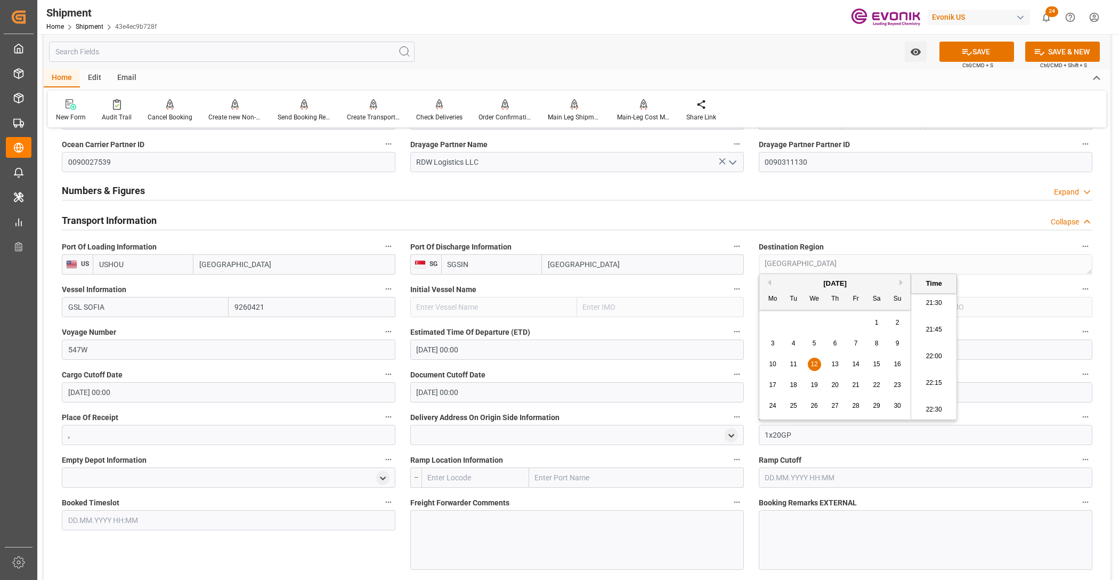
scroll to position [800, 0]
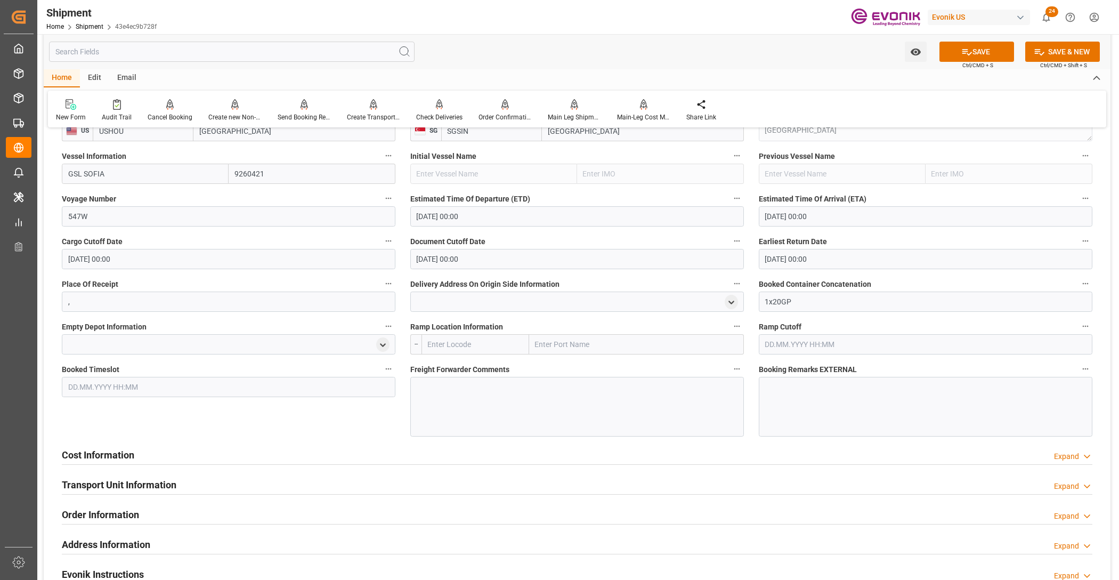
click at [364, 437] on div "Booked Timeslot" at bounding box center [228, 399] width 349 height 82
click at [993, 54] on button "SAVE" at bounding box center [977, 52] width 75 height 20
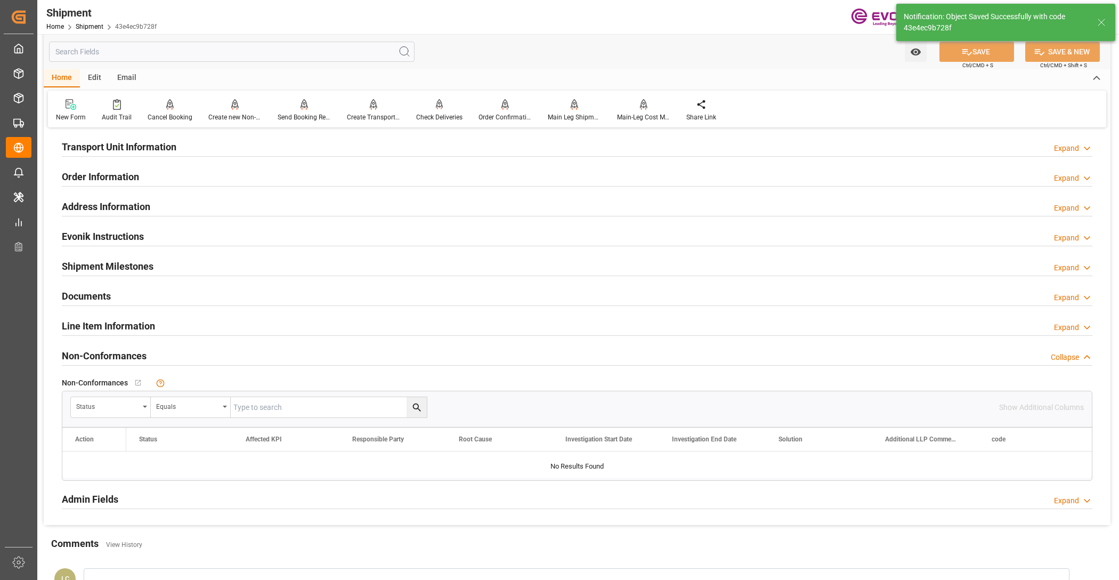
scroll to position [581, 0]
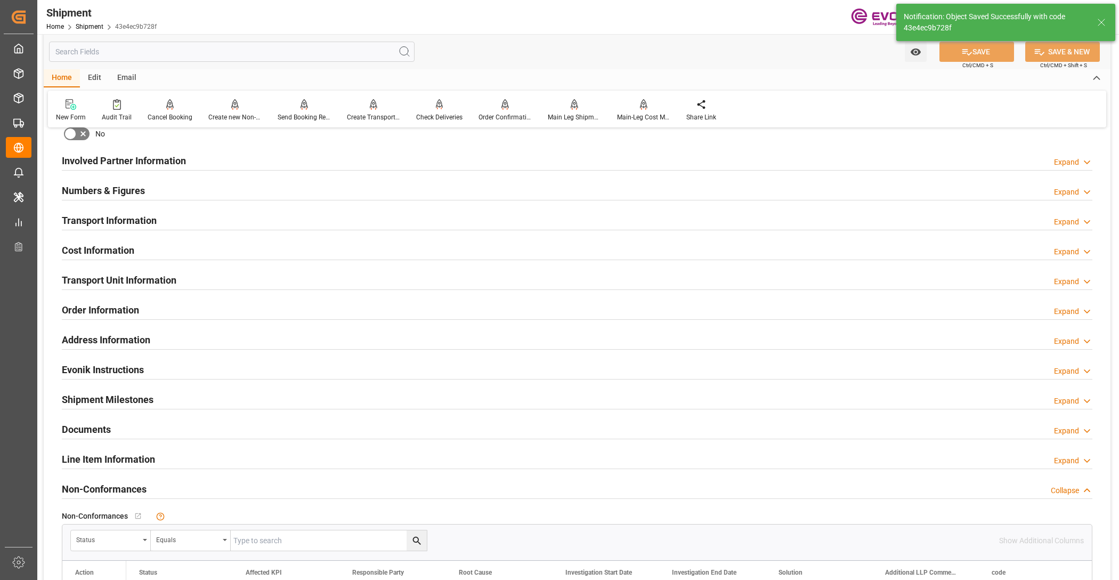
drag, startPoint x: 201, startPoint y: 249, endPoint x: 187, endPoint y: 277, distance: 31.2
click at [201, 249] on div "Cost Information Expand" at bounding box center [577, 249] width 1031 height 20
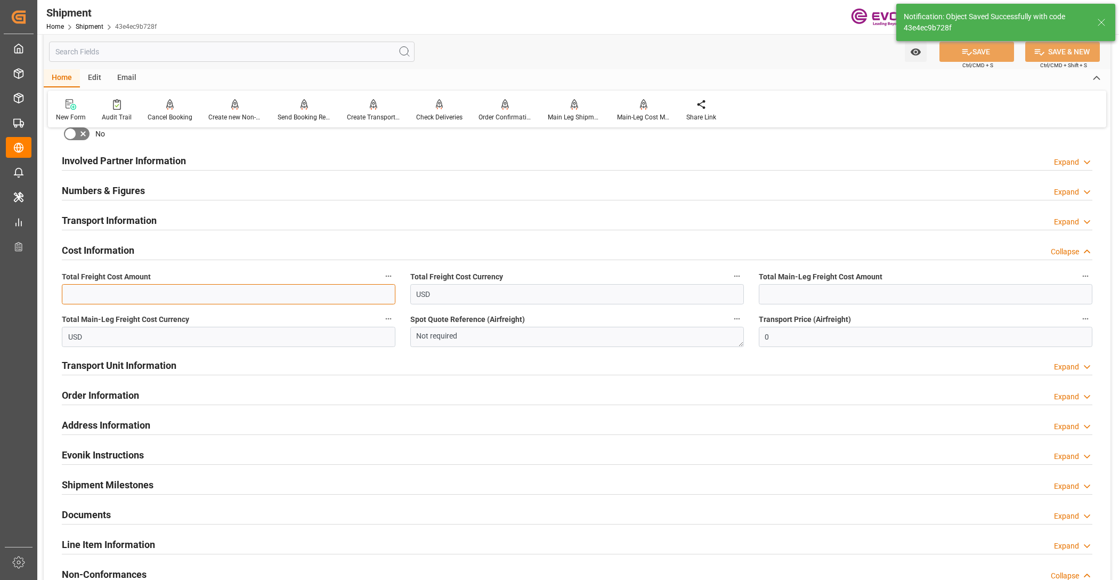
drag, startPoint x: 174, startPoint y: 291, endPoint x: 171, endPoint y: 299, distance: 8.4
click at [174, 291] on input "text" at bounding box center [229, 294] width 334 height 20
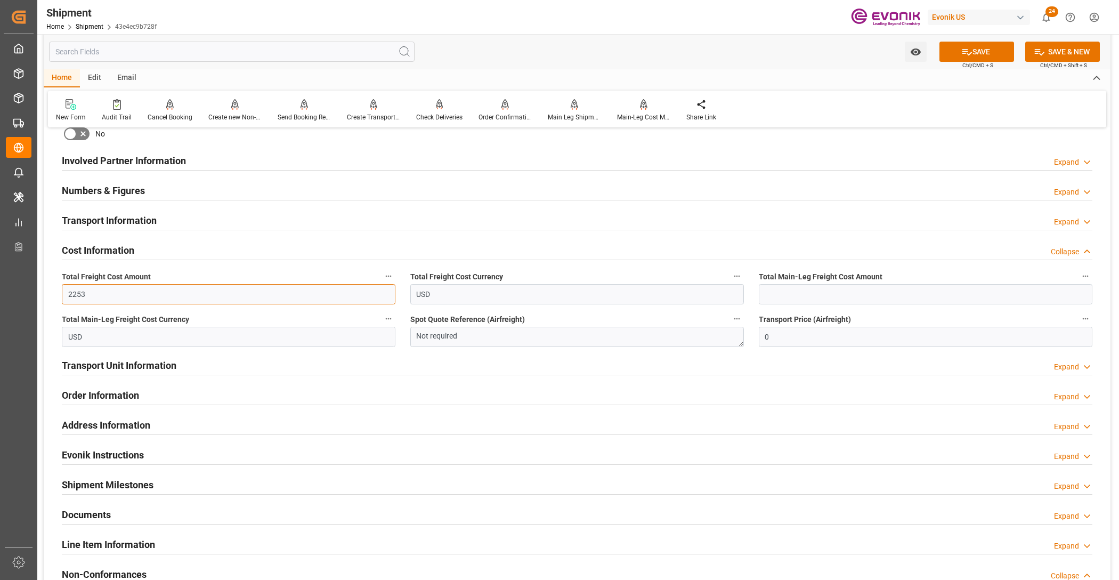
type input "2253"
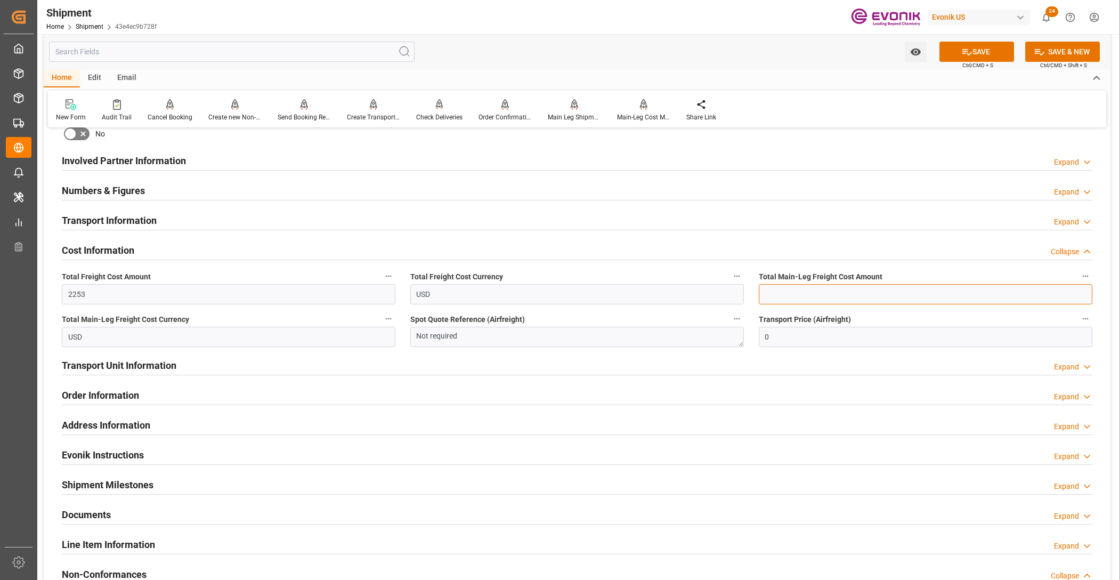
click at [950, 291] on input "text" at bounding box center [926, 294] width 334 height 20
type input "600"
click at [987, 46] on button "SAVE" at bounding box center [977, 52] width 75 height 20
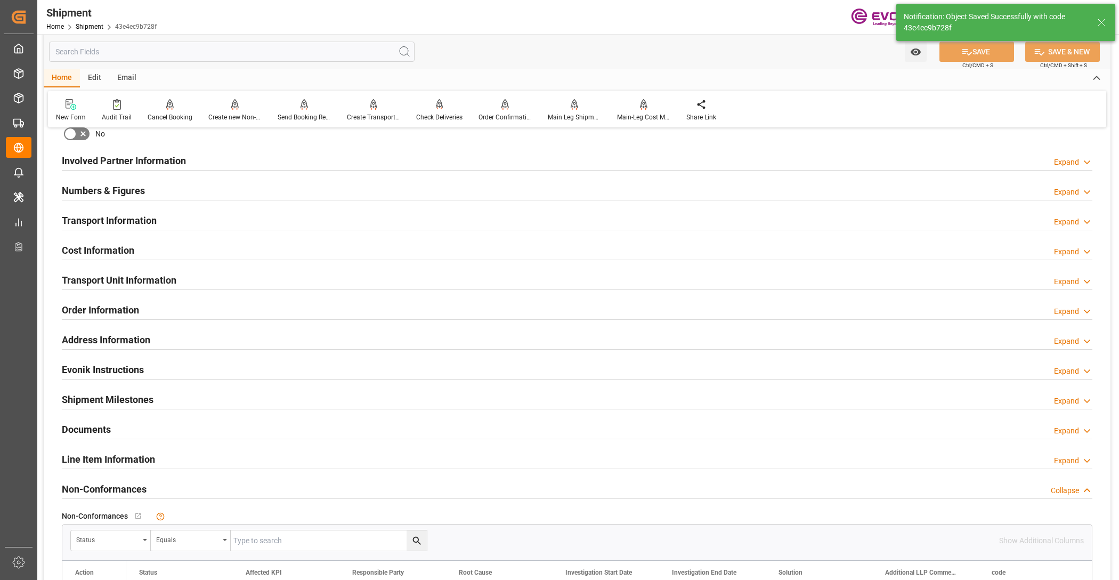
drag, startPoint x: 248, startPoint y: 276, endPoint x: 204, endPoint y: 380, distance: 112.3
click at [248, 276] on div "Transport Unit Information Expand" at bounding box center [577, 279] width 1031 height 20
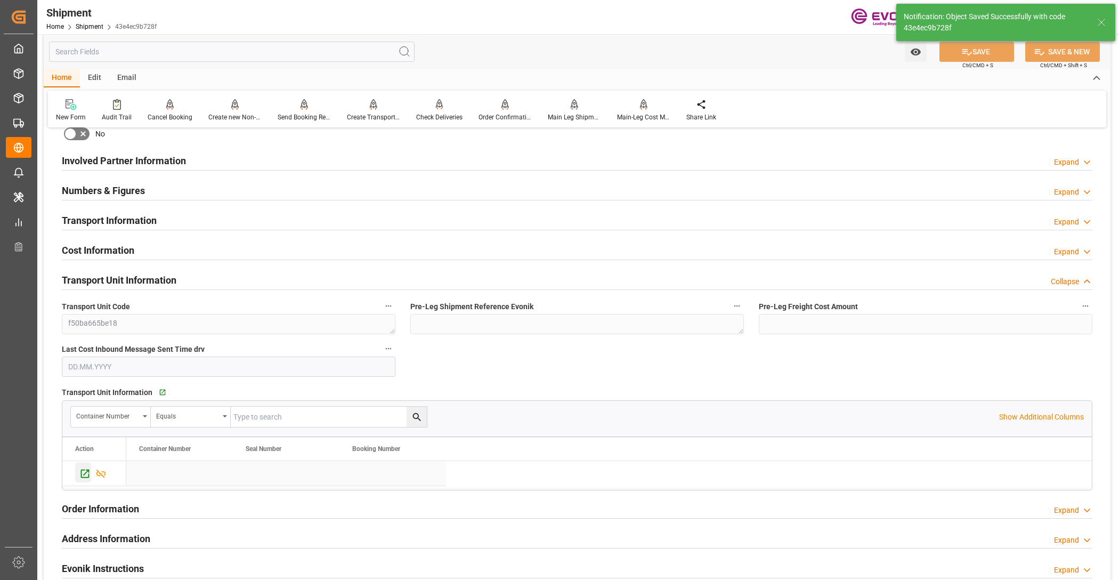
click at [86, 471] on icon "Press SPACE to select this row." at bounding box center [84, 473] width 11 height 11
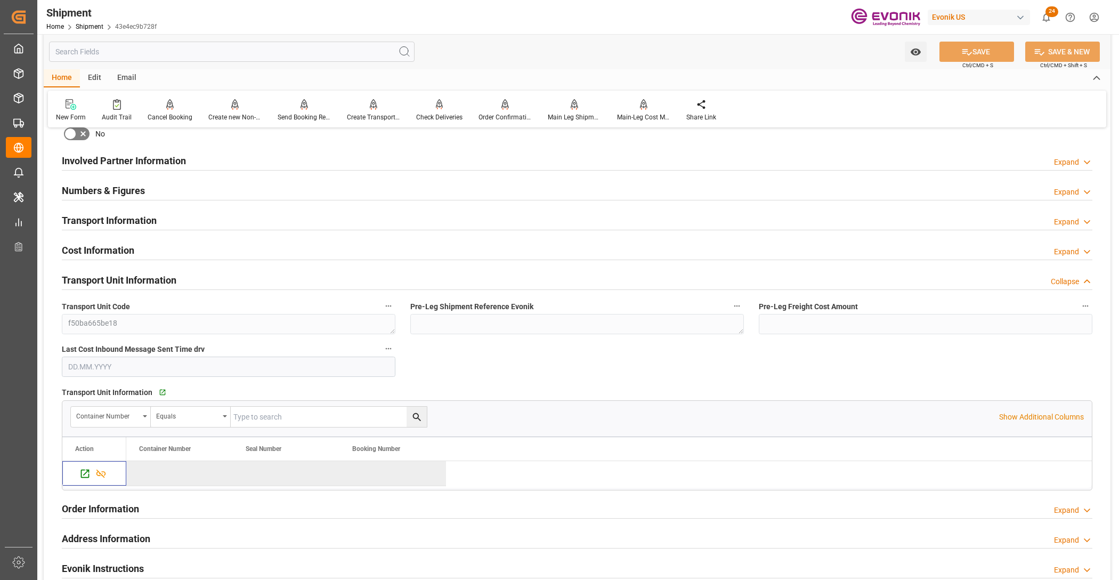
scroll to position [448, 0]
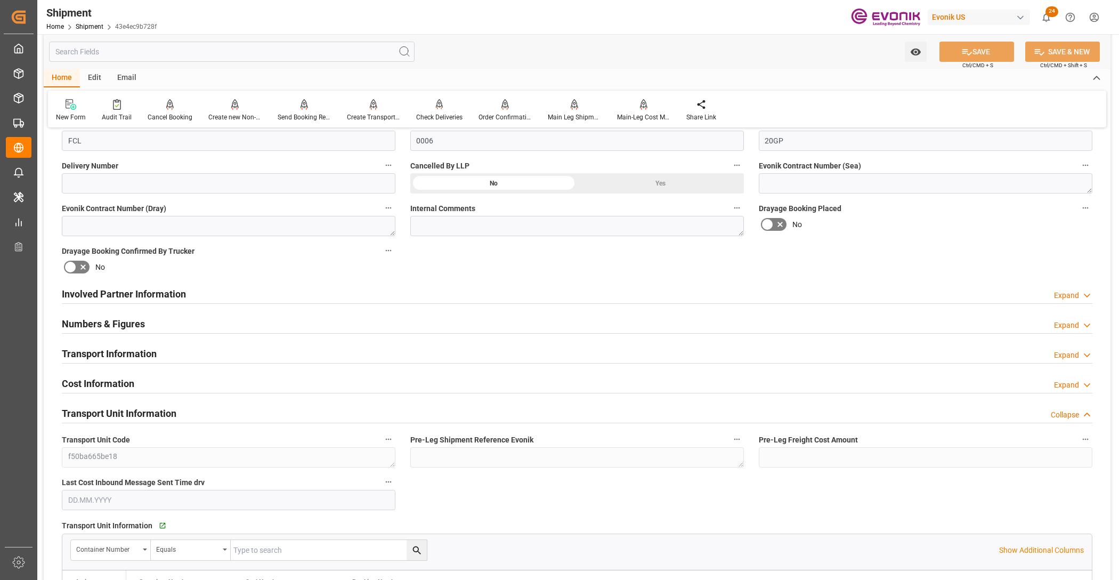
click at [491, 294] on div "Involved Partner Information Expand" at bounding box center [577, 293] width 1031 height 20
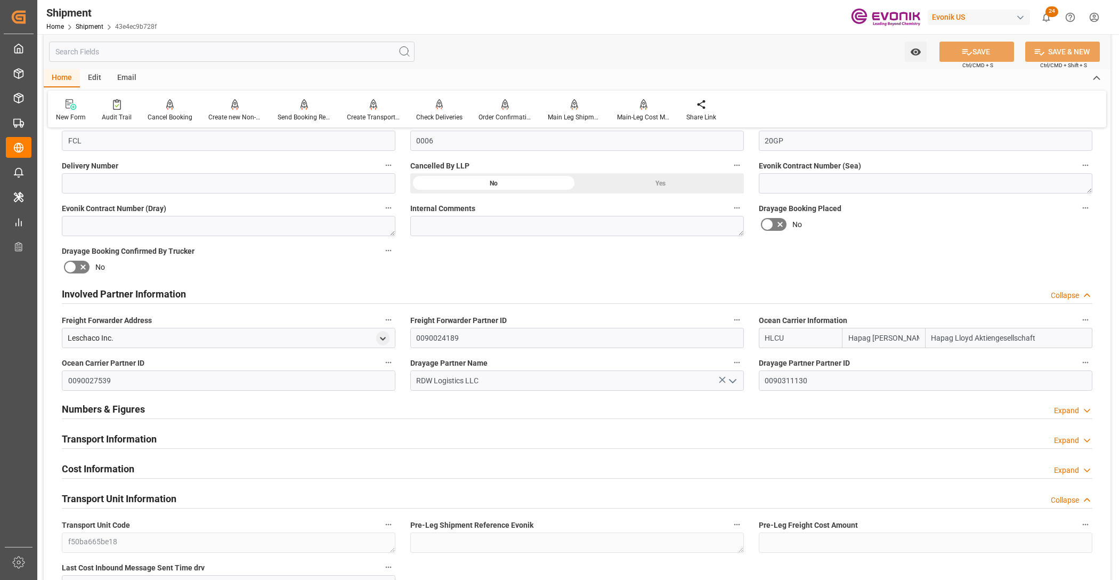
drag, startPoint x: 475, startPoint y: 435, endPoint x: 593, endPoint y: 417, distance: 119.2
click at [475, 435] on div "Transport Information Expand" at bounding box center [577, 438] width 1031 height 20
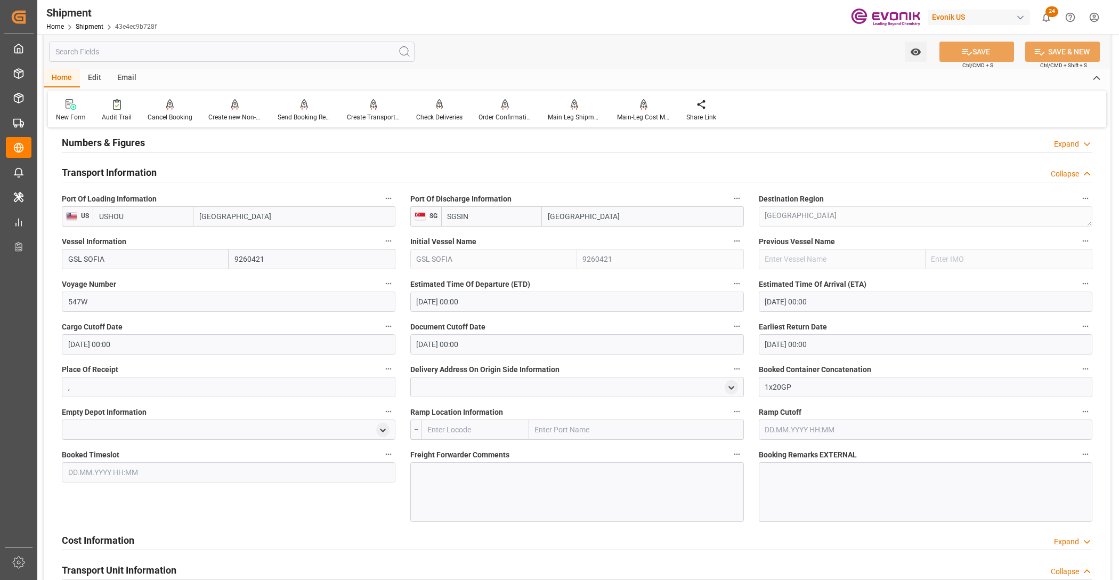
scroll to position [848, 0]
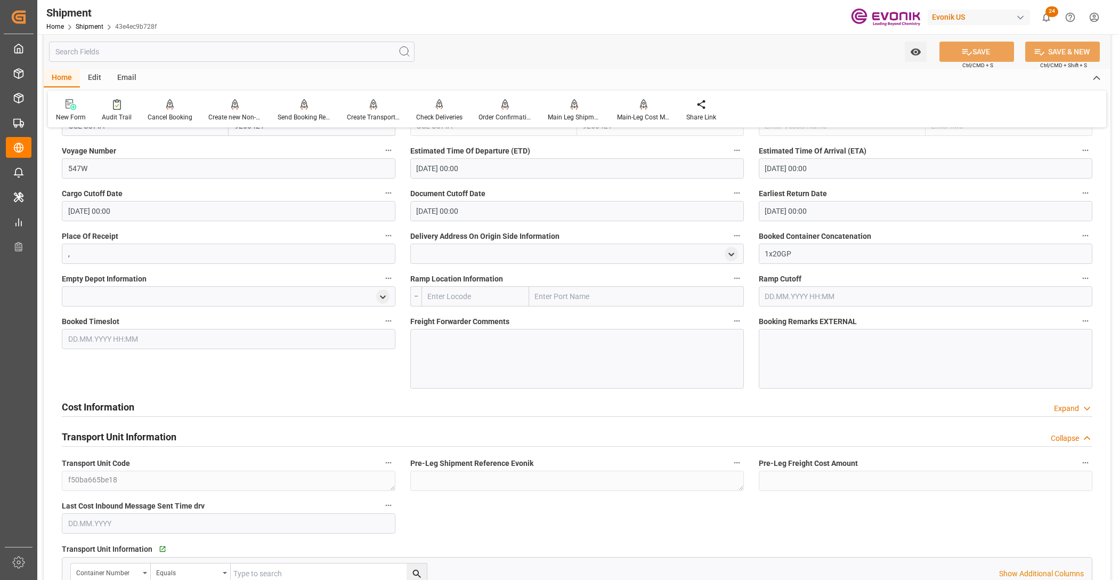
click at [422, 399] on div "Cost Information Expand" at bounding box center [577, 406] width 1031 height 20
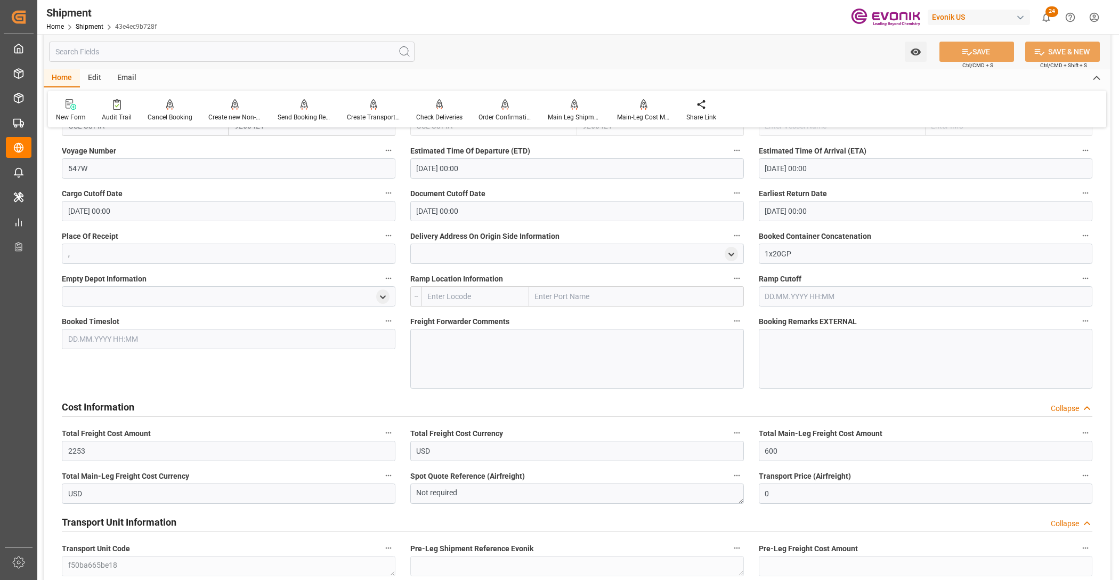
scroll to position [981, 0]
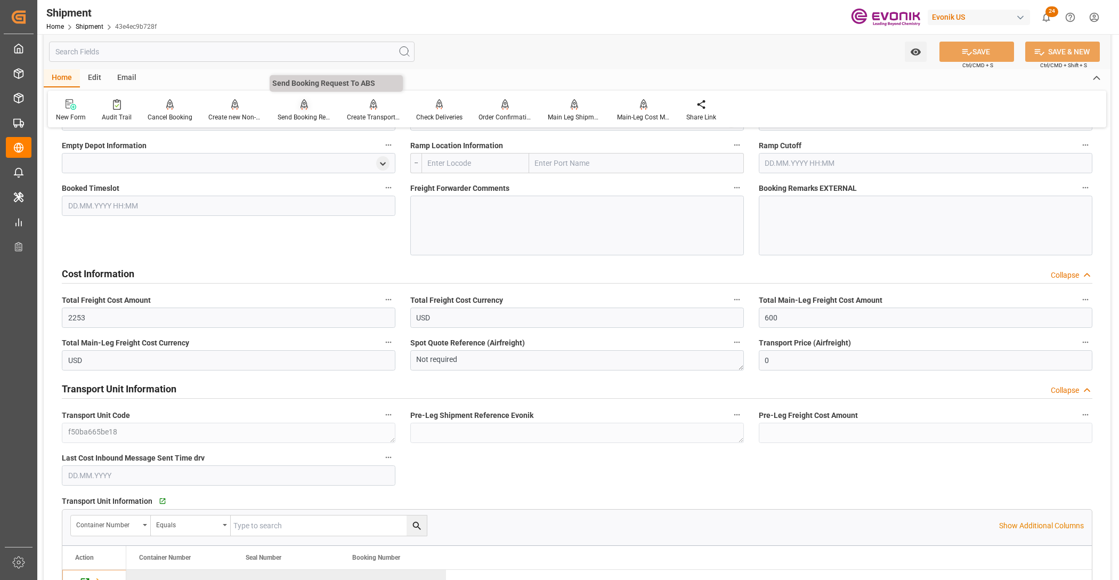
click at [310, 106] on div at bounding box center [304, 104] width 53 height 11
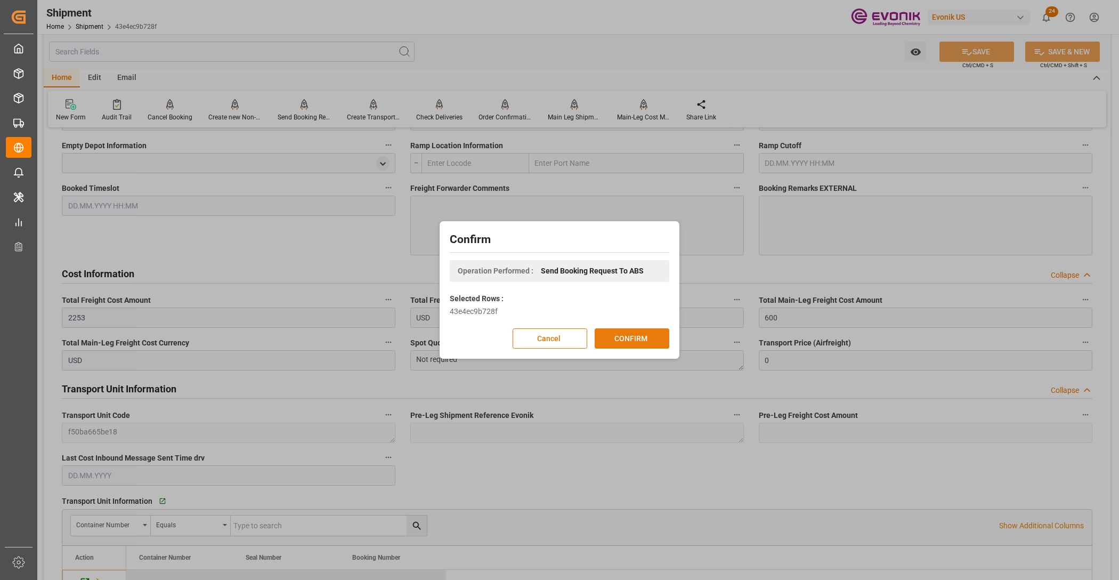
click at [656, 338] on button "CONFIRM" at bounding box center [632, 338] width 75 height 20
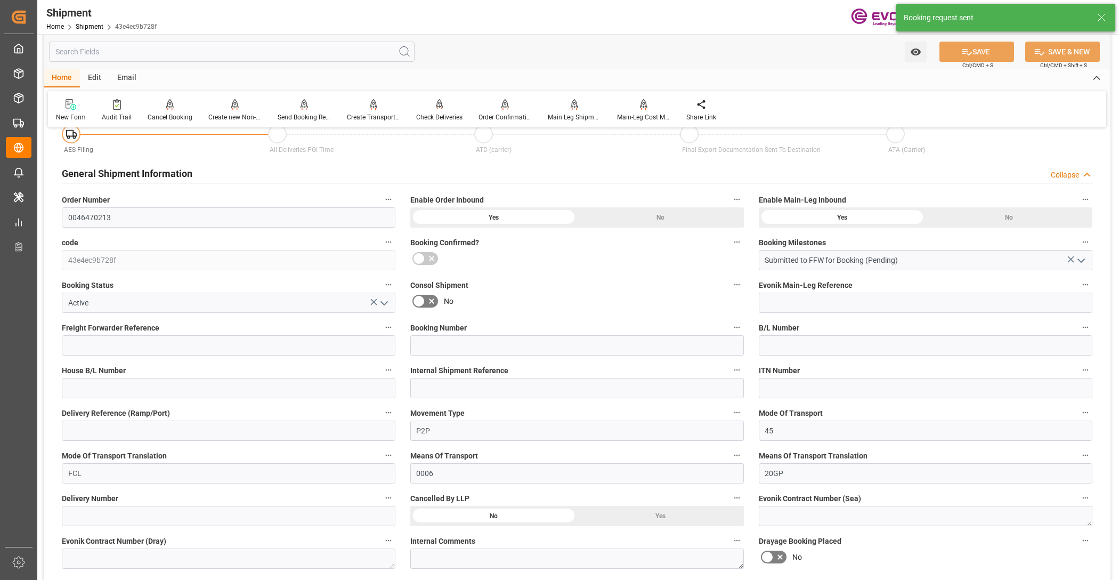
scroll to position [874, 0]
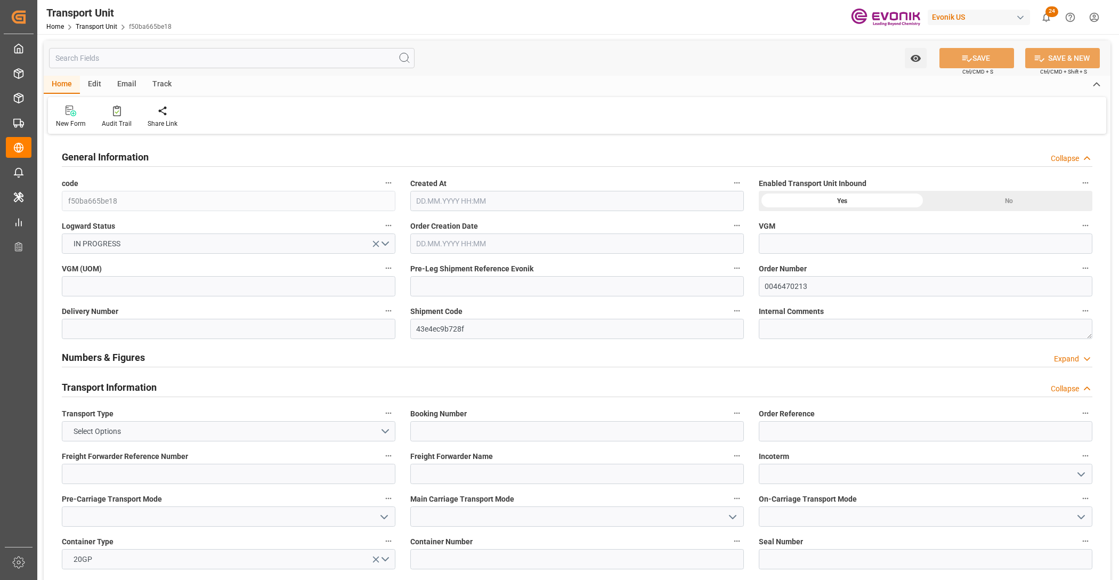
type input "Hapag [PERSON_NAME]"
type input "Hapag Lloyd Aktiengesellschaft"
type input "USHOU"
type input "SGSIN"
type input "17910"
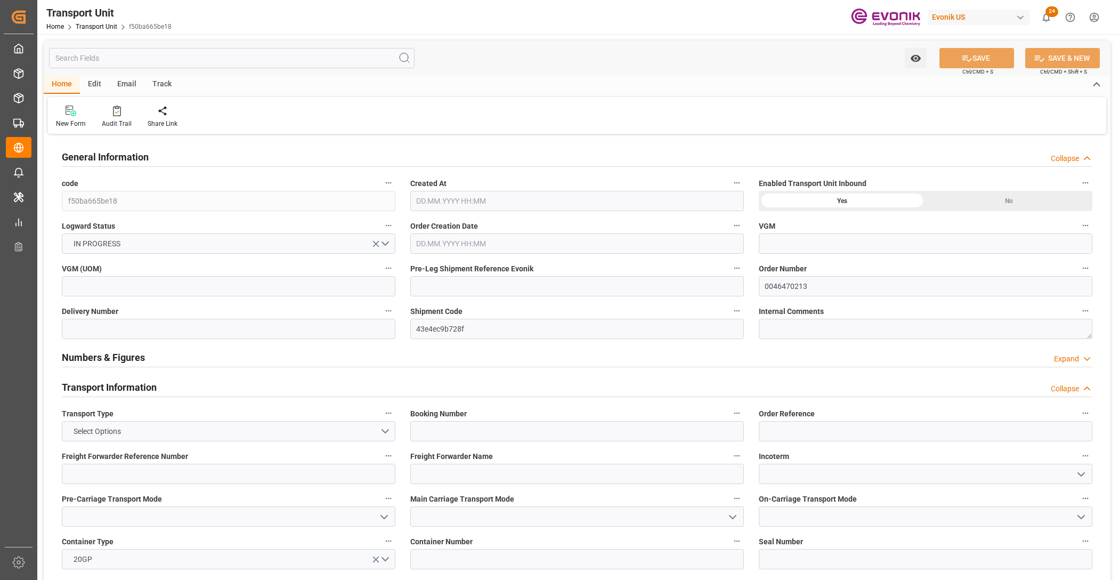
type input "[DATE] 02:09"
type input "[DATE]"
type input "[DATE] 00:00"
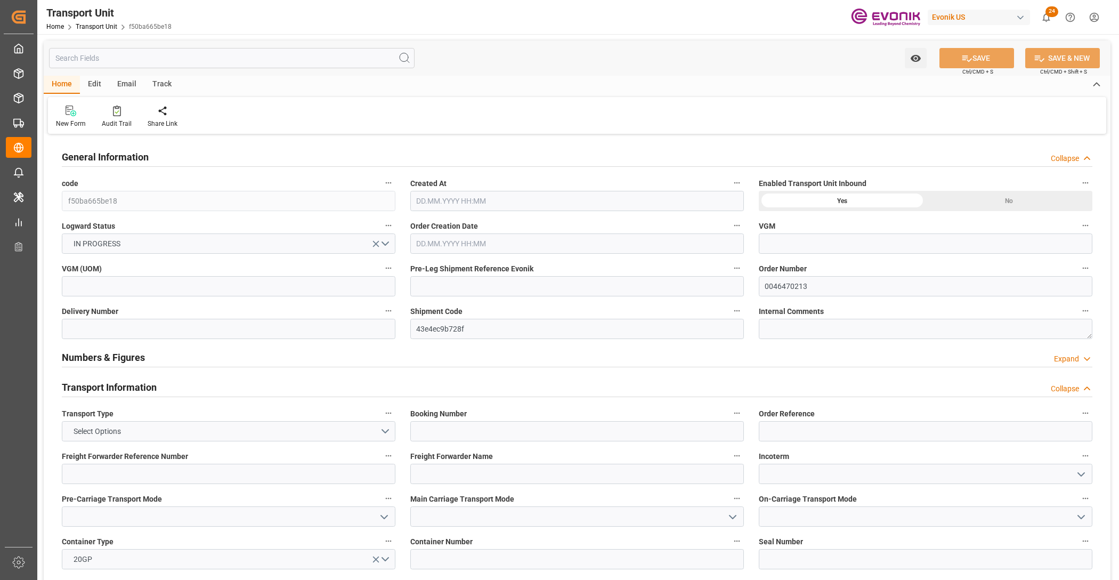
type input "[DATE] 00:00"
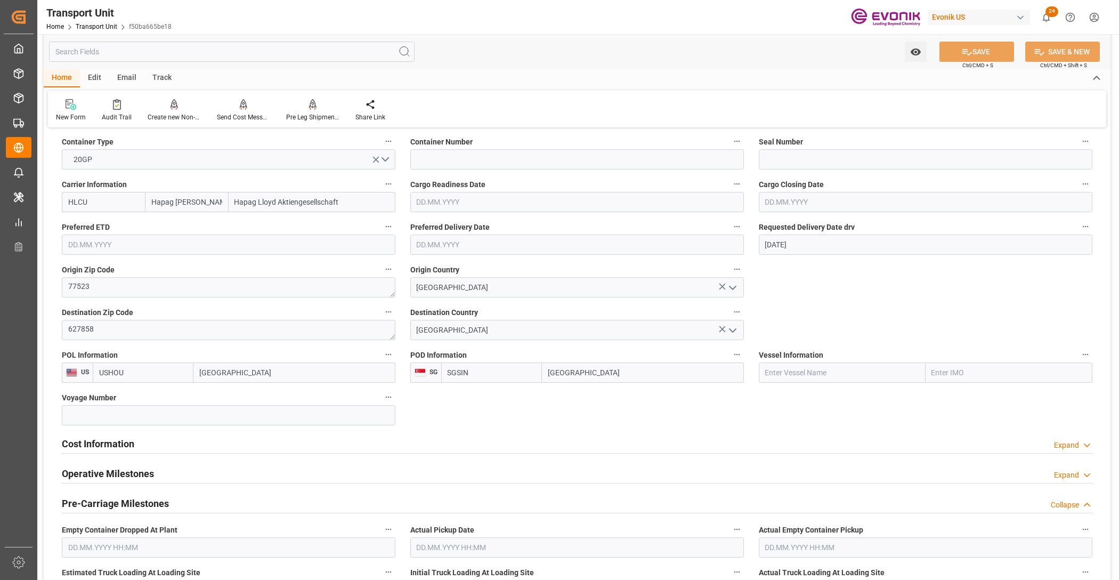
scroll to position [533, 0]
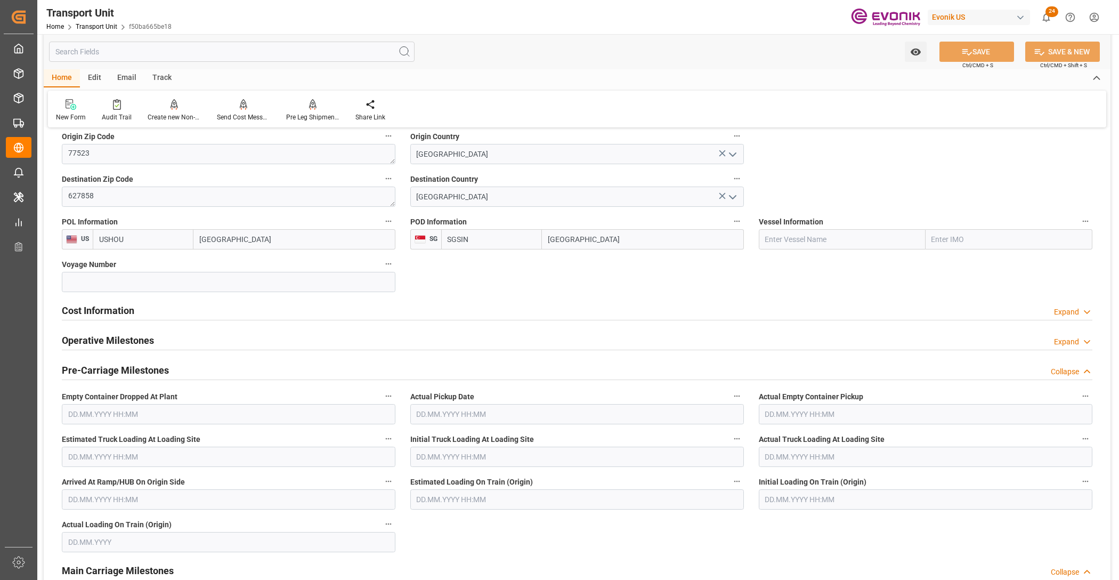
click at [305, 314] on div "Cost Information Expand" at bounding box center [577, 310] width 1031 height 20
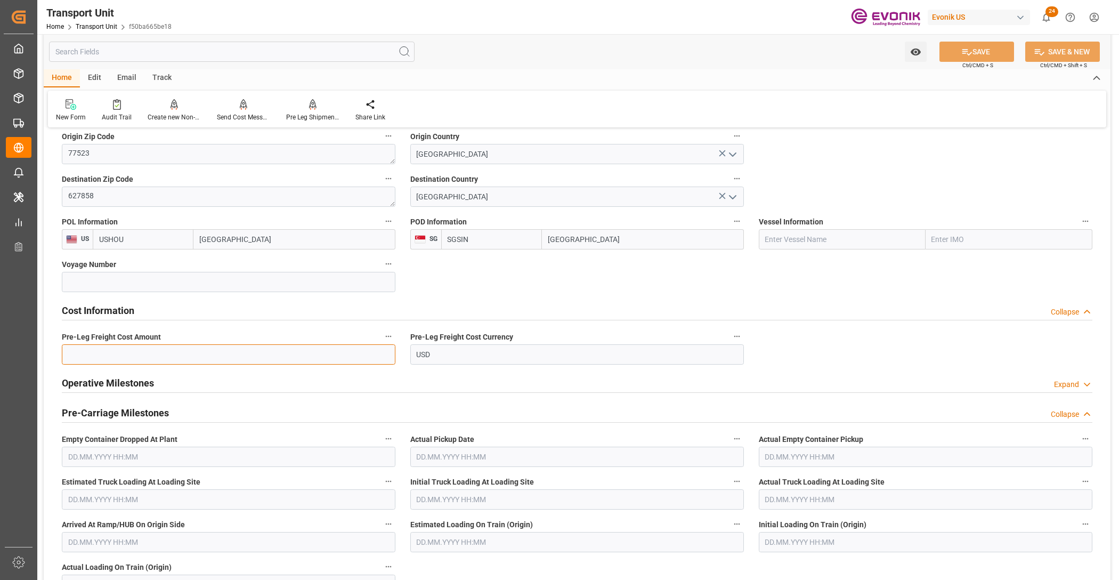
click at [198, 358] on input "text" at bounding box center [229, 354] width 334 height 20
paste input "1653"
type input "1653"
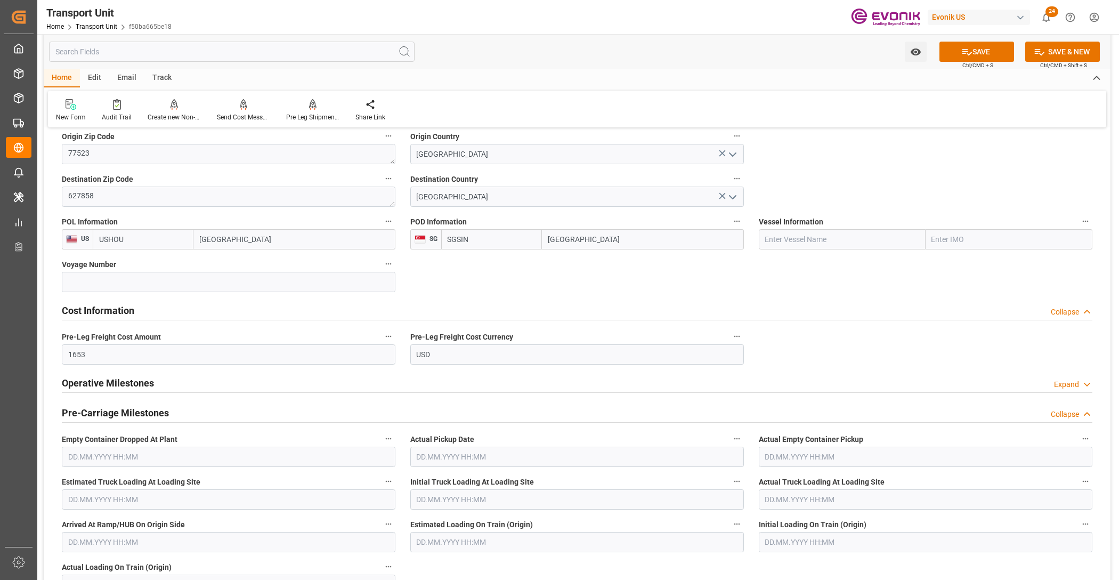
click at [790, 303] on div "Cost Information Collapse" at bounding box center [577, 310] width 1031 height 20
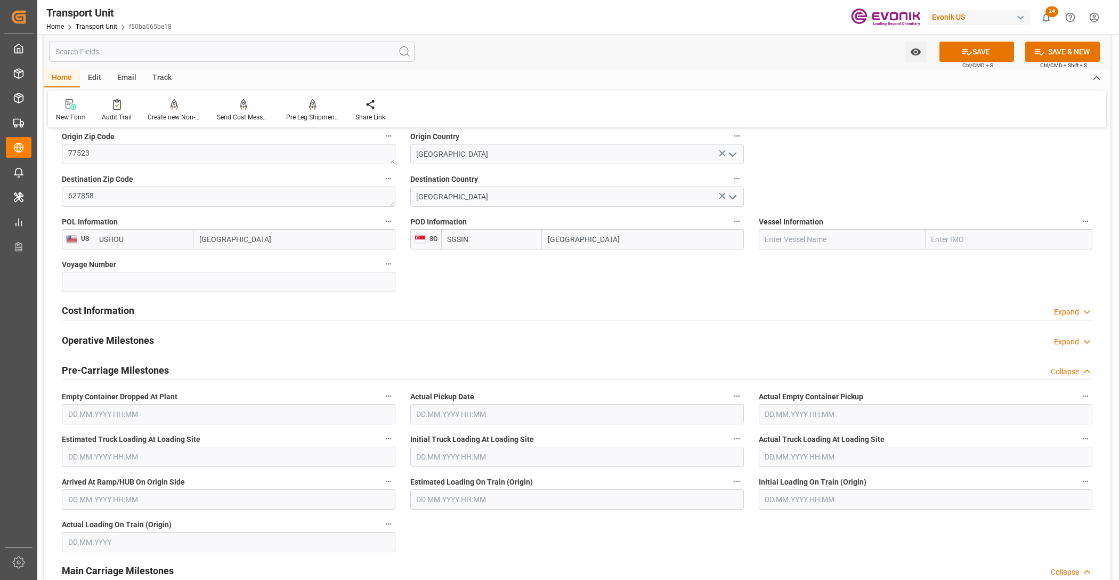
click at [970, 62] on span "Ctrl/CMD + S" at bounding box center [978, 65] width 31 height 8
click at [982, 49] on button "SAVE" at bounding box center [977, 52] width 75 height 20
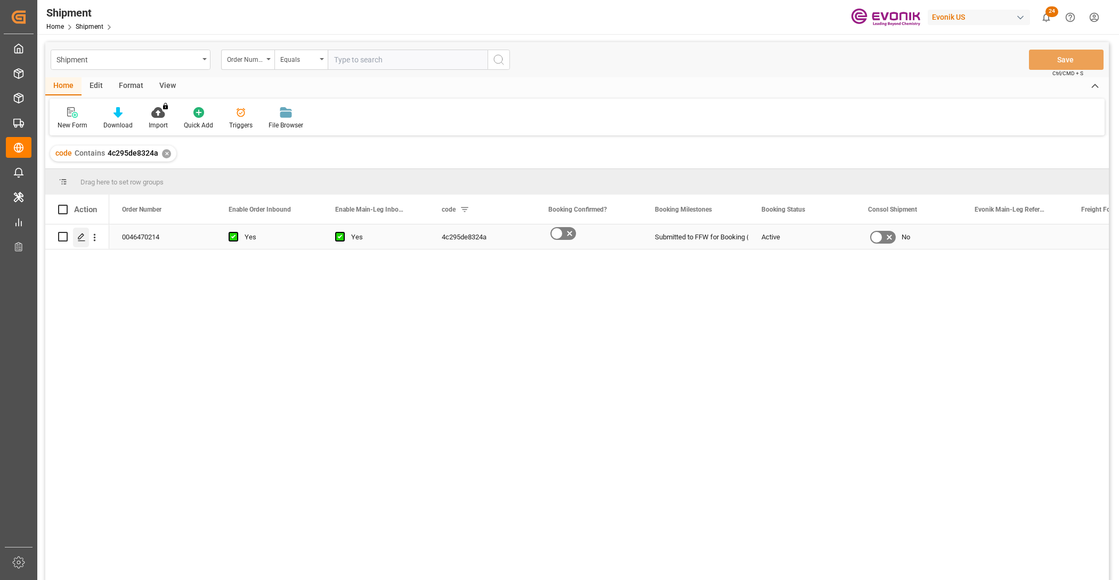
click at [76, 235] on div "Press SPACE to select this row." at bounding box center [81, 238] width 16 height 20
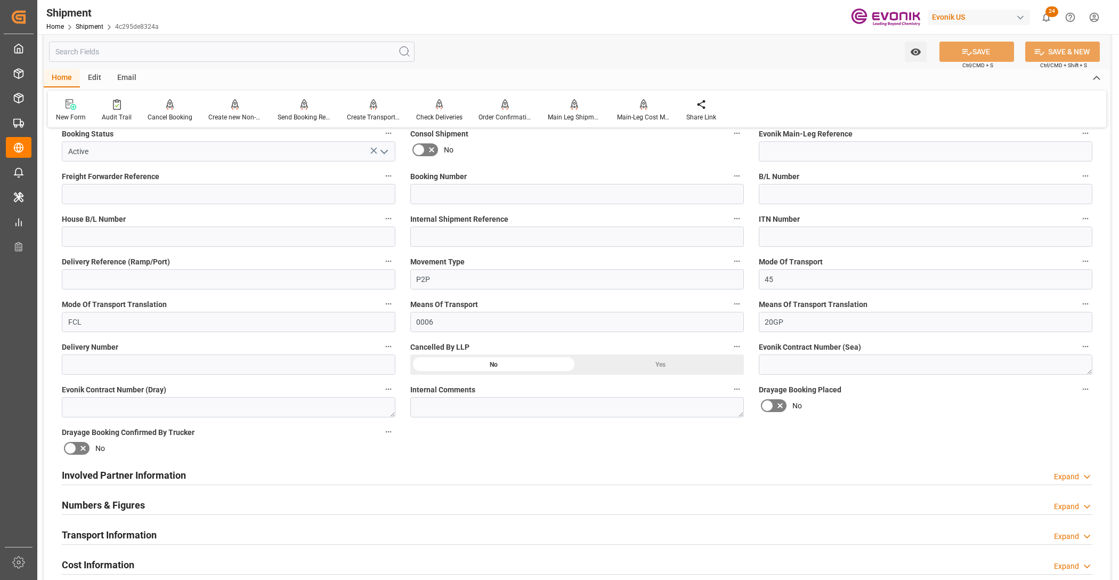
scroll to position [400, 0]
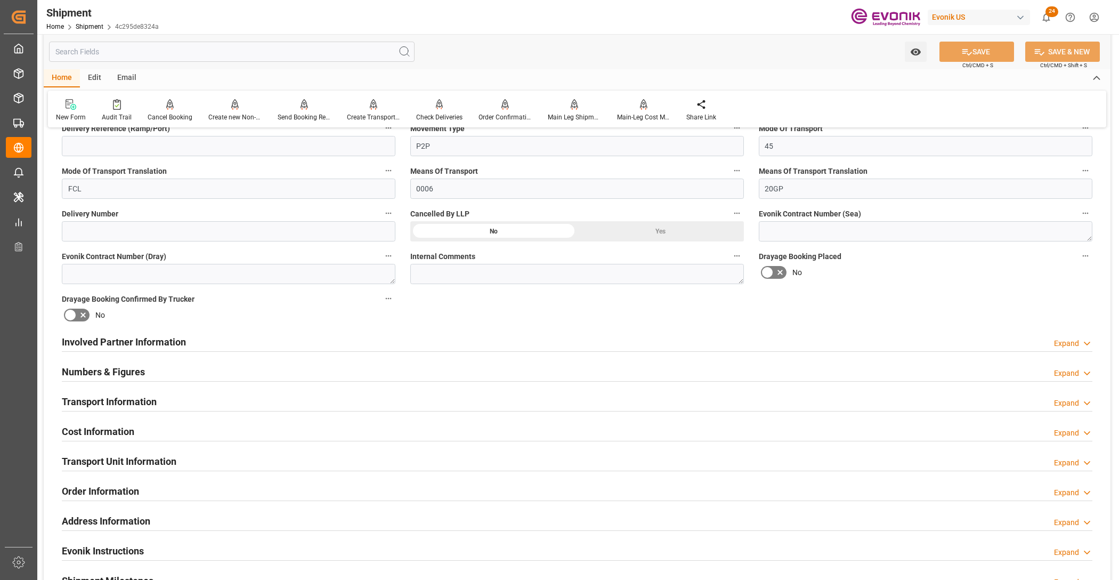
click at [445, 342] on div "Involved Partner Information Expand" at bounding box center [577, 341] width 1031 height 20
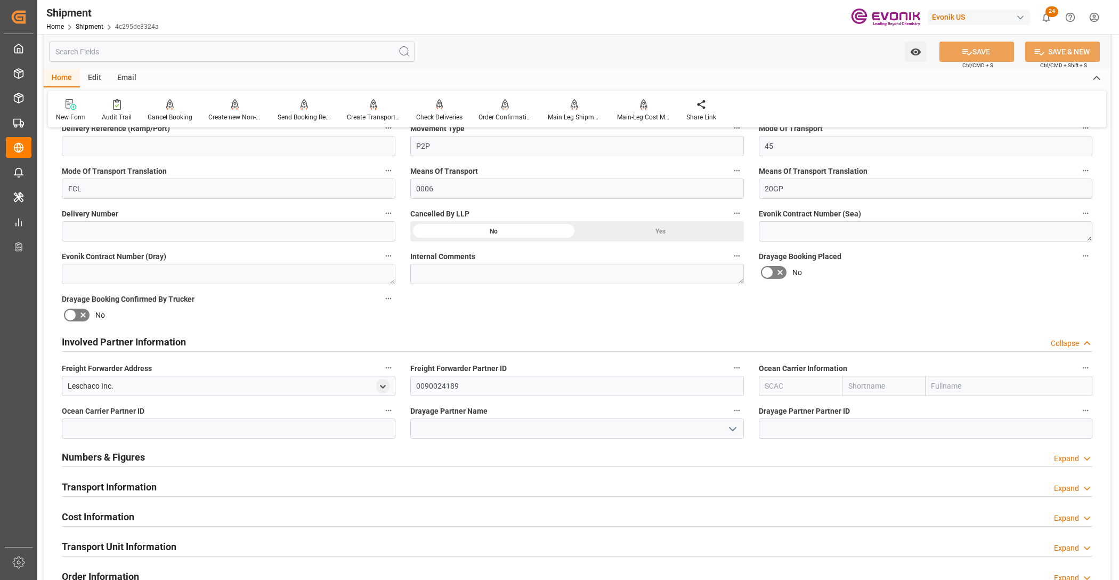
scroll to position [533, 0]
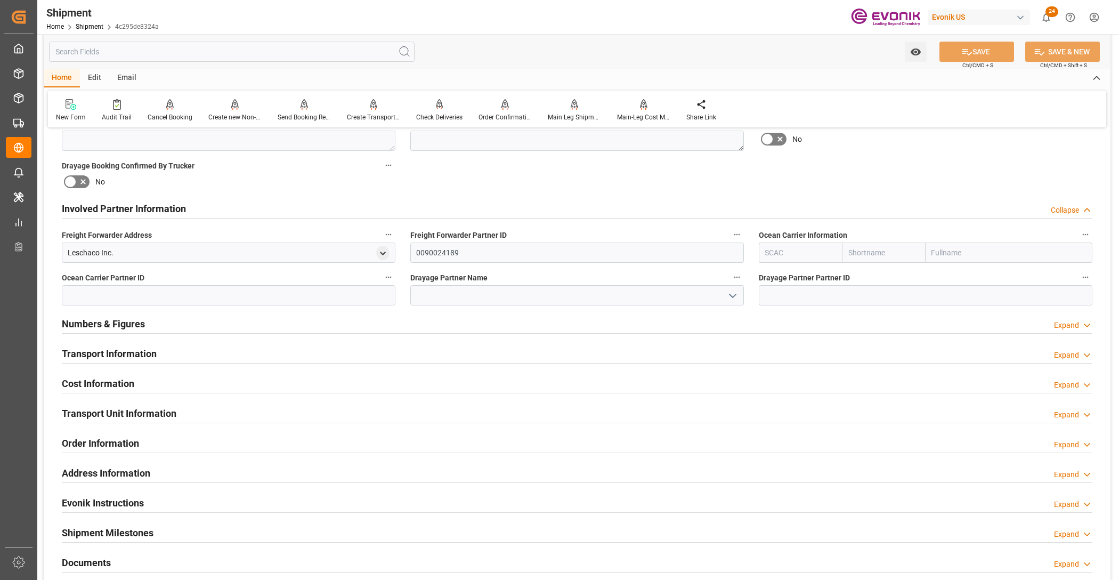
click at [883, 249] on input "text" at bounding box center [883, 253] width 83 height 20
type input "hapag"
click at [869, 284] on div "Hapag [PERSON_NAME]" at bounding box center [884, 281] width 82 height 35
type input "HLCU"
type input "Hapag [PERSON_NAME]"
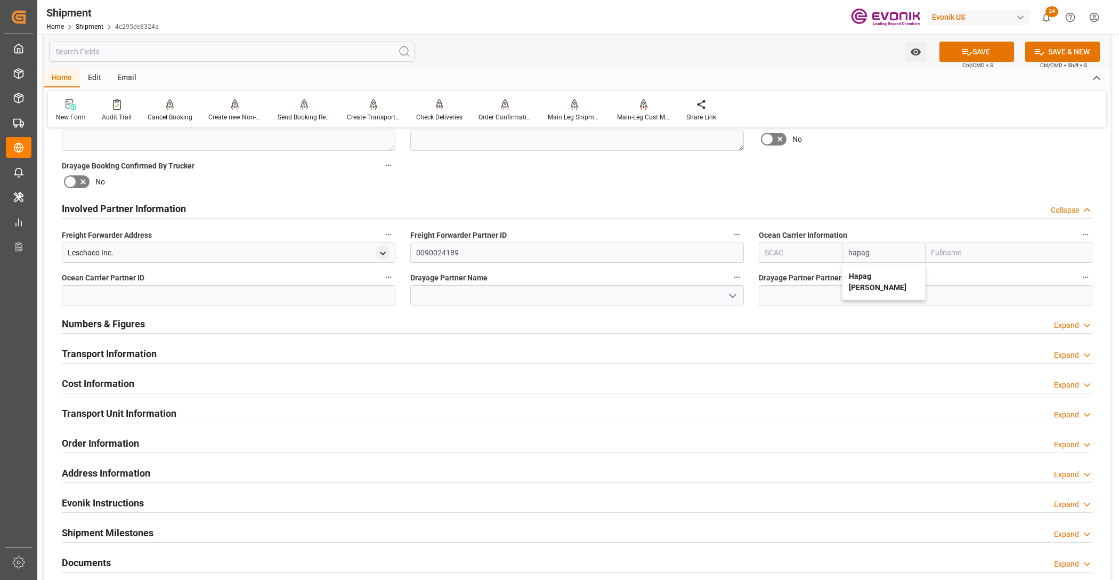
type input "Hapag Lloyd Aktiengesellschaft"
type input "Hapag [PERSON_NAME]"
click at [919, 192] on div "Booking Confirmation Milestone Bar Collapse Submitted to FFW for Booking (Pendi…" at bounding box center [577, 198] width 1067 height 1188
click at [970, 51] on button "SAVE" at bounding box center [977, 52] width 75 height 20
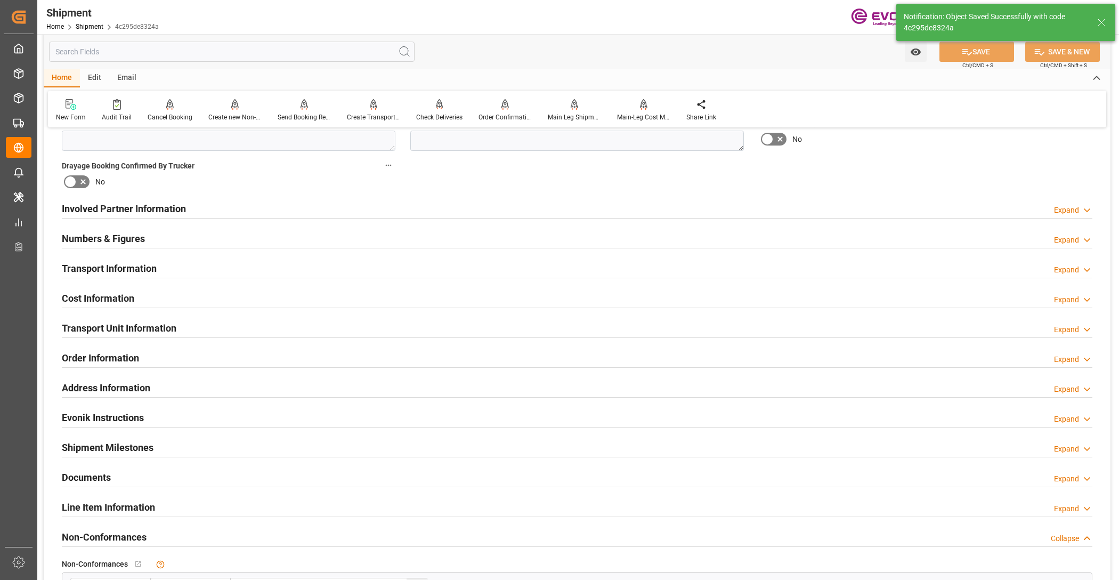
type input "0090027539"
click at [505, 208] on div "Involved Partner Information Expand" at bounding box center [577, 208] width 1031 height 20
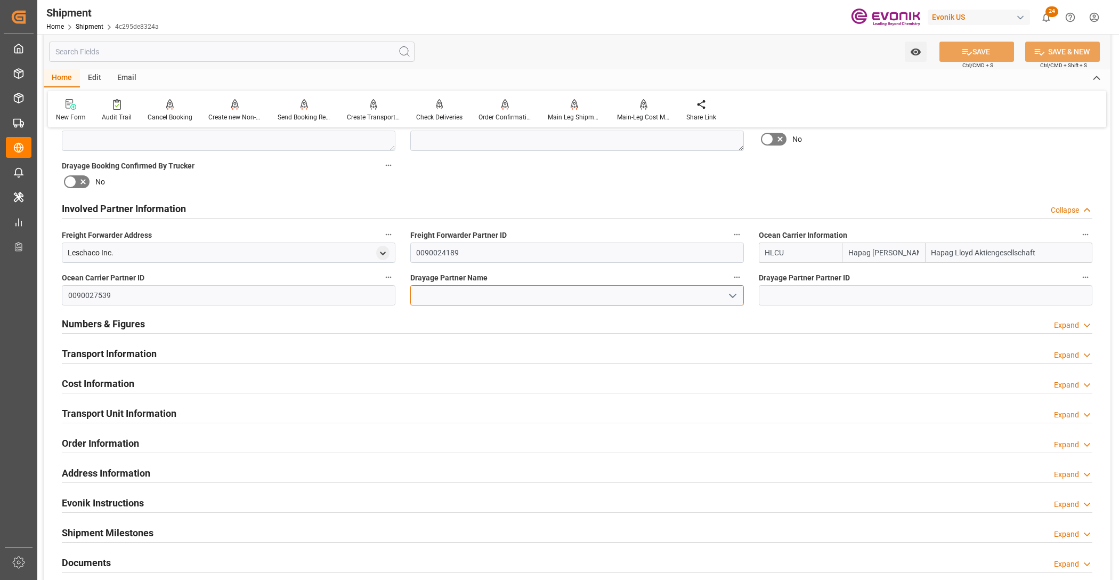
click at [464, 292] on input at bounding box center [577, 295] width 334 height 20
click at [458, 297] on input at bounding box center [577, 295] width 334 height 20
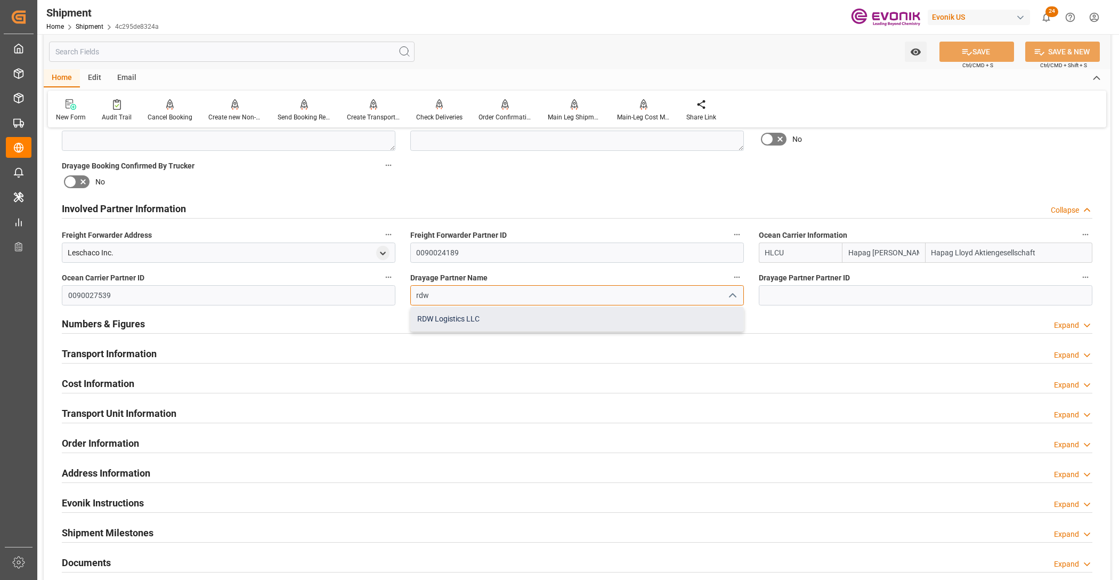
click at [489, 318] on div "RDW Logistics LLC" at bounding box center [577, 319] width 333 height 24
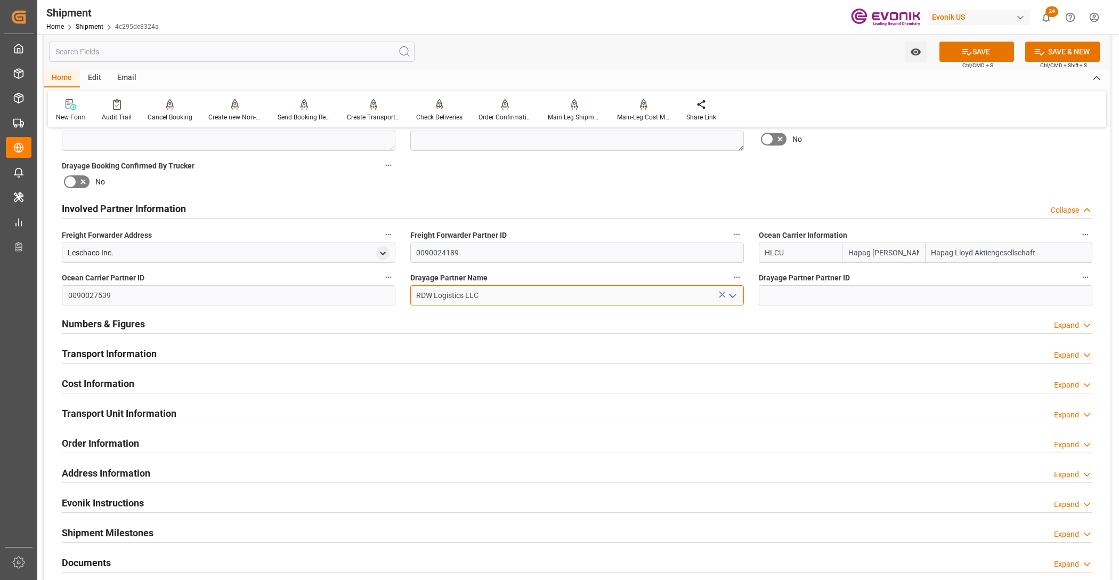
type input "RDW Logistics LLC"
click at [819, 190] on div "Booking Confirmation Milestone Bar Collapse Submitted to FFW for Booking (Pendi…" at bounding box center [577, 198] width 1067 height 1188
click at [977, 50] on button "SAVE" at bounding box center [977, 52] width 75 height 20
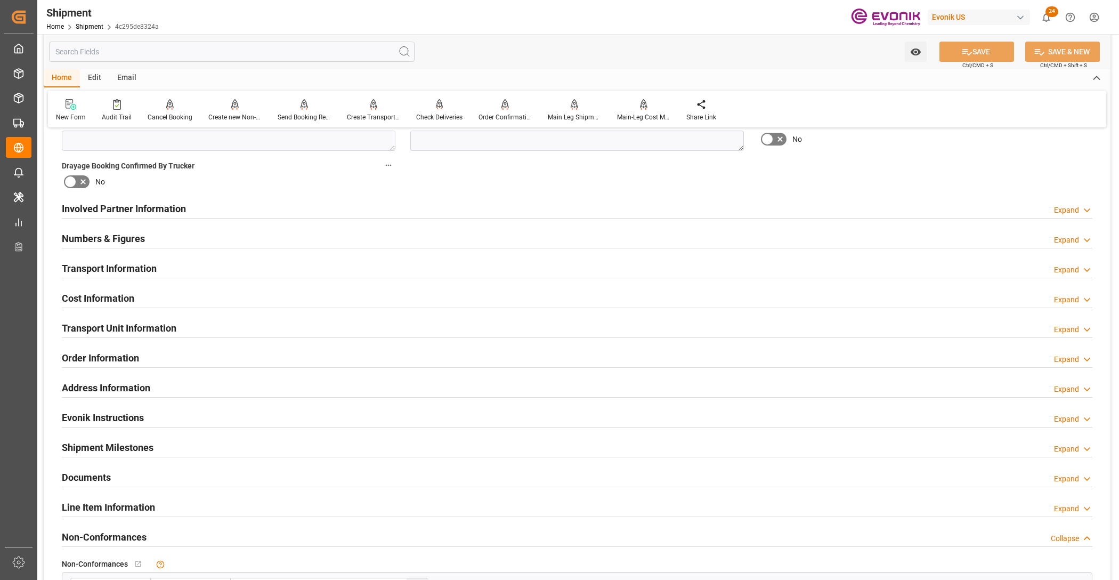
click at [499, 209] on div "Involved Partner Information Expand" at bounding box center [577, 208] width 1031 height 20
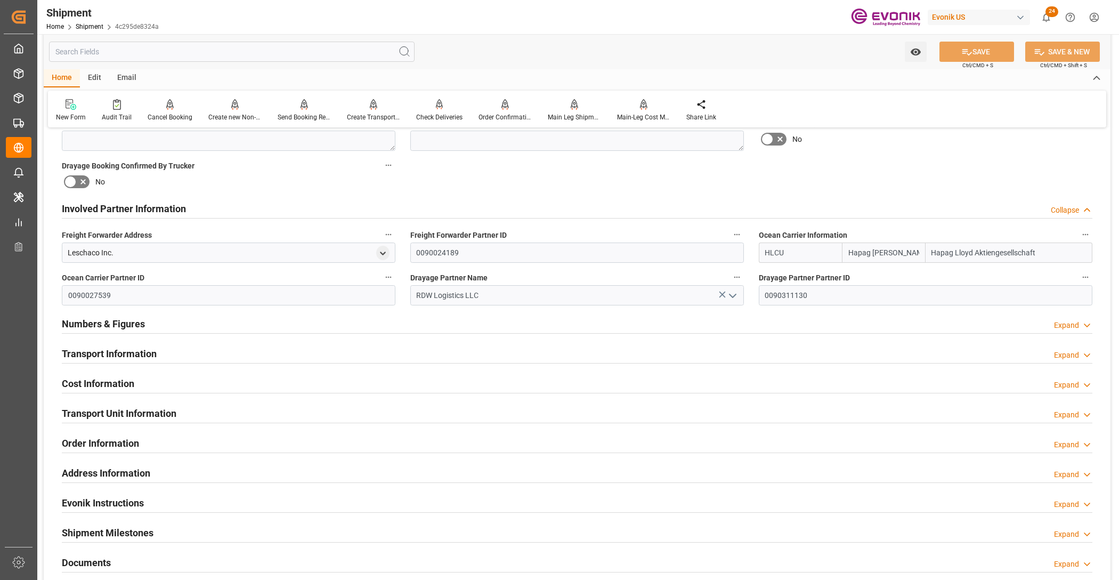
click at [488, 352] on div "Transport Information Expand" at bounding box center [577, 353] width 1031 height 20
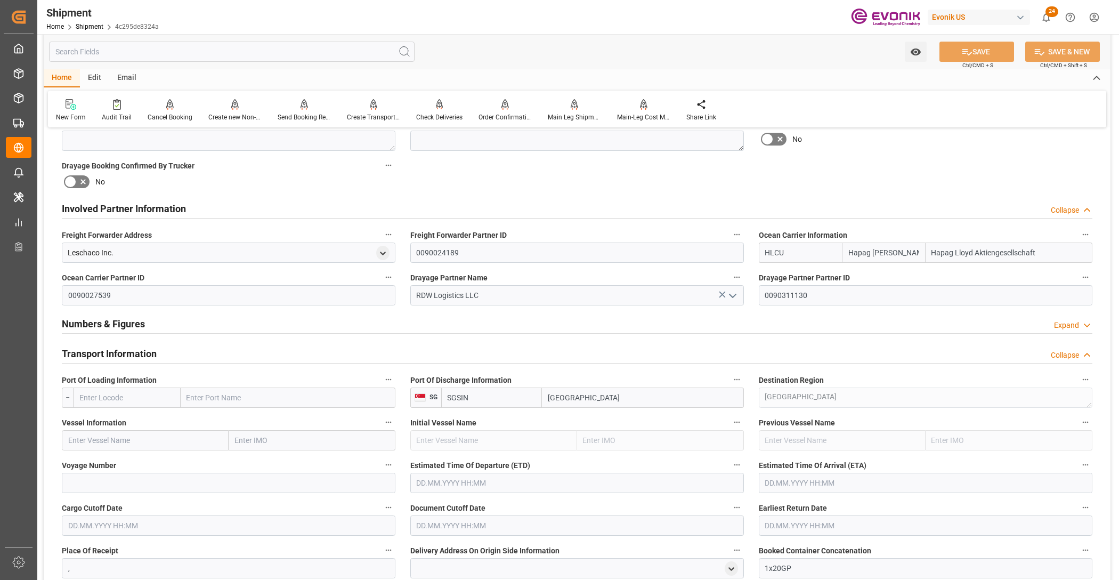
scroll to position [666, 0]
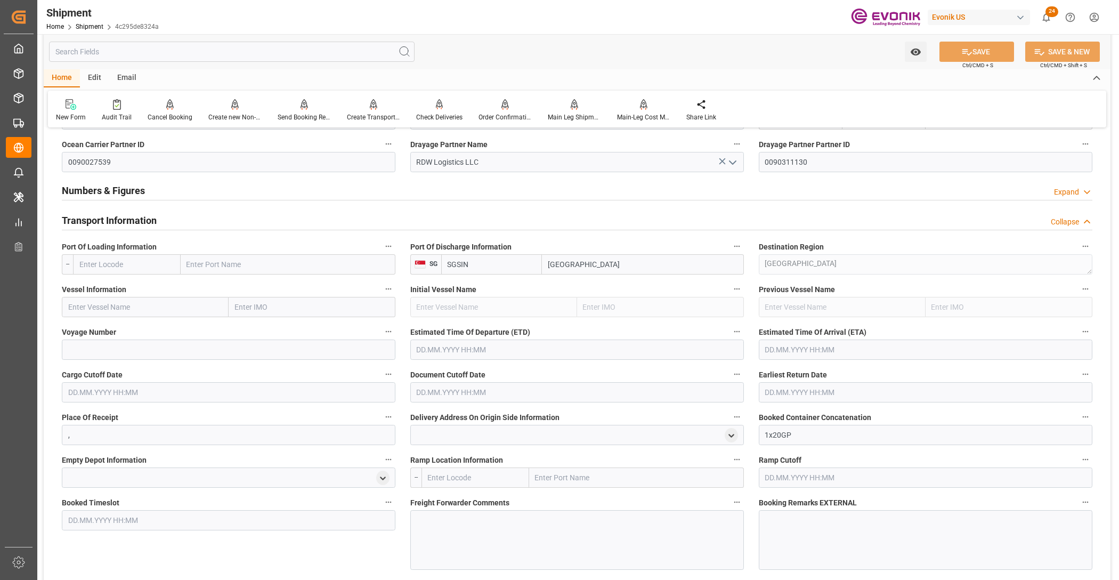
click at [158, 259] on input "text" at bounding box center [127, 264] width 108 height 20
click at [112, 287] on span "USHOU - Houston" at bounding box center [116, 294] width 72 height 20
type input "USHOU"
type input "[GEOGRAPHIC_DATA]"
type input "USHOU"
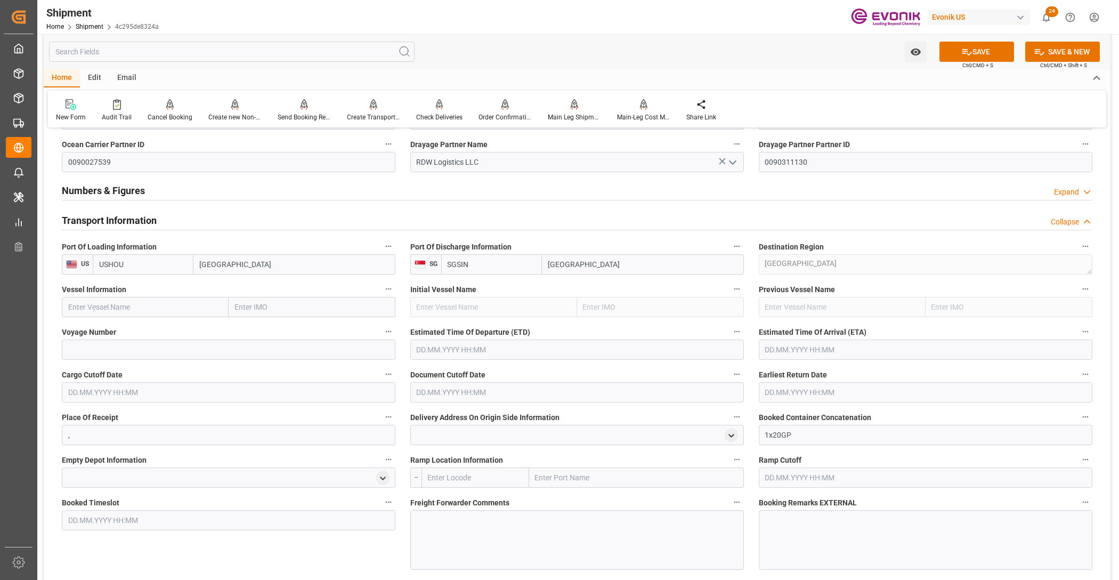
click at [144, 305] on input "text" at bounding box center [145, 307] width 167 height 20
paste input "GSL SOFIA / 547W"
click at [123, 305] on input "GSL SOFIA / 547W" at bounding box center [145, 307] width 167 height 20
type input "GSL SOFIA"
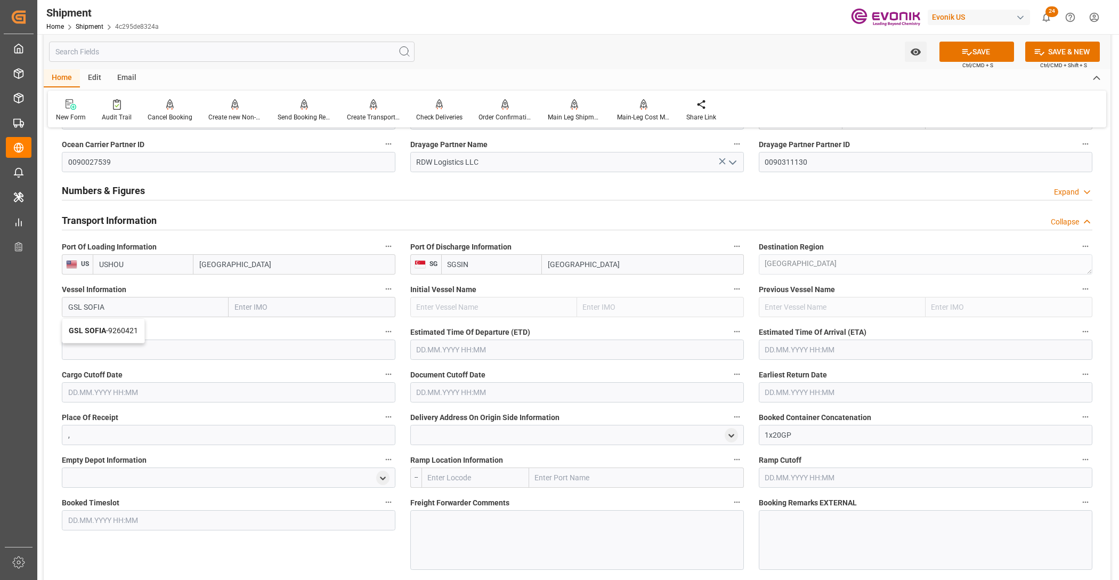
click at [131, 328] on span "GSL SOFIA - 9260421" at bounding box center [103, 330] width 69 height 9
type input "9260421"
type input "GSL SOFIA"
click at [155, 353] on input at bounding box center [229, 350] width 334 height 20
paste input "547W"
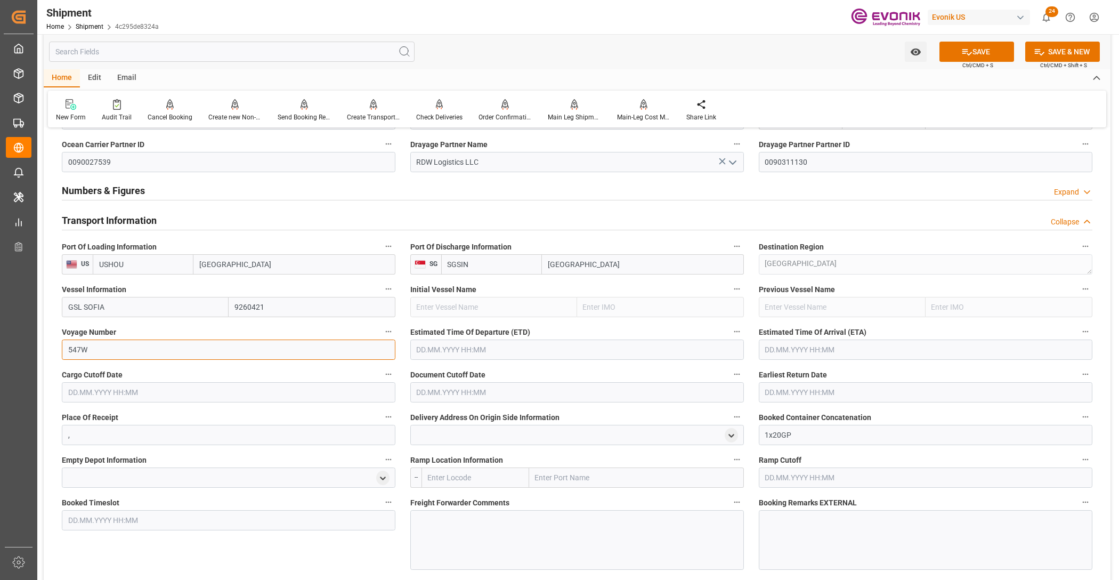
type input "547W"
click at [516, 344] on input "text" at bounding box center [577, 350] width 334 height 20
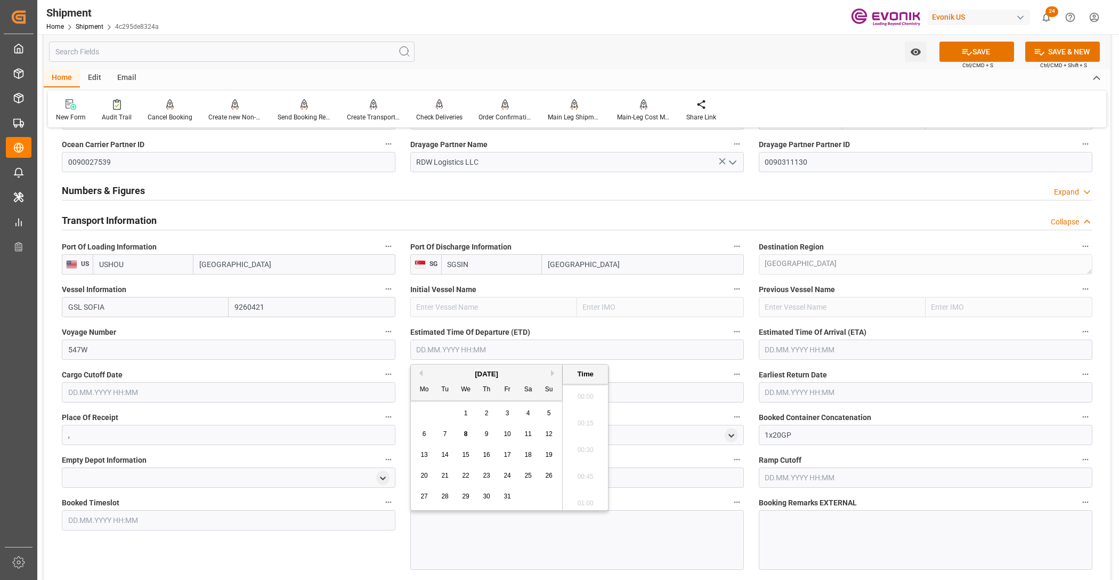
scroll to position [2322, 0]
click at [551, 376] on button "Next Month" at bounding box center [554, 373] width 6 height 6
drag, startPoint x: 550, startPoint y: 478, endPoint x: 653, endPoint y: 462, distance: 104.6
click at [550, 478] on span "23" at bounding box center [548, 475] width 7 height 7
type input "23.11.2025 00:00"
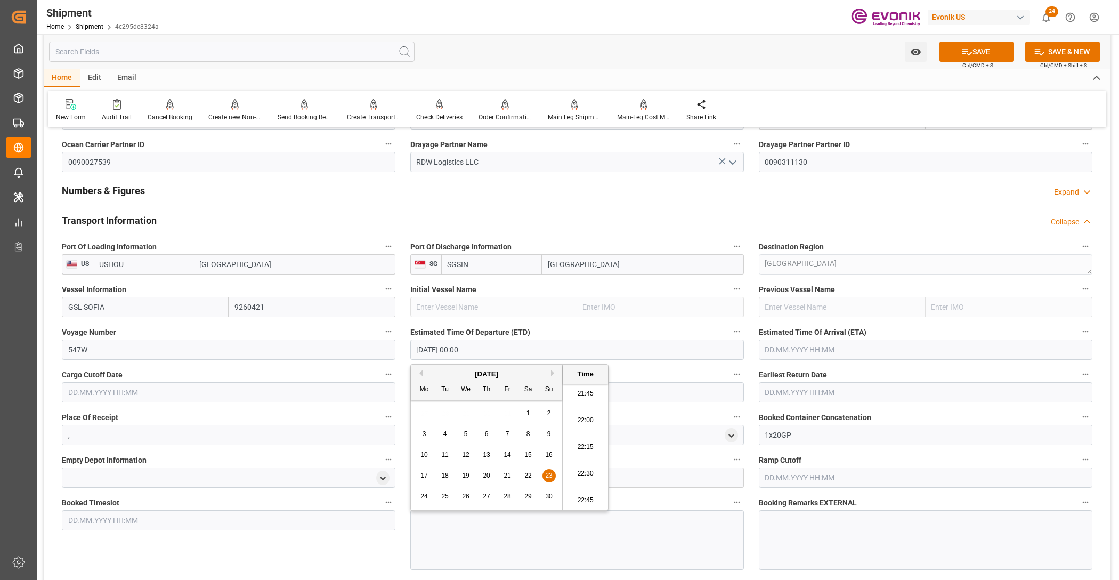
click at [805, 344] on input "text" at bounding box center [926, 350] width 334 height 20
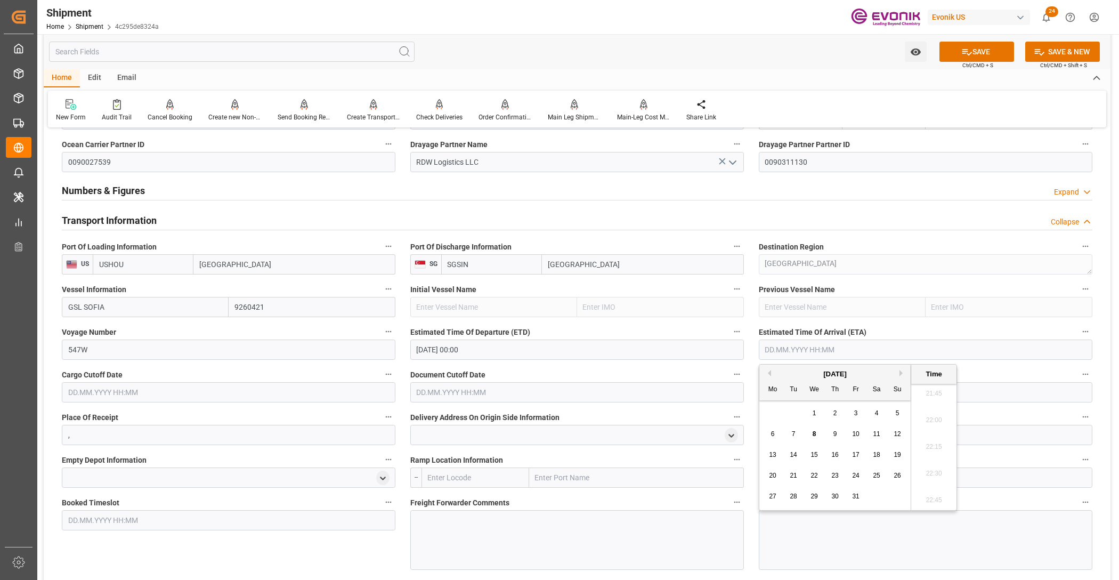
click at [901, 372] on button "Next Month" at bounding box center [903, 373] width 6 height 6
click at [902, 374] on button "Next Month" at bounding box center [903, 373] width 6 height 6
click at [837, 455] on span "15" at bounding box center [835, 454] width 7 height 7
type input "15.01.2026 00:00"
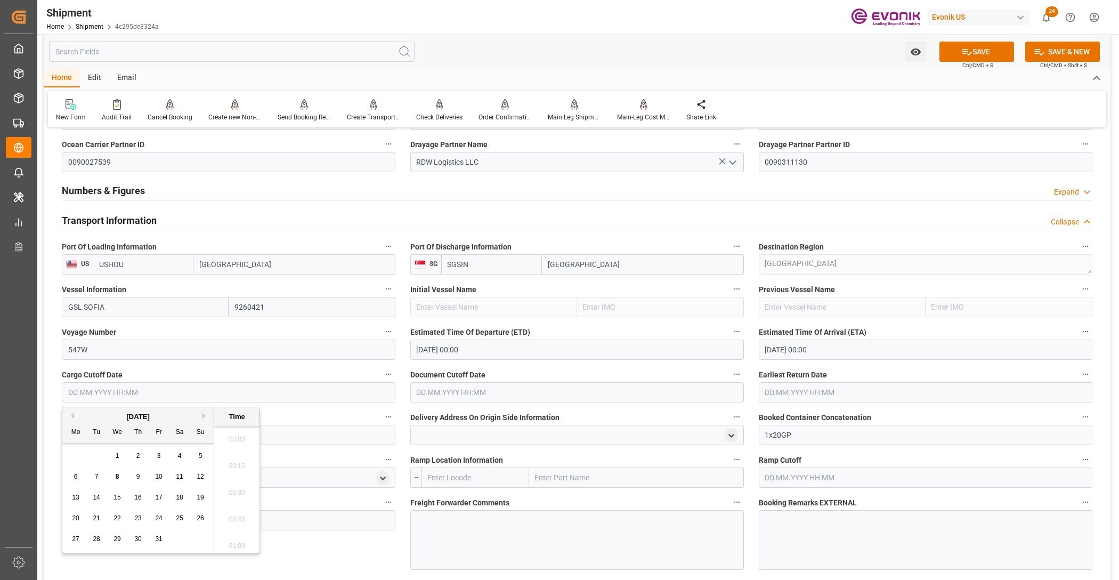
click at [353, 395] on input "text" at bounding box center [229, 392] width 334 height 20
click at [204, 417] on button "Next Month" at bounding box center [206, 416] width 6 height 6
click at [119, 495] on span "12" at bounding box center [117, 497] width 7 height 7
type input "12.11.2025 00:00"
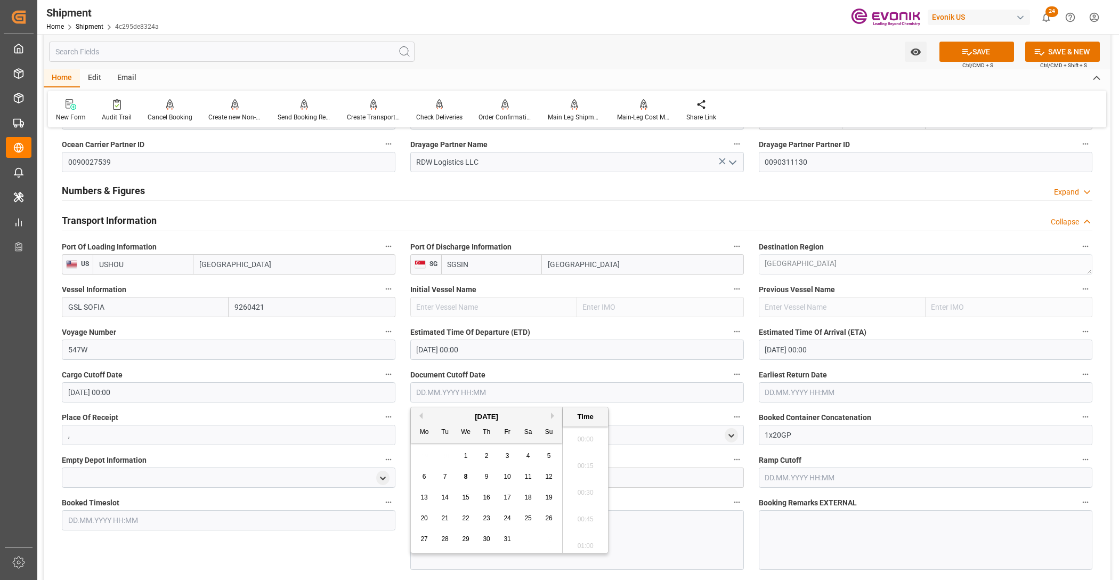
click at [497, 391] on input "text" at bounding box center [577, 392] width 334 height 20
click at [553, 414] on button "Next Month" at bounding box center [554, 416] width 6 height 6
click at [465, 495] on span "12" at bounding box center [465, 497] width 7 height 7
type input "12.11.2025 00:00"
drag, startPoint x: 797, startPoint y: 394, endPoint x: 814, endPoint y: 399, distance: 17.6
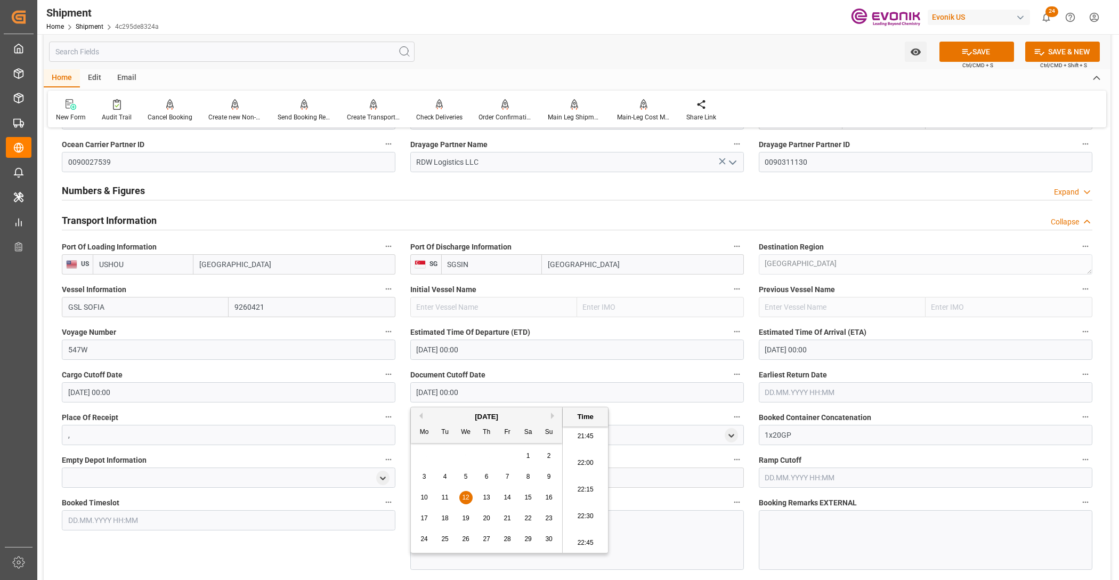
click at [797, 393] on input "text" at bounding box center [926, 392] width 334 height 20
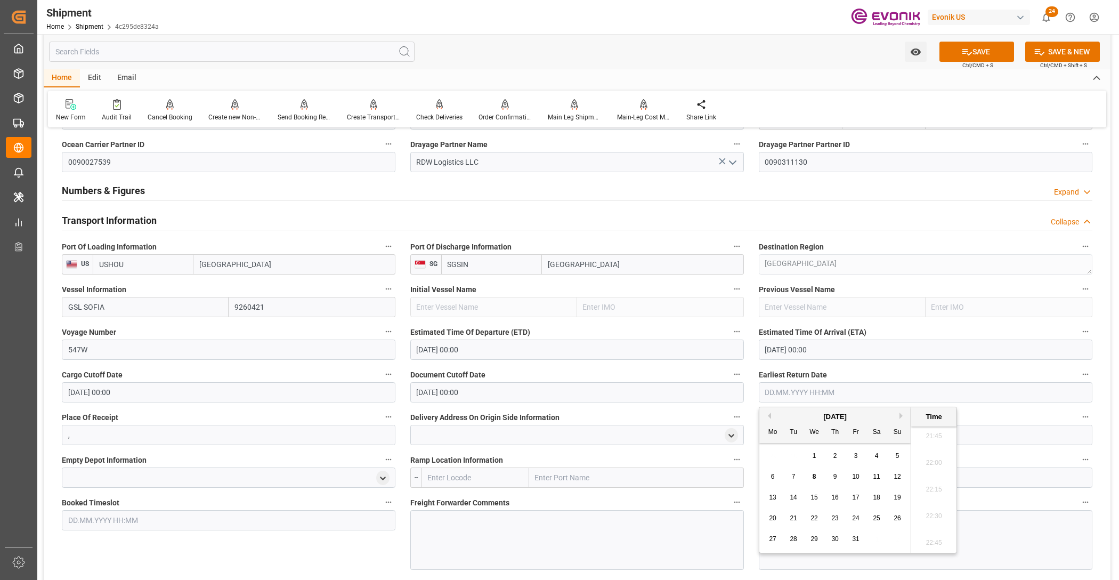
click at [901, 414] on button "Next Month" at bounding box center [903, 416] width 6 height 6
click at [820, 502] on div "12" at bounding box center [814, 497] width 13 height 13
type input "12.11.2025 00:00"
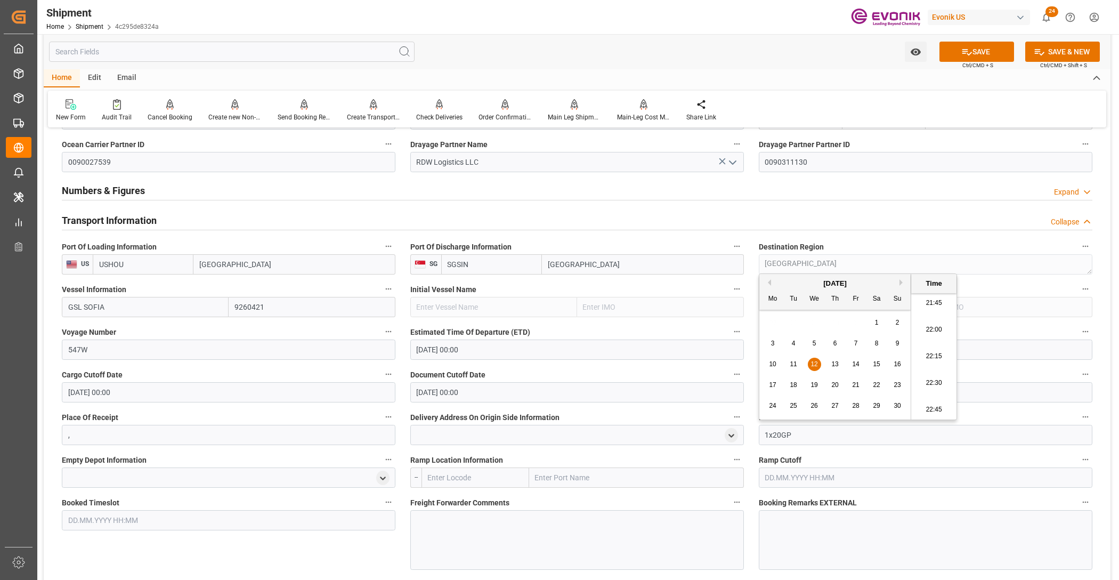
scroll to position [800, 0]
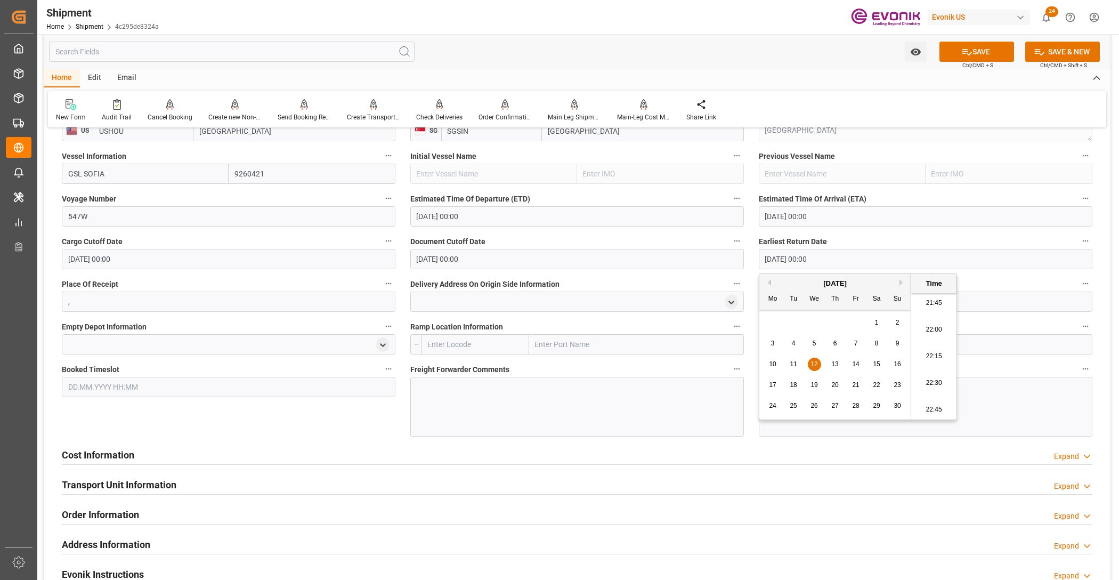
click at [360, 424] on div "Booked Timeslot" at bounding box center [228, 399] width 349 height 82
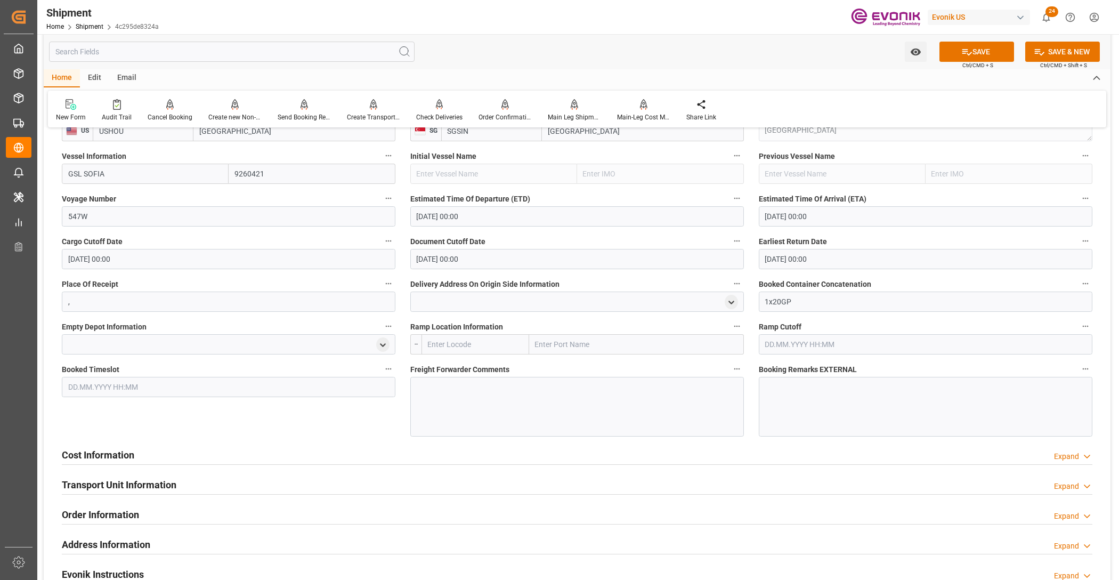
click at [977, 60] on button "SAVE" at bounding box center [977, 52] width 75 height 20
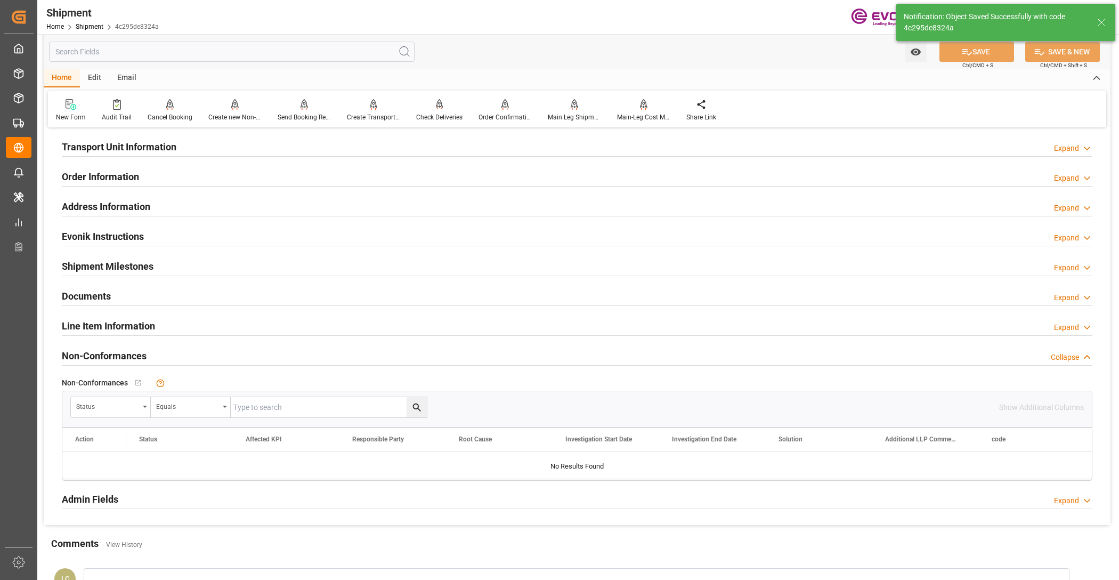
scroll to position [581, 0]
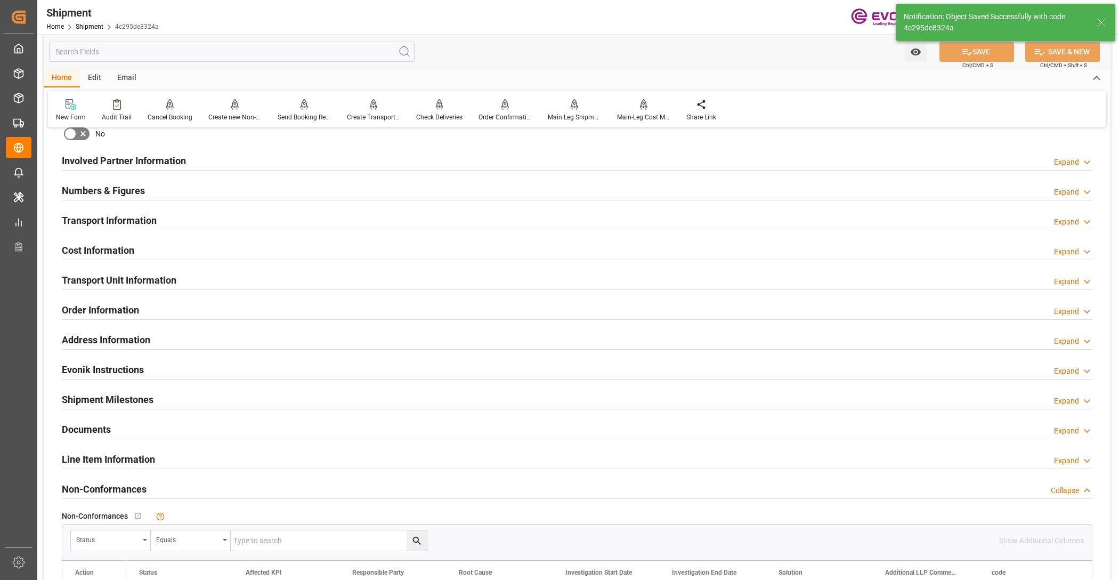
click at [214, 252] on div "Cost Information Expand" at bounding box center [577, 249] width 1031 height 20
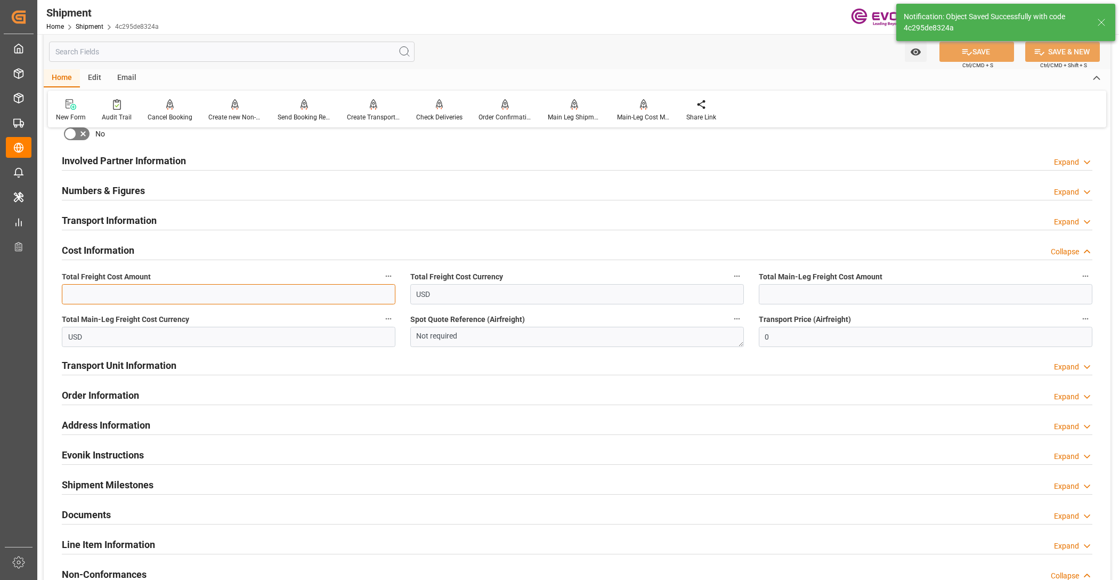
click at [213, 294] on input "text" at bounding box center [229, 294] width 334 height 20
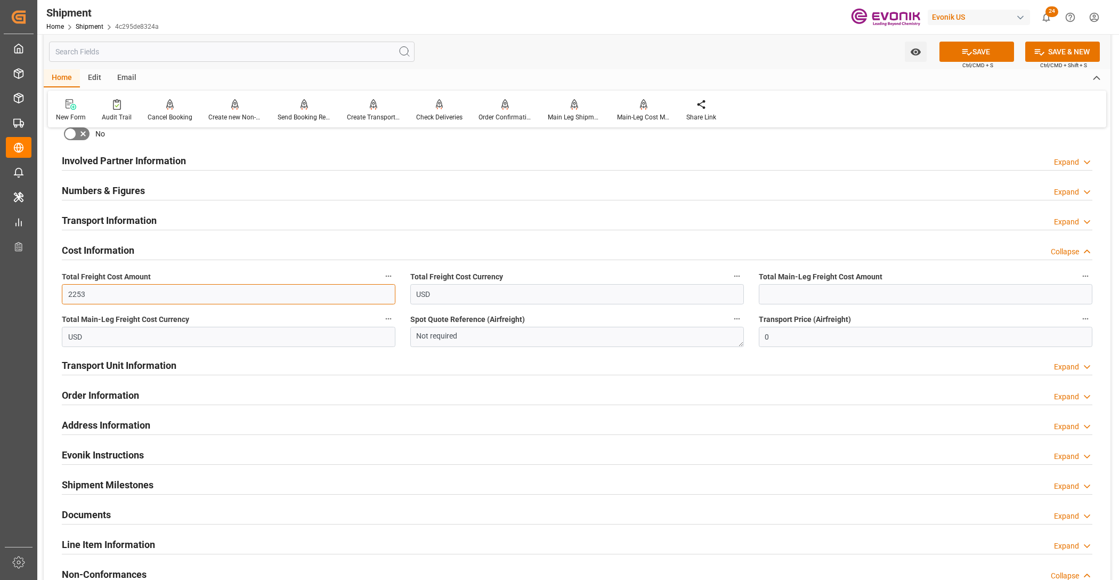
type input "2253"
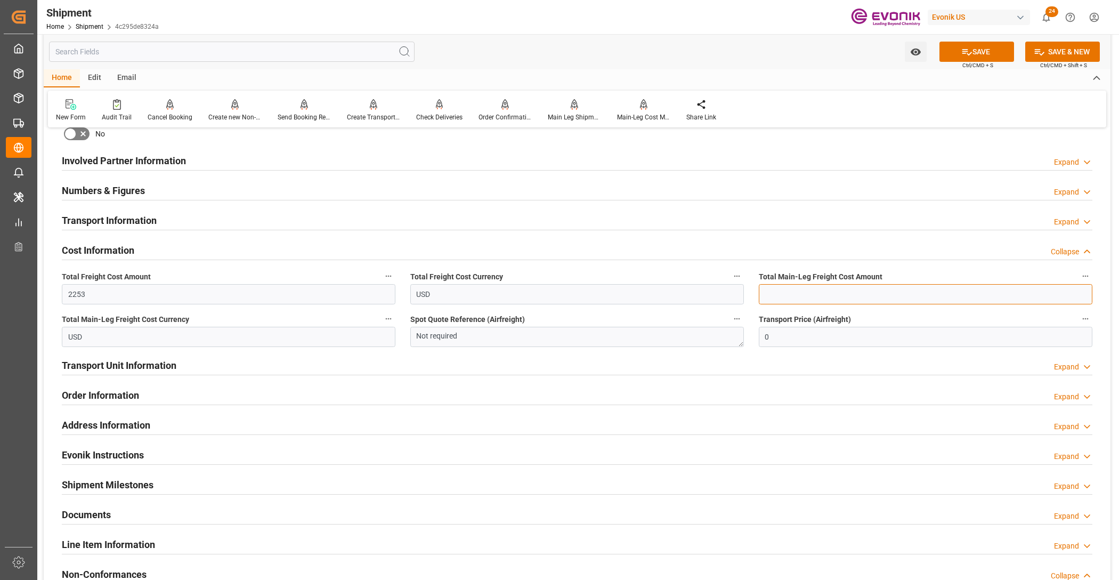
click at [832, 291] on input "text" at bounding box center [926, 294] width 334 height 20
type input "600"
click at [995, 51] on button "SAVE" at bounding box center [977, 52] width 75 height 20
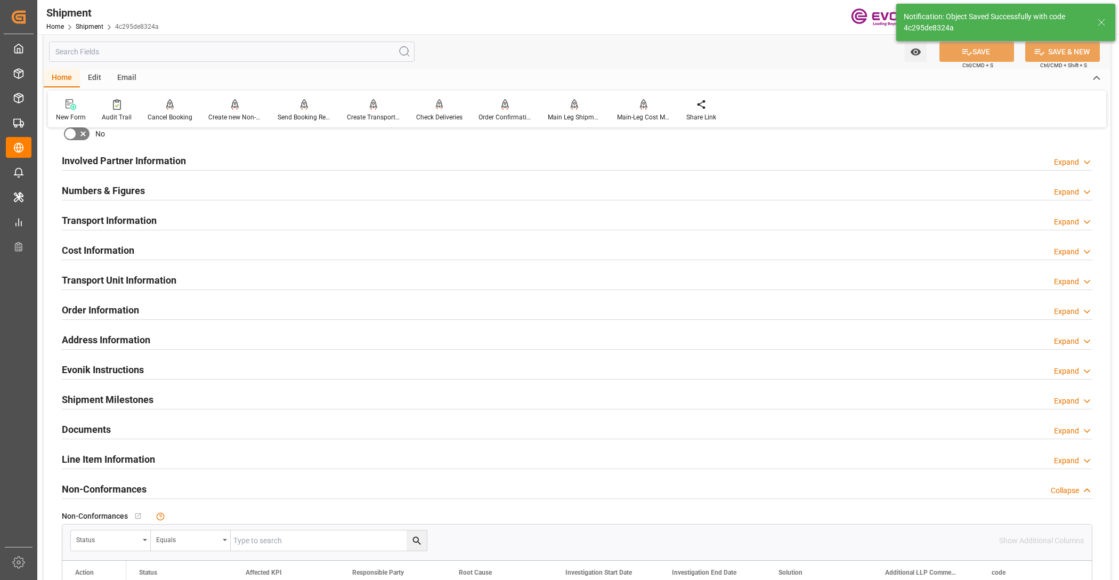
click at [223, 223] on div "Transport Information Expand" at bounding box center [577, 219] width 1031 height 20
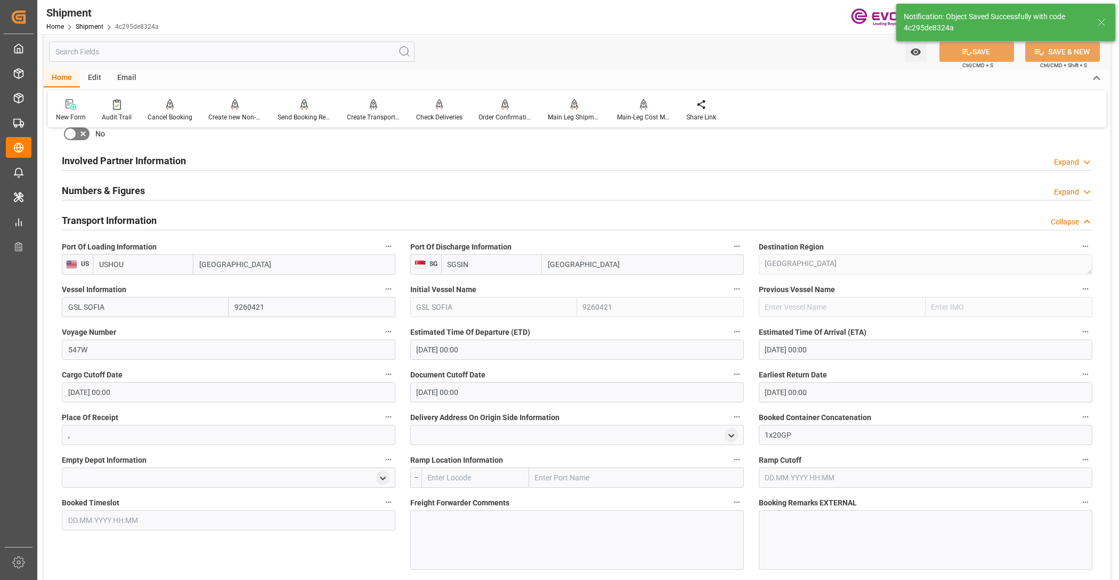
scroll to position [714, 0]
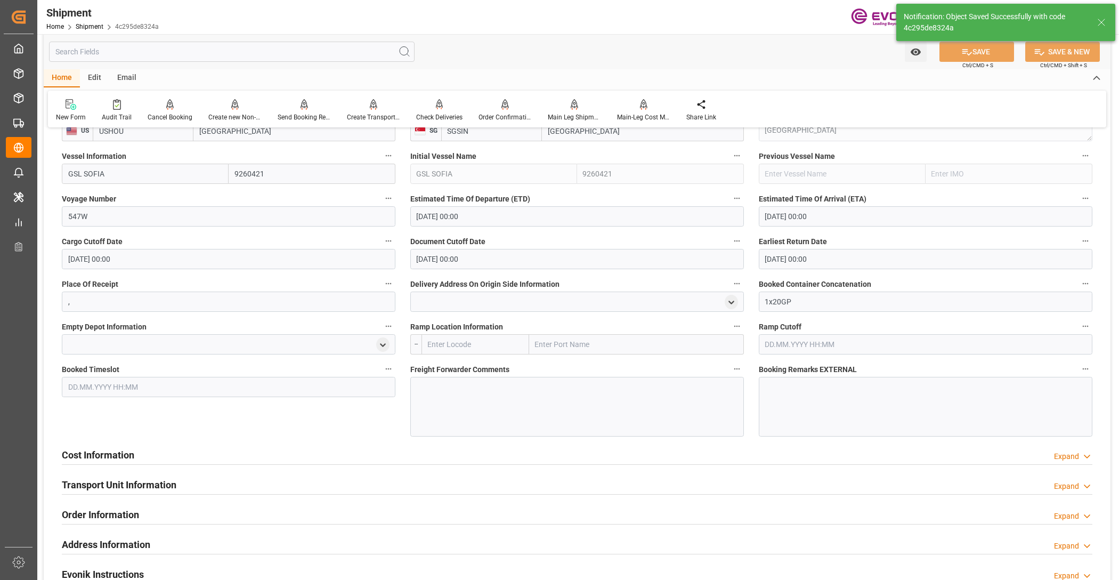
click at [185, 478] on div "Transport Unit Information Expand" at bounding box center [577, 484] width 1031 height 20
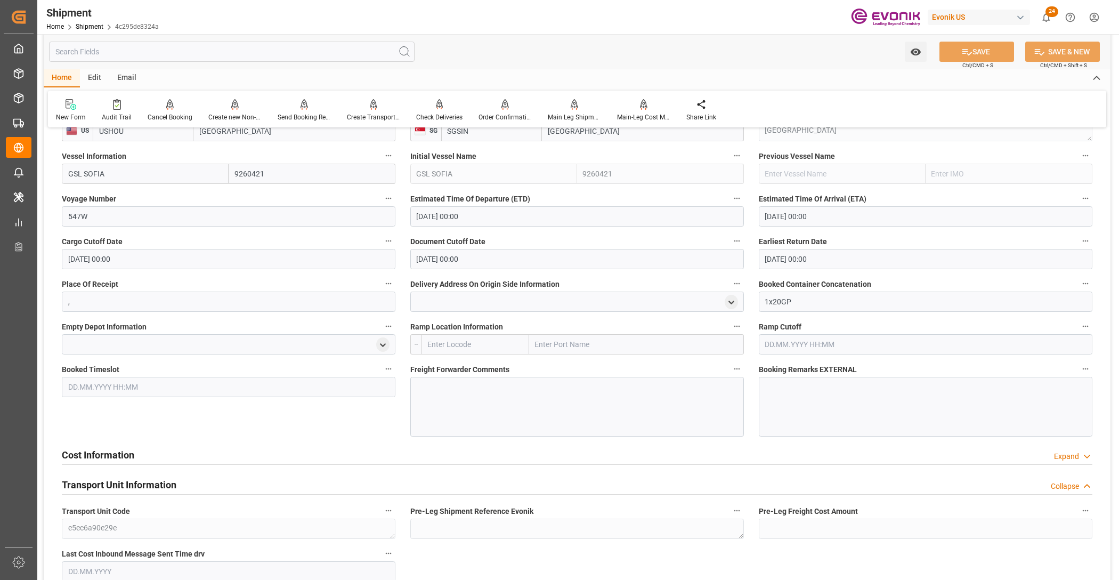
scroll to position [848, 0]
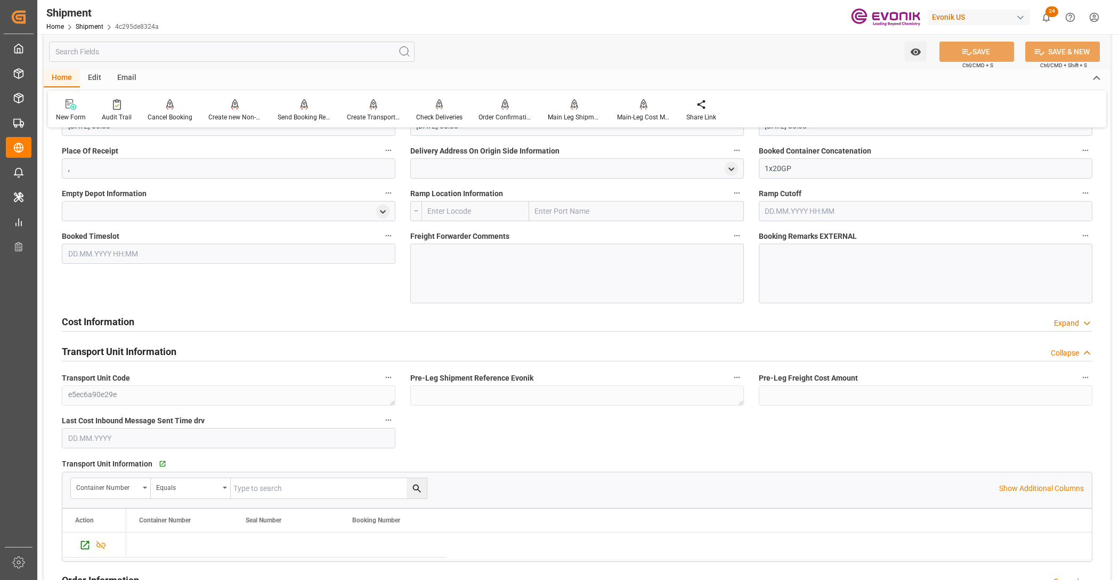
click at [377, 321] on div "Cost Information Expand" at bounding box center [577, 321] width 1031 height 20
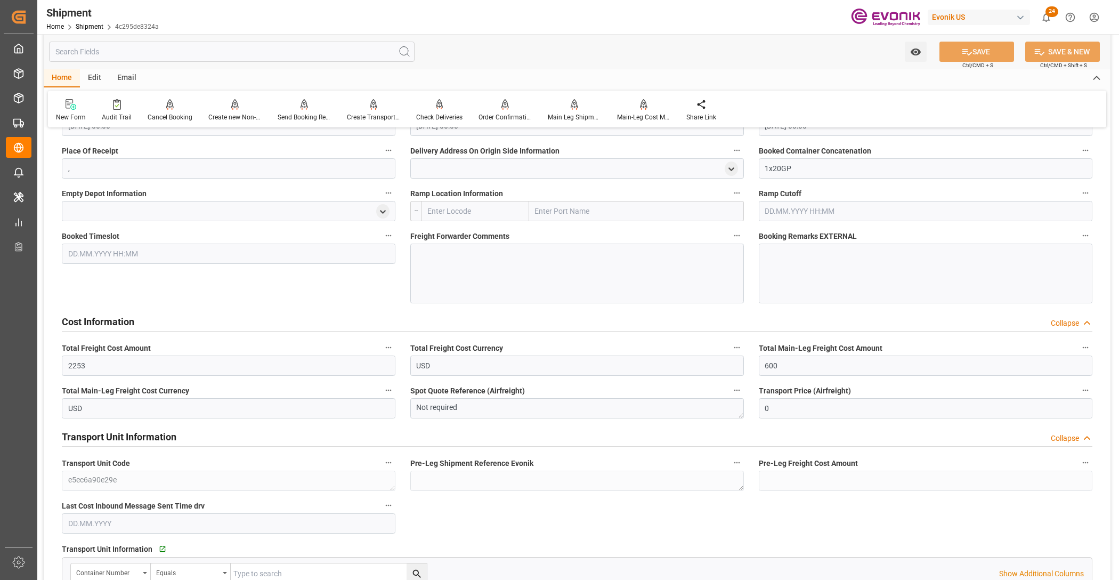
scroll to position [981, 0]
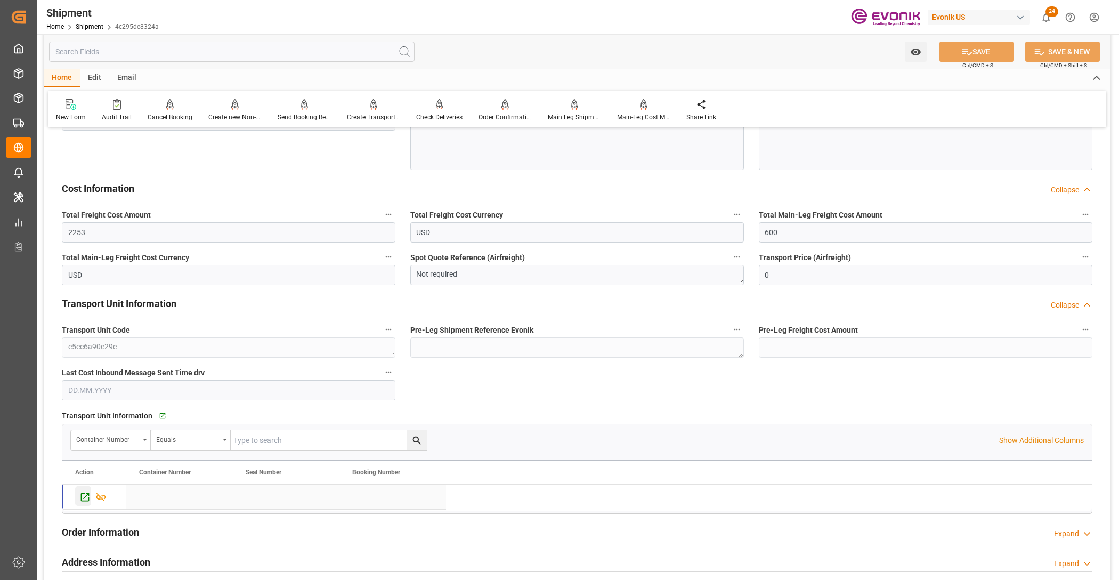
click at [81, 495] on icon "Press SPACE to select this row." at bounding box center [85, 497] width 9 height 9
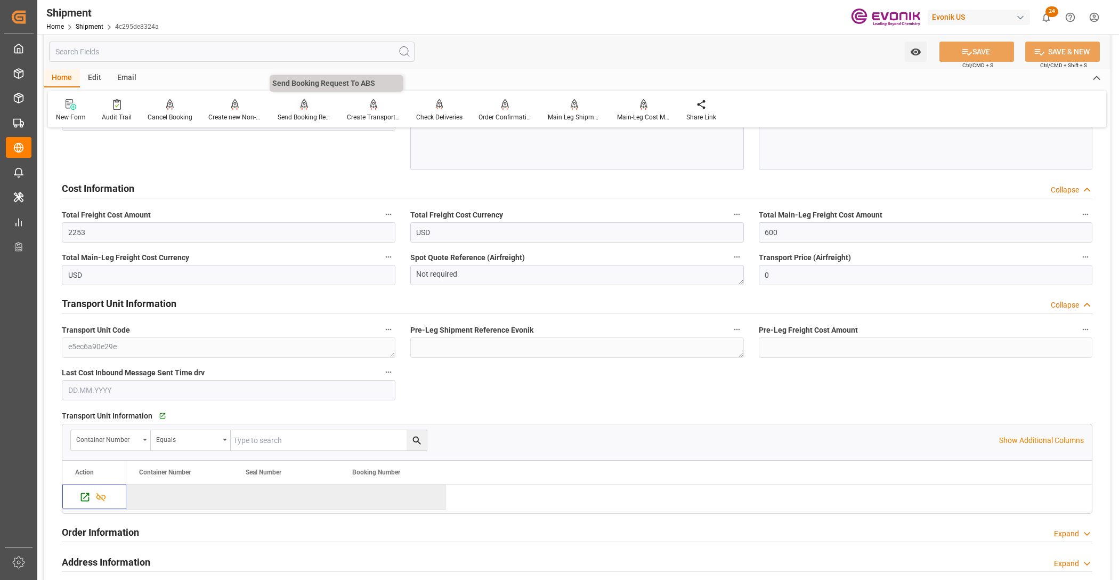
click at [307, 109] on div at bounding box center [304, 104] width 53 height 11
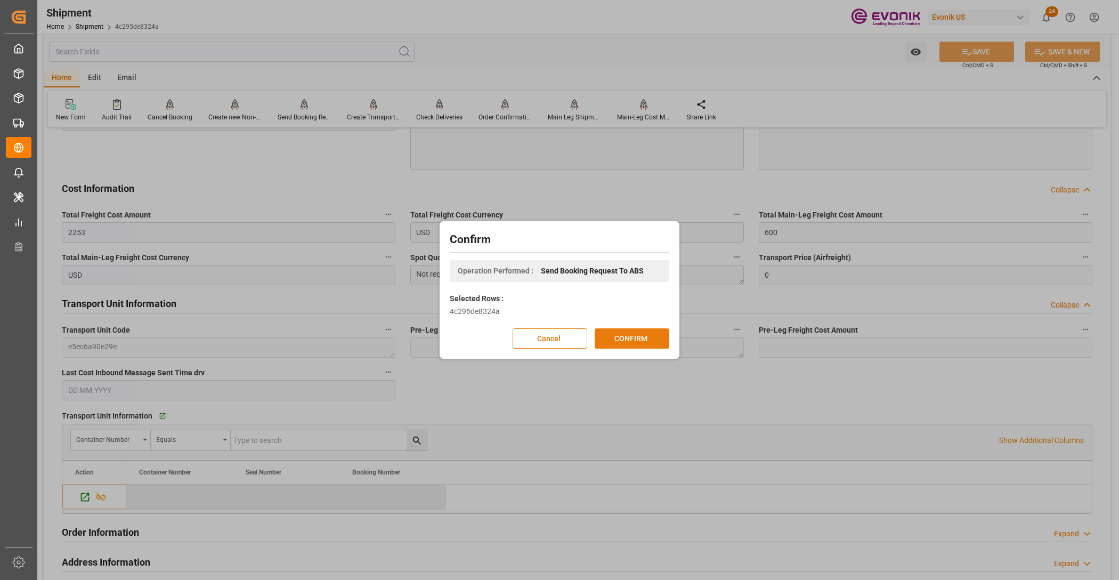
click at [633, 343] on button "CONFIRM" at bounding box center [632, 338] width 75 height 20
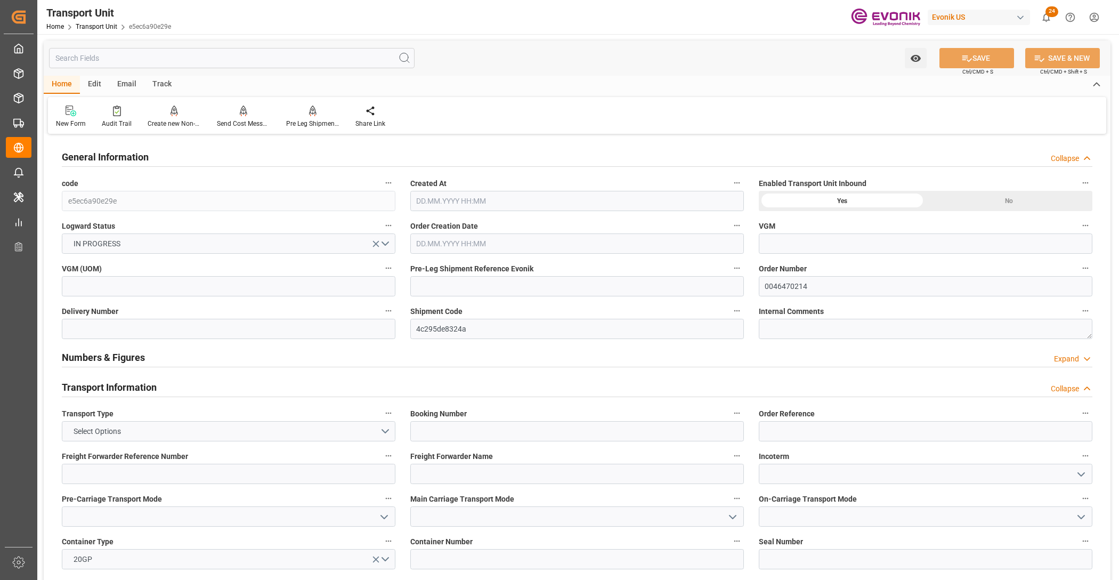
type input "Hapag [PERSON_NAME]"
type input "Hapag Lloyd Aktiengesellschaft"
type input "USHOU"
type input "SGSIN"
type input "17910"
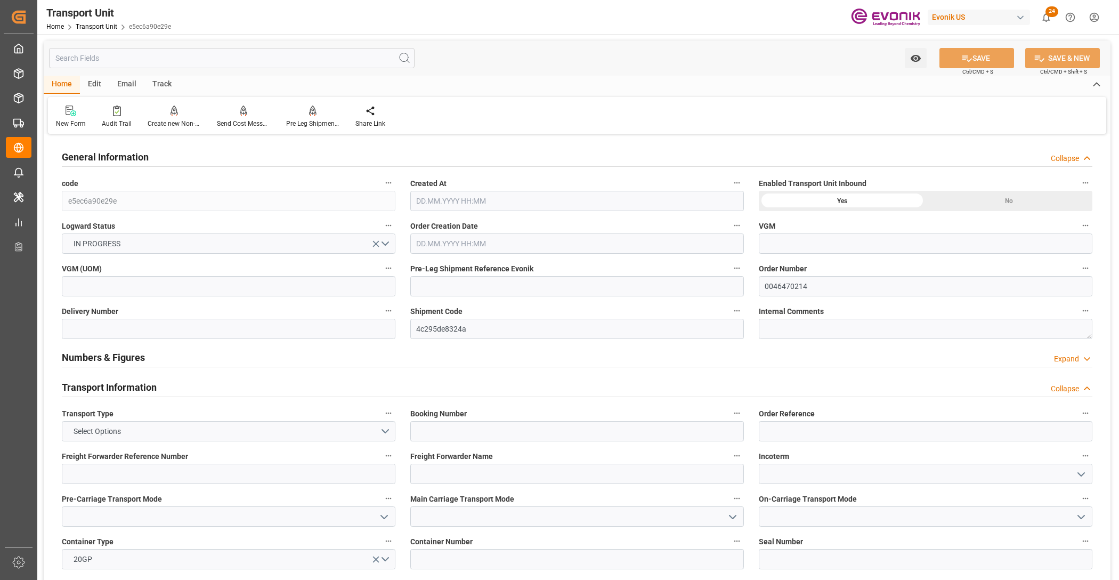
type input "[DATE] 02:20"
type input "[DATE]"
type input "[DATE] 00:00"
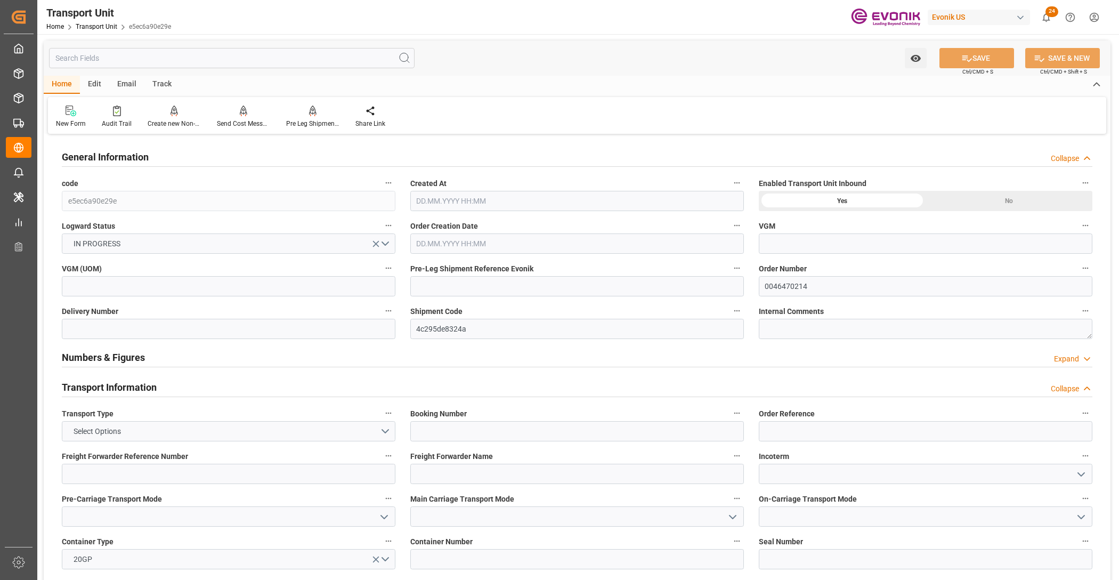
type input "[DATE] 00:00"
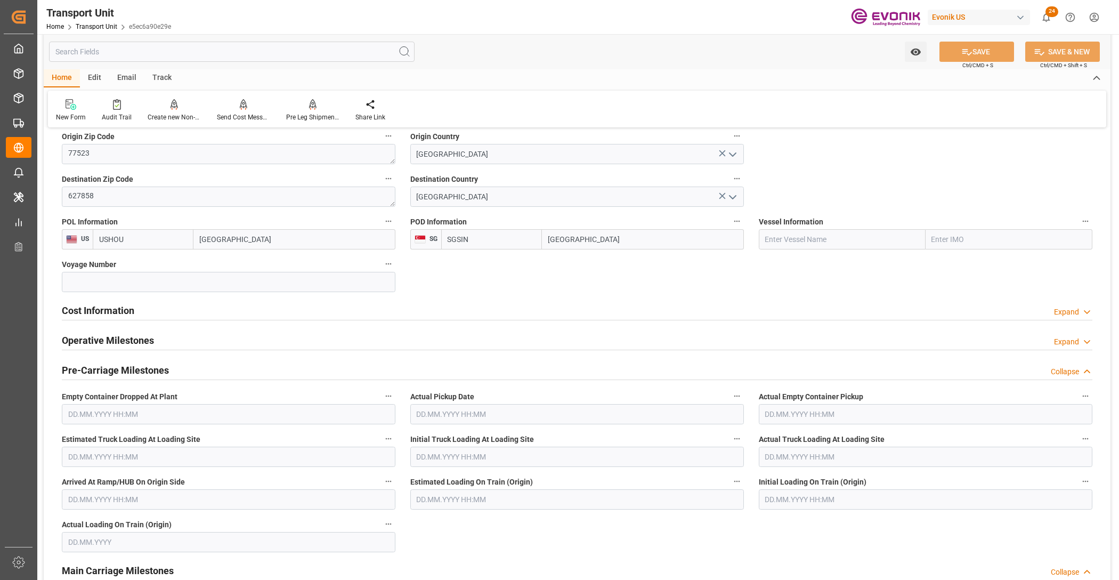
scroll to position [666, 0]
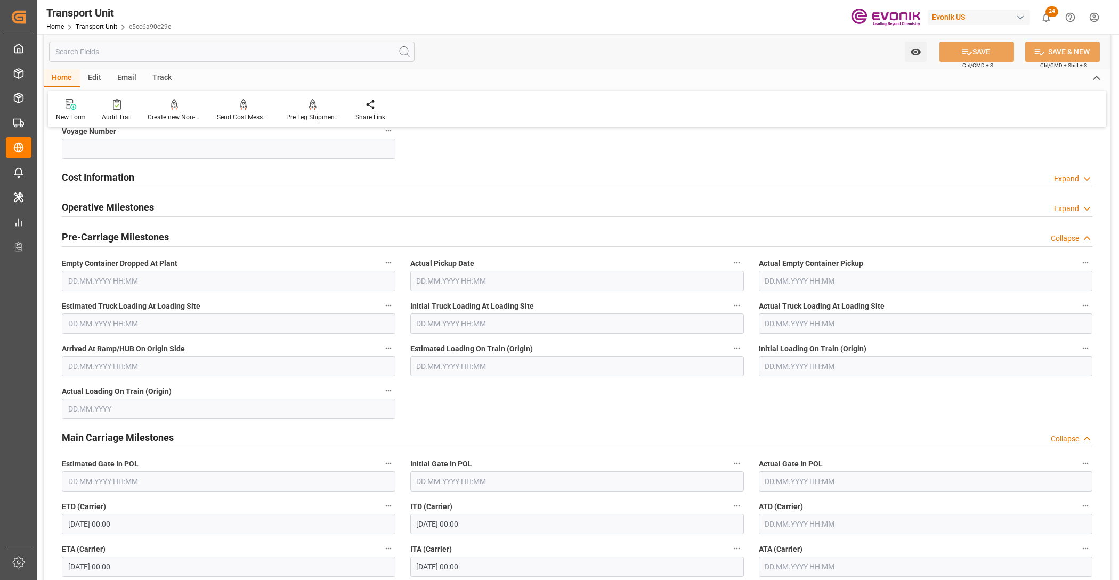
click at [281, 180] on div "Cost Information Expand" at bounding box center [577, 176] width 1031 height 20
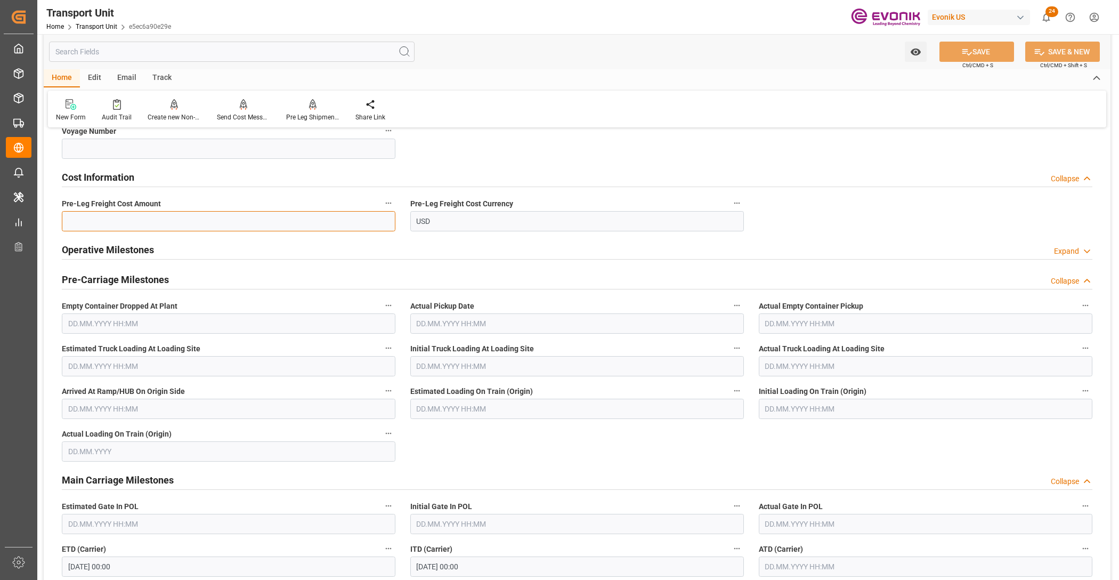
click at [184, 220] on input "text" at bounding box center [229, 221] width 334 height 20
paste input "1653"
type input "1653"
click at [787, 164] on div "Cost Information Collapse" at bounding box center [577, 178] width 1046 height 30
click at [997, 47] on button "SAVE" at bounding box center [977, 52] width 75 height 20
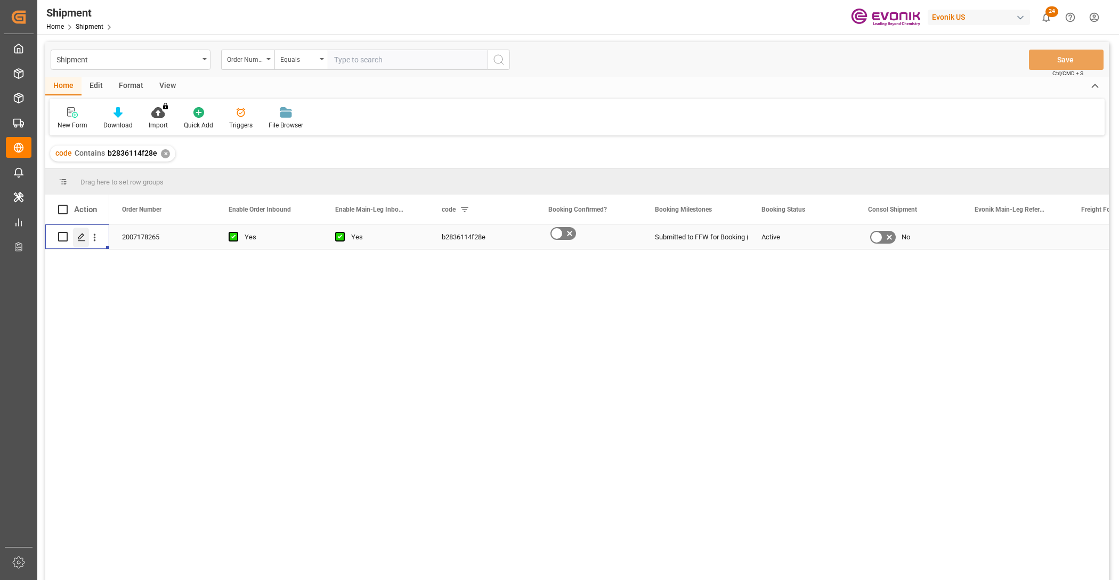
click at [75, 238] on div "Press SPACE to select this row." at bounding box center [81, 238] width 16 height 20
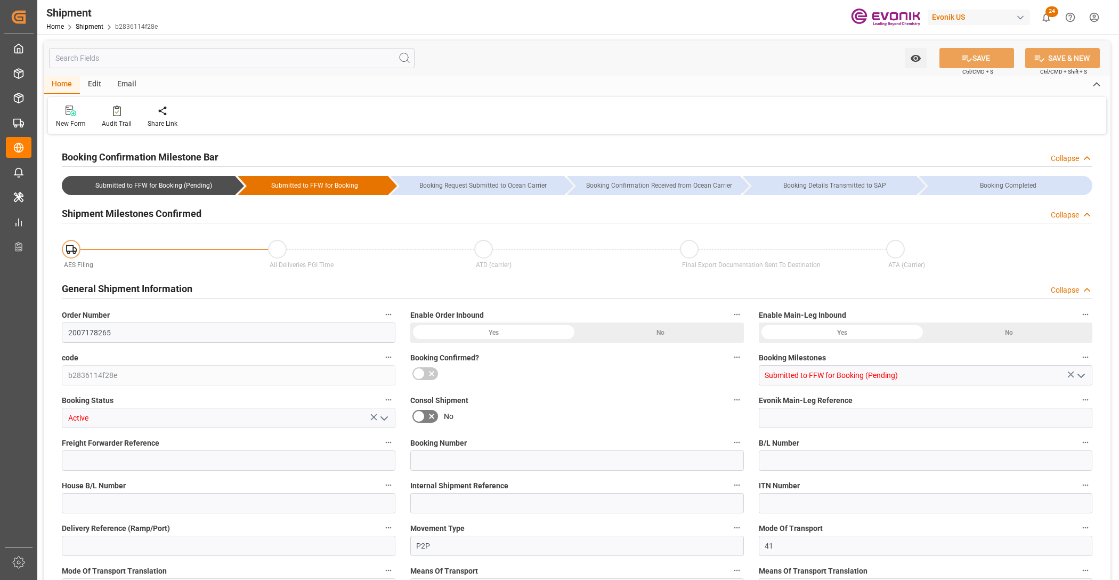
type input "1"
type input "20"
type input "903.2"
type input "1.3294"
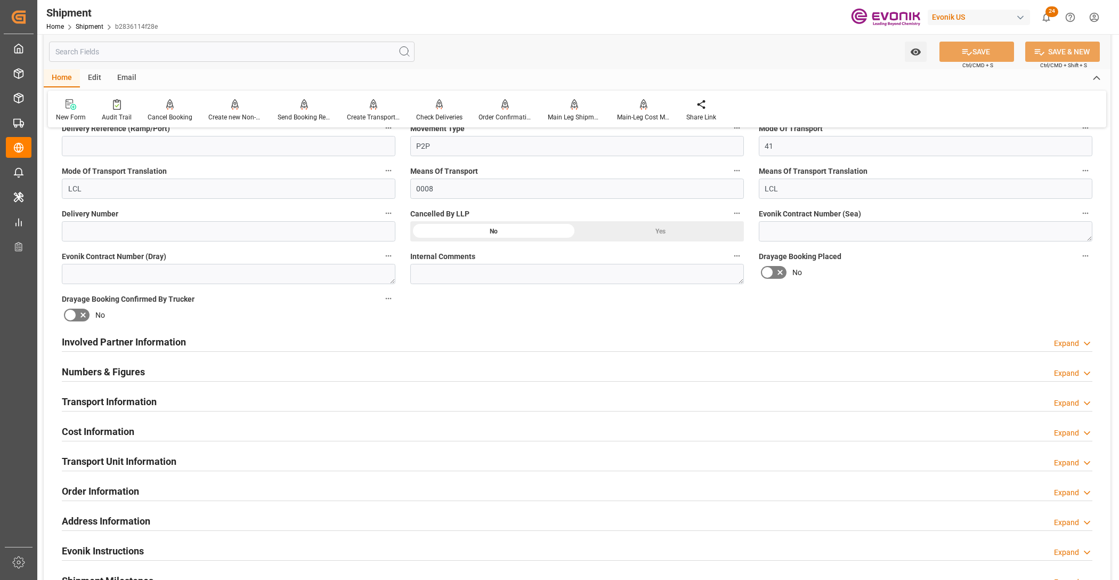
scroll to position [533, 0]
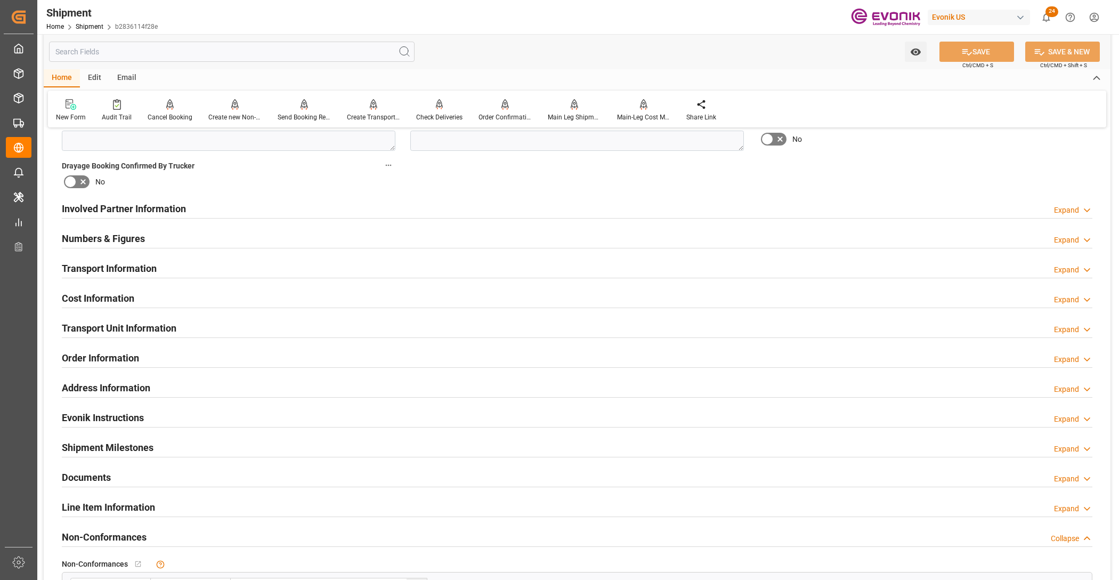
click at [465, 241] on div "Numbers & Figures Expand" at bounding box center [577, 238] width 1031 height 20
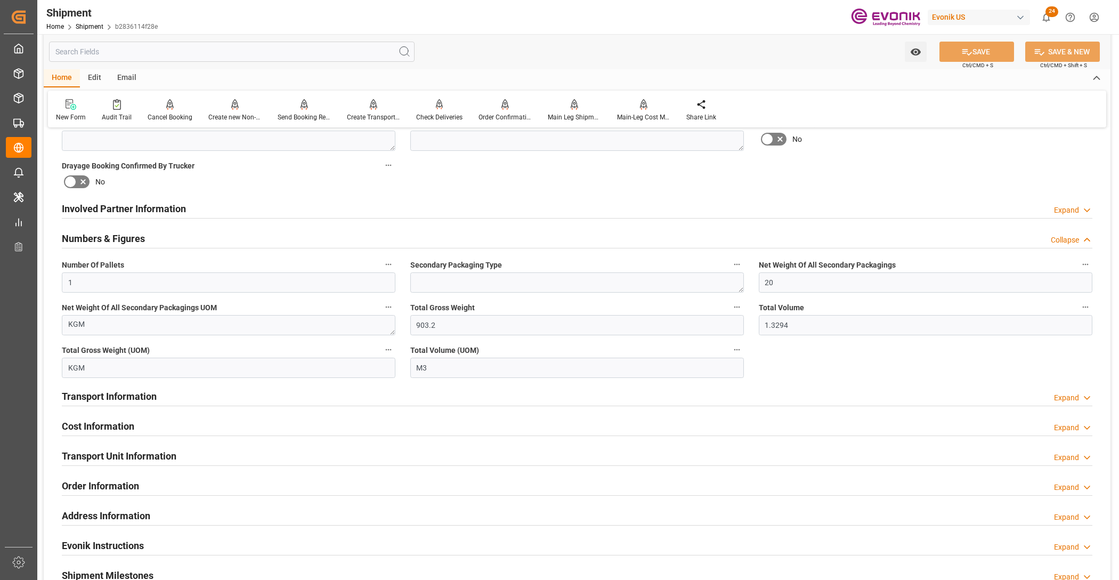
click at [511, 218] on div at bounding box center [577, 218] width 1031 height 1
click at [609, 220] on div "Involved Partner Information Expand" at bounding box center [577, 209] width 1046 height 30
click at [646, 206] on div "Involved Partner Information Expand" at bounding box center [577, 208] width 1031 height 20
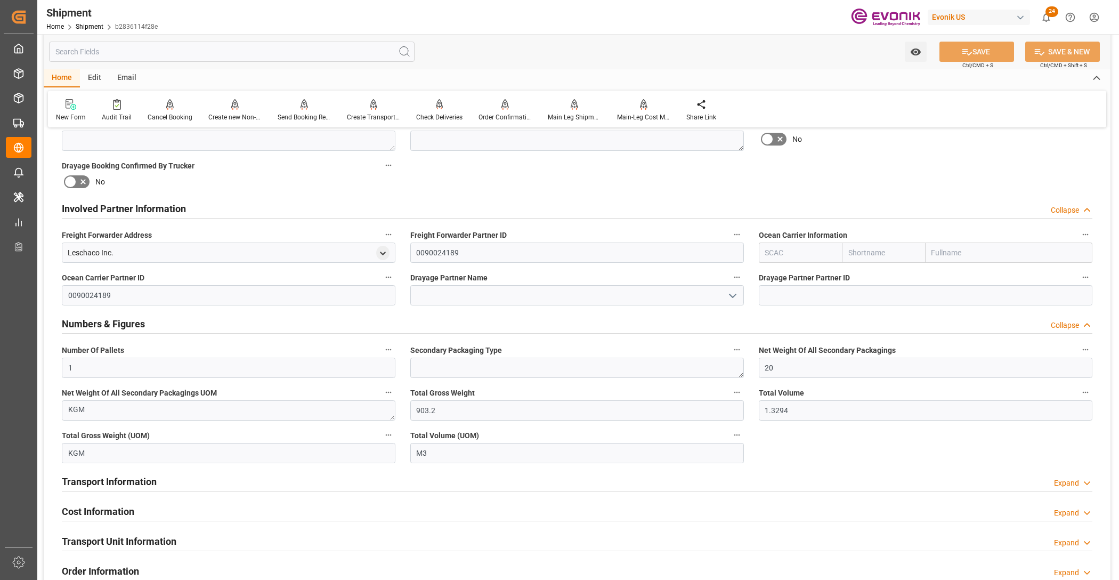
click at [790, 254] on input "text" at bounding box center [800, 253] width 83 height 20
click at [776, 275] on b "ALRB" at bounding box center [775, 276] width 19 height 9
type input "ALRB"
type input "AC Containerline"
type input "AC Containerline GmbH"
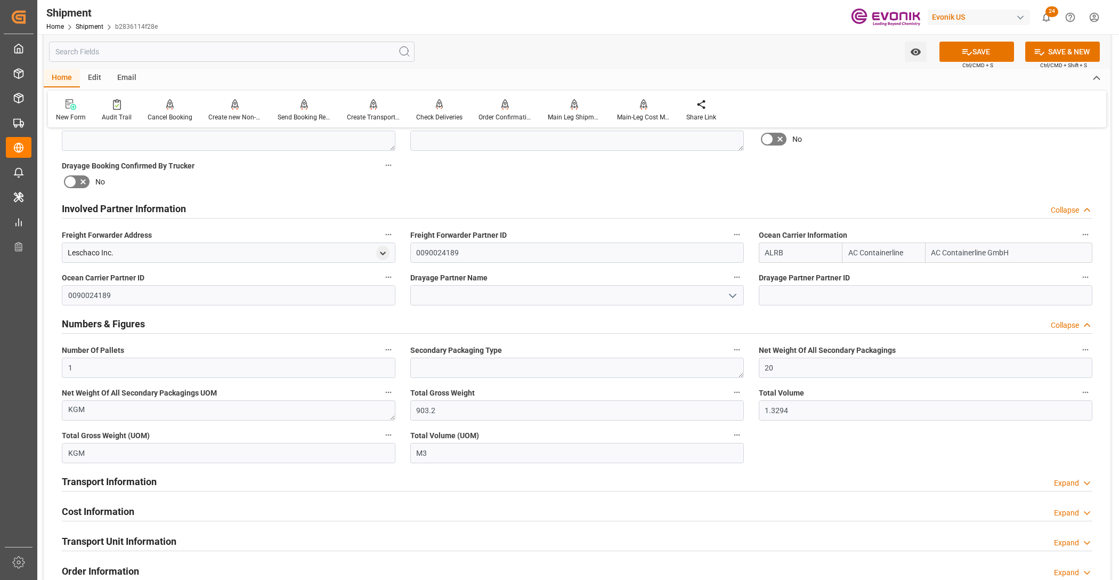
type input "ALRB"
click at [523, 294] on input at bounding box center [577, 295] width 334 height 20
click at [526, 292] on input at bounding box center [577, 295] width 334 height 20
paste input "Southeastern"
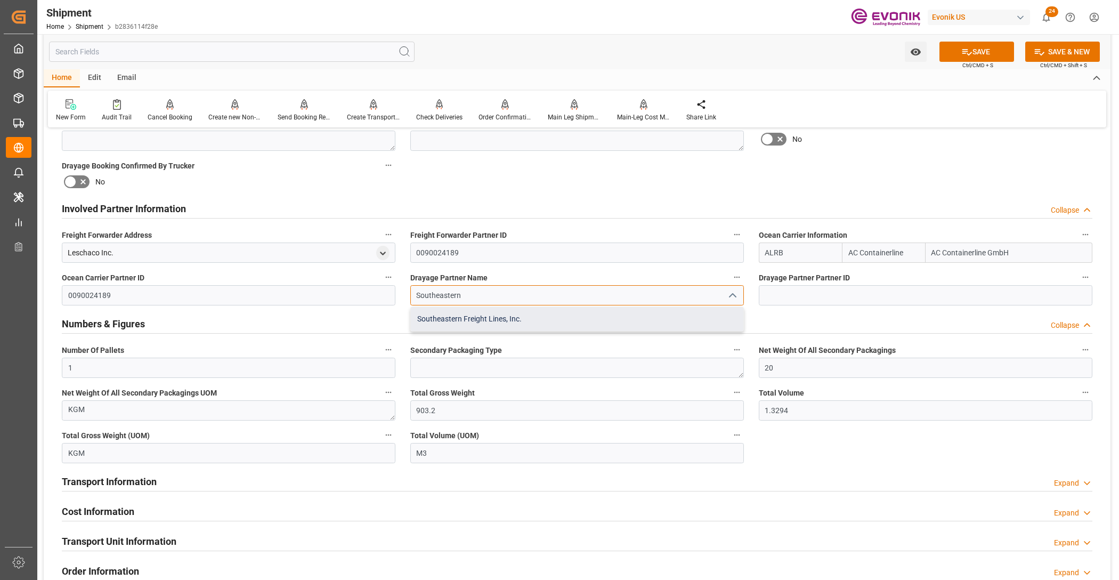
click at [484, 316] on div "Southeastern Freight Lines, Inc." at bounding box center [577, 319] width 333 height 24
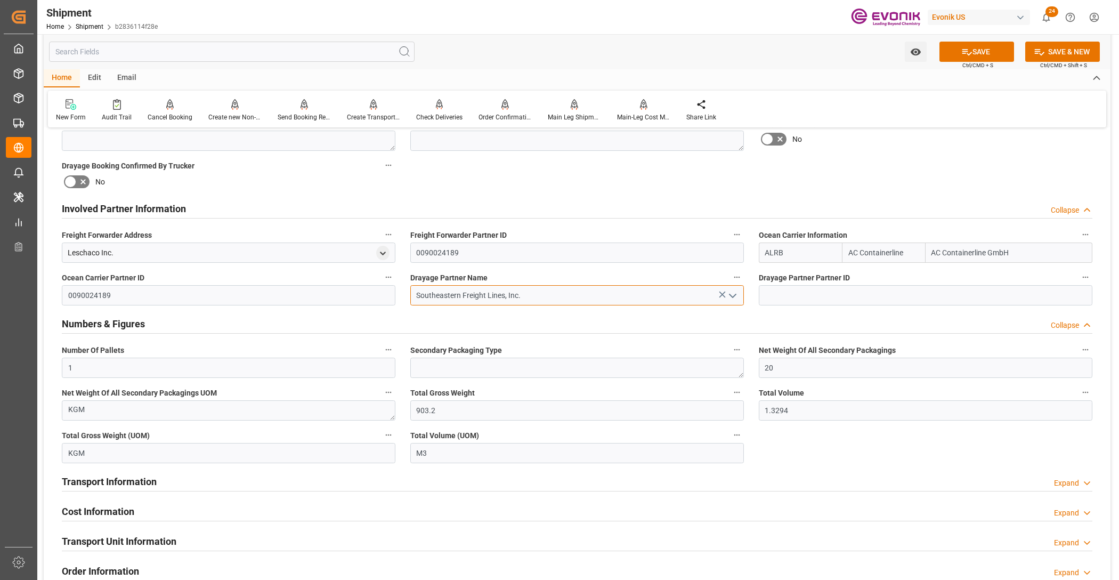
scroll to position [666, 0]
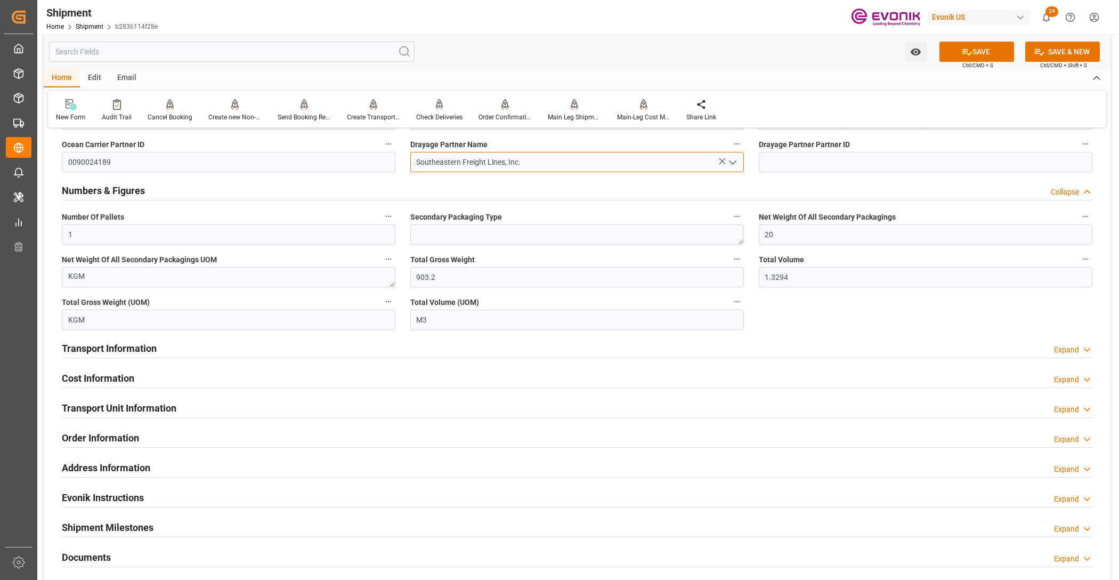
type input "Southeastern Freight Lines, Inc."
click at [387, 345] on div "Transport Information Expand" at bounding box center [577, 347] width 1031 height 20
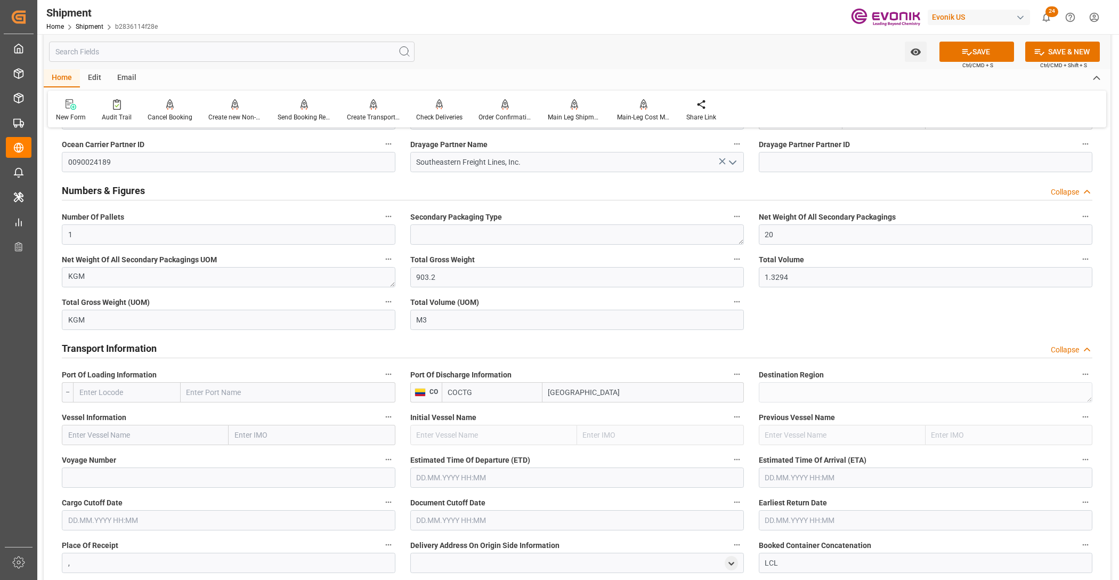
scroll to position [800, 0]
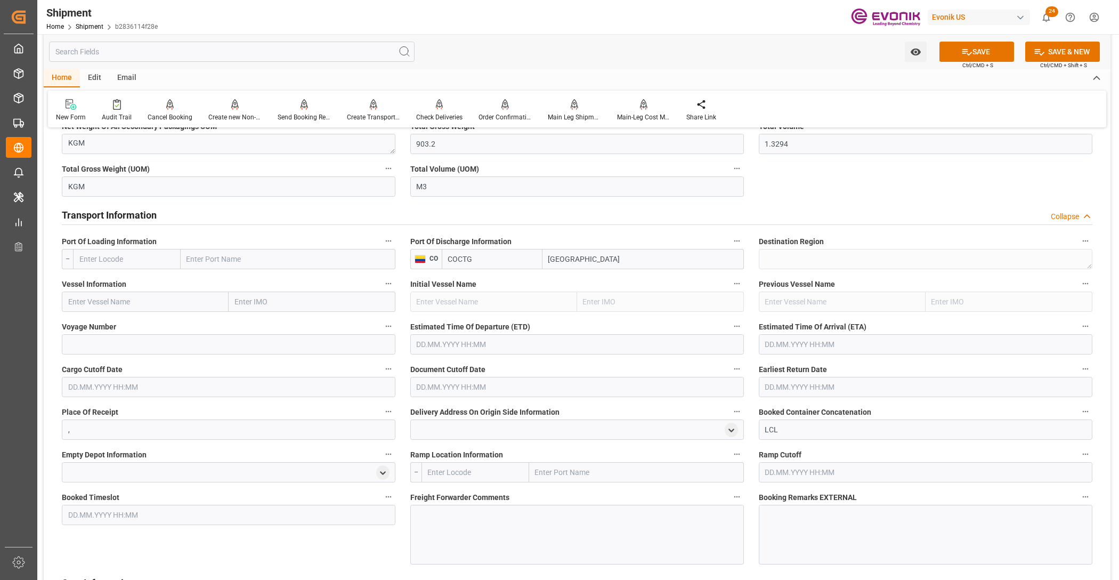
click at [123, 257] on input "text" at bounding box center [127, 259] width 108 height 20
type input "u"
drag, startPoint x: 136, startPoint y: 304, endPoint x: 320, endPoint y: 467, distance: 246.2
click at [137, 304] on span "USSAV - Savannah" at bounding box center [109, 306] width 59 height 9
type input "USSAV"
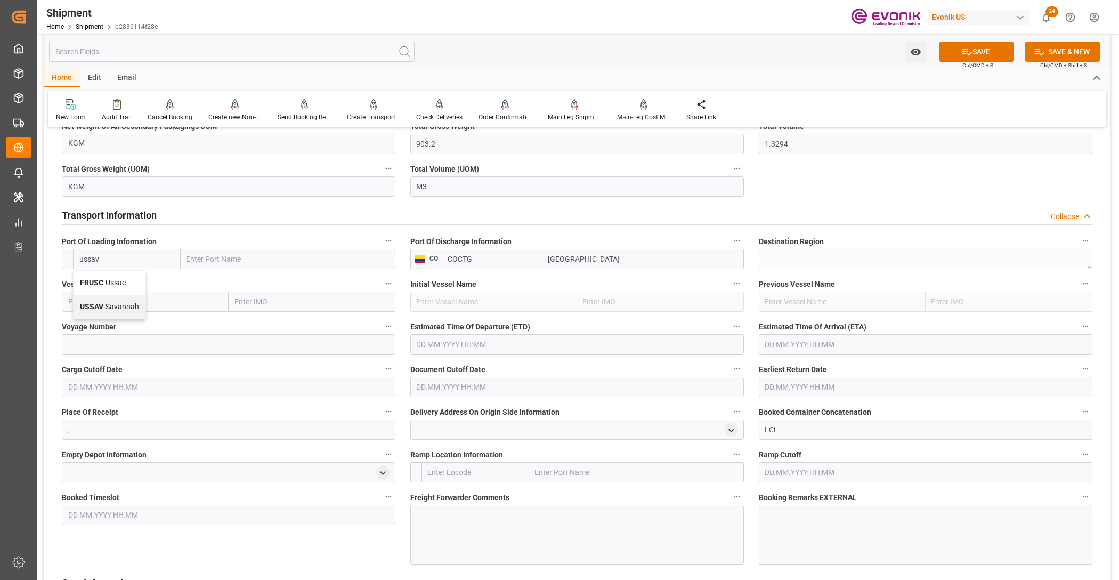
type input "Savannah"
type input "USSAV"
click at [147, 302] on input "text" at bounding box center [145, 302] width 167 height 20
click at [133, 300] on input "text" at bounding box center [145, 302] width 167 height 20
click at [124, 300] on input "text" at bounding box center [145, 302] width 167 height 20
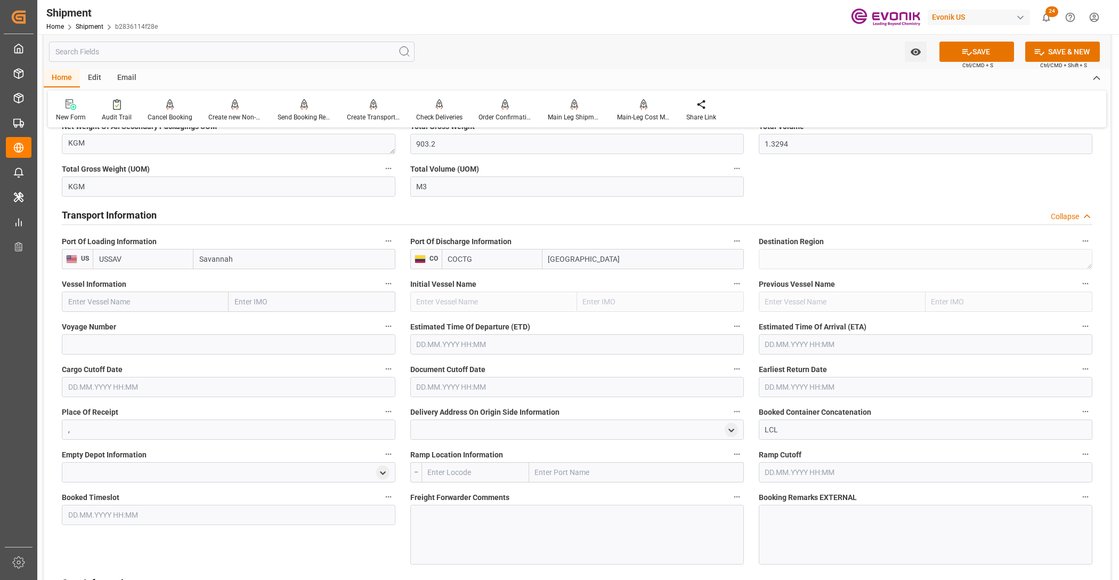
click at [134, 299] on input "text" at bounding box center [145, 302] width 167 height 20
paste input "POLAR [GEOGRAPHIC_DATA] / 548E"
click at [139, 297] on input "POLAR [GEOGRAPHIC_DATA] / 548E" at bounding box center [145, 302] width 167 height 20
click at [143, 321] on span "POLAR MEXICO - 9786750" at bounding box center [134, 325] width 130 height 9
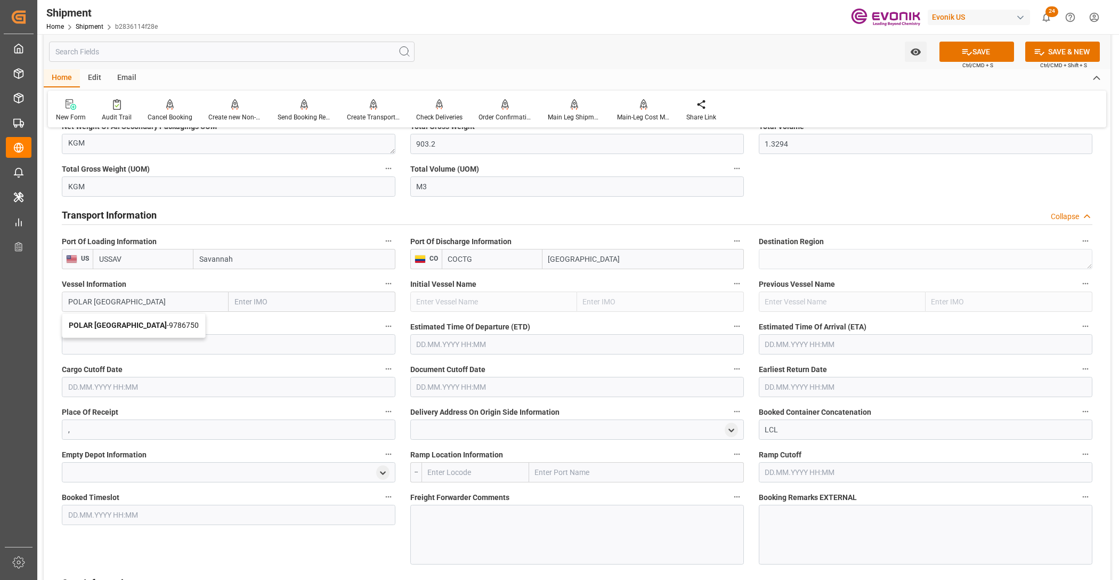
type input "POLAR [GEOGRAPHIC_DATA]"
type input "9786750"
type input "POLAR [GEOGRAPHIC_DATA]"
click at [152, 342] on input at bounding box center [229, 344] width 334 height 20
paste input "548E"
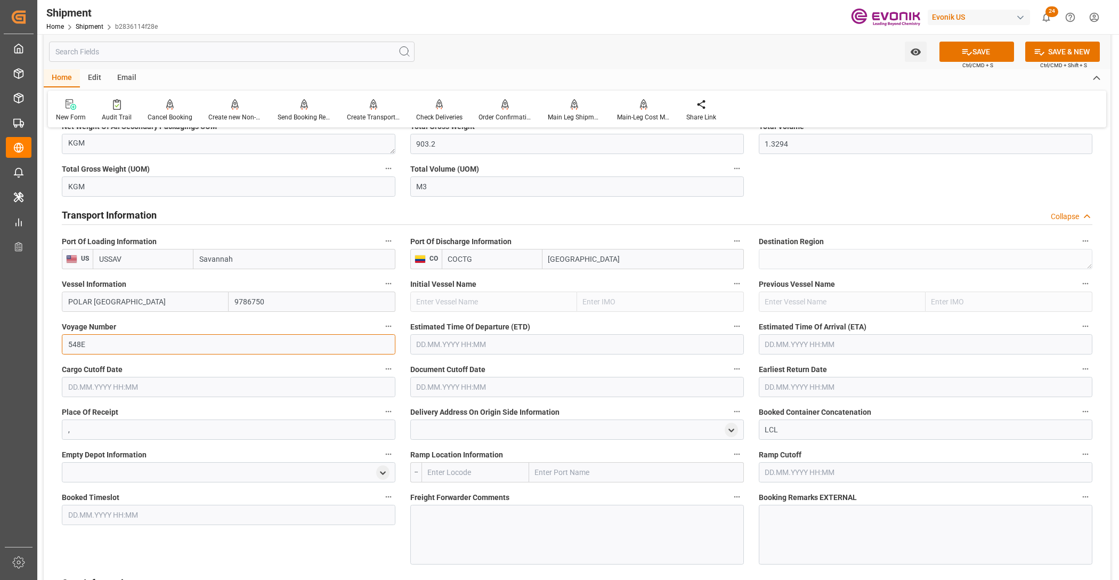
type input "548E"
click at [486, 348] on input "text" at bounding box center [577, 344] width 334 height 20
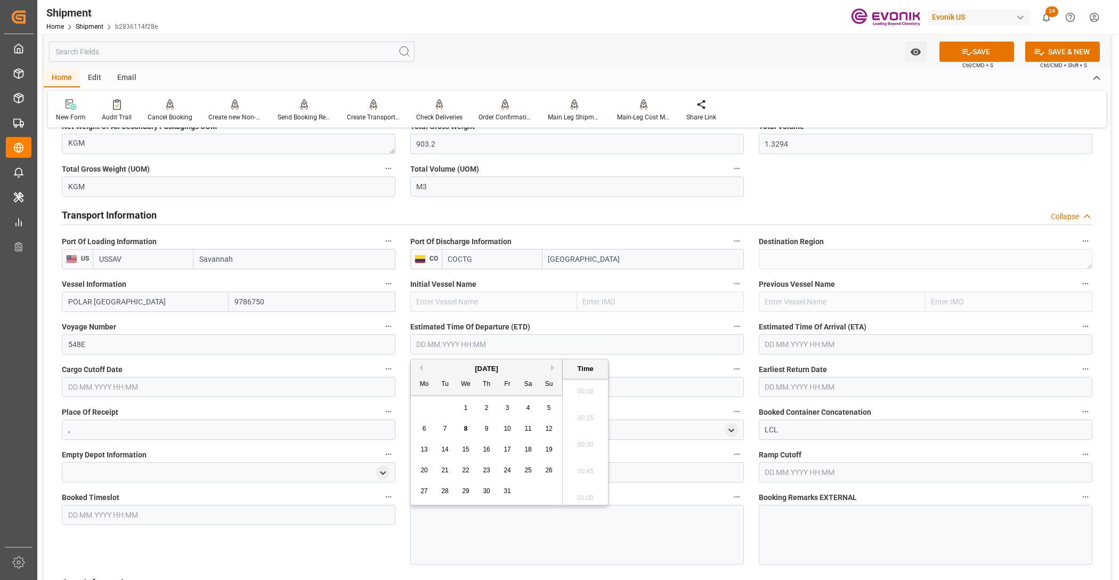
scroll to position [2375, 0]
click at [552, 366] on button "Next Month" at bounding box center [554, 368] width 6 height 6
click at [525, 491] on span "29" at bounding box center [527, 490] width 7 height 7
type input "[DATE] 00:00"
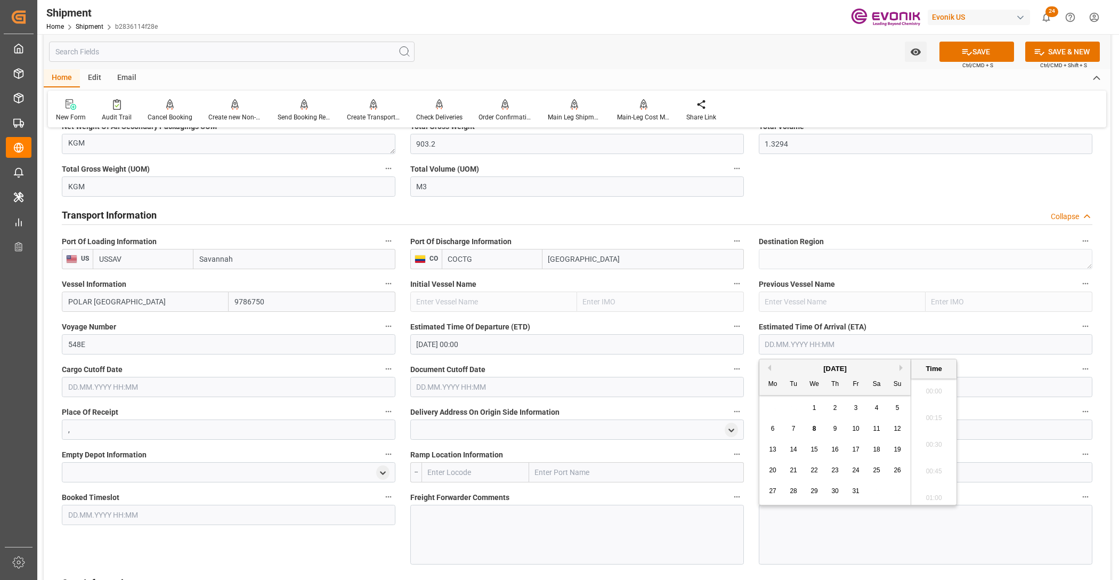
click at [814, 337] on input "text" at bounding box center [926, 344] width 334 height 20
click at [901, 366] on button "Next Month" at bounding box center [903, 368] width 6 height 6
click at [837, 409] on span "4" at bounding box center [836, 407] width 4 height 7
type input "[DATE] 00:00"
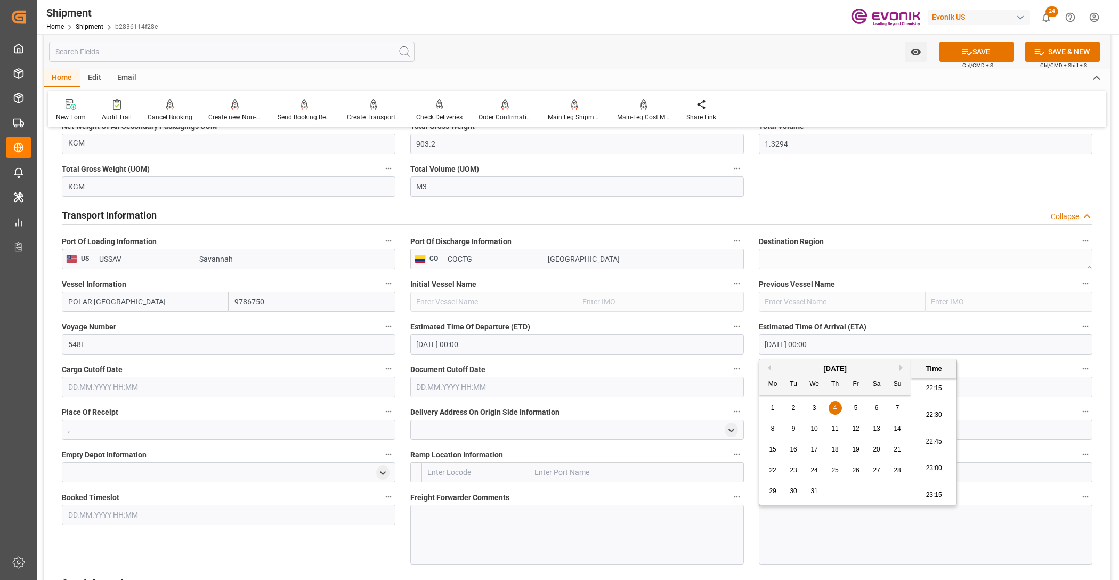
click at [246, 386] on input "text" at bounding box center [229, 387] width 334 height 20
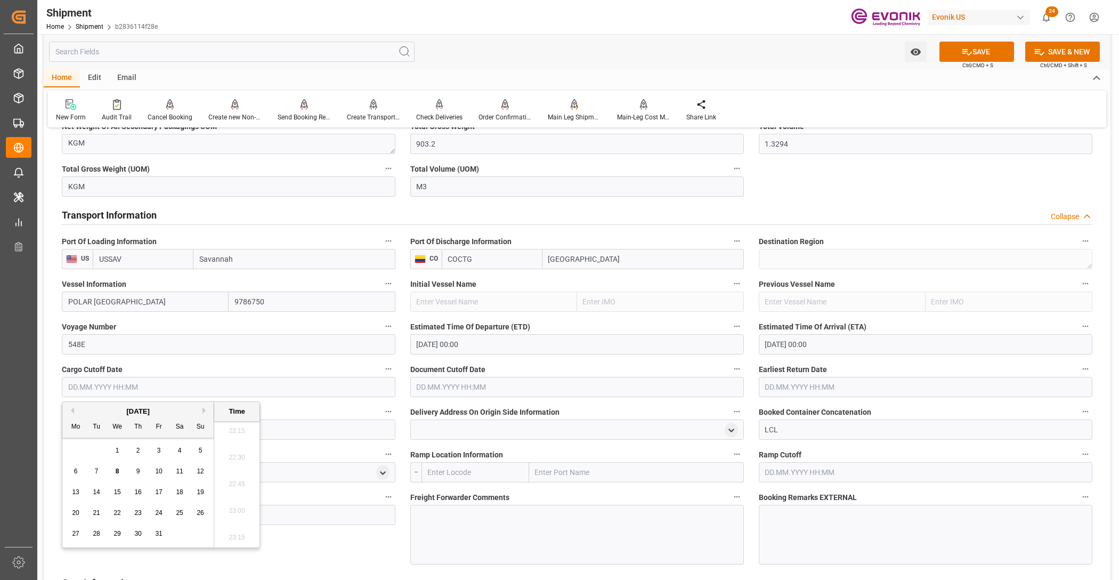
click at [204, 408] on button "Next Month" at bounding box center [206, 410] width 6 height 6
click at [156, 490] on span "14" at bounding box center [158, 491] width 7 height 7
type input "[DATE] 00:00"
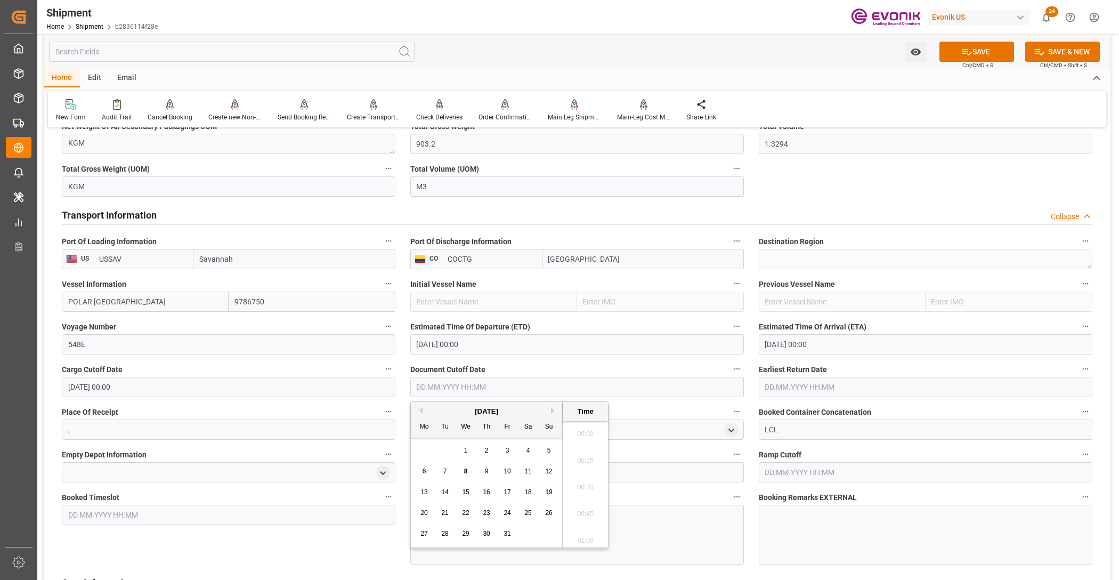
click at [465, 380] on input "text" at bounding box center [577, 387] width 334 height 20
click at [554, 411] on button "Next Month" at bounding box center [554, 410] width 6 height 6
drag, startPoint x: 504, startPoint y: 495, endPoint x: 539, endPoint y: 486, distance: 36.2
click at [505, 495] on span "14" at bounding box center [507, 491] width 7 height 7
type input "[DATE] 00:00"
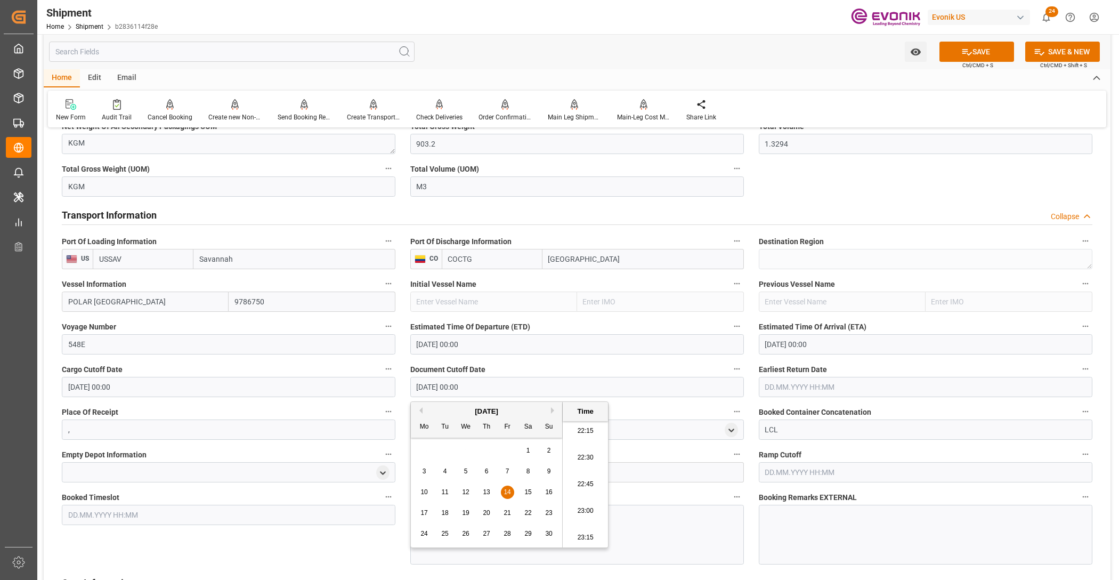
click at [801, 386] on input "text" at bounding box center [926, 387] width 334 height 20
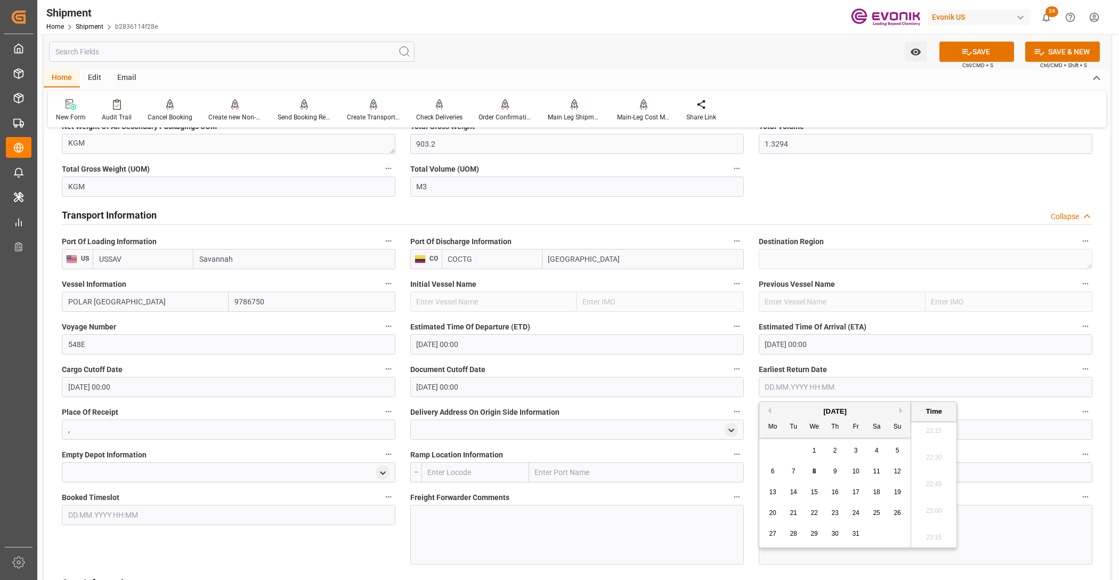
click at [901, 409] on button "Next Month" at bounding box center [903, 410] width 6 height 6
drag, startPoint x: 857, startPoint y: 494, endPoint x: 764, endPoint y: 484, distance: 93.8
click at [857, 494] on span "14" at bounding box center [855, 491] width 7 height 7
type input "[DATE] 00:00"
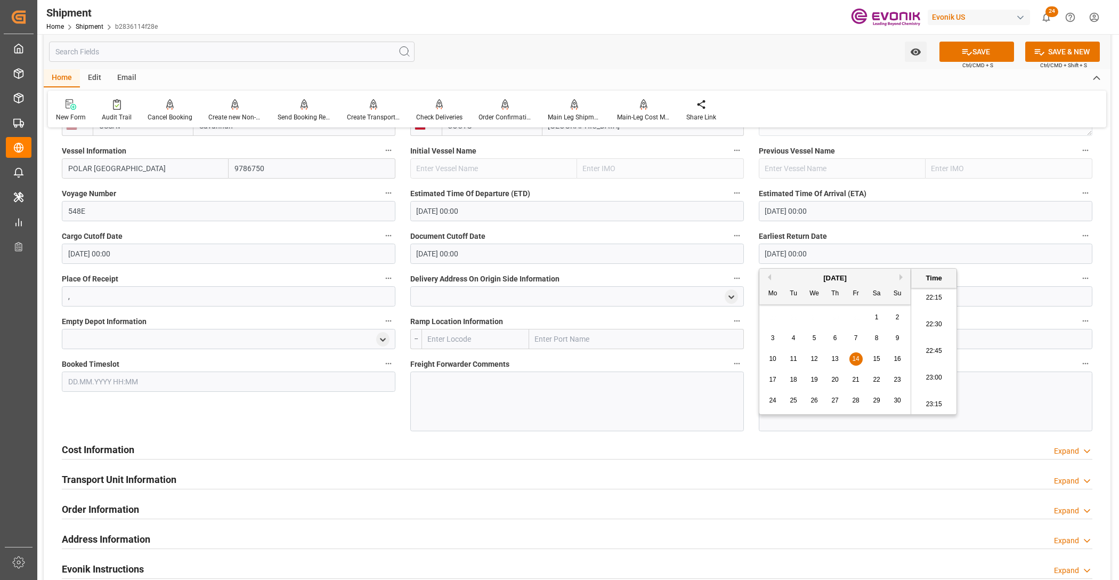
click at [466, 337] on input "text" at bounding box center [476, 339] width 108 height 20
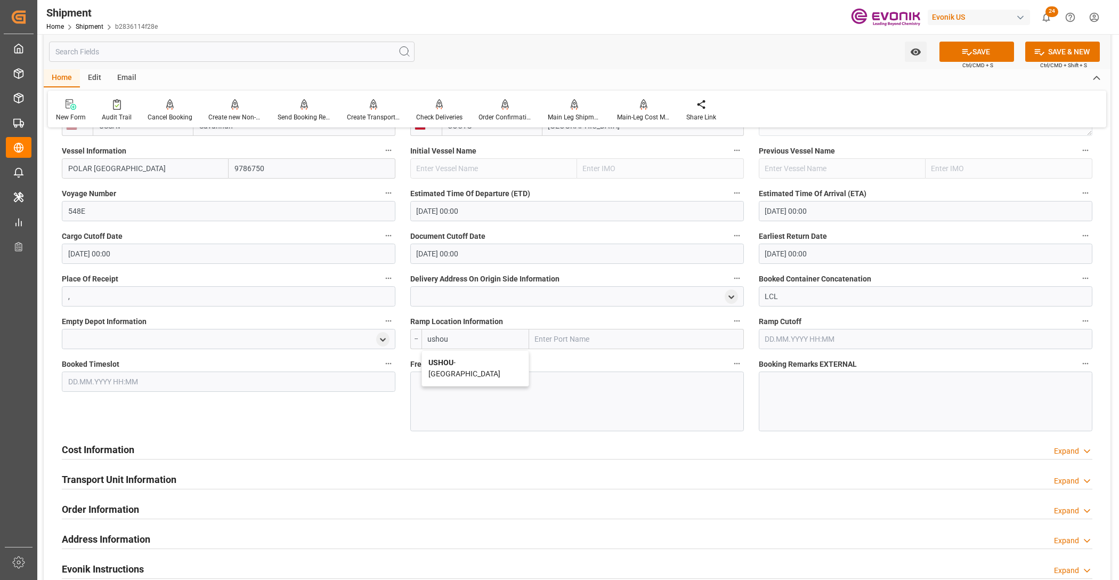
click at [475, 364] on span "USHOU - Houston" at bounding box center [465, 368] width 72 height 20
type input "USHOU"
type input "Houston"
type input "USHOU"
click at [501, 408] on div at bounding box center [577, 402] width 334 height 60
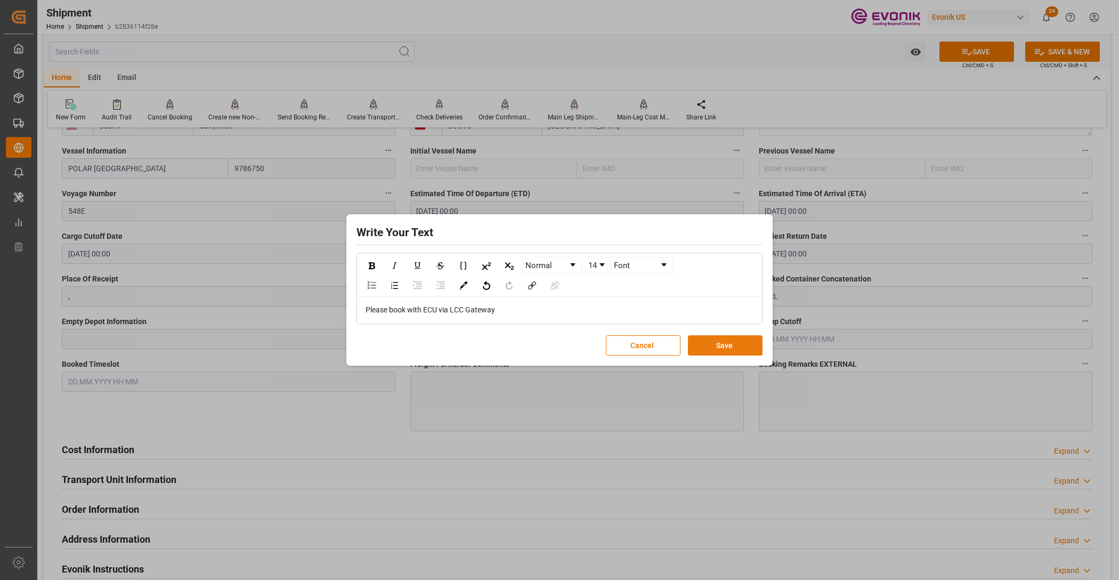
click at [728, 353] on button "Save" at bounding box center [725, 345] width 75 height 20
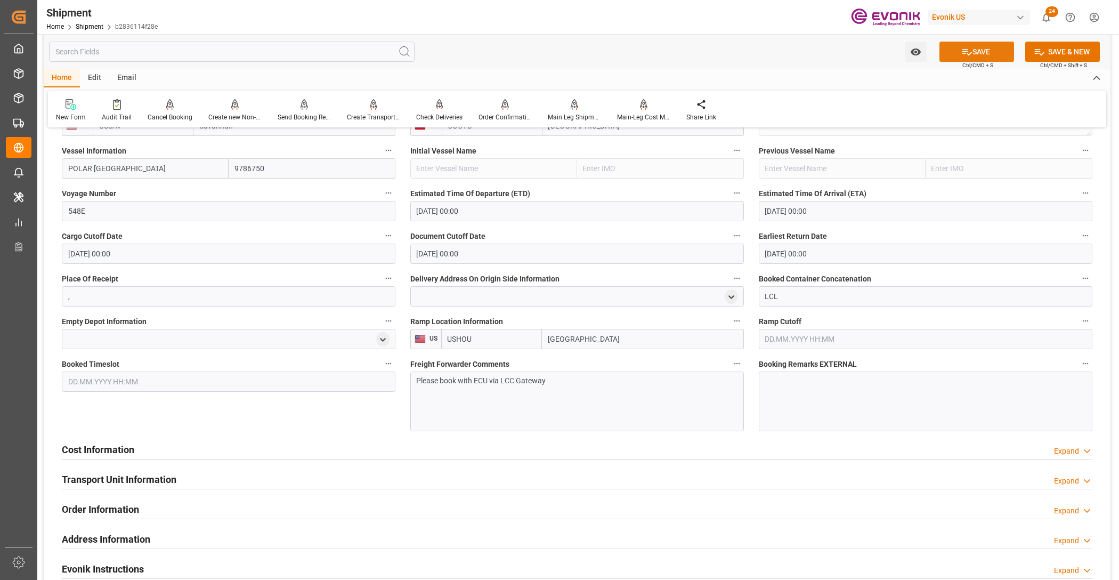
click at [979, 49] on button "SAVE" at bounding box center [977, 52] width 75 height 20
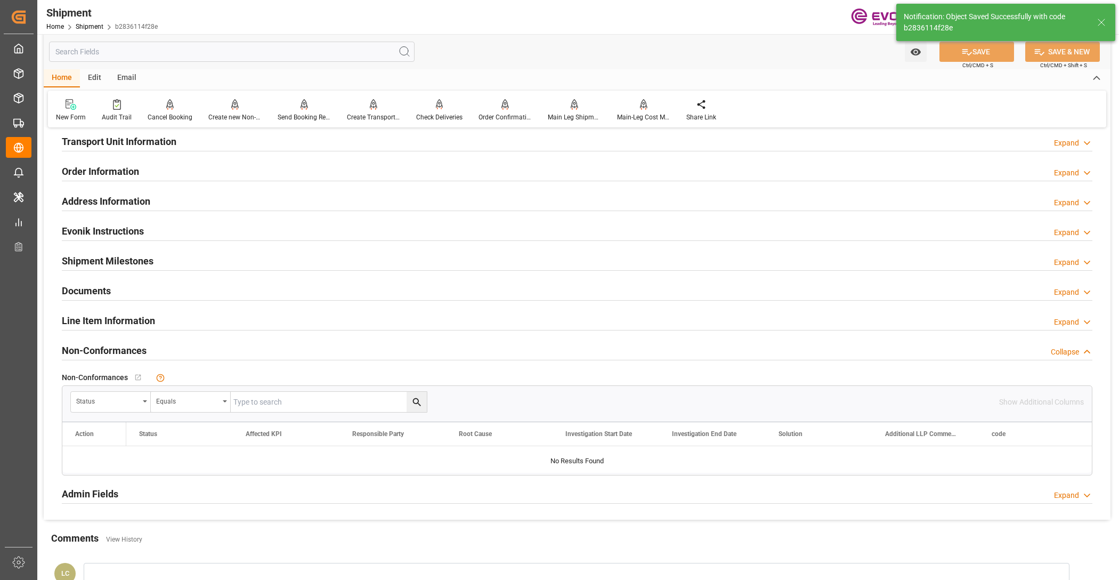
scroll to position [586, 0]
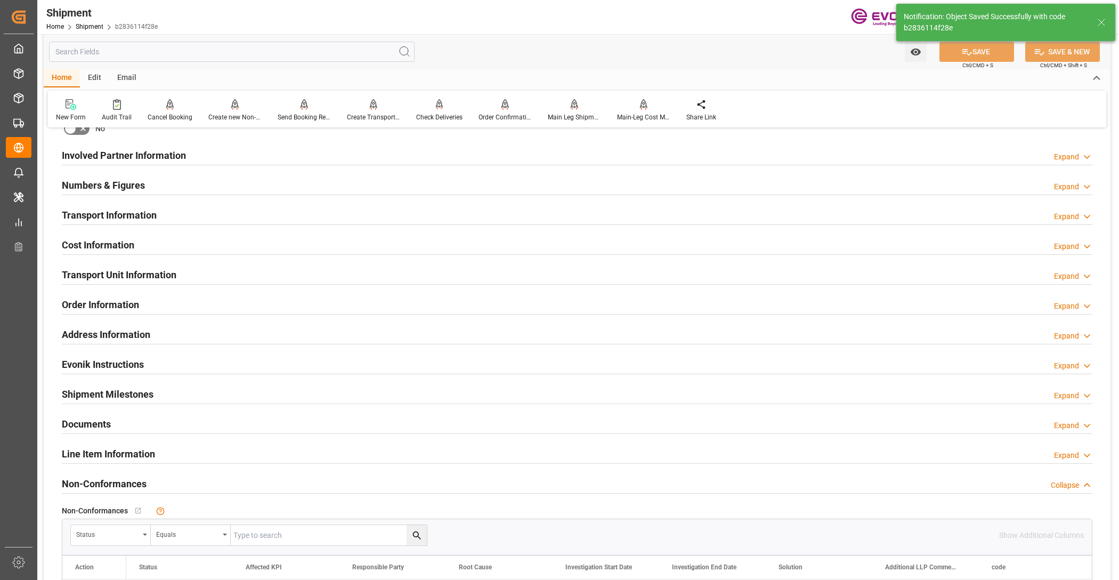
click at [246, 251] on div "Cost Information Expand" at bounding box center [577, 244] width 1031 height 20
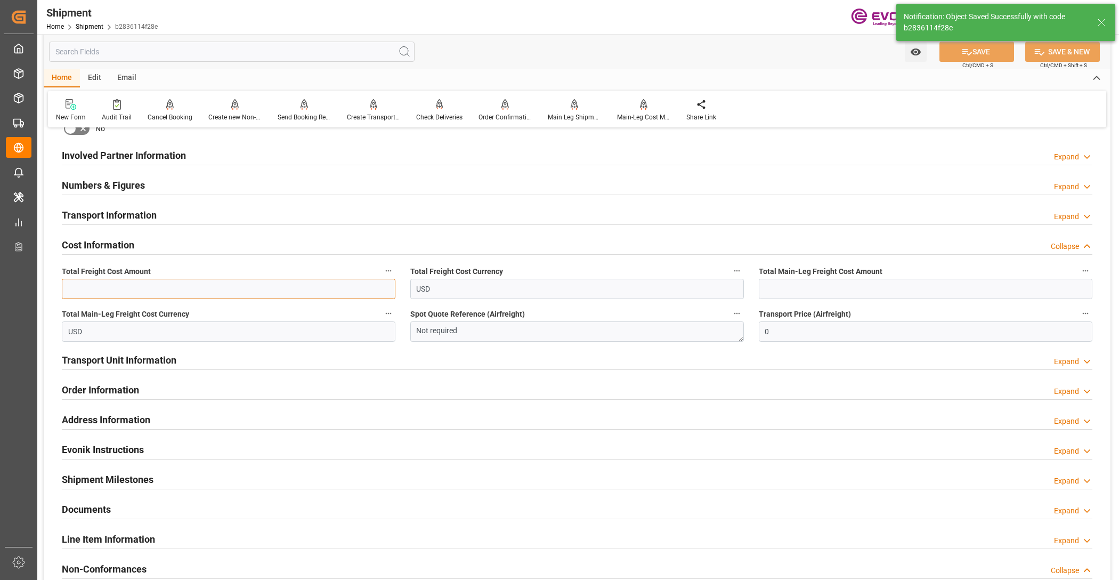
click at [212, 283] on input "text" at bounding box center [229, 289] width 334 height 20
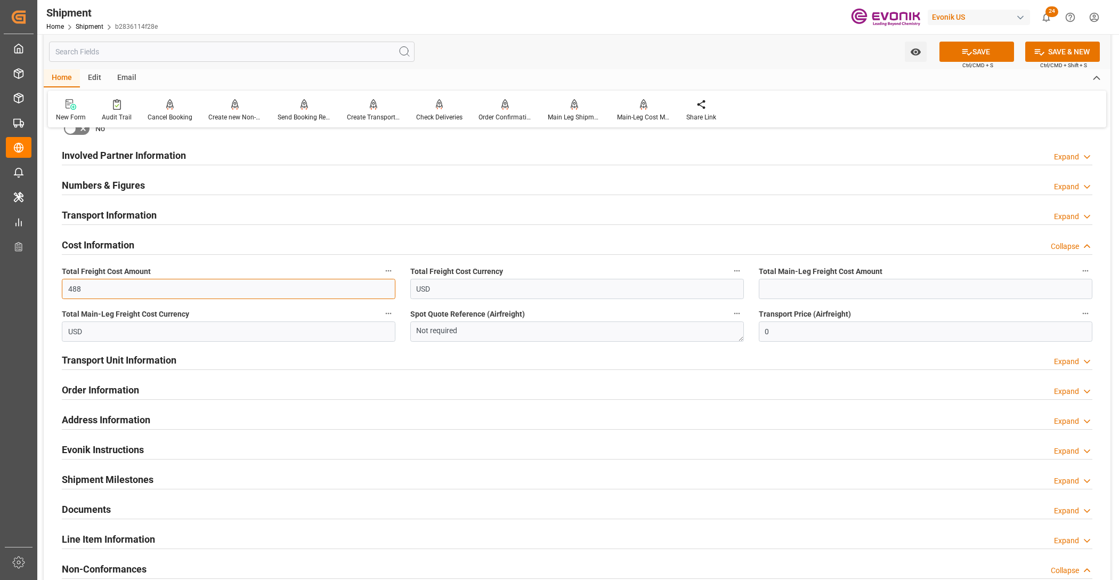
type input "488"
click at [830, 296] on input "text" at bounding box center [926, 289] width 334 height 20
type input "319"
click at [979, 41] on div "Watch Option SAVE Ctrl/CMD + S SAVE & NEW Ctrl/CMD + Shift + S" at bounding box center [577, 51] width 1067 height 35
click at [999, 51] on button "SAVE" at bounding box center [977, 52] width 75 height 20
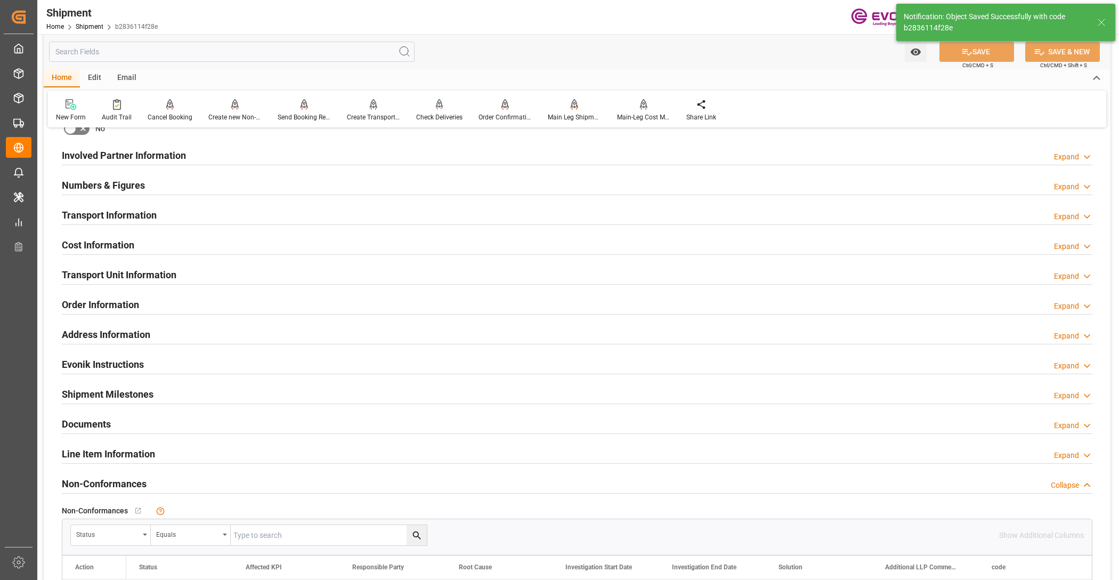
drag, startPoint x: 217, startPoint y: 272, endPoint x: 220, endPoint y: 286, distance: 14.0
click at [217, 272] on div "Transport Unit Information Expand" at bounding box center [577, 274] width 1031 height 20
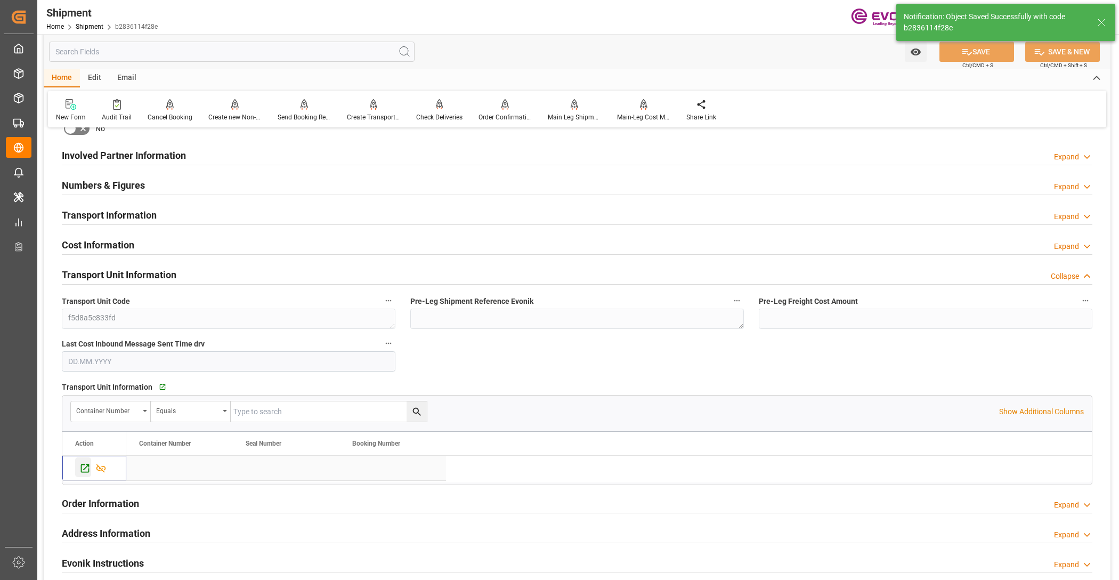
click at [81, 466] on icon "Press SPACE to select this row." at bounding box center [85, 468] width 9 height 9
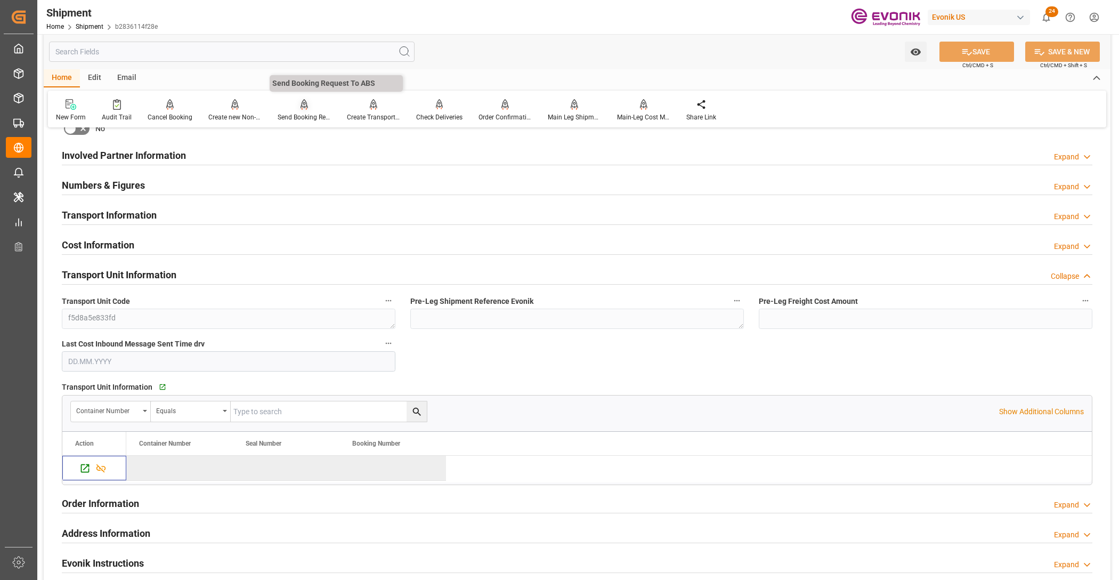
click at [302, 108] on icon at bounding box center [304, 109] width 5 height 2
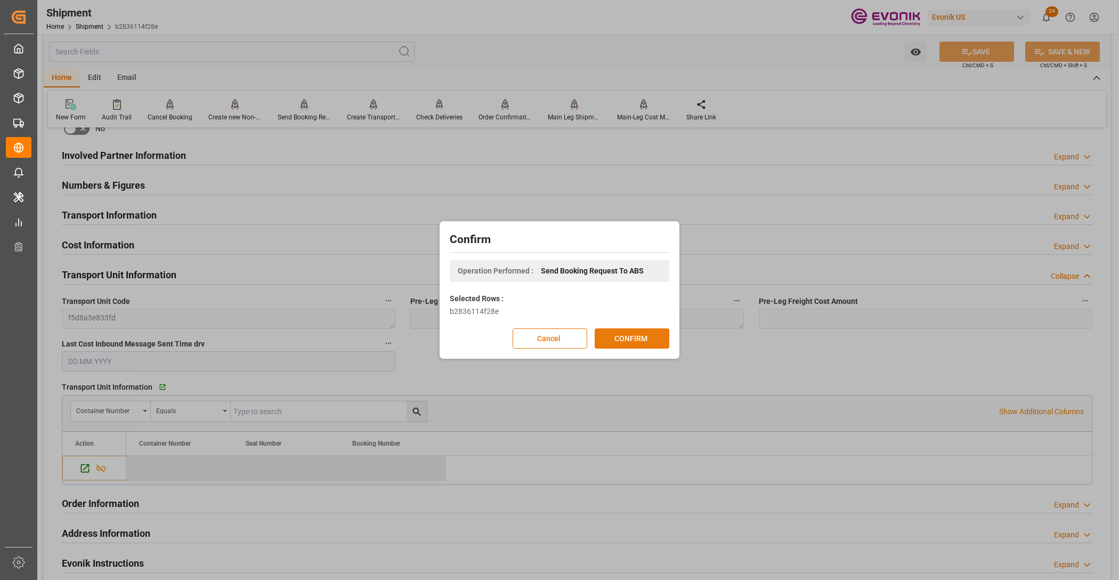
click at [638, 336] on button "CONFIRM" at bounding box center [632, 338] width 75 height 20
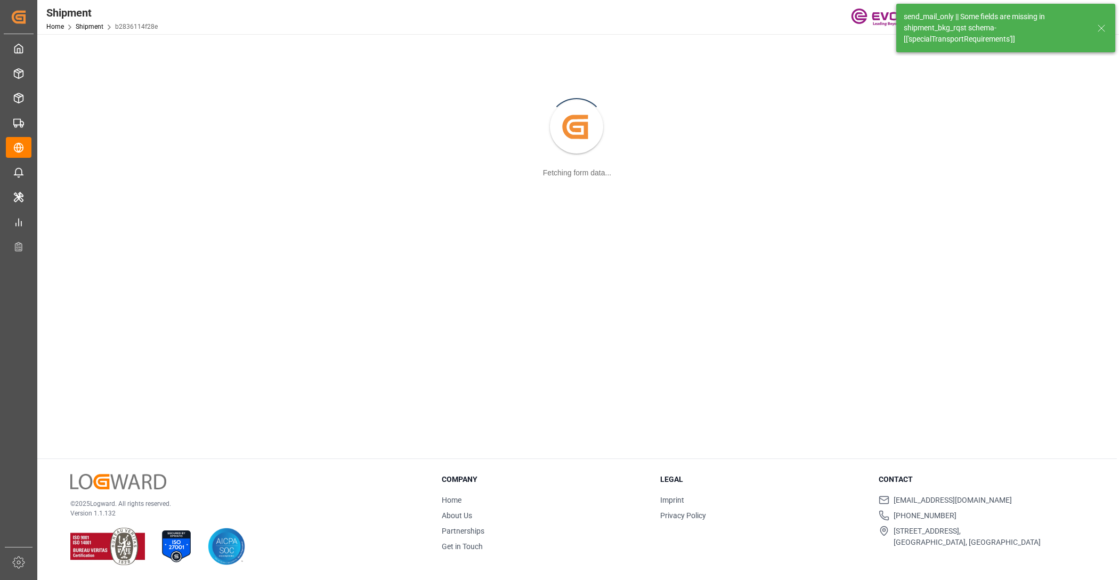
scroll to position [115, 0]
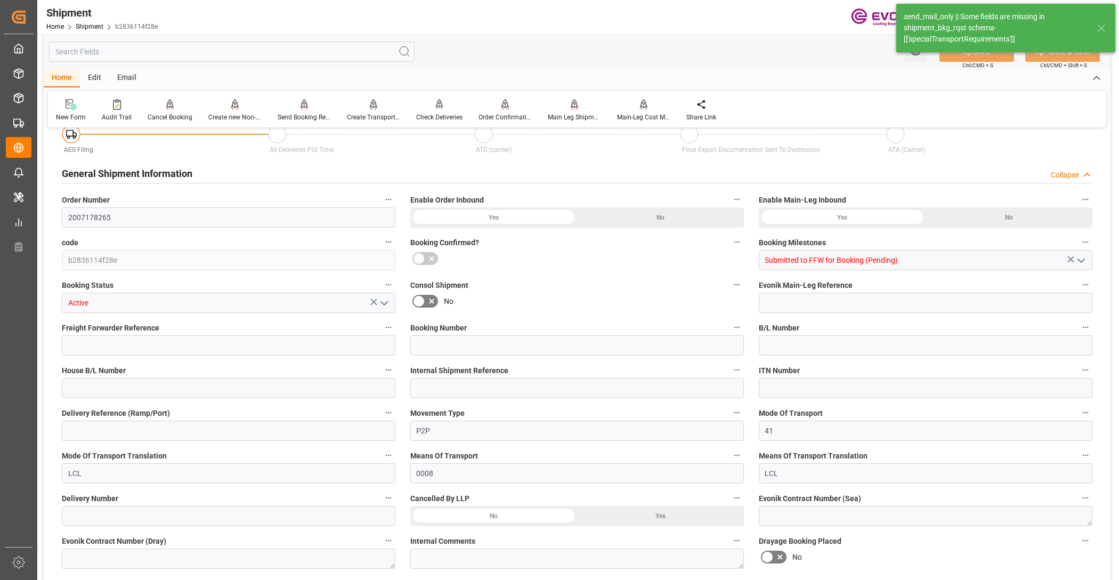
type input "4"
type input "DR"
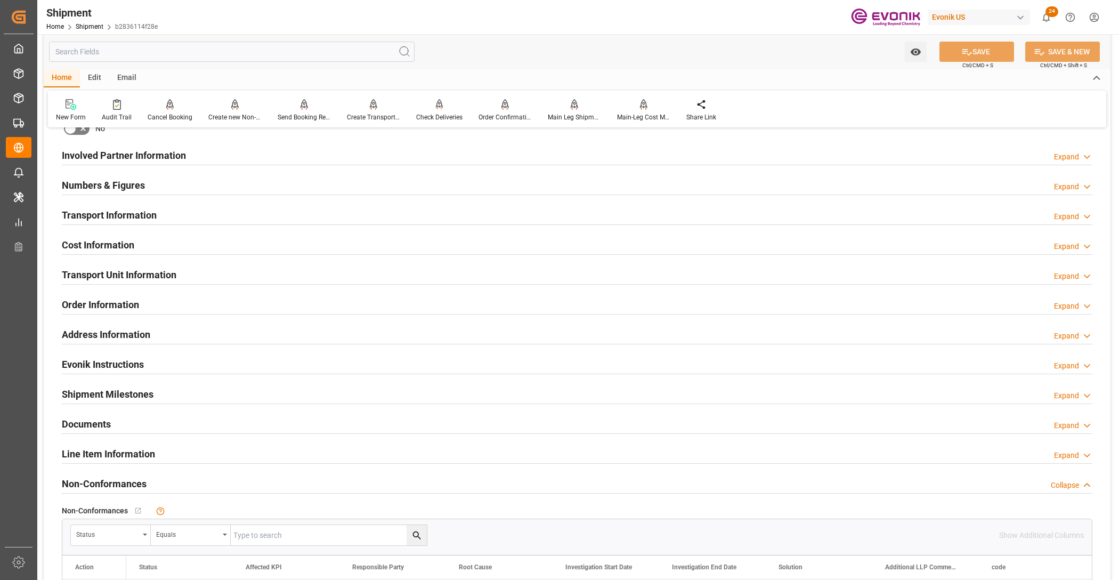
click at [209, 453] on div "Line Item Information Expand" at bounding box center [577, 453] width 1031 height 20
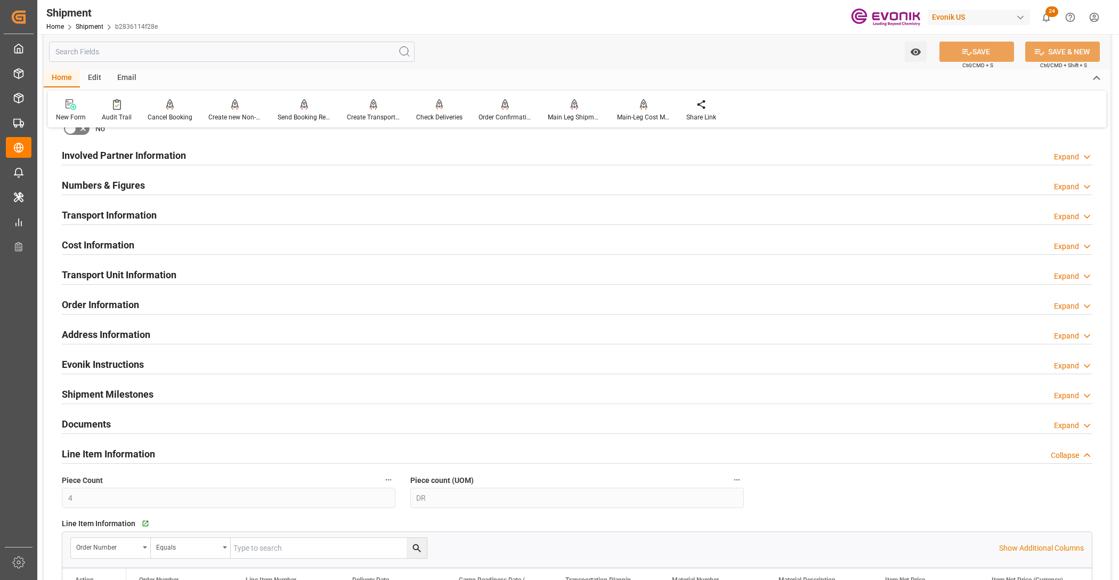
scroll to position [720, 0]
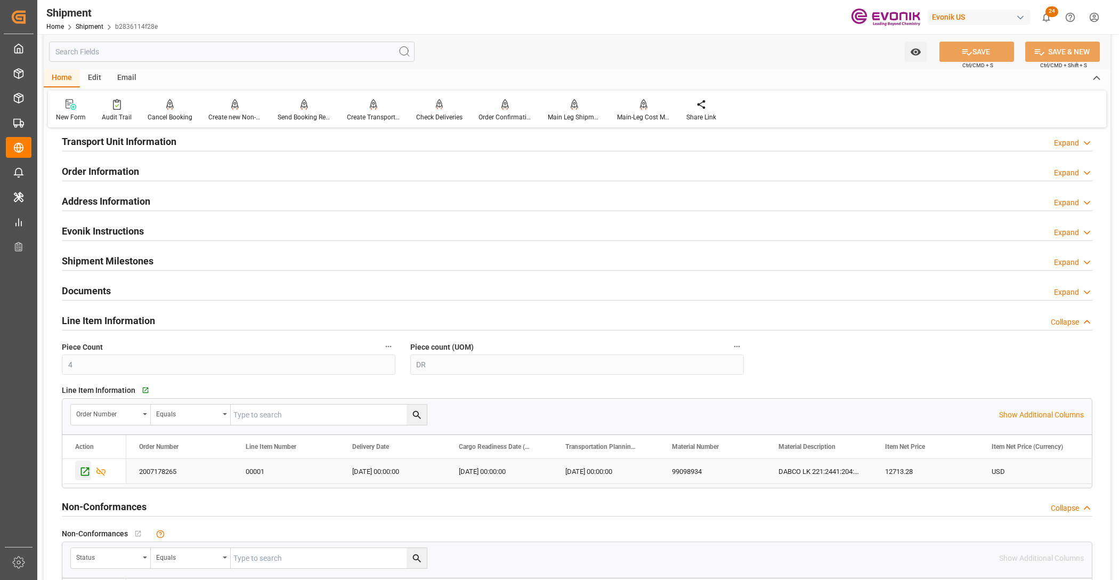
click at [80, 473] on icon "Press SPACE to select this row." at bounding box center [84, 471] width 11 height 11
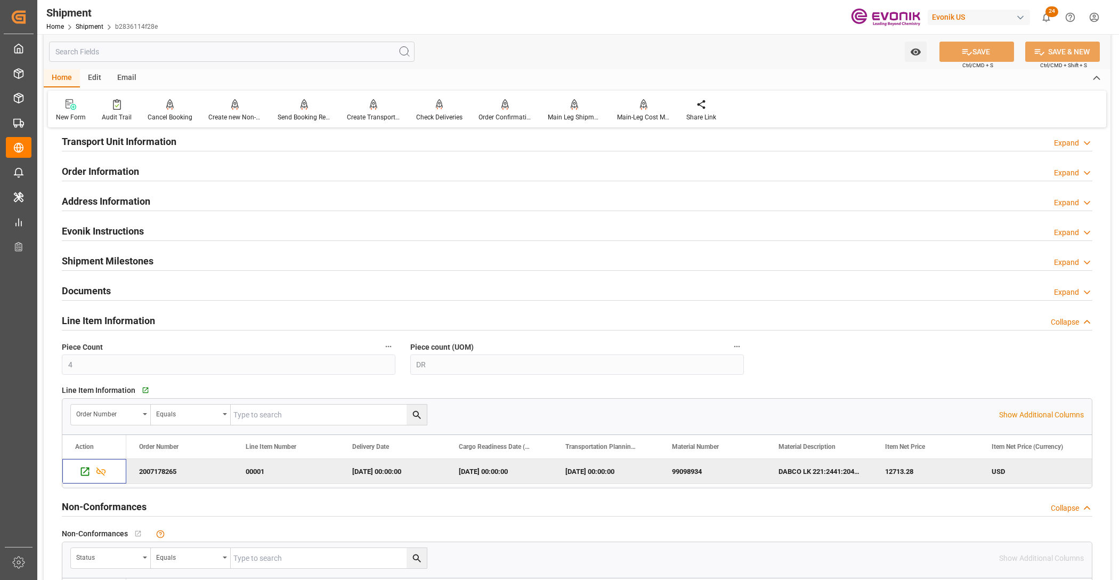
click at [221, 52] on input "text" at bounding box center [232, 52] width 366 height 20
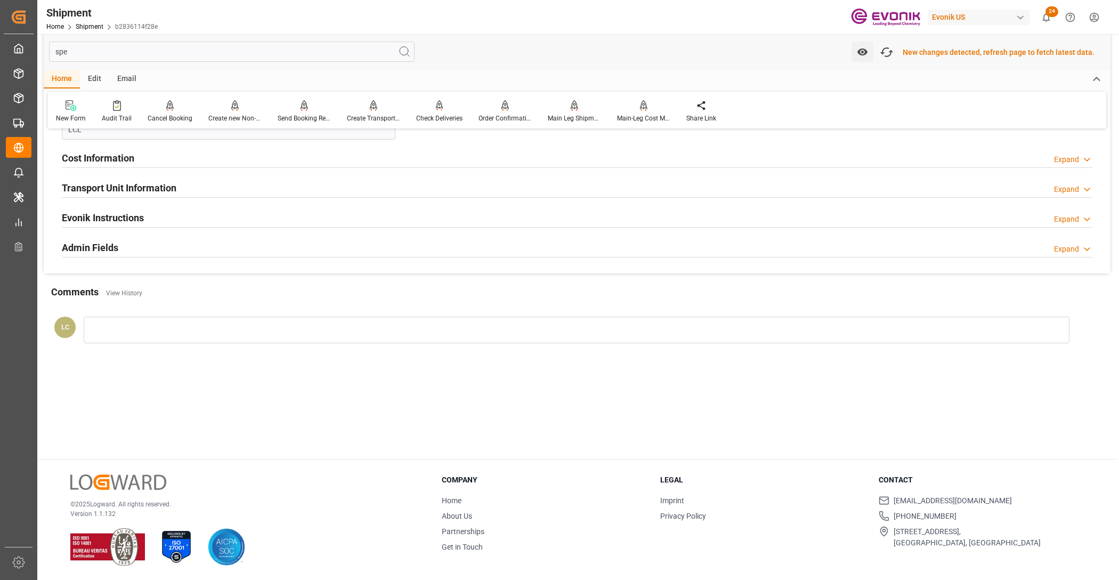
scroll to position [0, 0]
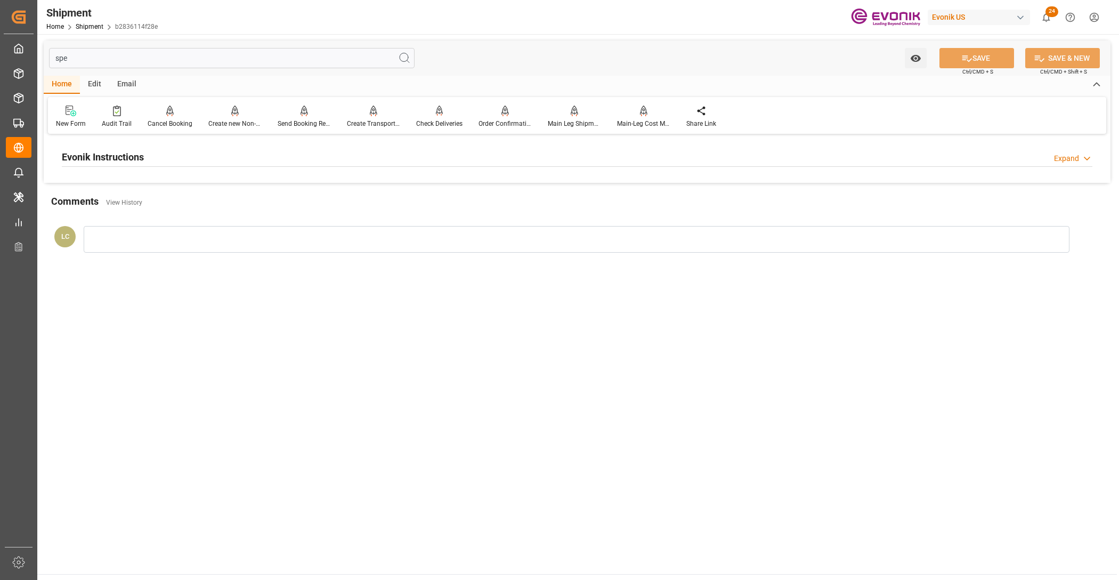
type input "spe"
click at [294, 150] on div "Evonik Instructions Expand" at bounding box center [577, 156] width 1031 height 20
click at [222, 236] on div at bounding box center [229, 221] width 334 height 60
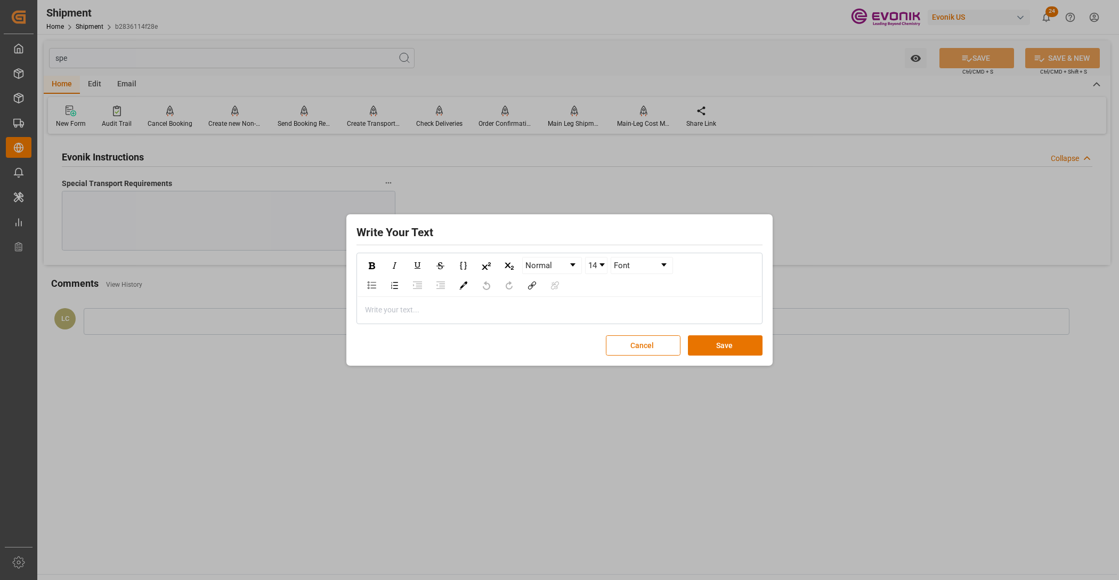
click at [425, 316] on div "Write your text..." at bounding box center [560, 310] width 404 height 26
click at [732, 347] on button "Save" at bounding box center [725, 345] width 75 height 20
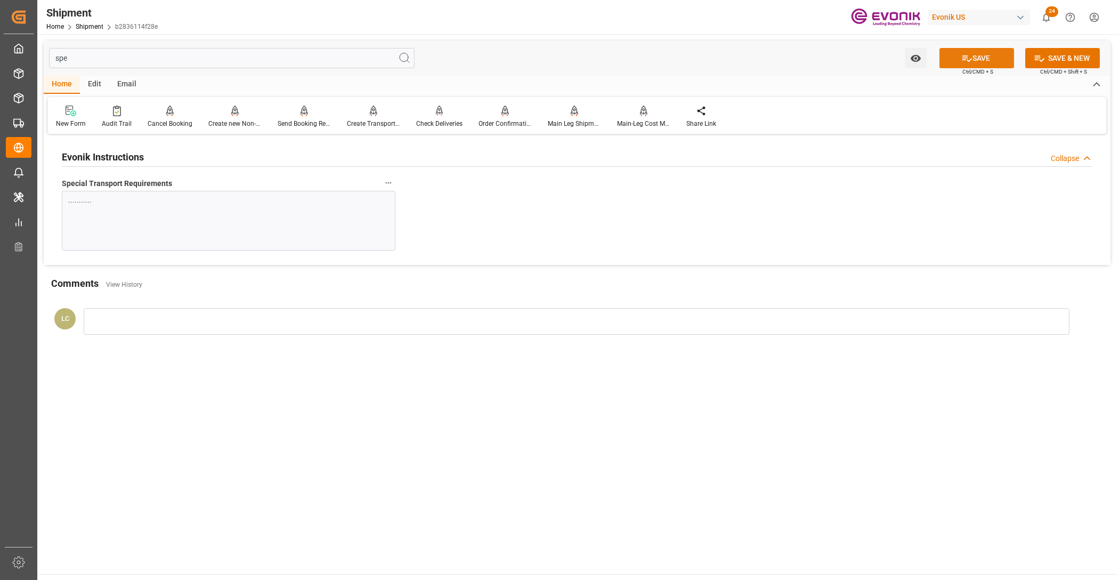
click at [977, 64] on button "SAVE" at bounding box center [977, 58] width 75 height 20
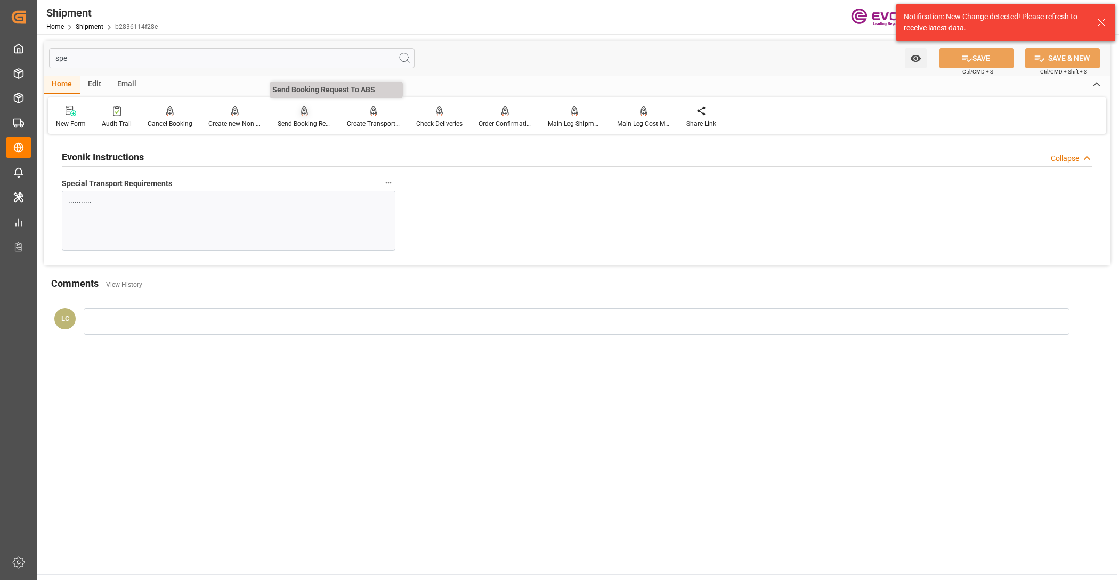
click at [301, 111] on icon at bounding box center [304, 111] width 7 height 11
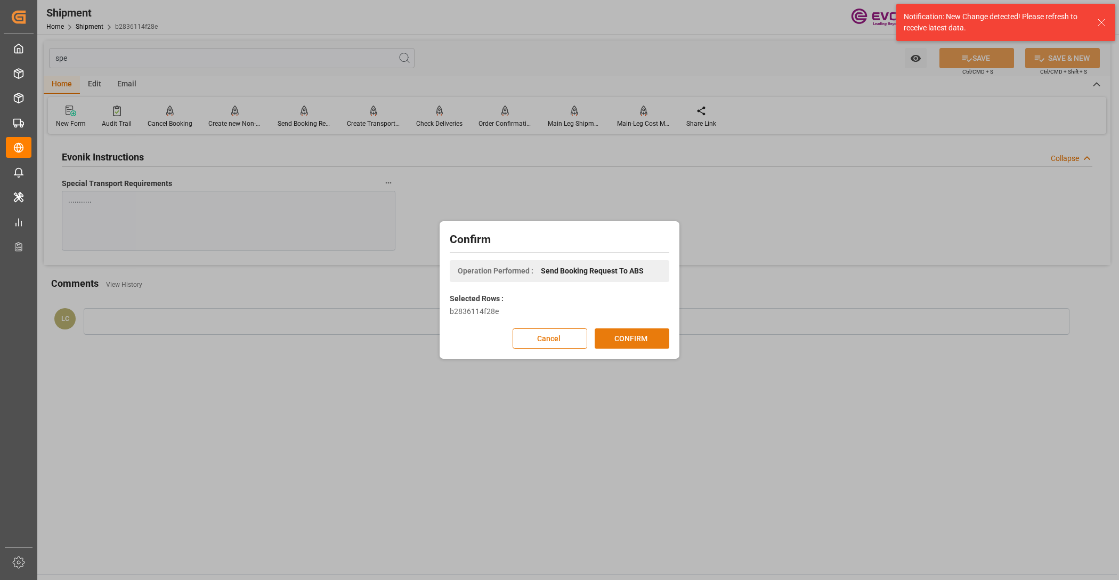
click at [633, 337] on button "CONFIRM" at bounding box center [632, 338] width 75 height 20
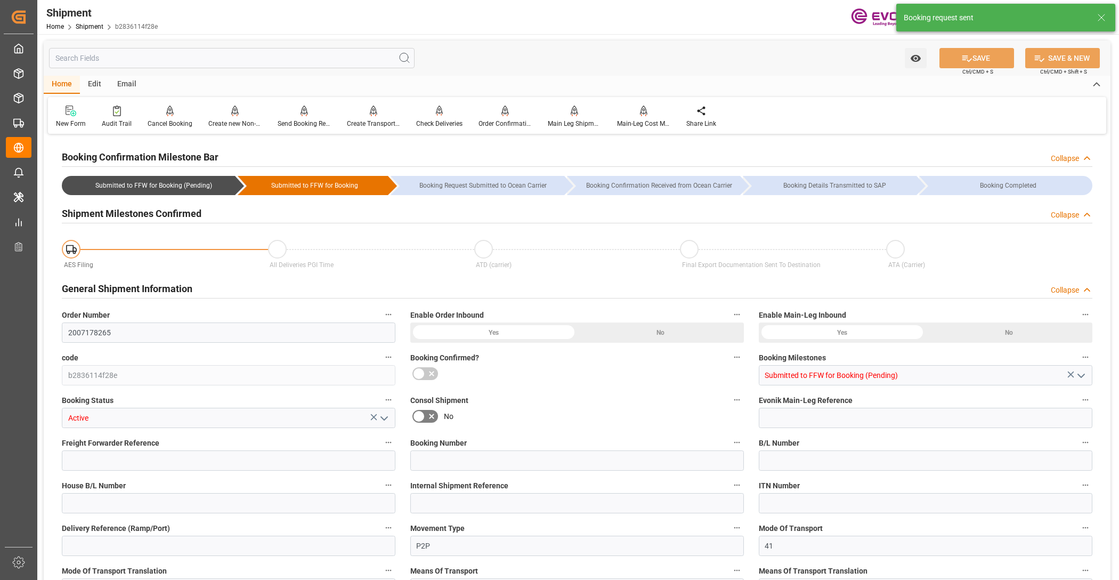
type input "AC Containerline"
type input "Leschaco Inc."
type input "1"
type input "20"
type input "903.2"
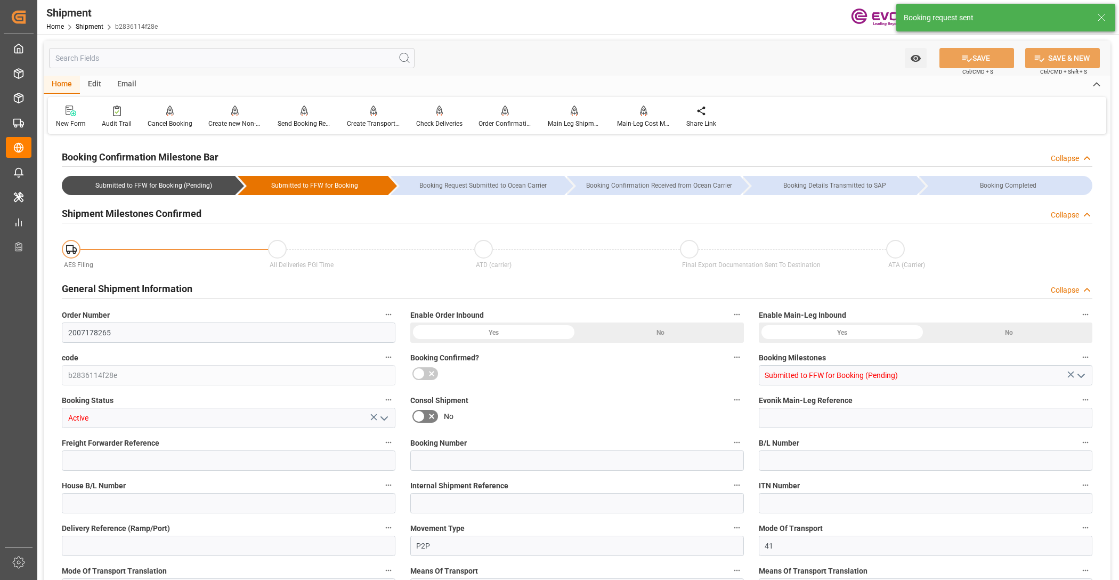
type input "1.3294"
type input "USSAV"
type input "COCTG"
type input "9786750"
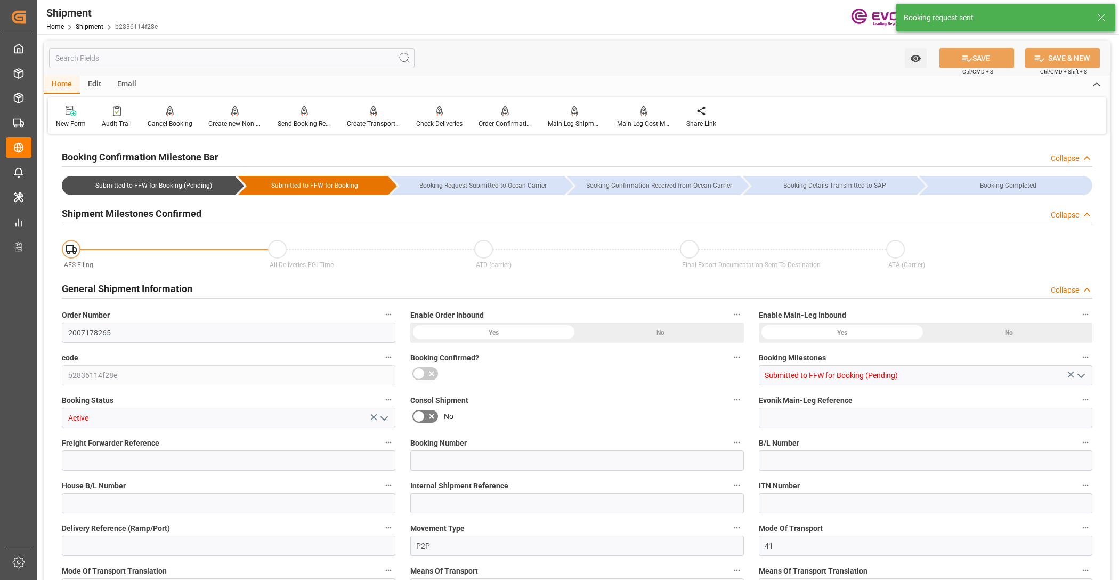
type input "USHOU"
type input "488"
type input "319"
type input "0"
type input "169"
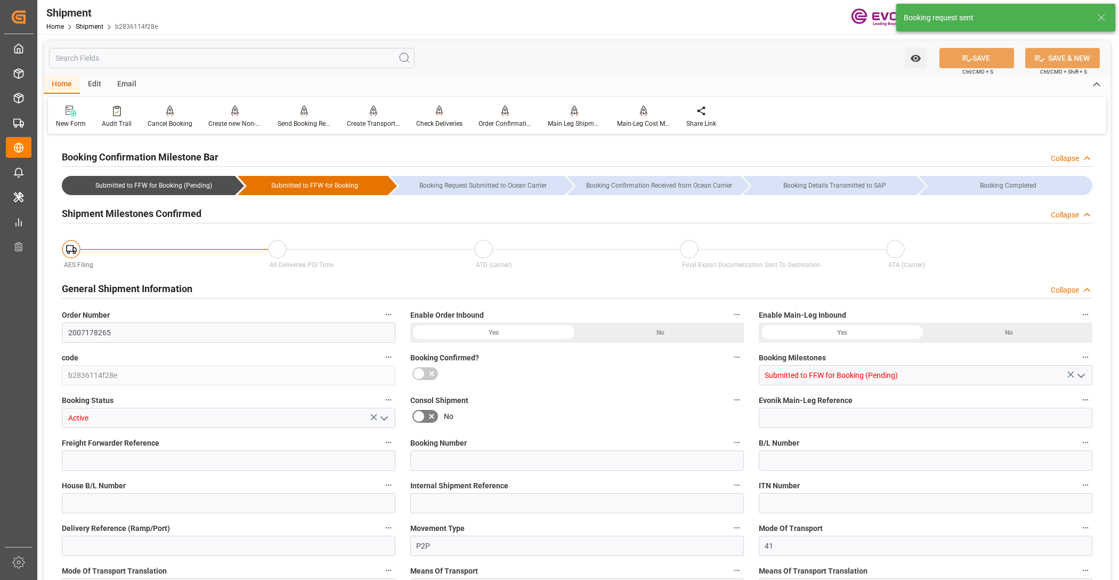
type input "4"
type input "DR"
type input "0"
type input "AC Containerline"
type input "Leschaco Inc."
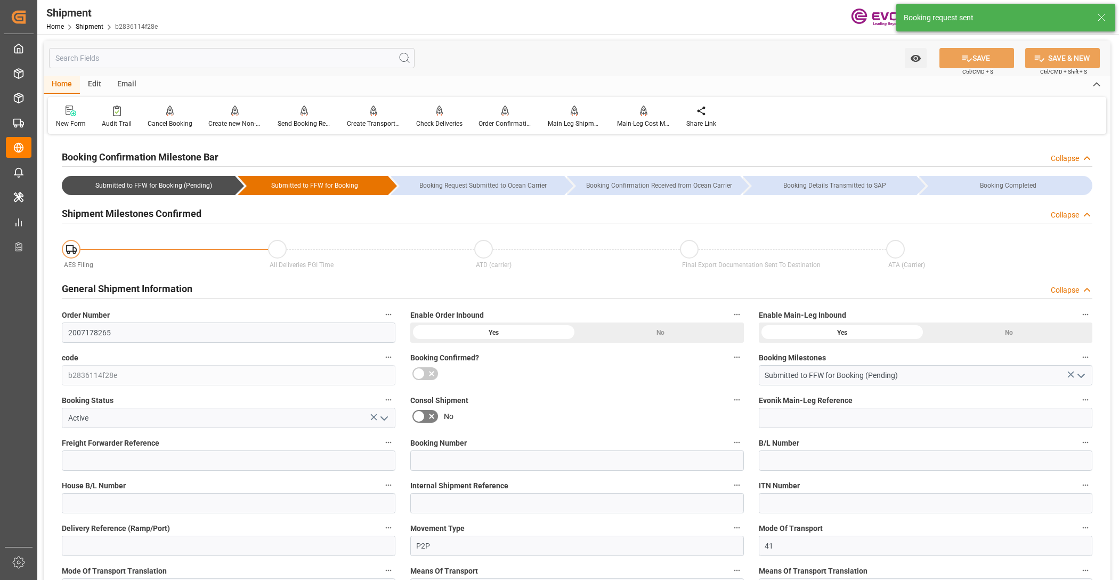
type input "[DATE] 00:00"
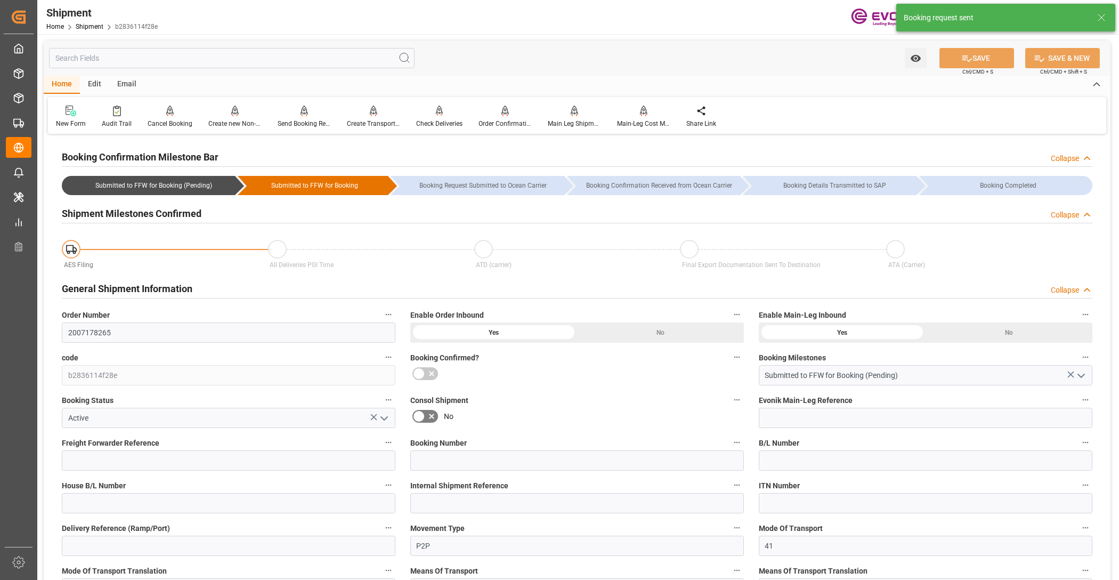
type input "[DATE]"
type input "09.10.2025 02:49"
type input "[DATE] 02:43"
type input "09.10.2025 02:49"
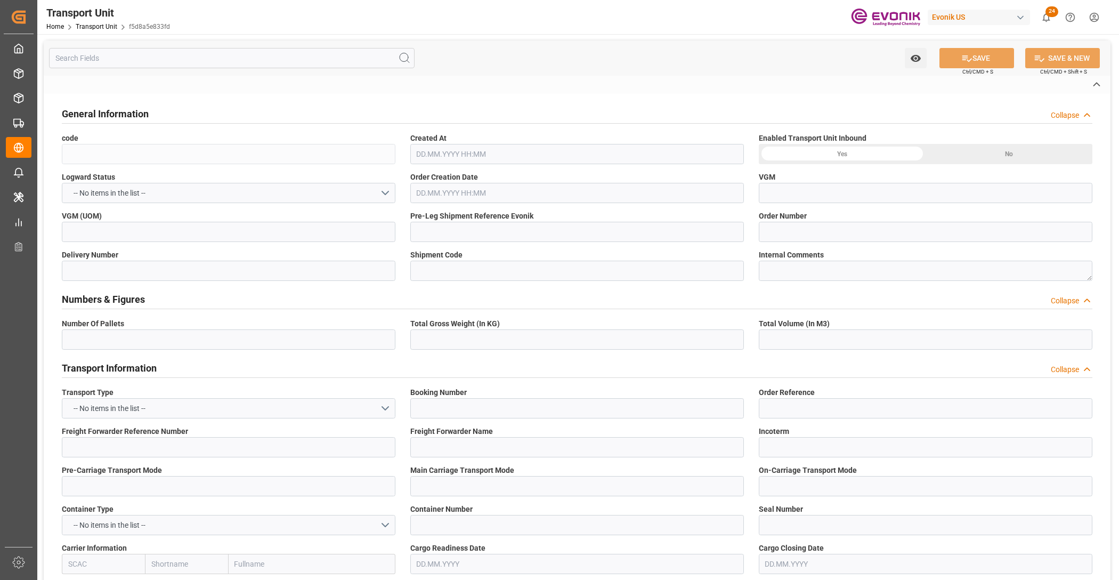
type input "f5d8a5e833fd"
type input "2007178265"
type input "b2836114f28e"
type input "ALRB"
type textarea "77009"
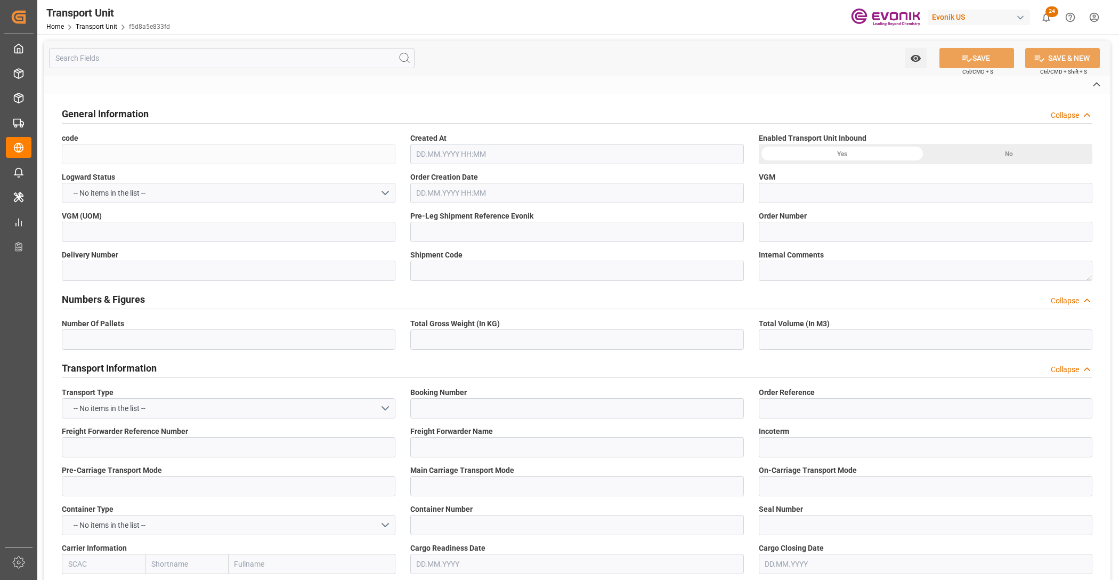
type input "[GEOGRAPHIC_DATA]"
type textarea "130009"
type input "[GEOGRAPHIC_DATA]"
type input "Savannah"
type input "[GEOGRAPHIC_DATA]"
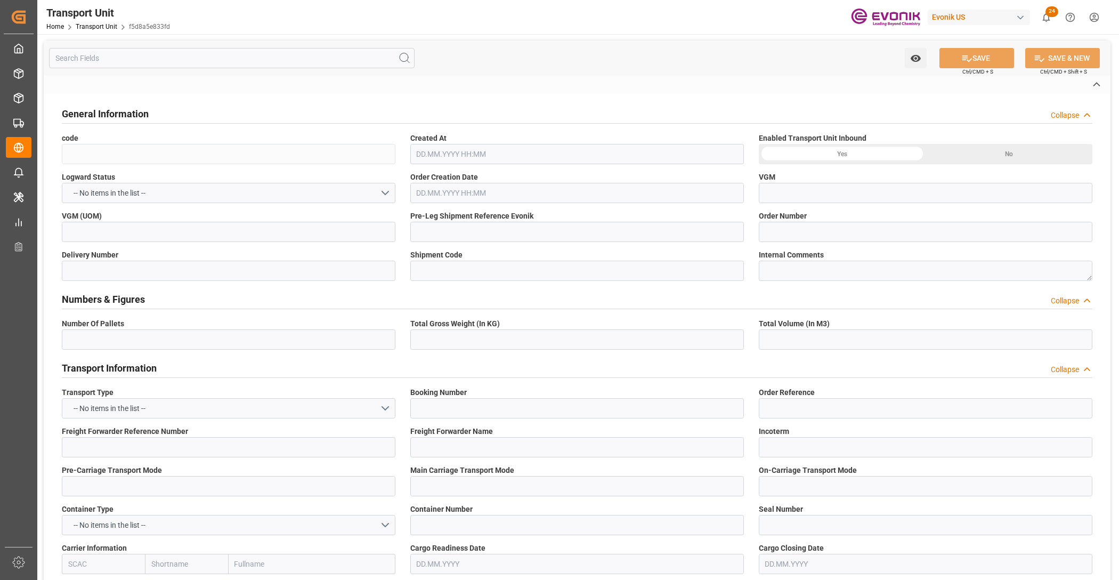
type textarea "No Deliveries found"
type textarea "SP OU Comfort&Insul."
type input "kg"
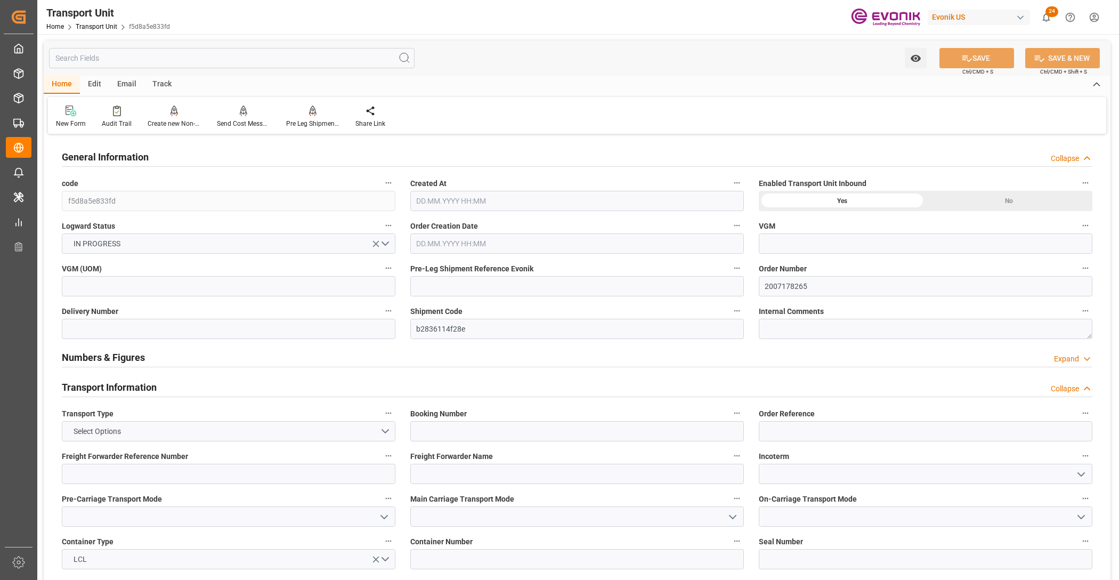
type input "AC Containerline"
type input "Leschaco Inc."
type input "USSAV"
type input "COCTG"
type input "903.2"
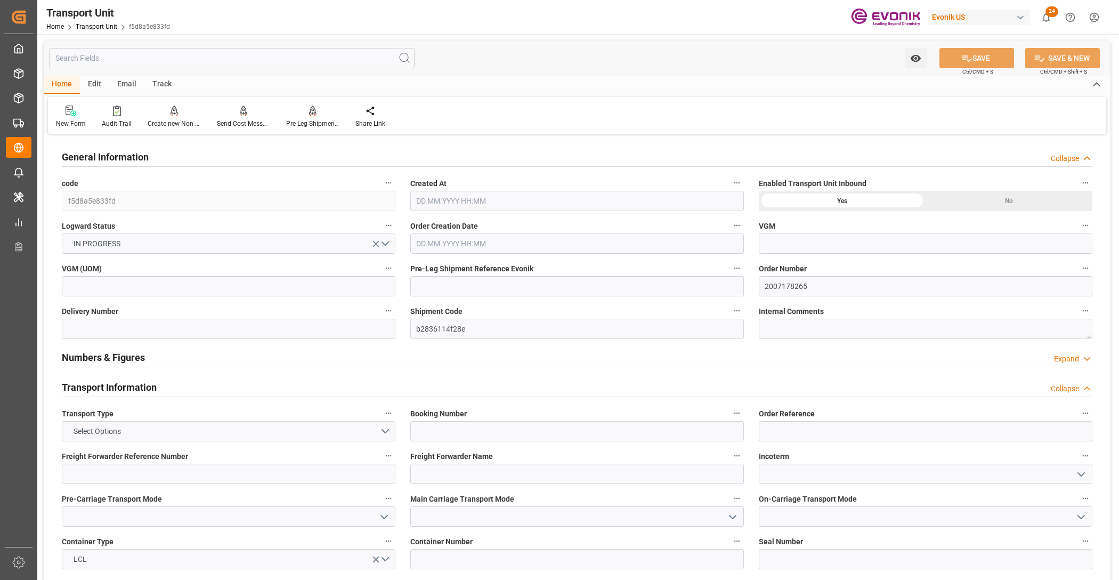
type input "[DATE] 02:43"
type input "[DATE]"
type input "[DATE] 00:00"
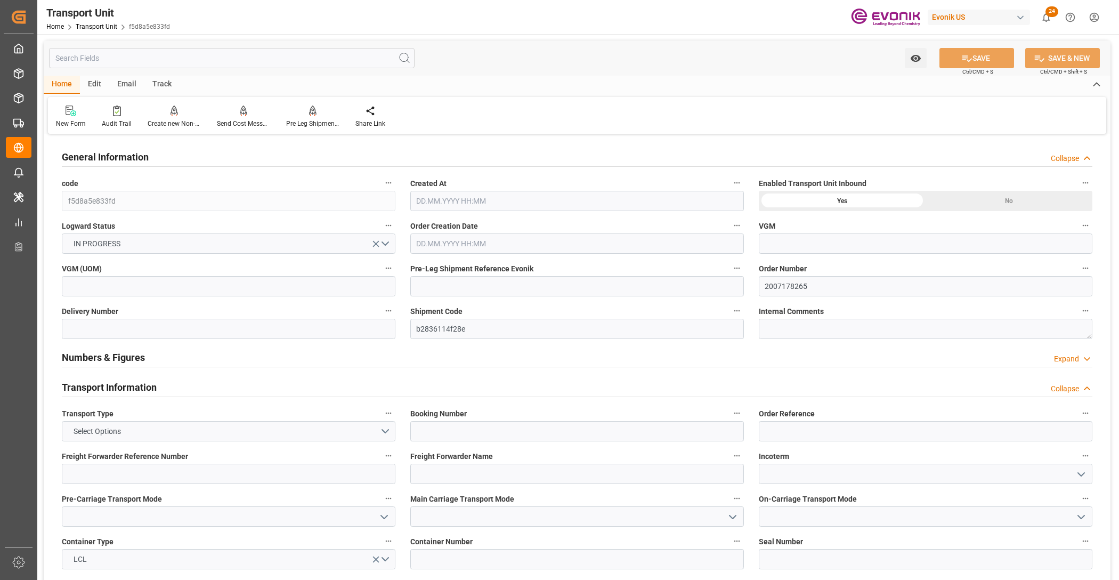
type input "[DATE] 00:00"
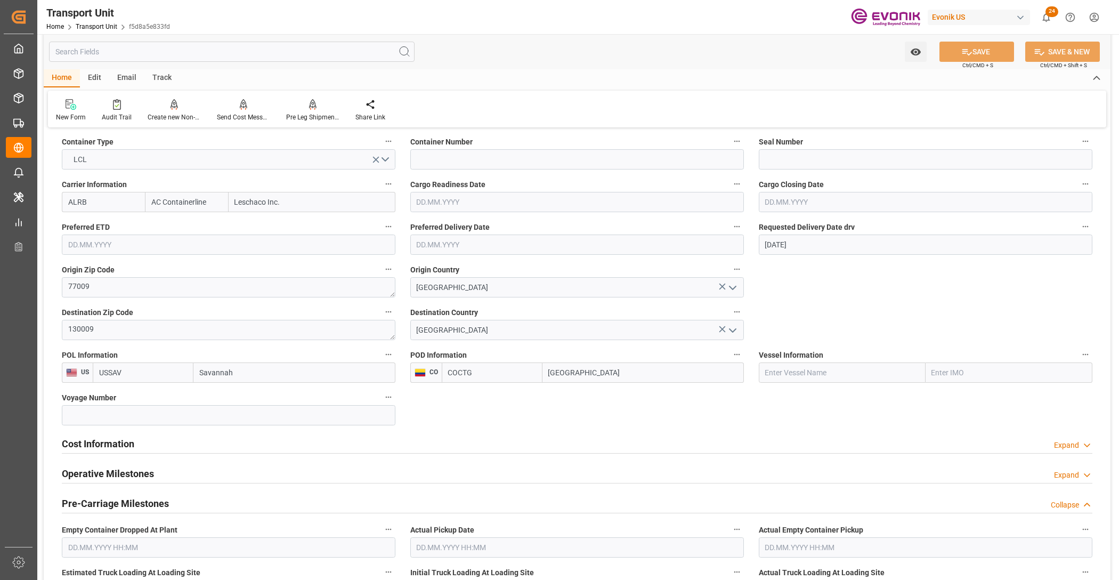
scroll to position [533, 0]
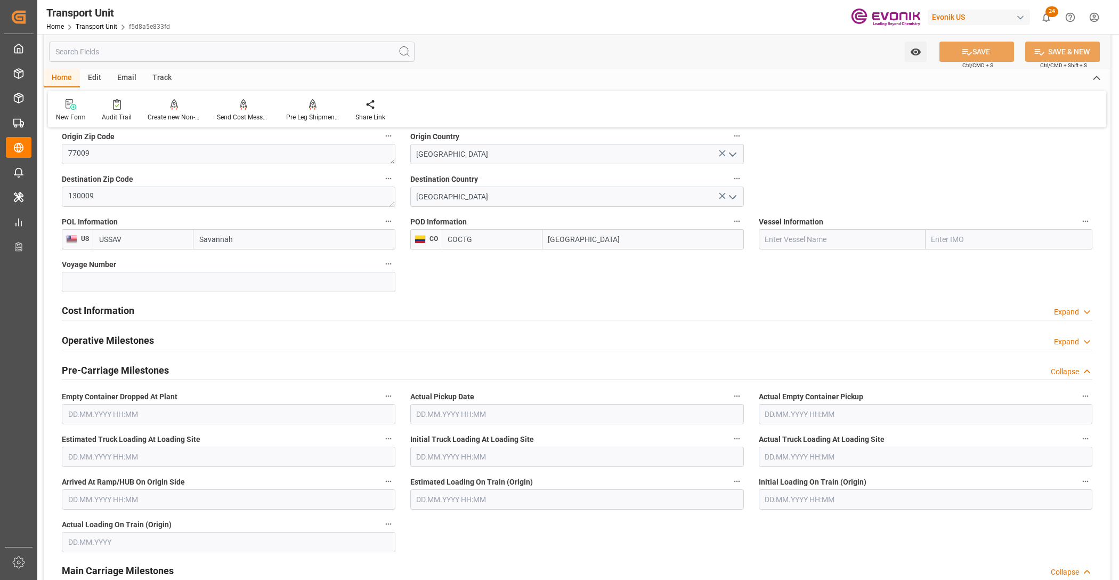
click at [206, 310] on div "Cost Information Expand" at bounding box center [577, 310] width 1031 height 20
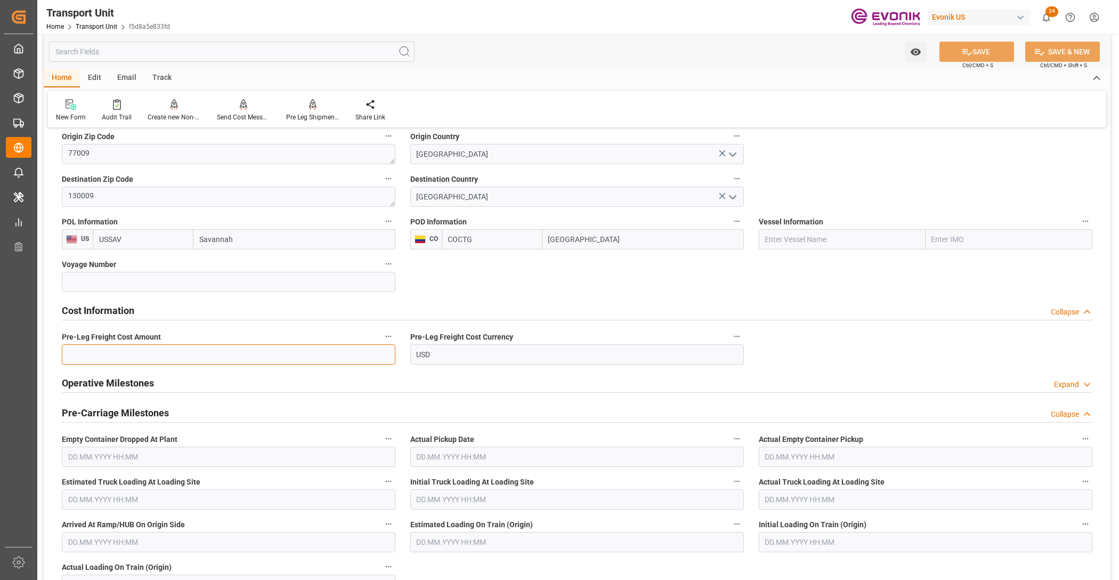
click at [249, 355] on input "text" at bounding box center [229, 354] width 334 height 20
paste input "169"
type input "169"
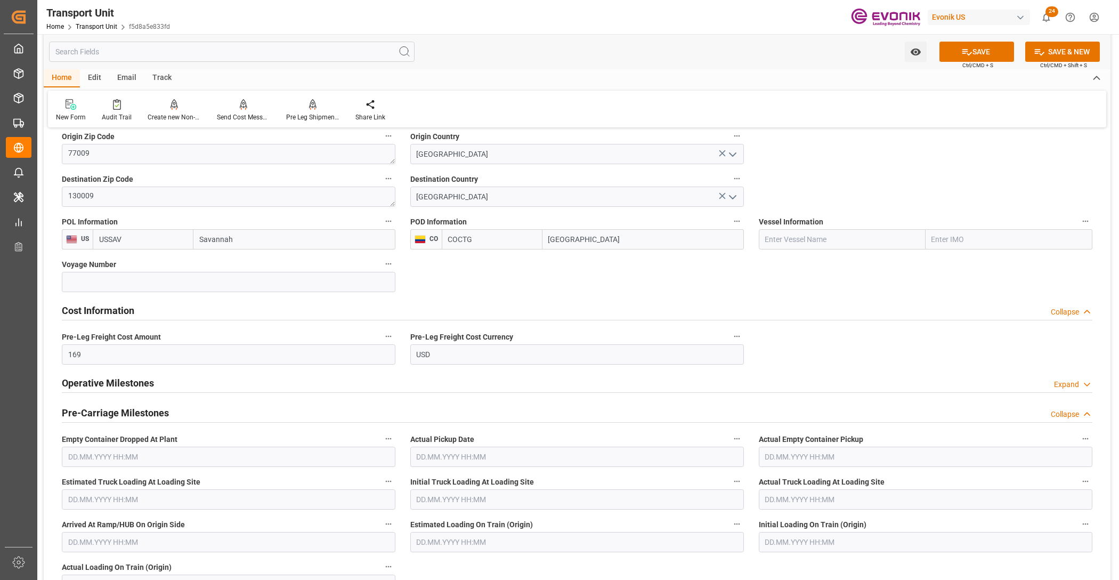
drag, startPoint x: 713, startPoint y: 284, endPoint x: 984, endPoint y: 125, distance: 314.6
drag, startPoint x: 997, startPoint y: 54, endPoint x: 465, endPoint y: 7, distance: 534.6
click at [997, 54] on button "SAVE" at bounding box center [977, 52] width 75 height 20
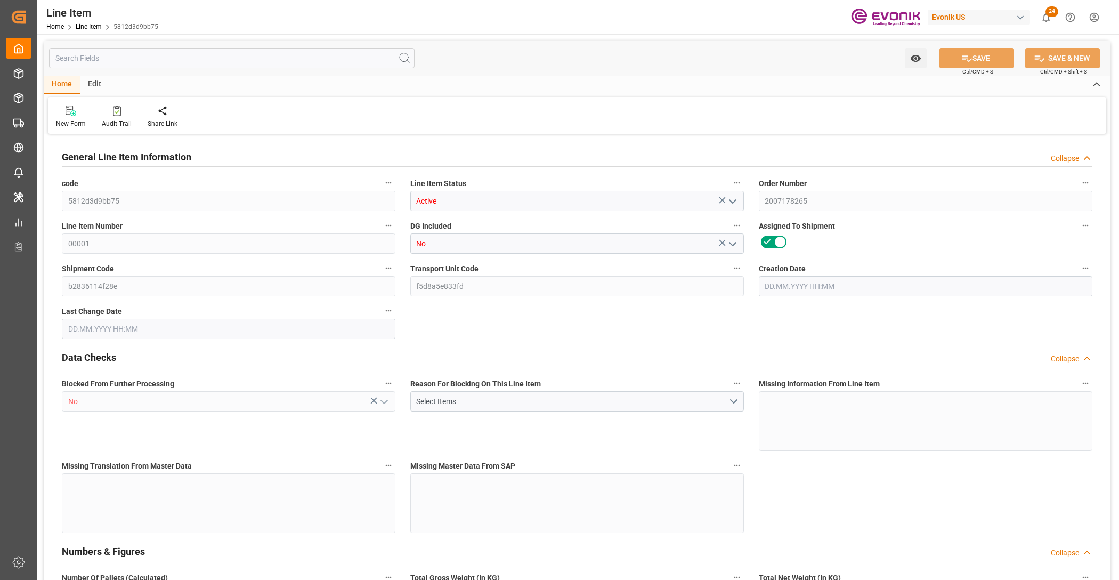
type input "1"
type input "883.2"
type input "816"
type input "1.1501"
type input "4"
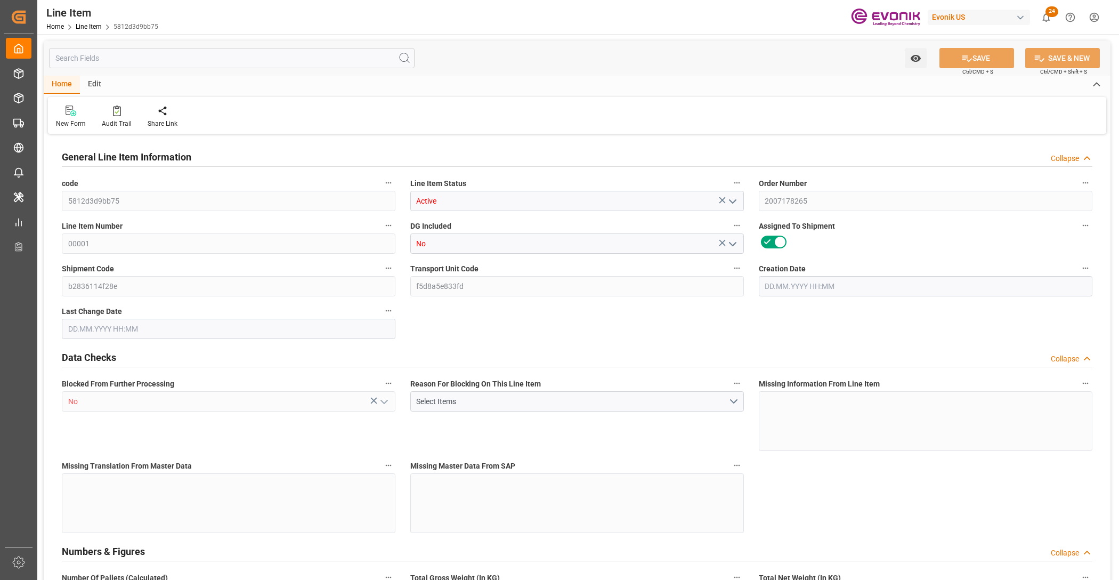
type input "12713.28"
type input "4"
type input "883.2"
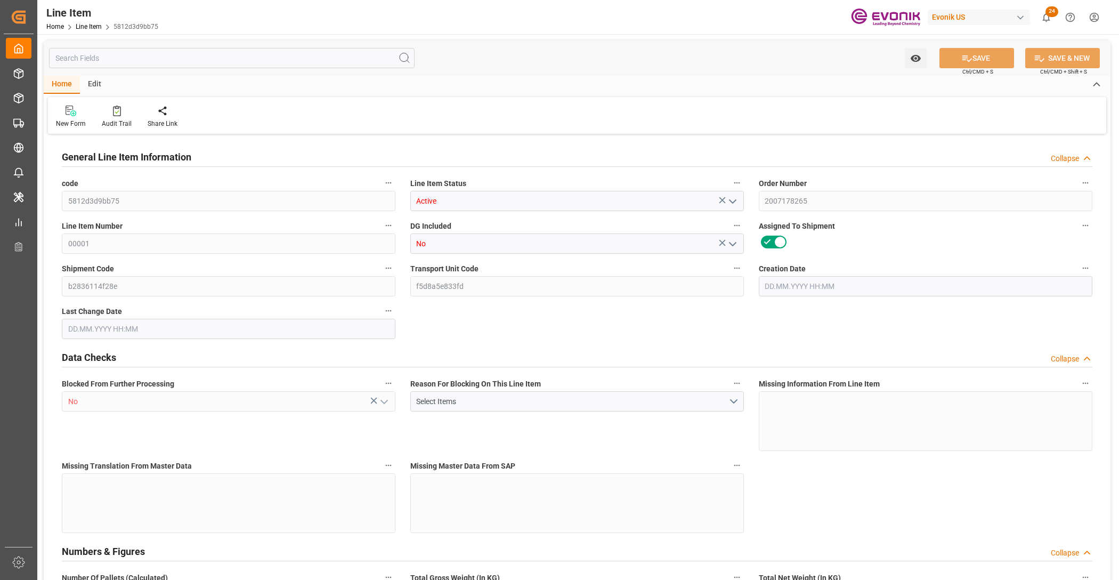
type input "903.2"
type input "816"
type input "1.1501"
type input "1150.148"
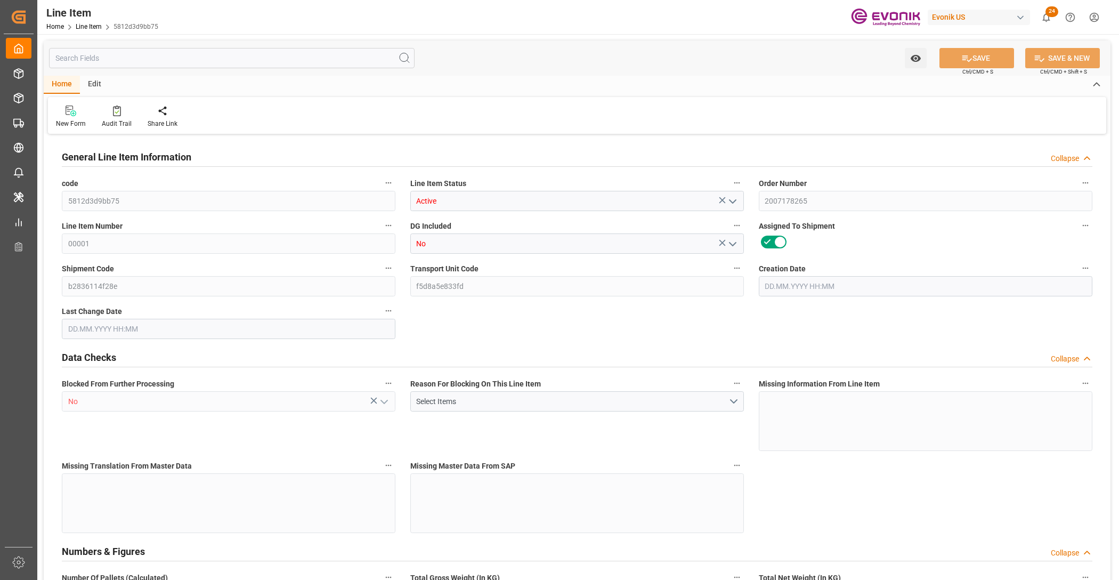
type input "0"
type input "[DATE] 14:40"
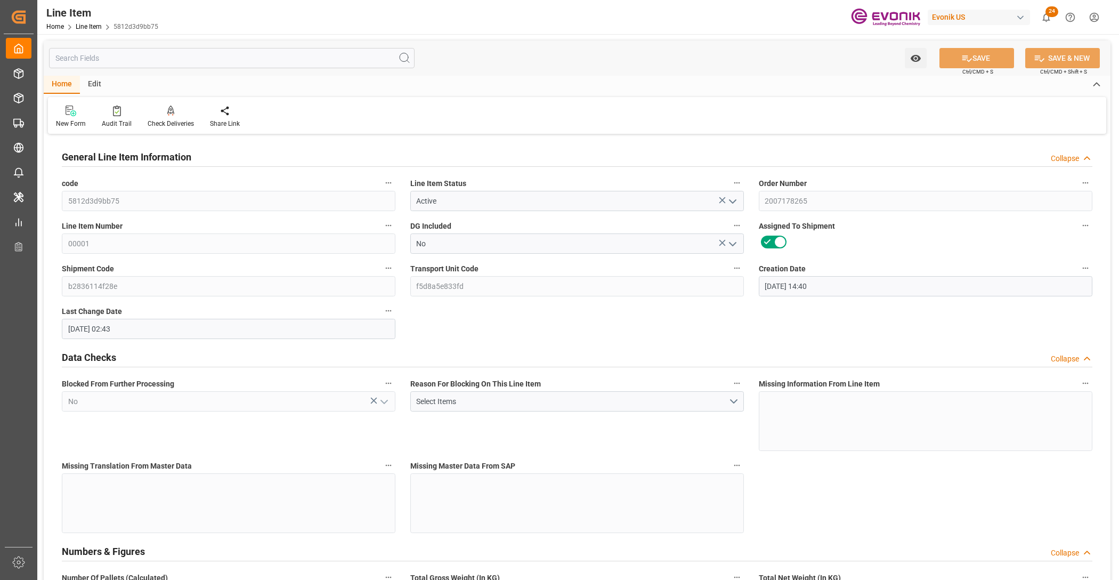
type input "[DATE] 02:43"
type input "[DATE]"
click at [207, 54] on input "text" at bounding box center [232, 58] width 366 height 20
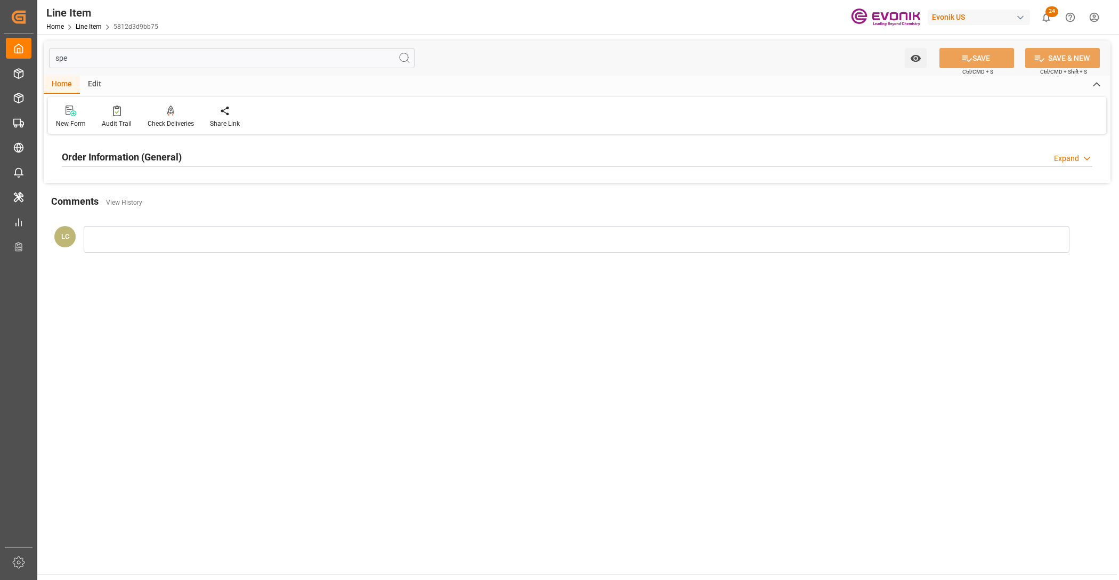
type input "spe"
click at [288, 154] on div "Order Information (General) Expand" at bounding box center [577, 156] width 1031 height 20
click at [203, 201] on div at bounding box center [229, 221] width 334 height 60
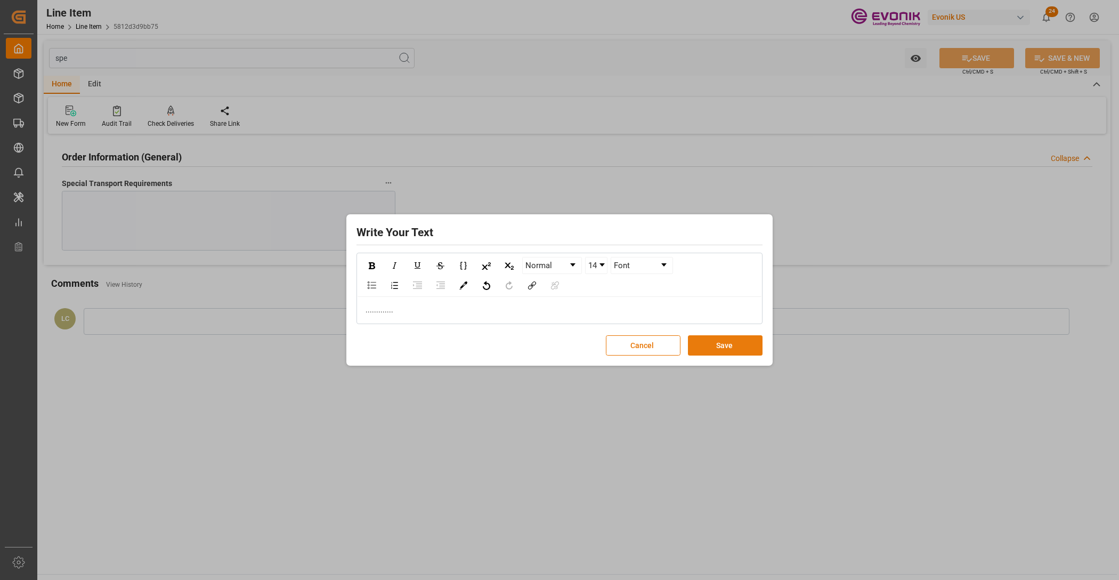
click at [737, 337] on button "Save" at bounding box center [725, 345] width 75 height 20
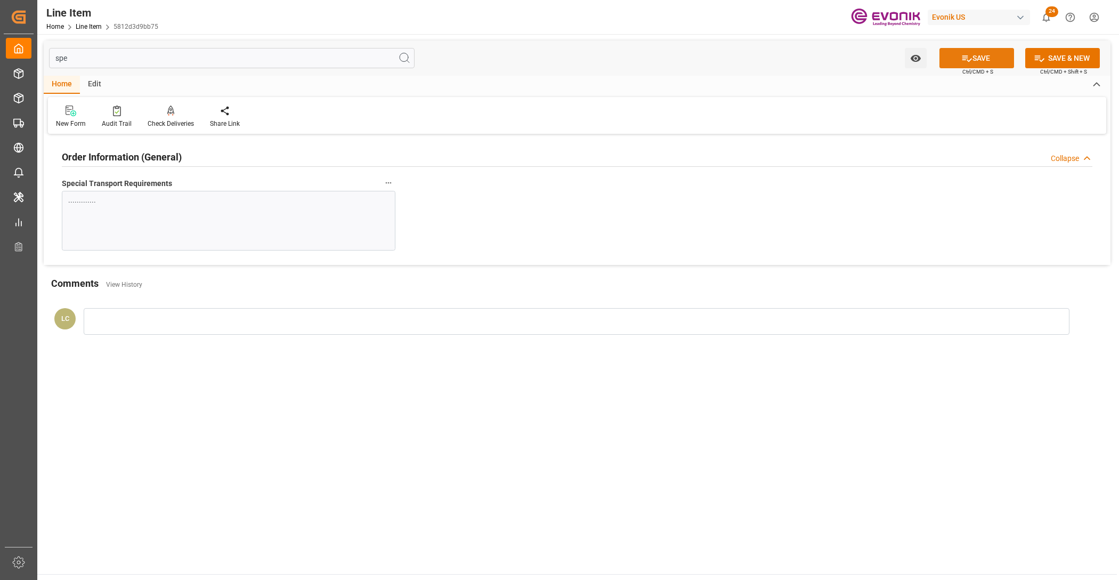
click at [973, 52] on button "SAVE" at bounding box center [977, 58] width 75 height 20
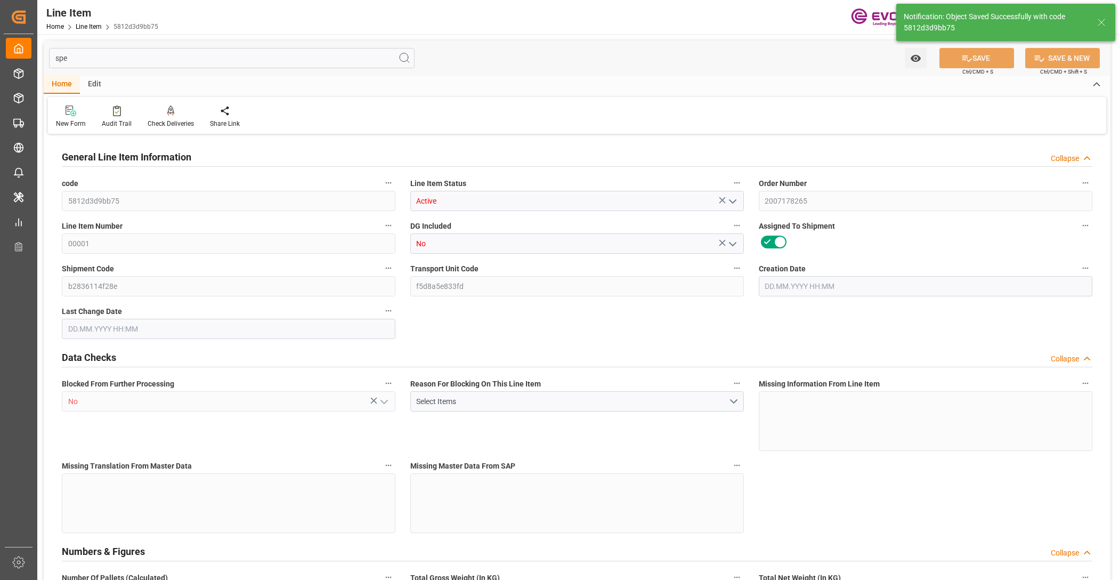
type input "1"
type input "883.2"
type input "816"
type input "1.1501"
type input "4"
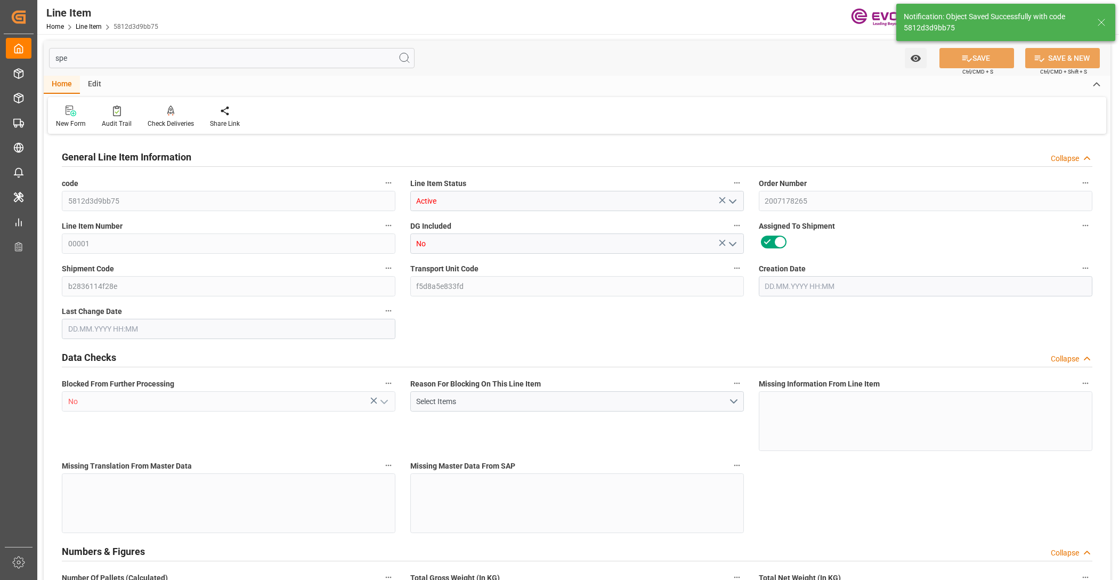
type input "12713.28"
type input "4"
type input "883.2"
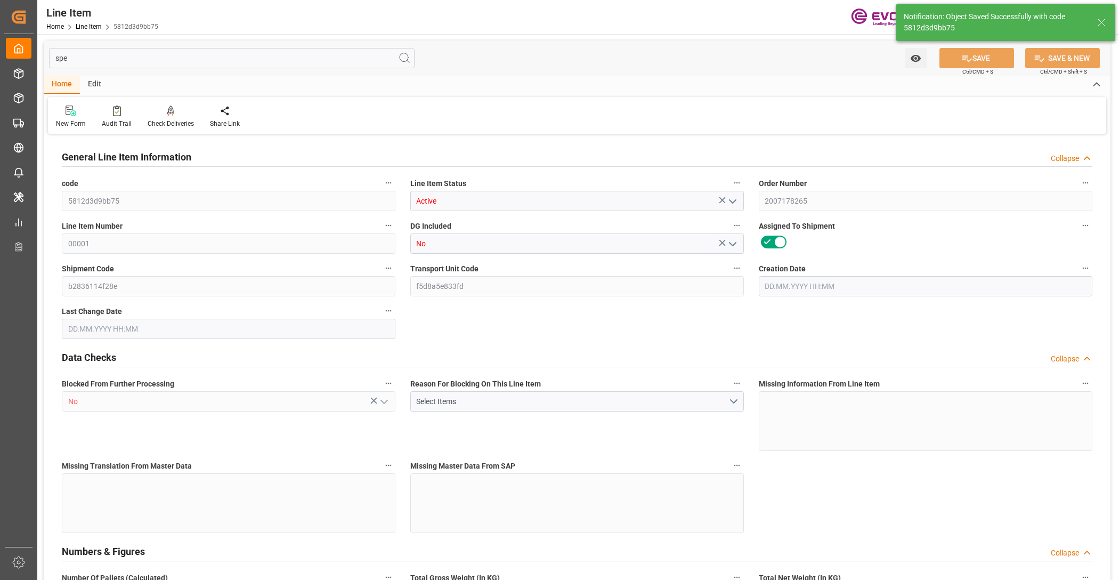
type input "903.2"
type input "816"
type input "1.1501"
type input "1150.148"
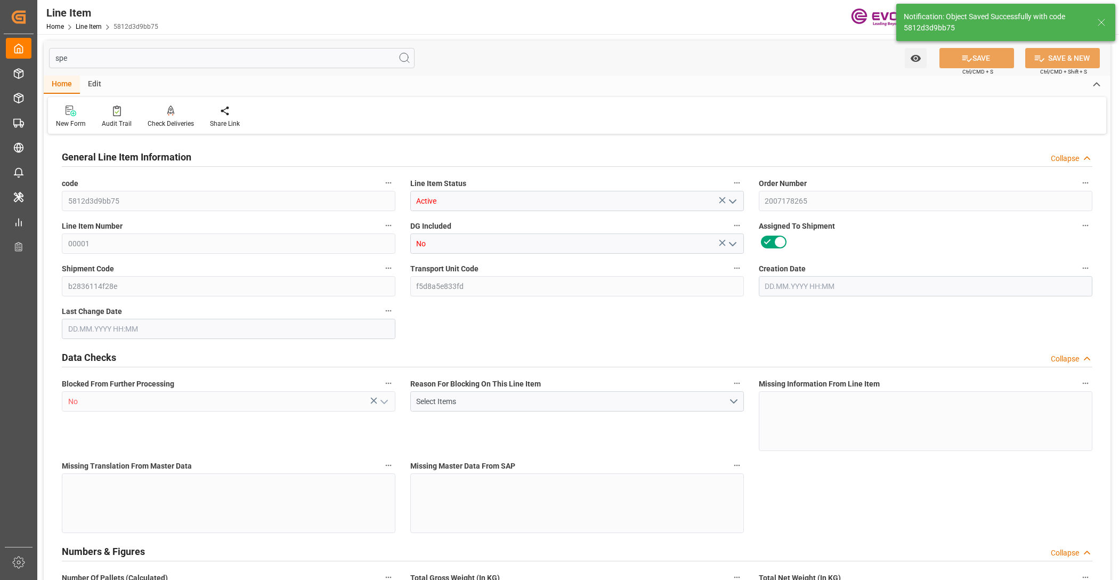
type input "0"
type input "[DATE] 14:40"
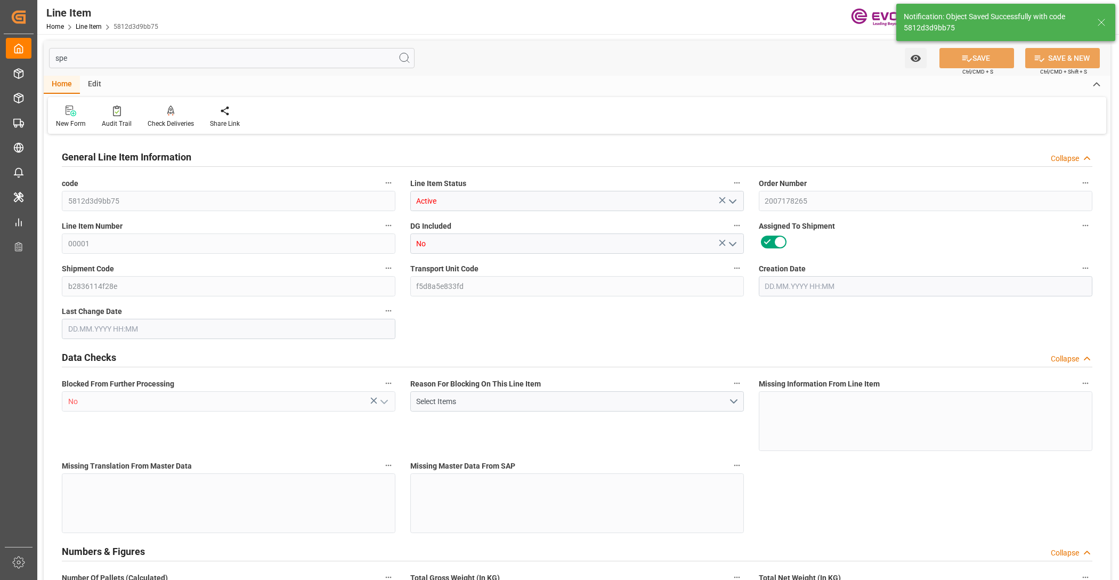
type input "[DATE] 02:49"
type input "[DATE]"
